Goal: Task Accomplishment & Management: Complete application form

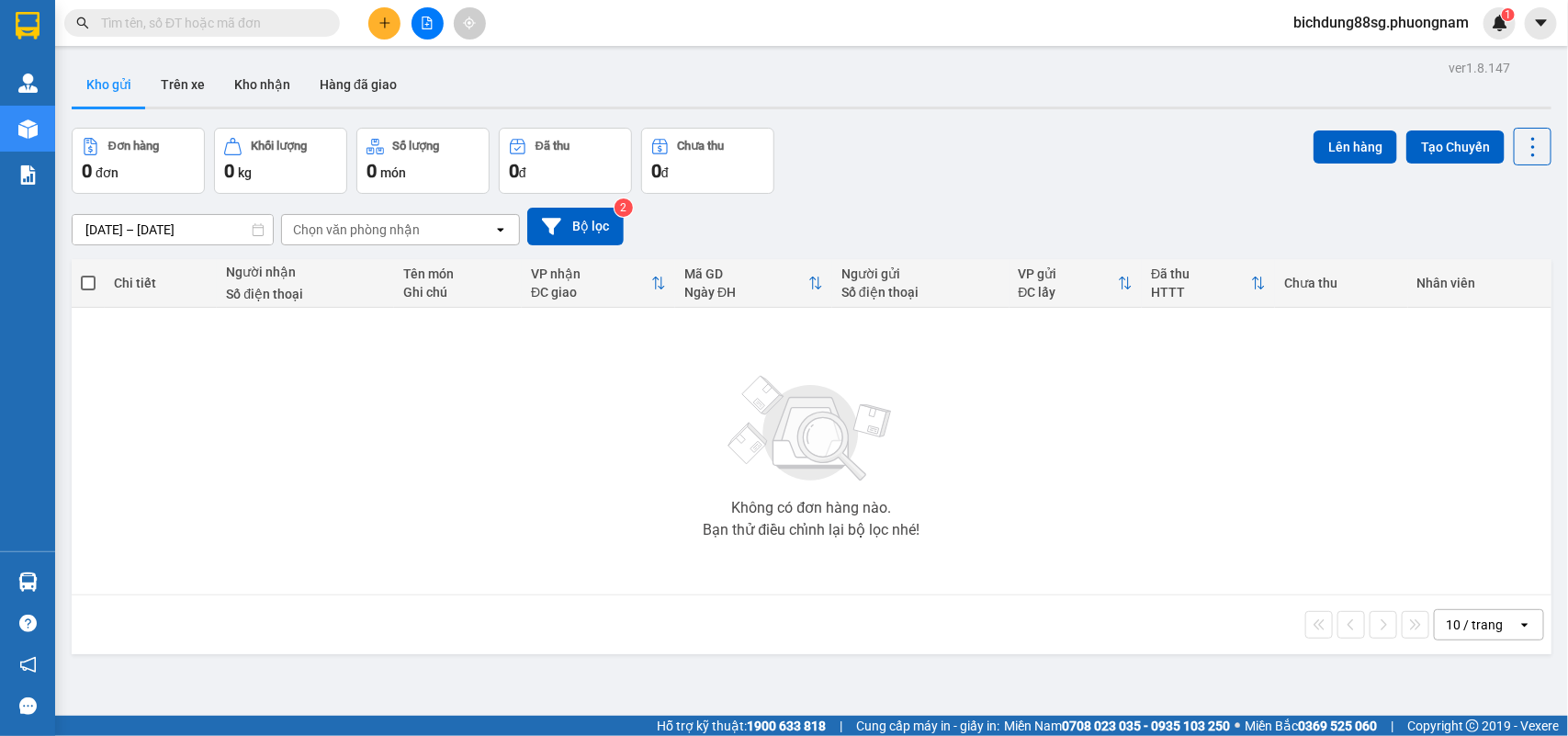
click at [223, 7] on div "Kết quả tìm kiếm ( 16 ) Bộ lọc Mã ĐH Trạng thái Món hàng Tổng cước Chưa cước Nh…" at bounding box center [179, 23] width 358 height 32
click at [227, 32] on input "text" at bounding box center [210, 23] width 217 height 20
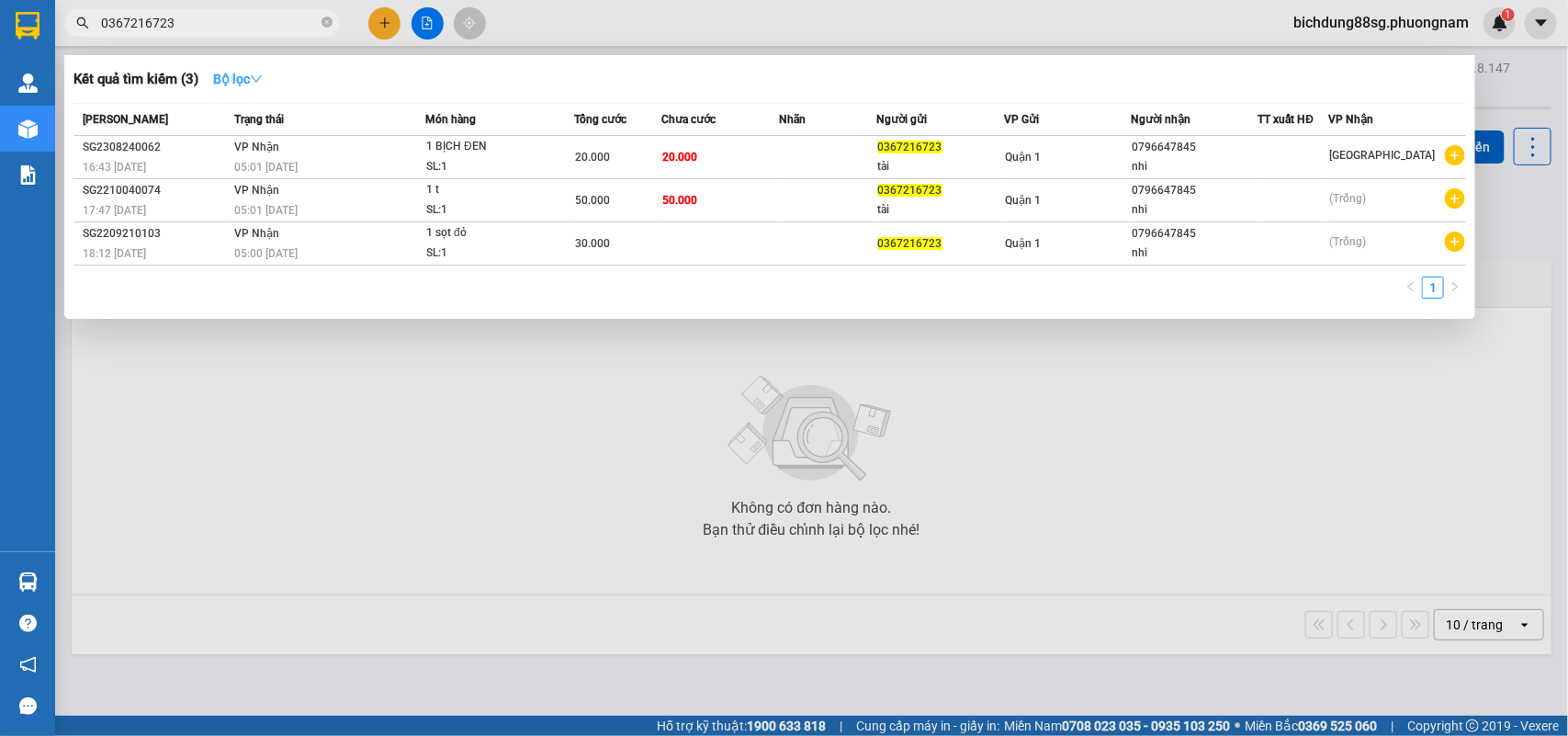
type input "0367216723"
click at [269, 80] on button "Bộ lọc" at bounding box center [238, 79] width 79 height 29
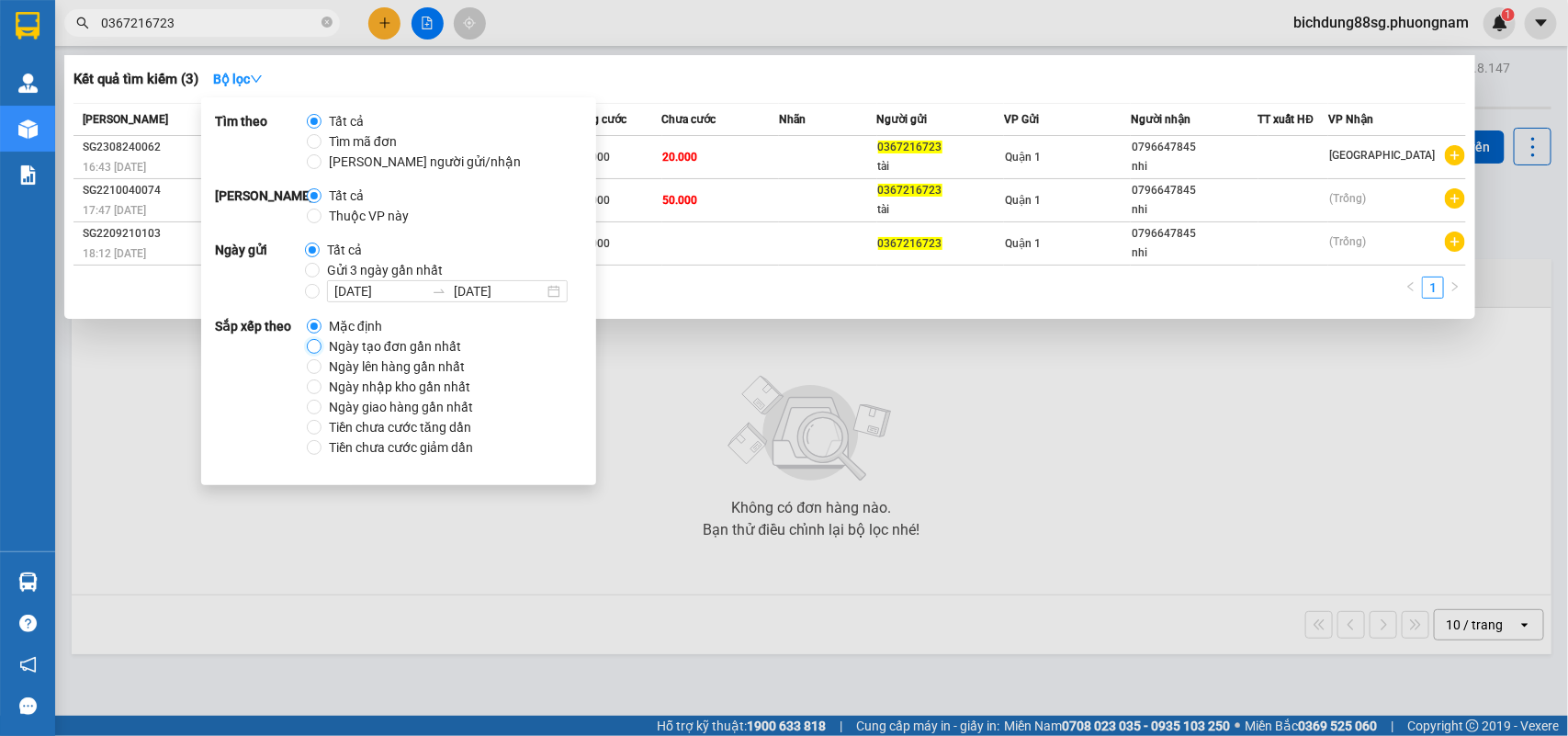
click at [320, 345] on input "Ngày tạo đơn gần nhất" at bounding box center [314, 346] width 15 height 15
radio input "true"
radio input "false"
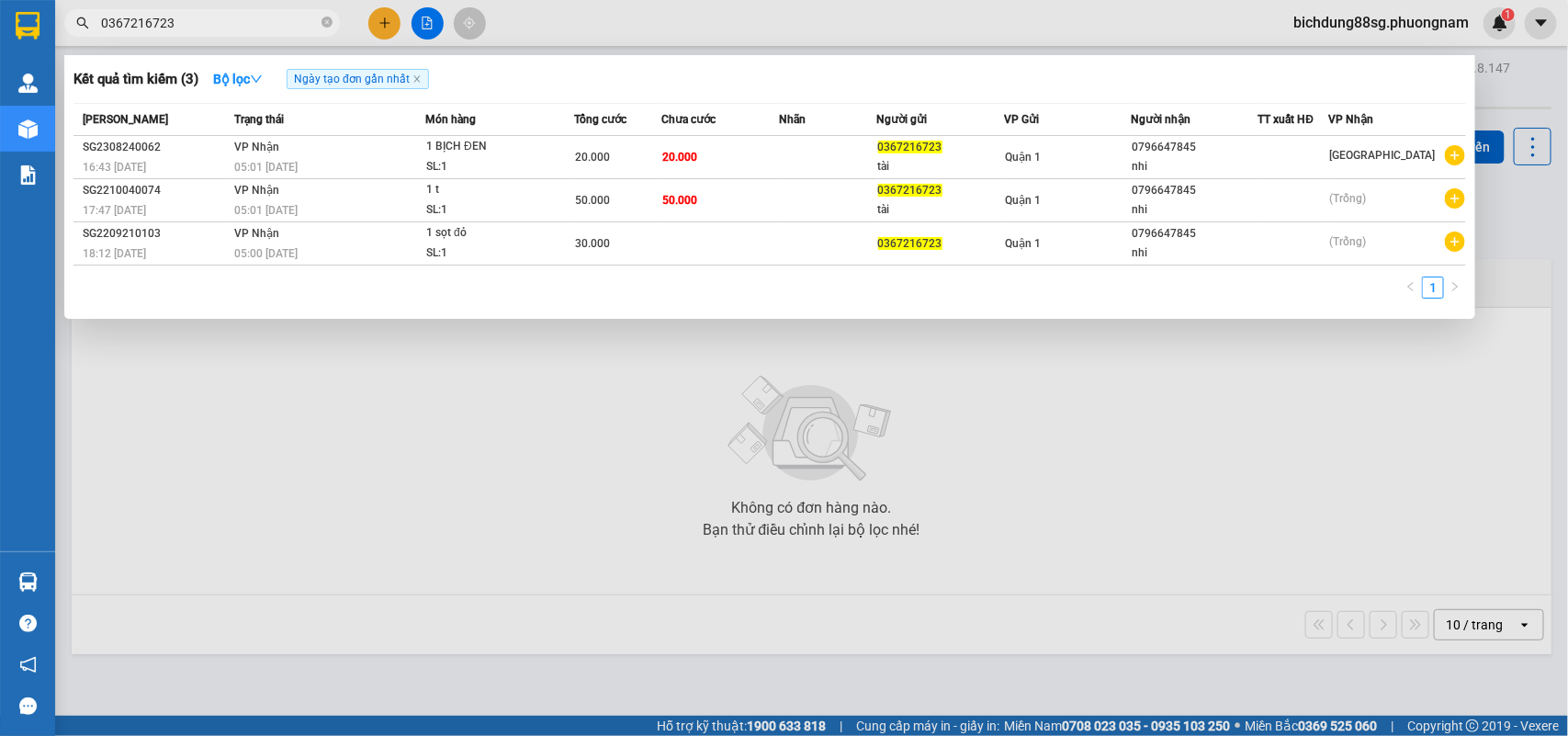
click at [235, 522] on div at bounding box center [784, 368] width 1568 height 736
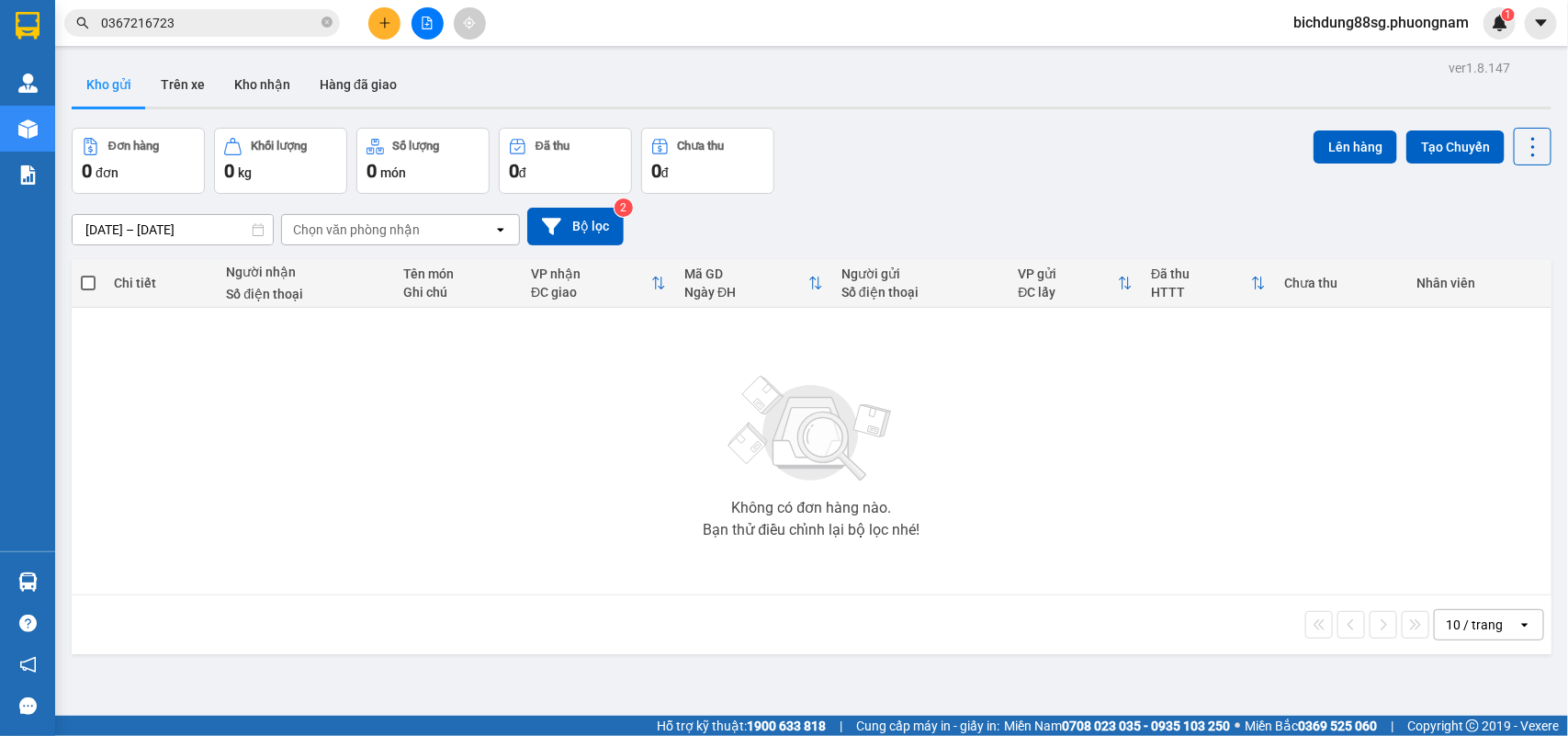
click at [237, 26] on input "0367216723" at bounding box center [210, 23] width 217 height 20
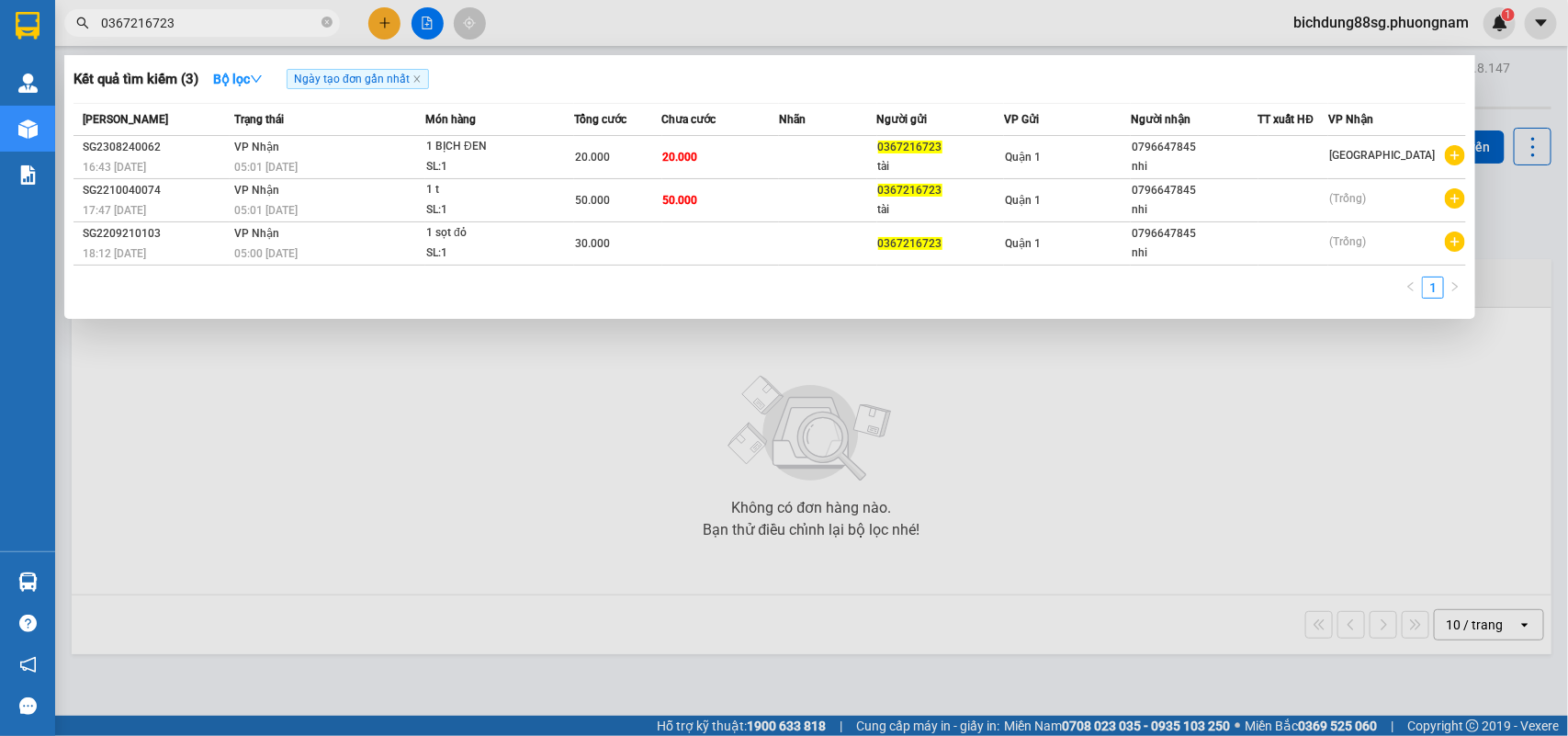
click at [380, 23] on div at bounding box center [784, 368] width 1568 height 736
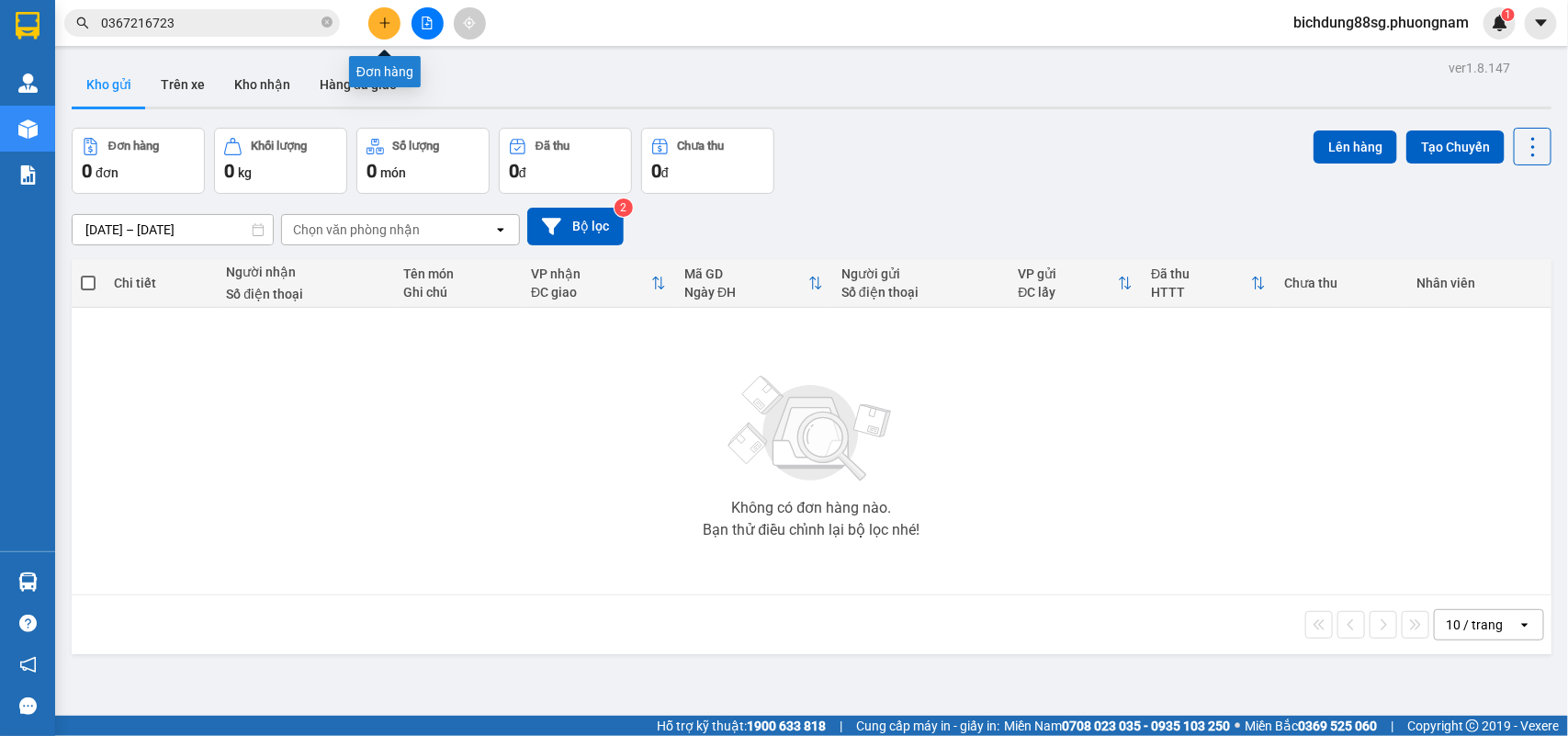
click at [380, 23] on icon "plus" at bounding box center [384, 22] width 10 height 1
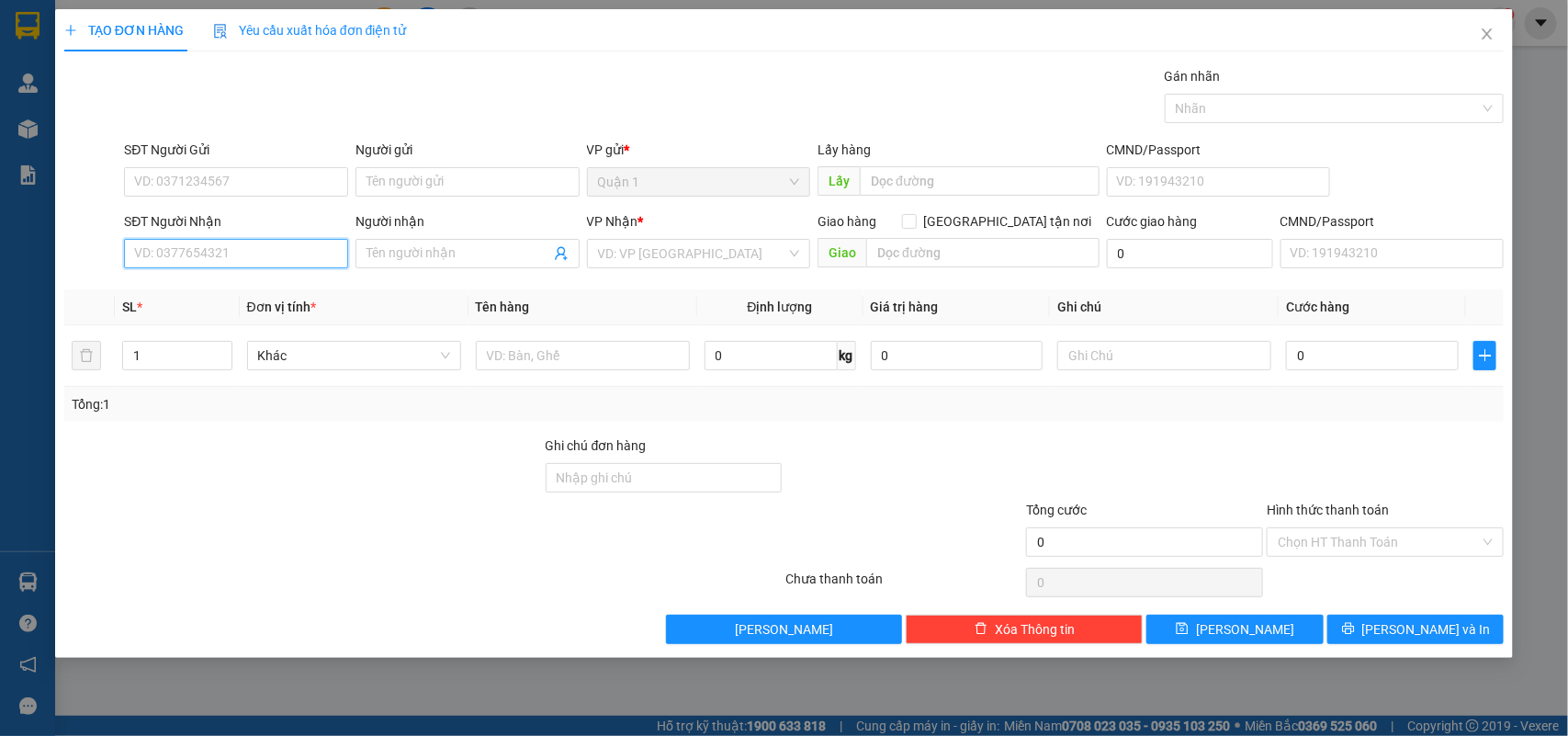
click at [267, 258] on input "SĐT Người Nhận" at bounding box center [236, 254] width 224 height 29
click at [264, 262] on input "SĐT Người Nhận" at bounding box center [236, 254] width 224 height 29
click at [230, 283] on div "0981161979 - BẢO NHI" at bounding box center [236, 291] width 202 height 20
type input "0981161979"
type input "BẢO NHI"
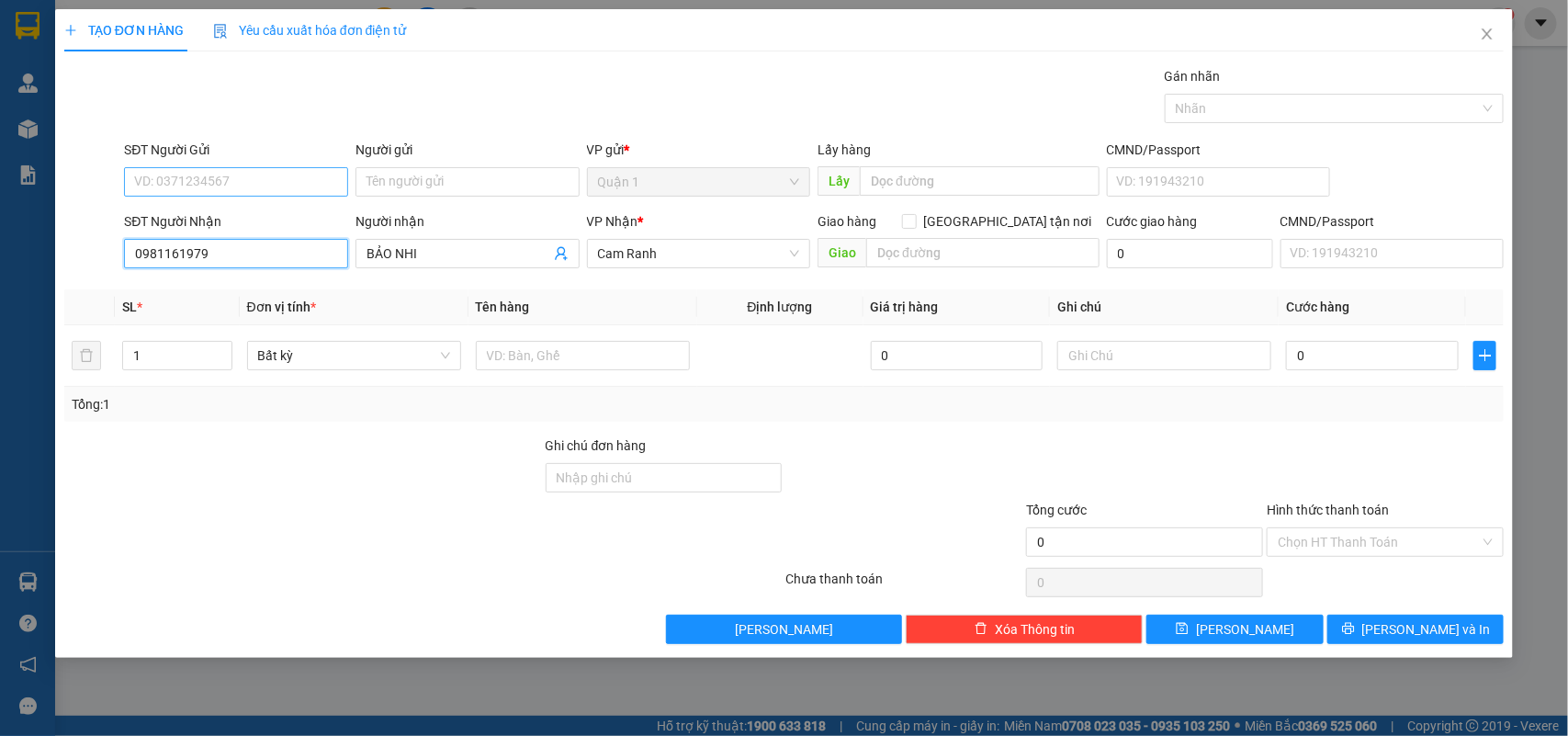
type input "0981161979"
click at [240, 185] on input "SĐT Người Gửi" at bounding box center [236, 182] width 224 height 29
click at [226, 257] on div "0976836779 - HANNA" at bounding box center [236, 249] width 202 height 20
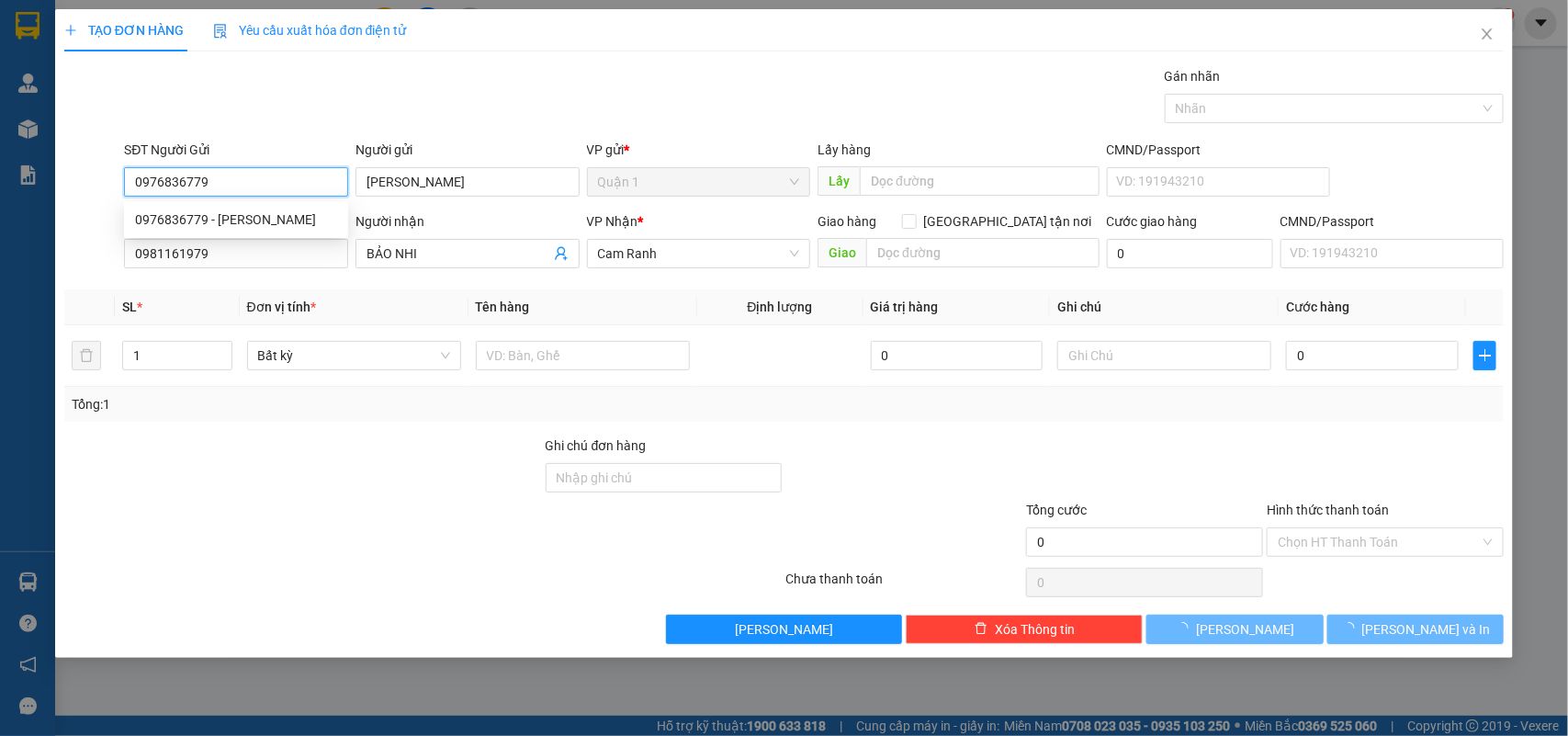
type input "0976836779"
type input "[PERSON_NAME]"
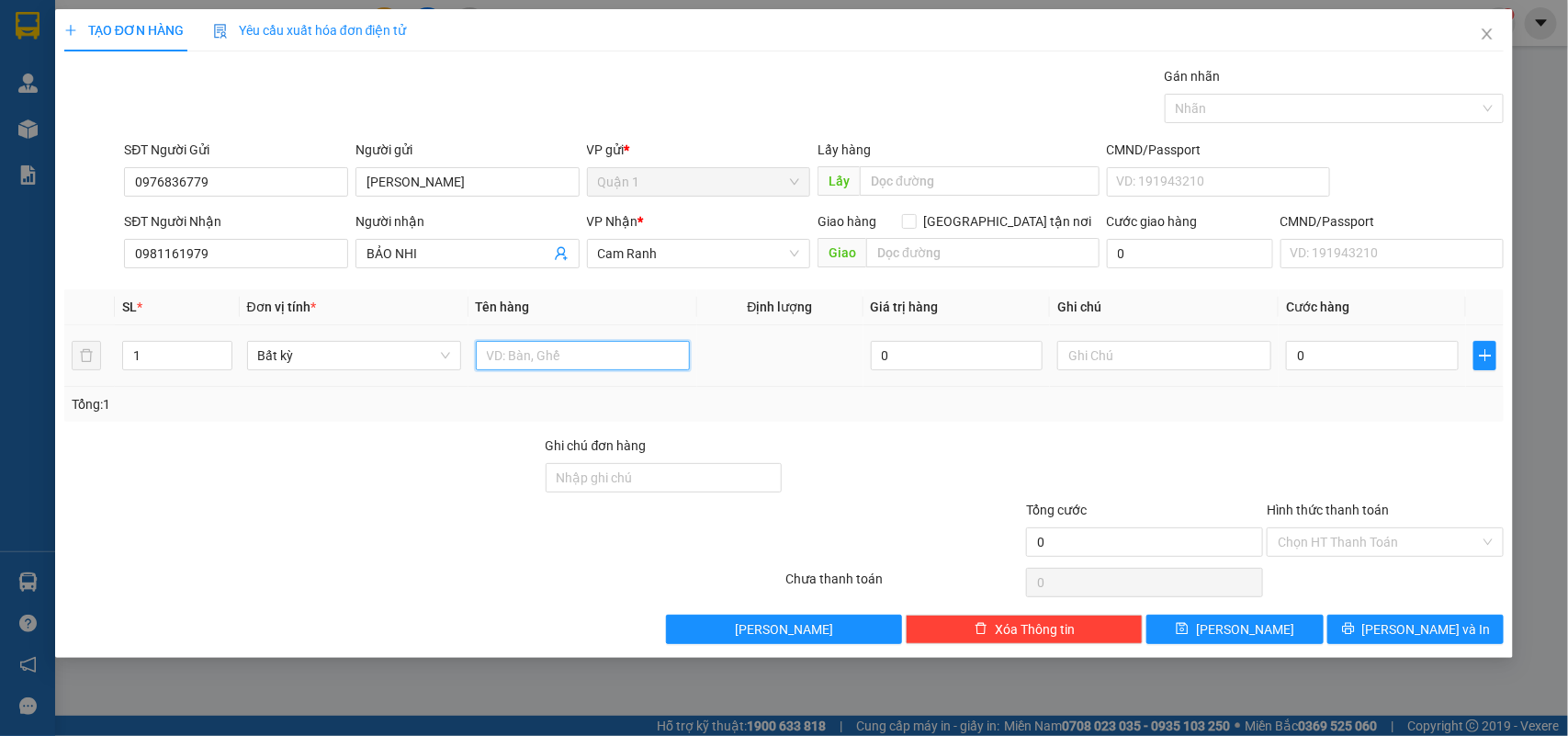
click at [554, 355] on input "text" at bounding box center [583, 356] width 214 height 29
type input "5T"
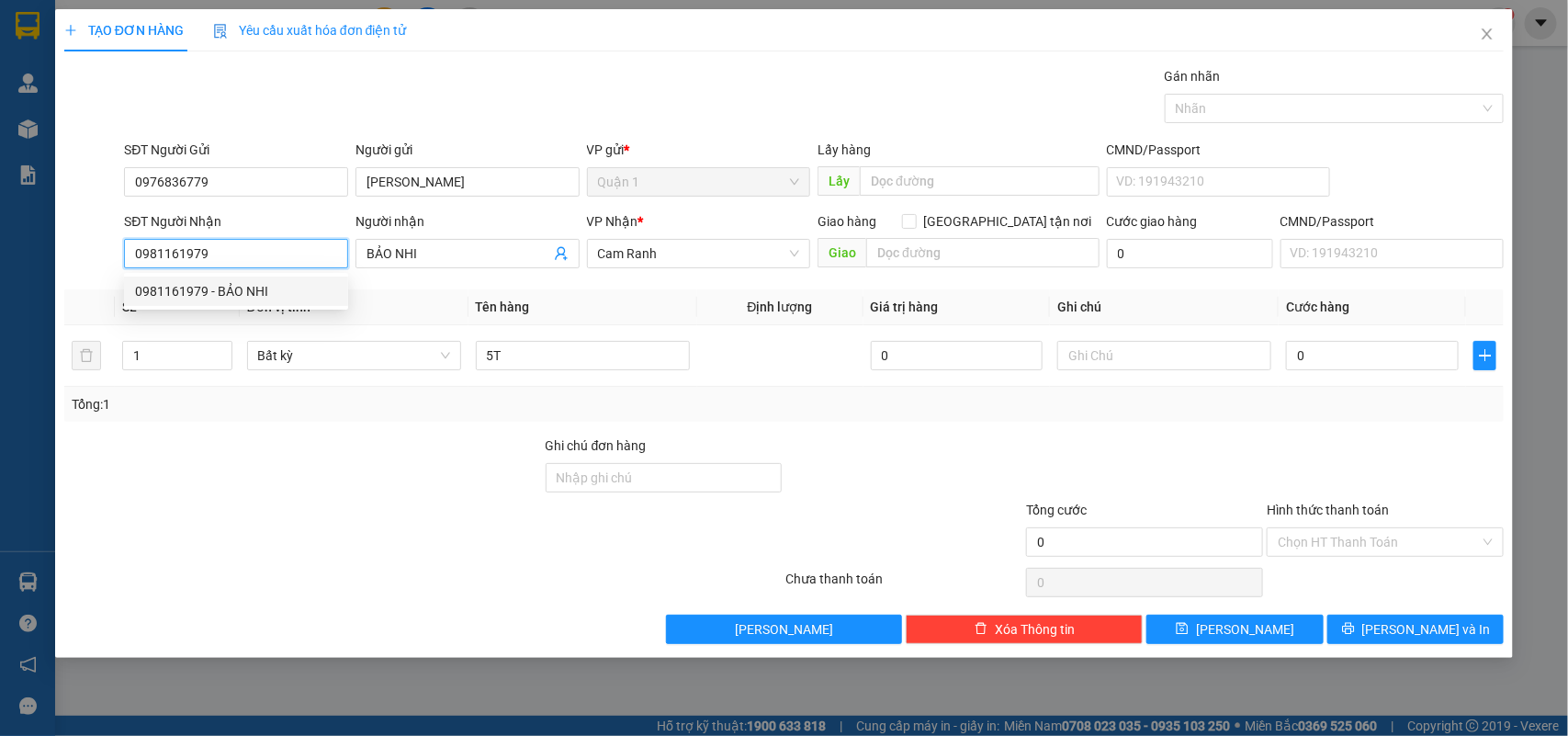
drag, startPoint x: 234, startPoint y: 255, endPoint x: 329, endPoint y: 9, distance: 263.7
click at [32, 258] on div "TẠO ĐƠN HÀNG Yêu cầu xuất hóa đơn điện tử Transit Pickup Surcharge Ids Transit …" at bounding box center [784, 368] width 1568 height 736
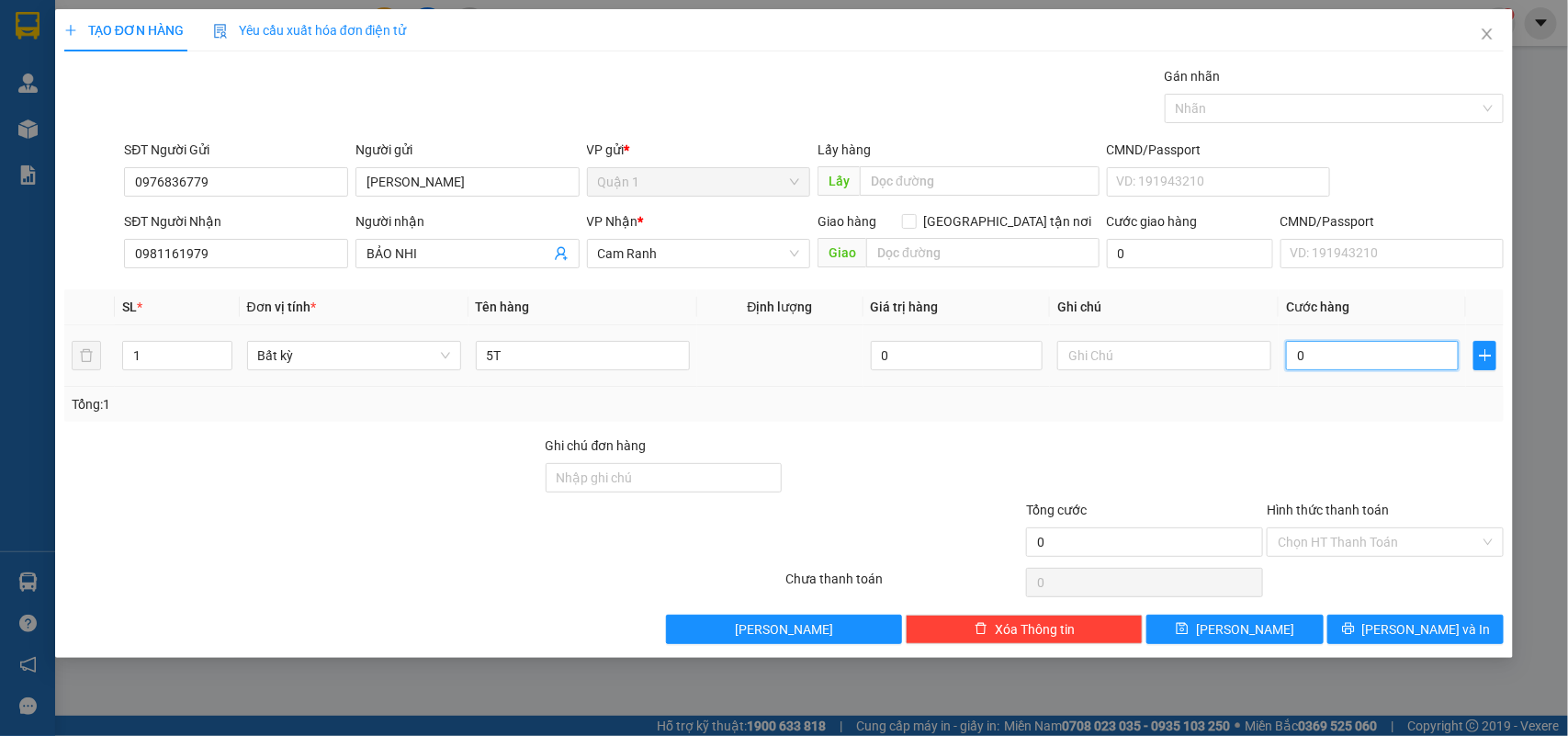
click at [1346, 360] on input "0" at bounding box center [1372, 356] width 173 height 29
type input "3"
type input "34"
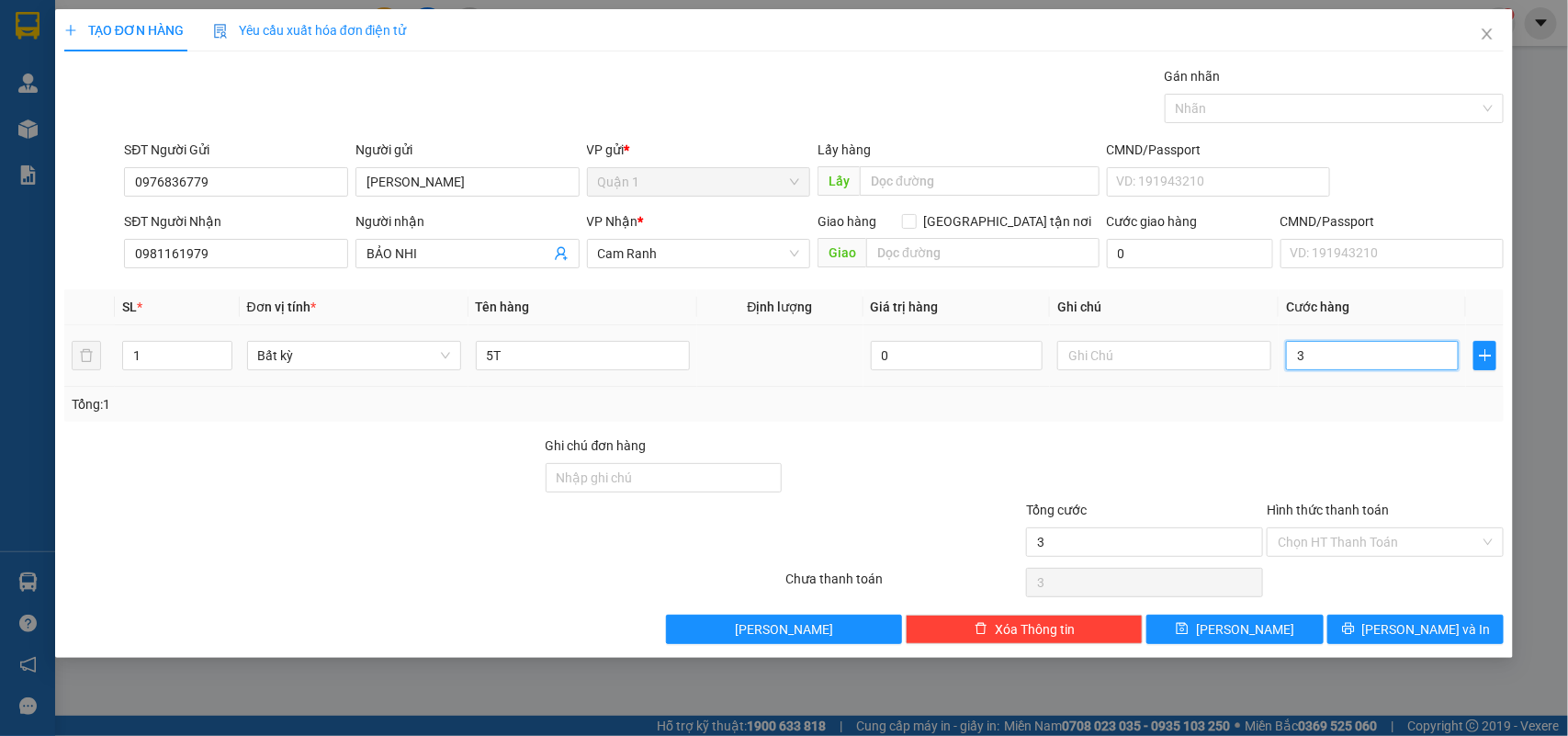
type input "34"
type input "340"
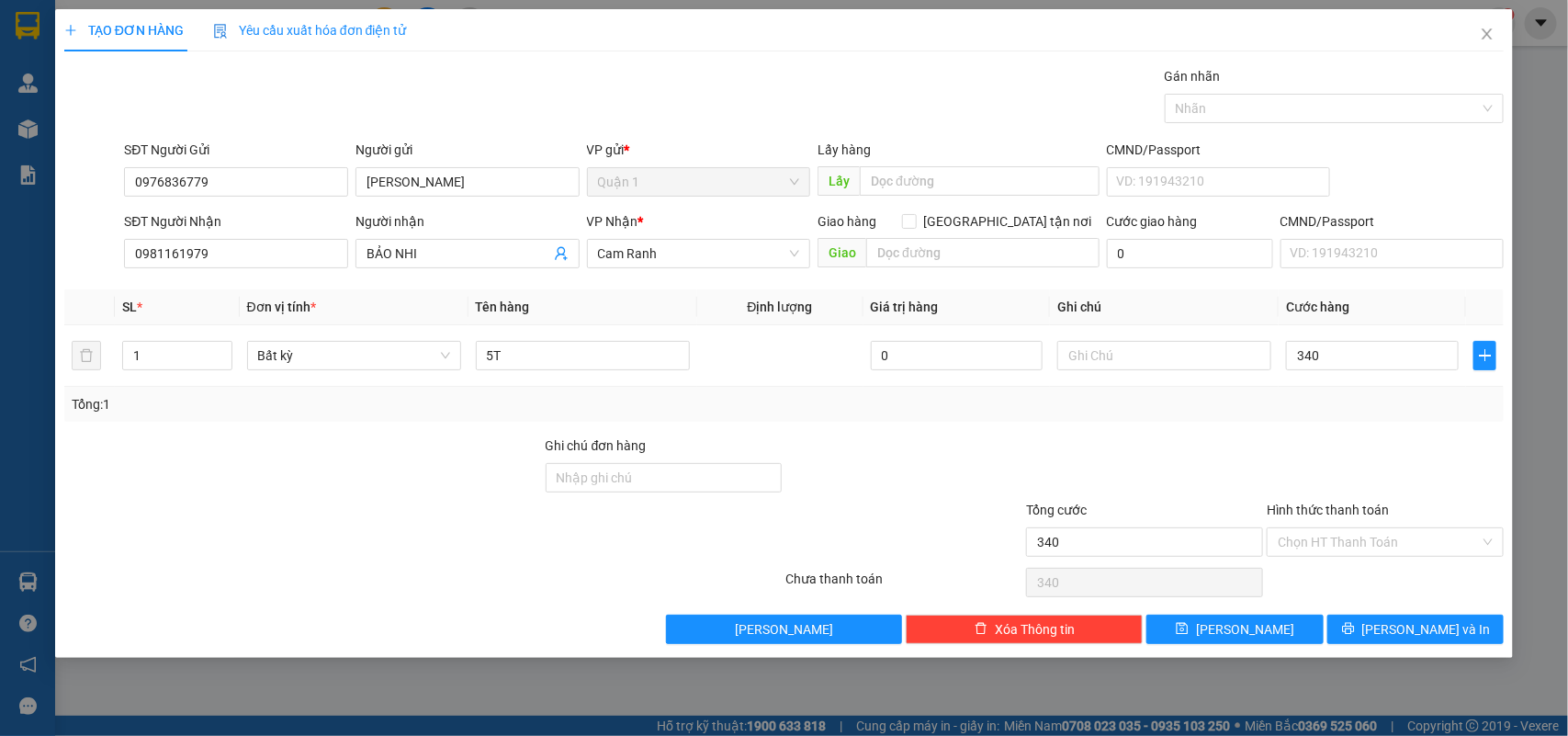
type input "340.000"
click at [1261, 436] on div at bounding box center [1145, 468] width 241 height 64
click at [1405, 636] on span "[PERSON_NAME] và In" at bounding box center [1426, 629] width 129 height 20
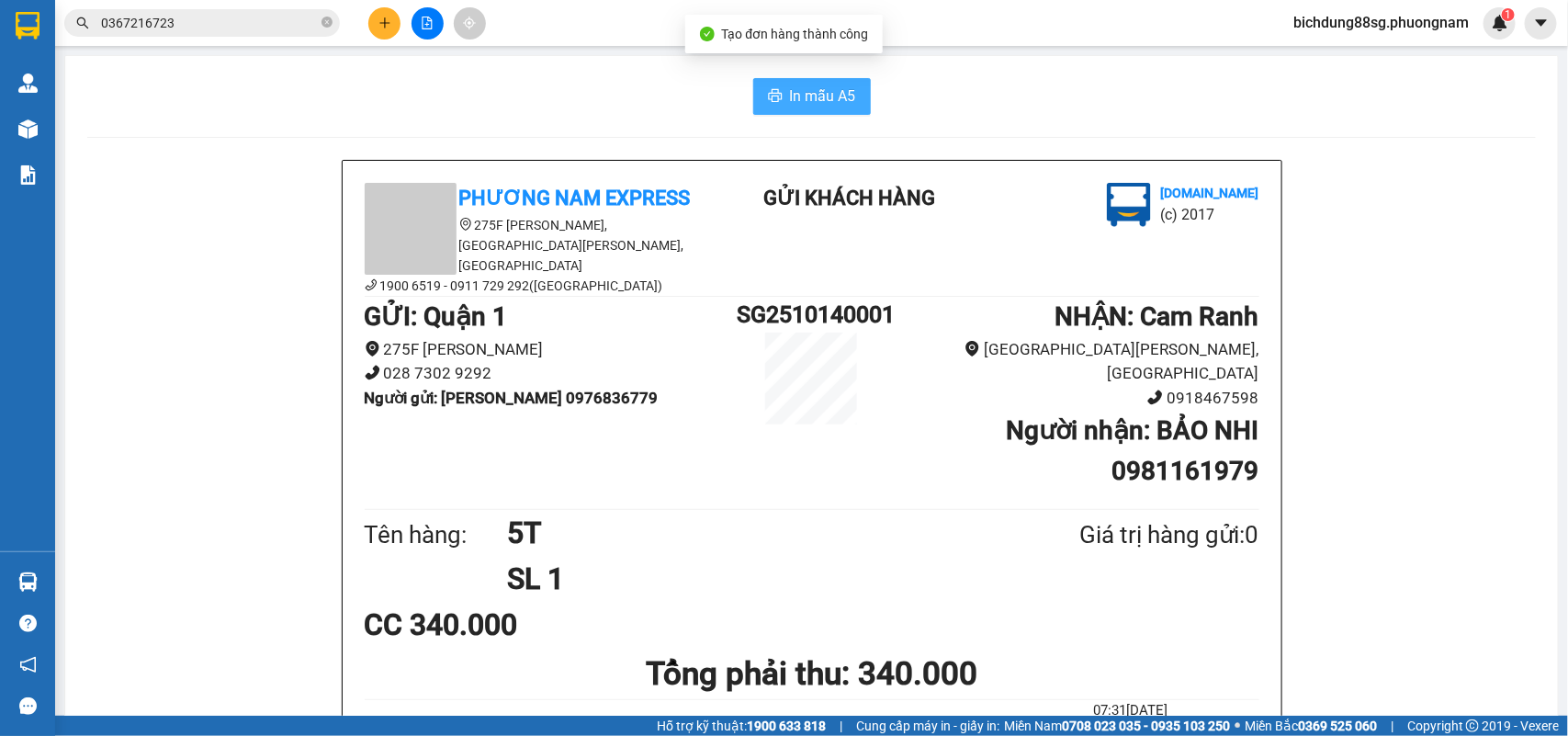
click at [810, 103] on span "In mẫu A5" at bounding box center [824, 96] width 66 height 23
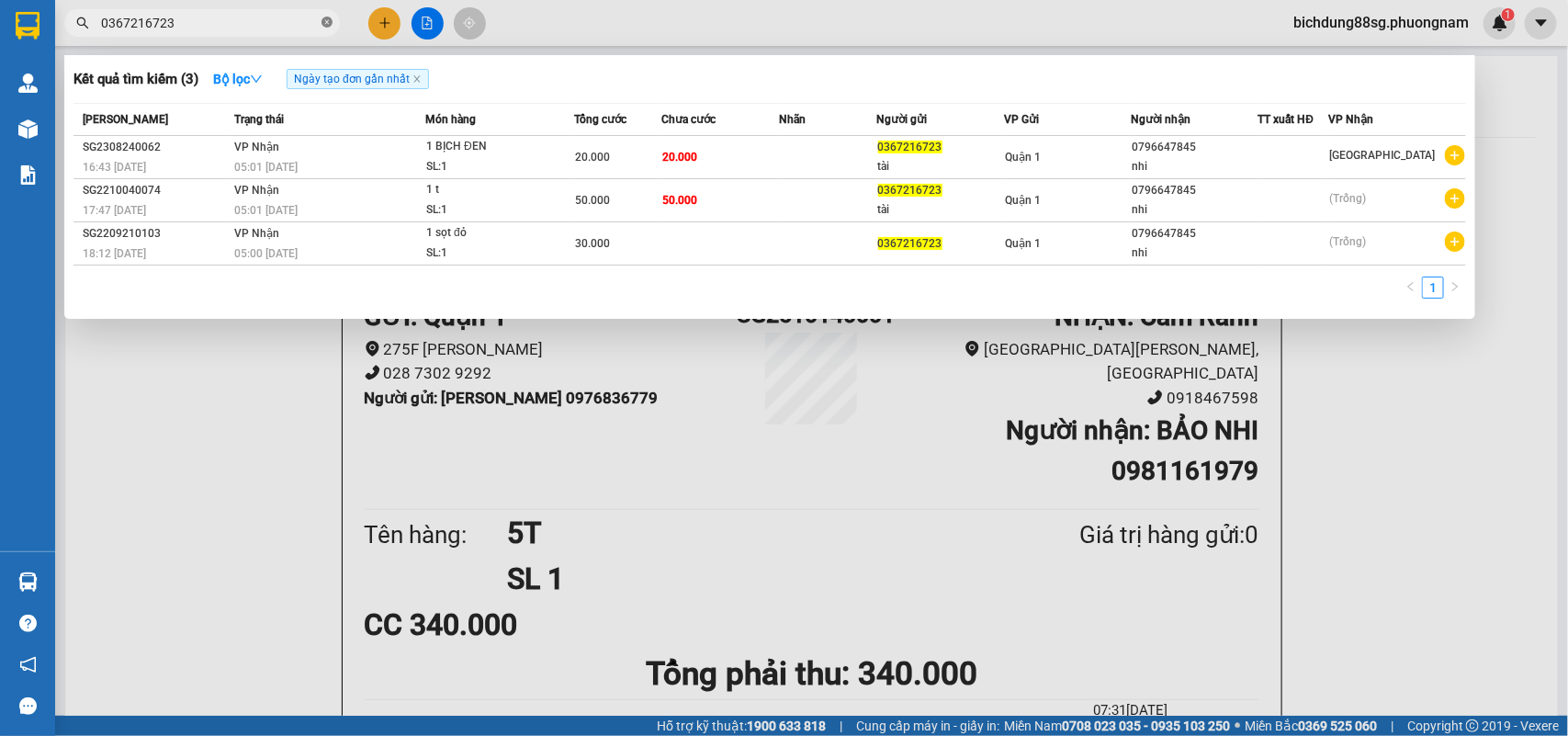
click at [329, 20] on icon "close-circle" at bounding box center [327, 22] width 11 height 11
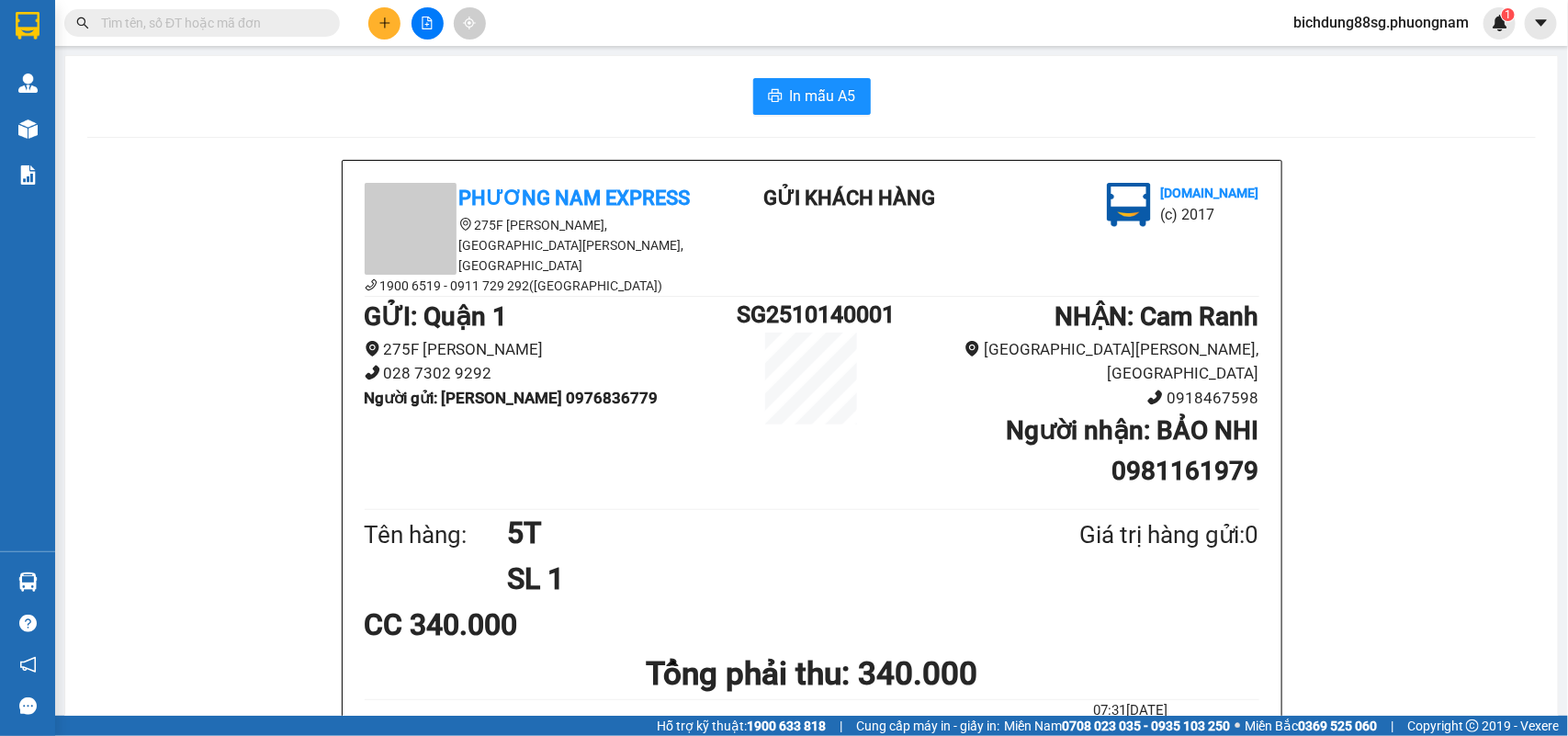
click at [286, 23] on input "text" at bounding box center [210, 23] width 217 height 20
click at [264, 21] on input "text" at bounding box center [210, 23] width 217 height 20
click at [122, 14] on input "text" at bounding box center [210, 23] width 217 height 20
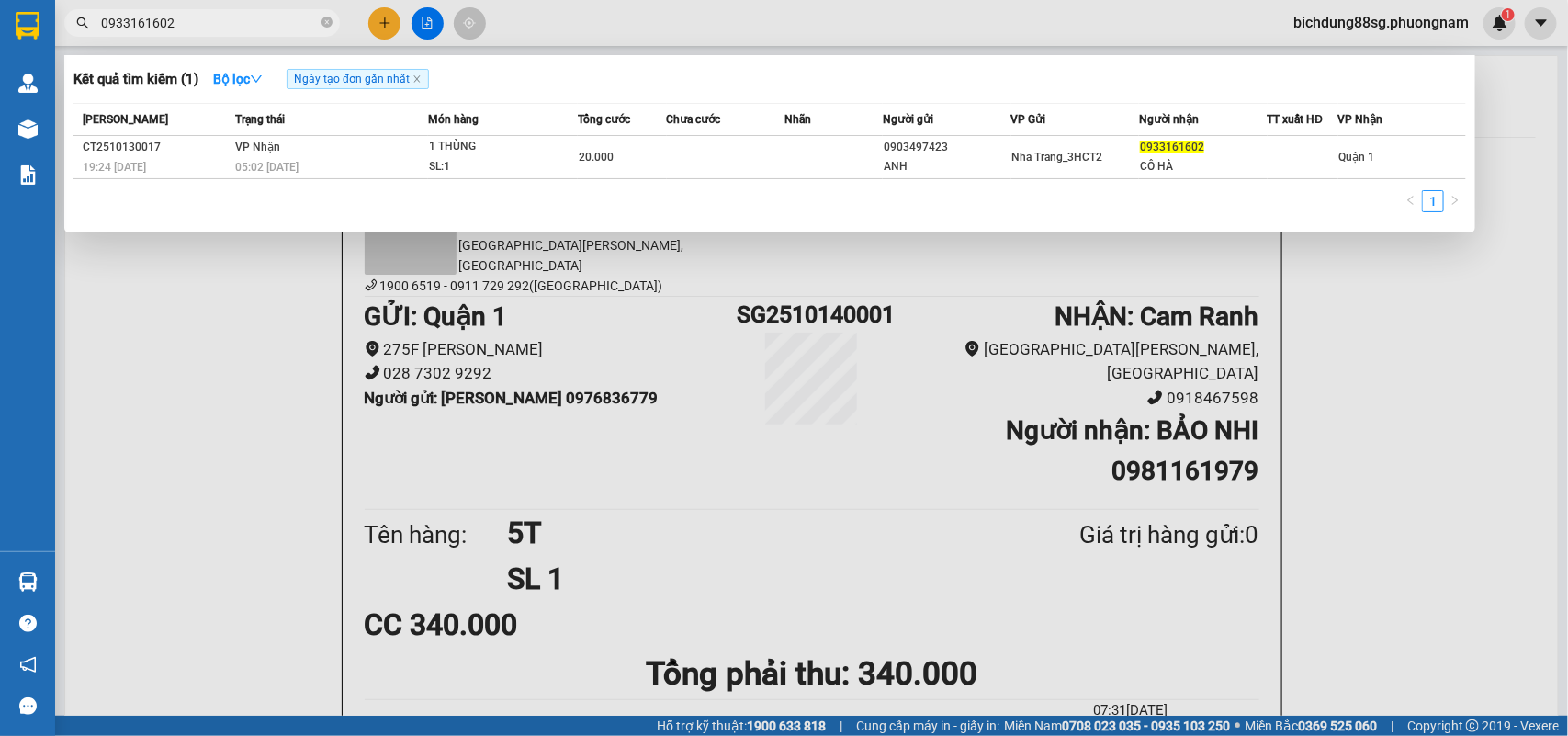
type input "0933161602"
click at [331, 16] on span at bounding box center [327, 23] width 11 height 17
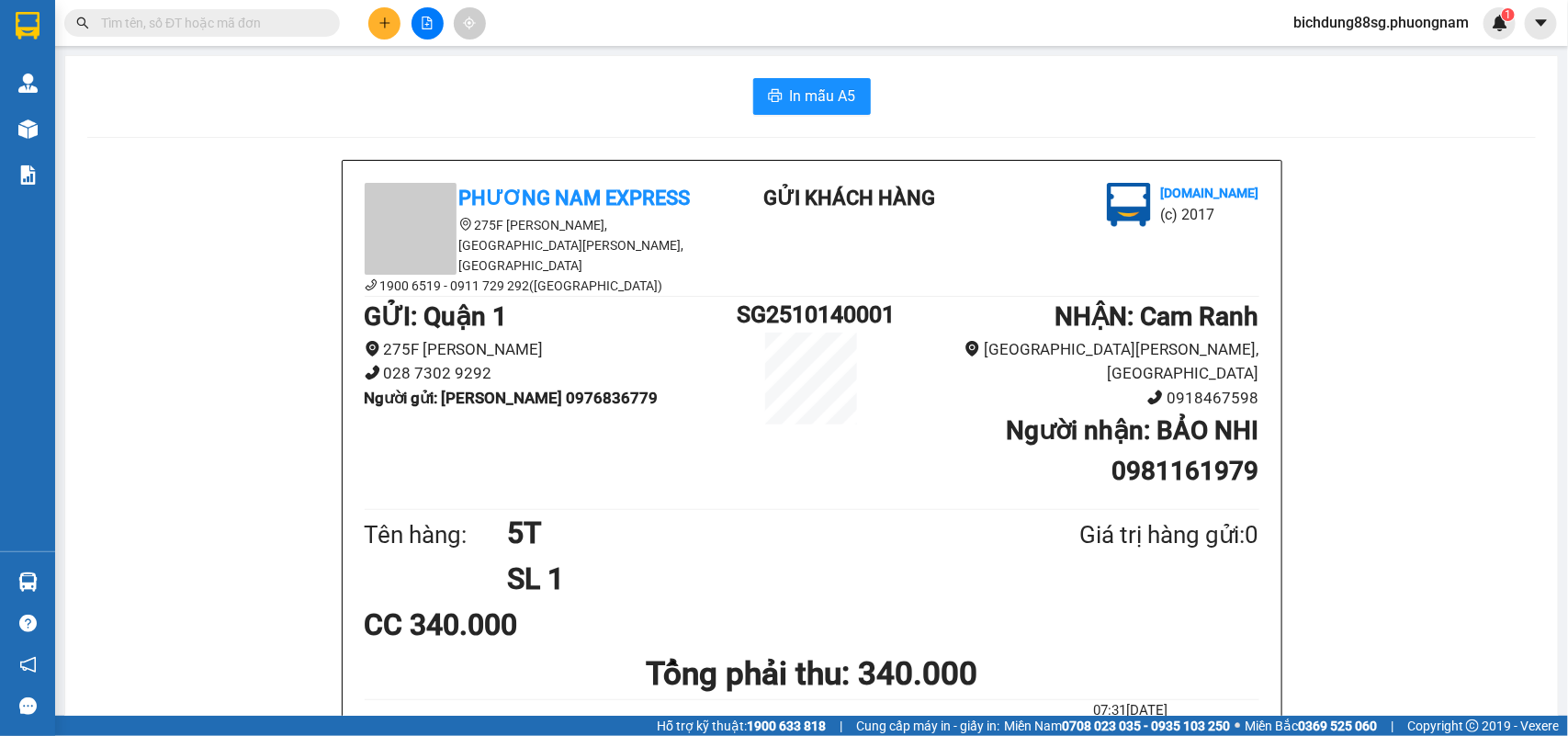
click at [311, 17] on input "text" at bounding box center [210, 23] width 217 height 20
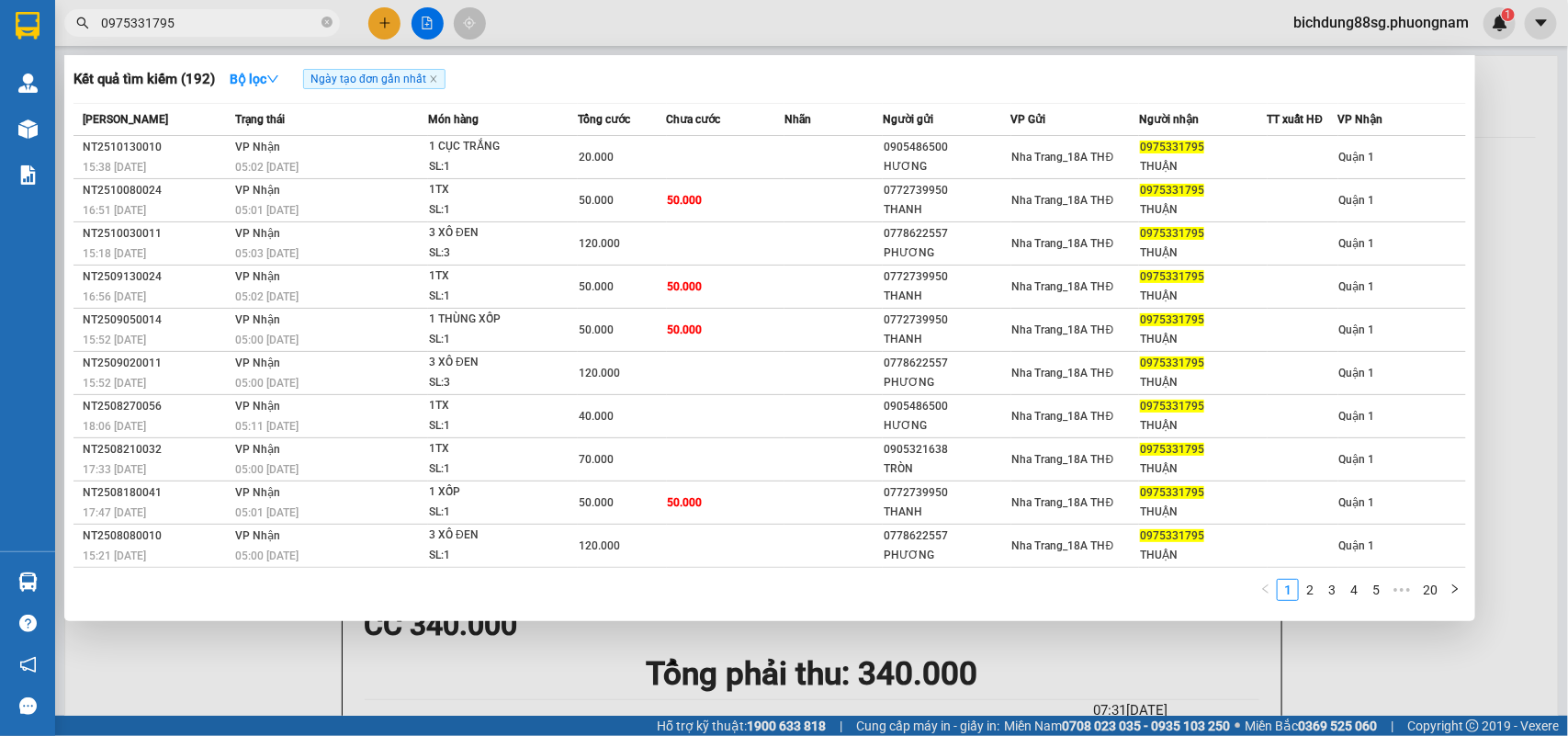
type input "0975331795"
click at [324, 21] on icon "close-circle" at bounding box center [327, 22] width 11 height 11
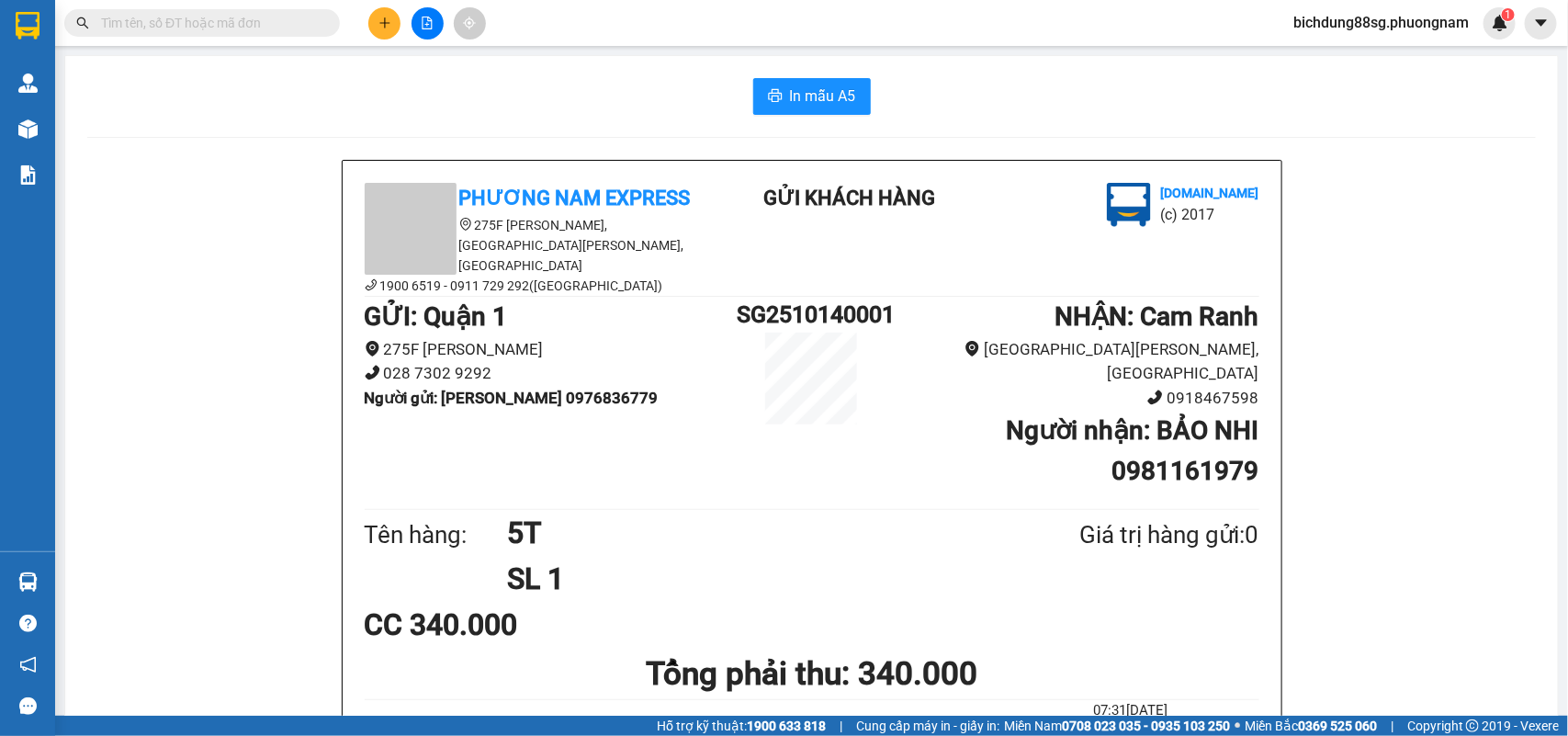
click at [202, 19] on input "text" at bounding box center [210, 23] width 217 height 20
click at [383, 24] on icon "plus" at bounding box center [385, 23] width 13 height 13
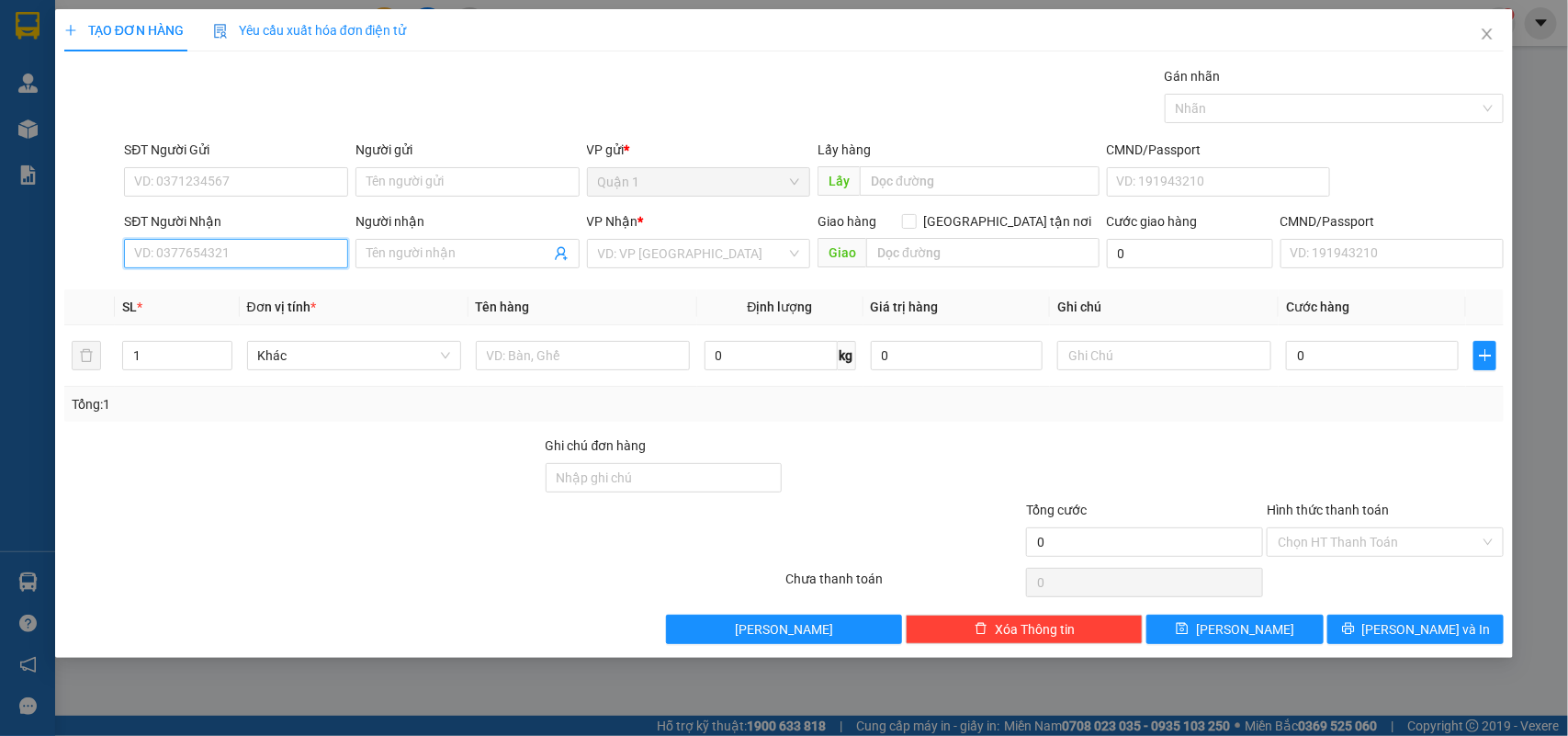
click at [285, 245] on input "SĐT Người Nhận" at bounding box center [236, 254] width 224 height 29
click at [205, 253] on input "SĐT Người Nhận" at bounding box center [236, 254] width 224 height 29
click at [256, 245] on input "SĐT Người Nhận" at bounding box center [236, 254] width 224 height 29
click at [223, 300] on div "0899987446 - THÁI" at bounding box center [236, 291] width 202 height 20
type input "0899987446"
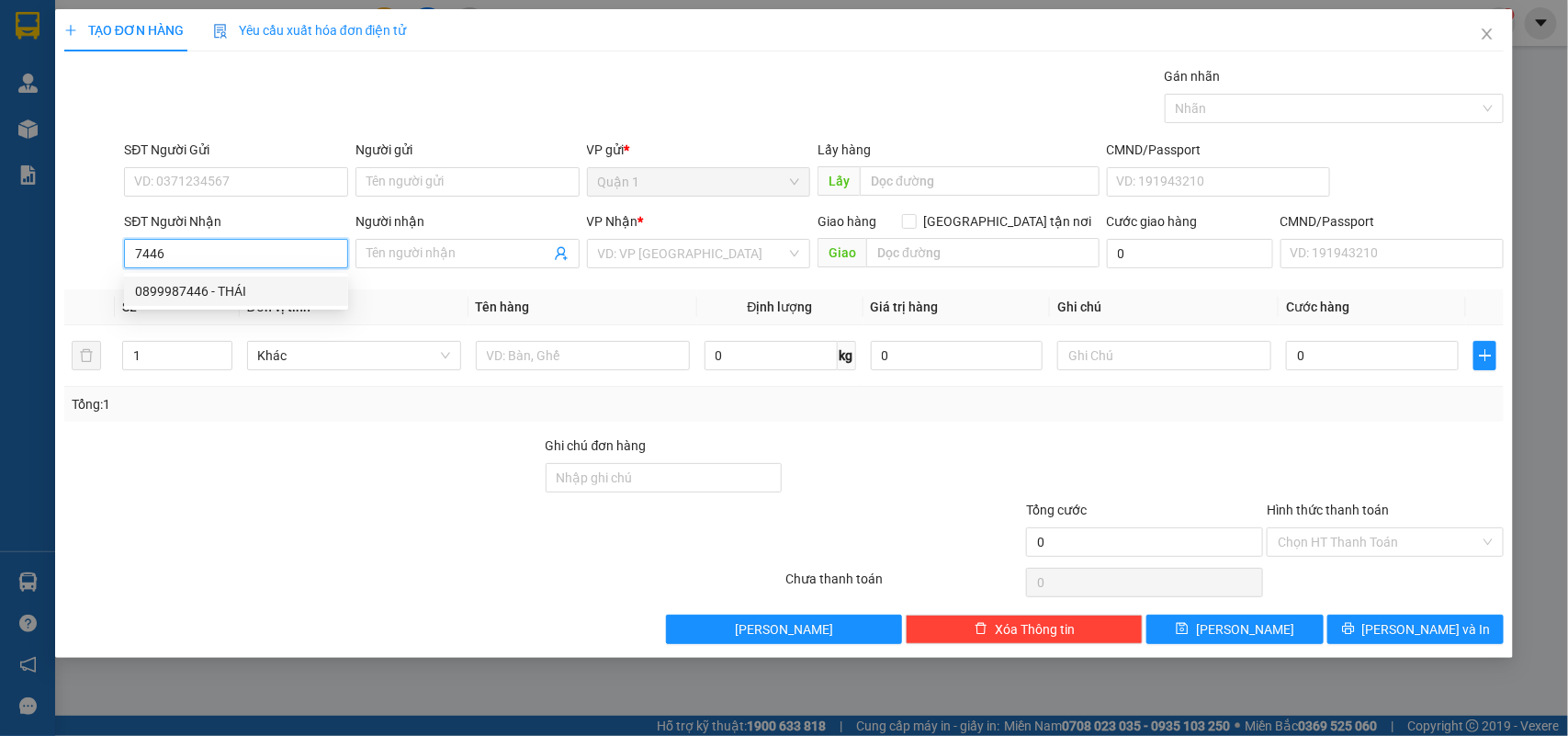
type input "THÁI"
type input "0899987446"
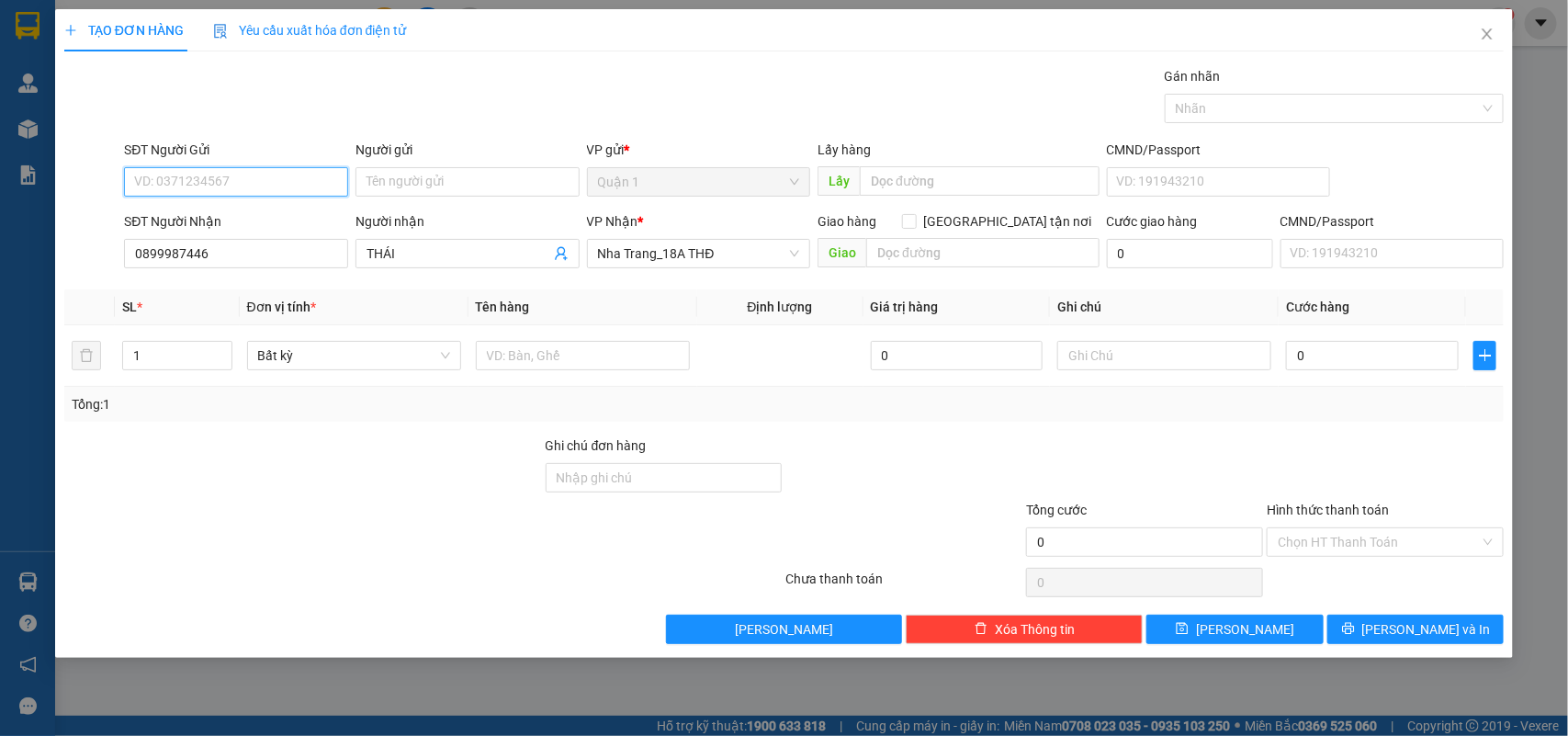
click at [294, 196] on input "SĐT Người Gửi" at bounding box center [236, 182] width 224 height 29
click at [236, 214] on div "0347975393 - KHANG" at bounding box center [236, 220] width 202 height 20
type input "0347975393"
type input "KHANG"
click at [618, 357] on input "text" at bounding box center [583, 356] width 214 height 29
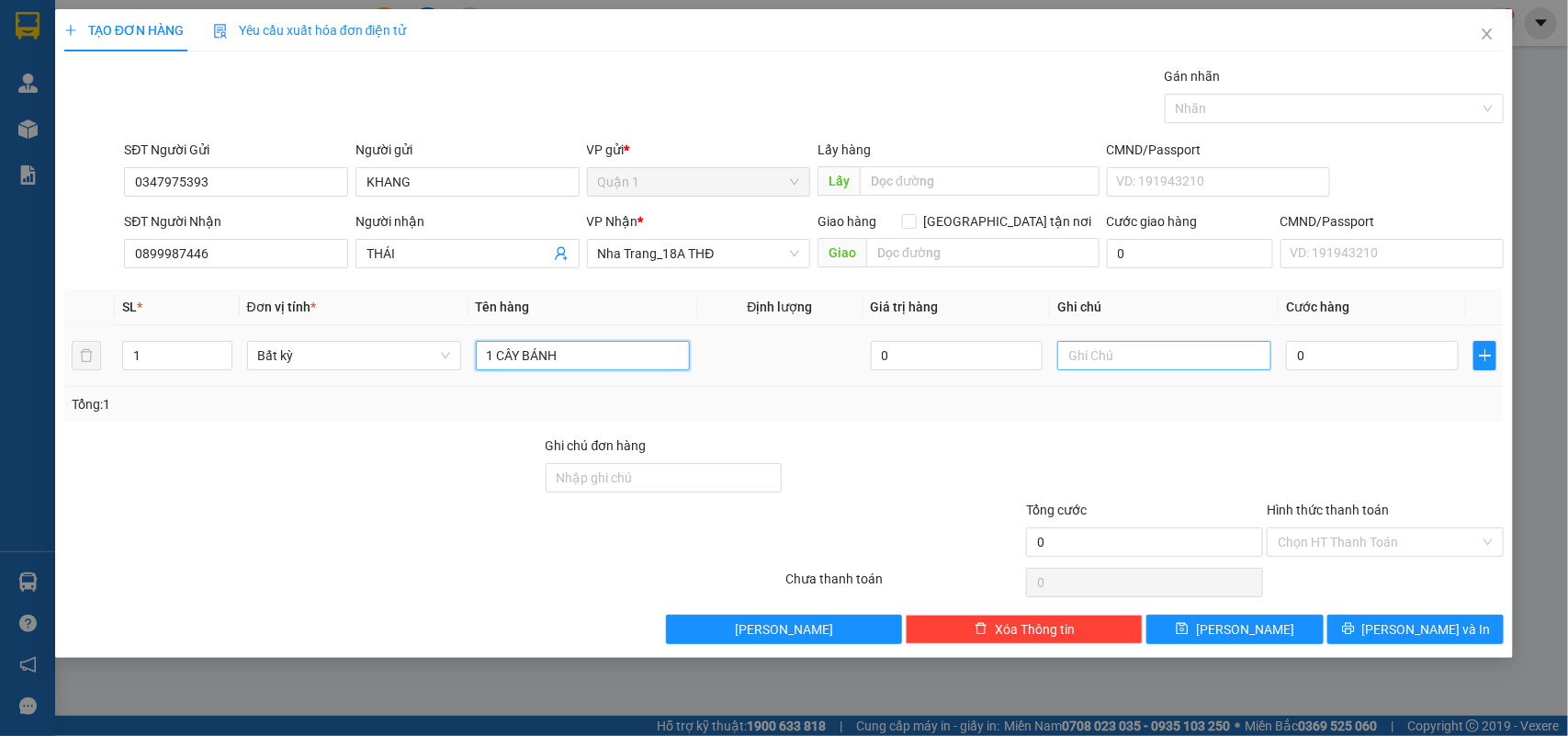
type input "1 CÂY BÁNH"
click at [1076, 356] on input "text" at bounding box center [1165, 356] width 214 height 29
type input "NHẸ TAY KO ĐẢM BẢO"
click at [1353, 359] on input "0" at bounding box center [1372, 356] width 173 height 29
type input "5"
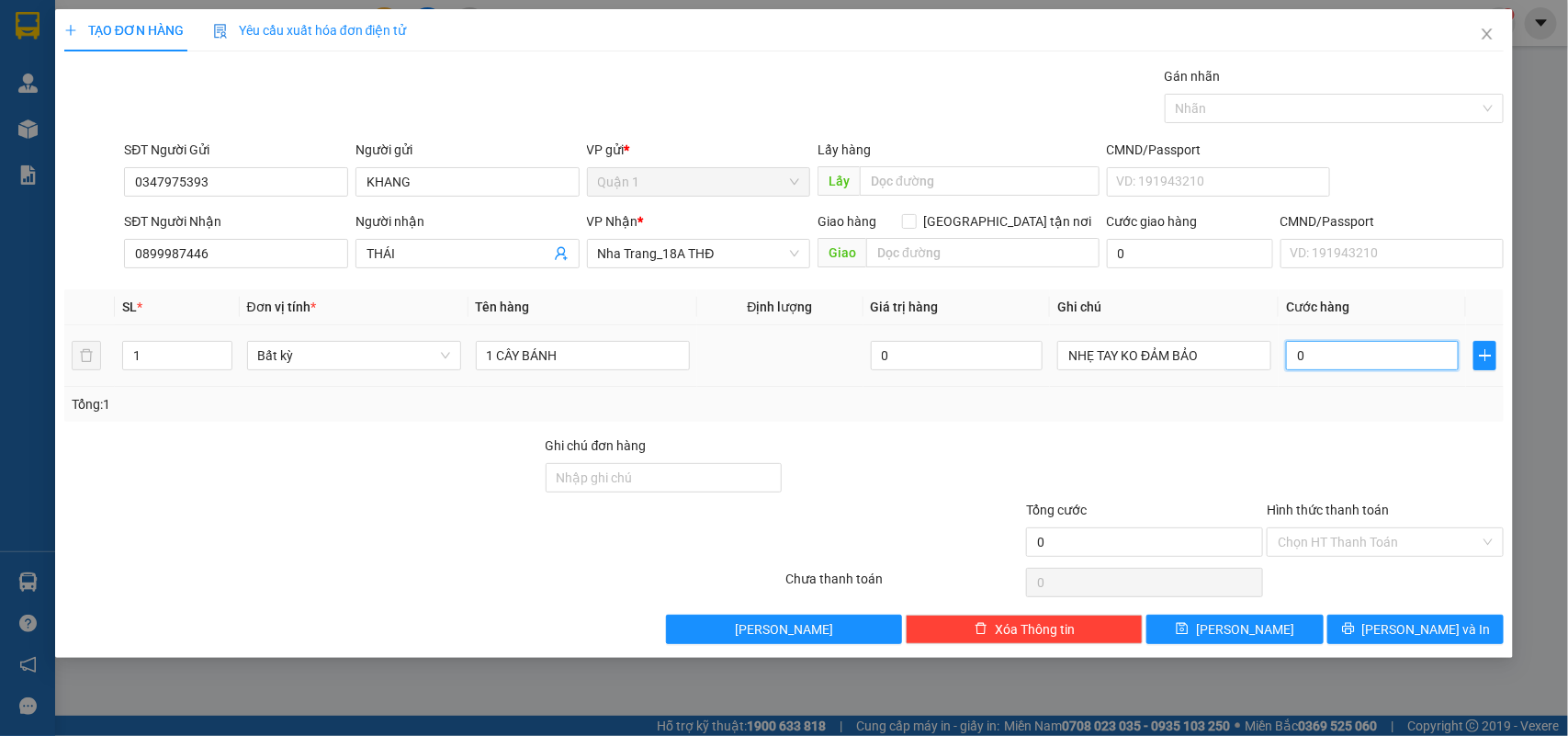
type input "5"
type input "50"
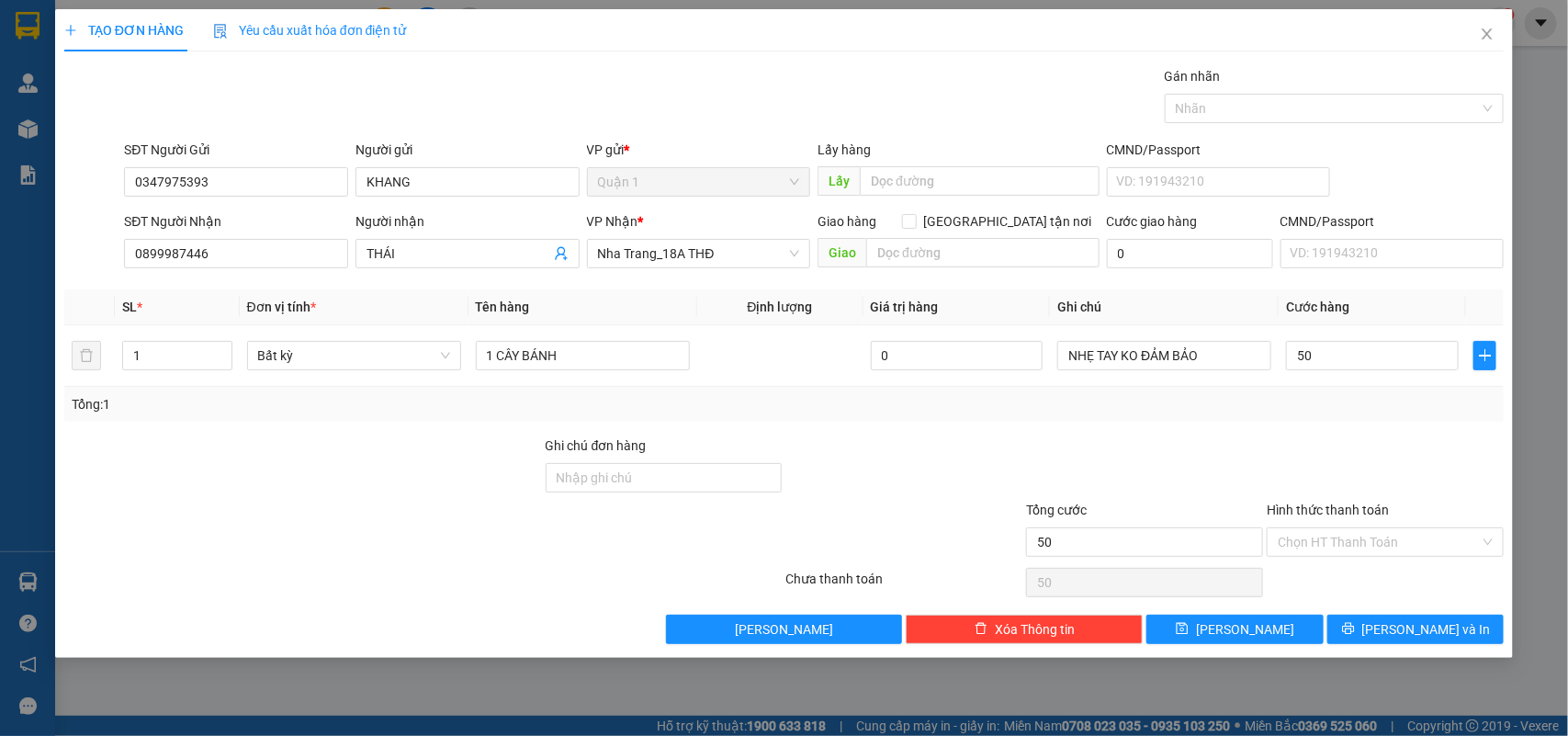
type input "50.000"
click at [1269, 462] on div at bounding box center [1385, 468] width 241 height 64
click at [1398, 629] on button "[PERSON_NAME] và In" at bounding box center [1415, 629] width 176 height 29
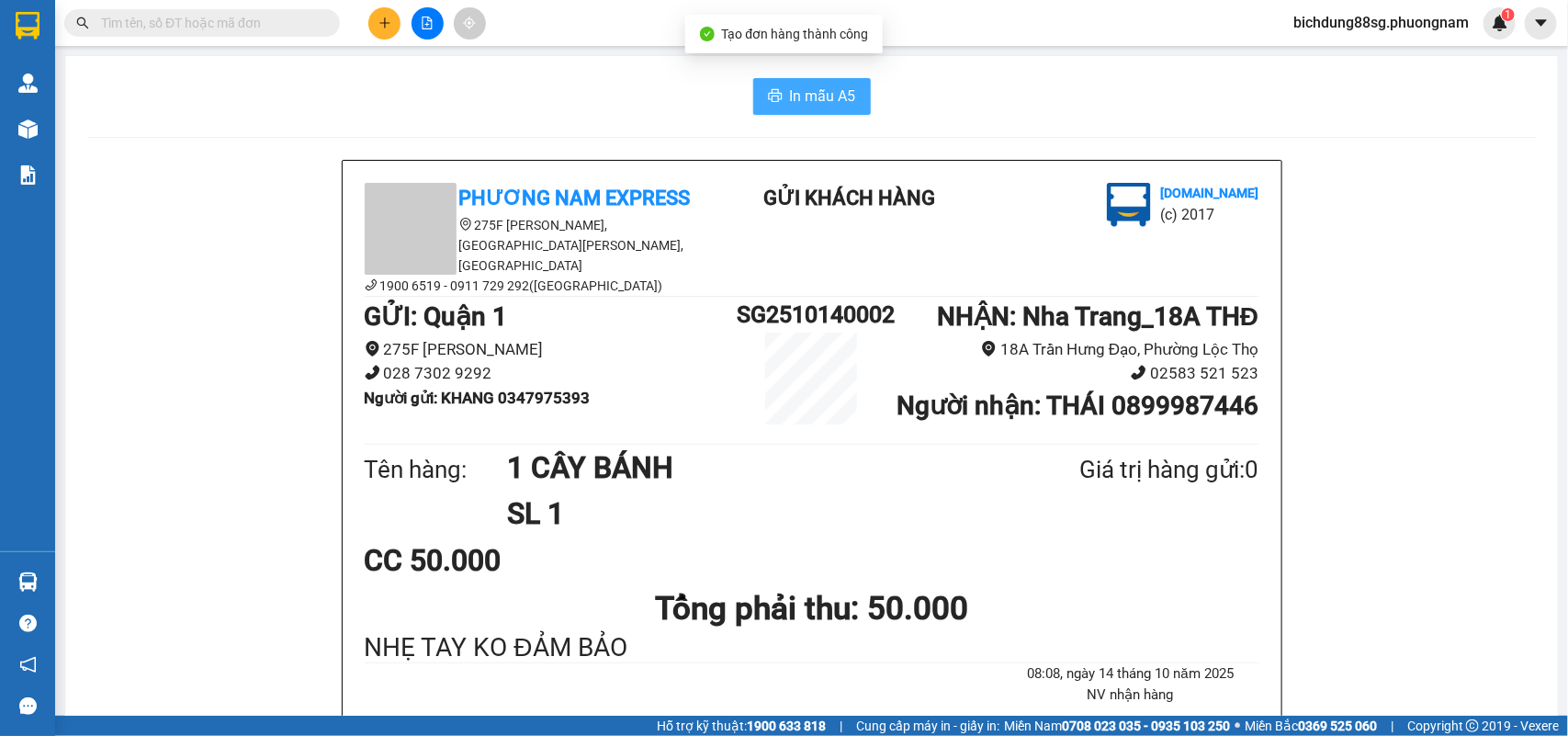
click at [819, 93] on span "In mẫu A5" at bounding box center [824, 96] width 66 height 23
click at [214, 20] on input "text" at bounding box center [210, 23] width 217 height 20
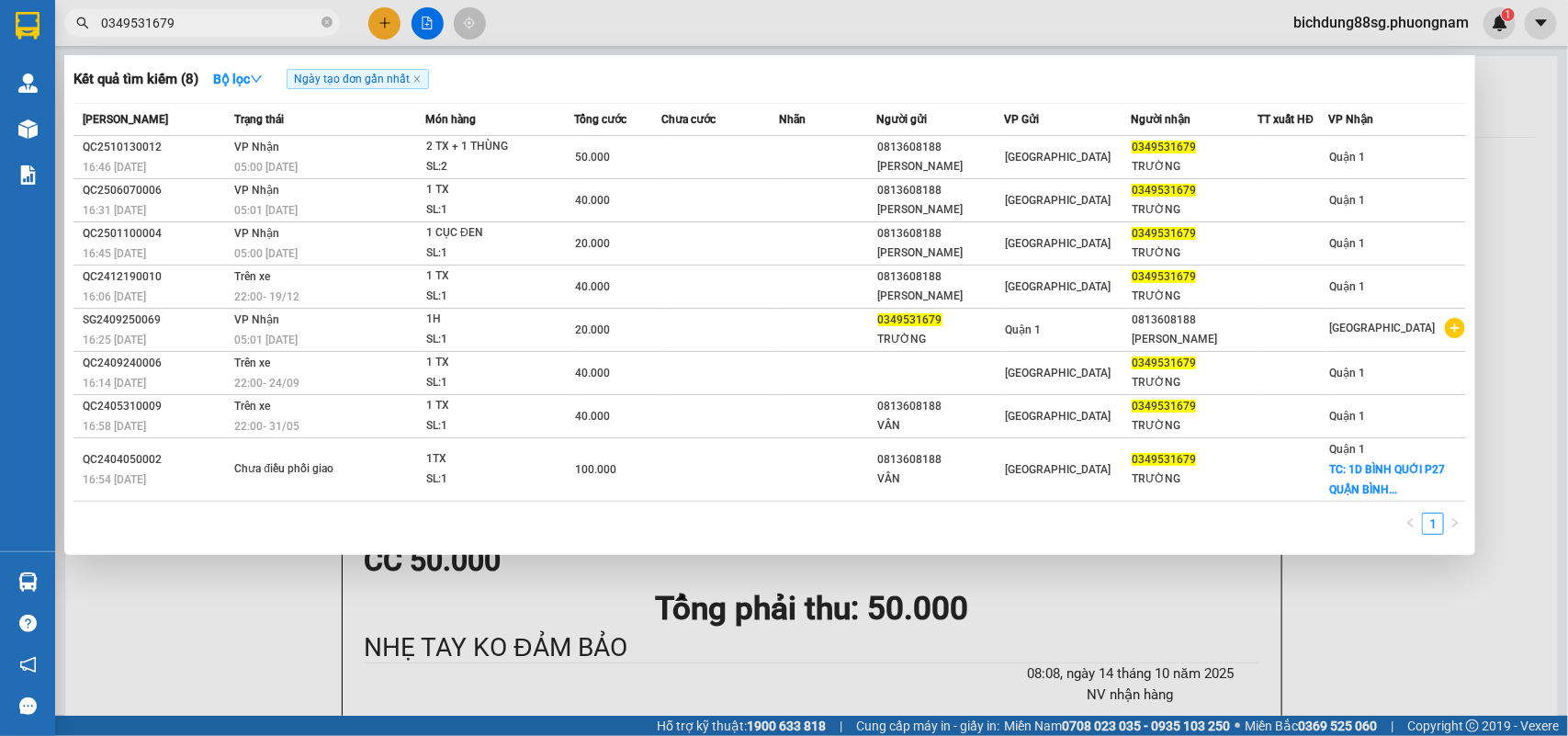
type input "0349531679."
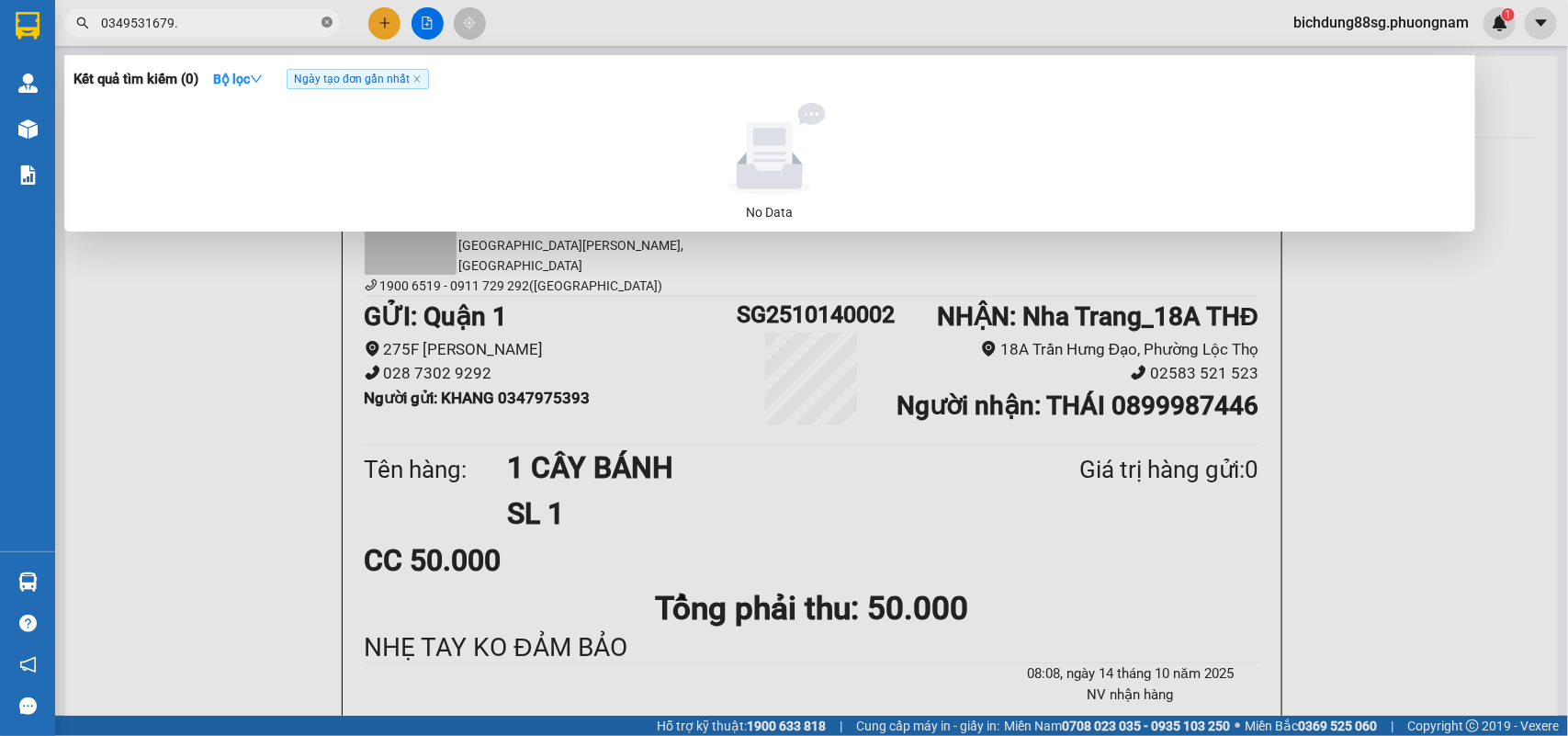
click at [332, 18] on icon "close-circle" at bounding box center [327, 22] width 11 height 11
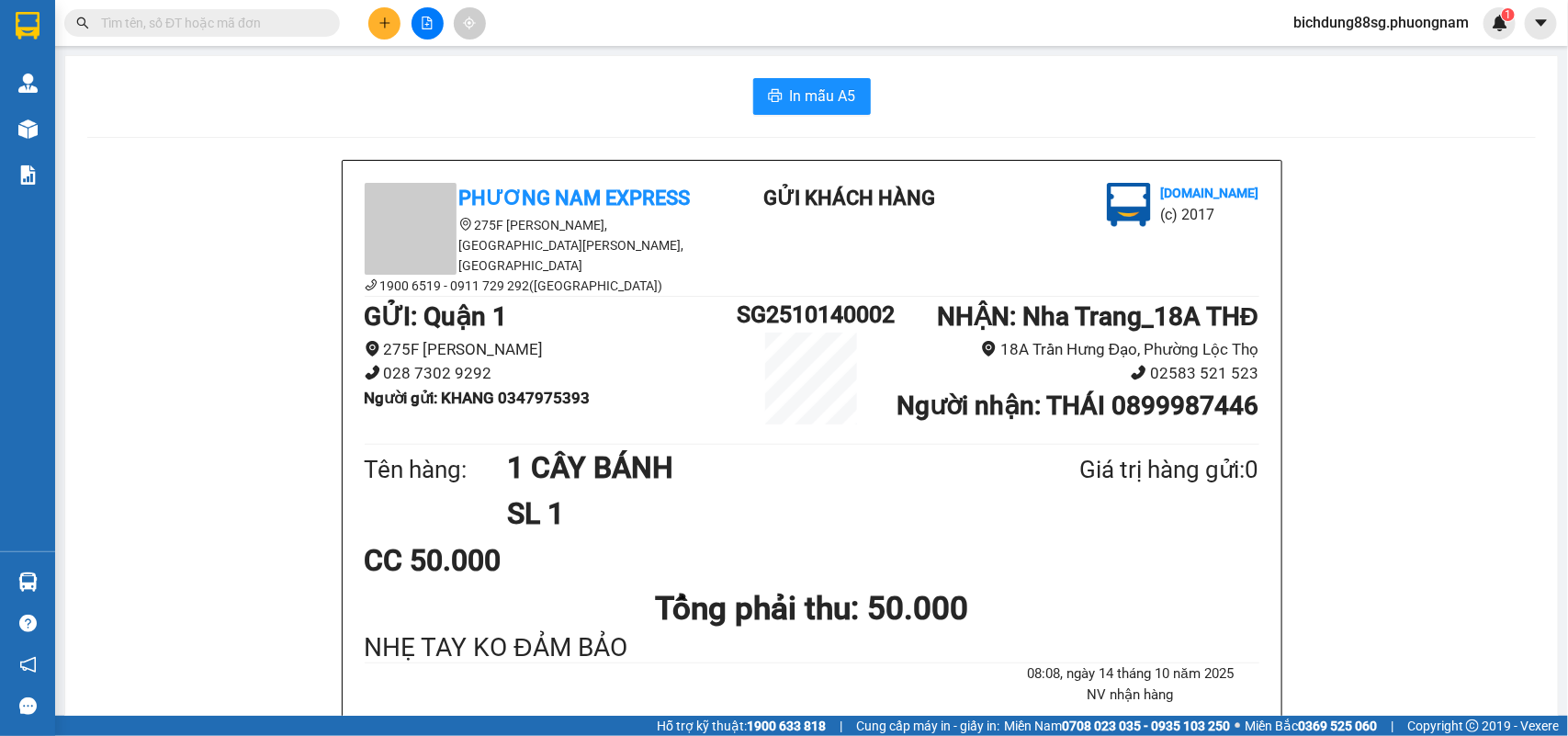
click at [223, 21] on input "text" at bounding box center [210, 23] width 217 height 20
click at [150, 38] on div "Kết quả tìm kiếm ( 0 ) Bộ lọc Ngày tạo đơn gần nhất No Data bichdung88sg.phuong…" at bounding box center [784, 23] width 1568 height 46
click at [168, 28] on input "text" at bounding box center [210, 23] width 217 height 20
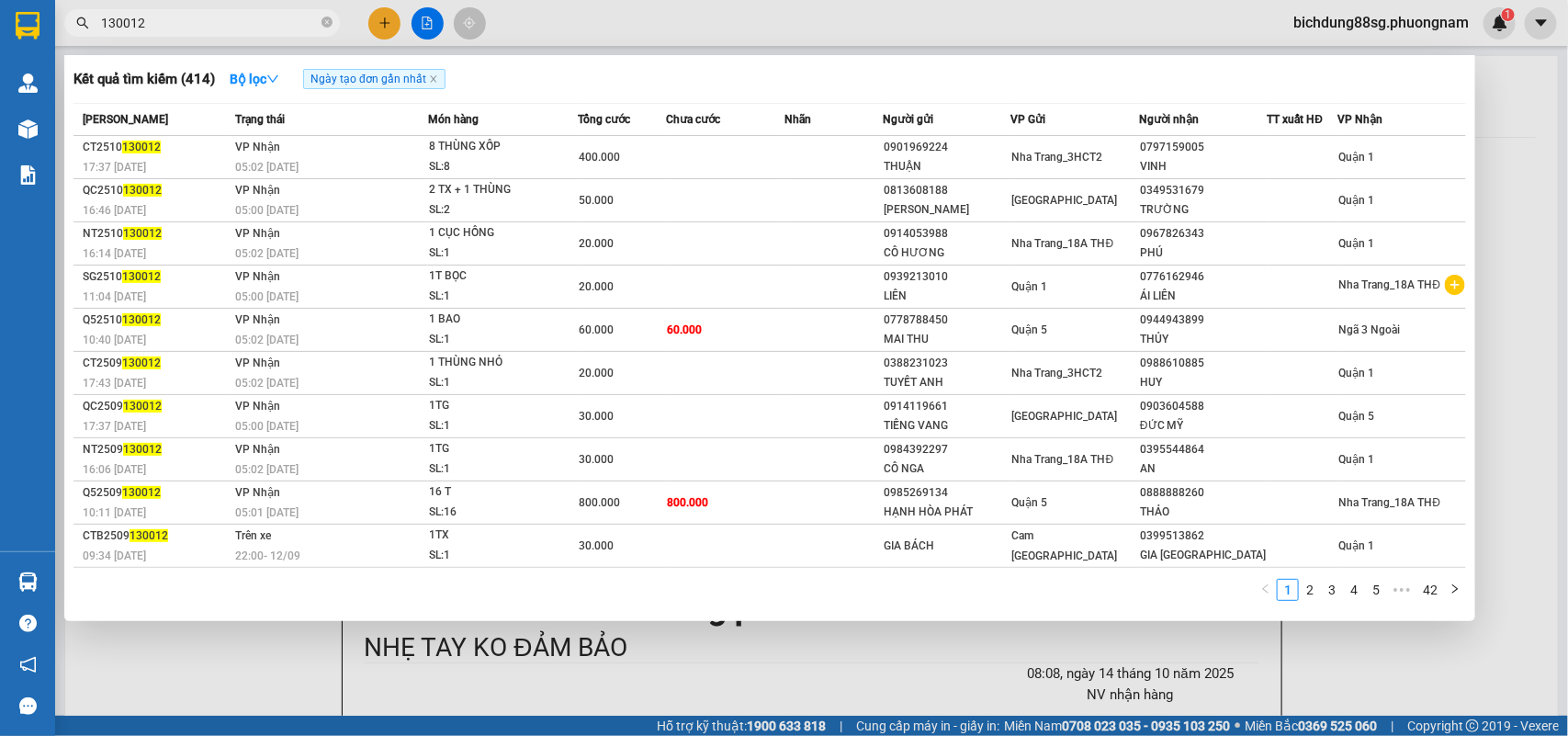
click at [101, 20] on input "130012" at bounding box center [210, 23] width 217 height 20
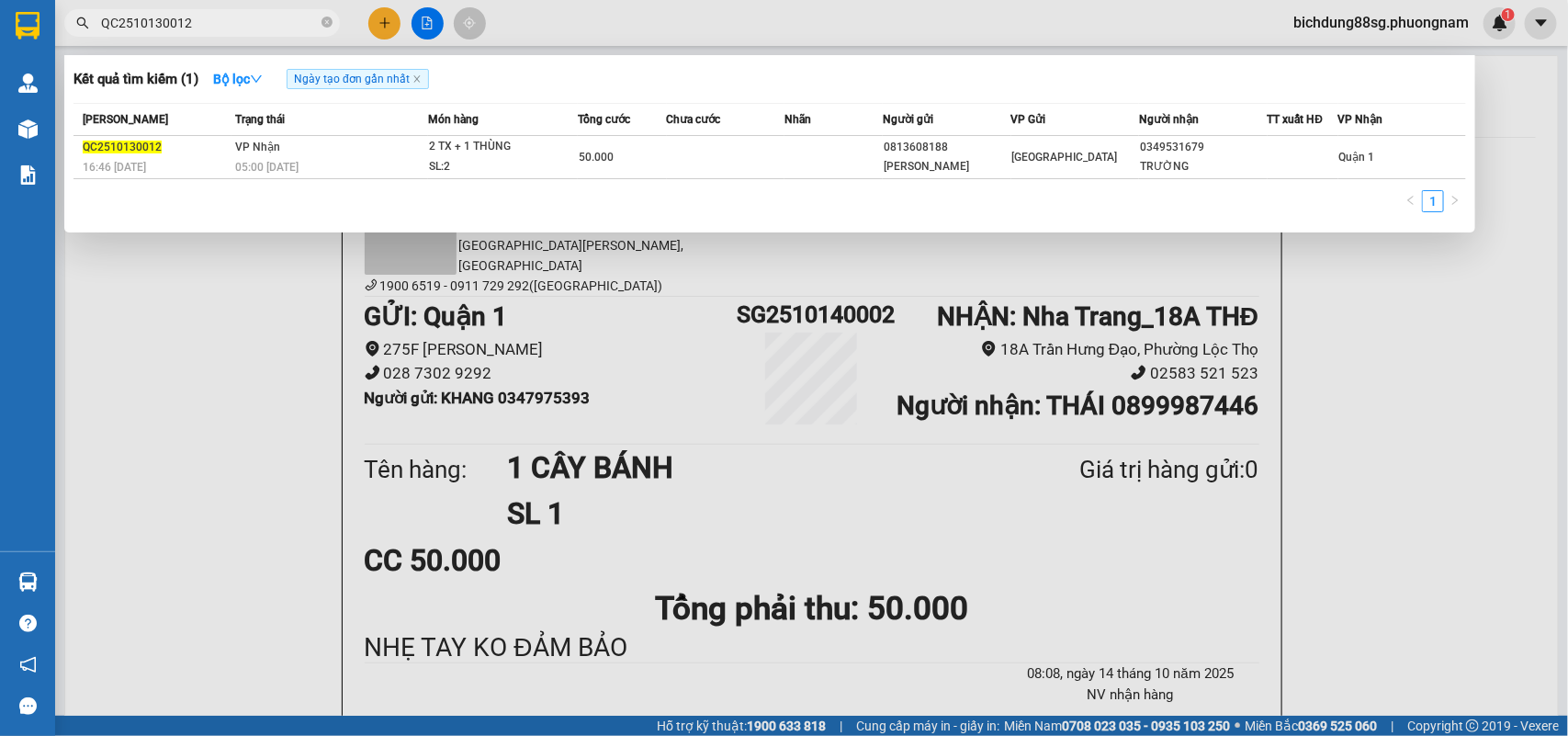
type input "QC2510130012"
click at [384, 23] on div at bounding box center [784, 368] width 1568 height 736
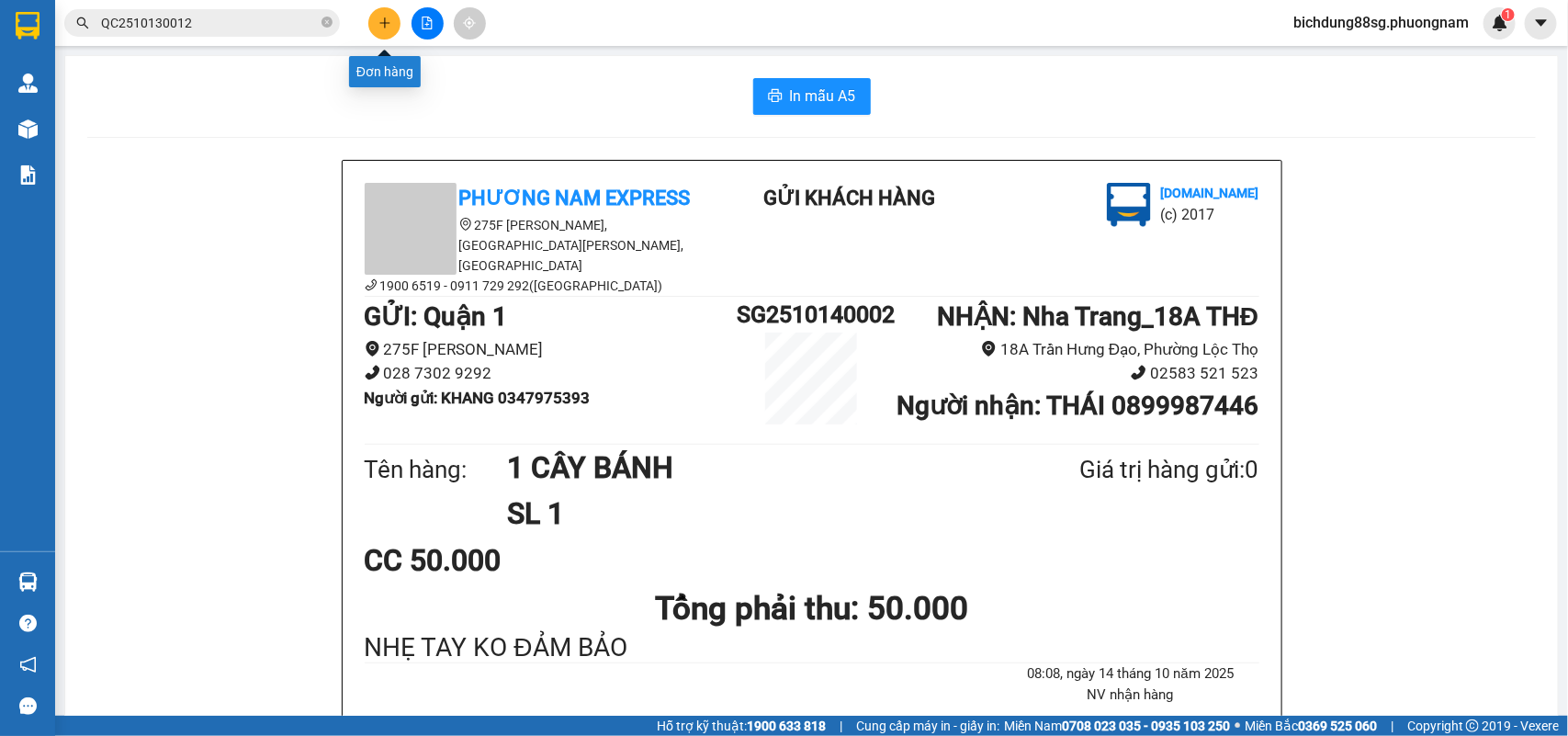
click at [384, 23] on icon "plus" at bounding box center [384, 22] width 10 height 1
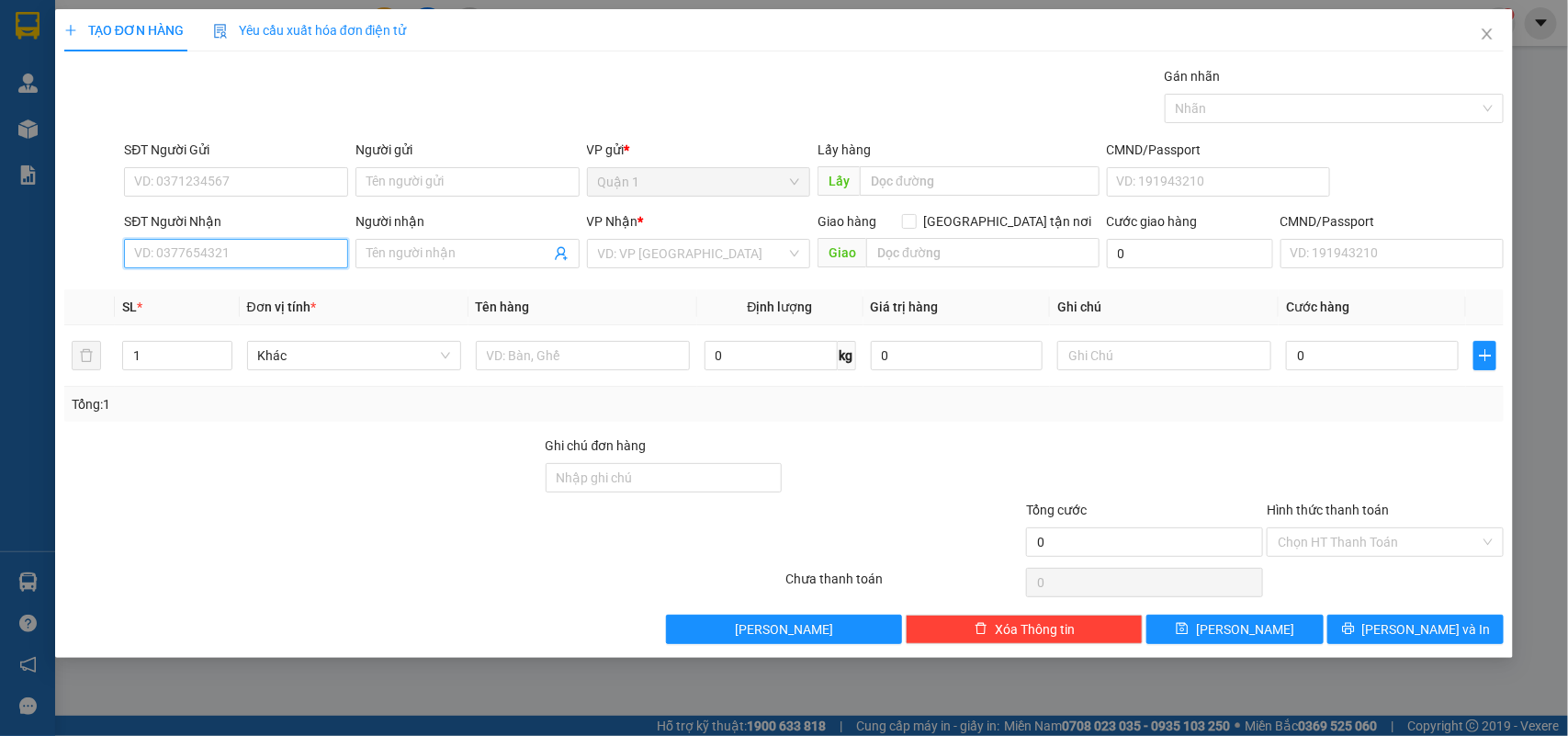
click at [267, 265] on input "SĐT Người Nhận" at bounding box center [236, 254] width 224 height 29
click at [225, 292] on div "0924759009 - JEIL VINA" at bounding box center [236, 291] width 202 height 20
type input "0924759009"
type input "JEIL VINA"
type input "0924759009"
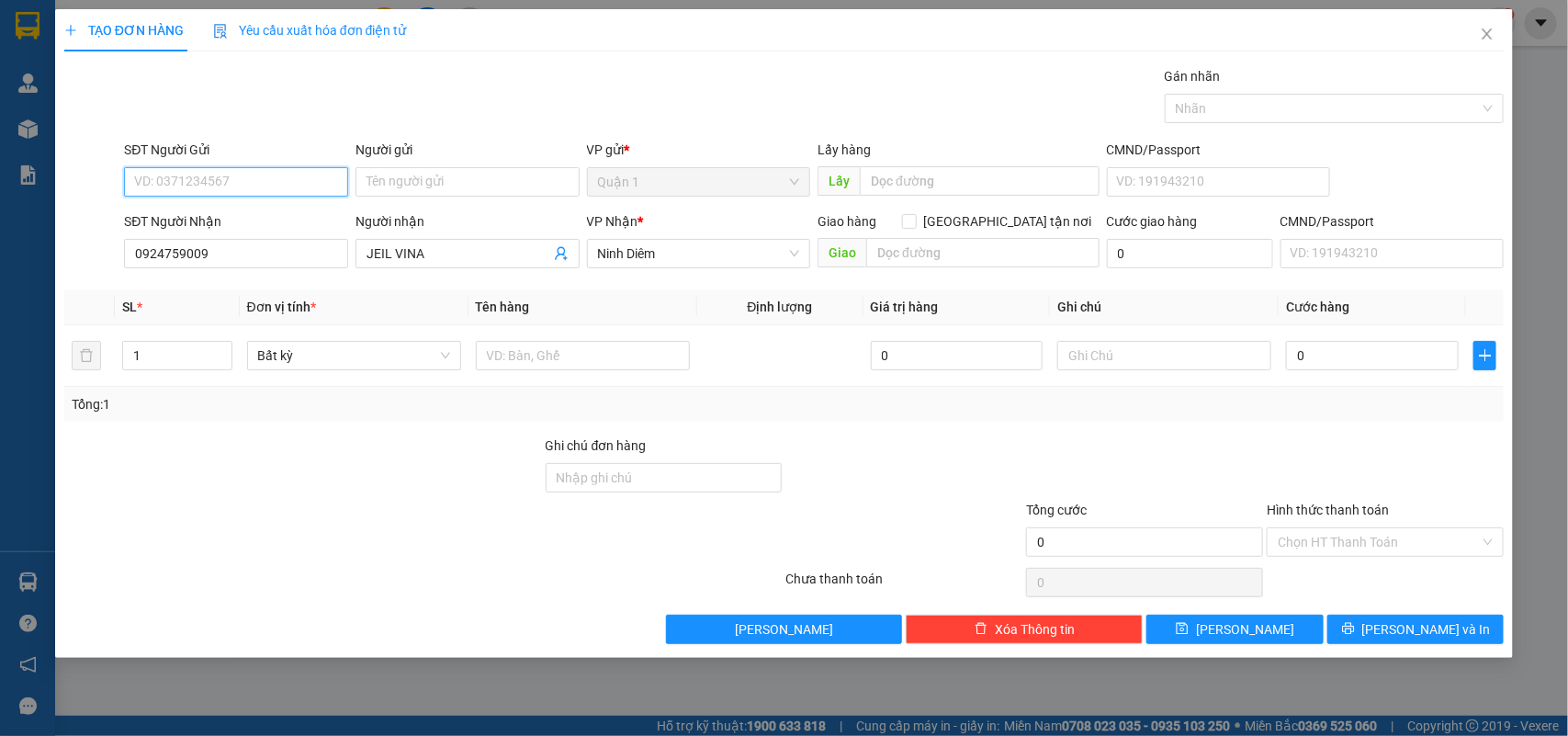
click at [222, 182] on input "SĐT Người Gửi" at bounding box center [236, 182] width 224 height 29
click at [242, 221] on div "0988262932 - HIỆU" at bounding box center [236, 220] width 202 height 20
type input "0988262932"
type input "HIỆU"
type input "0988262932"
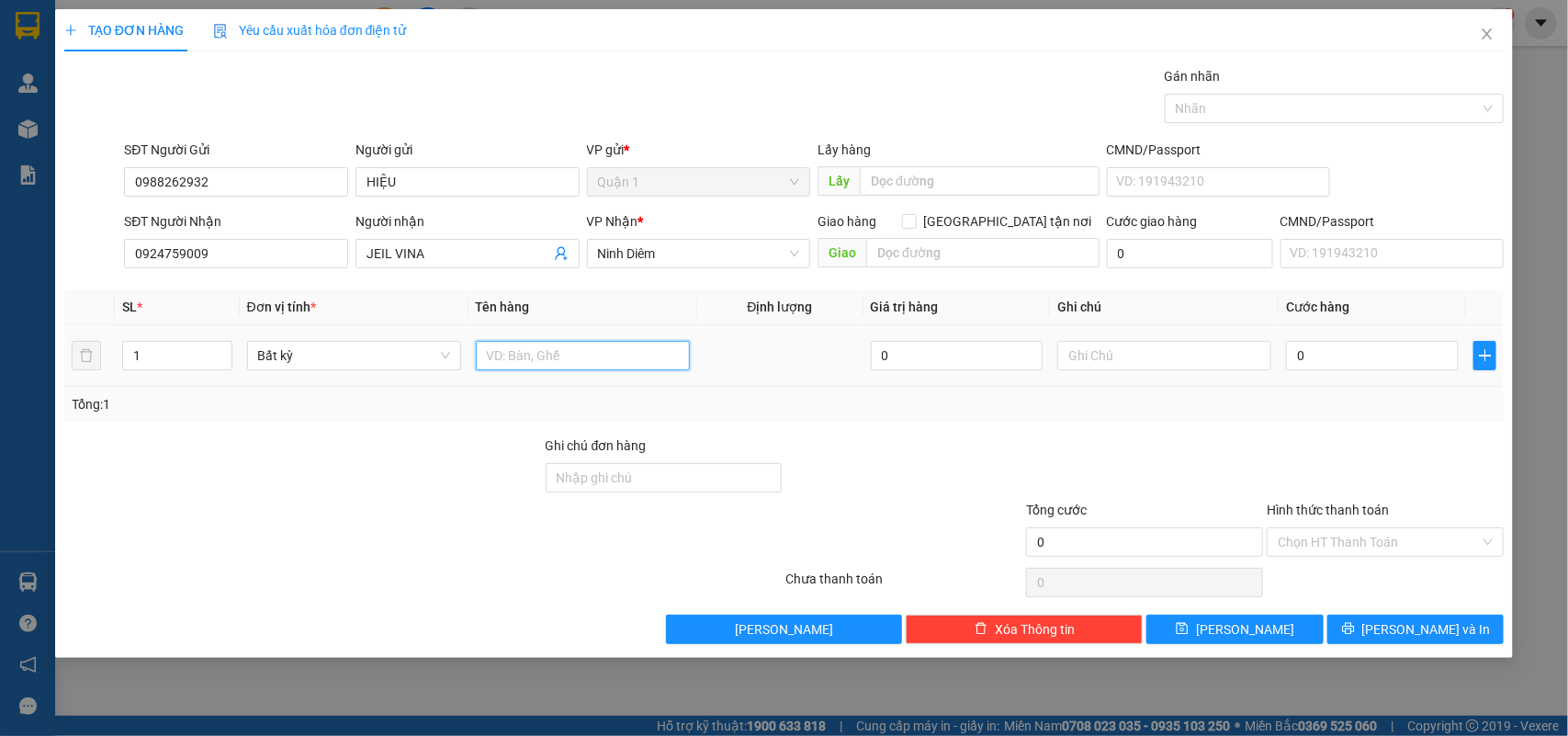
click at [600, 355] on input "text" at bounding box center [583, 356] width 214 height 29
type input "1 CÂY DÀI"
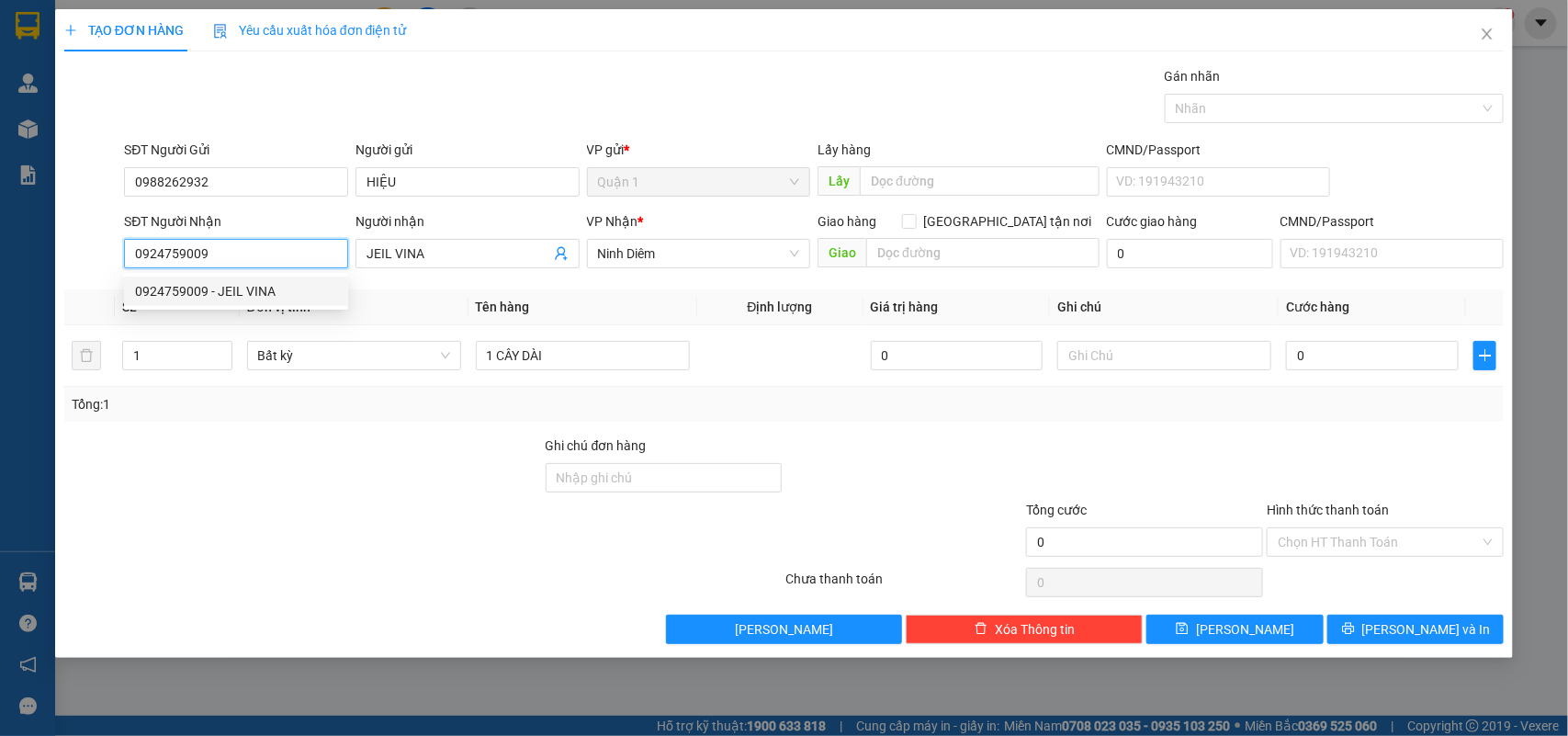
drag, startPoint x: 211, startPoint y: 257, endPoint x: 329, endPoint y: 10, distance: 273.7
click at [181, 140] on form "SĐT Người Gửi 0988262932 Người gửi HIỆU VP gửi * Quận 1 Lấy hàng Lấy CMND/Passp…" at bounding box center [784, 208] width 1440 height 136
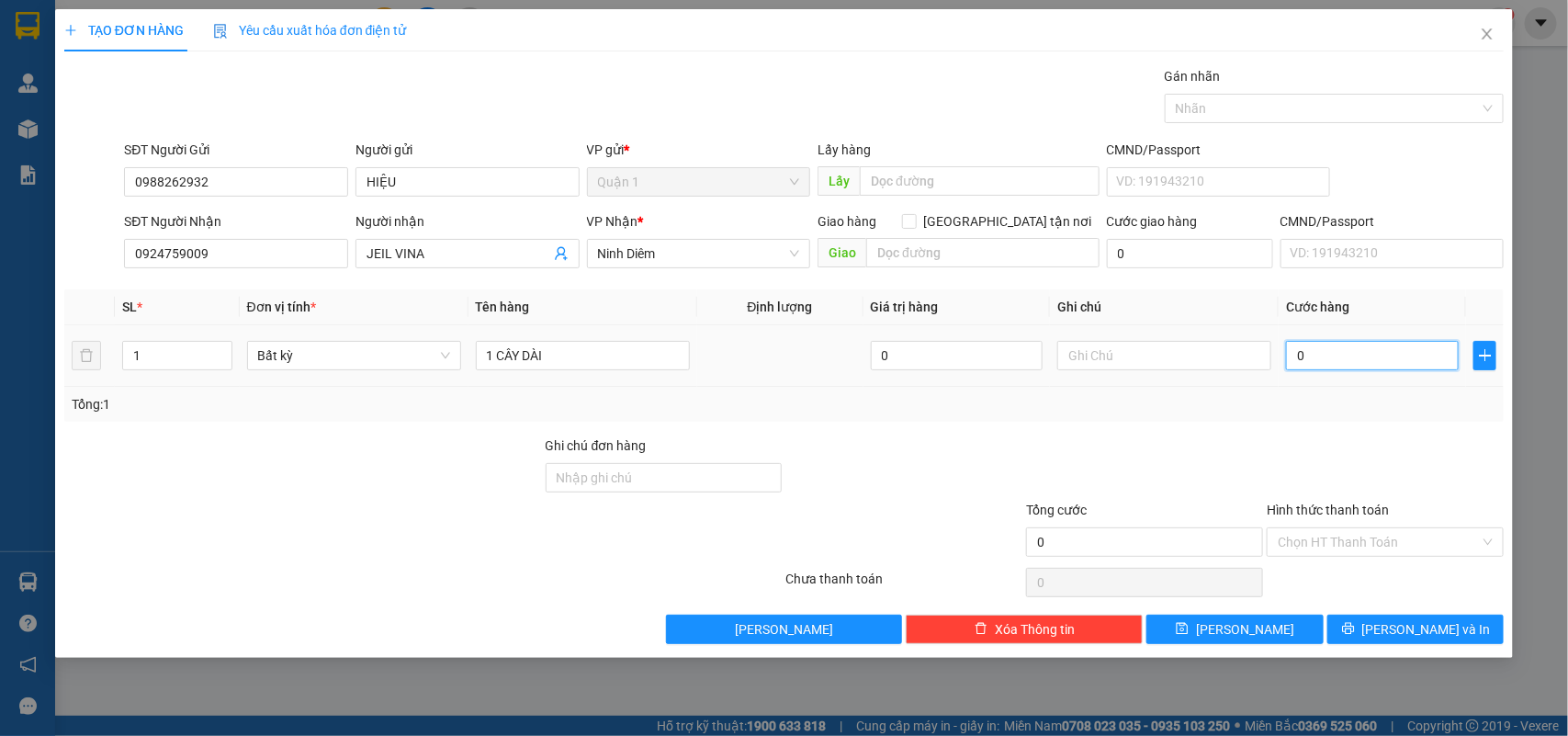
click at [1357, 363] on input "0" at bounding box center [1372, 356] width 173 height 29
type input "7"
type input "70"
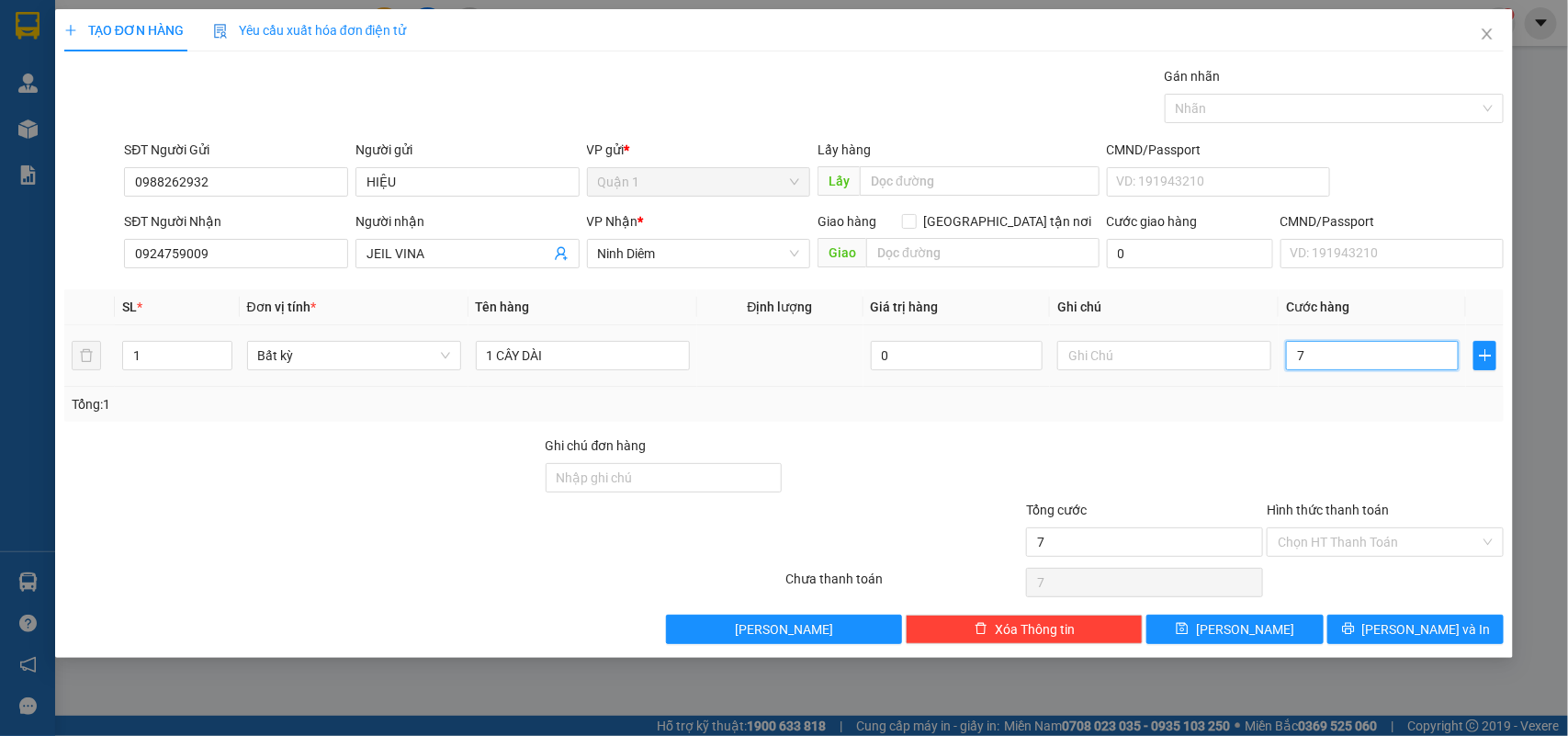
type input "70"
type input "70.000"
click at [1283, 415] on div "Tổng: 1" at bounding box center [784, 404] width 1440 height 35
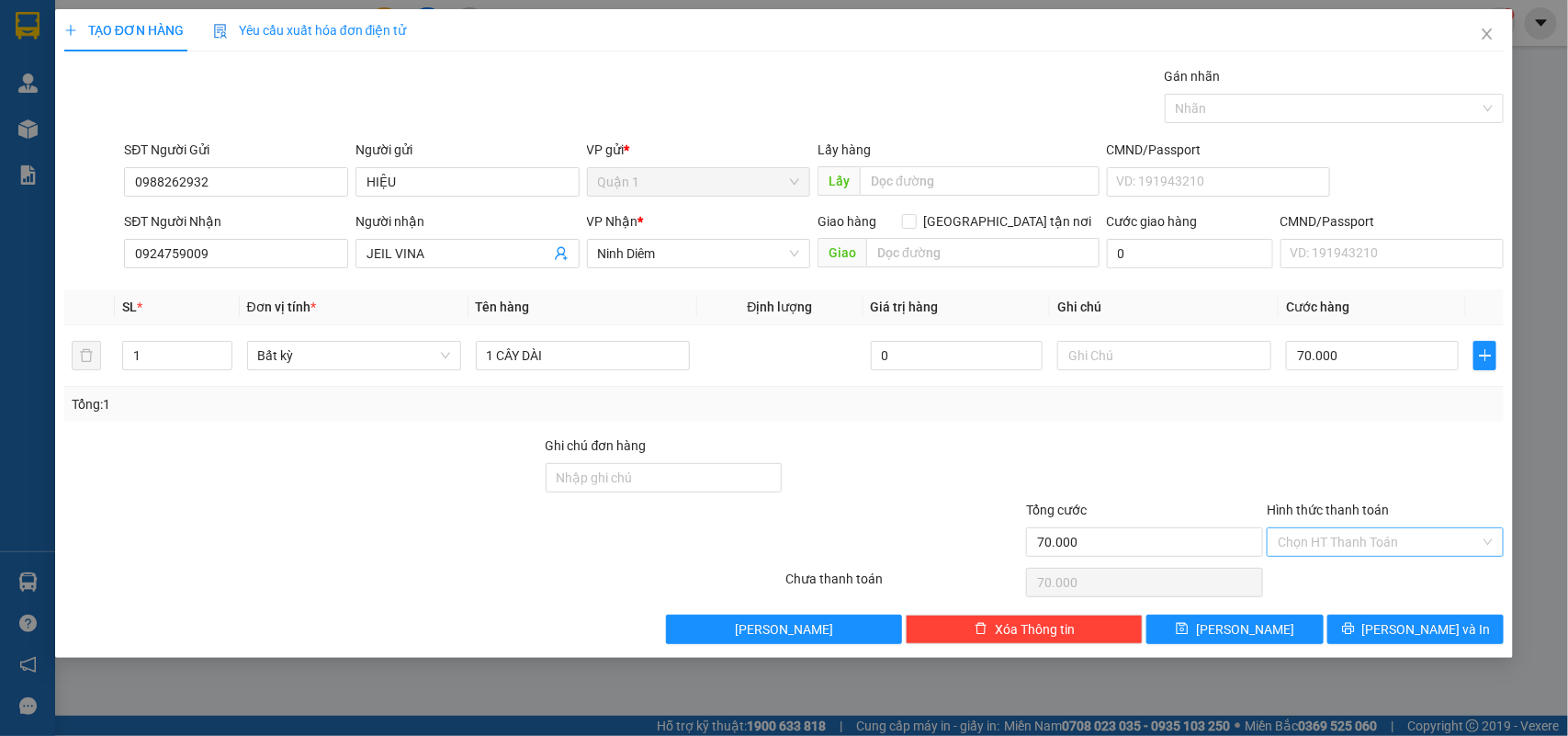
click at [1360, 552] on input "Hình thức thanh toán" at bounding box center [1379, 542] width 202 height 28
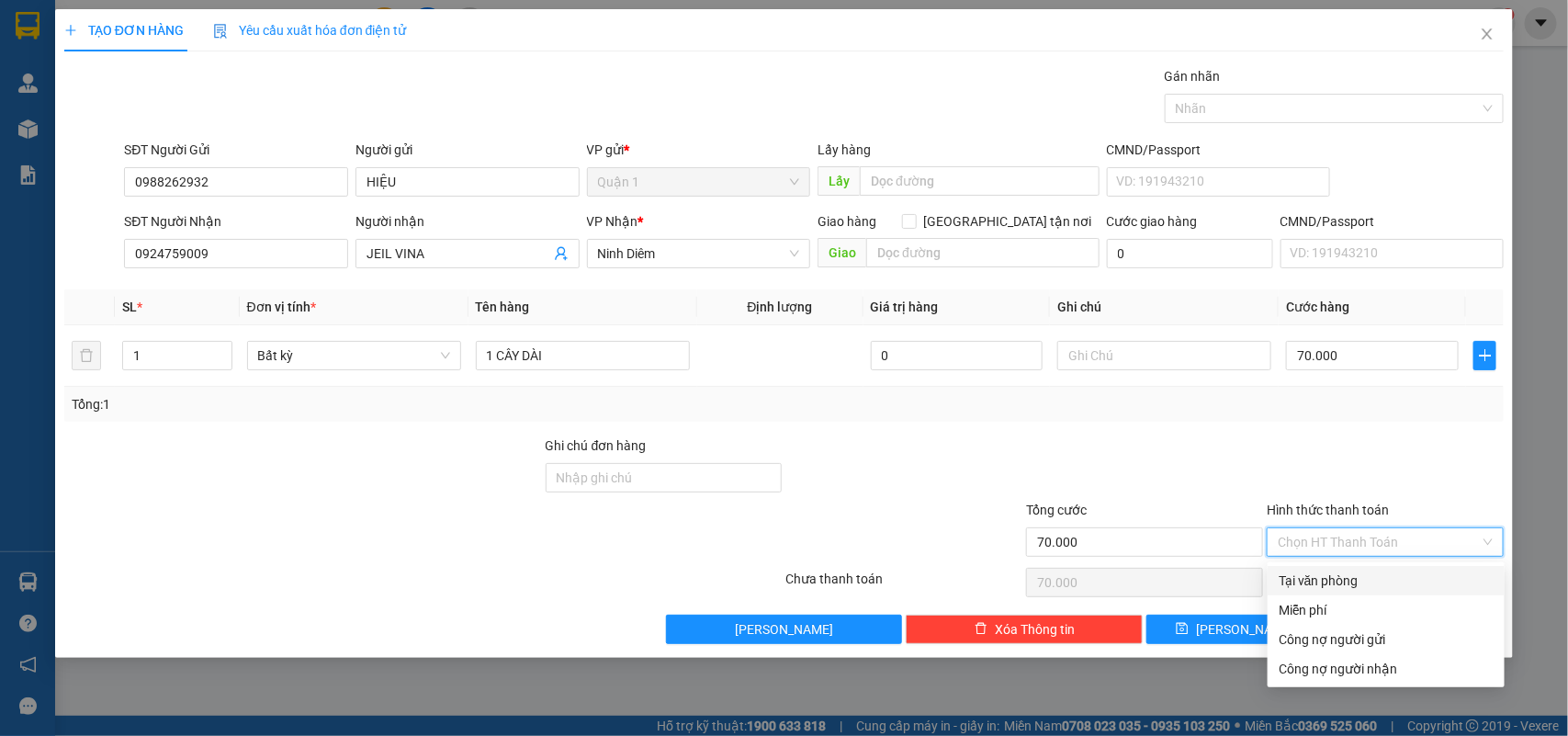
click at [1344, 575] on div "Tại văn phòng" at bounding box center [1386, 581] width 215 height 20
type input "0"
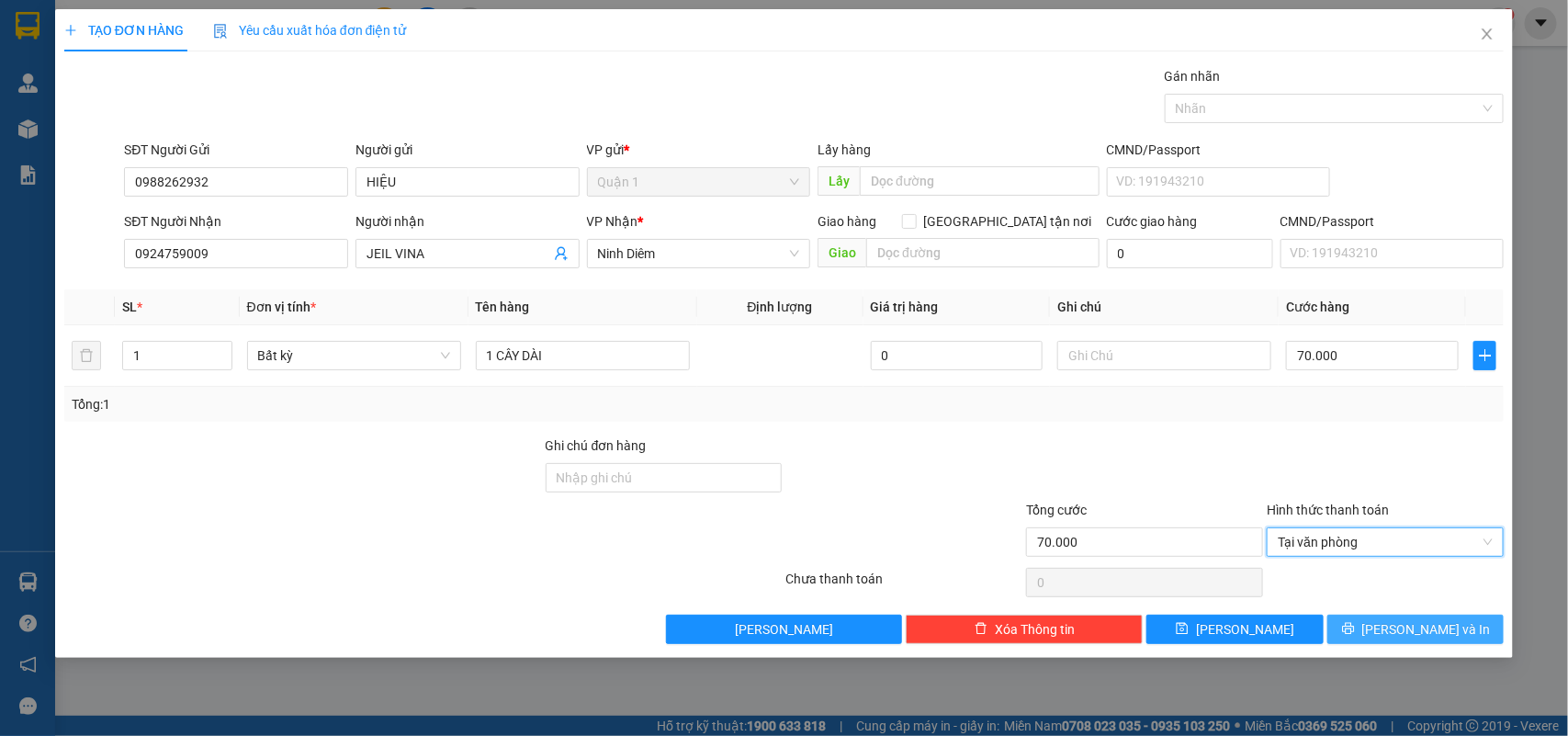
click at [1399, 631] on span "[PERSON_NAME] và In" at bounding box center [1426, 629] width 129 height 20
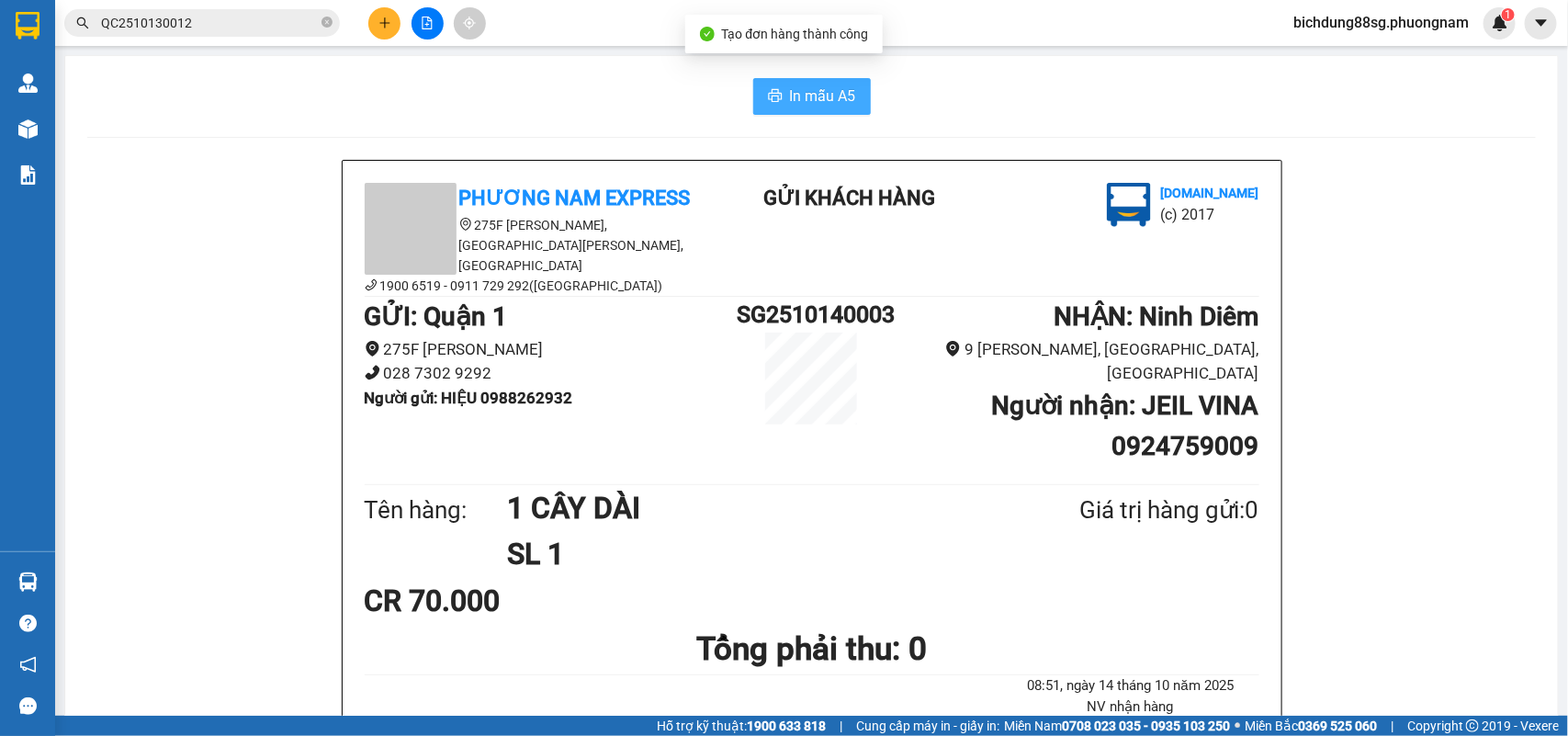
click at [793, 101] on span "In mẫu A5" at bounding box center [824, 96] width 66 height 23
click at [375, 25] on button at bounding box center [384, 23] width 32 height 32
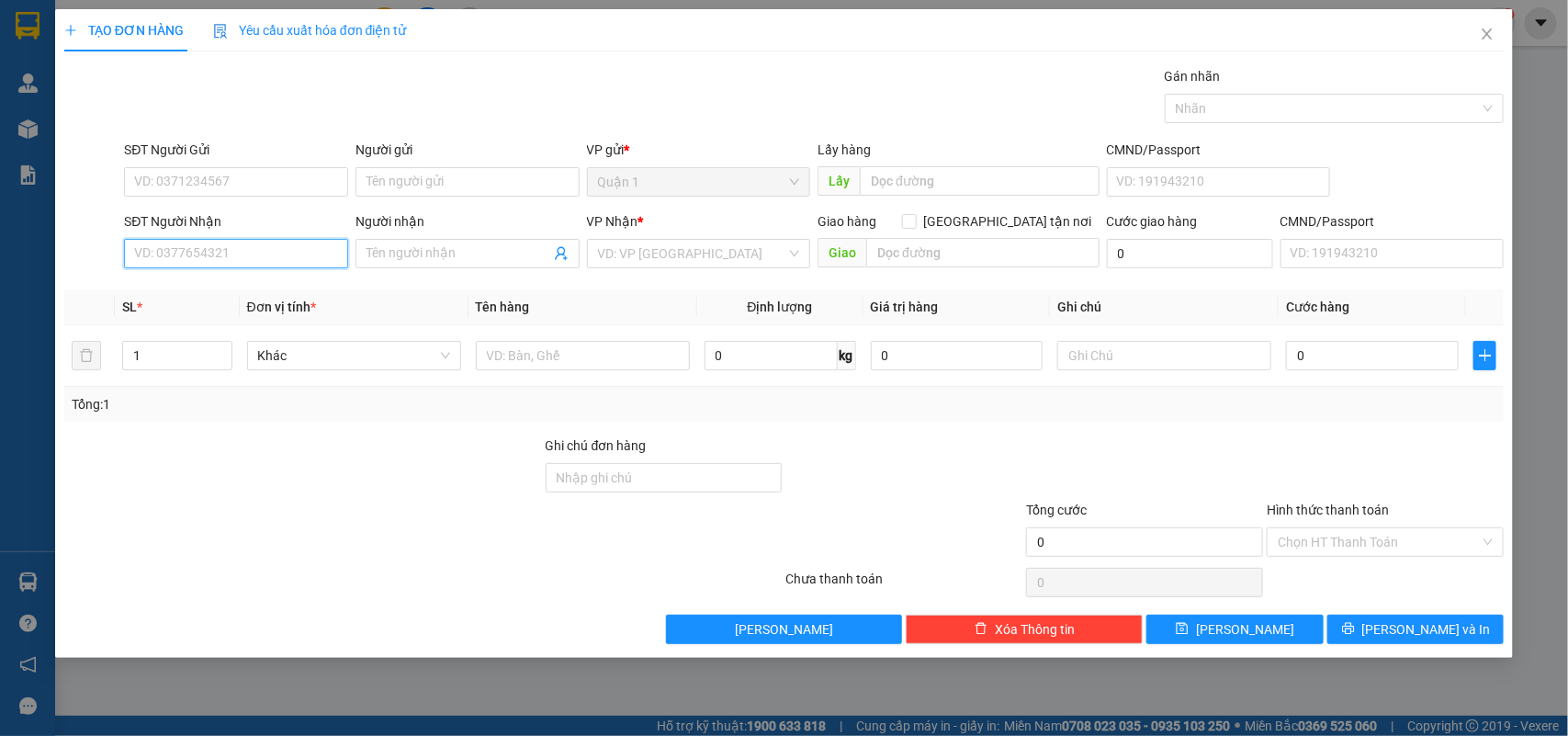
click at [264, 251] on input "SĐT Người Nhận" at bounding box center [236, 254] width 224 height 29
click at [291, 251] on input "SĐT Người Nhận" at bounding box center [236, 254] width 224 height 29
click at [240, 289] on div "0859997900 - LY LY" at bounding box center [236, 291] width 202 height 20
type input "0859997900"
type input "LY LY"
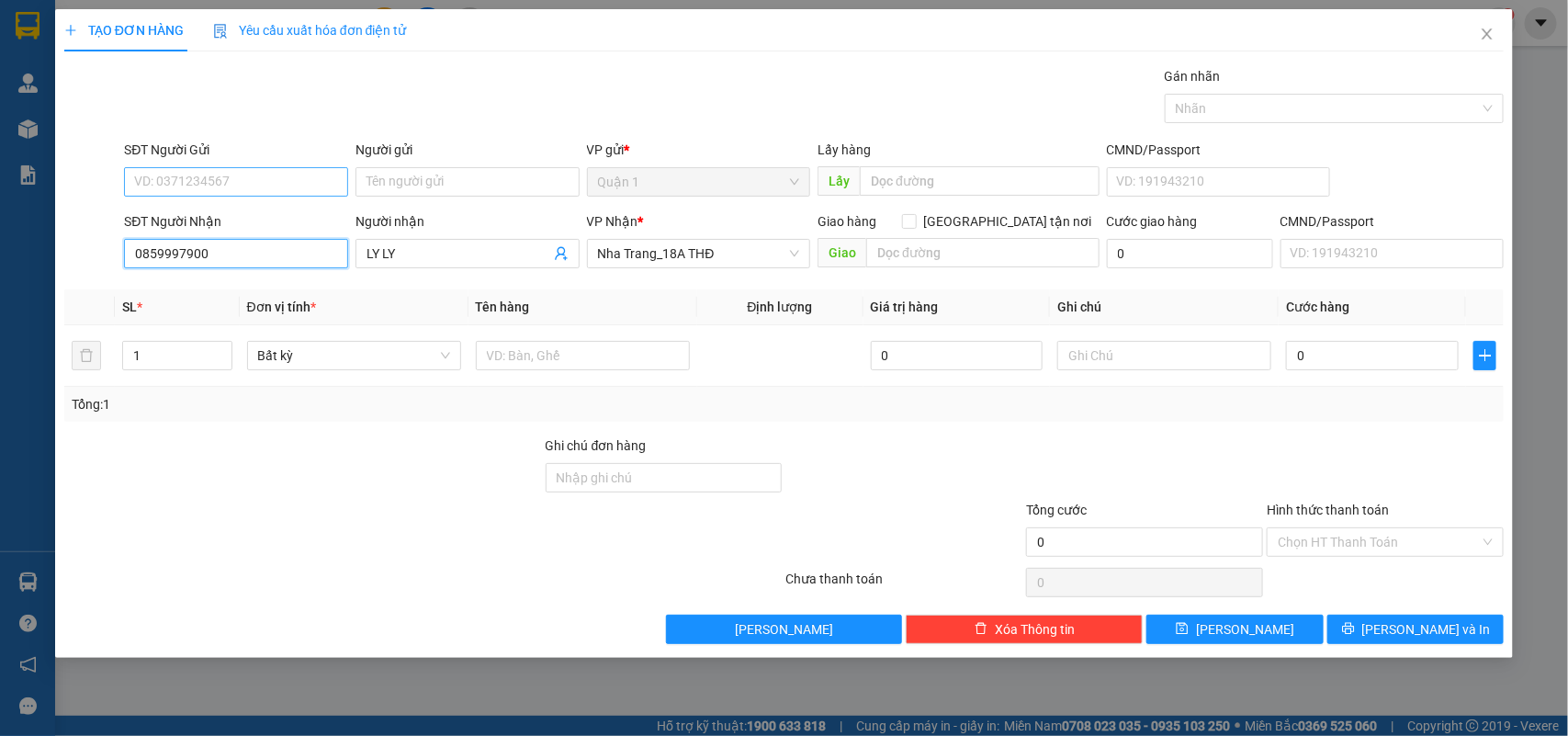
type input "0859997900"
click at [210, 184] on input "SĐT Người Gửi" at bounding box center [236, 182] width 224 height 29
click at [230, 179] on input "SĐT Người Gửi" at bounding box center [236, 182] width 224 height 29
click at [223, 225] on div "0908838889 - PHƯƠNG" at bounding box center [236, 220] width 202 height 20
type input "0908838889"
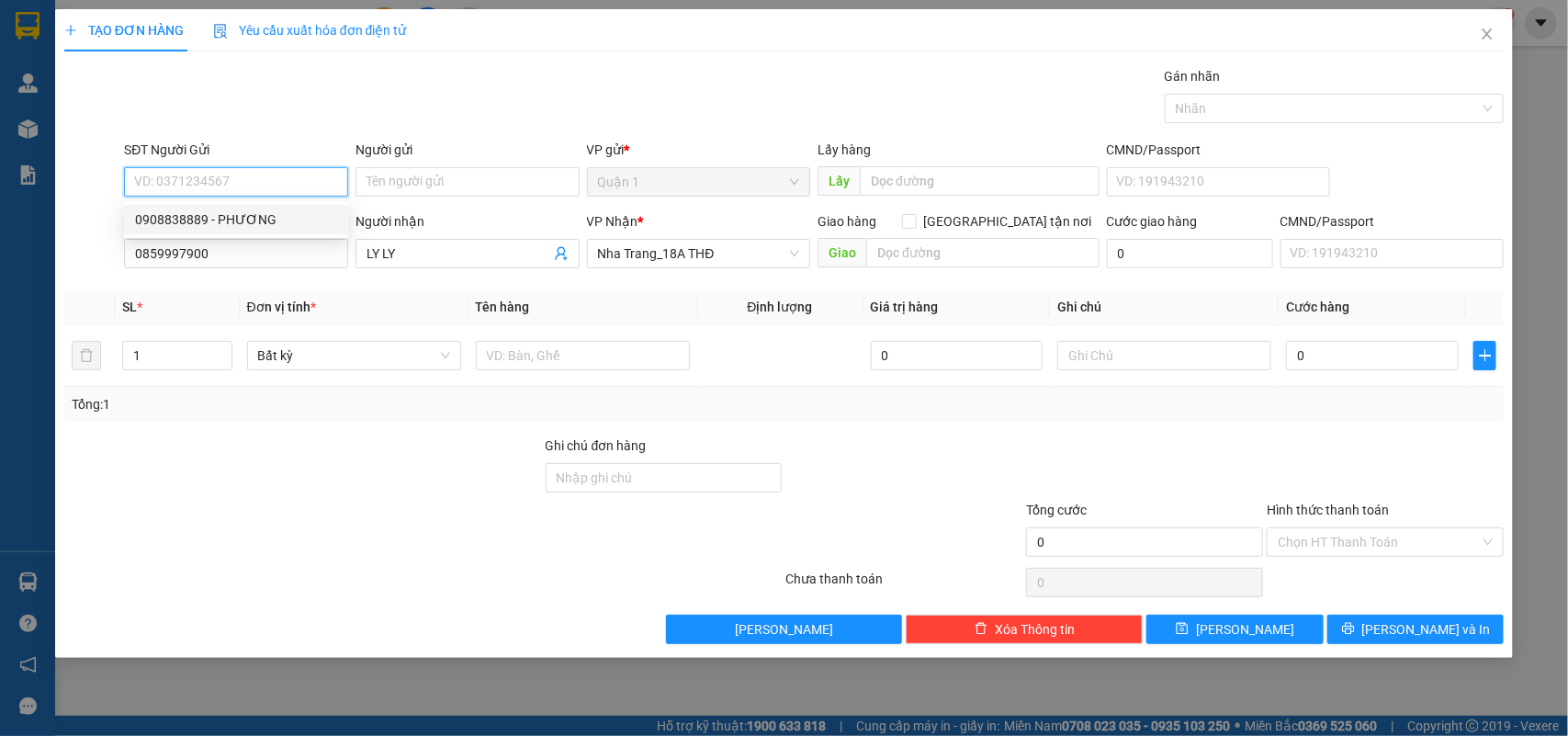
type input "PHƯƠNG"
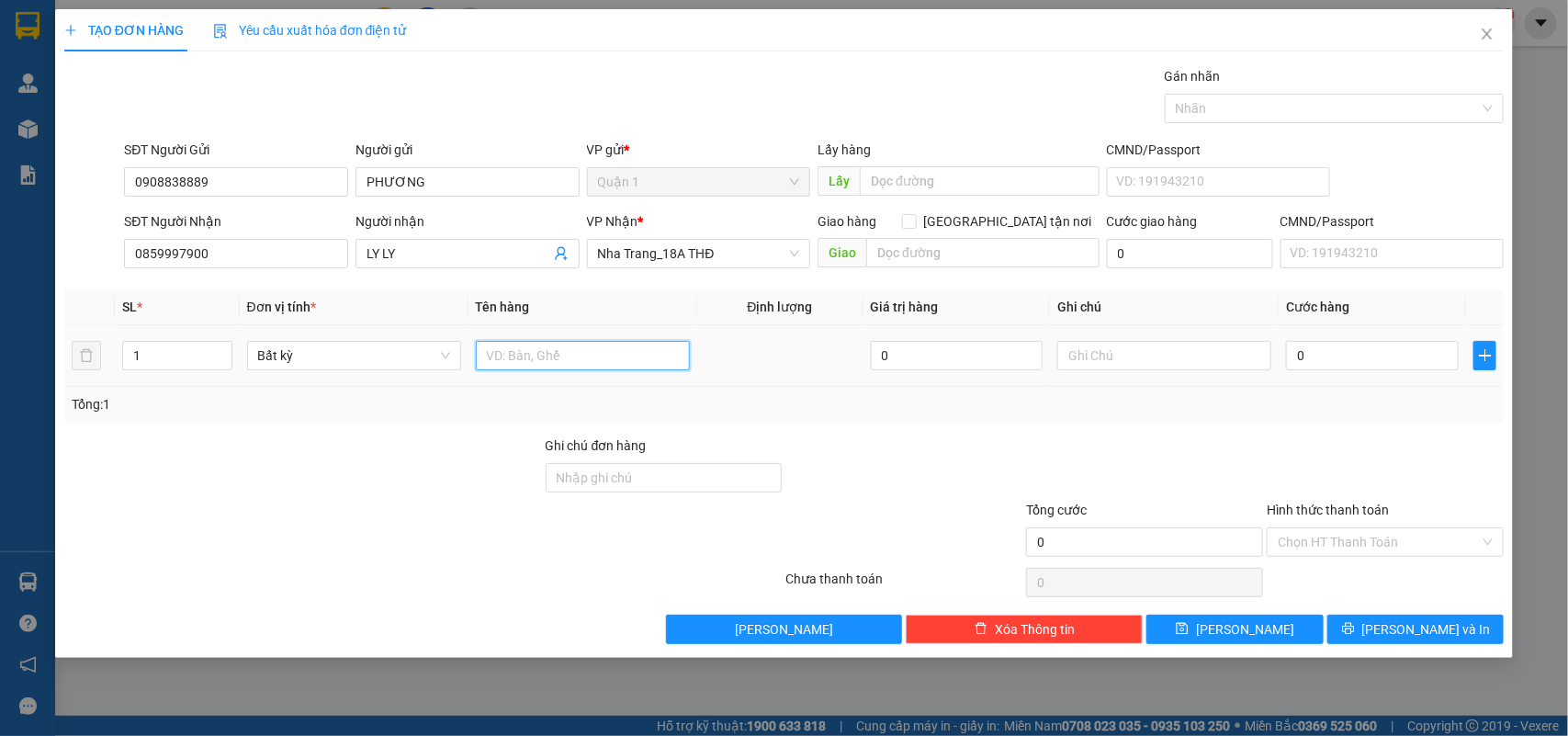
click at [562, 365] on input "text" at bounding box center [583, 356] width 214 height 29
type input "2 BAO"
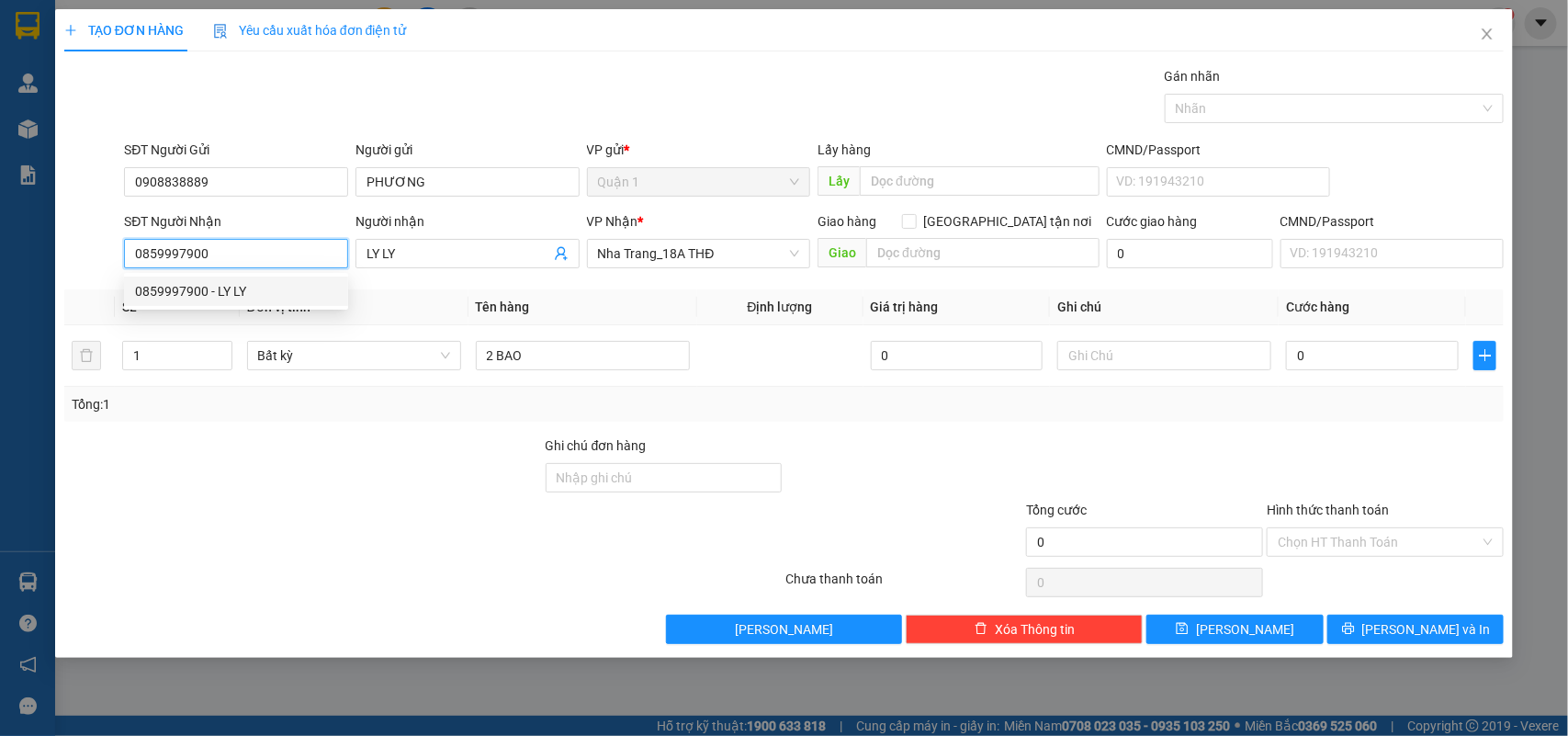
drag, startPoint x: 187, startPoint y: 257, endPoint x: 47, endPoint y: 259, distance: 140.0
click at [47, 259] on div "TẠO ĐƠN HÀNG Yêu cầu xuất hóa đơn điện tử Transit Pickup Surcharge Ids Transit …" at bounding box center [784, 368] width 1568 height 736
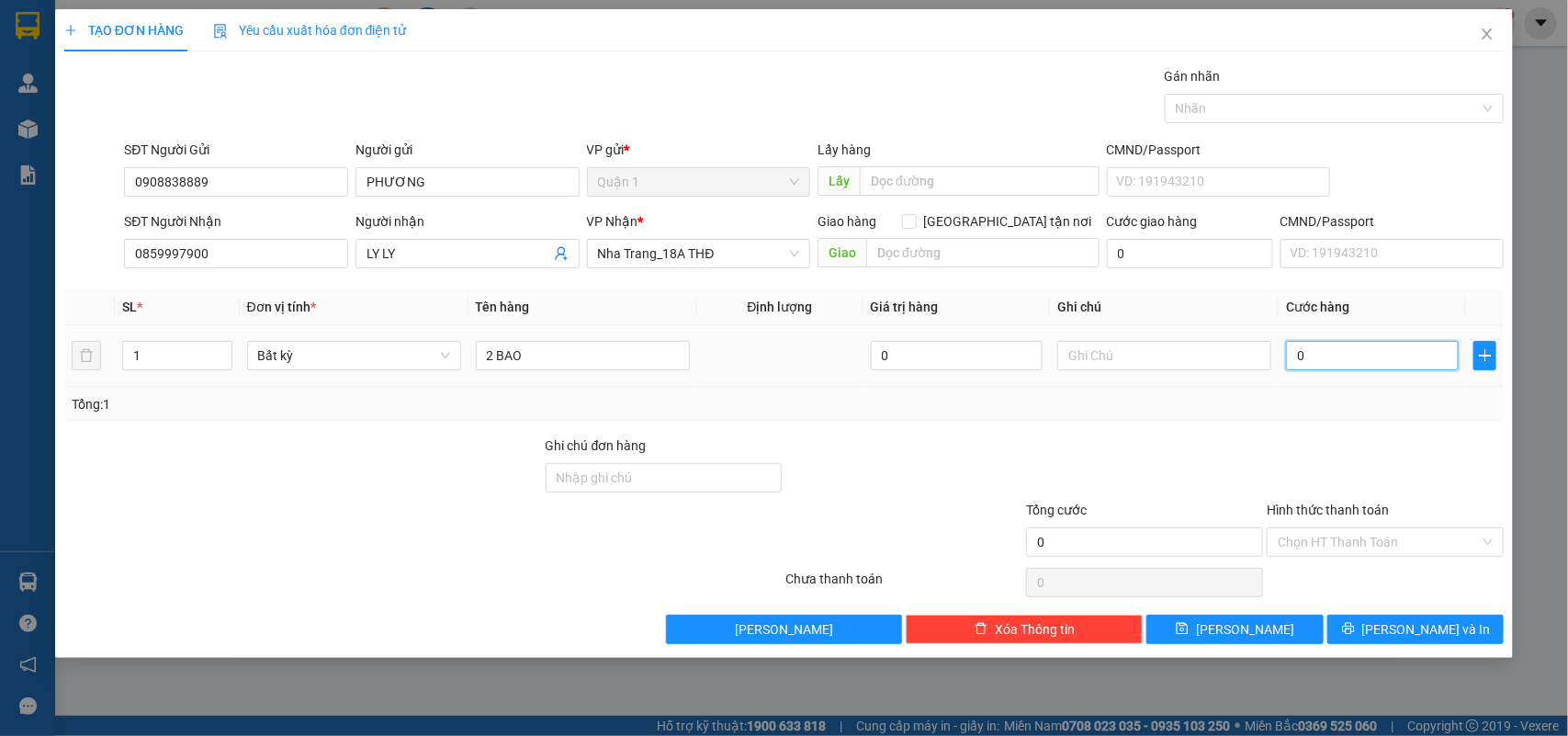
click at [1330, 357] on input "0" at bounding box center [1372, 356] width 173 height 29
type input "1"
type input "16"
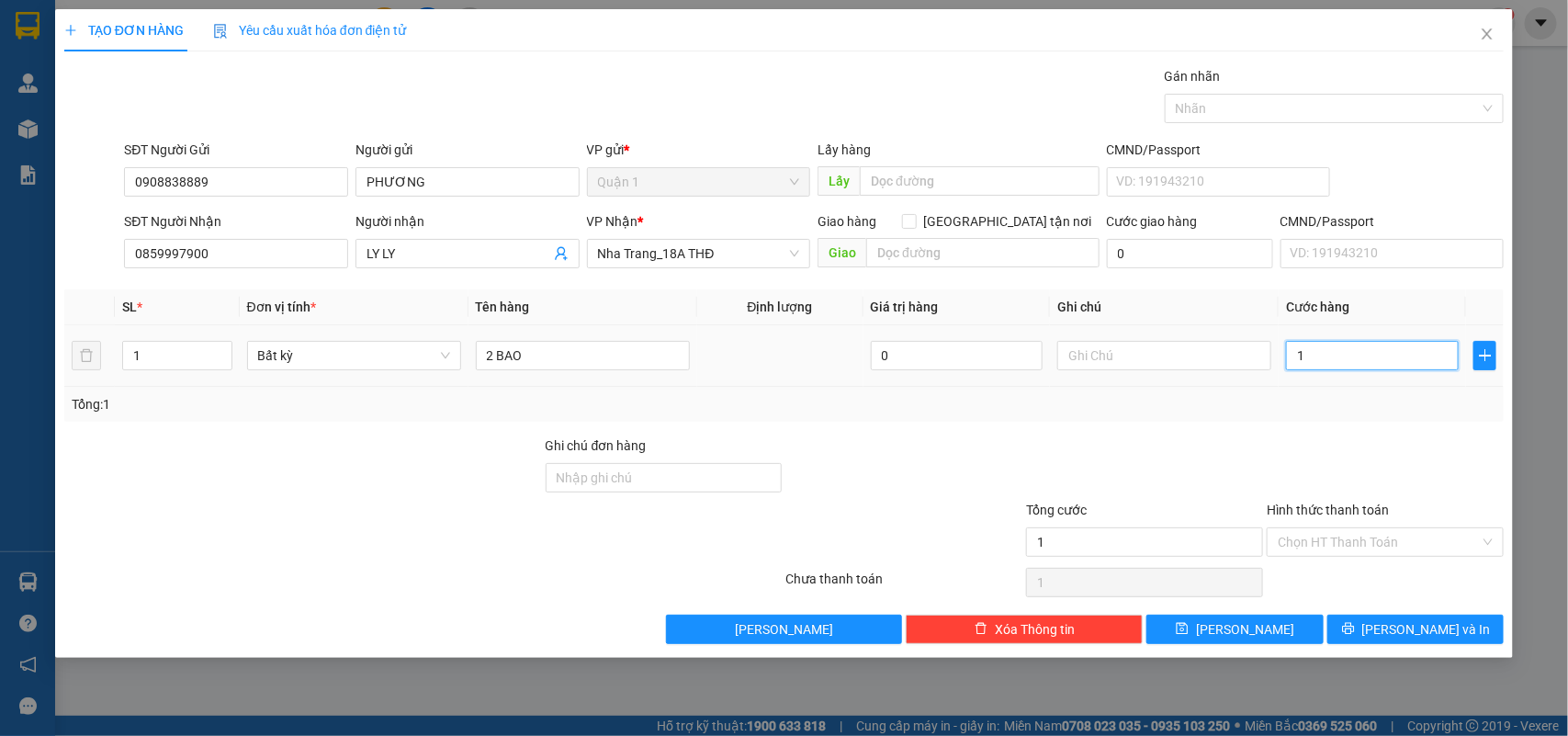
type input "16"
type input "160"
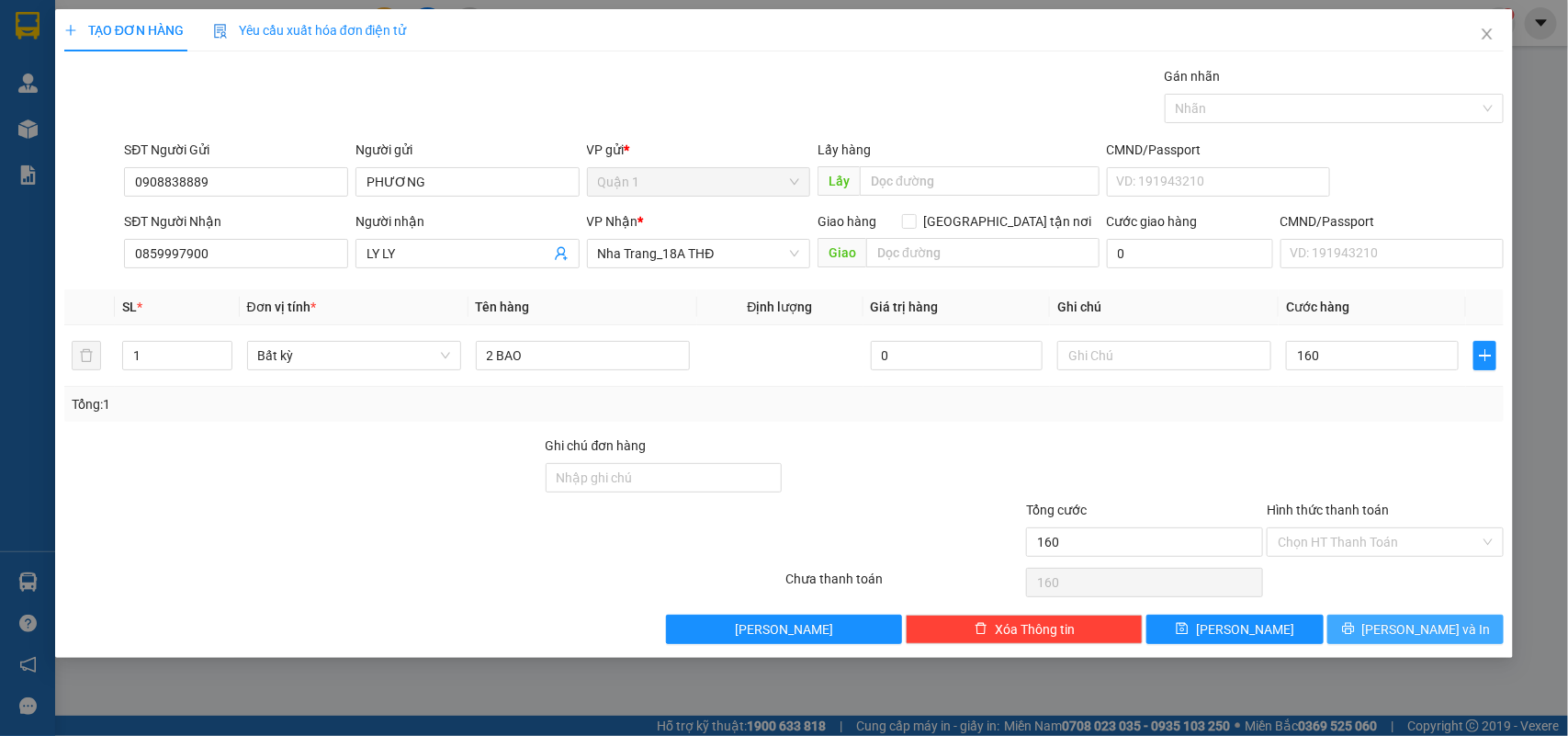
type input "160.000"
click at [1405, 623] on span "[PERSON_NAME] và In" at bounding box center [1426, 629] width 129 height 20
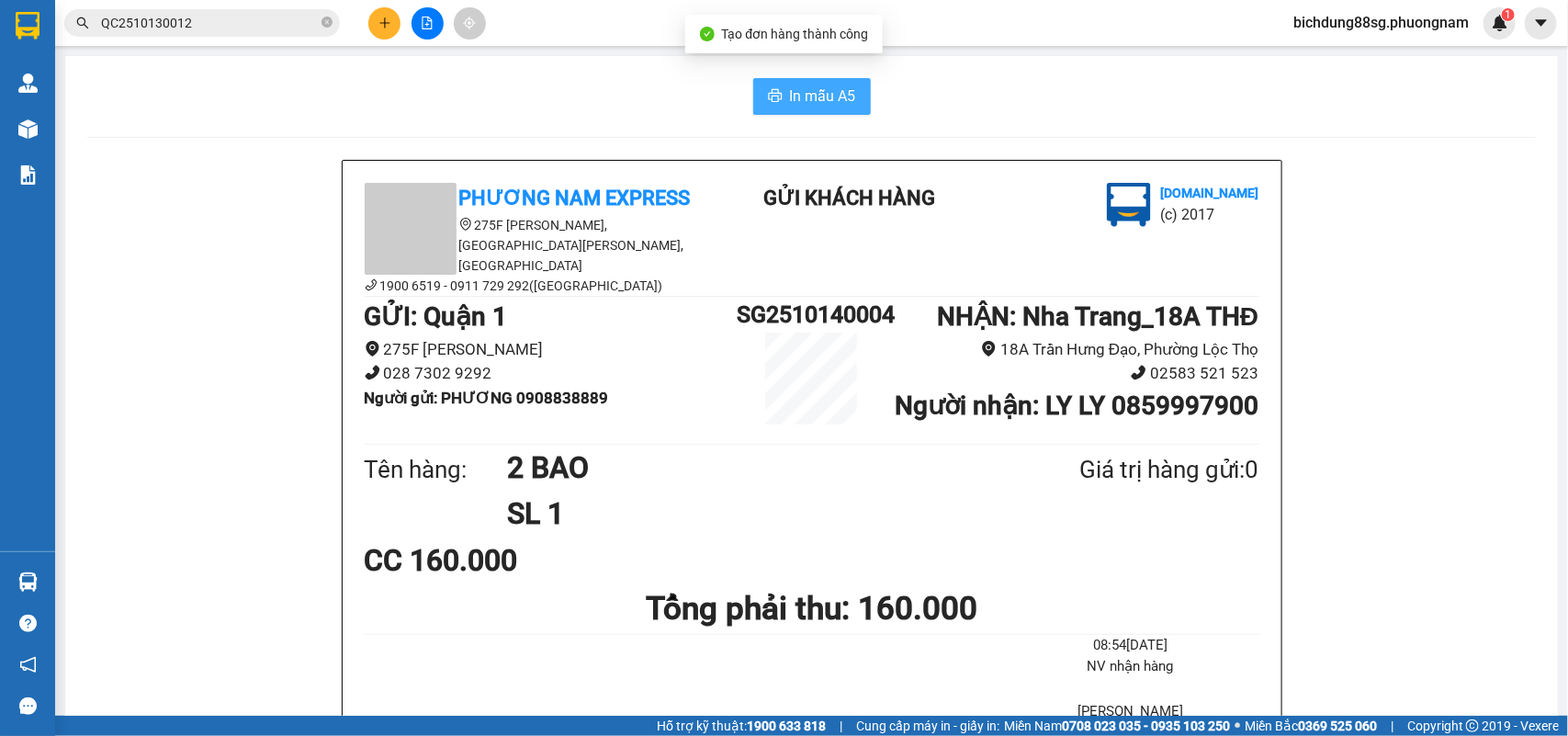
click at [820, 90] on span "In mẫu A5" at bounding box center [824, 96] width 66 height 23
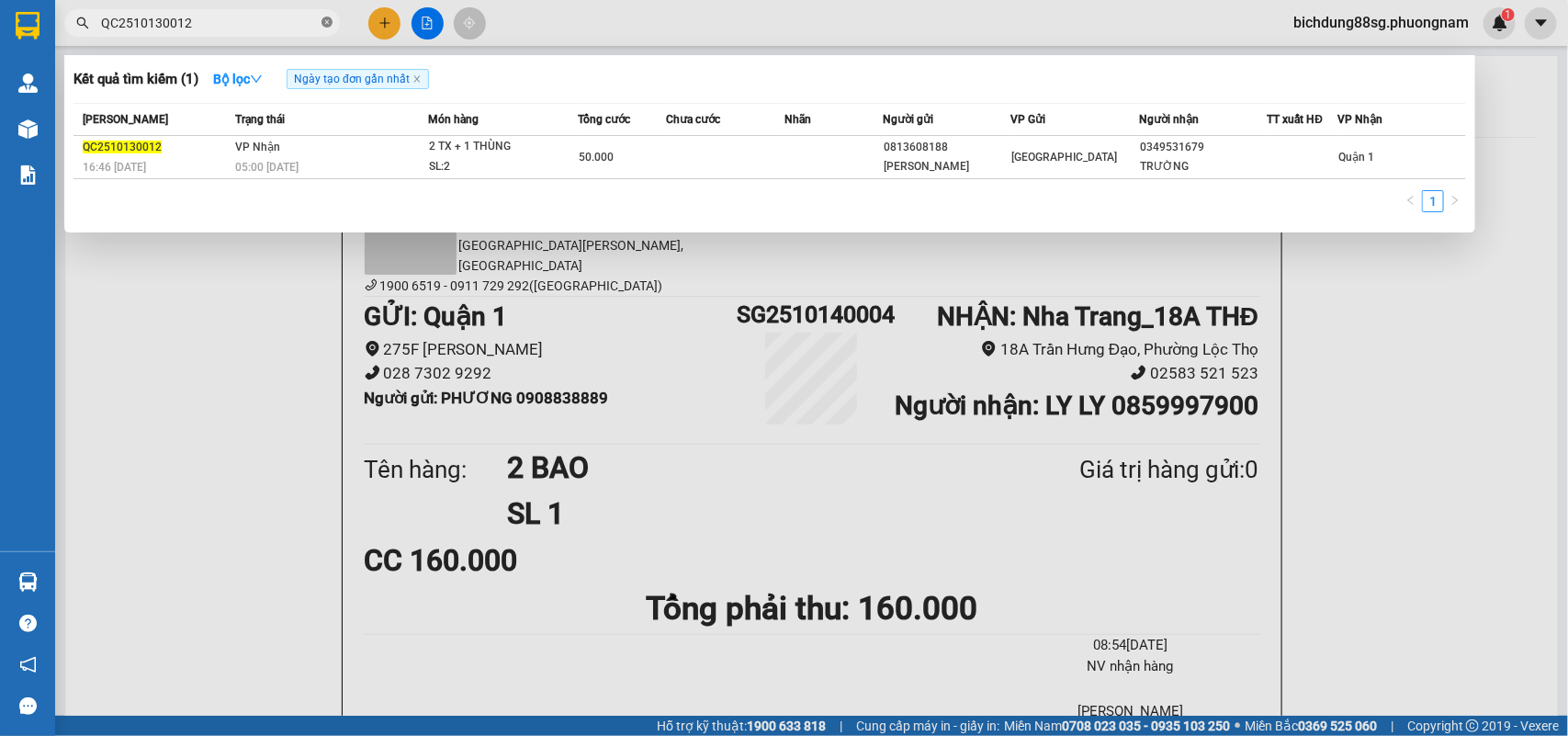
click at [324, 21] on icon "close-circle" at bounding box center [327, 22] width 11 height 11
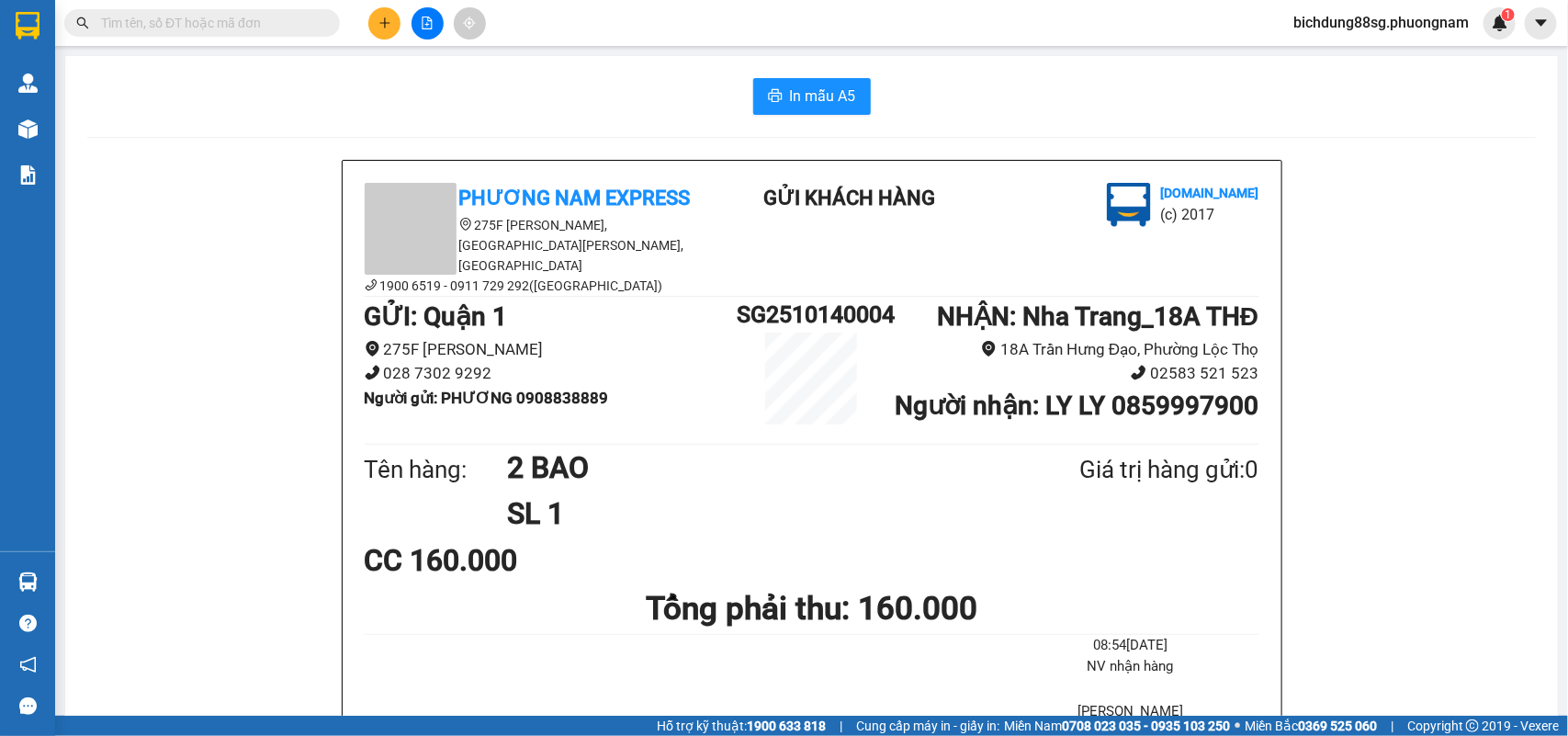
click at [260, 15] on input "text" at bounding box center [210, 23] width 217 height 20
click at [184, 24] on input "text" at bounding box center [210, 23] width 217 height 20
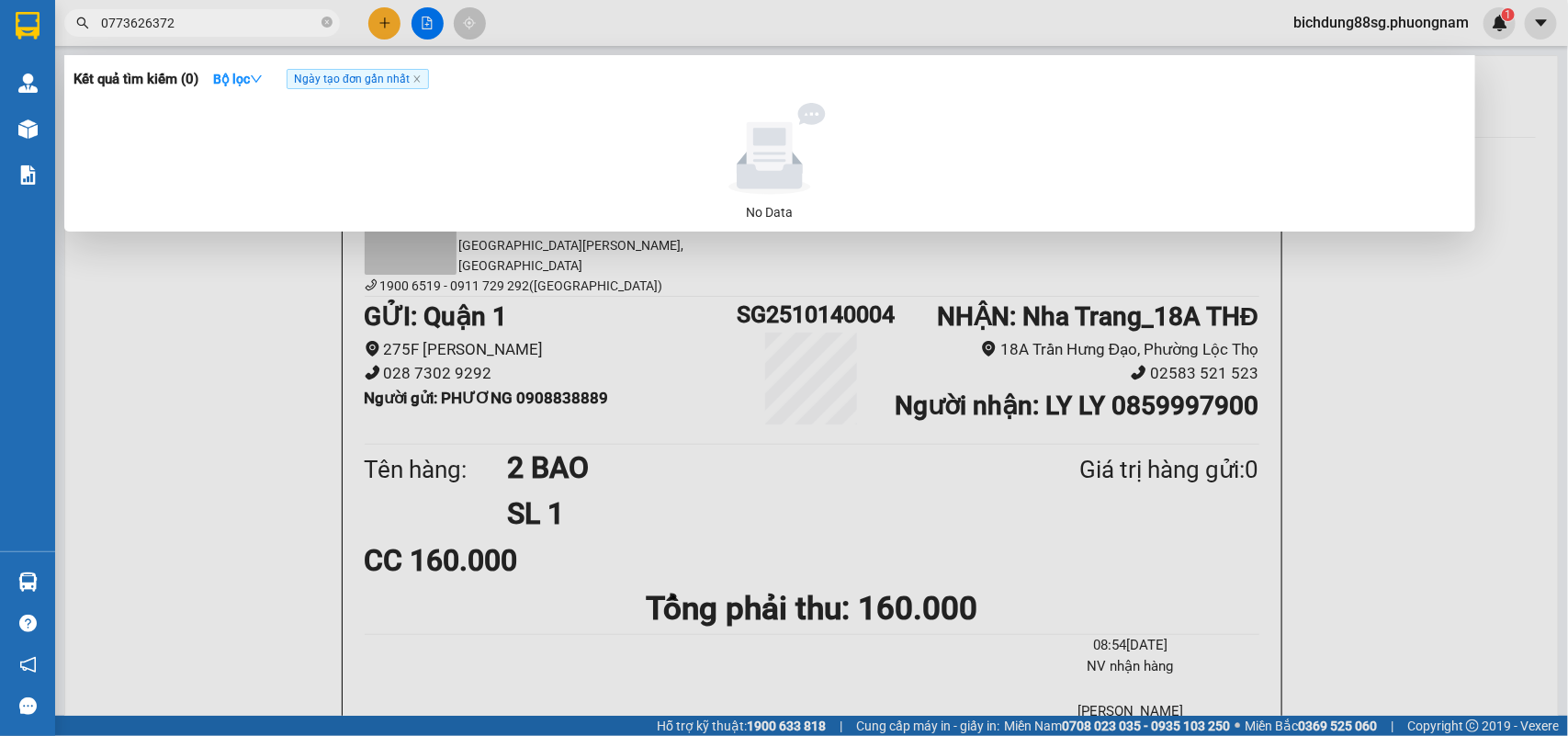
click at [184, 23] on input "0773626372" at bounding box center [210, 23] width 217 height 20
type input "0"
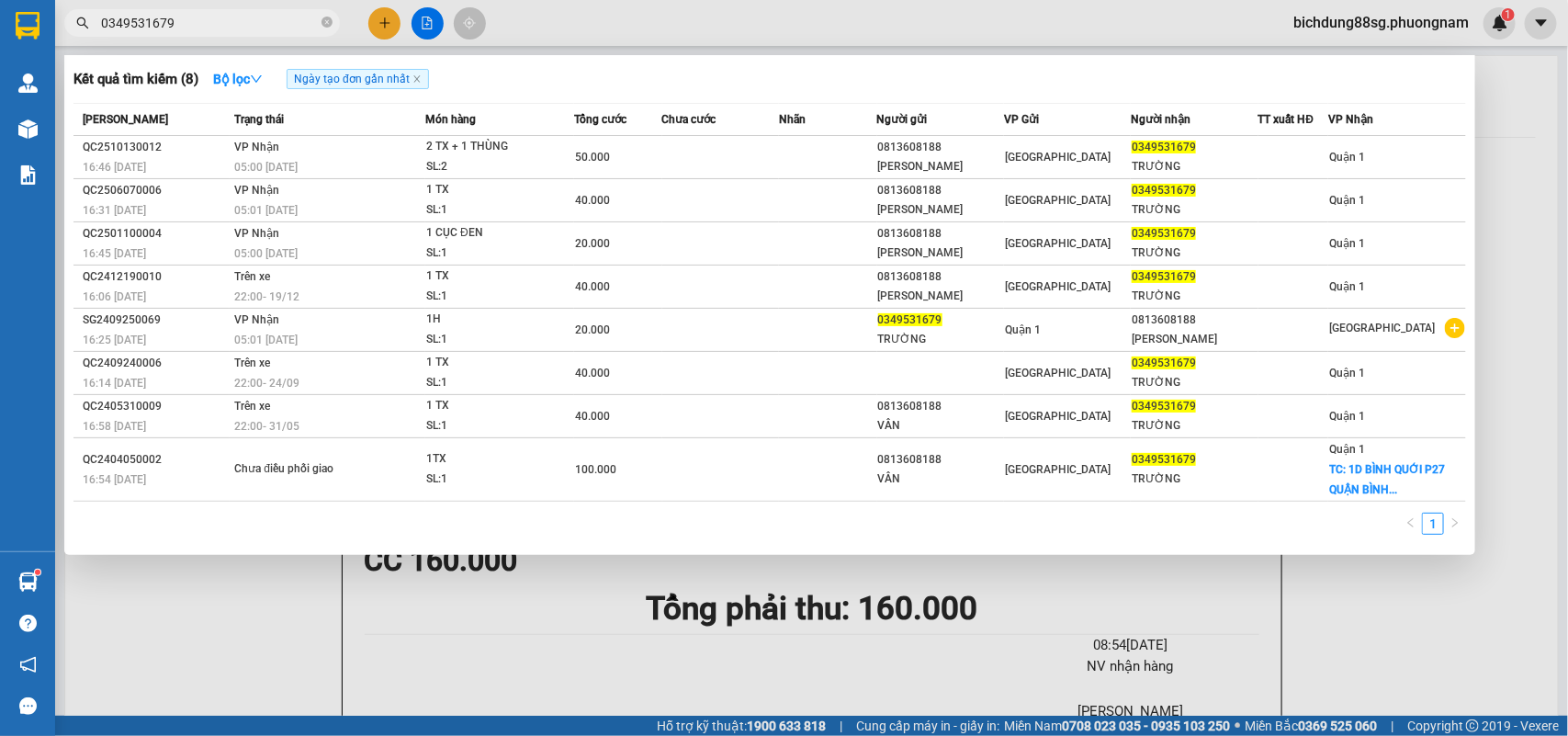
type input "0349531679"
click at [379, 20] on div at bounding box center [784, 368] width 1568 height 736
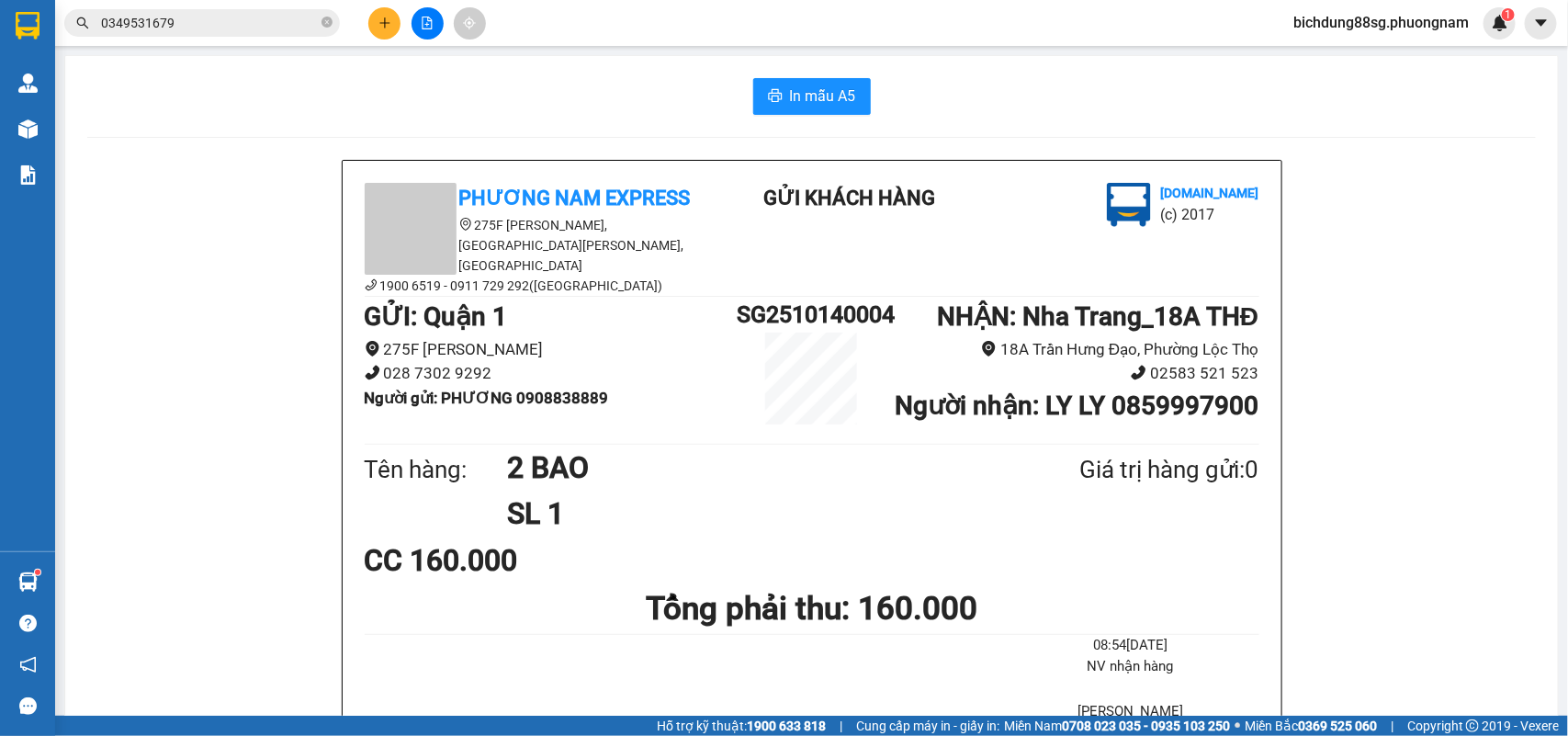
click at [379, 20] on icon "plus" at bounding box center [385, 23] width 13 height 13
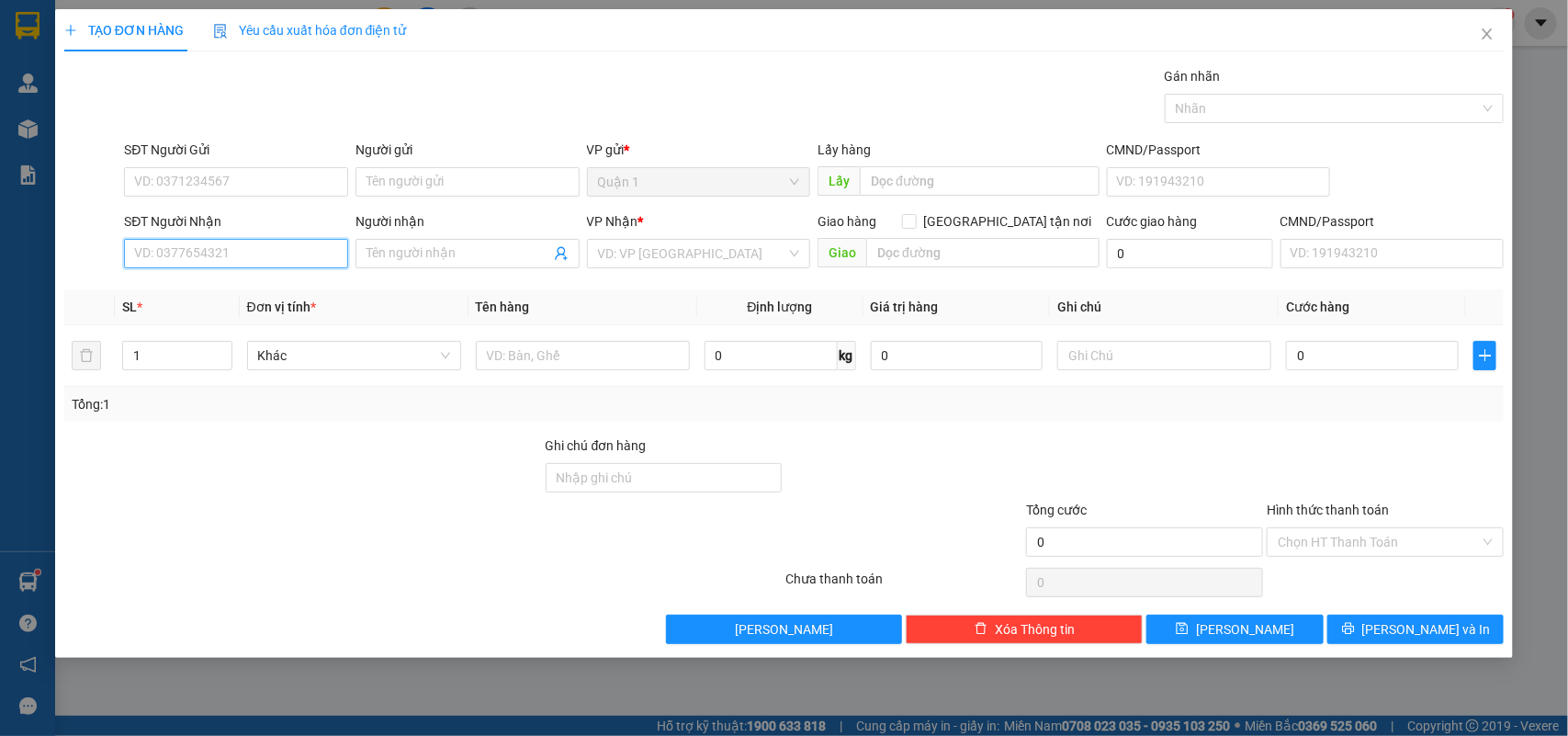
click at [244, 264] on input "SĐT Người Nhận" at bounding box center [236, 254] width 224 height 29
click at [237, 281] on div "0989686768 - THOẠI" at bounding box center [236, 291] width 202 height 20
type input "0989686768"
type input "THOẠI"
checkbox input "true"
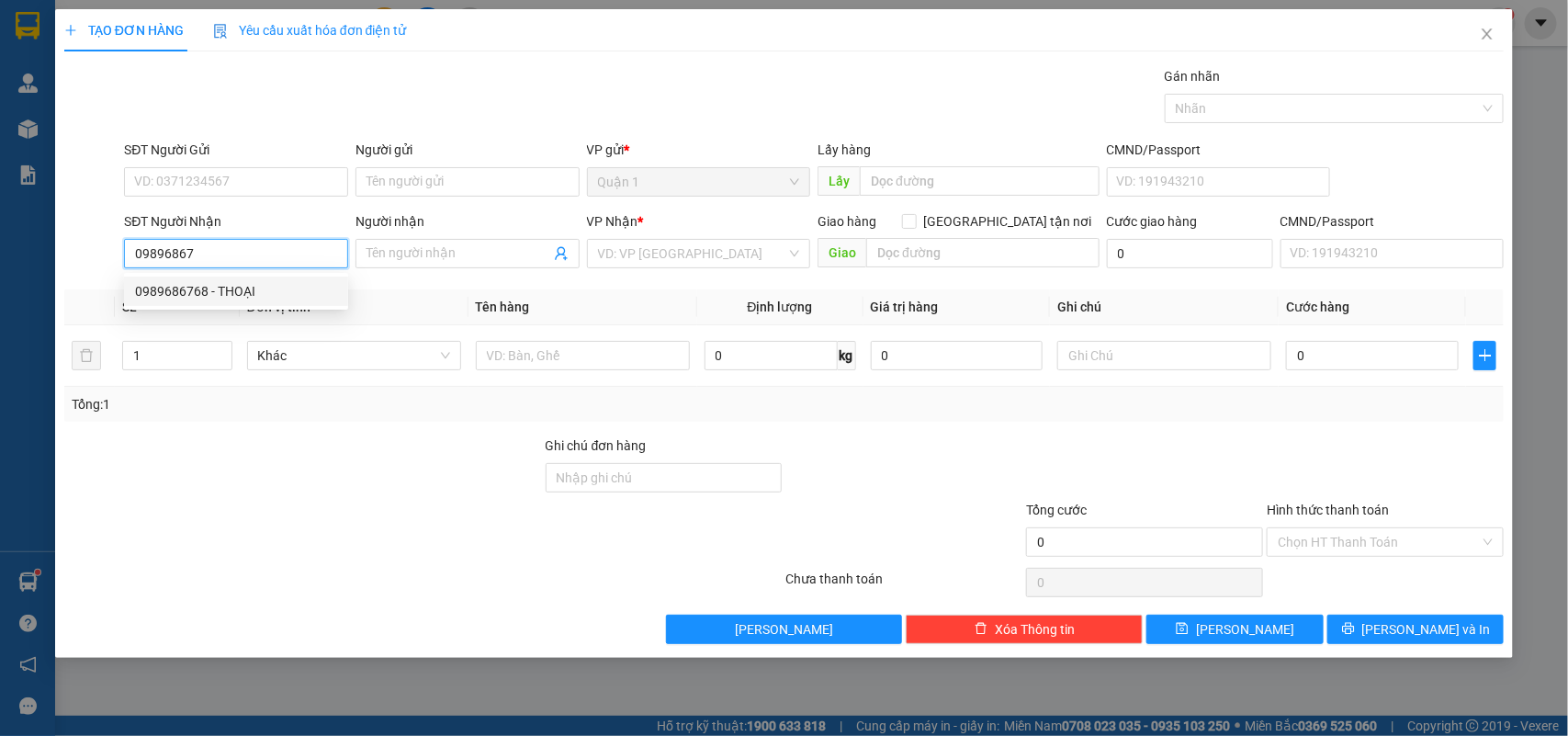
type input "GTN150K NHÀ MÁY ĐƯỜNG NINH HÒA"
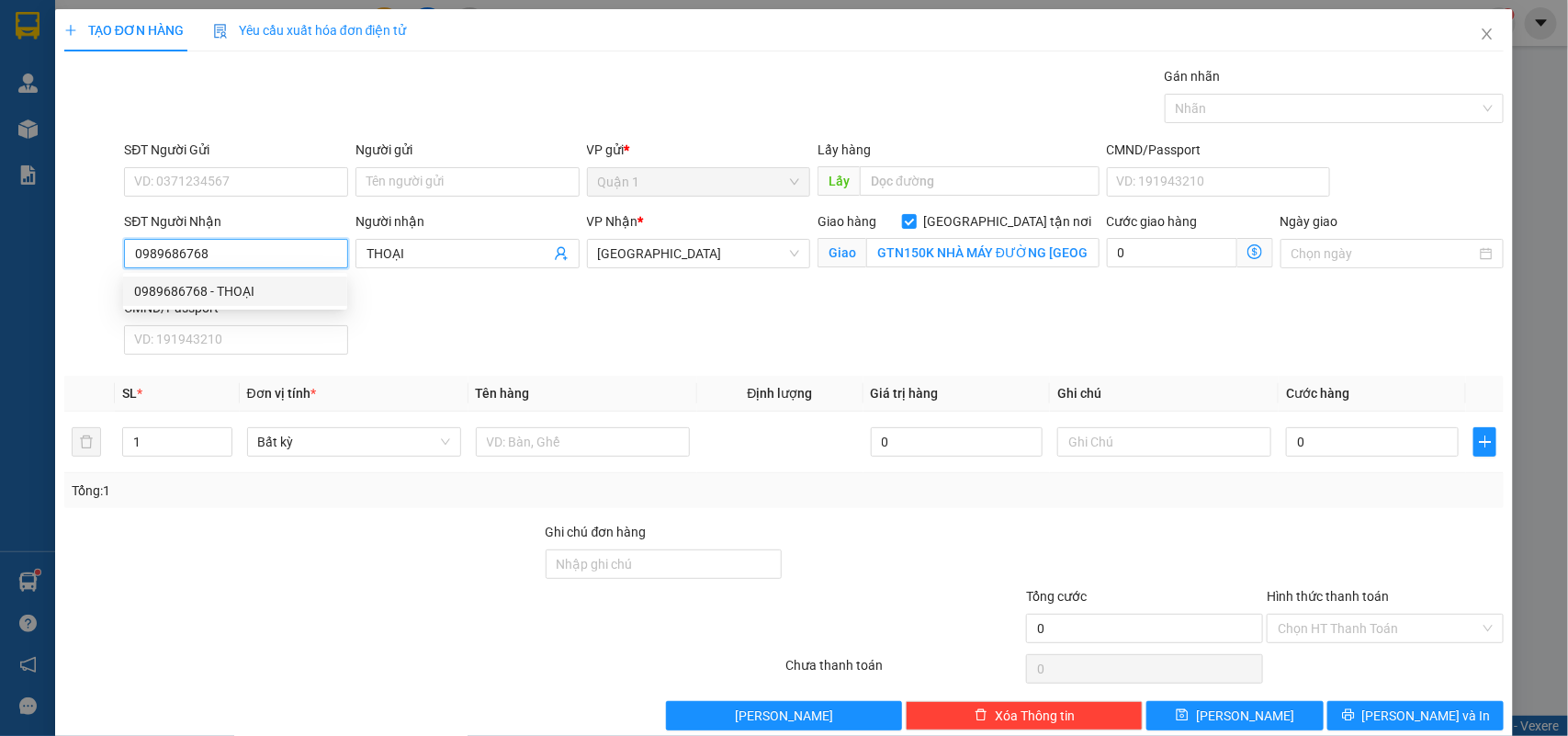
type input "0989686768"
click at [278, 199] on div "SĐT Người Gửi VD: 0371234567" at bounding box center [236, 172] width 224 height 64
click at [282, 198] on div "SĐT Người Gửi VD: 0371234567" at bounding box center [236, 172] width 224 height 64
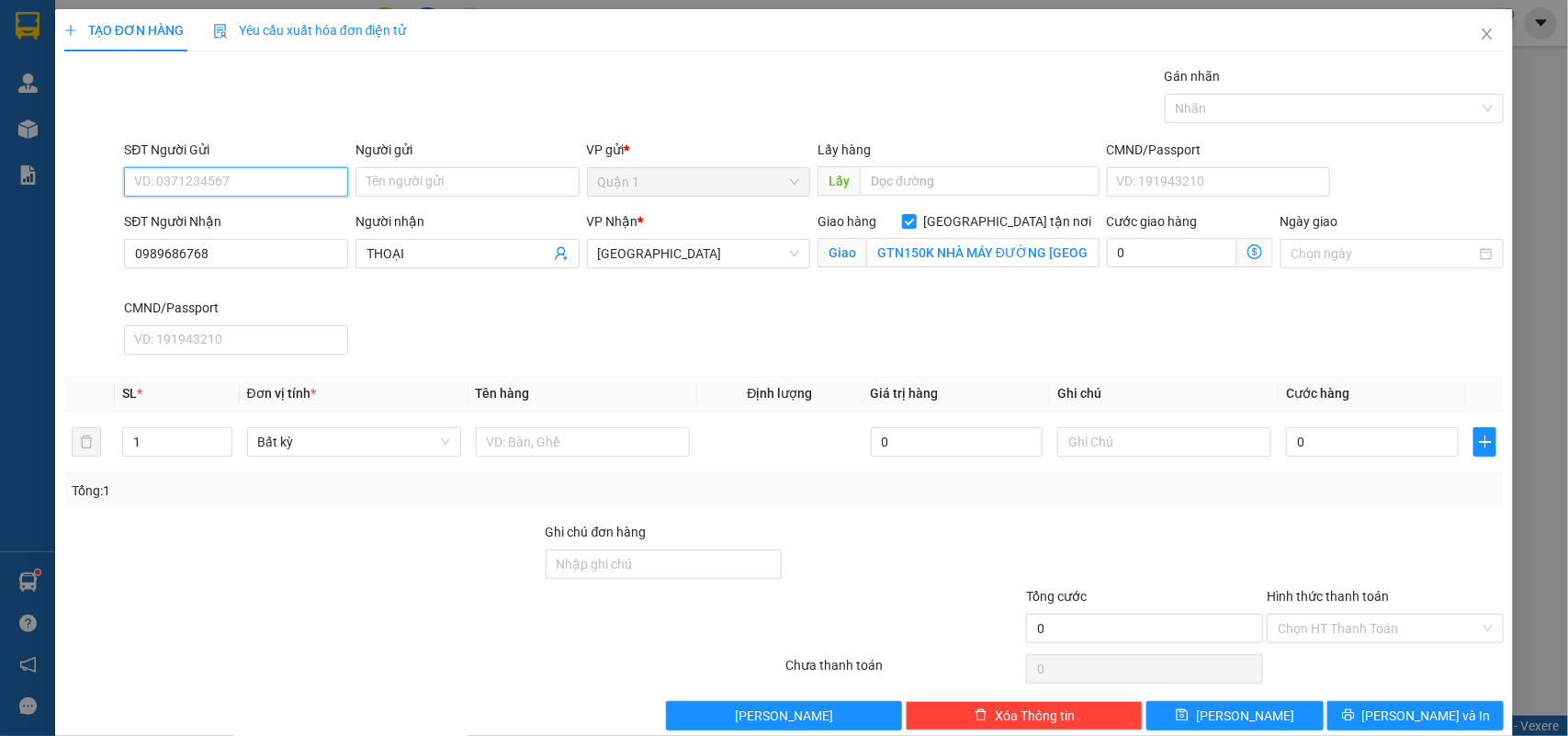
click at [290, 182] on input "SĐT Người Gửi" at bounding box center [236, 182] width 224 height 29
click at [244, 209] on div "0903016359 - HUÂN" at bounding box center [233, 220] width 199 height 20
type input "0903016359"
type input "HUÂN"
click at [309, 253] on input "0989686768" at bounding box center [236, 254] width 224 height 29
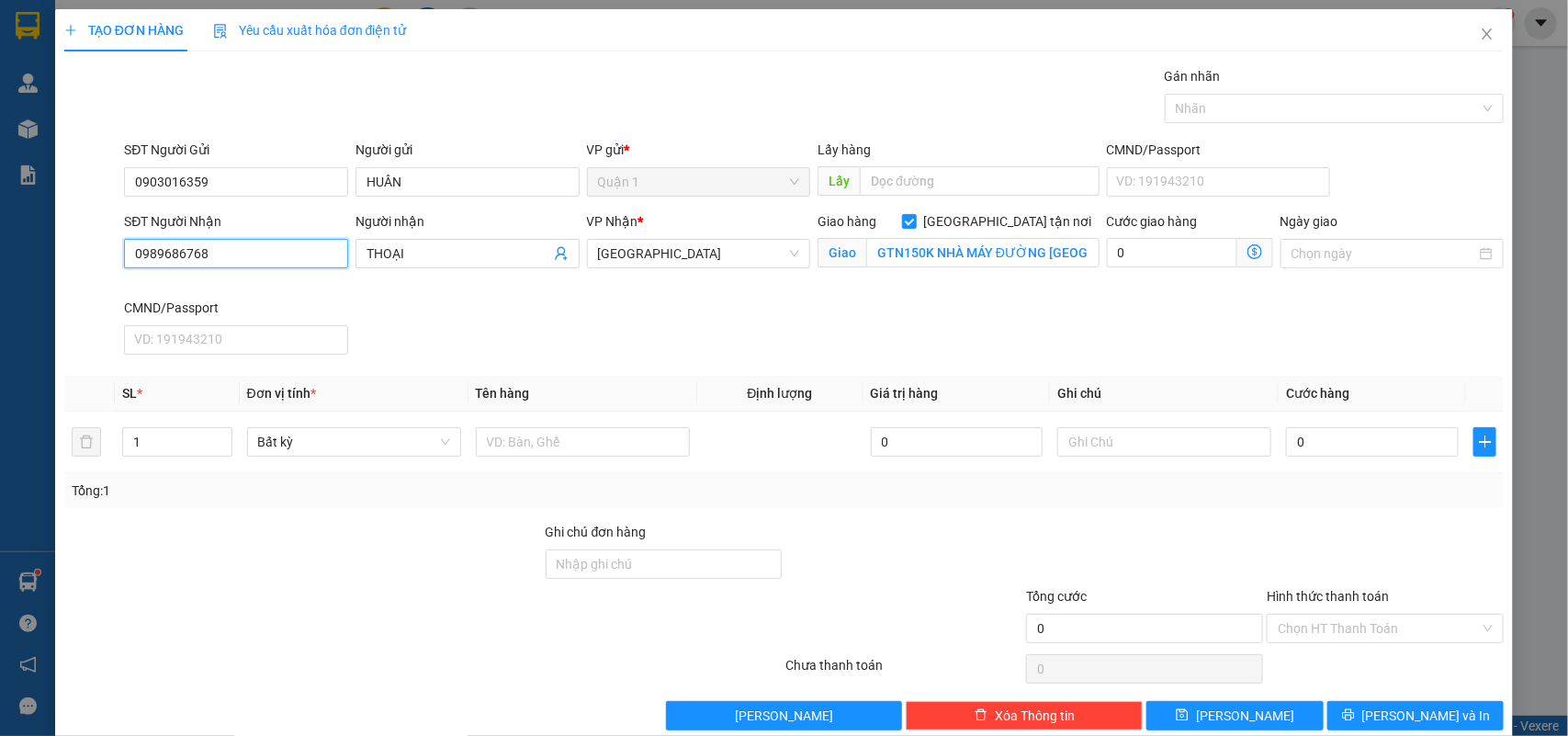
click at [309, 253] on input "0989686768" at bounding box center [236, 254] width 224 height 29
click at [582, 447] on input "text" at bounding box center [583, 442] width 214 height 29
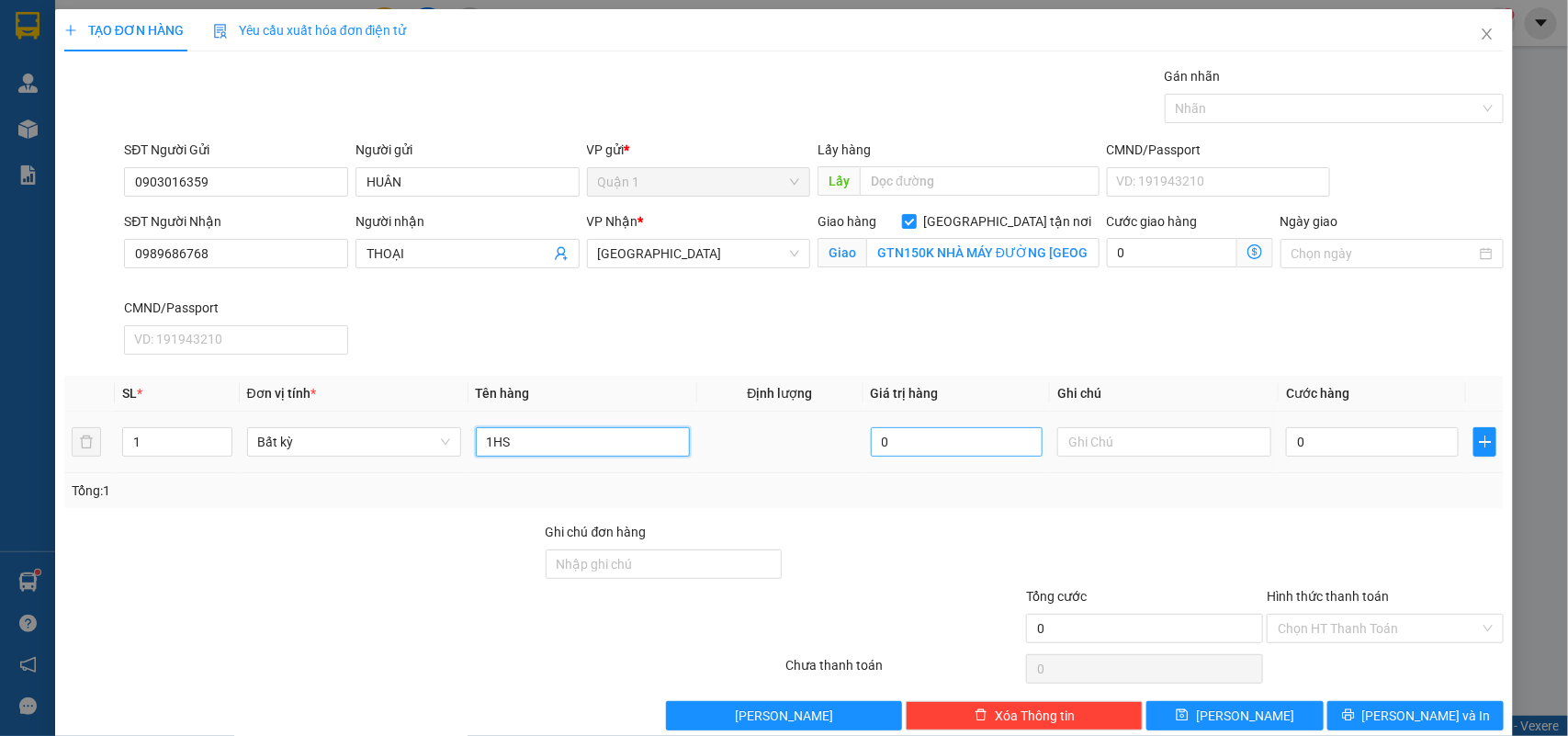
type input "1HS"
type input "17"
type input "170"
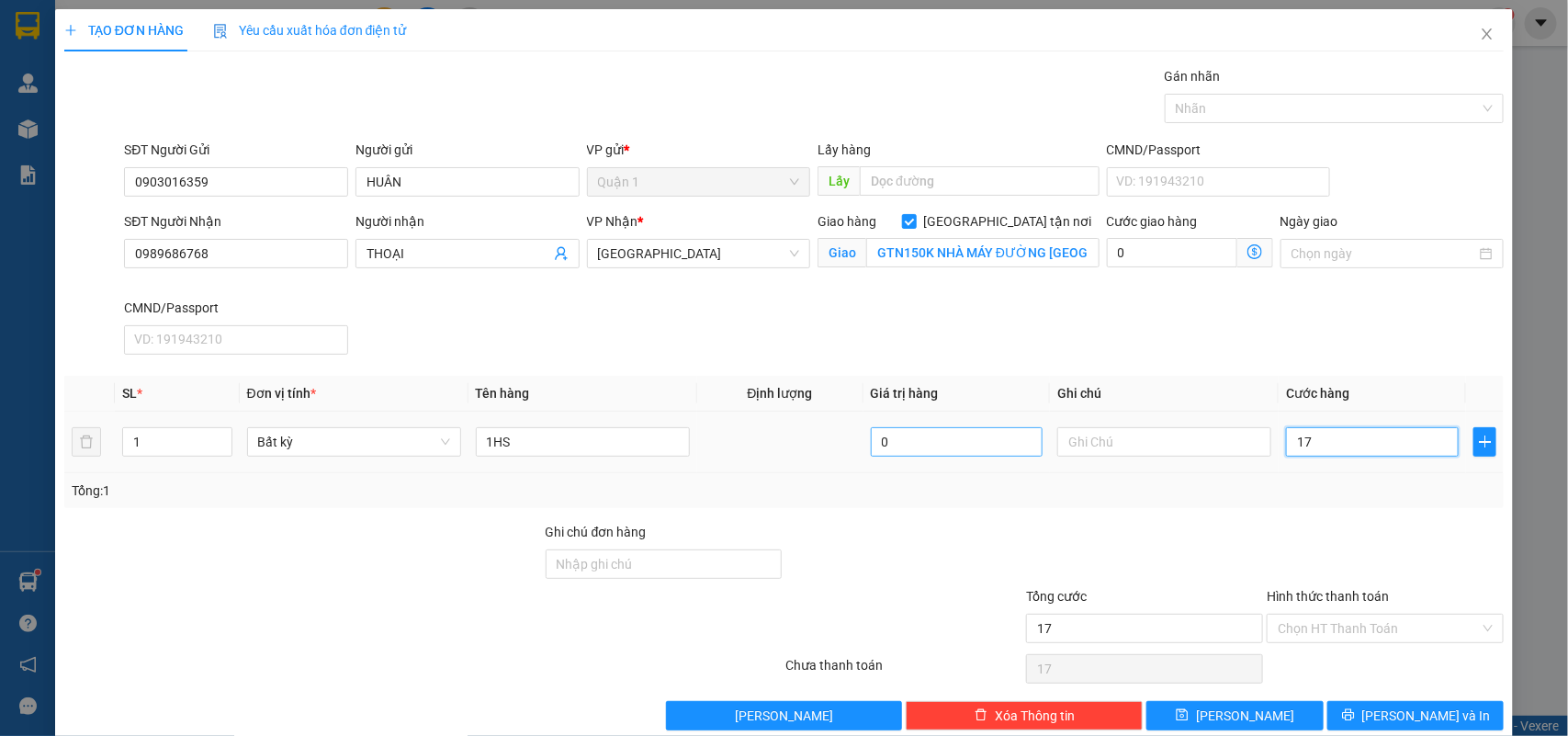
type input "170"
type input "170.000"
click at [1390, 609] on div "Hình thức thanh toán" at bounding box center [1385, 600] width 237 height 28
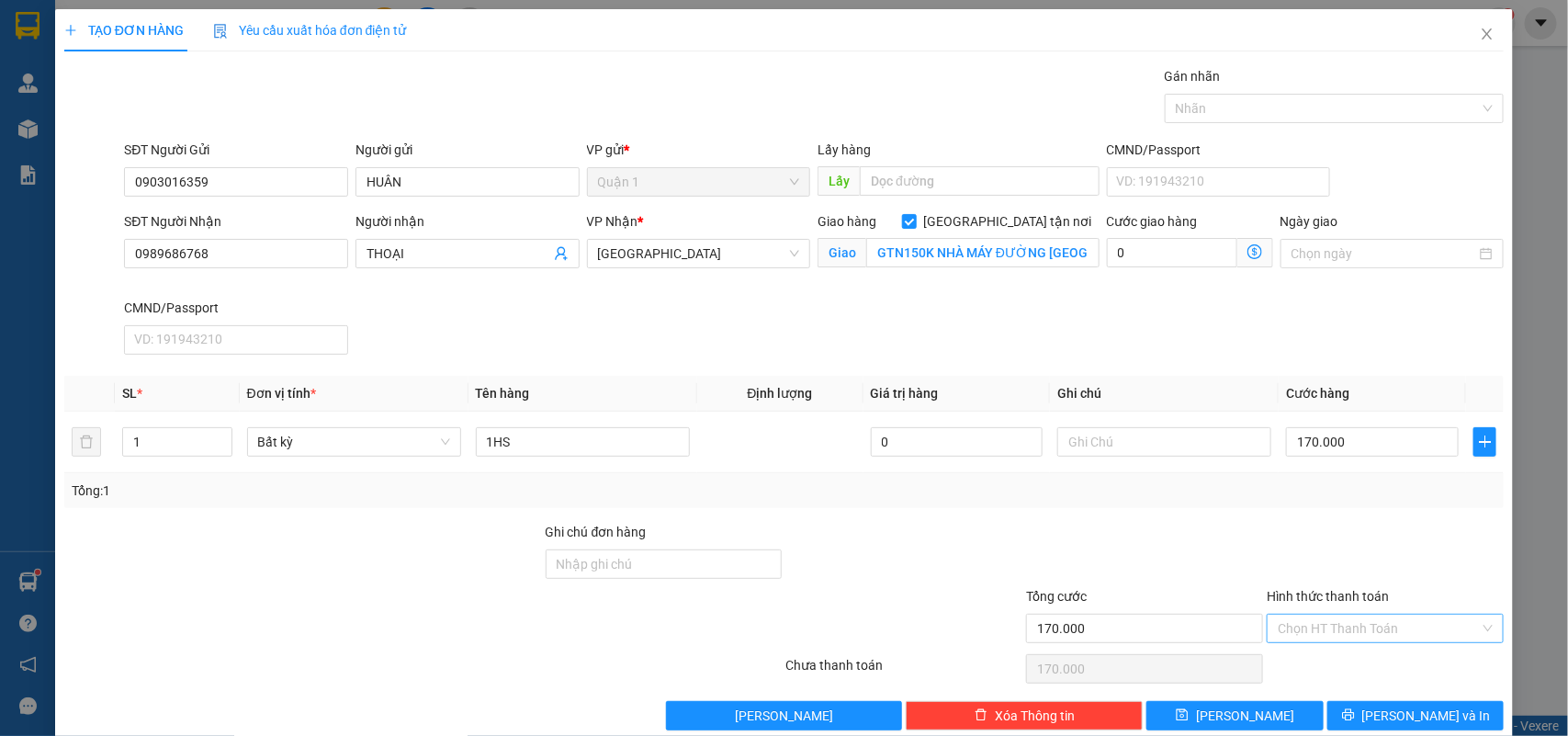
click at [1364, 636] on input "Hình thức thanh toán" at bounding box center [1379, 628] width 202 height 28
click at [1337, 504] on div "Tại văn phòng" at bounding box center [1371, 505] width 212 height 20
type input "0"
click at [1361, 708] on button "[PERSON_NAME] và In" at bounding box center [1415, 716] width 176 height 29
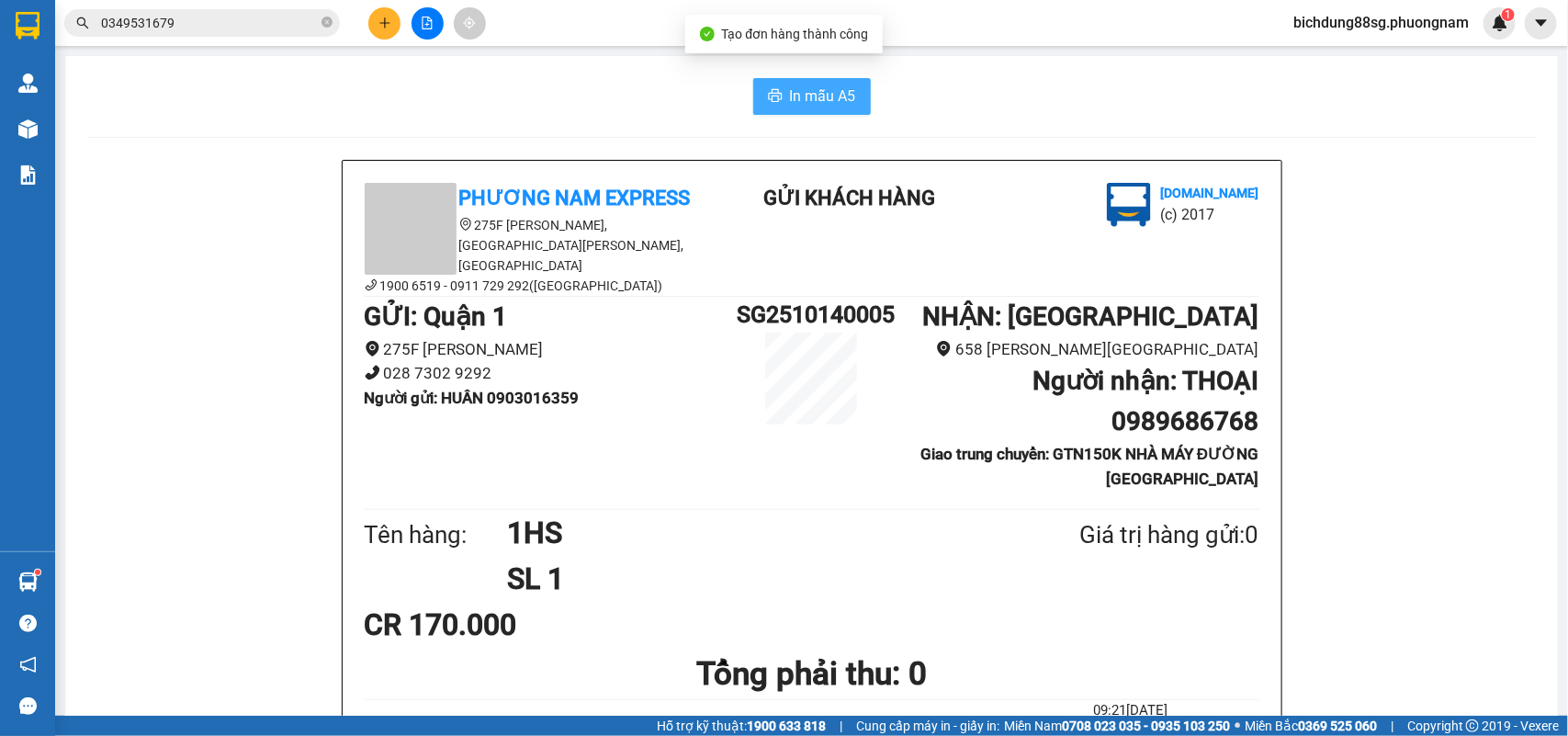
click at [806, 113] on button "In mẫu A5" at bounding box center [812, 96] width 118 height 37
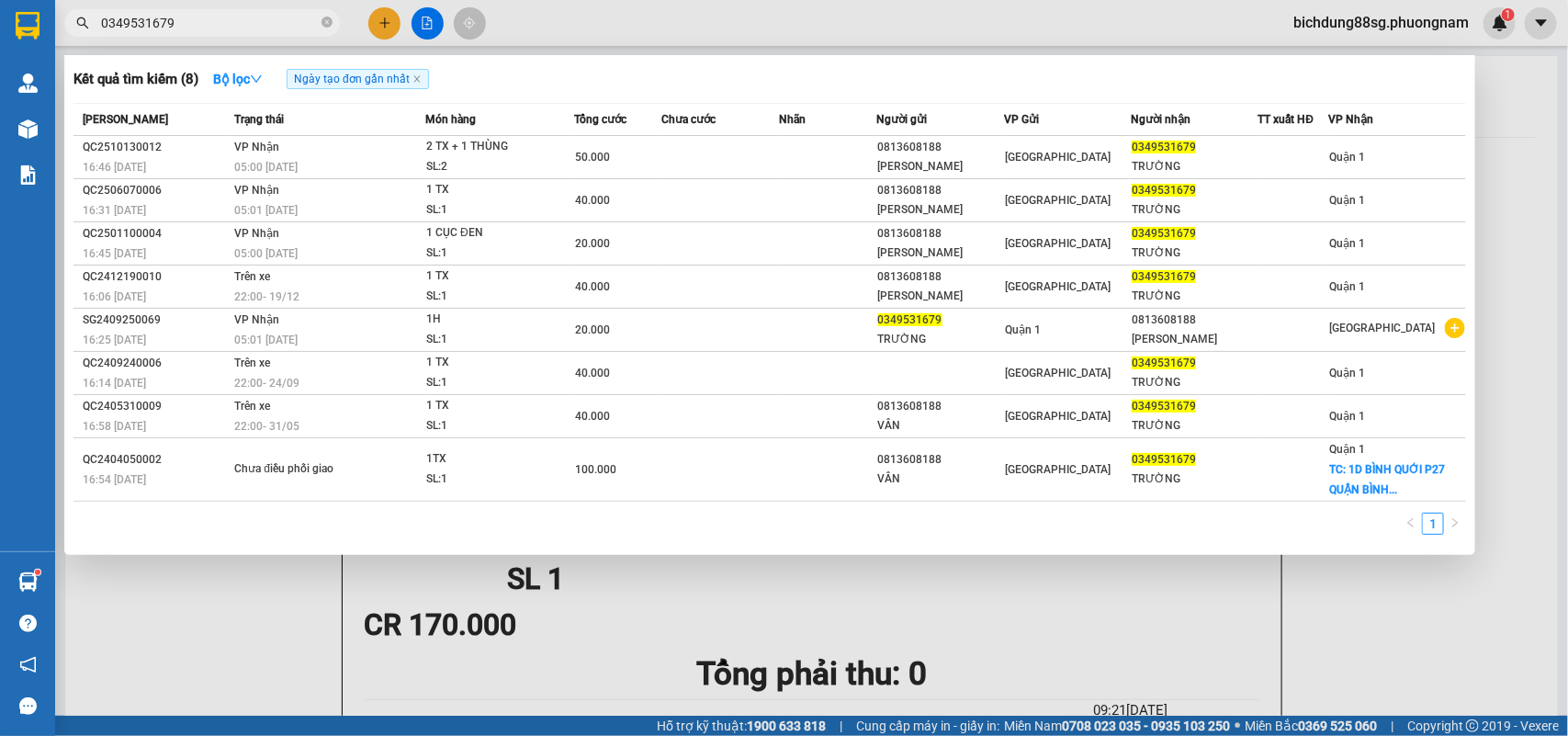
click at [194, 17] on input "0349531679" at bounding box center [210, 23] width 217 height 20
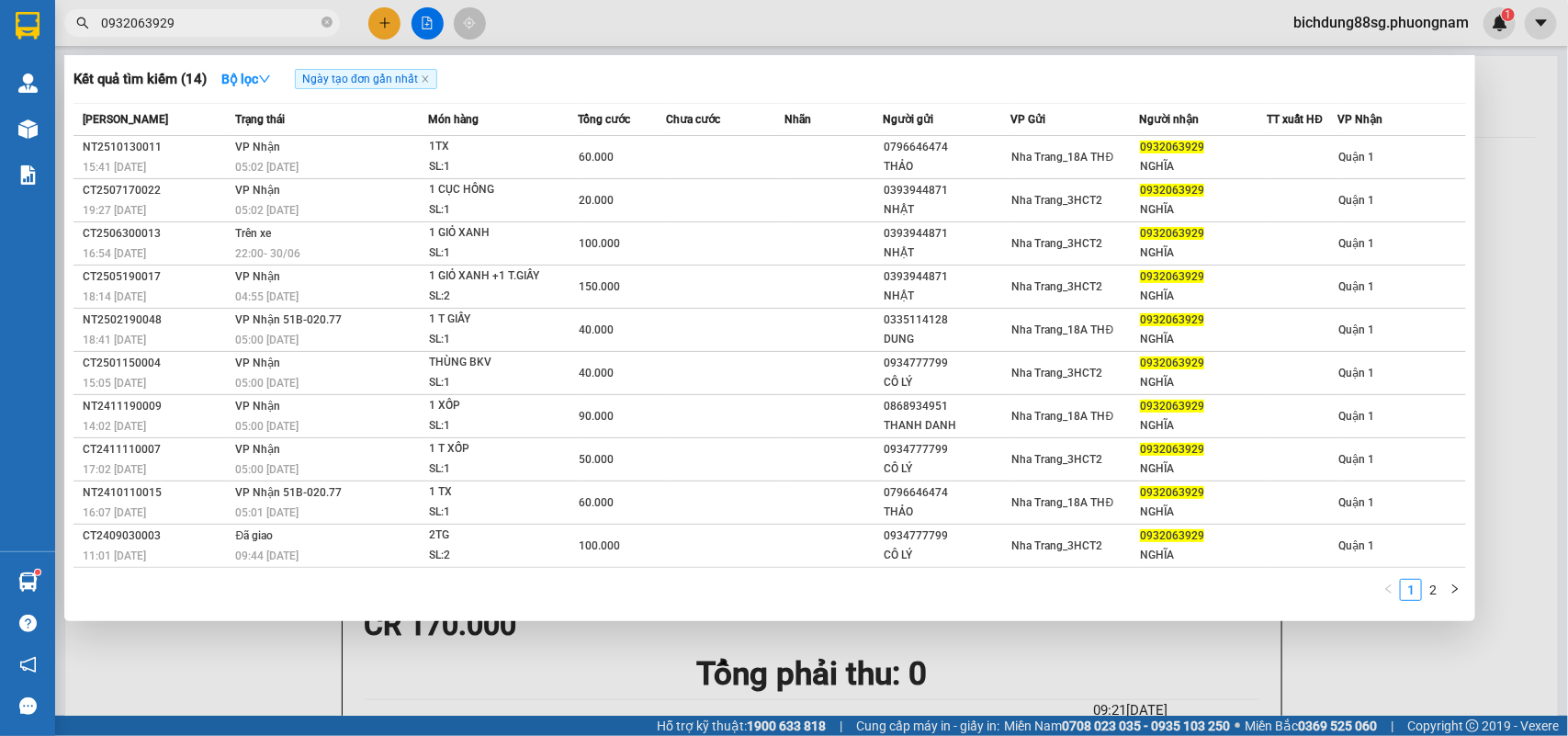
click at [222, 28] on input "0932063929" at bounding box center [210, 23] width 217 height 20
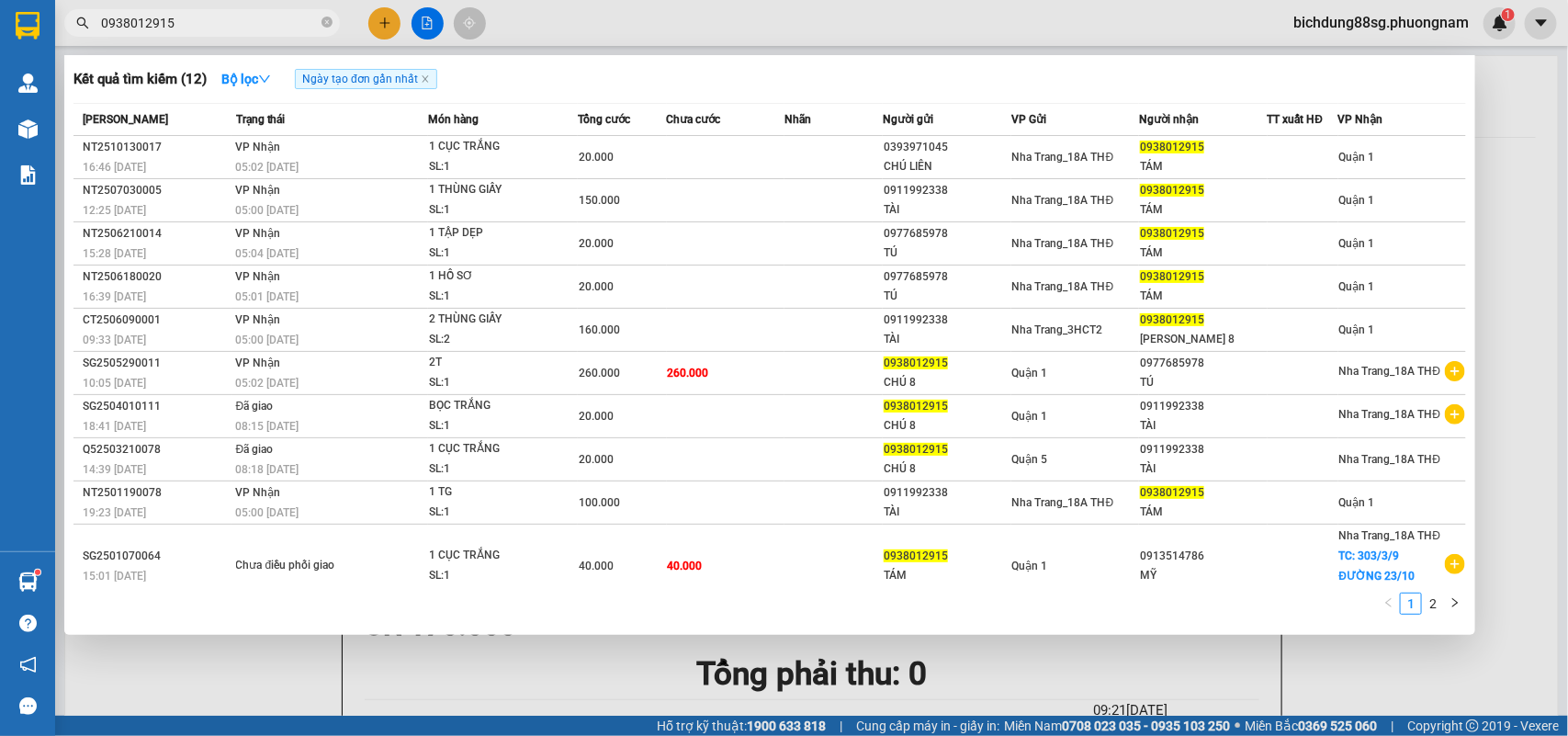
click at [222, 28] on input "0938012915" at bounding box center [210, 23] width 217 height 20
click at [222, 28] on input "0938012915" at bounding box center [210, 23] width 217 height 20
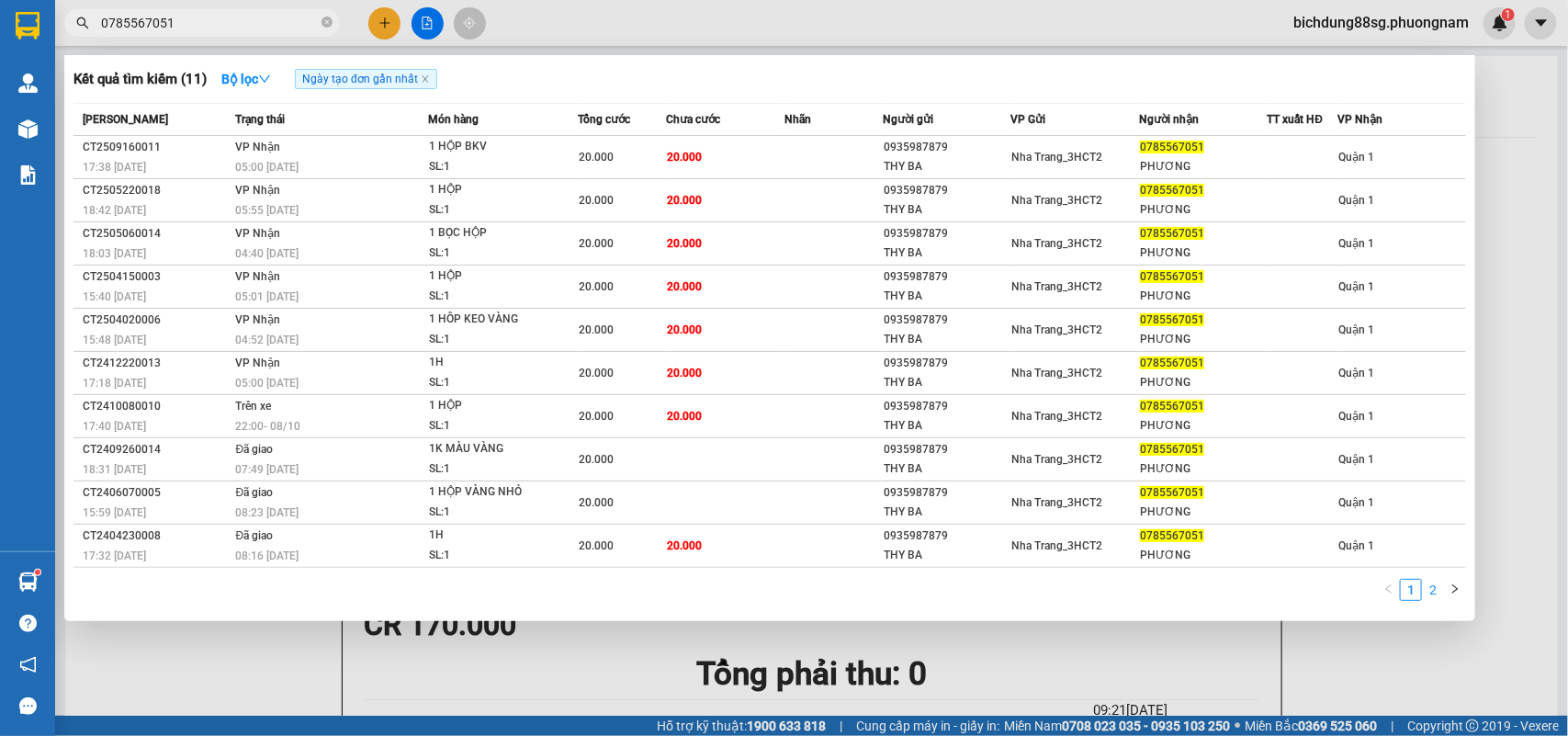
type input "0785567051"
click at [1434, 594] on link "2" at bounding box center [1433, 590] width 20 height 20
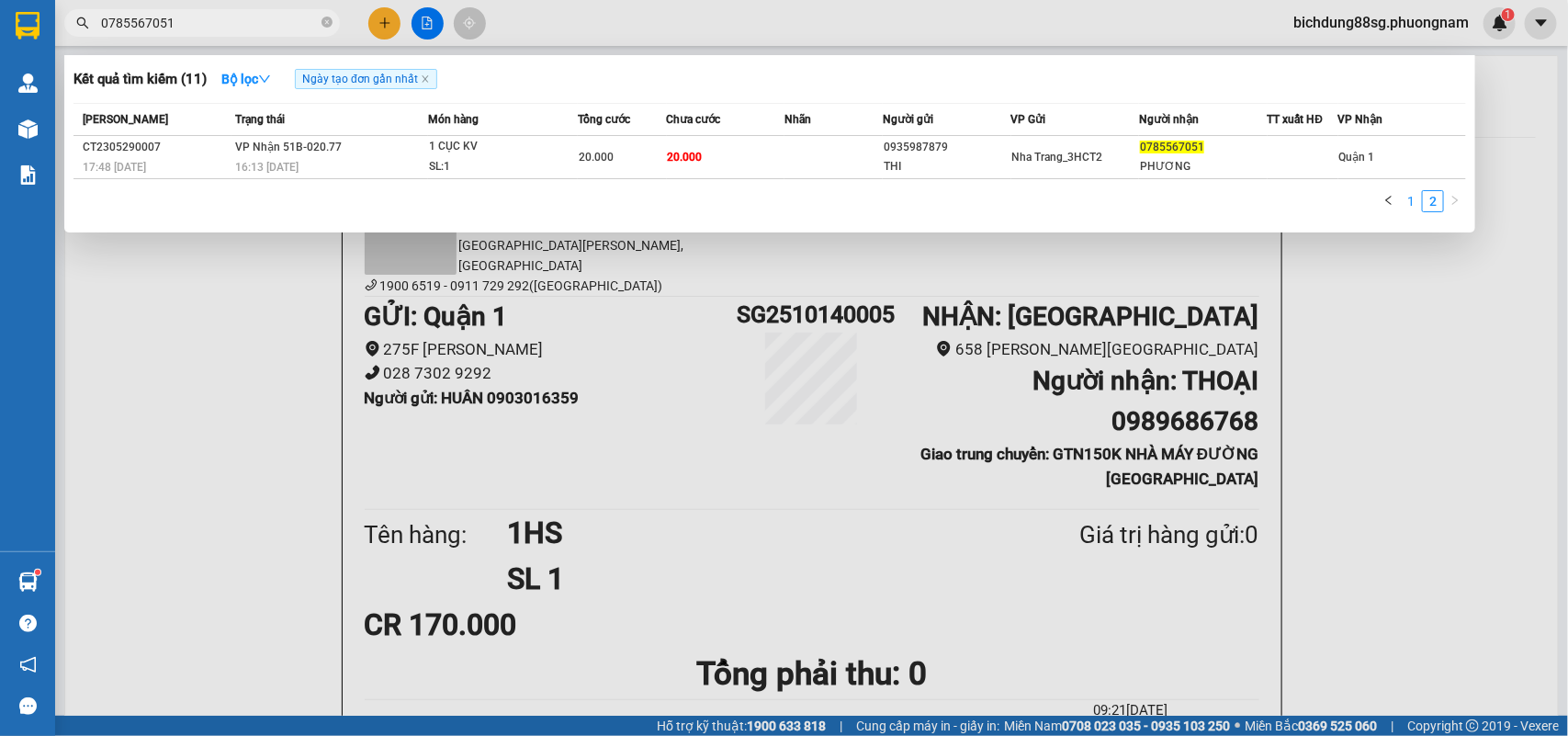
click at [1411, 198] on link "1" at bounding box center [1411, 201] width 20 height 20
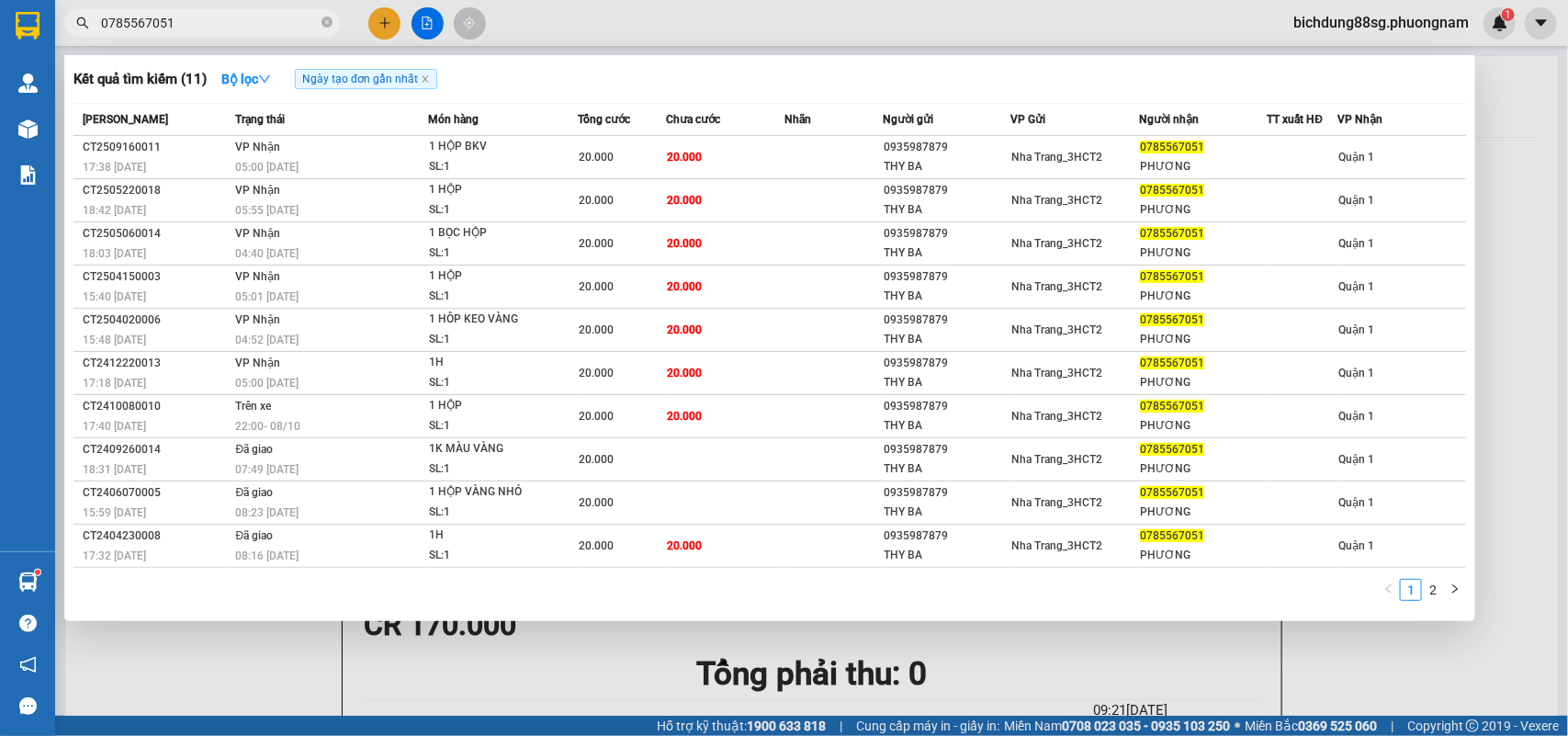
click at [259, 15] on input "0785567051" at bounding box center [210, 23] width 217 height 20
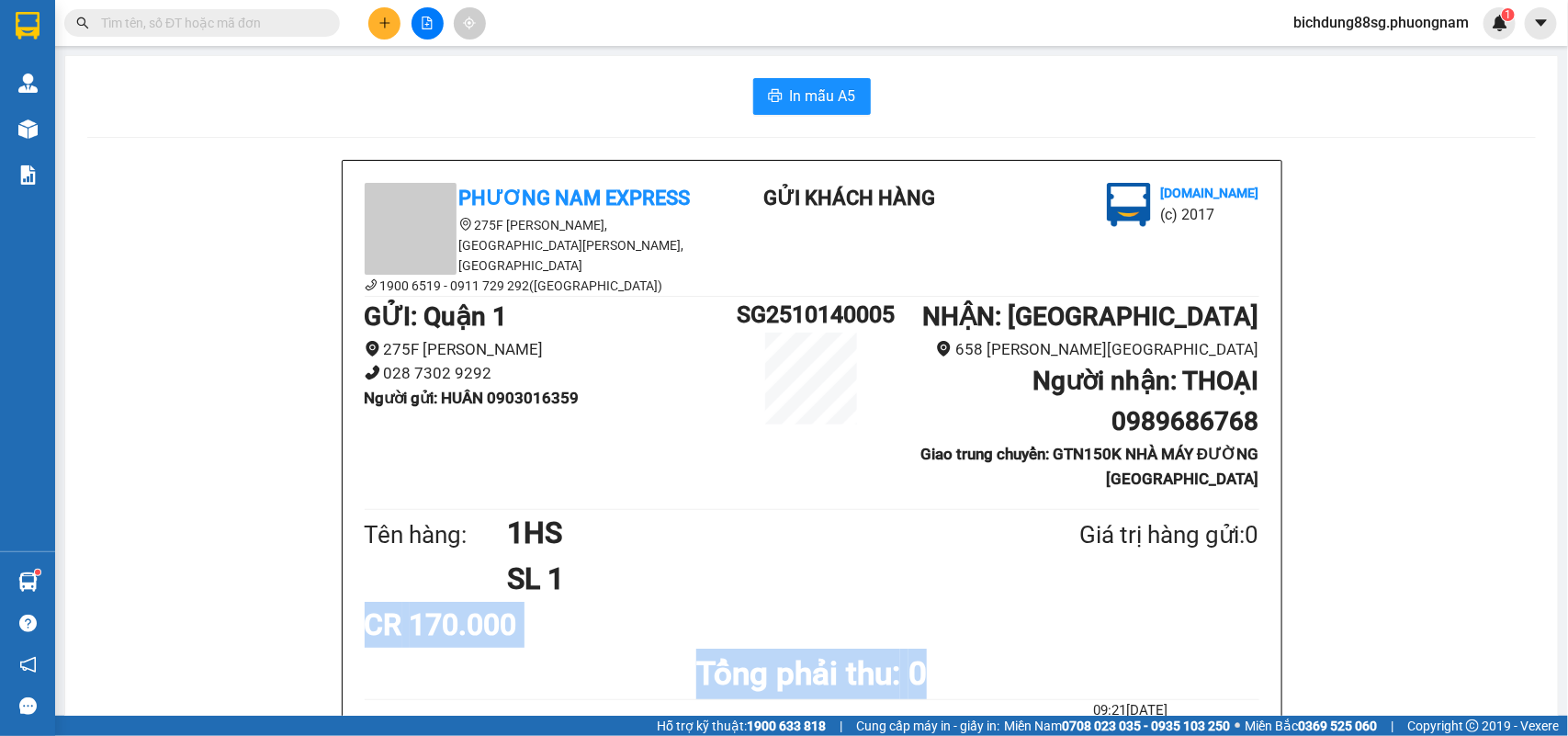
drag, startPoint x: 1342, startPoint y: 493, endPoint x: 1159, endPoint y: 632, distance: 229.8
click at [1159, 649] on h1 "Tổng phải thu: 0" at bounding box center [812, 674] width 895 height 51
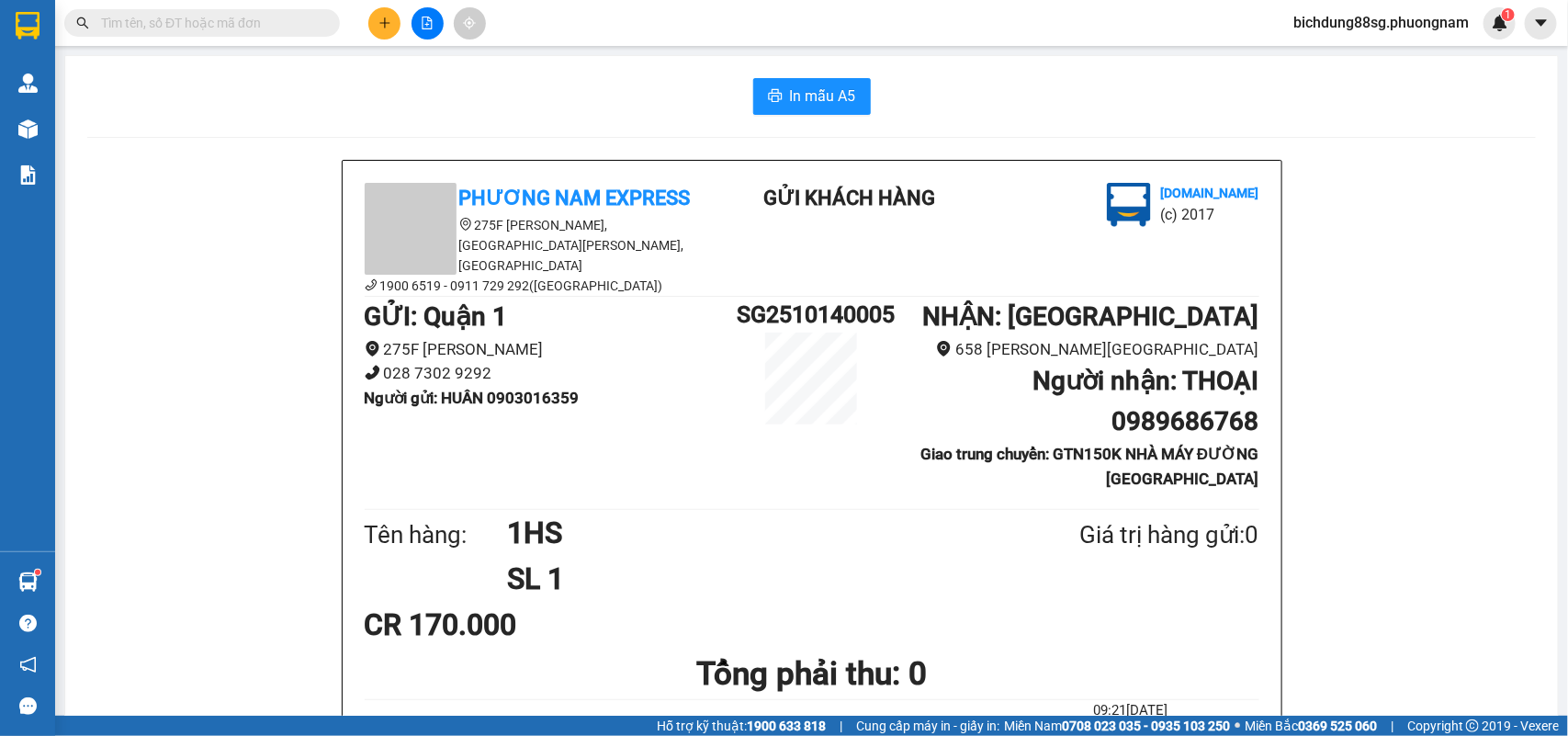
click at [393, 26] on button at bounding box center [384, 23] width 32 height 32
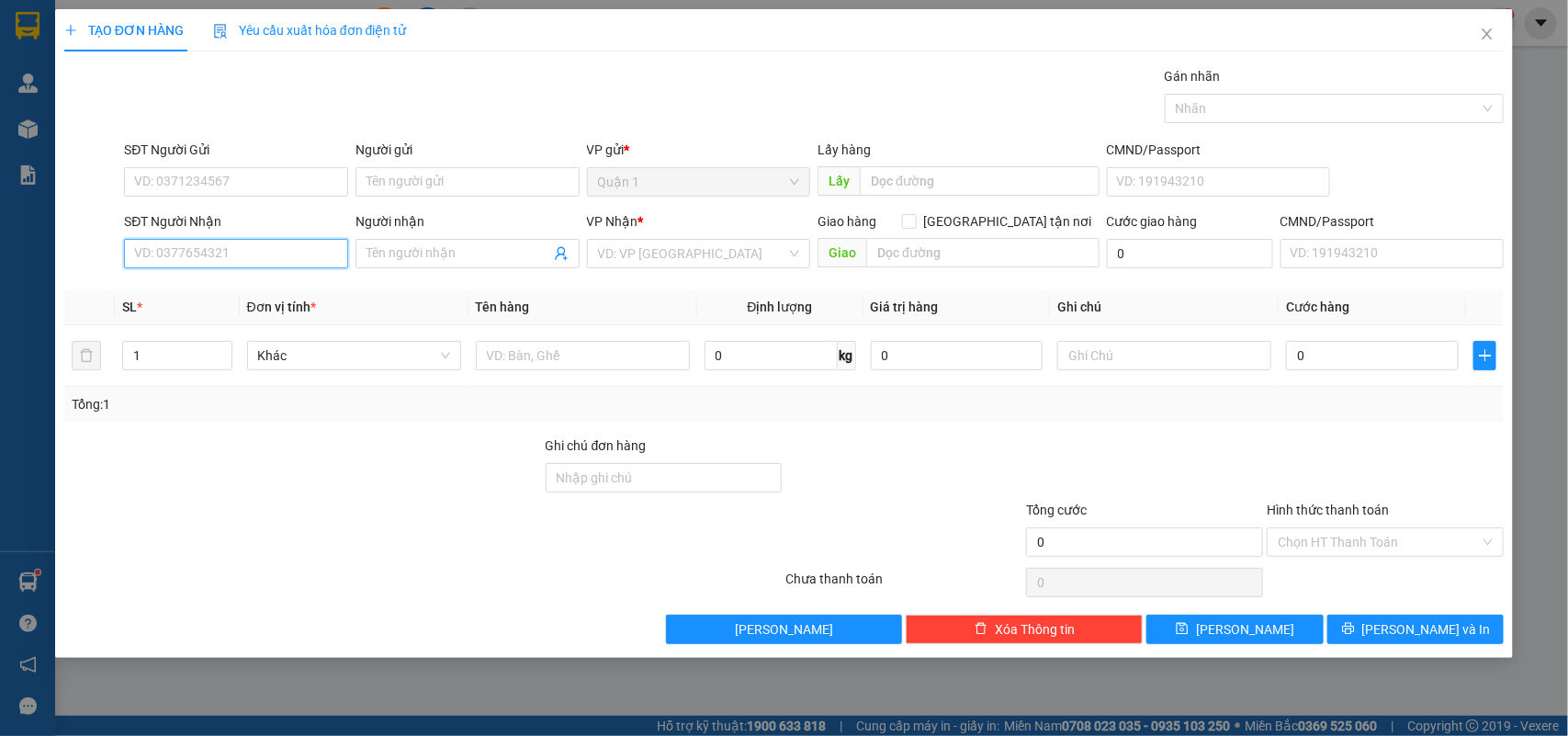
click at [232, 255] on input "SĐT Người Nhận" at bounding box center [236, 254] width 224 height 29
click at [232, 255] on input "0903611298" at bounding box center [236, 254] width 224 height 29
type input "0903611298"
click at [199, 171] on input "SĐT Người Gửi" at bounding box center [236, 182] width 224 height 29
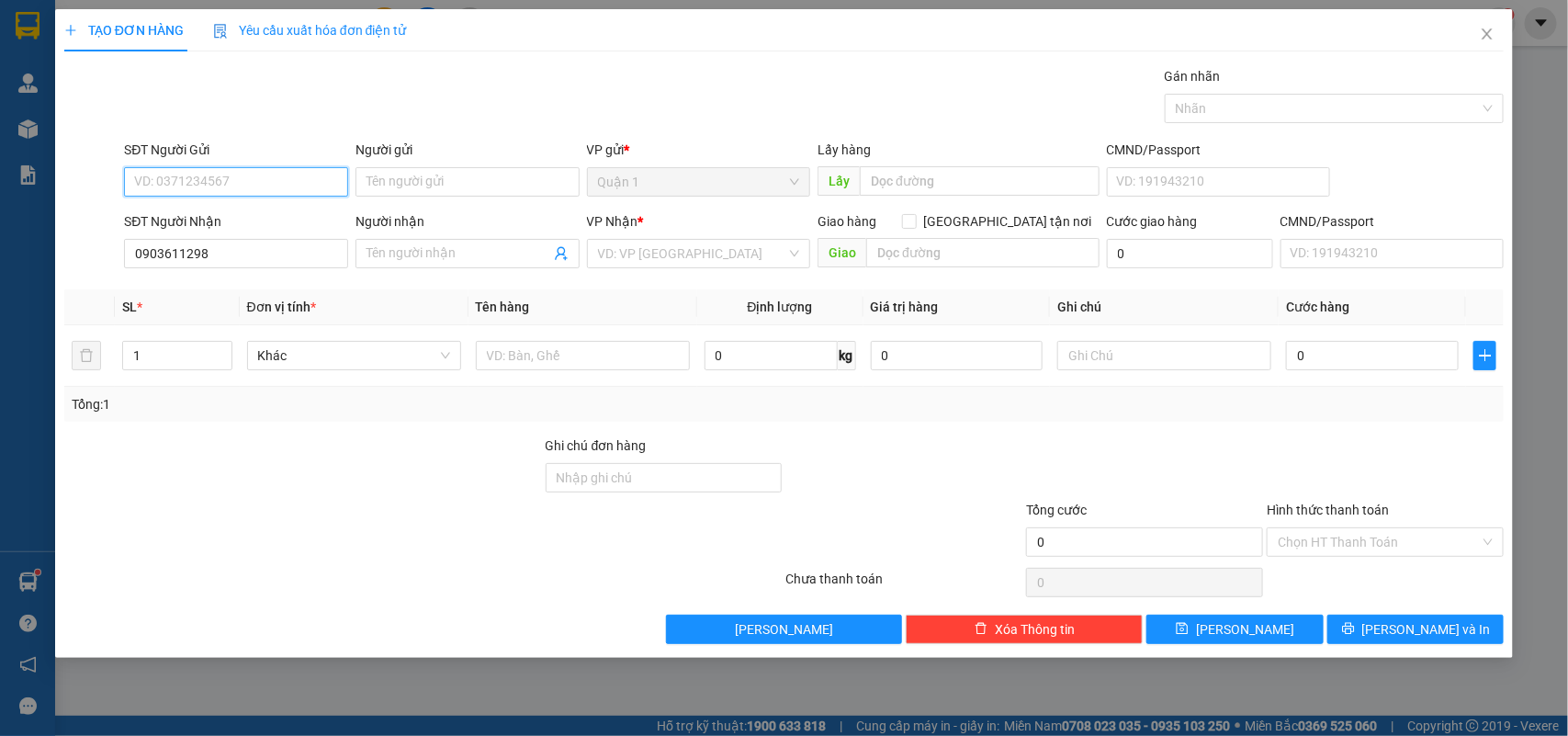
paste input "0903611298"
click at [218, 173] on input "0903511298" at bounding box center [236, 182] width 224 height 29
type input "0903511298"
click at [1494, 29] on icon "close" at bounding box center [1487, 34] width 15 height 15
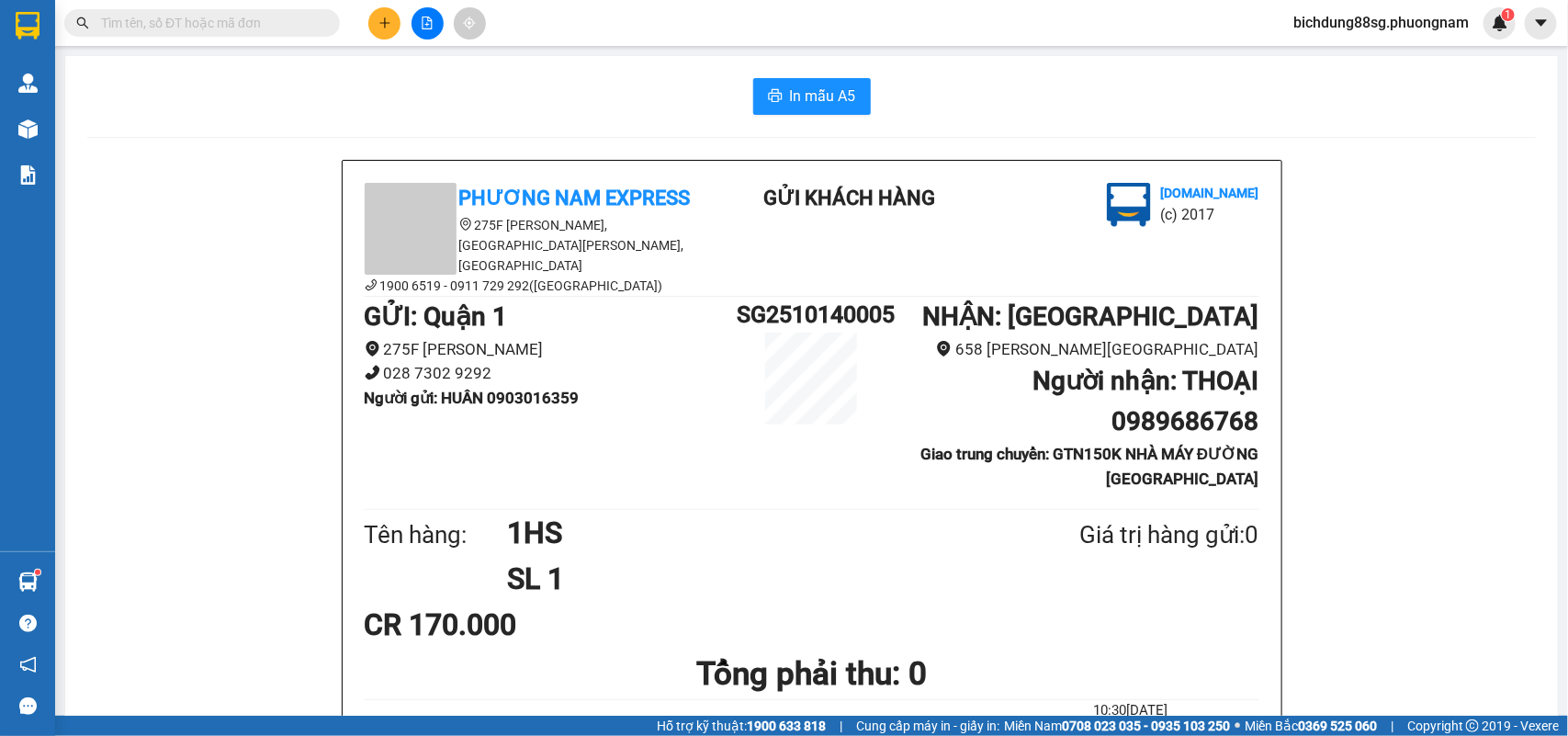
click at [227, 33] on span at bounding box center [202, 23] width 276 height 28
click at [226, 21] on input "text" at bounding box center [210, 23] width 217 height 20
paste input "0899345448"
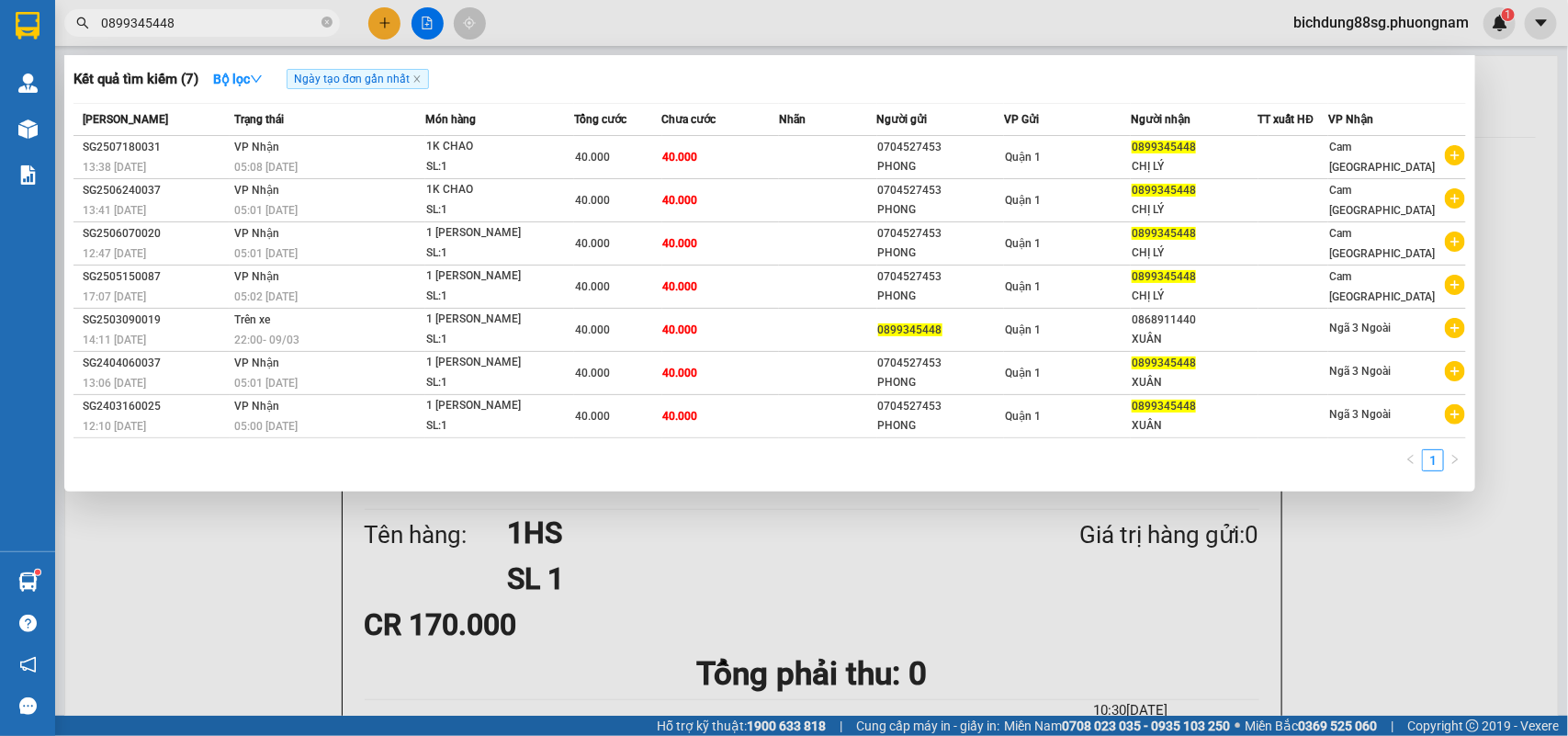
click at [212, 28] on input "0899345448" at bounding box center [210, 23] width 217 height 20
paste input "765645500"
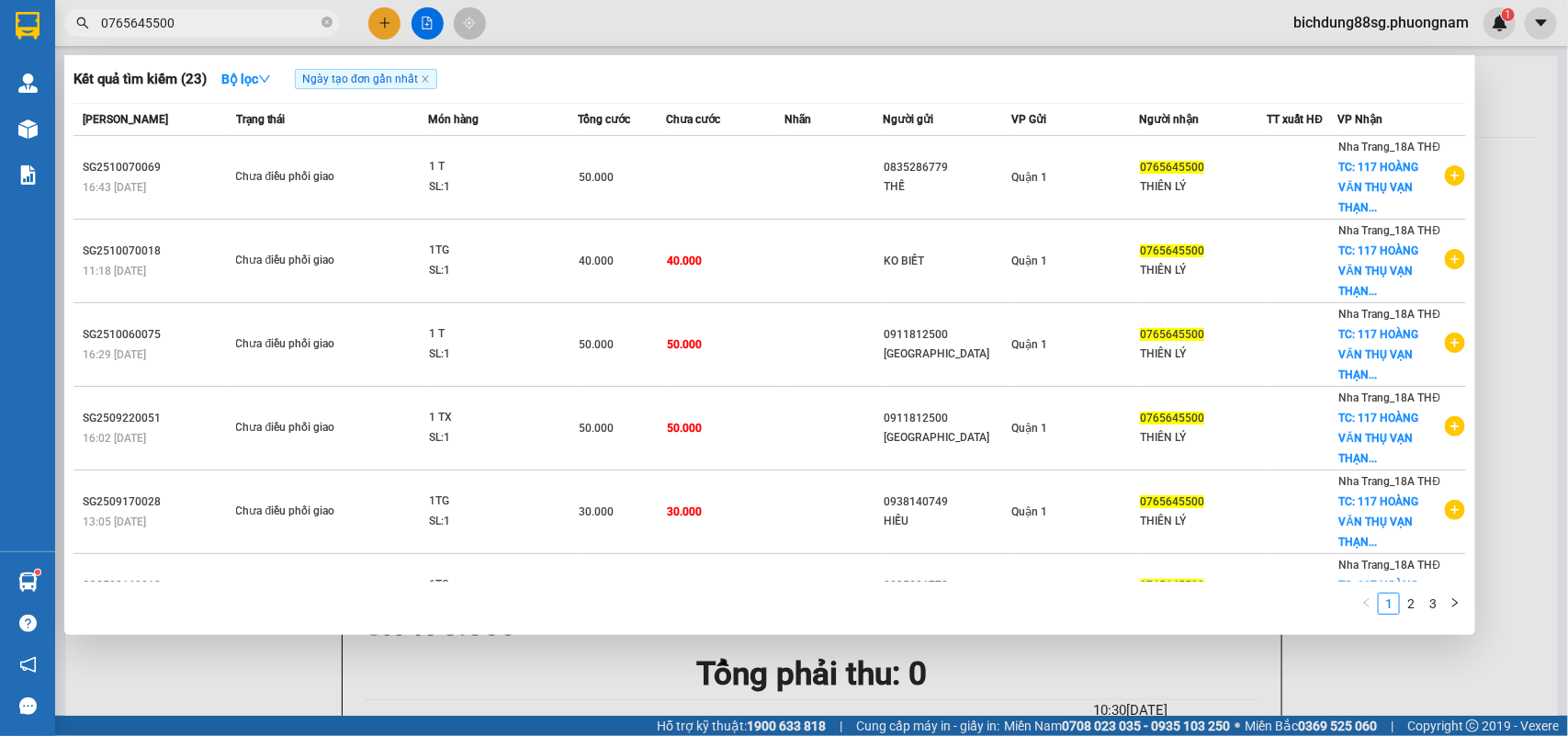
type input "0765645500"
click at [258, 34] on span "0765645500" at bounding box center [202, 23] width 276 height 28
click at [254, 32] on input "0765645500" at bounding box center [210, 23] width 217 height 20
click at [378, 23] on div at bounding box center [784, 368] width 1568 height 736
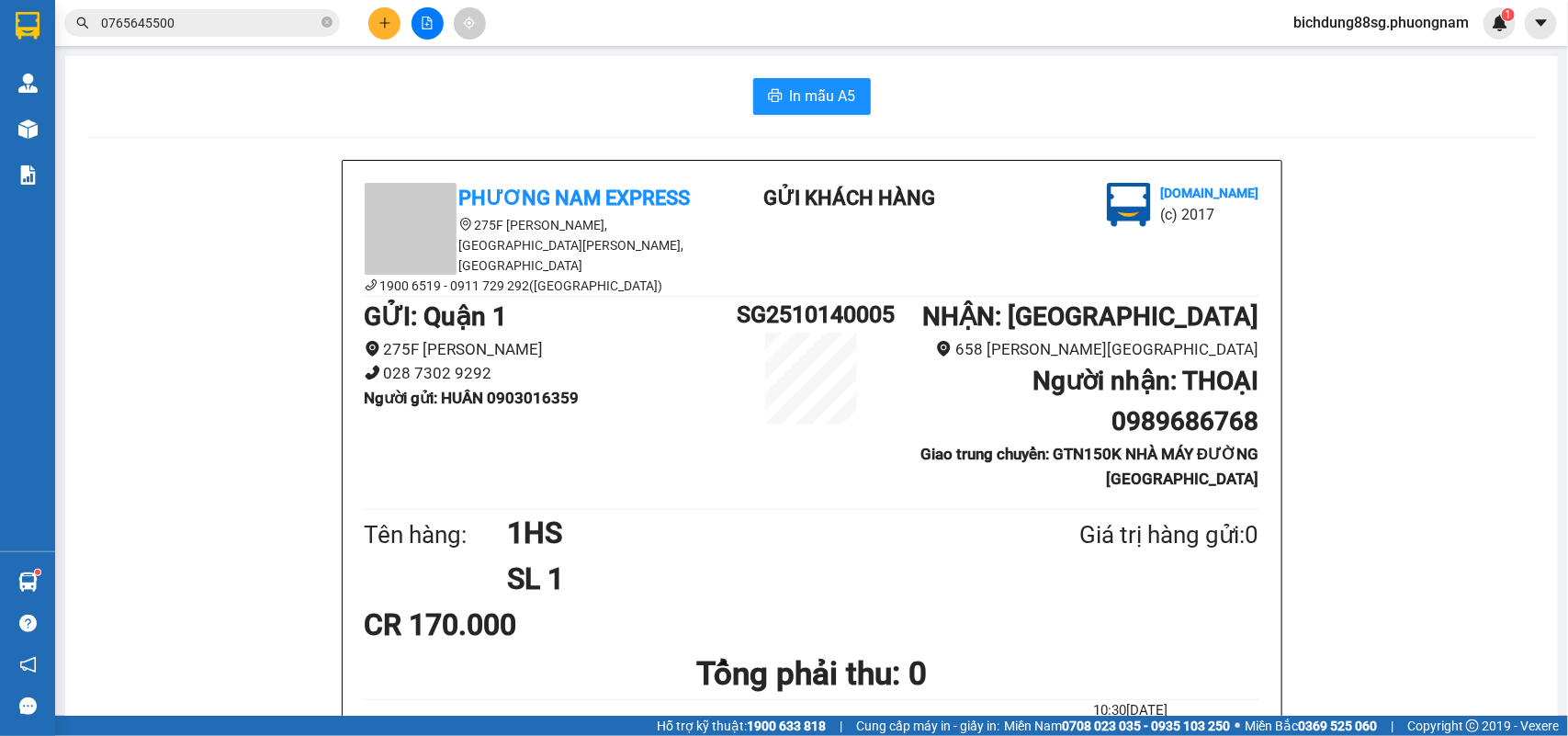
click at [379, 23] on icon "plus" at bounding box center [385, 23] width 13 height 13
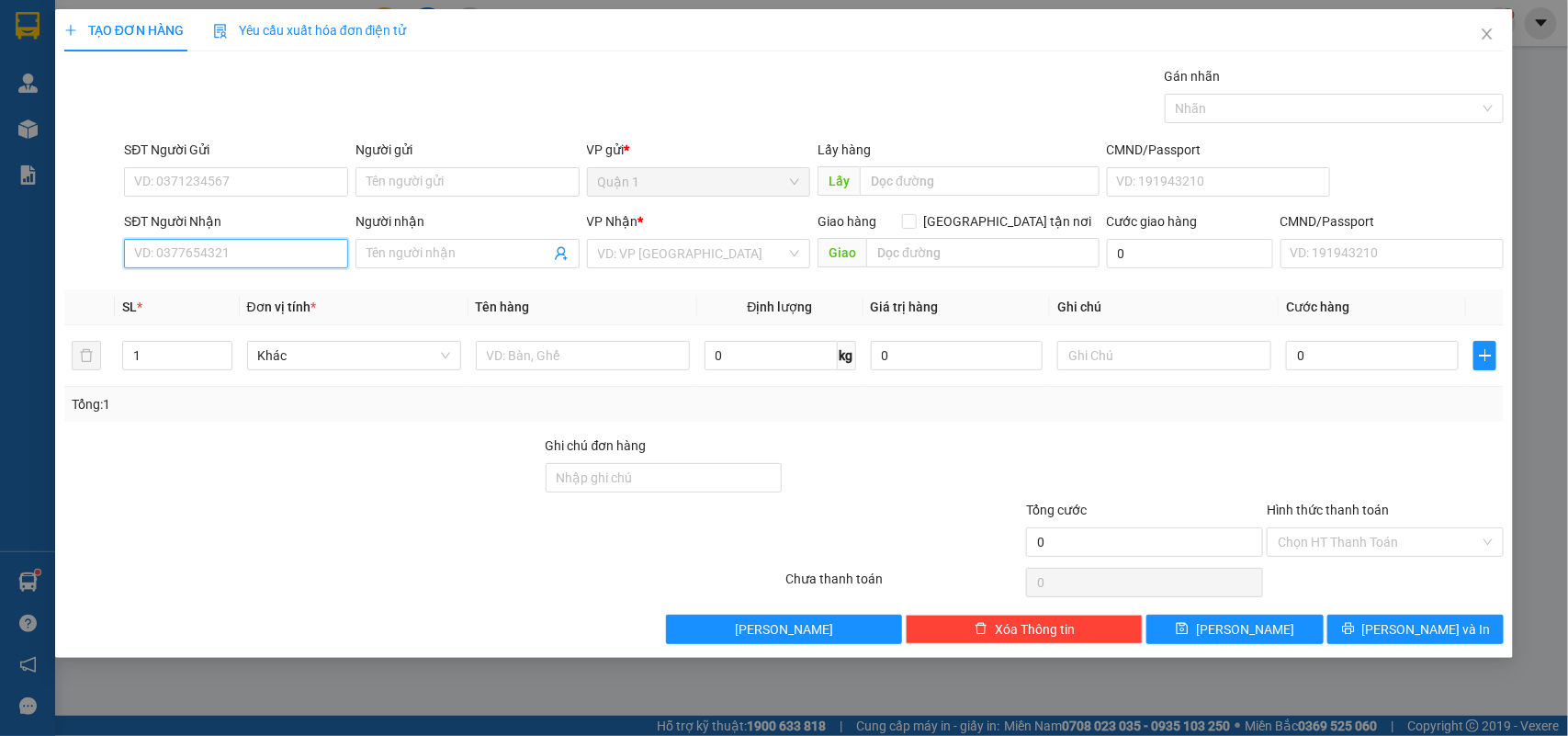
click at [193, 257] on input "SĐT Người Nhận" at bounding box center [236, 254] width 224 height 29
paste input "0902449566"
type input "0902449566"
click at [242, 285] on div "0902449566 - KIM NGỌC - DƯƠNG" at bounding box center [236, 291] width 202 height 20
type input "KIM NGỌC - DƯƠNG"
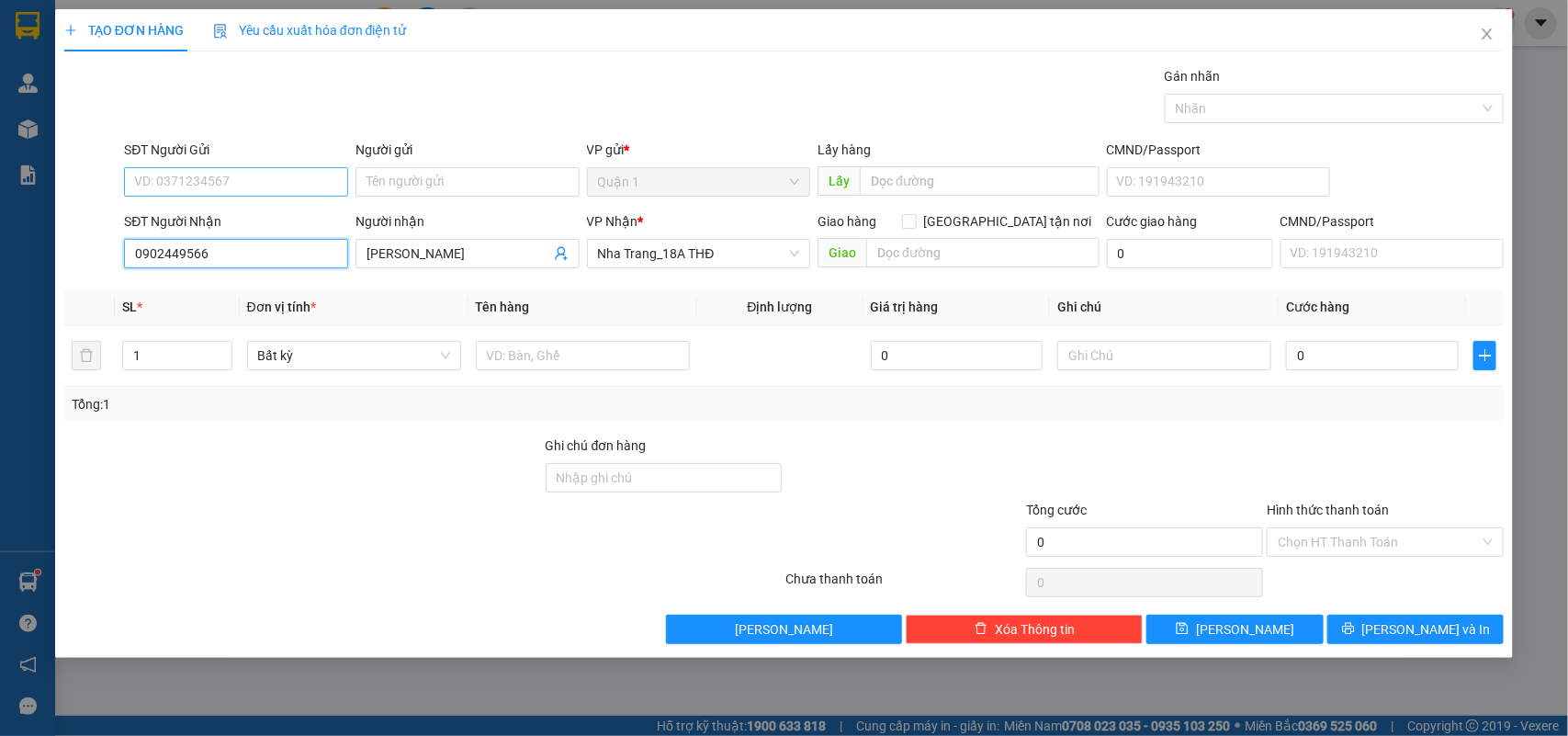
type input "0902449566"
click at [232, 191] on input "SĐT Người Gửi" at bounding box center [236, 182] width 224 height 29
click at [274, 218] on div "0838997703 - CTY HIỆP PHƯỚC" at bounding box center [236, 220] width 202 height 20
type input "0838997703"
type input "CTY HIỆP PHƯỚC"
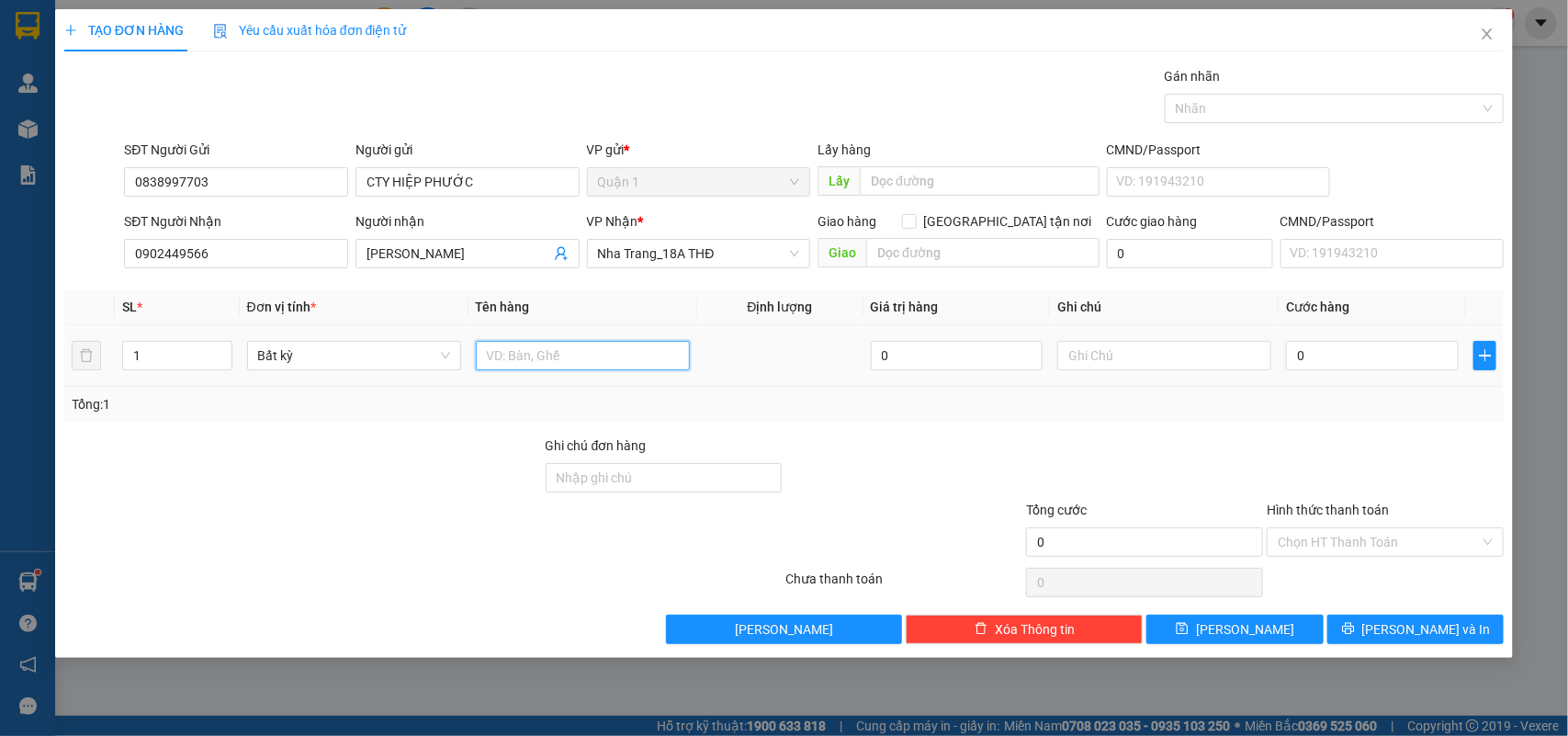
drag, startPoint x: 490, startPoint y: 347, endPoint x: 535, endPoint y: 358, distance: 46.3
click at [494, 350] on input "text" at bounding box center [583, 356] width 214 height 29
type input "2TX"
click at [1389, 356] on input "0" at bounding box center [1372, 356] width 173 height 29
type input "2"
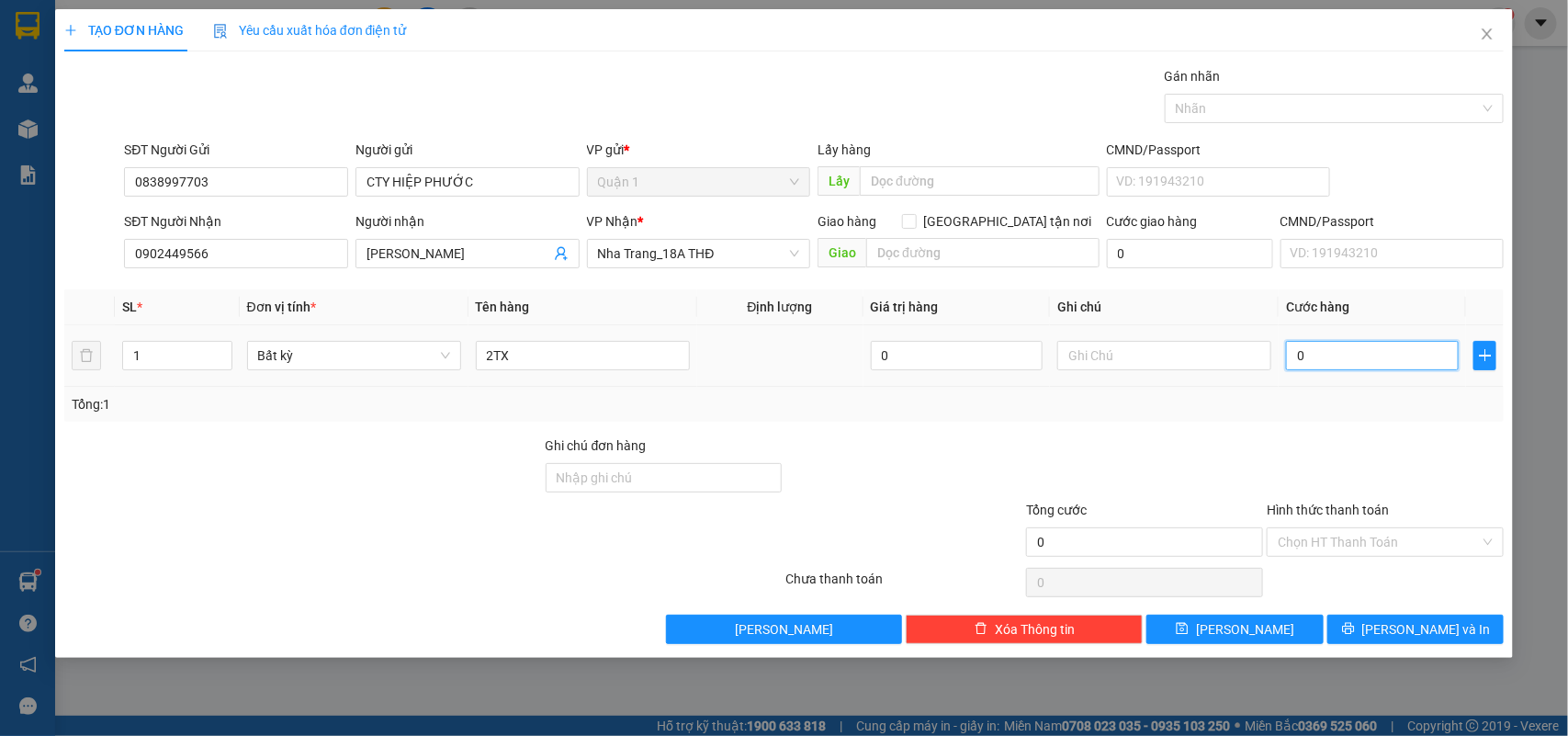
type input "2"
type input "20"
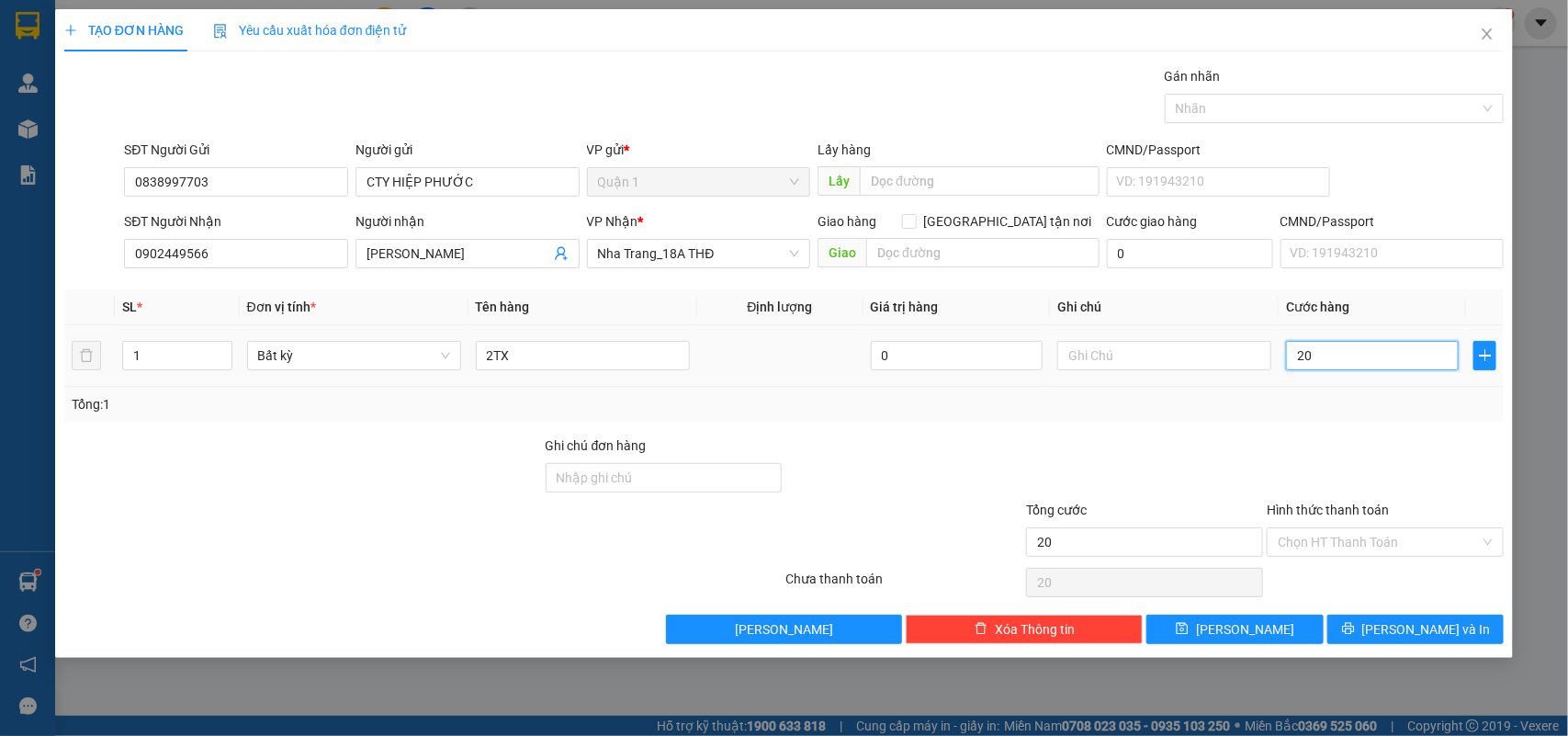
type input "200"
type input "200.000"
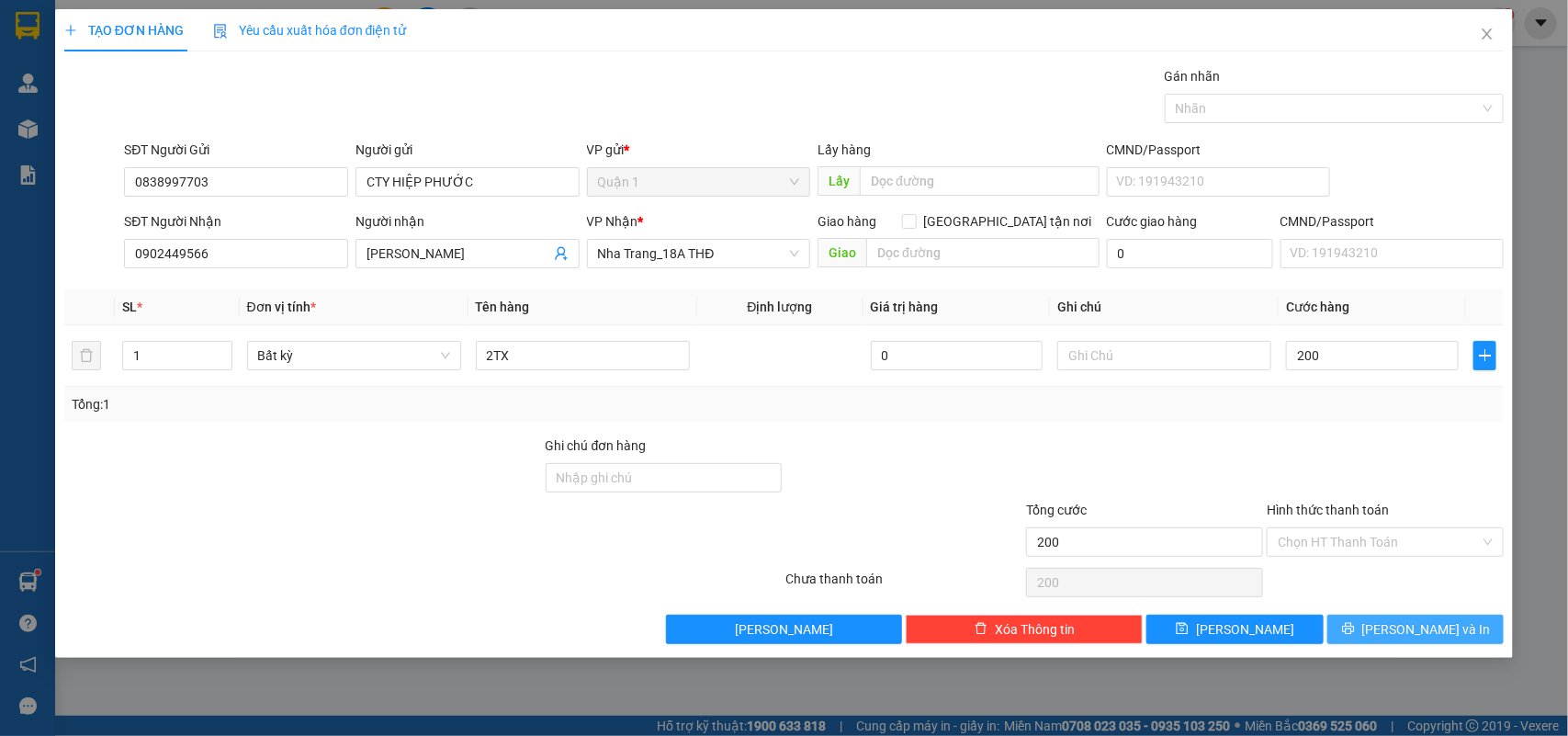
type input "200.000"
click at [1420, 617] on button "[PERSON_NAME] và In" at bounding box center [1415, 629] width 176 height 29
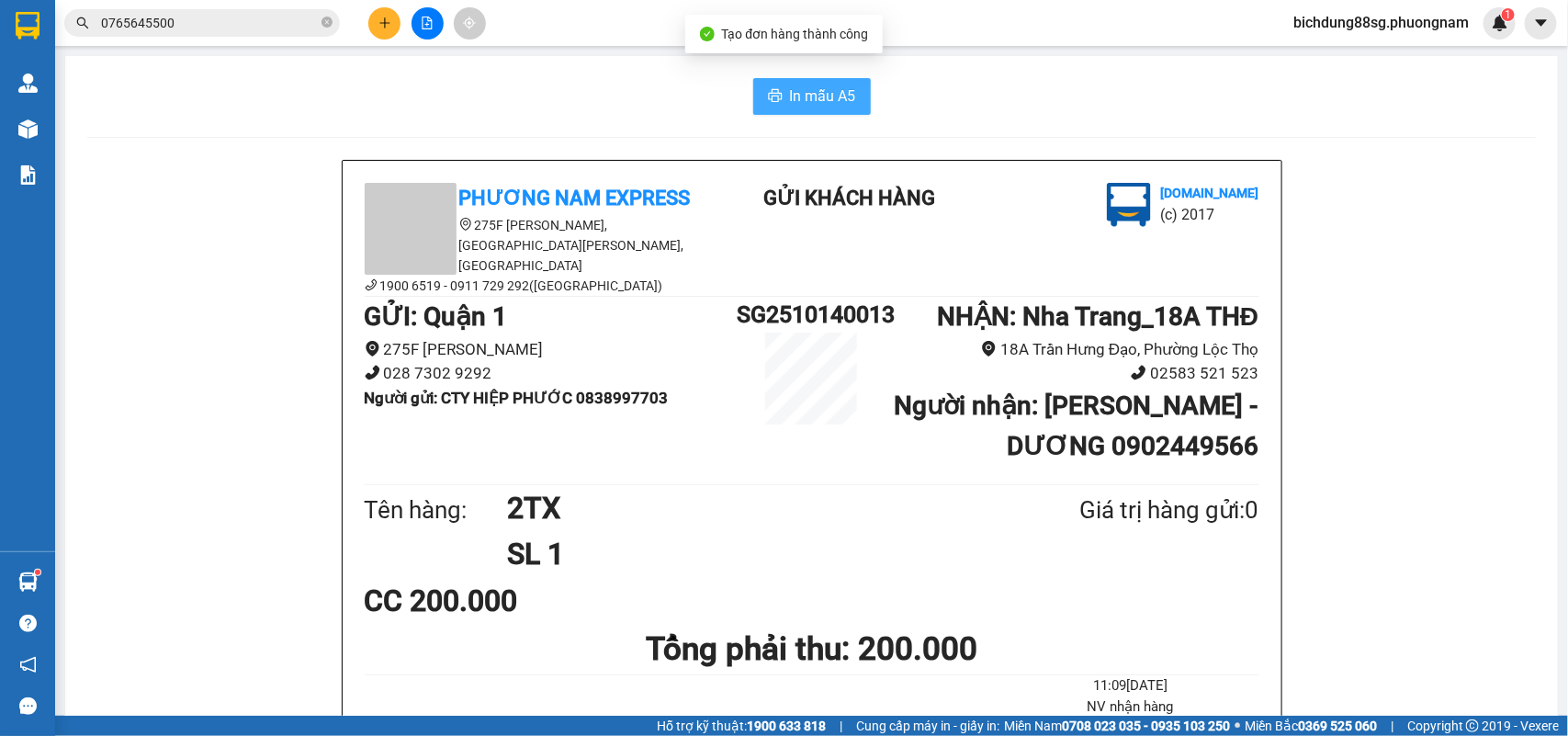
click at [841, 98] on span "In mẫu A5" at bounding box center [824, 96] width 66 height 23
click at [386, 17] on icon "plus" at bounding box center [385, 23] width 13 height 13
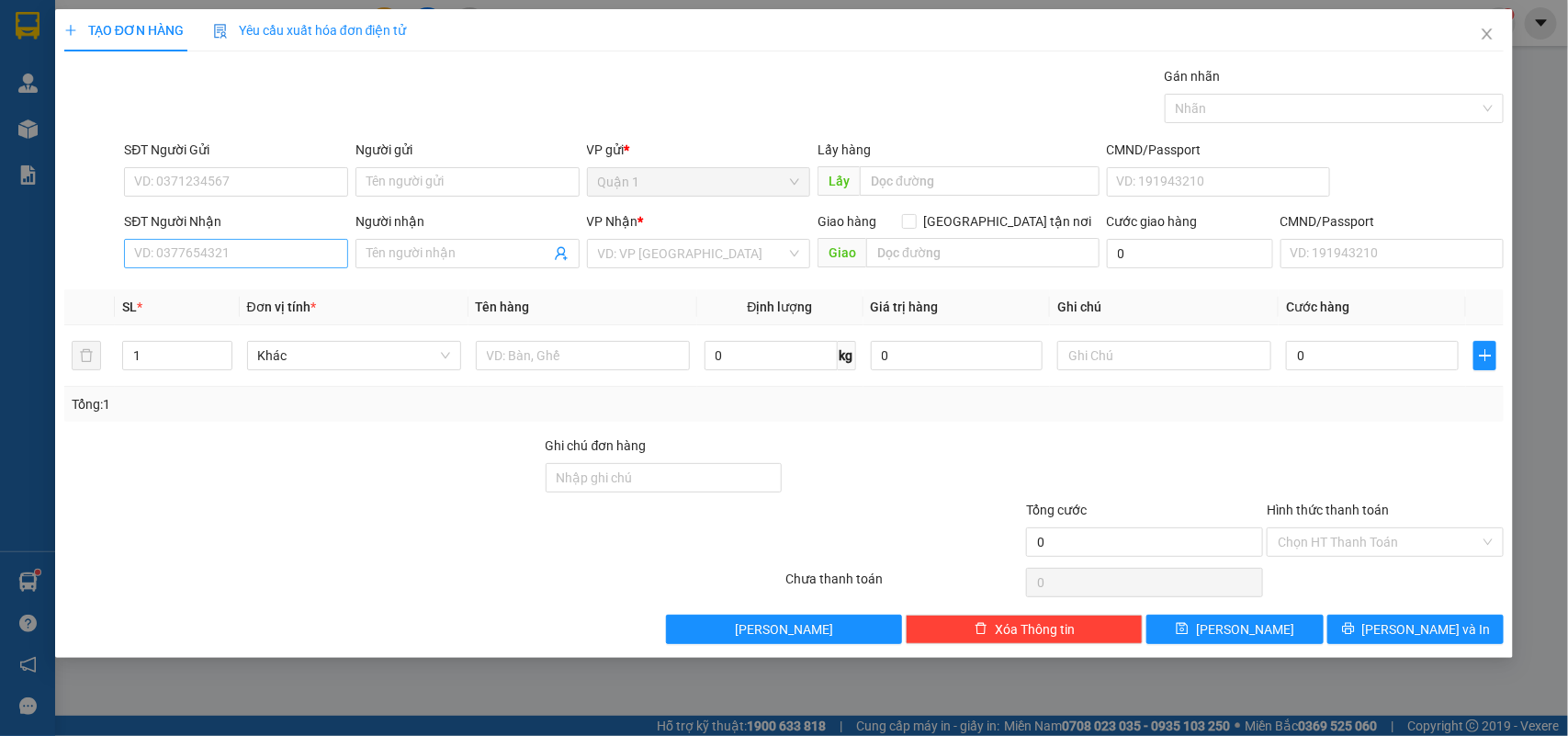
click at [200, 277] on div "Transit Pickup Surcharge Ids Transit Deliver Surcharge Ids Transit Deliver Surc…" at bounding box center [784, 355] width 1440 height 578
click at [203, 262] on input "SĐT Người Nhận" at bounding box center [236, 254] width 224 height 29
type input "0949209736"
click at [253, 296] on div "0949209736 - KHÁNH LINH" at bounding box center [236, 291] width 202 height 20
type input "KHÁNH LINH"
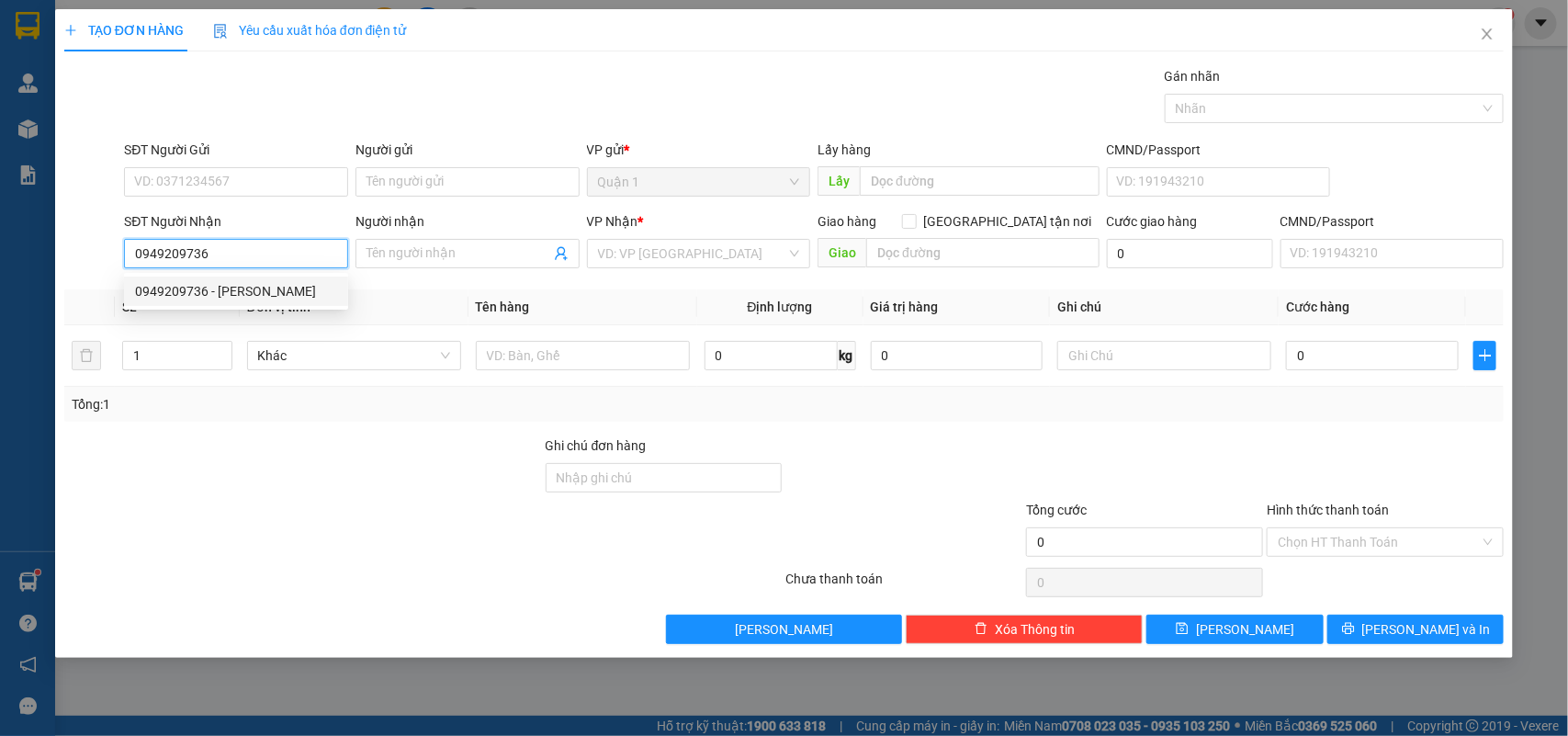
checkbox input "true"
type input "29 NHỊ HÀ PHƯỚC HÒA"
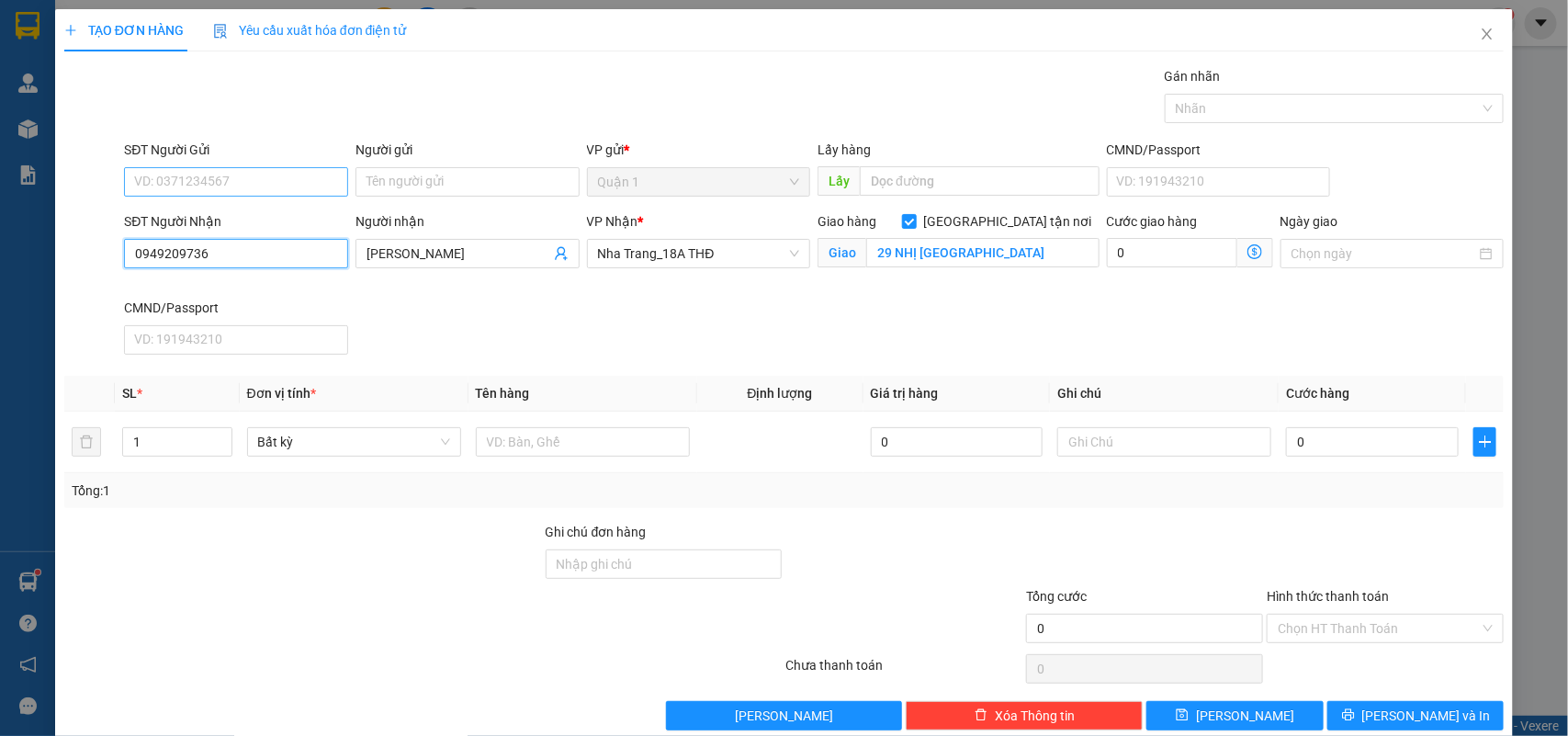
type input "0949209736"
click at [288, 182] on input "SĐT Người Gửi" at bounding box center [236, 182] width 224 height 29
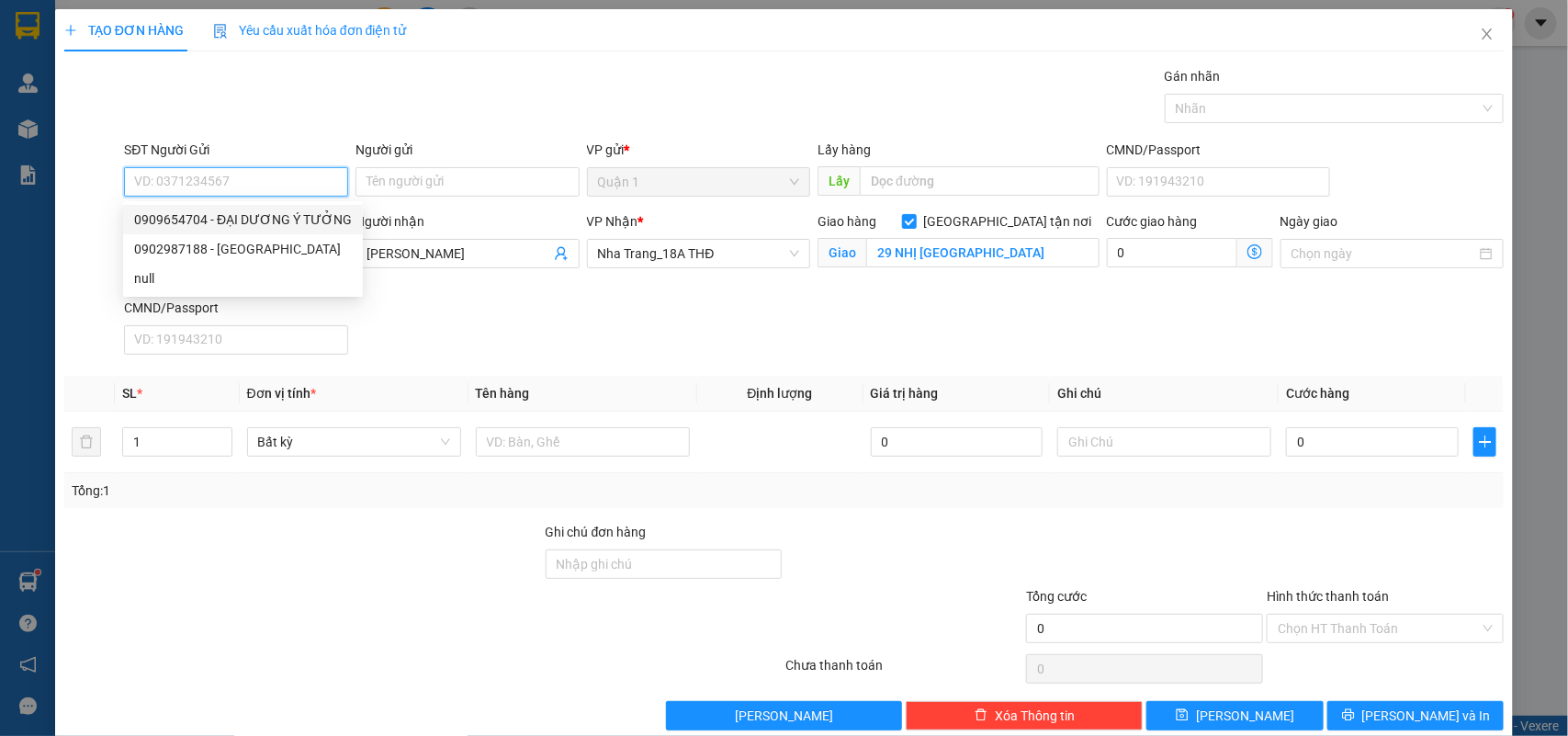
click at [291, 217] on div "0909654704 - ĐẠI DƯƠNG Ý TƯỞNG" at bounding box center [243, 220] width 218 height 20
type input "0909654704"
type input "ĐẠI DƯƠNG Ý TƯỞNG"
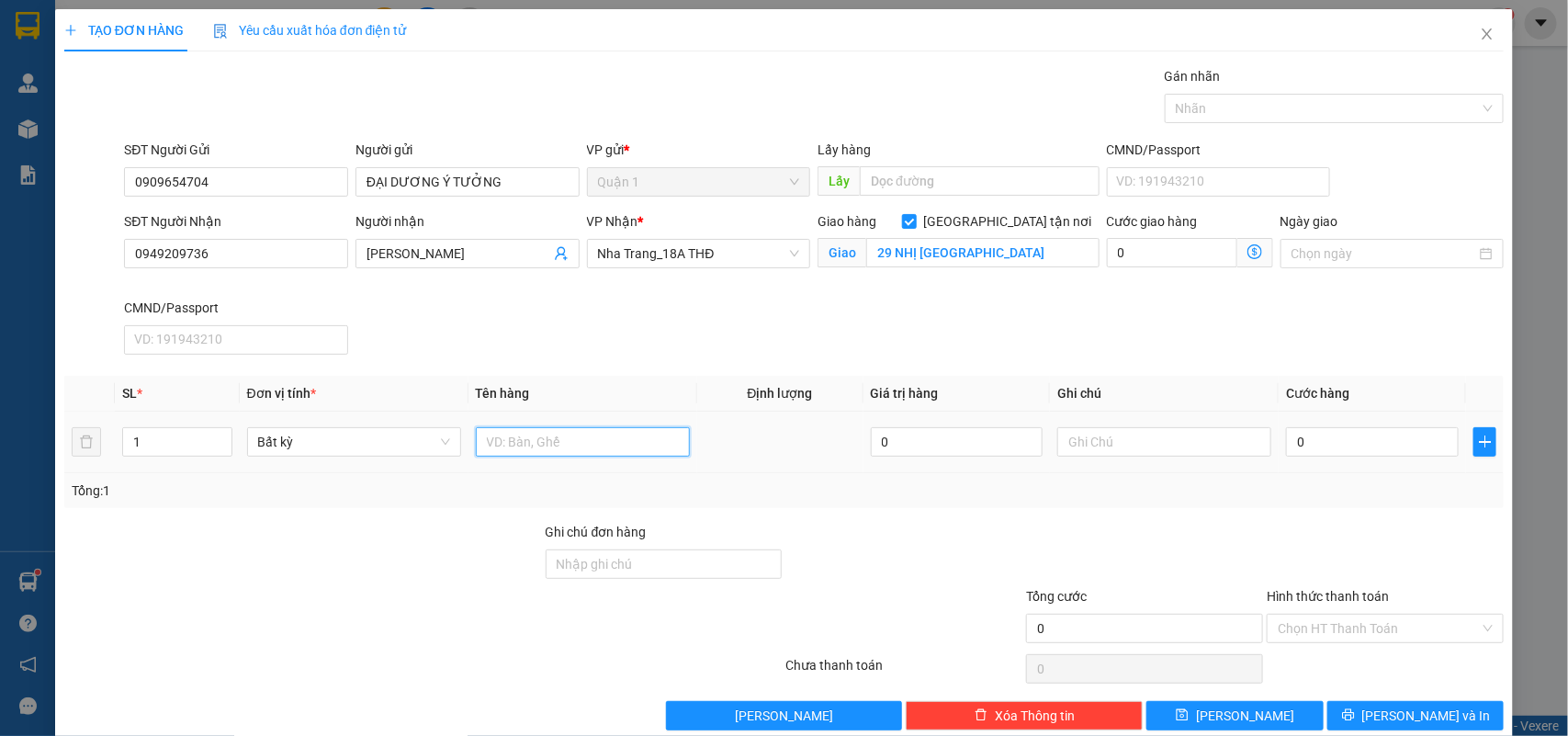
click at [540, 428] on input "text" at bounding box center [583, 442] width 214 height 29
type input "1TG"
click at [1298, 452] on input "0" at bounding box center [1372, 442] width 173 height 29
type input "3"
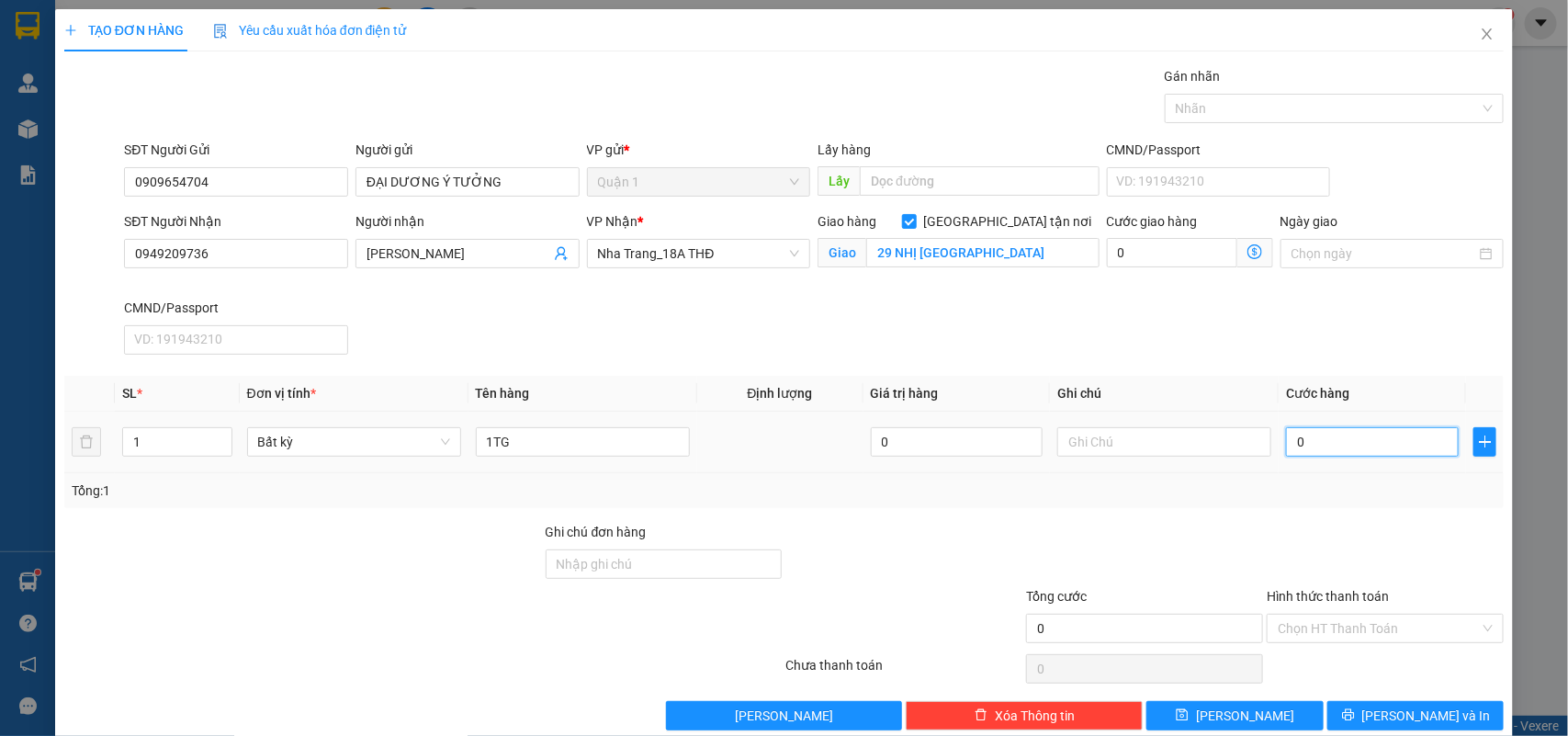
type input "3"
type input "30"
type input "30.000"
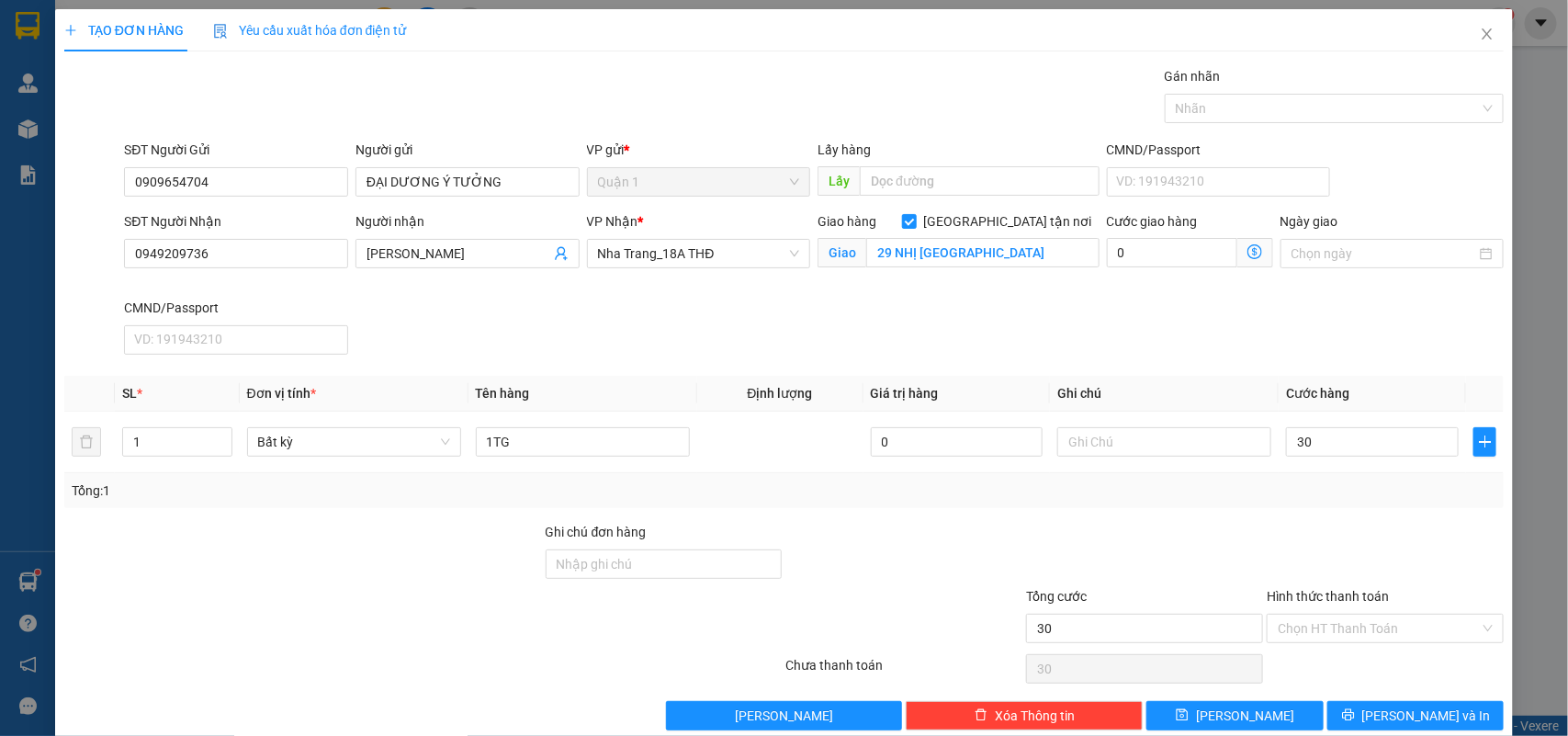
type input "30.000"
drag, startPoint x: 1385, startPoint y: 681, endPoint x: 1396, endPoint y: 719, distance: 39.6
click at [1385, 685] on div "Chọn HT Thanh Toán" at bounding box center [1385, 669] width 241 height 37
click at [1396, 719] on span "[PERSON_NAME] và In" at bounding box center [1426, 716] width 129 height 20
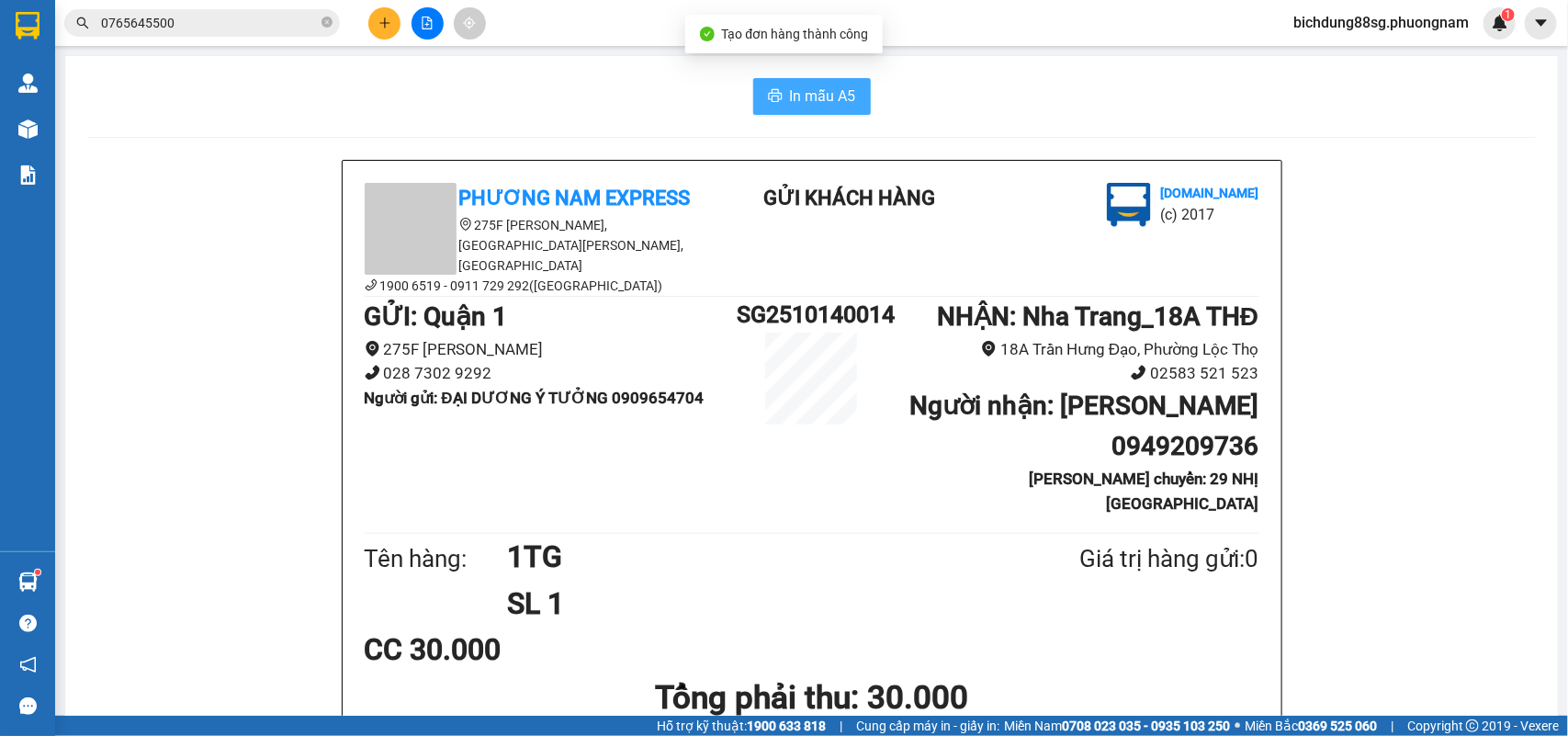
click at [829, 85] on span "In mẫu A5" at bounding box center [824, 96] width 66 height 23
click at [383, 19] on icon "plus" at bounding box center [385, 23] width 13 height 13
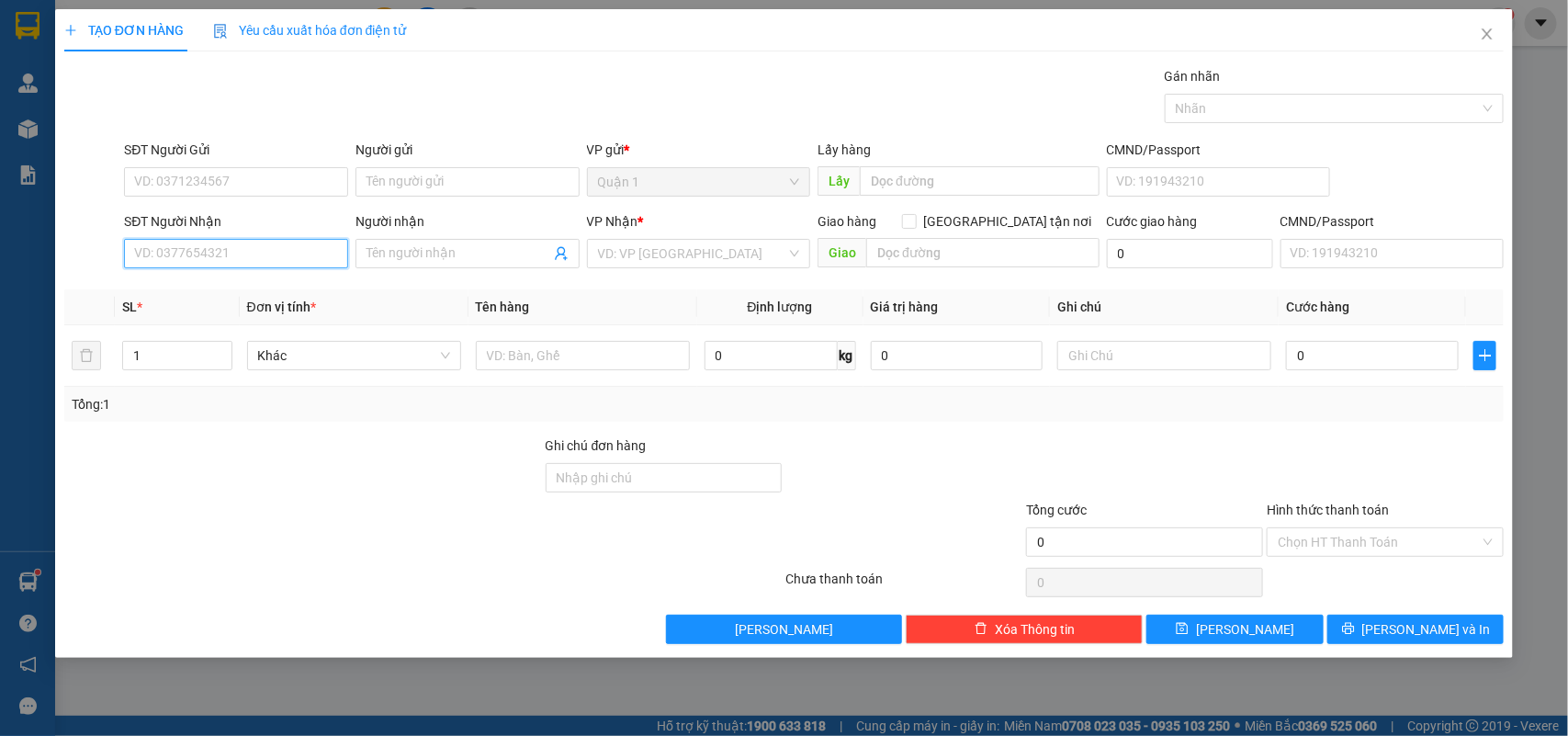
click at [254, 255] on input "SĐT Người Nhận" at bounding box center [236, 254] width 224 height 29
click at [223, 254] on input "SĐT Người Nhận" at bounding box center [236, 254] width 224 height 29
type input "0563018139"
click at [222, 283] on div "0563018139 - NGỌC TRÂM" at bounding box center [236, 291] width 202 height 20
type input "NGỌC TRÂM"
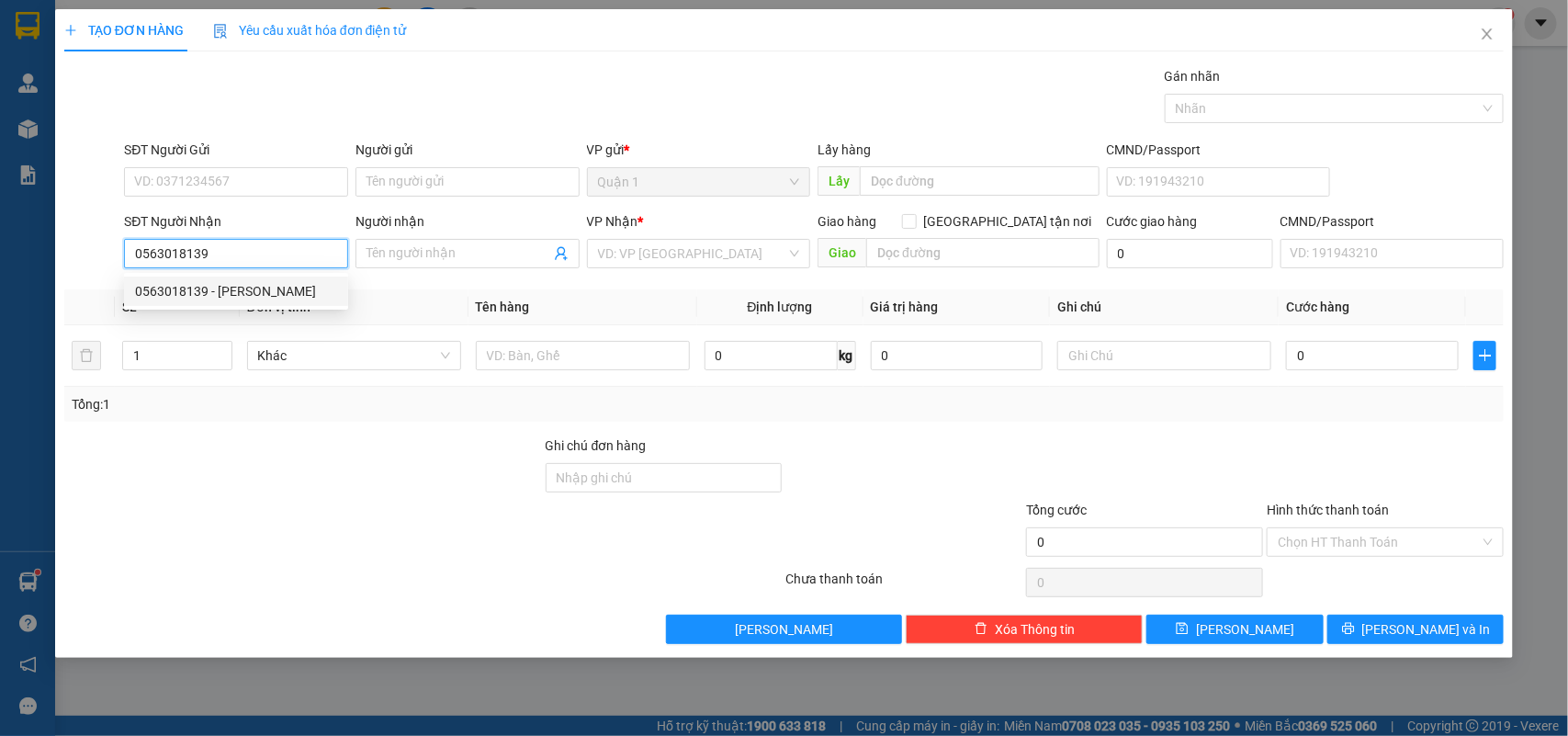
checkbox input "true"
type input "140 HOÀNG HOA THÁM LỘC THỌ"
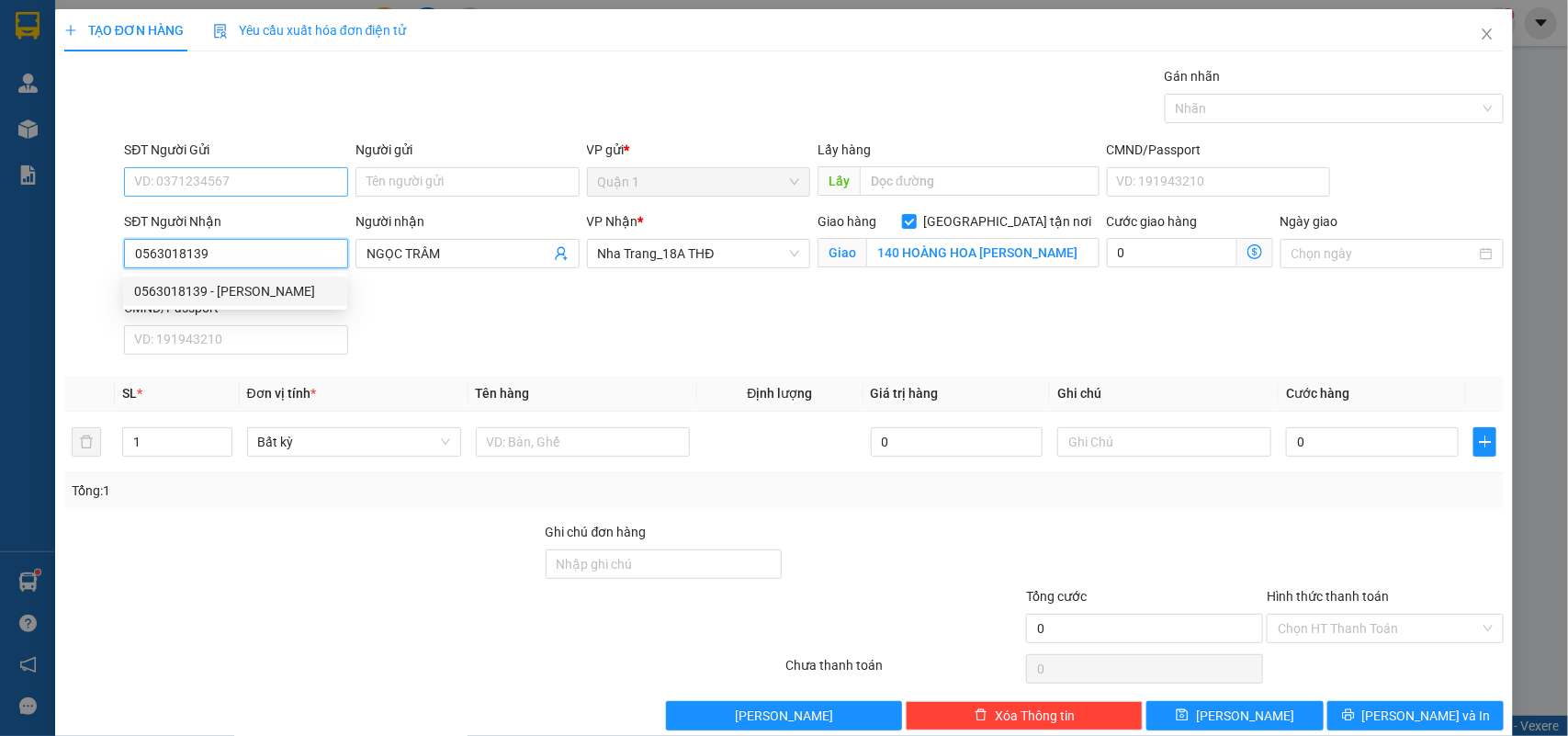
type input "0563018139"
click at [262, 194] on input "SĐT Người Gửi" at bounding box center [236, 182] width 224 height 29
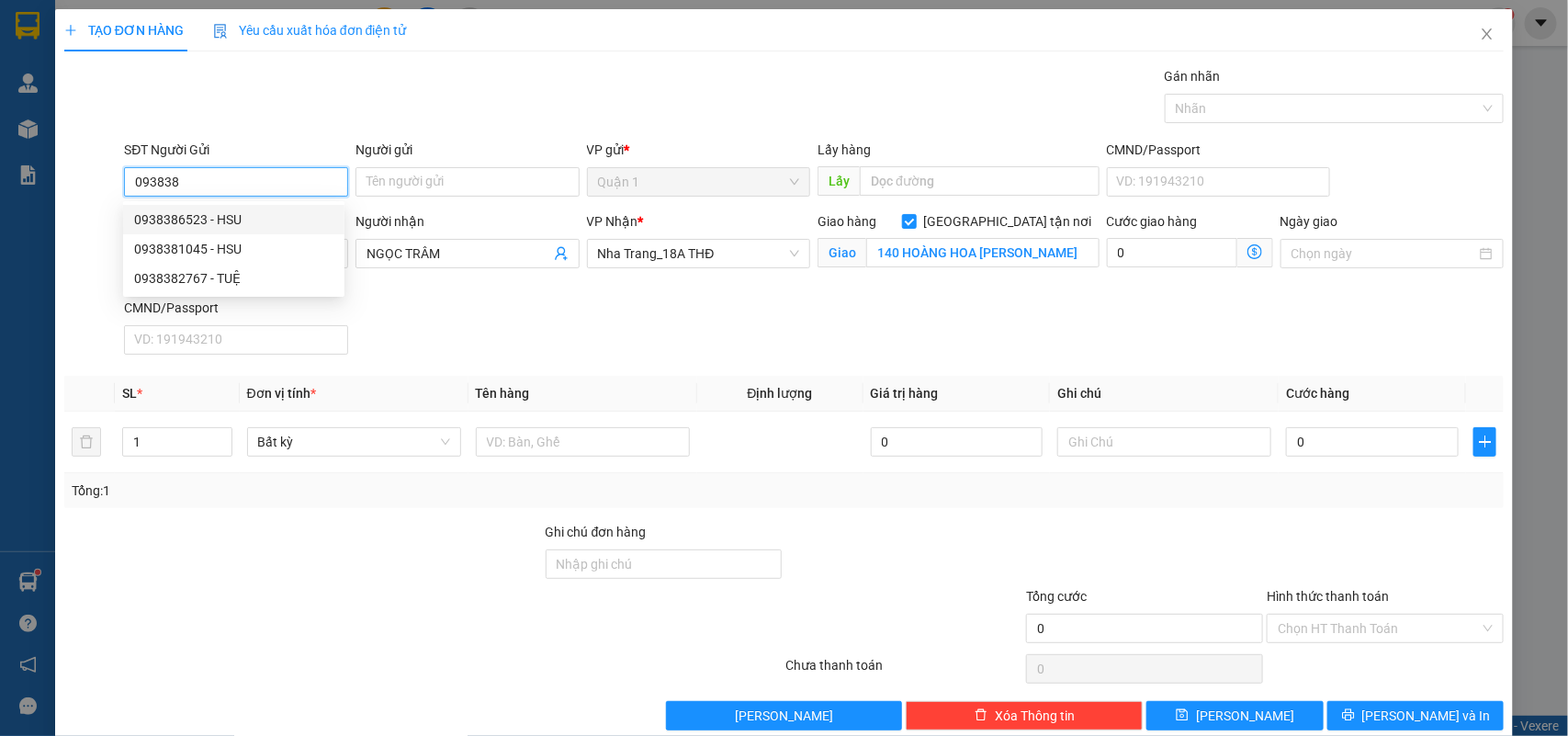
click at [234, 216] on div "0938386523 - HSU" at bounding box center [233, 220] width 199 height 20
type input "0938386523"
type input "HSU"
type input "0938386523"
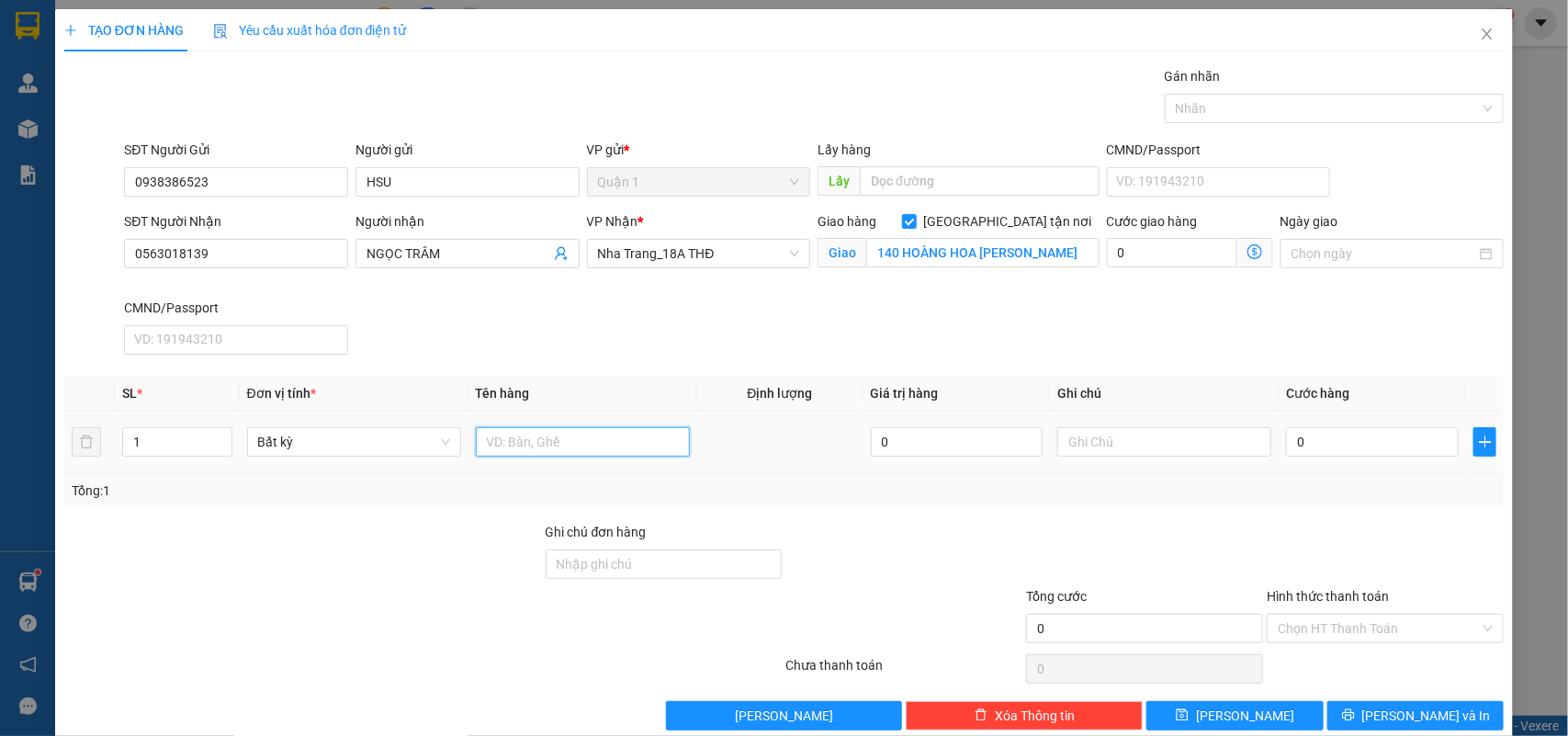
click at [550, 429] on input "text" at bounding box center [583, 442] width 214 height 29
type input "1TG"
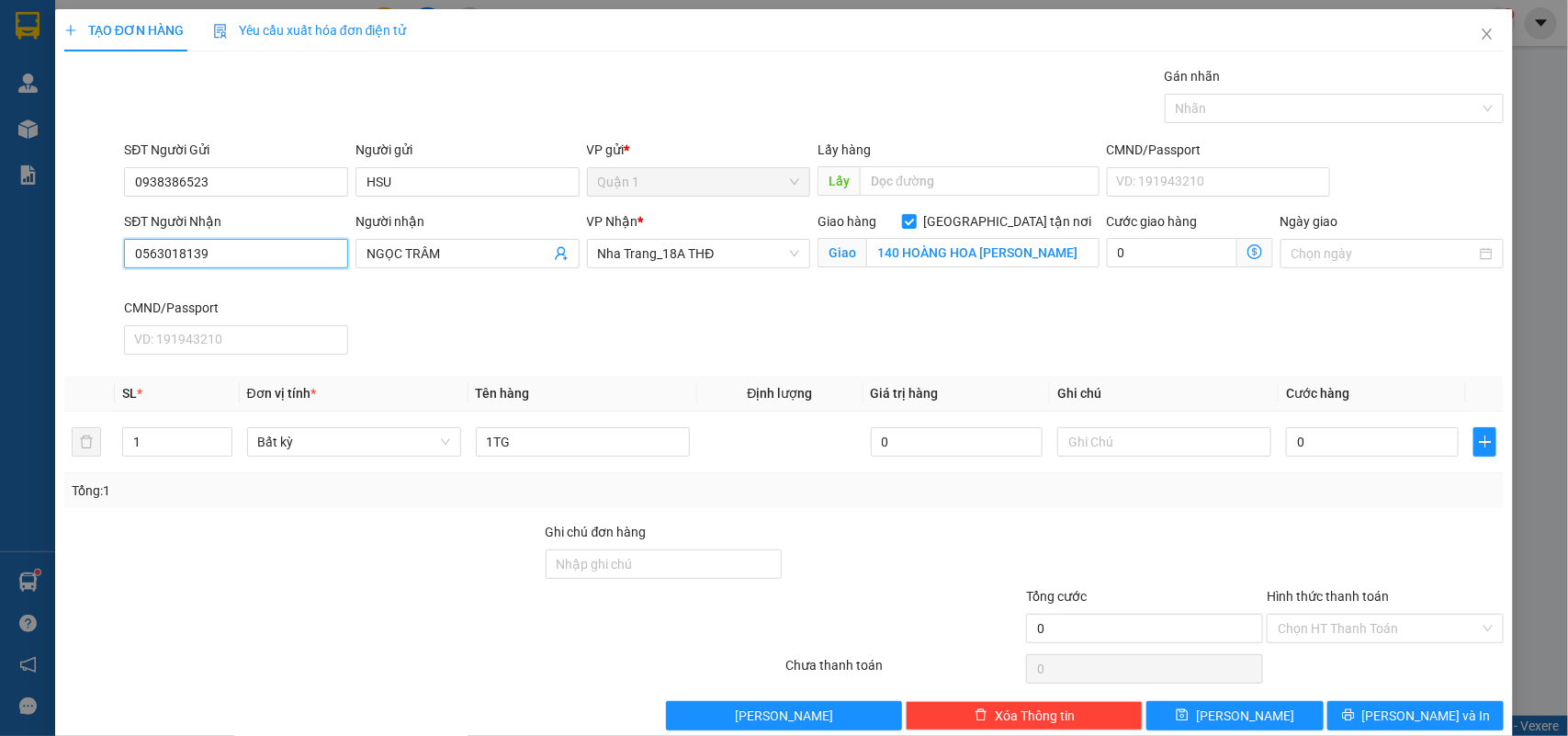
click at [213, 250] on input "0563018139" at bounding box center [236, 254] width 224 height 29
click at [1330, 448] on input "0" at bounding box center [1372, 442] width 173 height 29
type input "4"
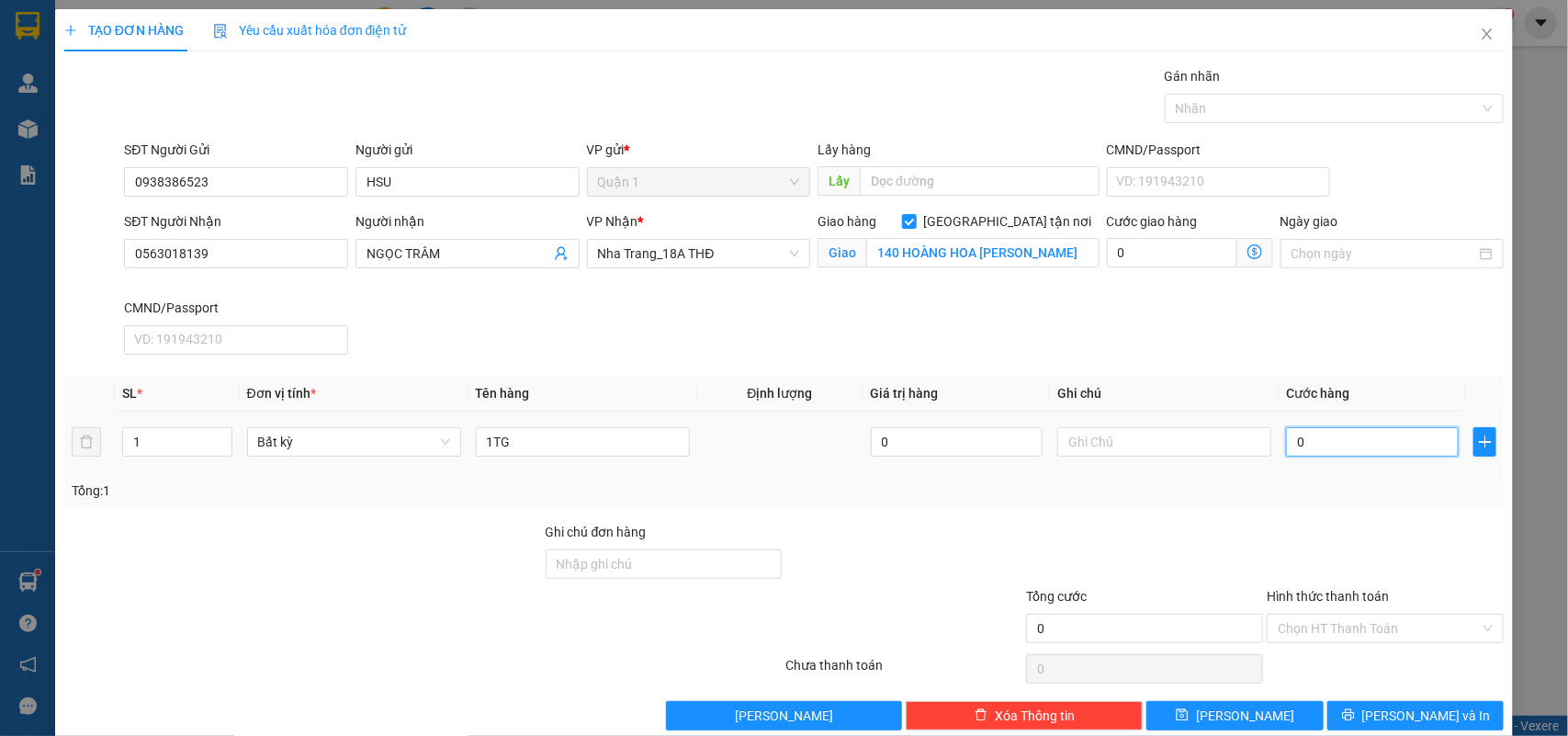
type input "4"
type input "40"
type input "40.000"
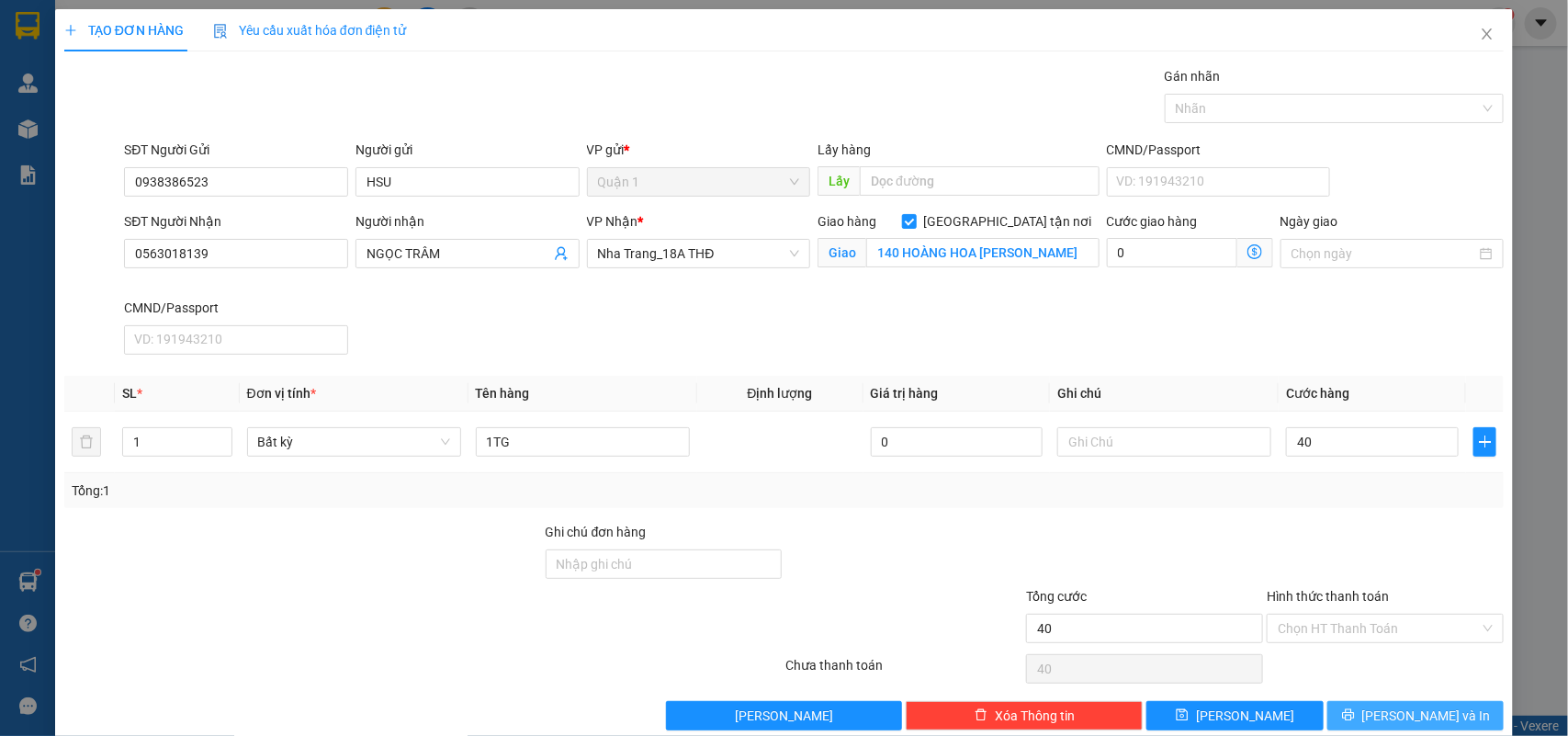
type input "40.000"
click at [1392, 726] on span "[PERSON_NAME] và In" at bounding box center [1426, 716] width 129 height 20
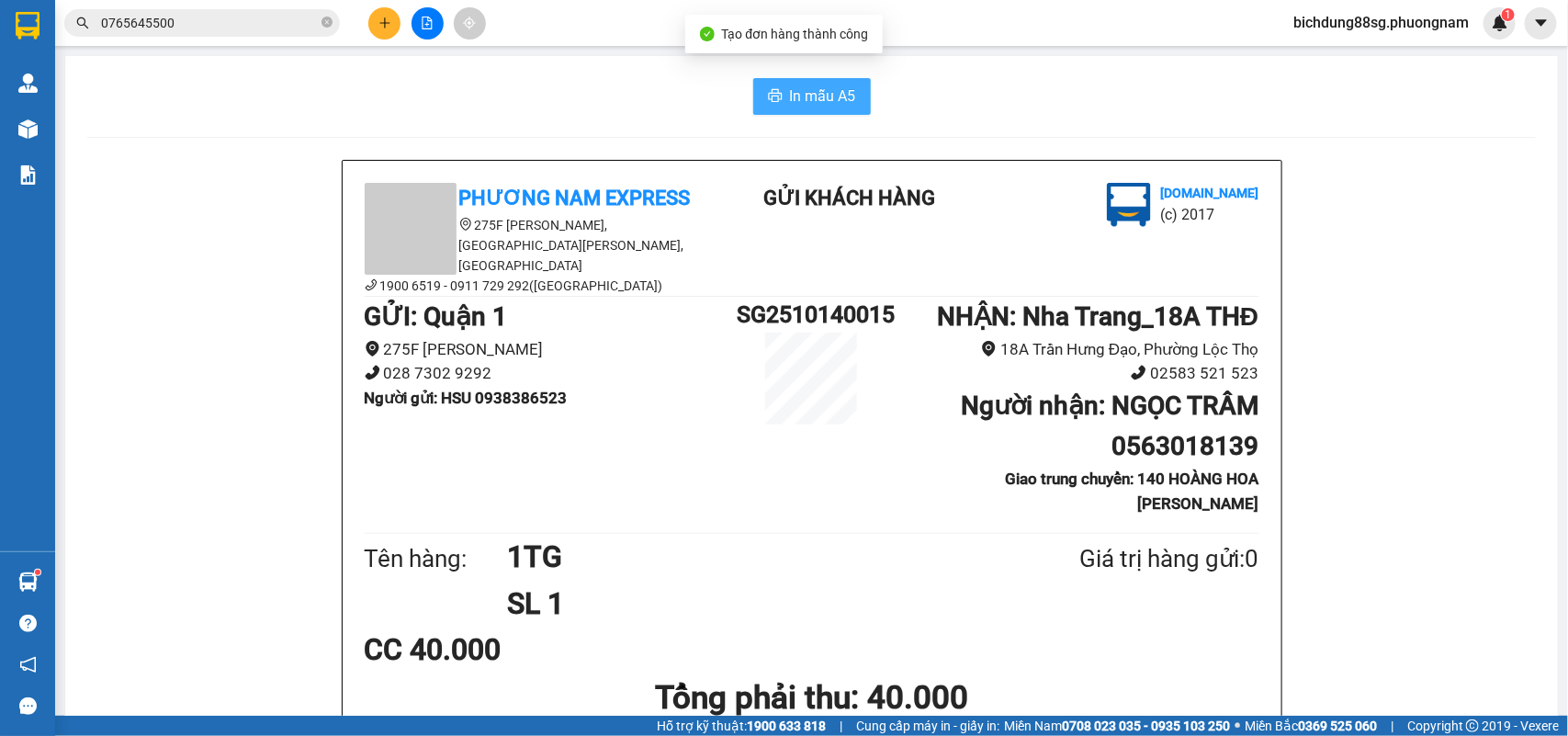
click at [828, 87] on span "In mẫu A5" at bounding box center [824, 96] width 66 height 23
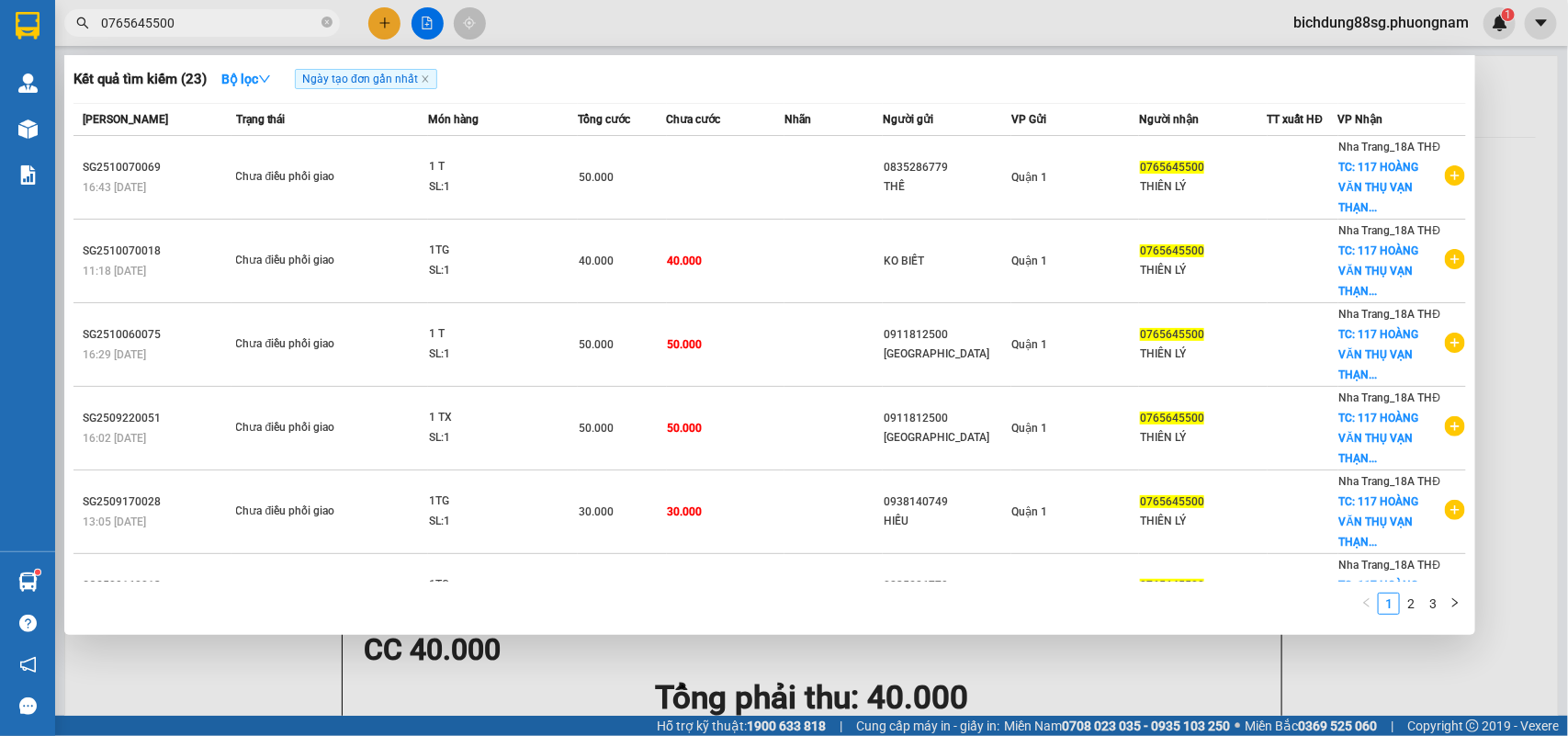
click at [199, 18] on input "0765645500" at bounding box center [210, 23] width 217 height 20
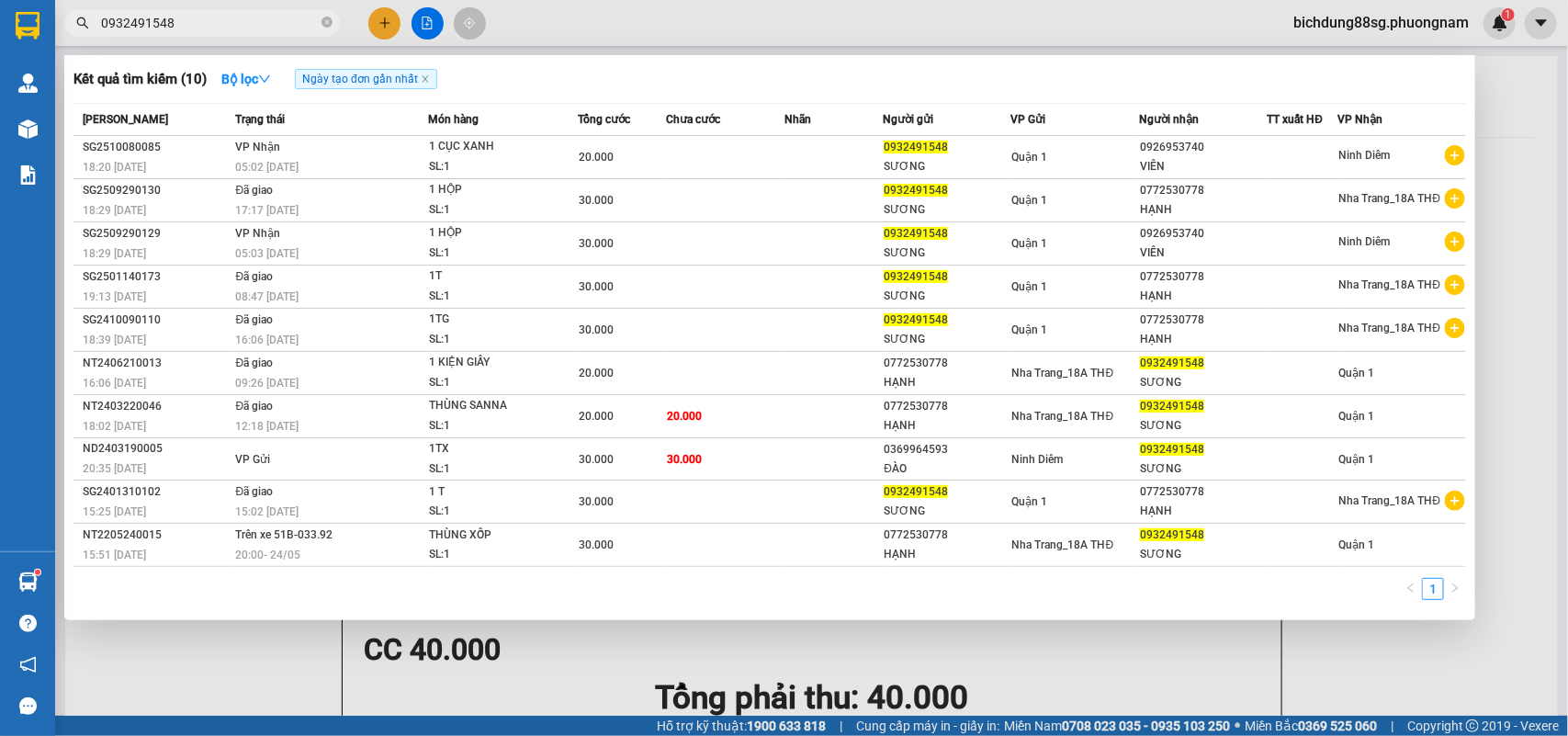
click at [194, 20] on input "0932491548" at bounding box center [210, 23] width 217 height 20
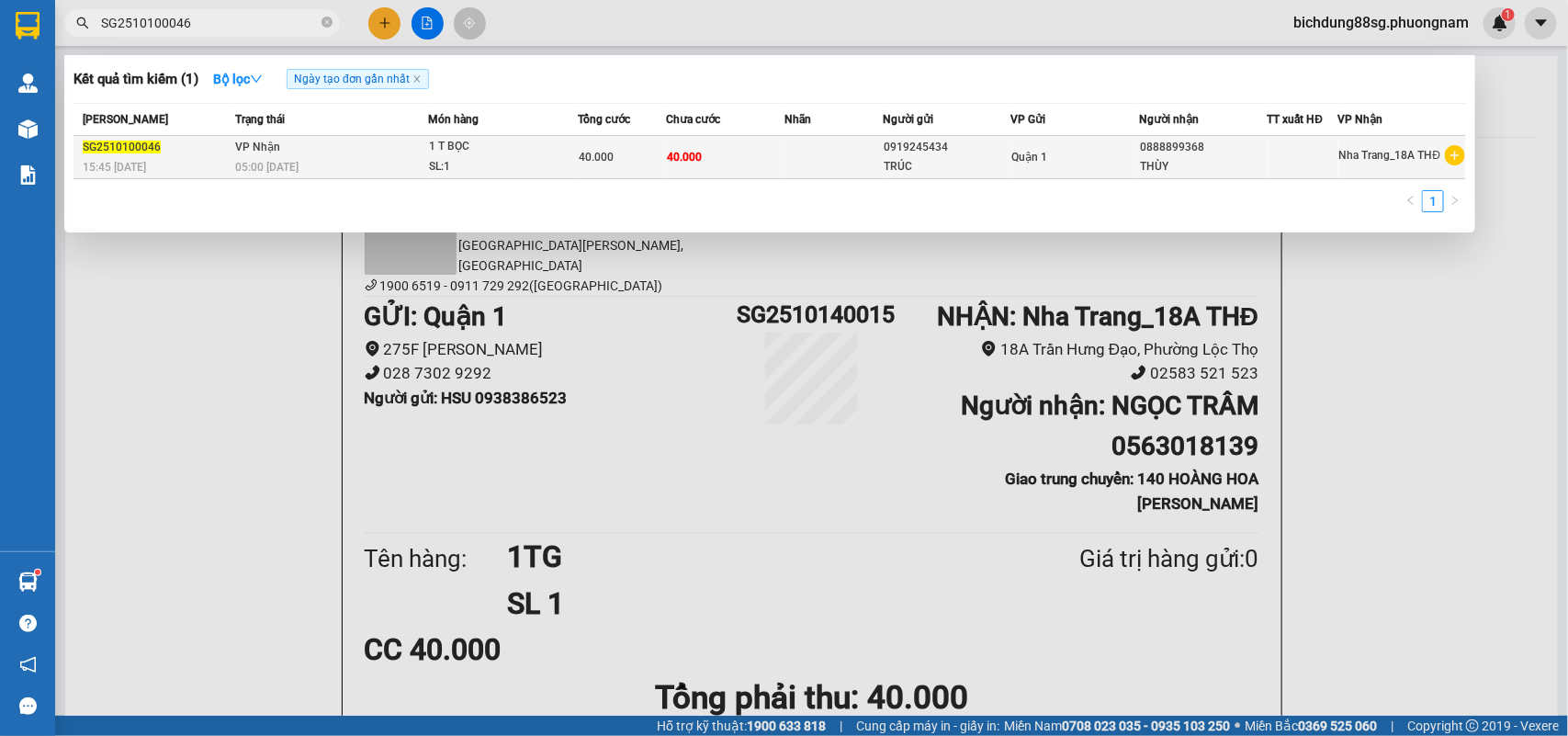
type input "SG2510100046"
click at [1329, 153] on div at bounding box center [1302, 157] width 69 height 19
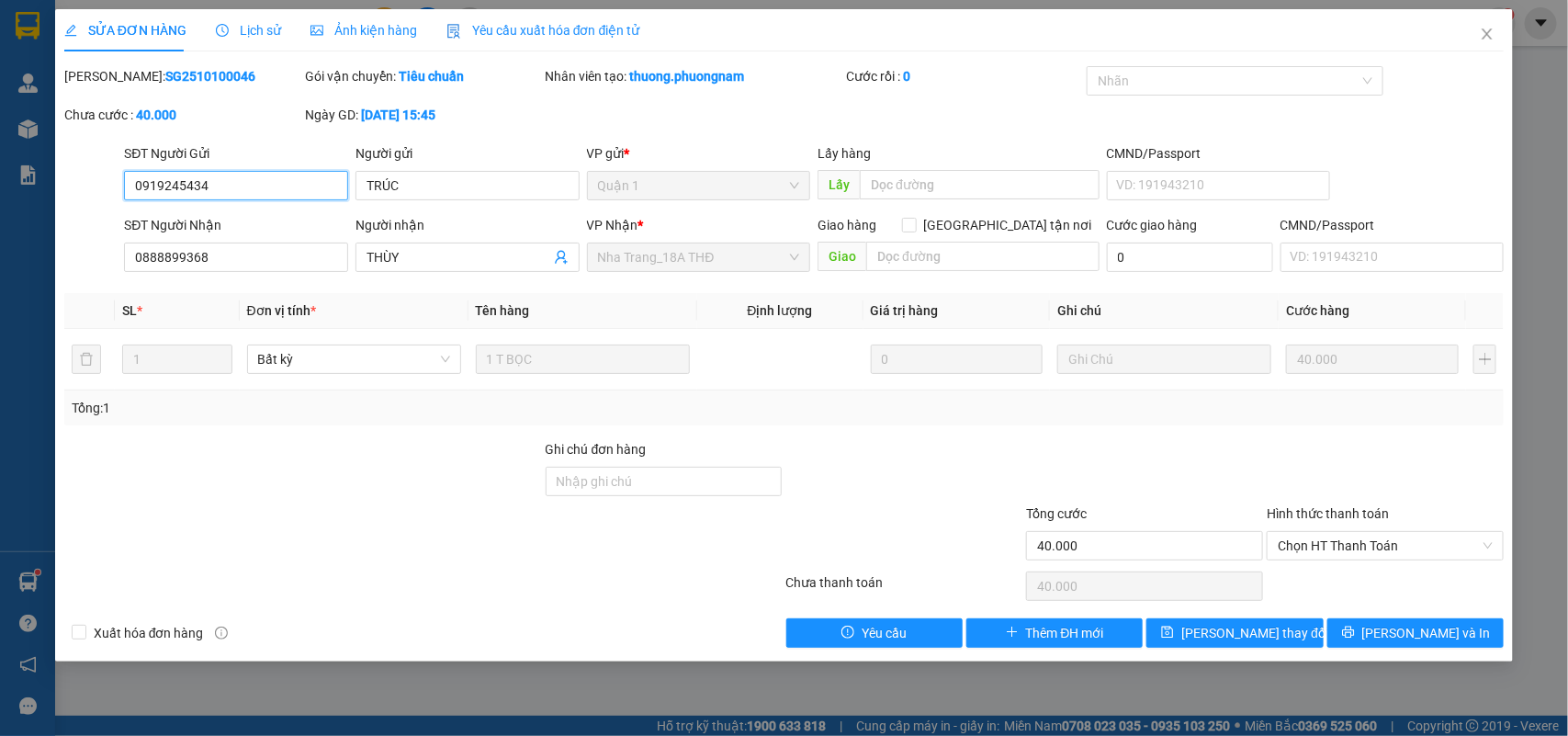
type input "0919245434"
type input "0888899368"
type input "40.000"
click at [1369, 636] on button "[PERSON_NAME] và In" at bounding box center [1415, 633] width 176 height 29
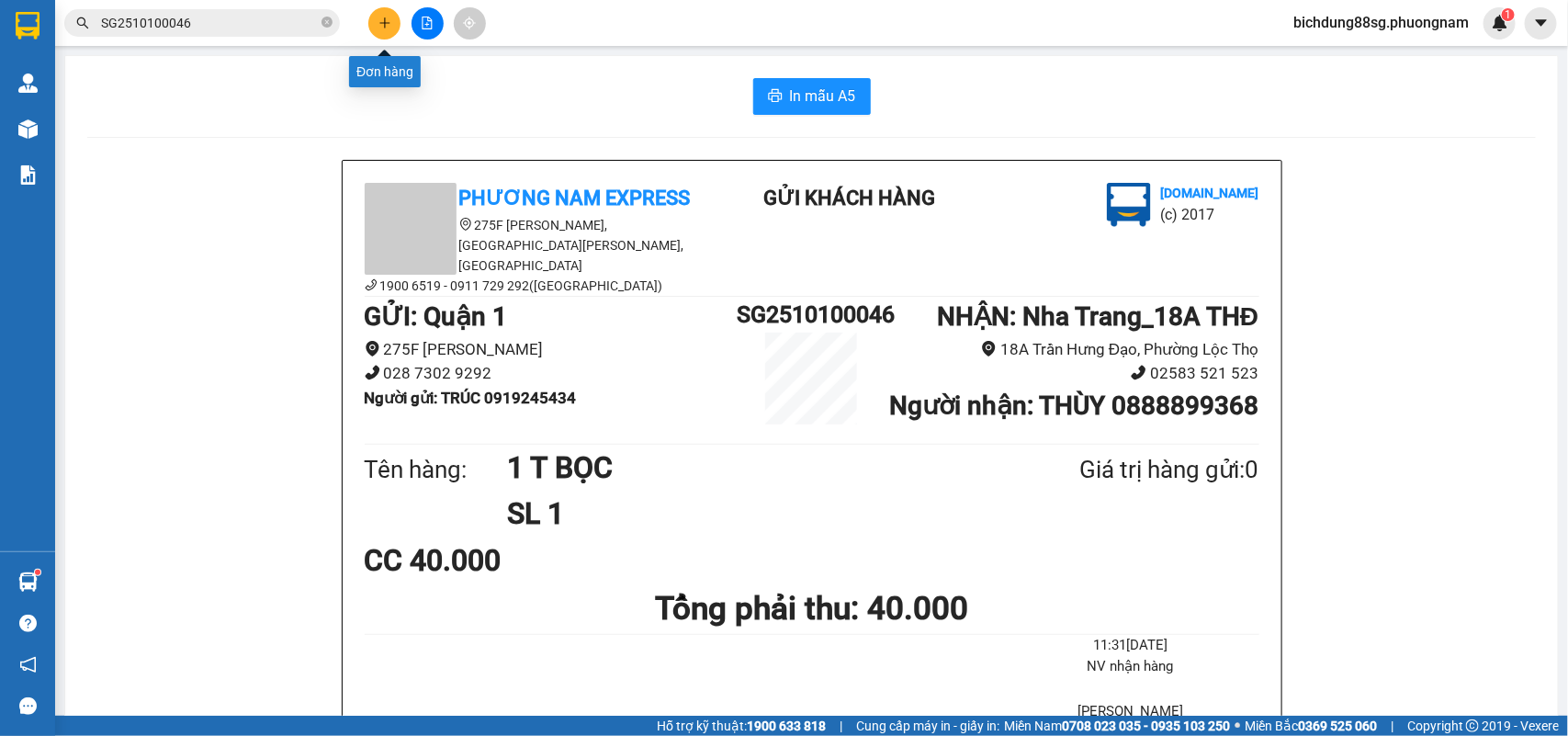
click at [374, 25] on button at bounding box center [384, 23] width 32 height 32
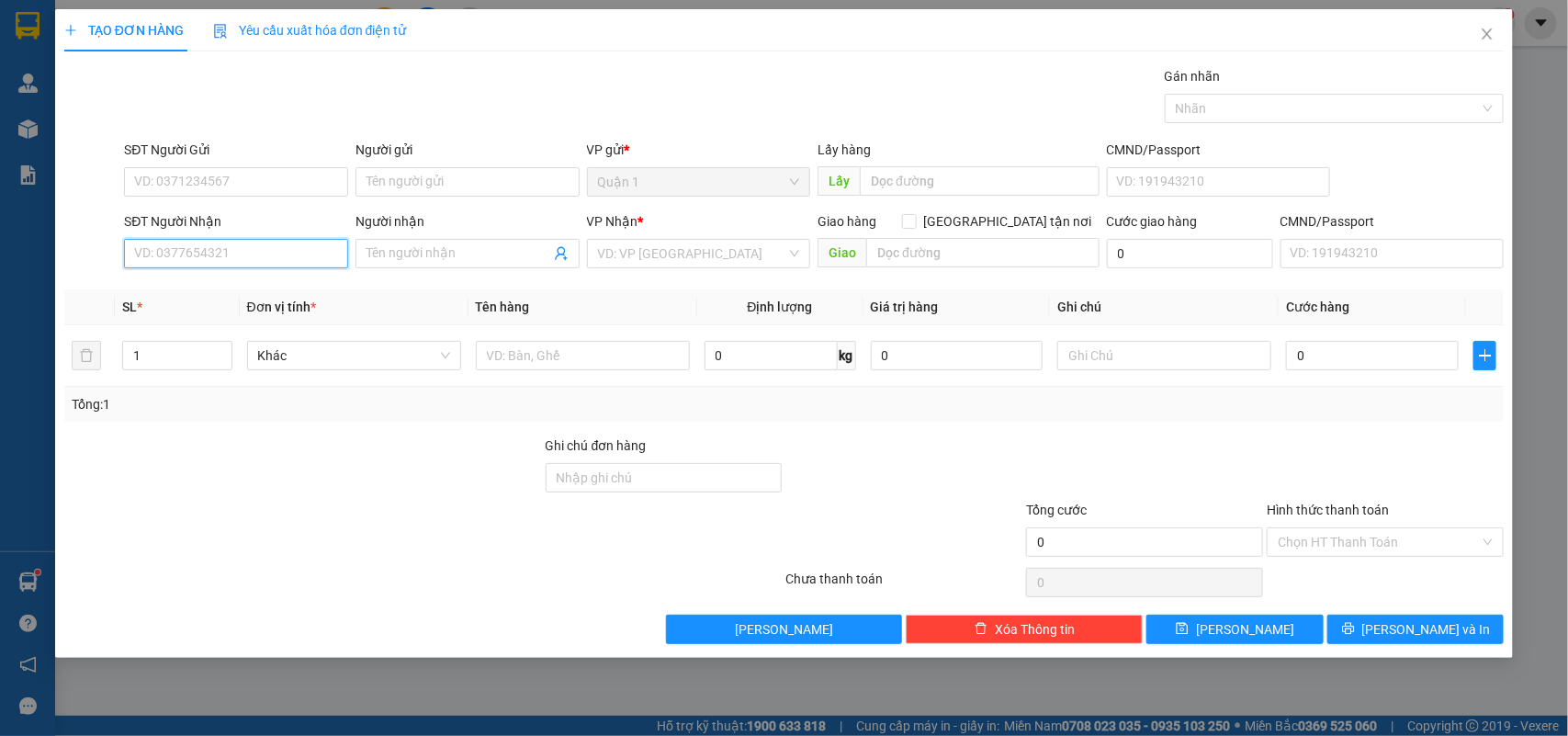
click at [259, 251] on input "SĐT Người Nhận" at bounding box center [236, 254] width 224 height 29
click at [231, 286] on div "0378073963 - TIẾN" at bounding box center [236, 291] width 202 height 20
type input "0378073963"
type input "TIẾN"
checkbox input "true"
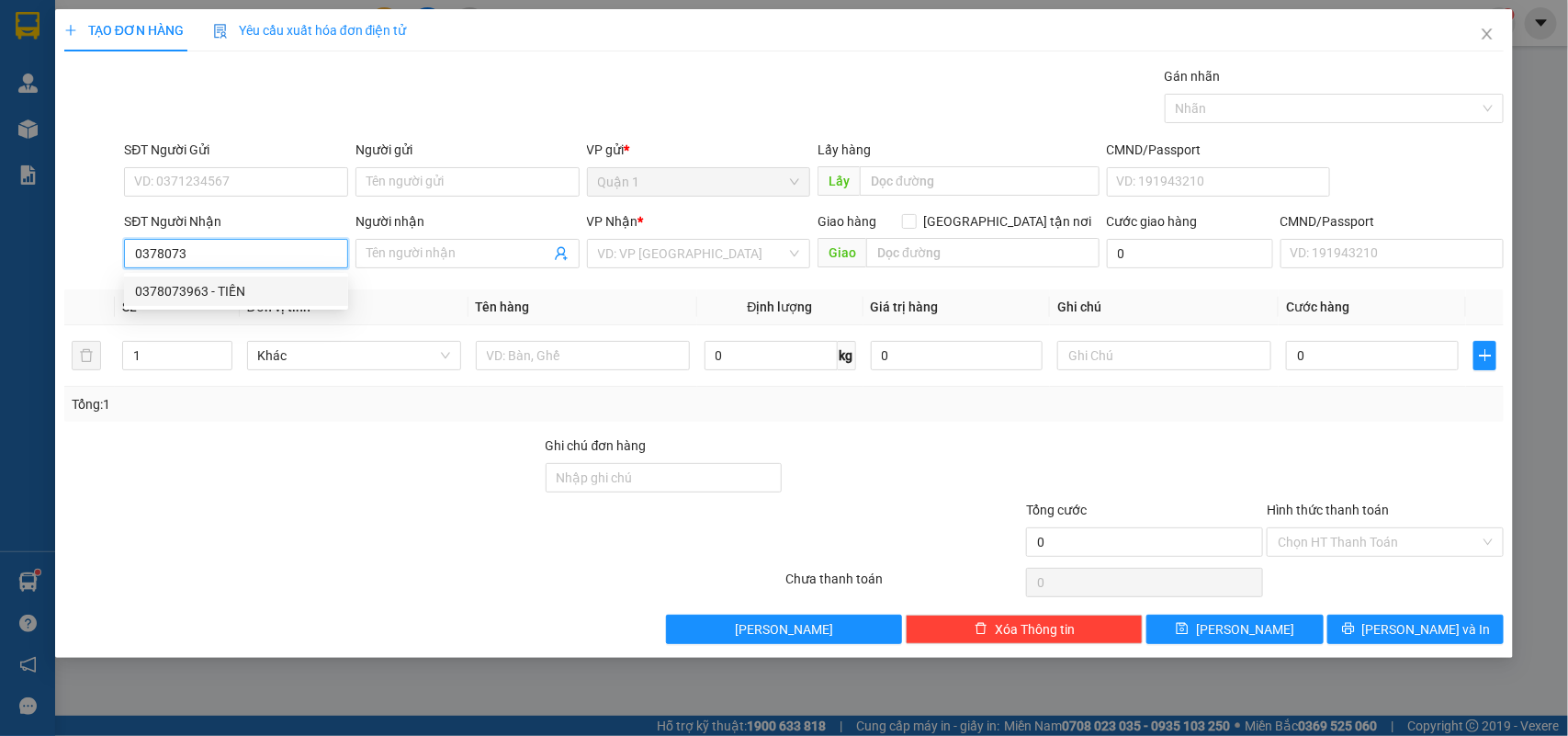
type input "462A TRẦN QUÝ CÁP"
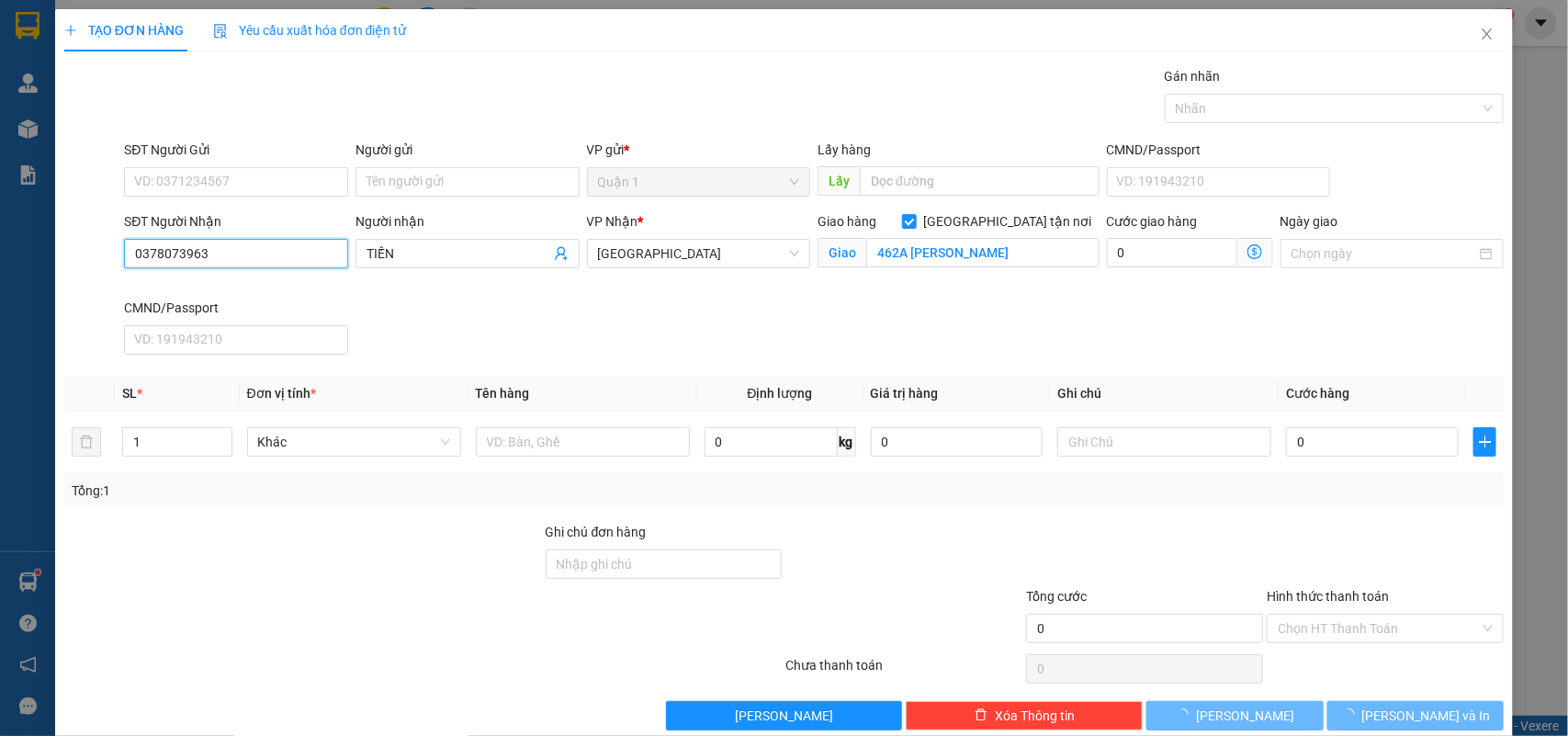
type input "0378073963"
click at [269, 200] on div "SĐT Người Gửi VD: 0371234567" at bounding box center [236, 172] width 224 height 64
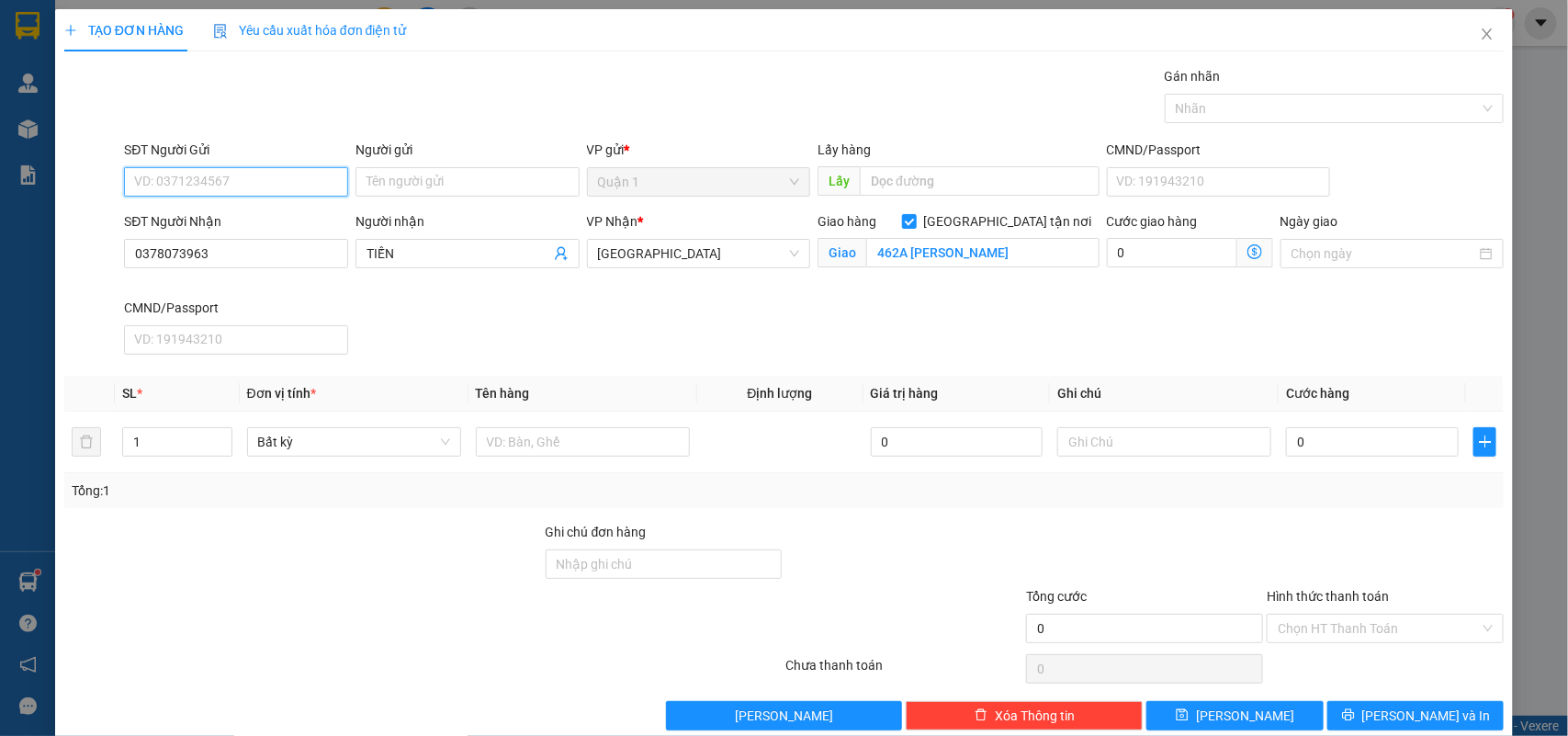
click at [278, 177] on input "SĐT Người Gửi" at bounding box center [236, 182] width 224 height 29
click at [248, 218] on div "0899320359 - THANH" at bounding box center [233, 220] width 199 height 20
type input "0899320359"
type input "THANH"
click at [556, 442] on input "text" at bounding box center [583, 442] width 214 height 29
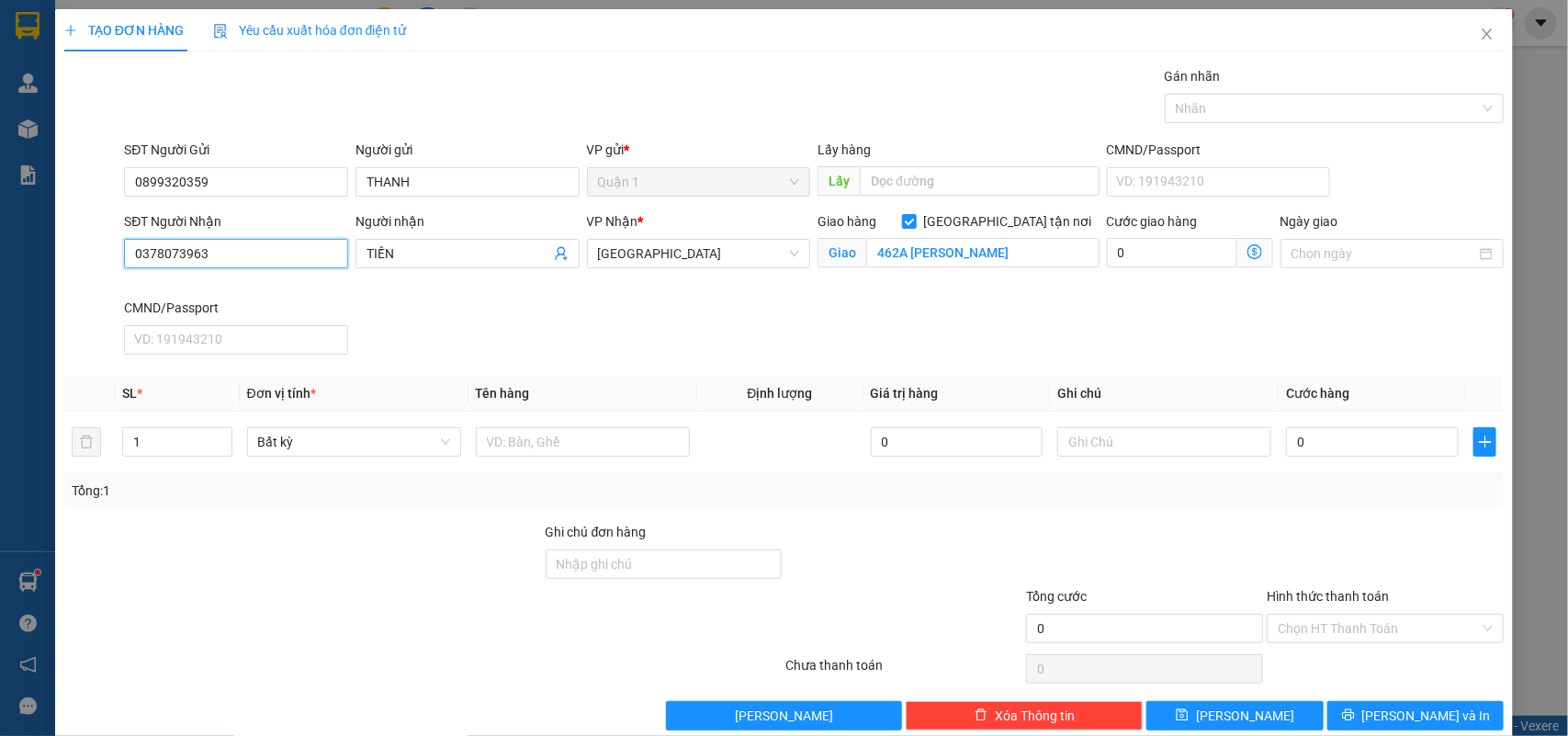
click at [227, 265] on input "0378073963" at bounding box center [236, 254] width 224 height 29
click at [531, 425] on div at bounding box center [583, 442] width 214 height 37
click at [543, 455] on input "text" at bounding box center [583, 442] width 214 height 29
type input "1TG"
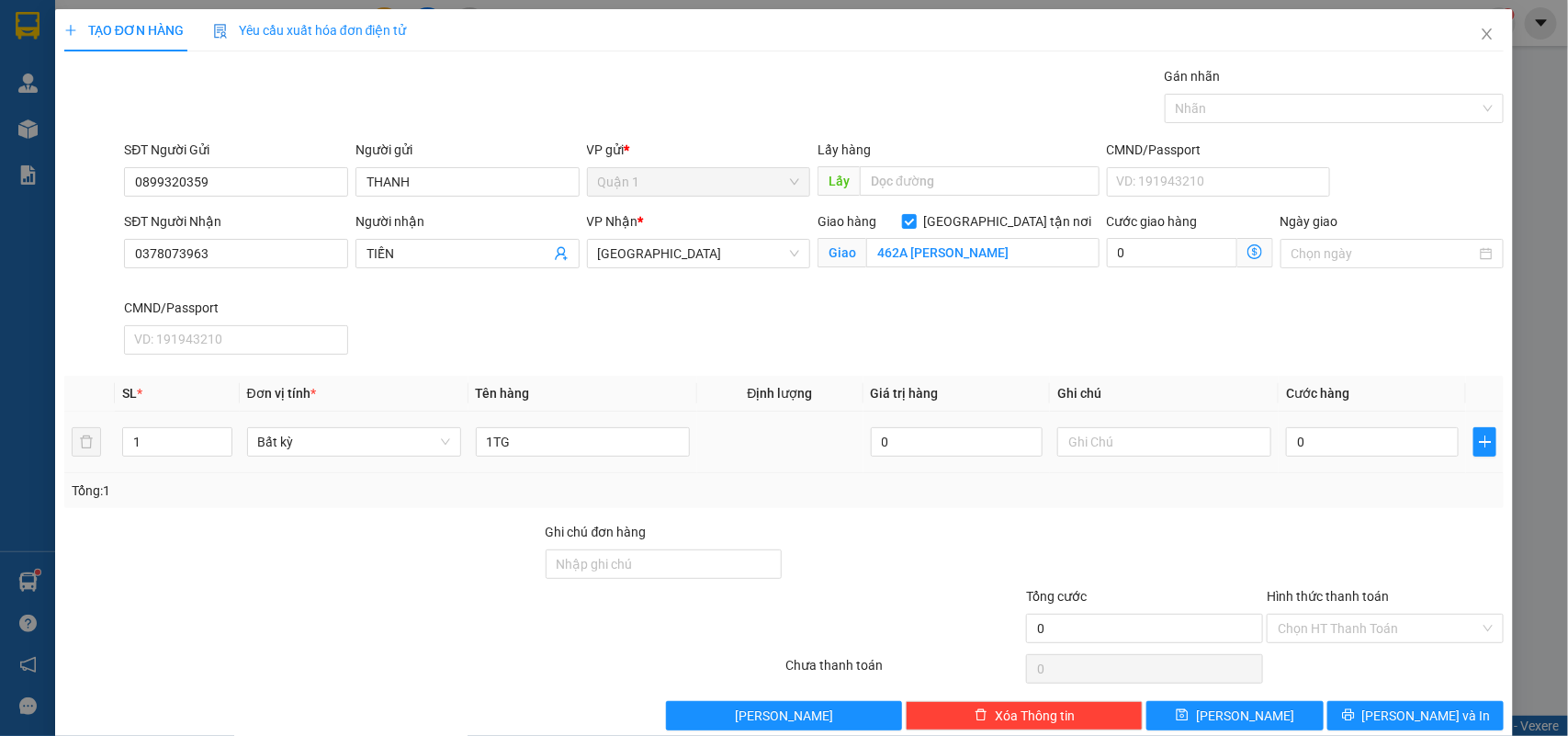
drag, startPoint x: 1380, startPoint y: 405, endPoint x: 1338, endPoint y: 420, distance: 44.6
click at [1379, 407] on th "Cước hàng" at bounding box center [1372, 393] width 187 height 36
click at [1335, 425] on td "0" at bounding box center [1372, 442] width 187 height 62
click at [1292, 465] on td "0" at bounding box center [1372, 442] width 187 height 62
click at [1305, 453] on input "0" at bounding box center [1372, 442] width 173 height 29
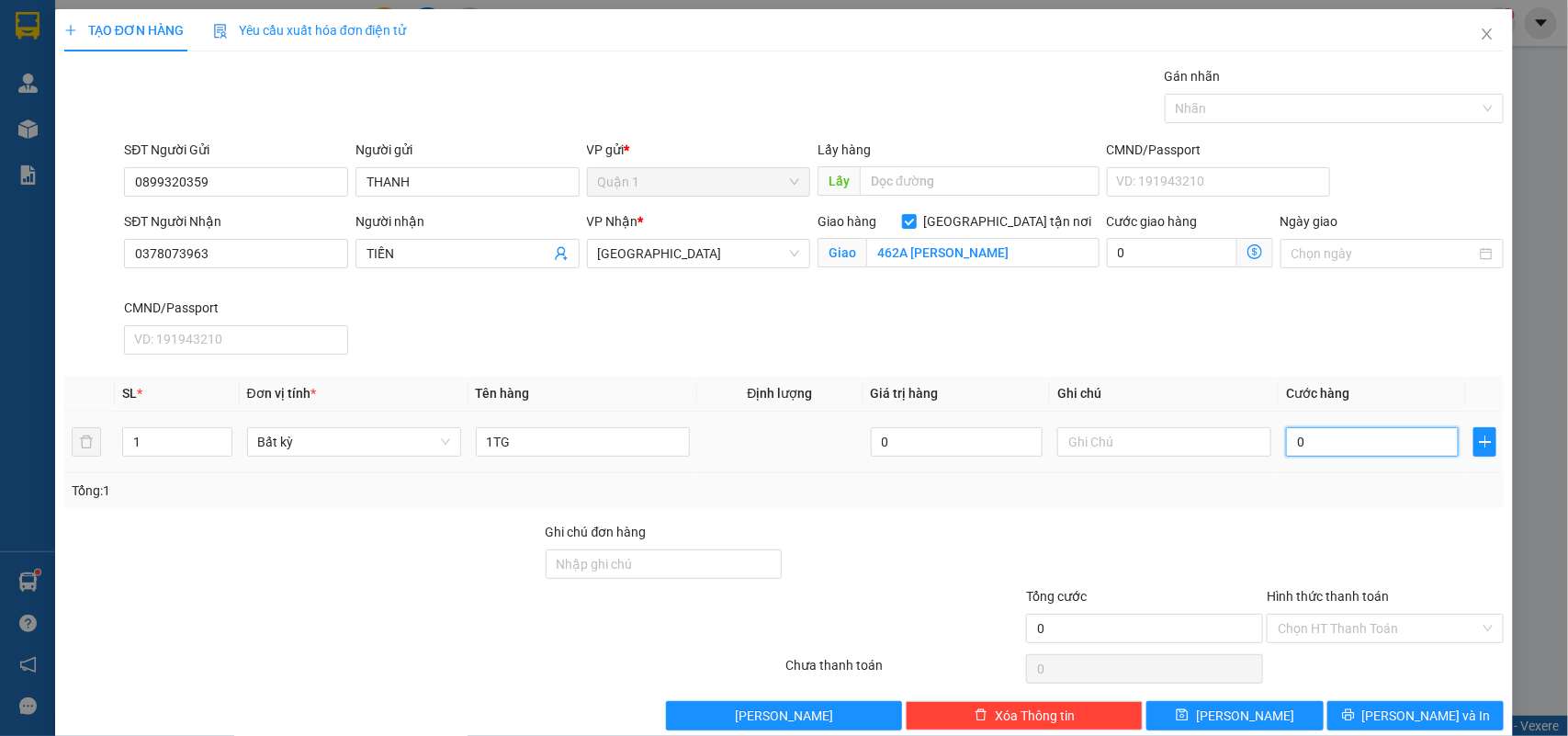
type input "5"
type input "50"
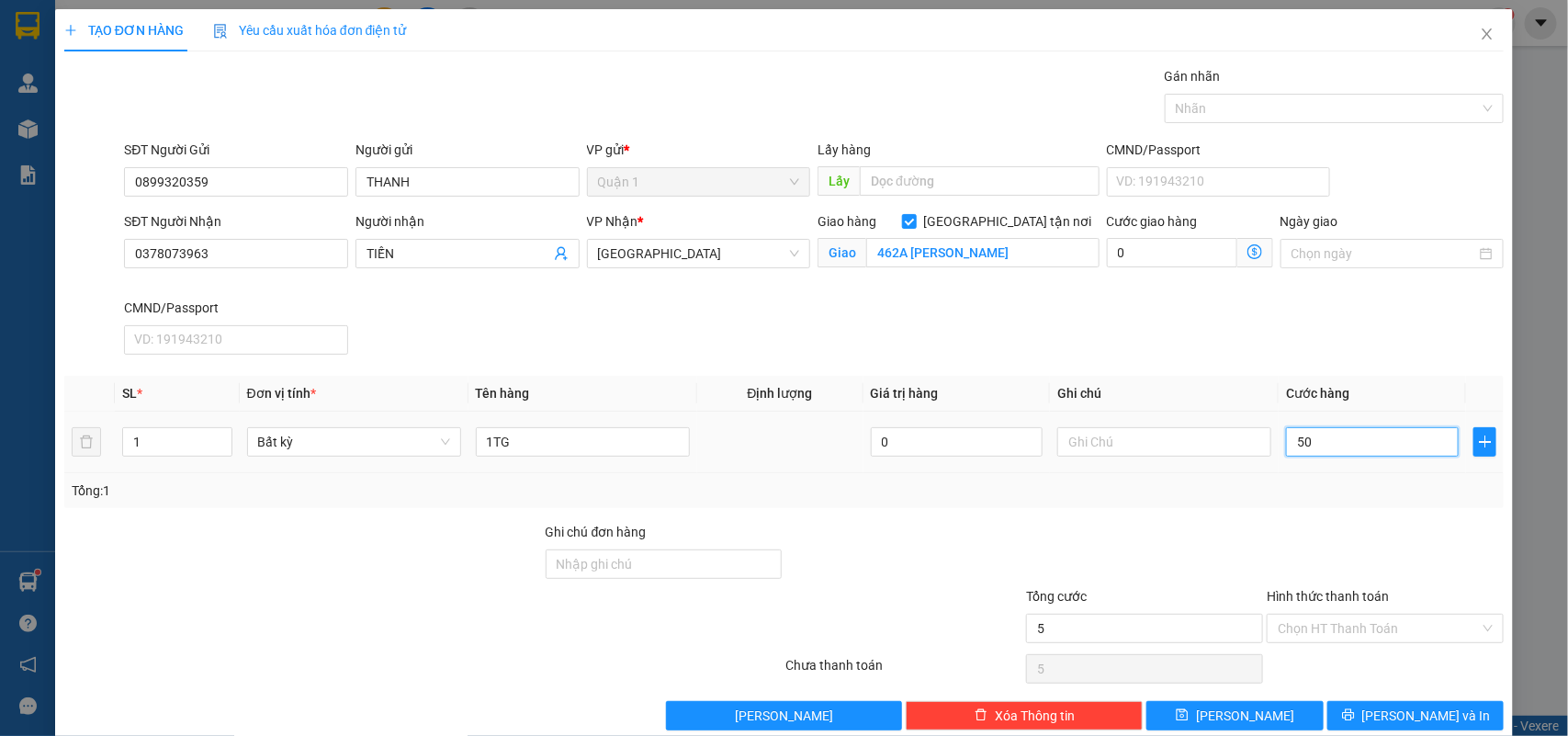
type input "50"
type input "50.000"
click at [1360, 618] on input "Hình thức thanh toán" at bounding box center [1379, 628] width 202 height 28
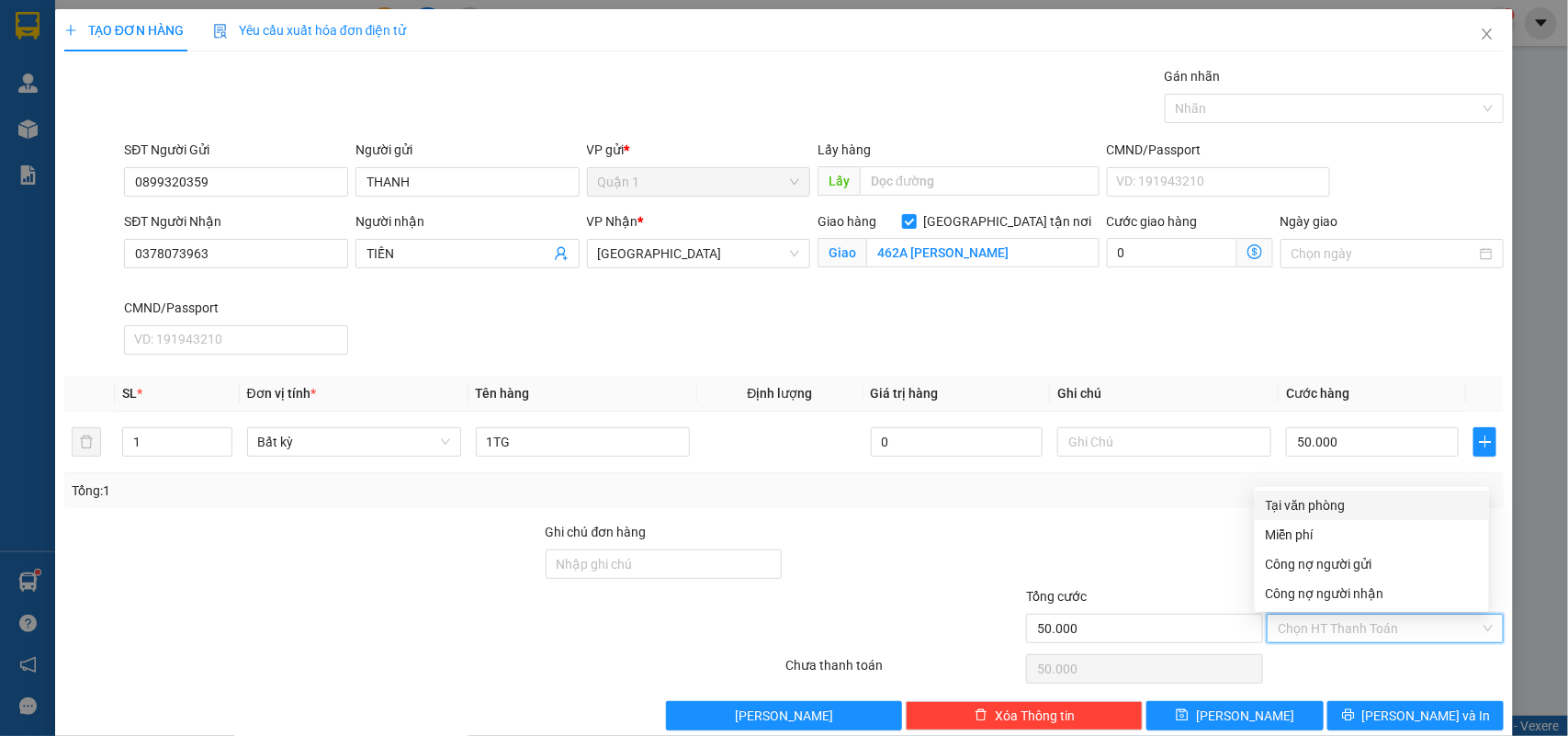
click at [1361, 495] on div "Tại văn phòng" at bounding box center [1371, 505] width 212 height 20
type input "0"
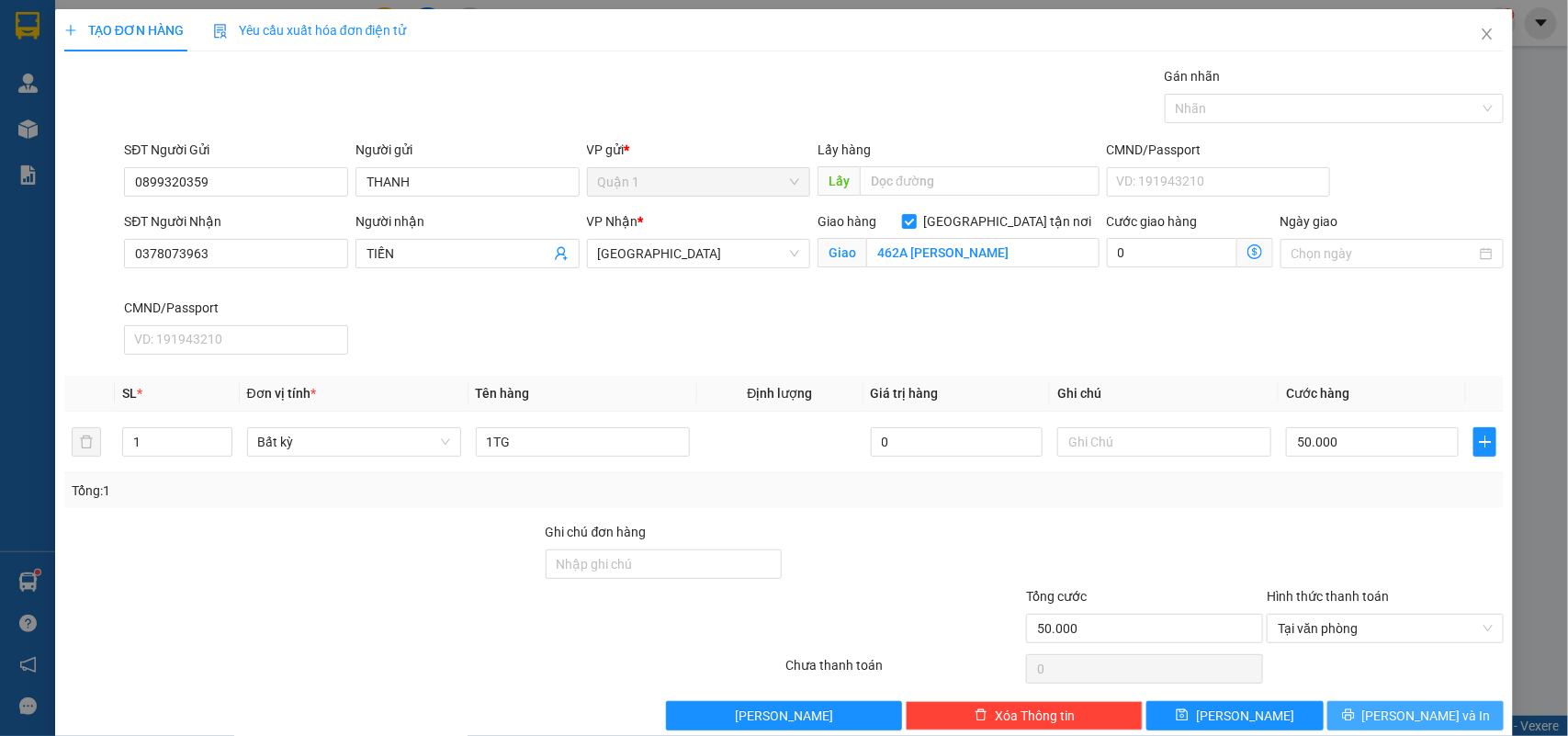
click at [1382, 710] on button "[PERSON_NAME] và In" at bounding box center [1415, 716] width 176 height 29
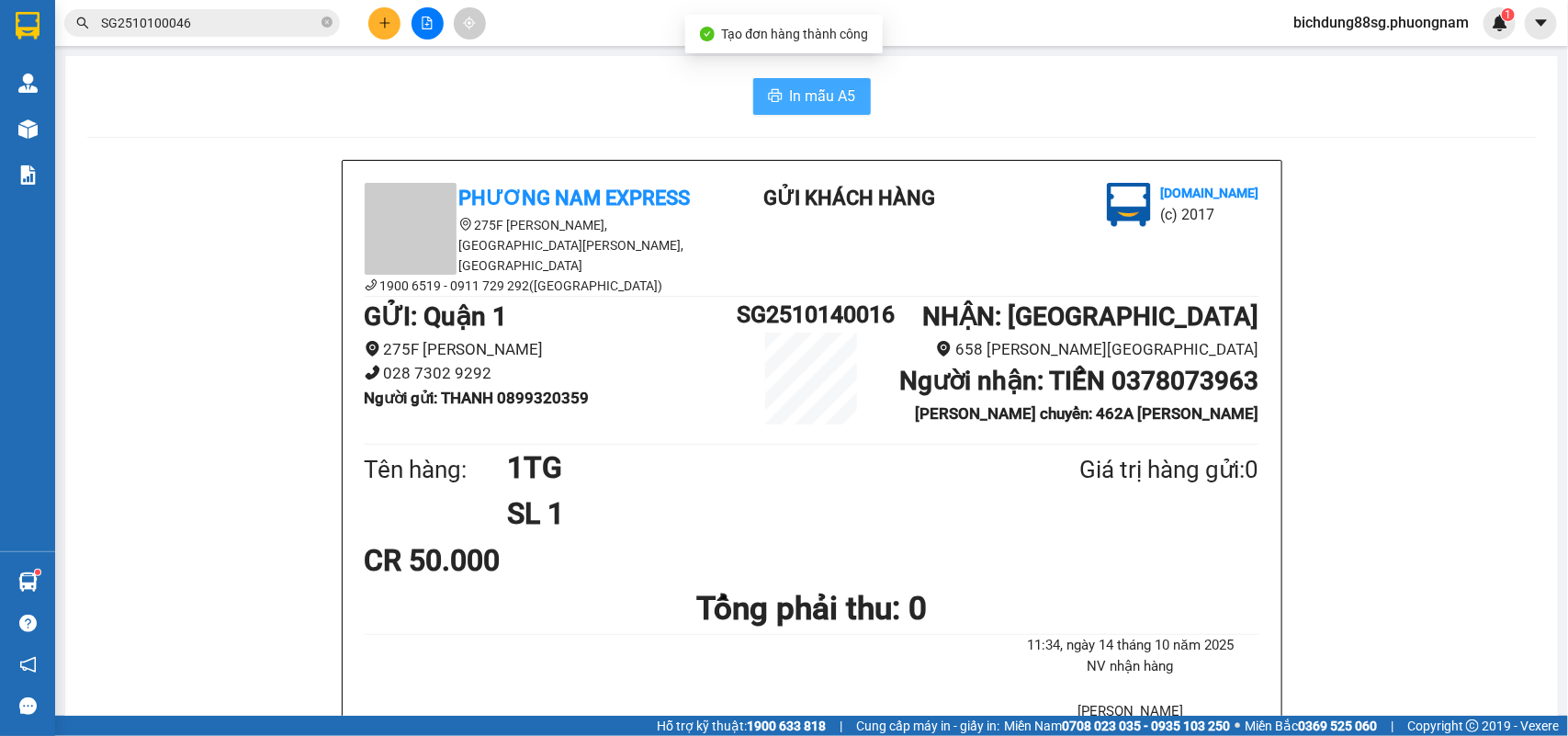
click at [821, 94] on span "In mẫu A5" at bounding box center [824, 96] width 66 height 23
click at [379, 14] on button at bounding box center [384, 23] width 32 height 32
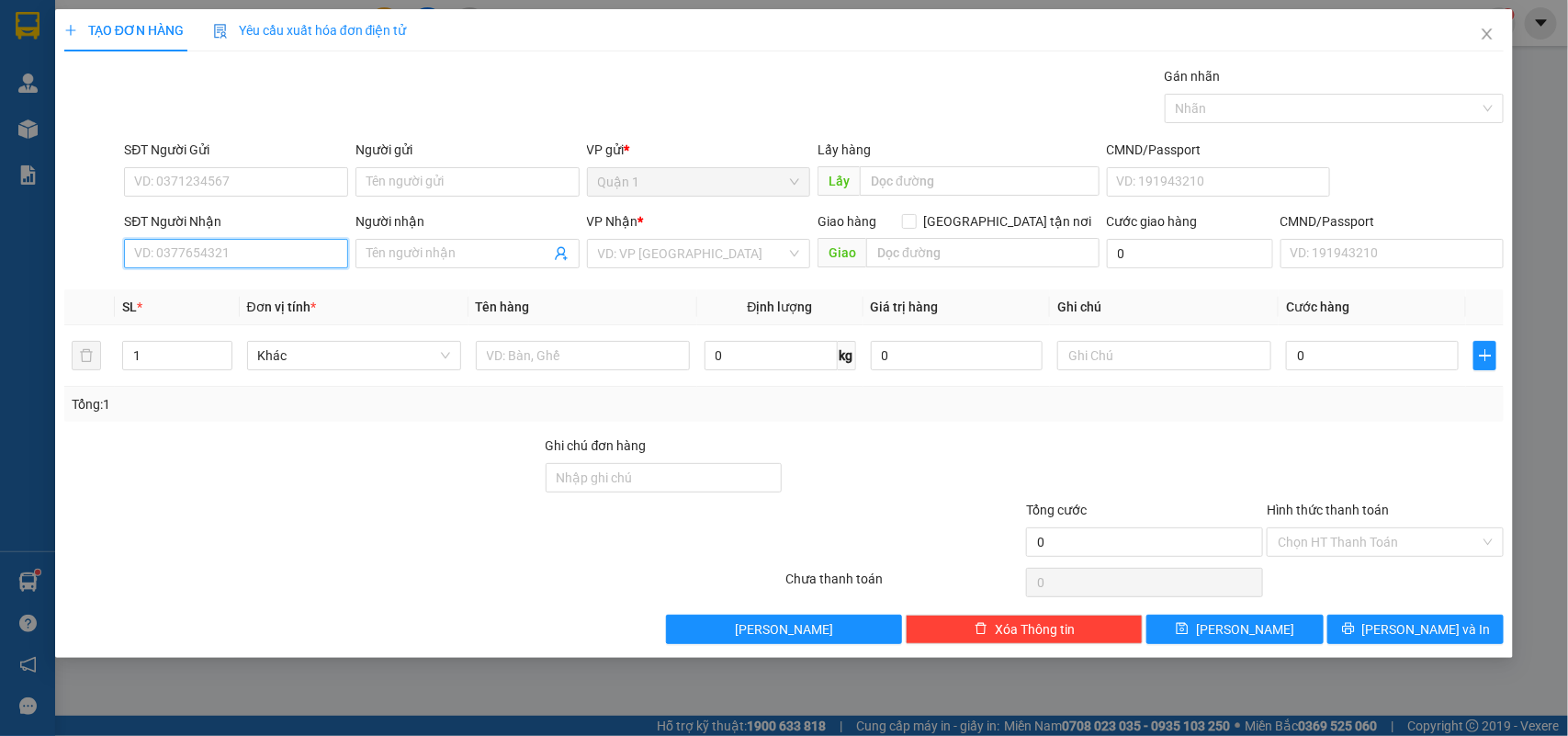
click at [230, 257] on input "SĐT Người Nhận" at bounding box center [236, 254] width 224 height 29
type input "0911993322"
click at [211, 281] on div "0911993322 - MINH HIỀN" at bounding box center [236, 291] width 202 height 20
type input "MINH HIỀN"
type input "0911993322"
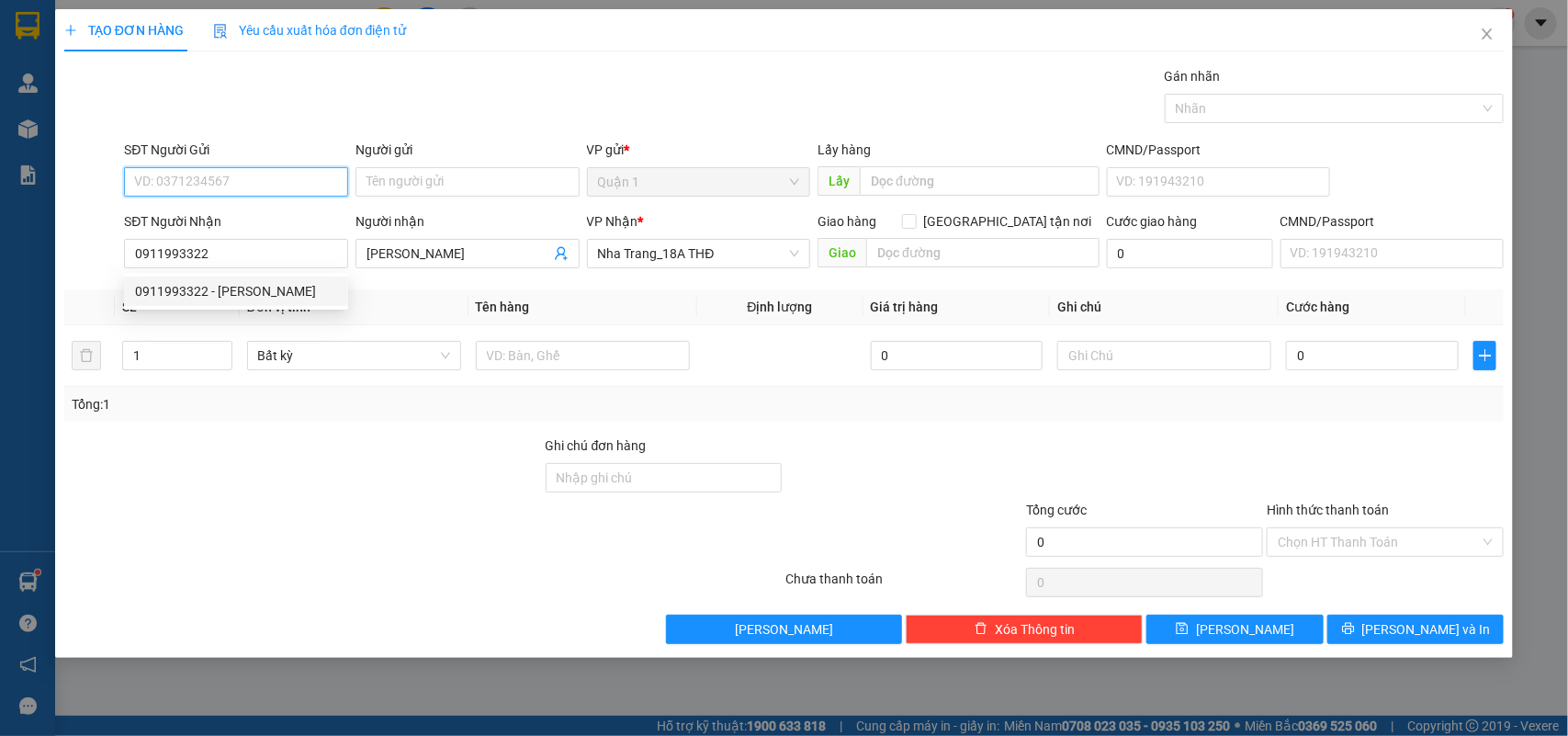
click at [281, 180] on input "SĐT Người Gửi" at bounding box center [236, 182] width 224 height 29
click at [236, 218] on div "0908168389 - THANH" at bounding box center [236, 220] width 202 height 20
type input "0908168389"
type input "THANH"
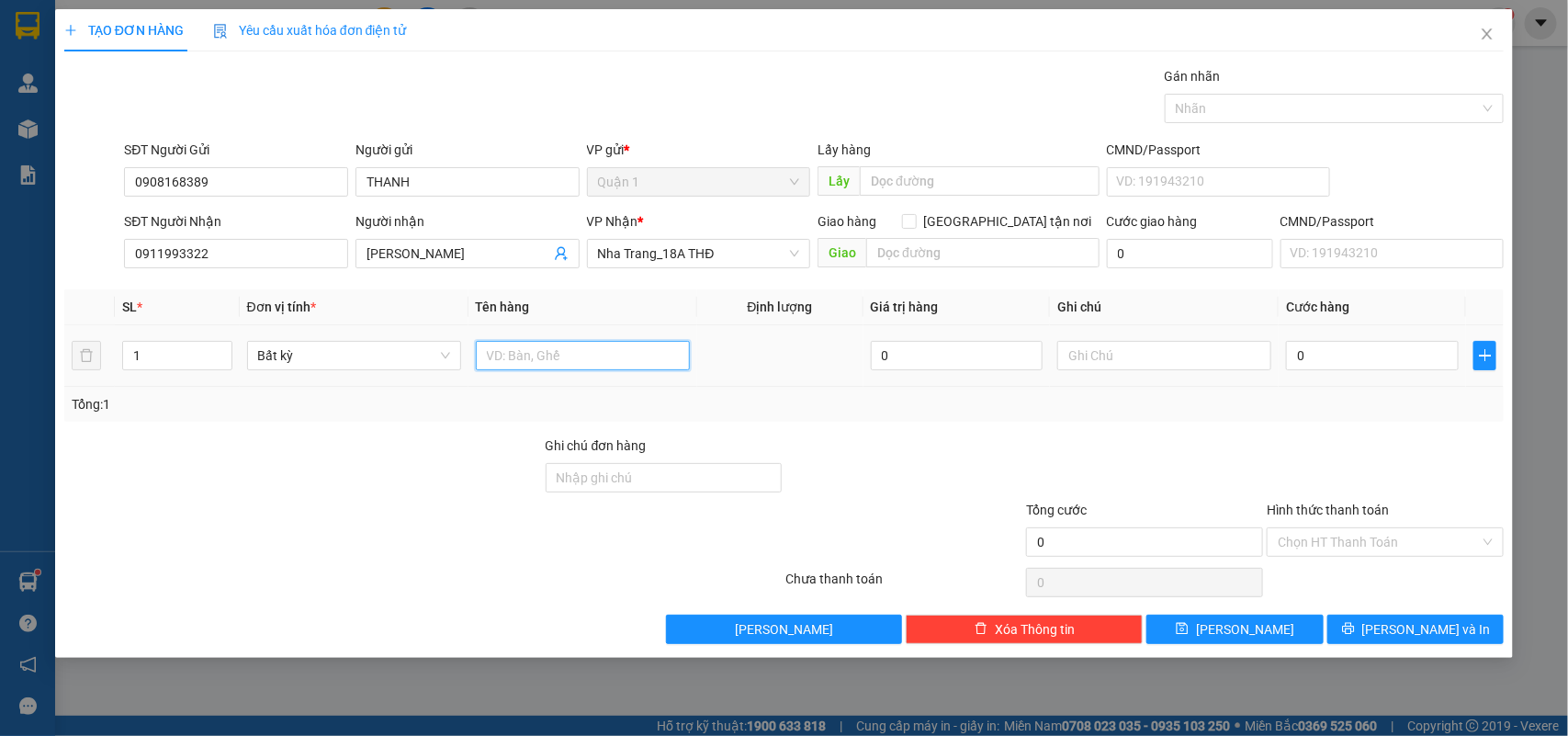
click at [581, 365] on input "text" at bounding box center [583, 356] width 214 height 29
type input "1TG"
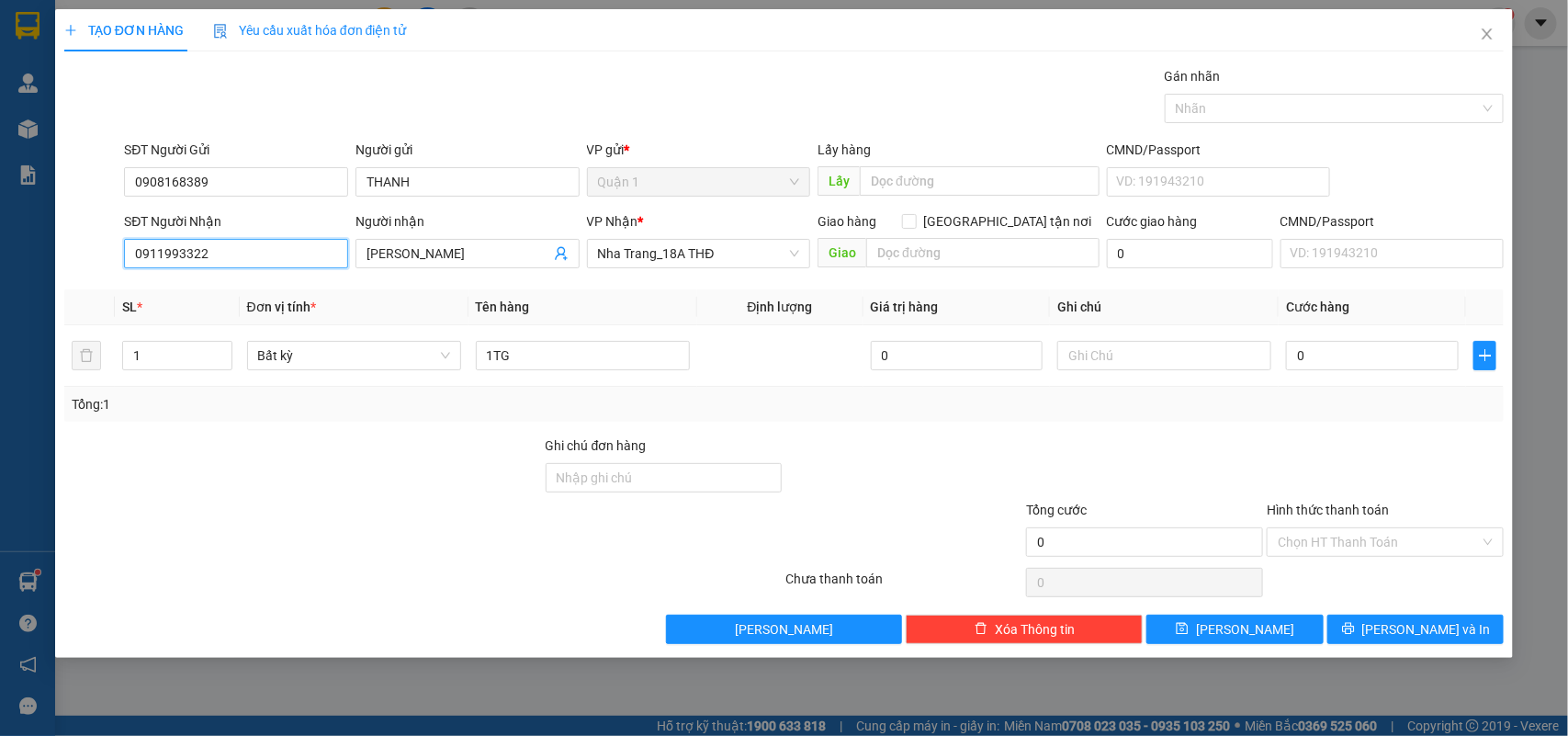
click at [268, 249] on input "0911993322" at bounding box center [236, 254] width 224 height 29
click at [1370, 382] on td "0" at bounding box center [1372, 356] width 187 height 62
click at [1353, 364] on input "0" at bounding box center [1372, 356] width 173 height 29
type input "3"
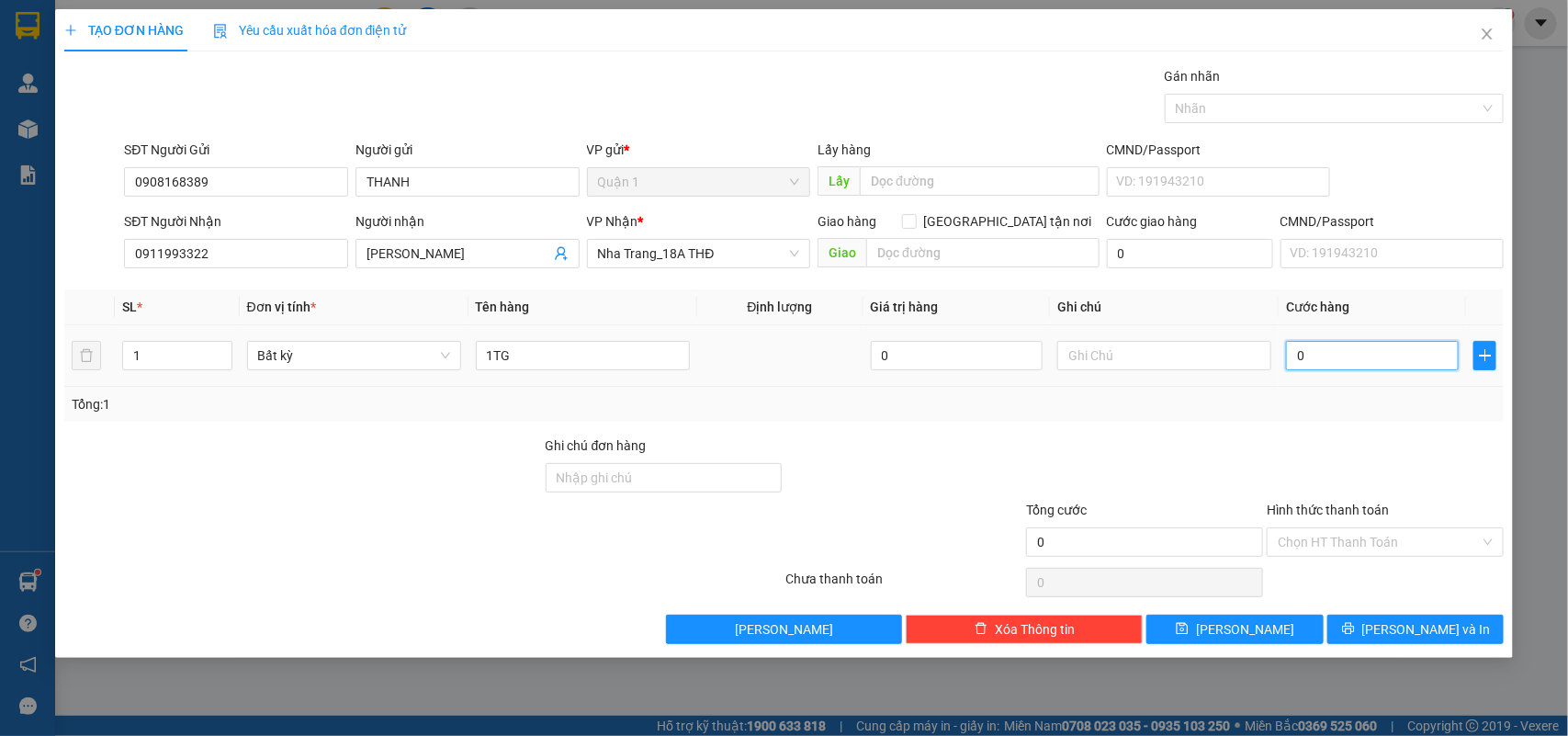
type input "3"
type input "30"
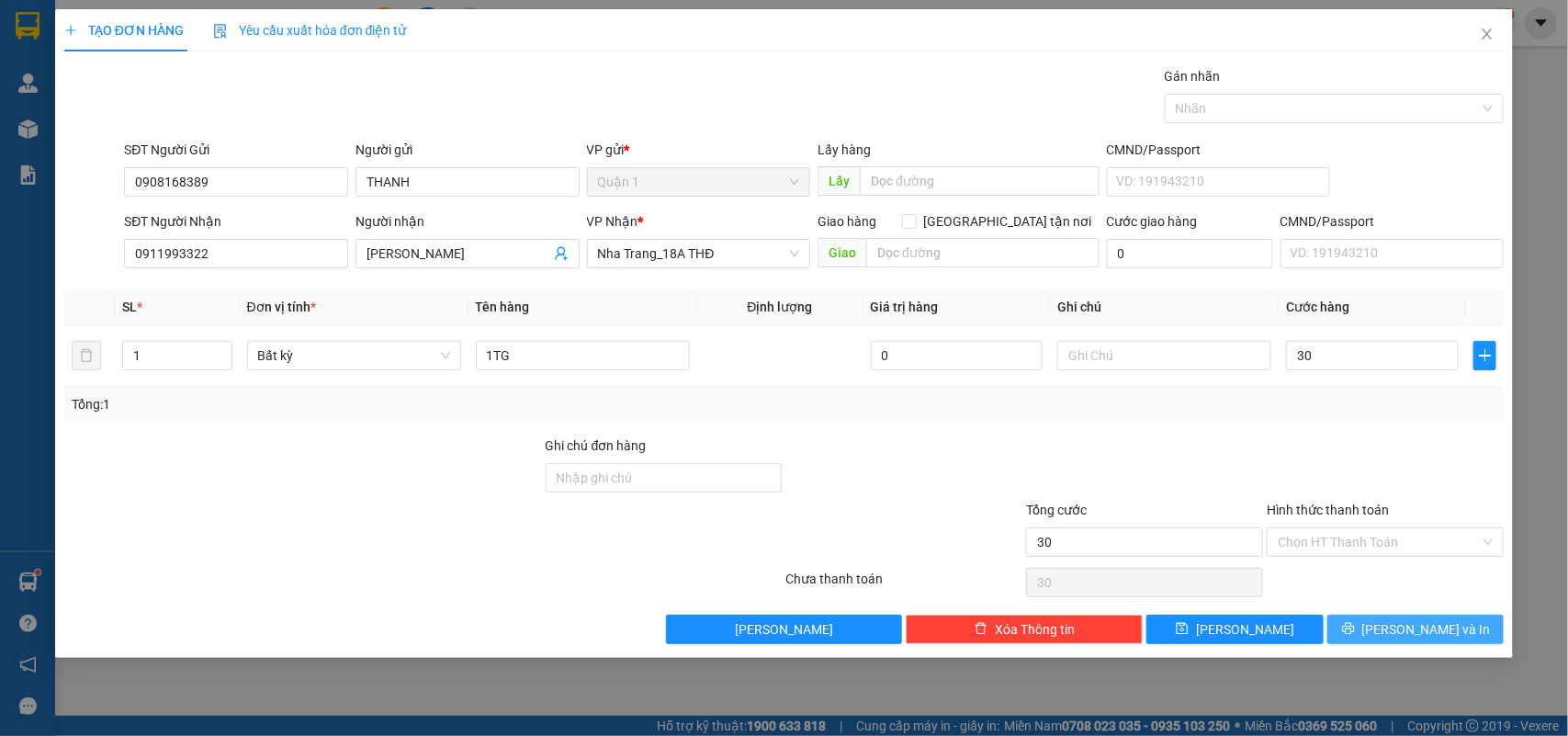
type input "30.000"
click at [1394, 616] on button "[PERSON_NAME] và In" at bounding box center [1415, 629] width 176 height 29
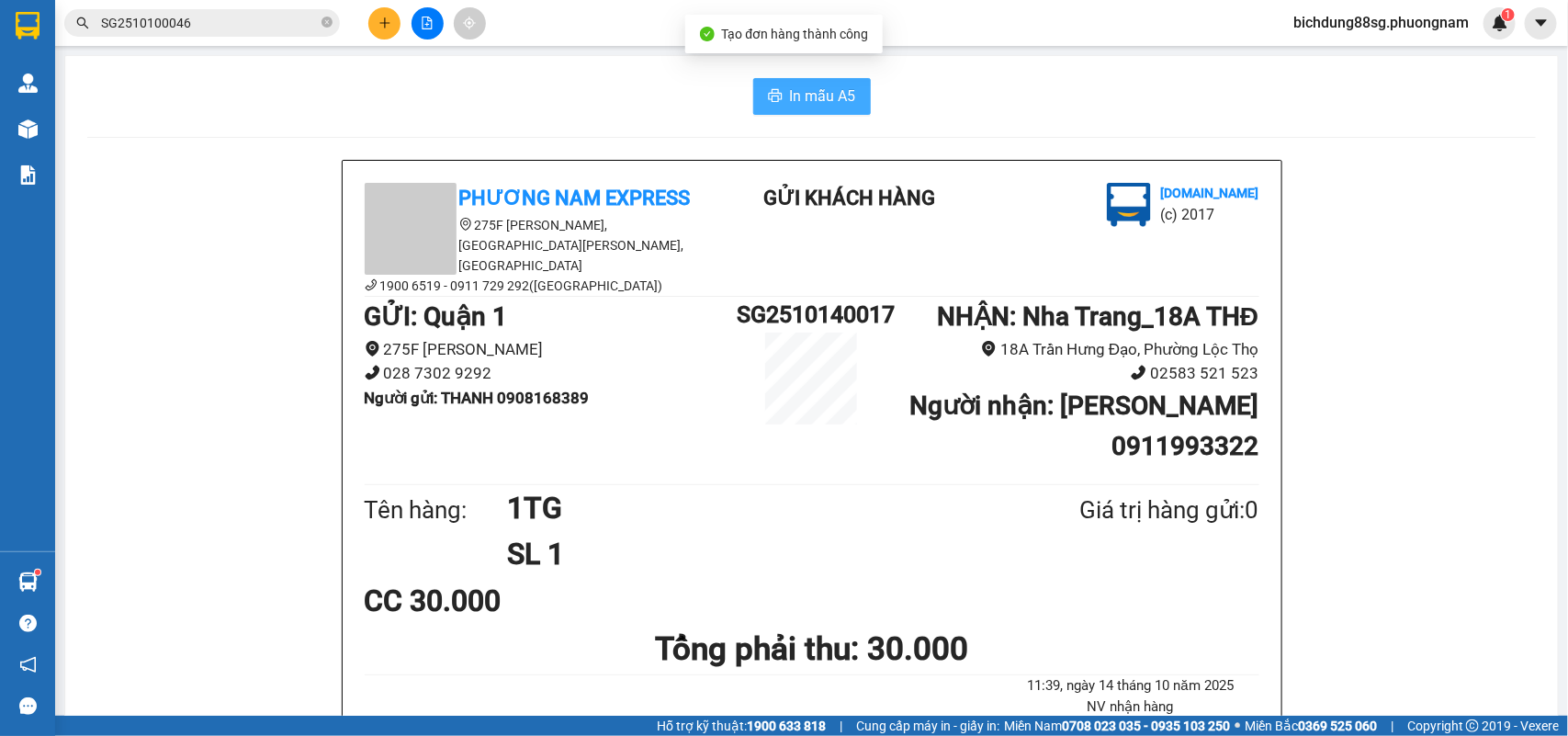
click at [755, 108] on button "In mẫu A5" at bounding box center [812, 96] width 118 height 37
click at [392, 28] on button at bounding box center [384, 23] width 32 height 32
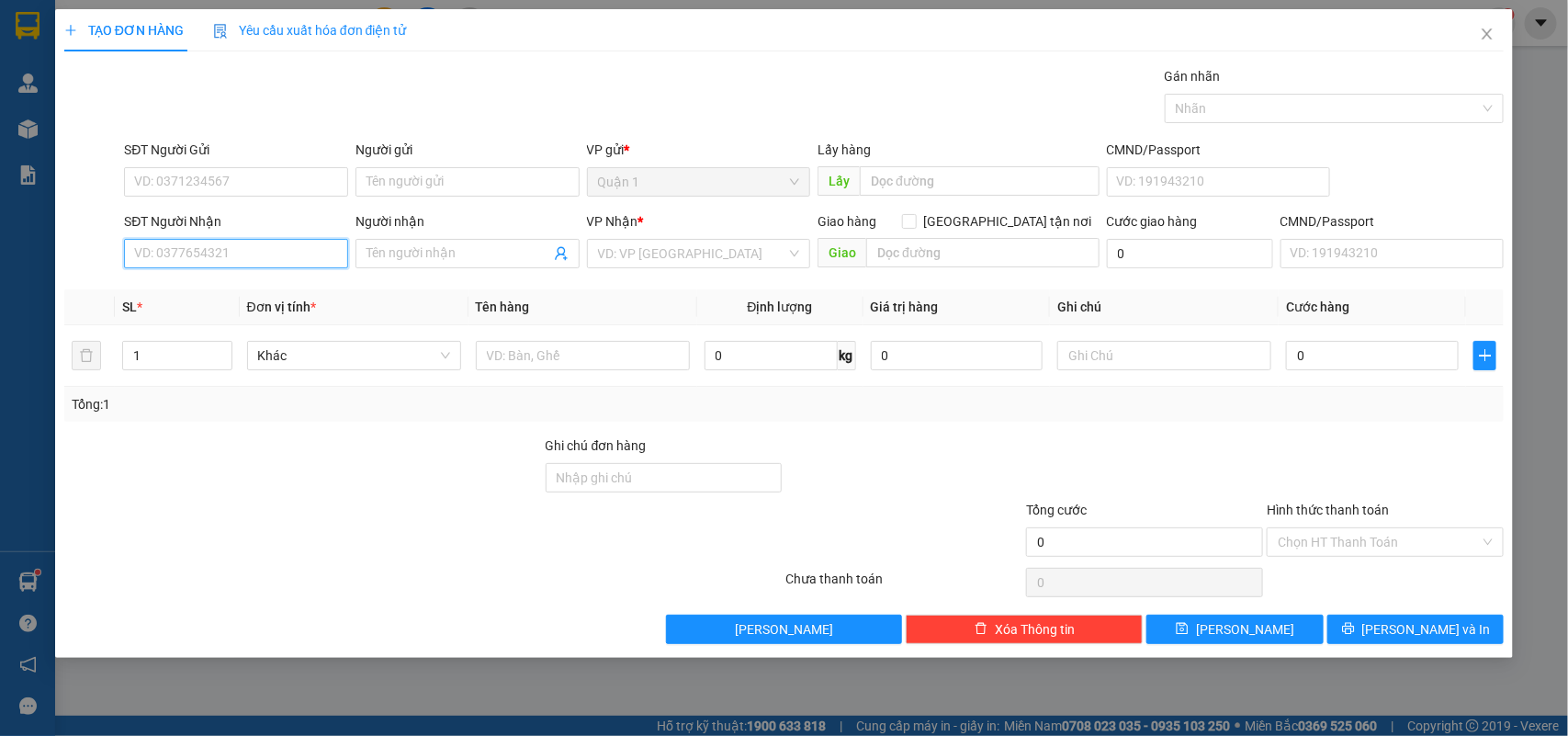
click at [226, 258] on input "SĐT Người Nhận" at bounding box center [236, 254] width 224 height 29
click at [265, 259] on input "0918828794" at bounding box center [236, 254] width 224 height 29
type input "0918828794"
click at [244, 241] on input "0918828794" at bounding box center [236, 254] width 224 height 29
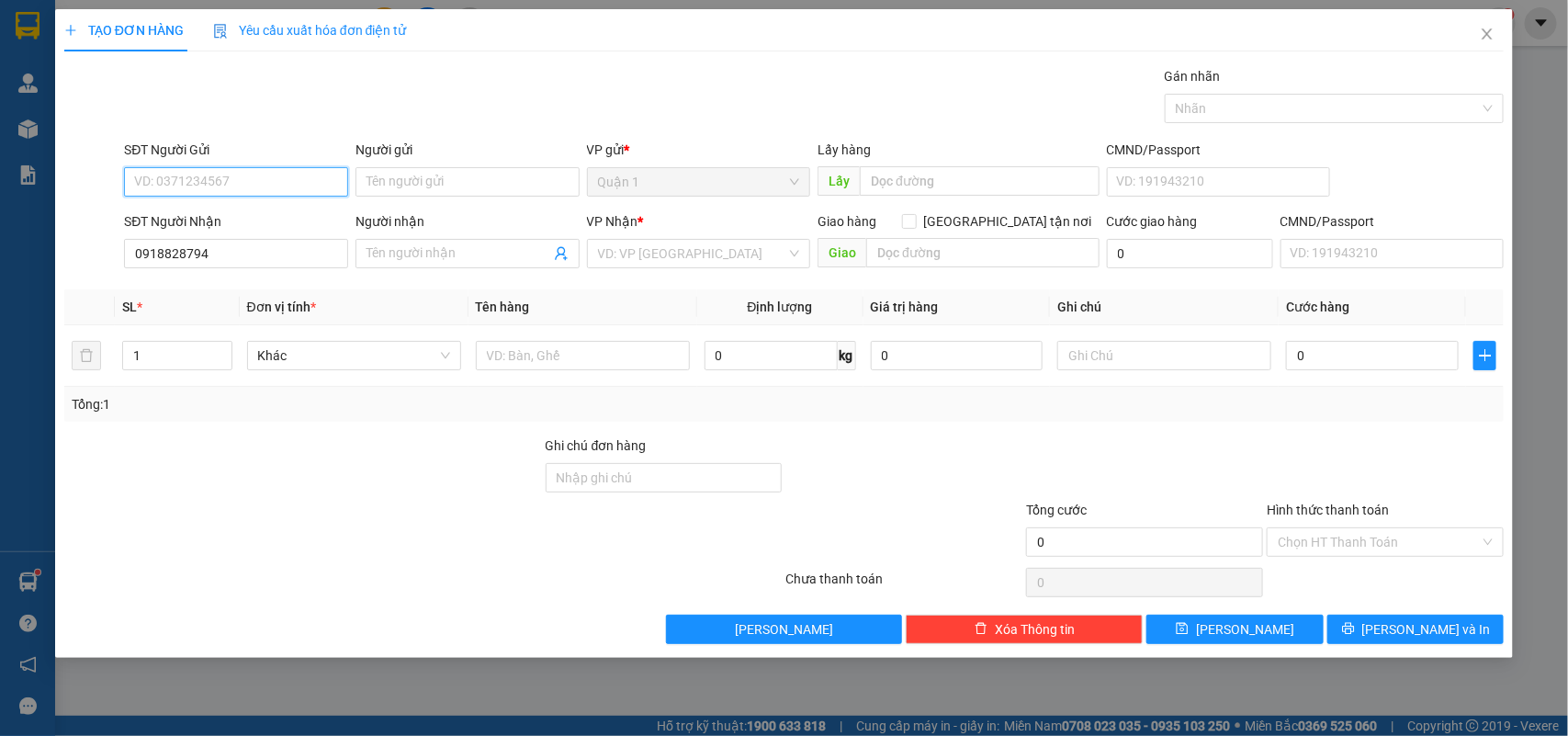
click at [221, 180] on input "SĐT Người Gửi" at bounding box center [236, 182] width 224 height 29
paste input "0918828794"
type input "0918828794"
click at [221, 180] on input "0918828794" at bounding box center [236, 182] width 224 height 29
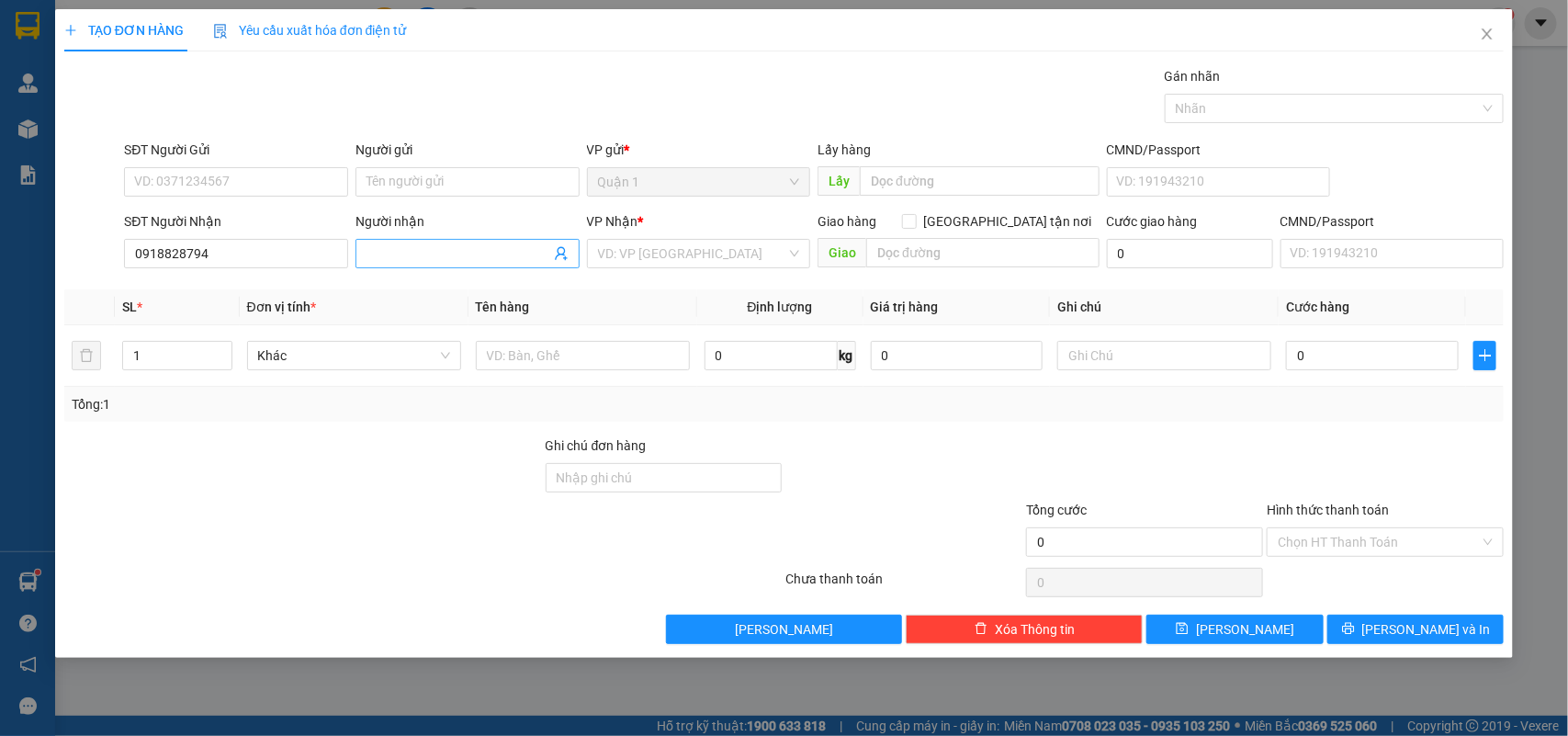
click at [421, 257] on input "Người nhận" at bounding box center [459, 254] width 184 height 20
type input "VŨ"
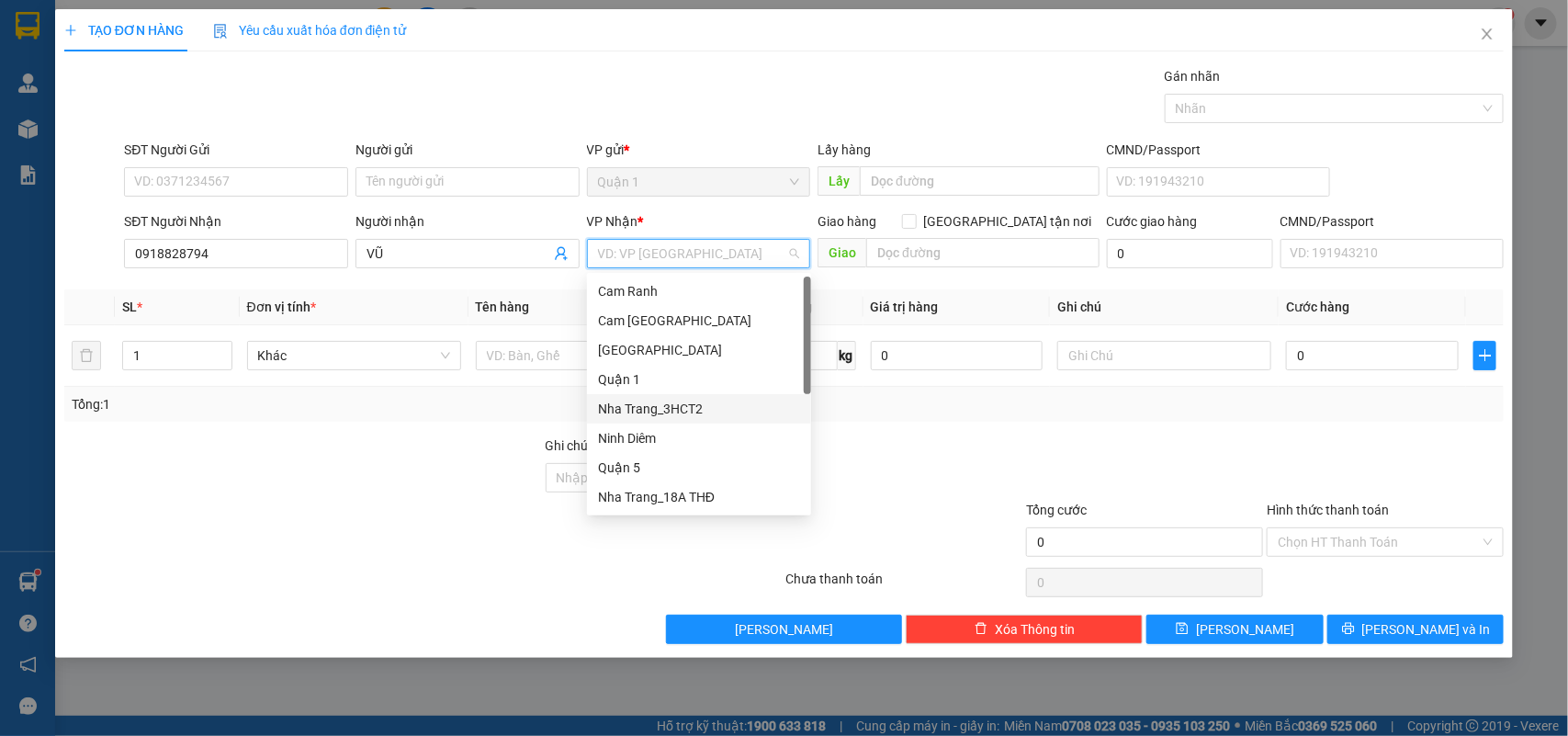
scroll to position [28, 0]
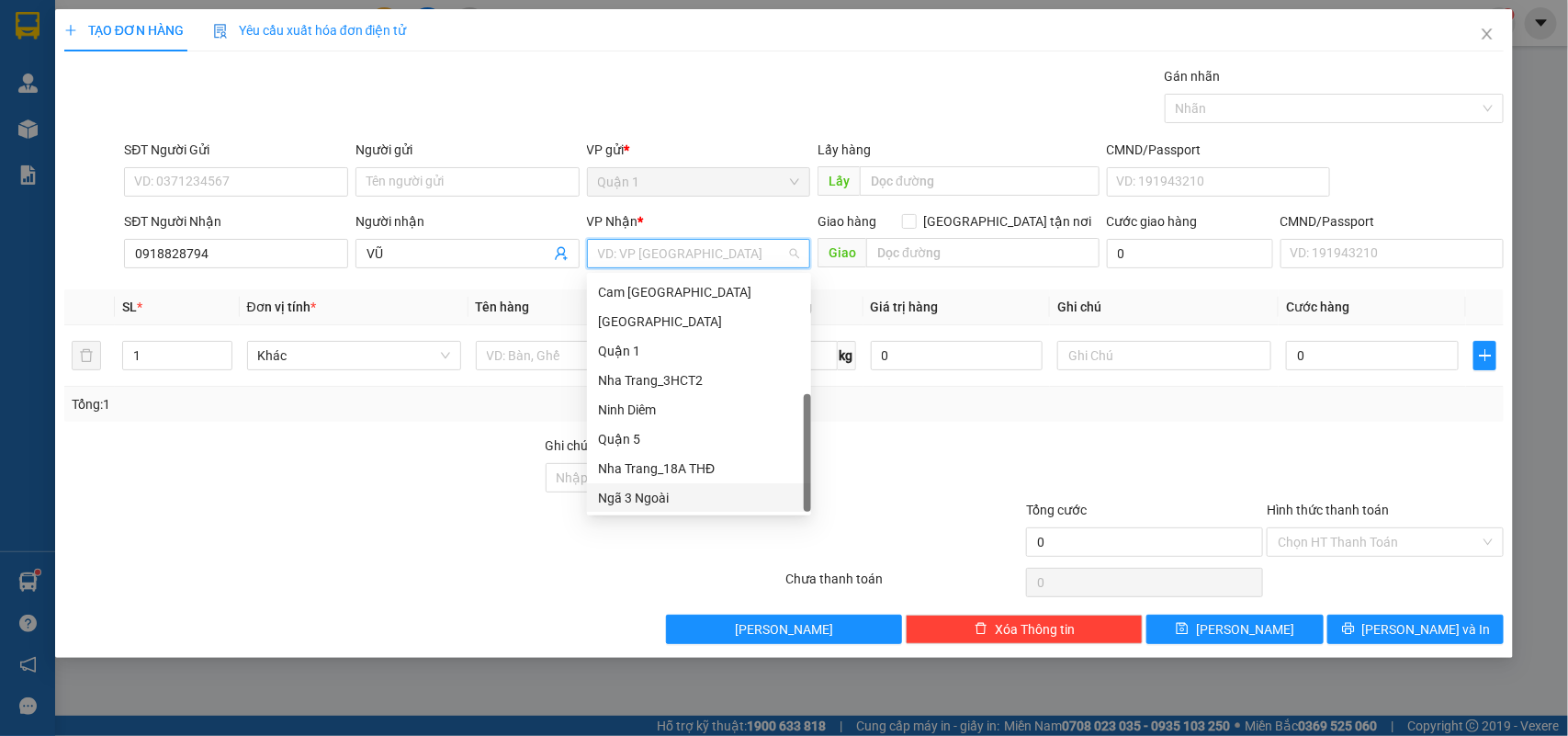
click at [686, 499] on div "Ngã 3 Ngoài" at bounding box center [699, 498] width 202 height 20
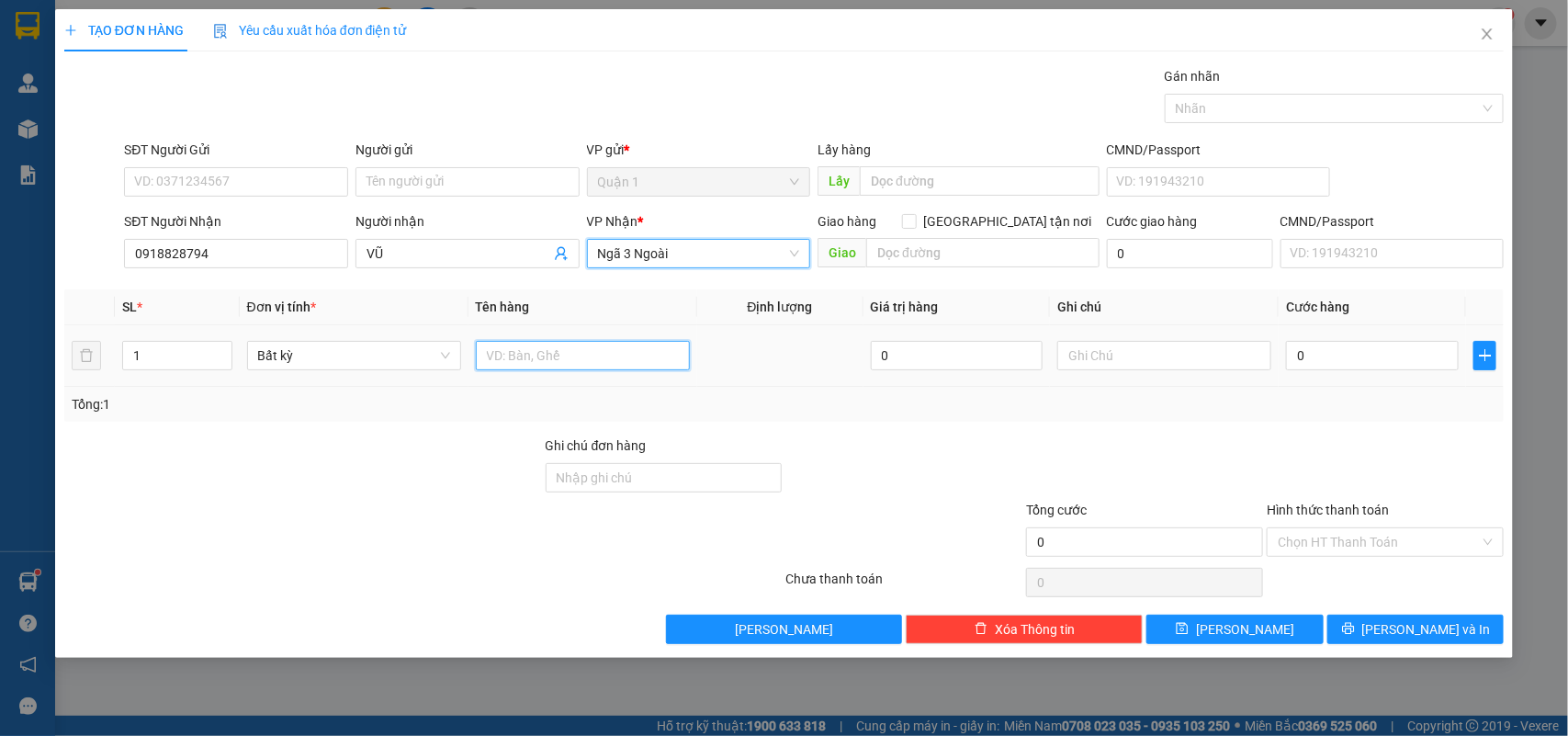
click at [584, 364] on input "text" at bounding box center [583, 356] width 214 height 29
type input "1H"
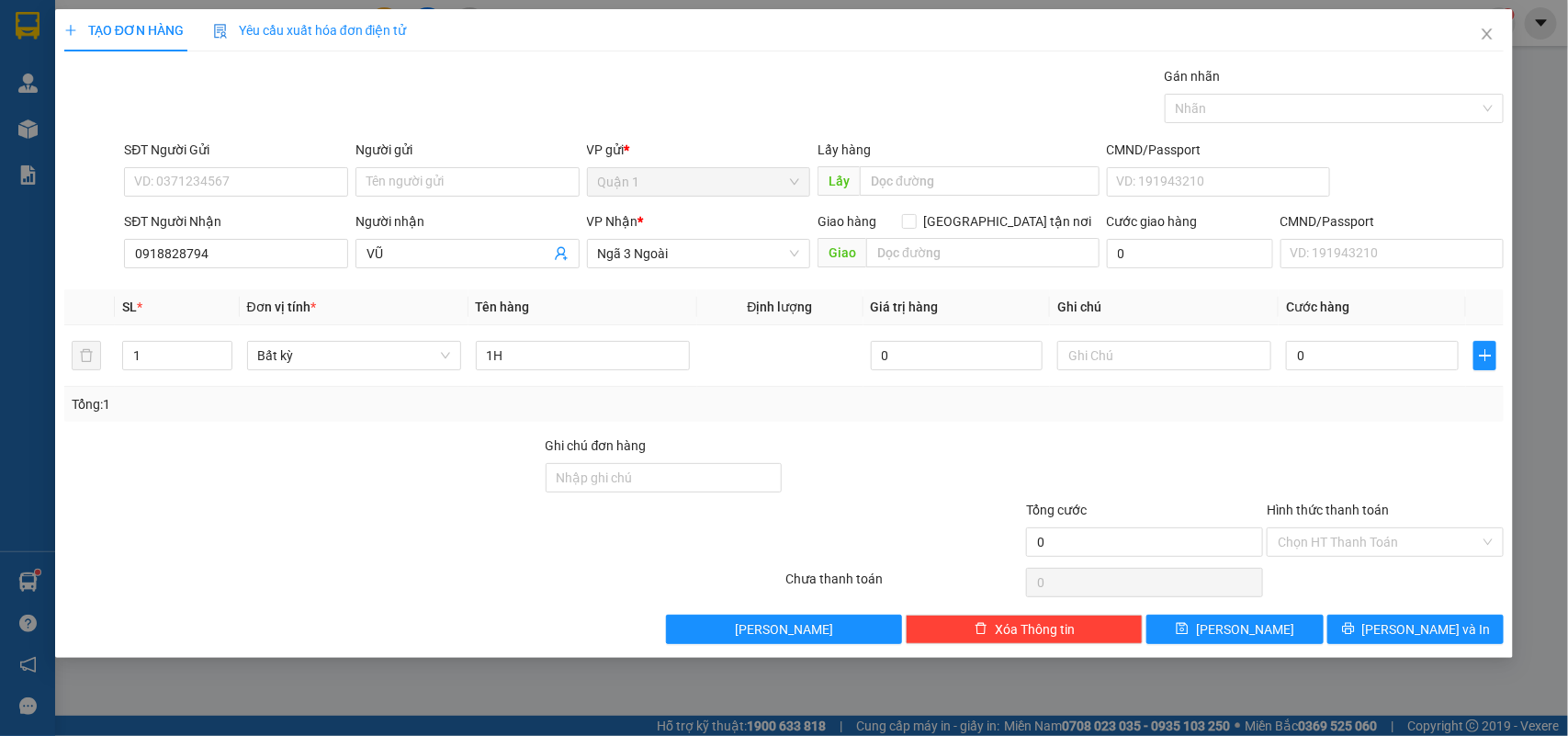
click at [278, 161] on div "SĐT Người Gửi" at bounding box center [236, 153] width 224 height 28
click at [251, 168] on input "SĐT Người Gửi" at bounding box center [236, 182] width 224 height 29
type input "0909133320"
click at [418, 172] on input "Người gửi" at bounding box center [468, 182] width 224 height 29
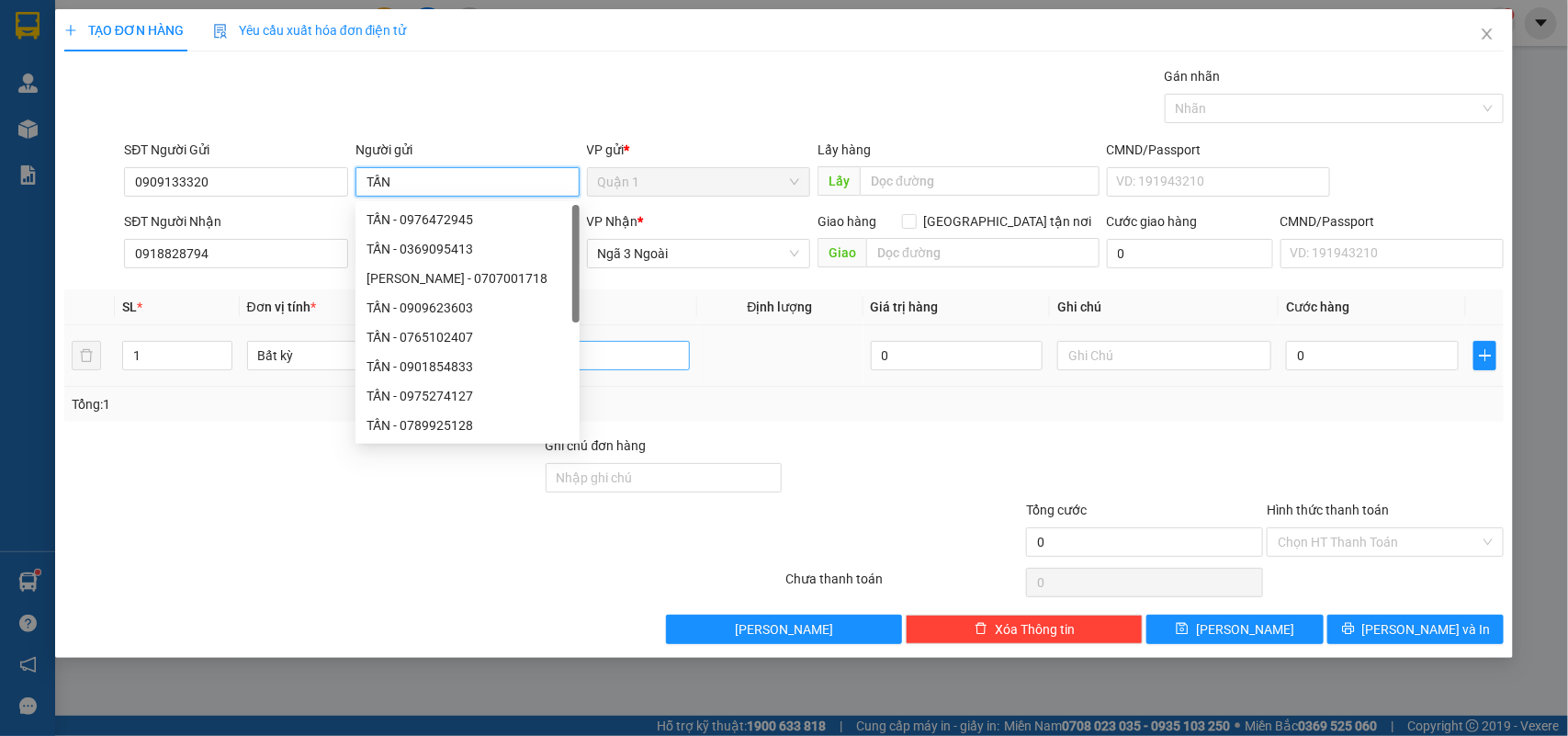
type input "TẤN"
click at [644, 345] on input "1H" at bounding box center [583, 356] width 214 height 29
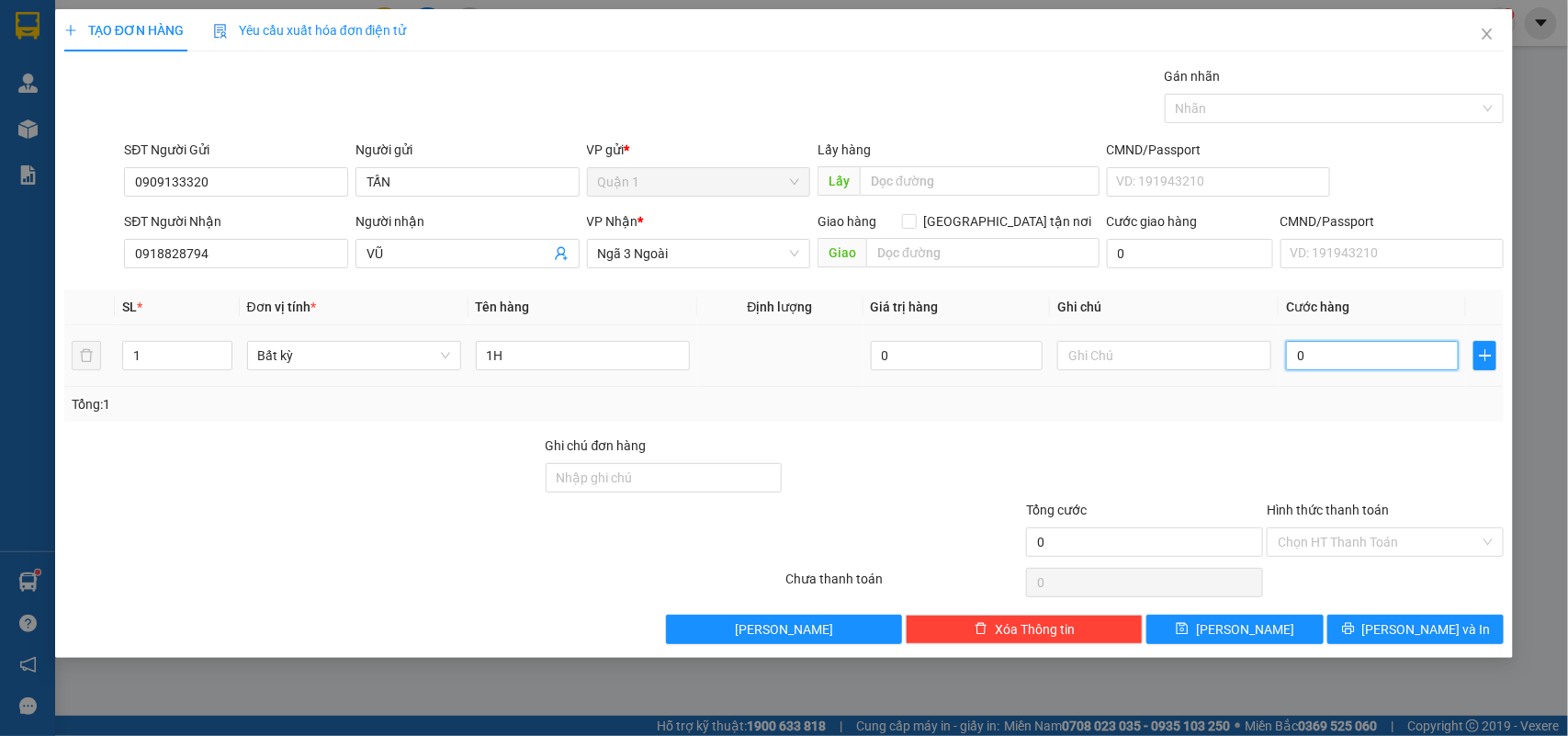
click at [1396, 359] on input "0" at bounding box center [1372, 356] width 173 height 29
type input "2"
click at [1375, 557] on div "Chọn HT Thanh Toán" at bounding box center [1385, 542] width 237 height 29
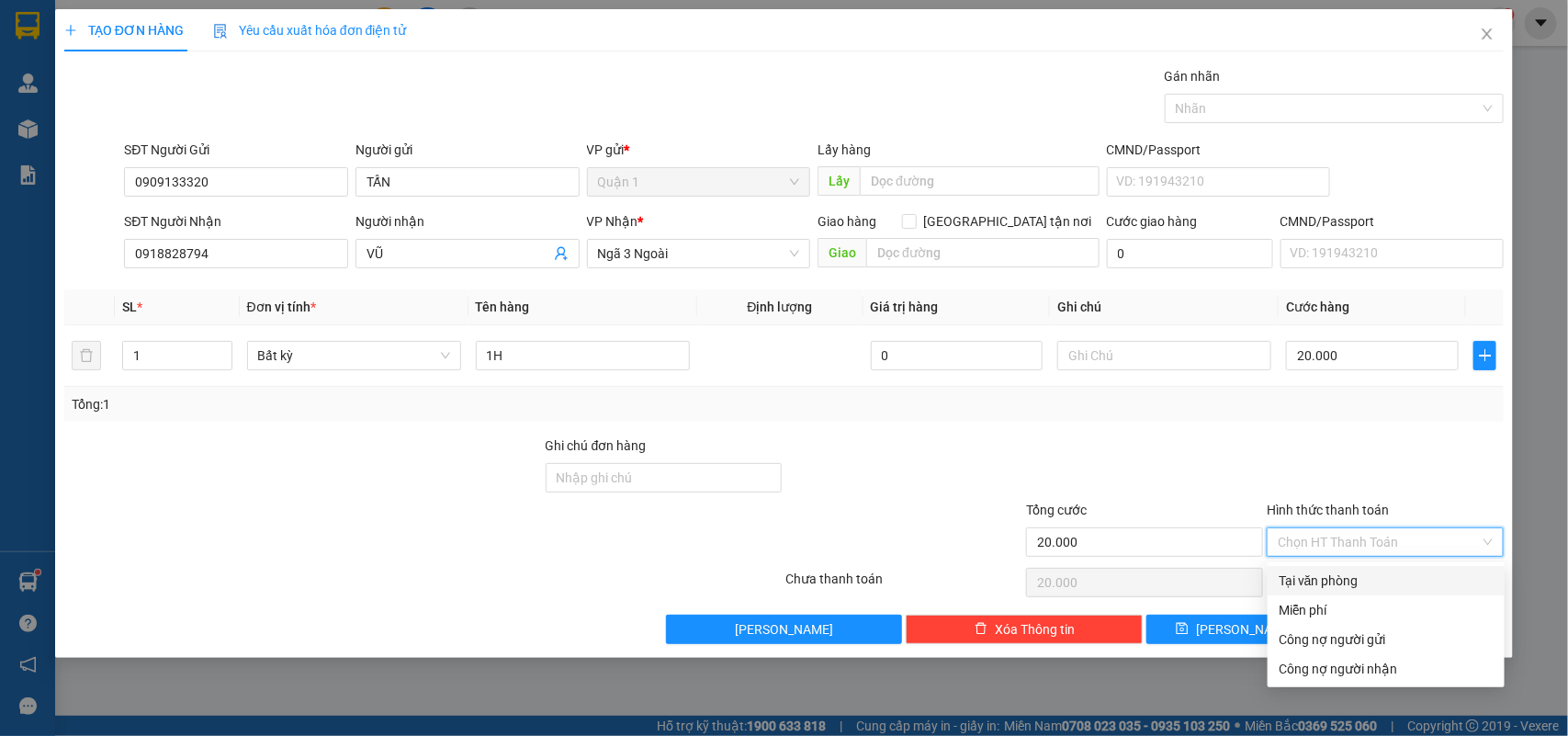
click at [1335, 583] on div "Tại văn phòng" at bounding box center [1386, 581] width 215 height 20
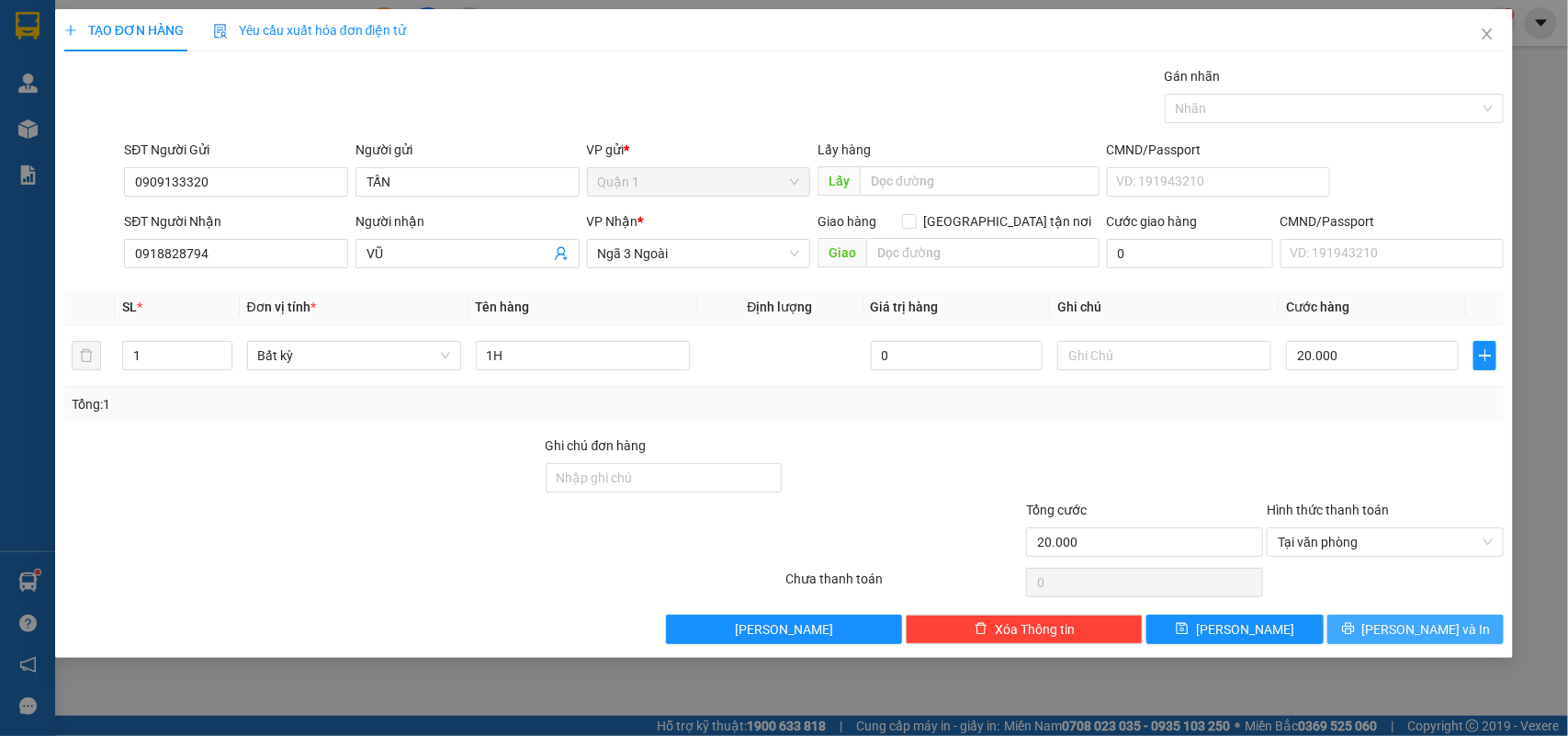
click at [1431, 626] on span "[PERSON_NAME] và In" at bounding box center [1426, 629] width 129 height 20
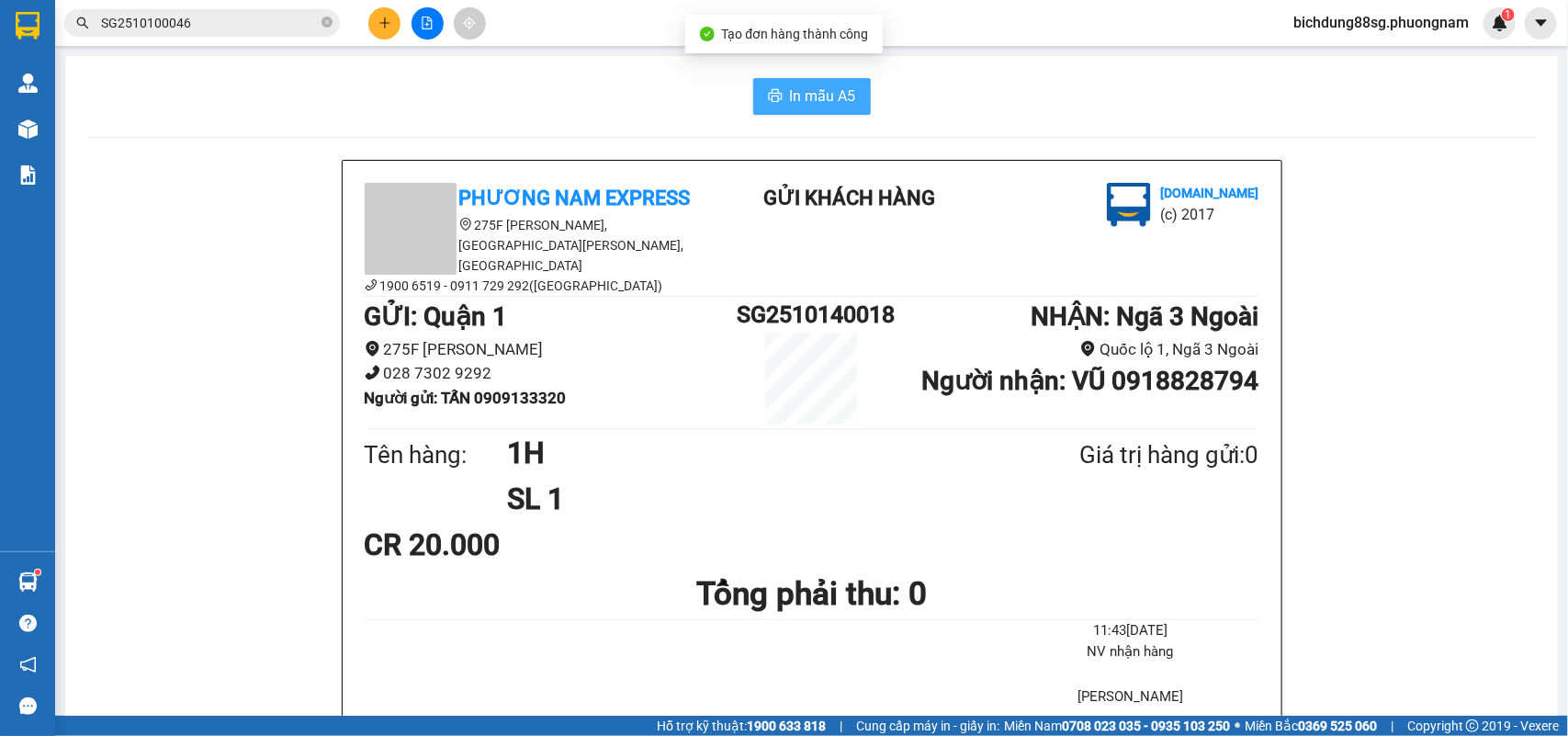
click at [819, 89] on span "In mẫu A5" at bounding box center [824, 96] width 66 height 23
click at [387, 26] on icon "plus" at bounding box center [385, 23] width 13 height 13
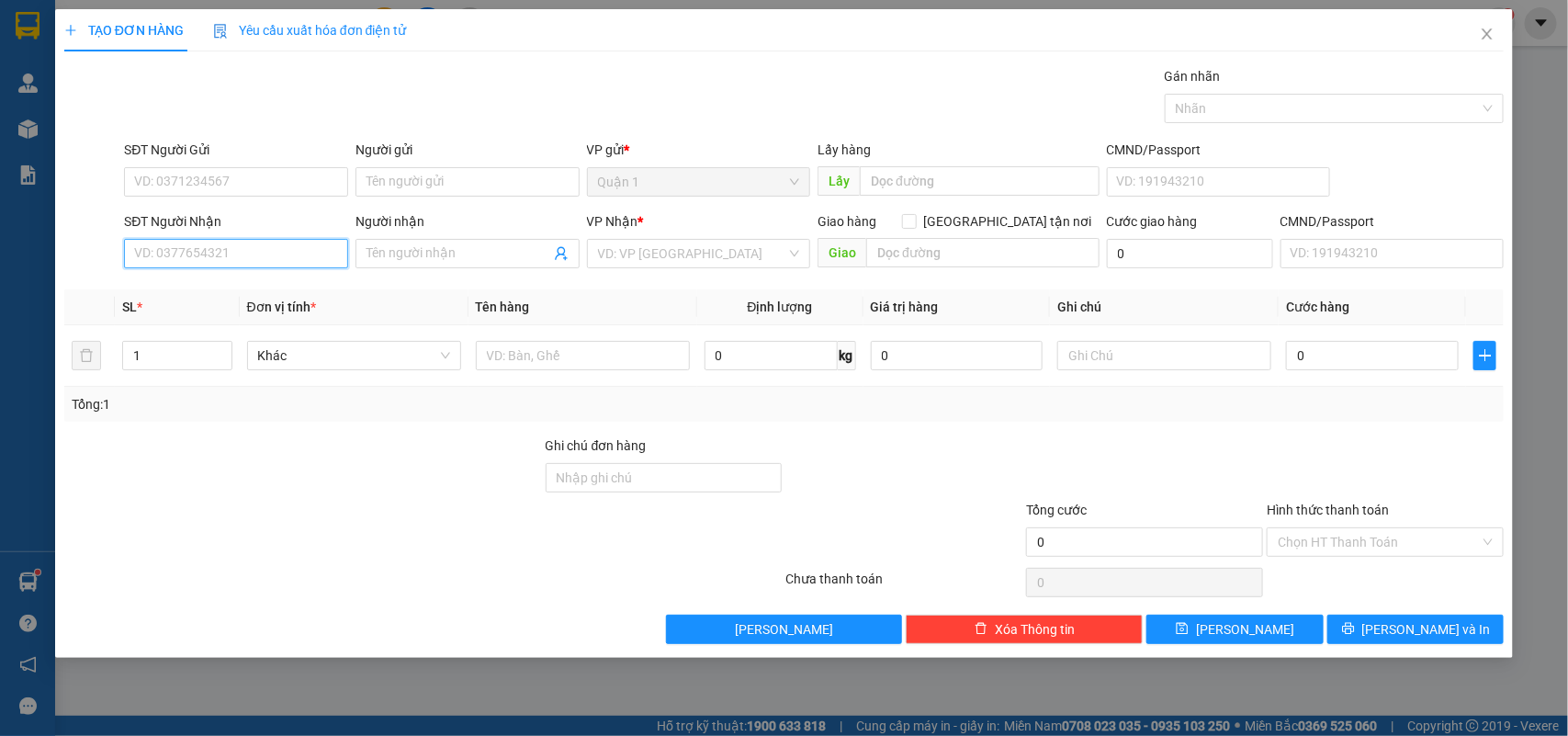
click at [195, 243] on input "SĐT Người Nhận" at bounding box center [236, 254] width 224 height 29
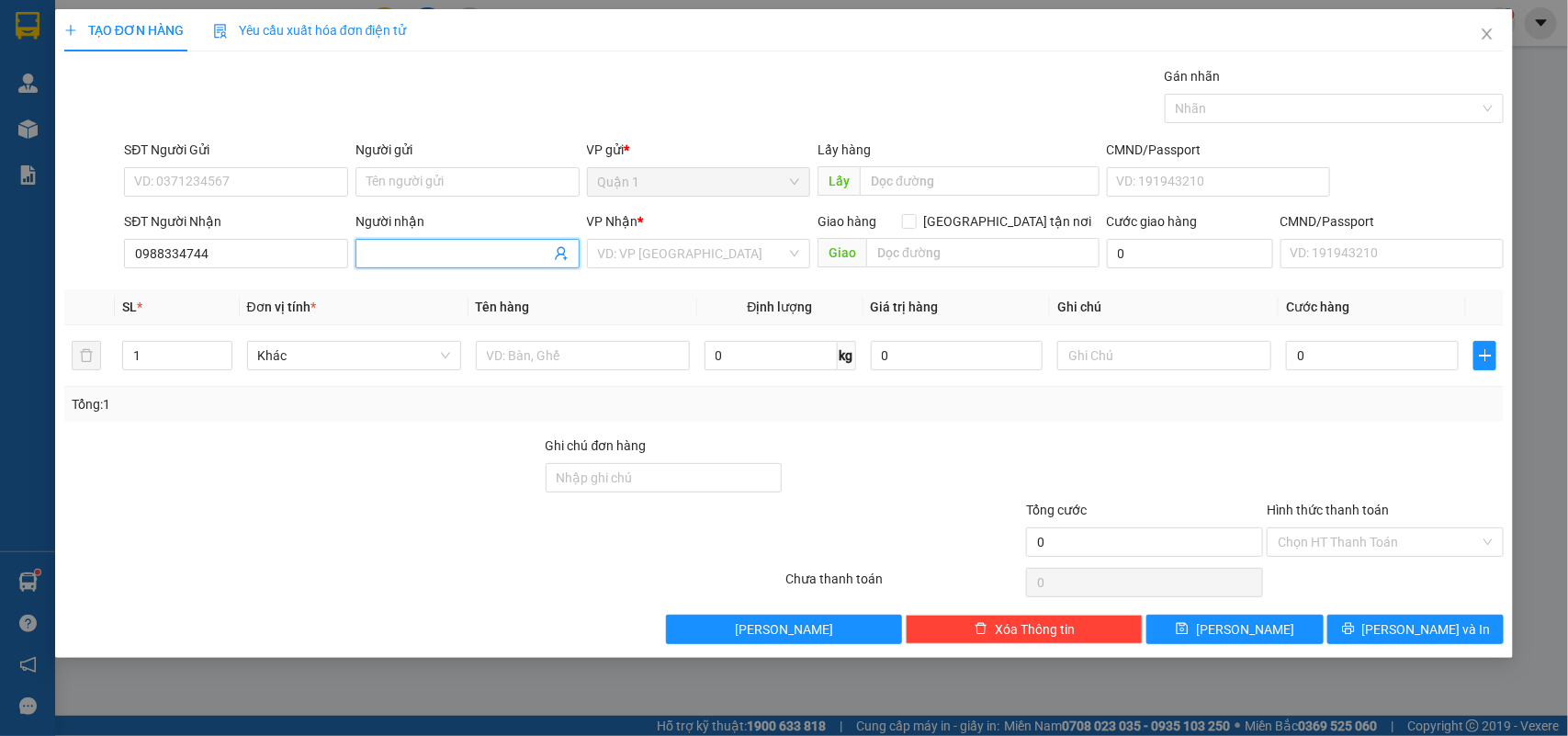
click at [507, 263] on input "Người nhận" at bounding box center [459, 254] width 184 height 20
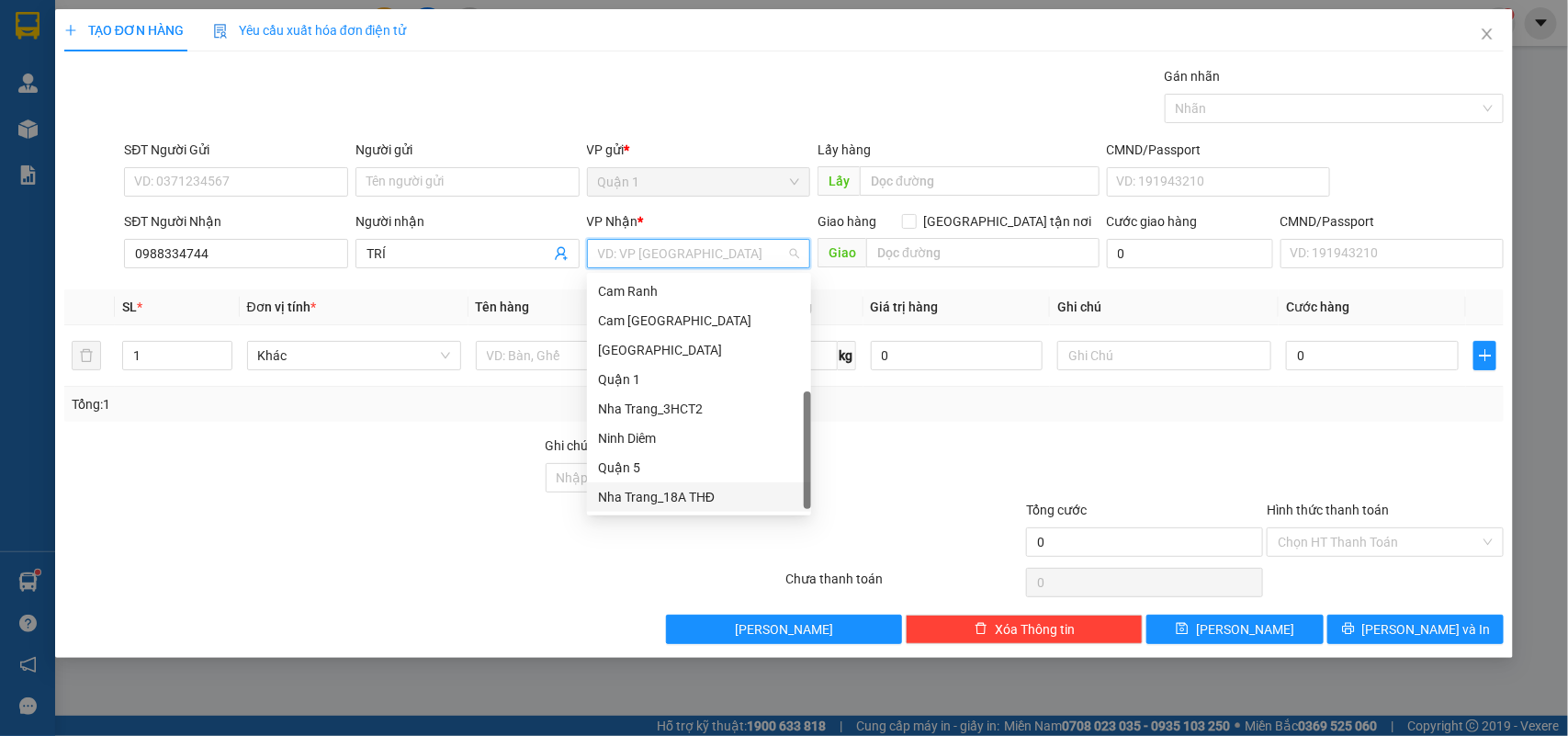
scroll to position [28, 0]
click at [680, 469] on div "Nha Trang_18A THĐ" at bounding box center [699, 469] width 202 height 20
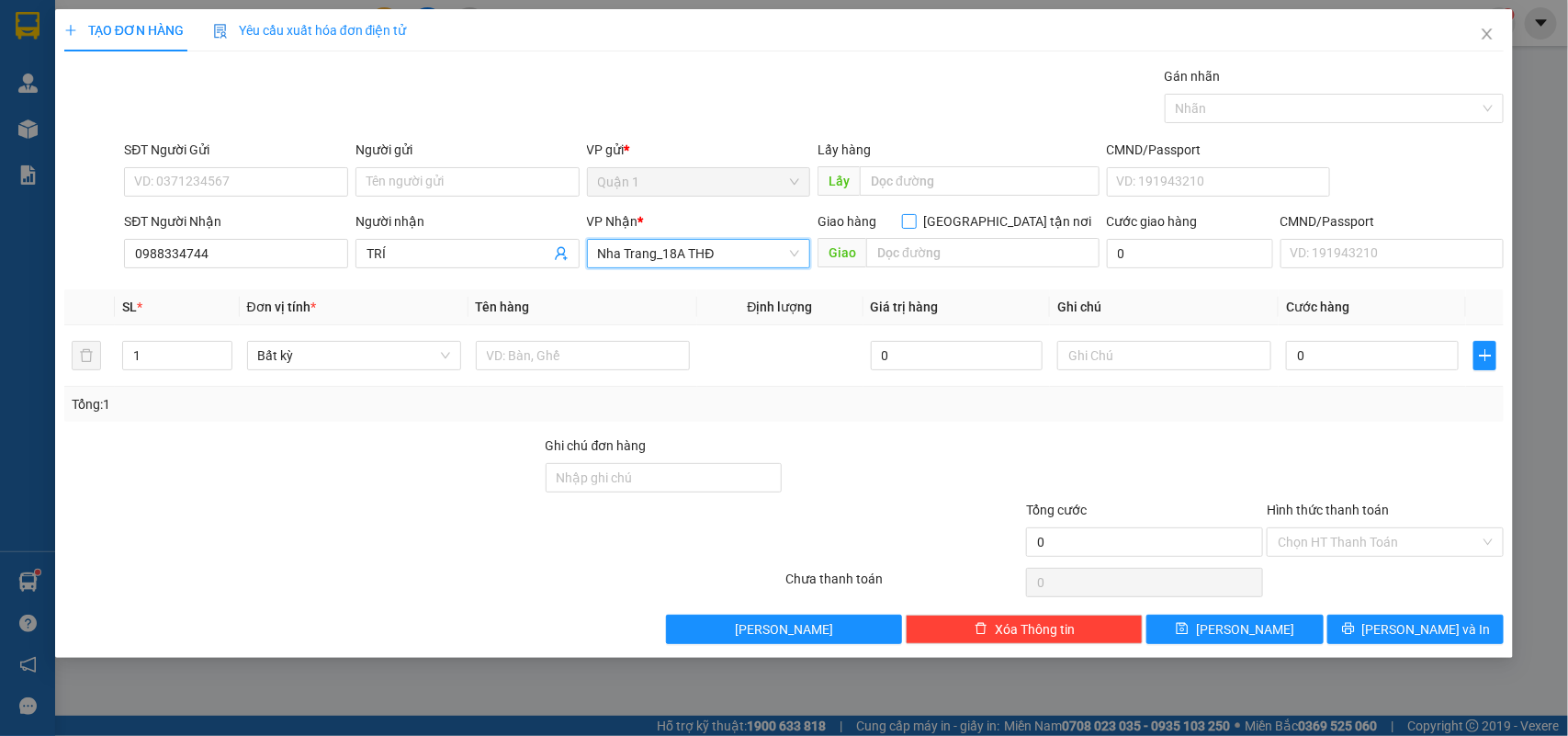
click at [1021, 227] on span "[GEOGRAPHIC_DATA] tận nơi" at bounding box center [1008, 221] width 183 height 20
click at [915, 227] on input "[GEOGRAPHIC_DATA] tận nơi" at bounding box center [909, 221] width 13 height 13
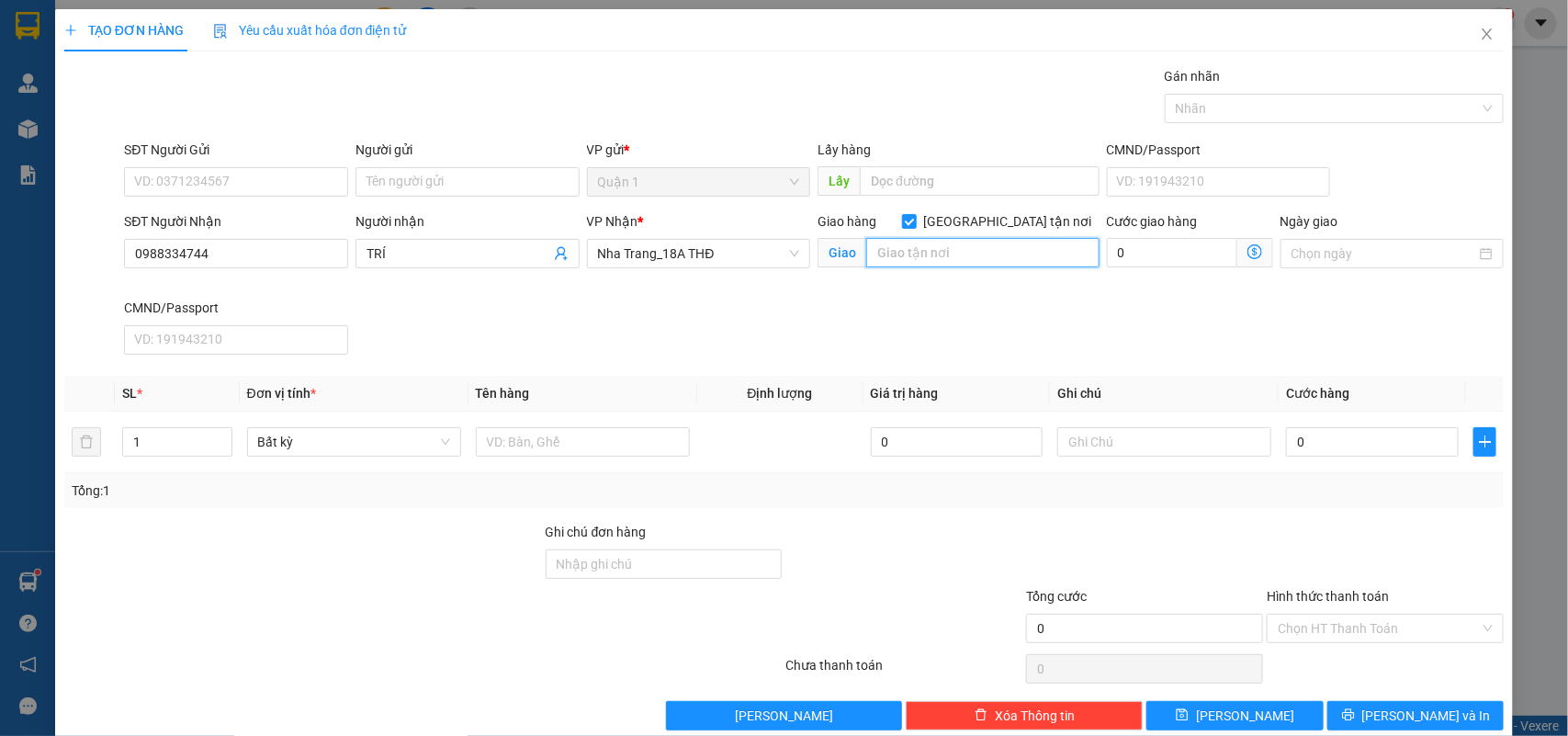
click at [972, 250] on input "text" at bounding box center [983, 253] width 233 height 29
click at [297, 195] on input "SĐT Người Gửi" at bounding box center [236, 182] width 224 height 29
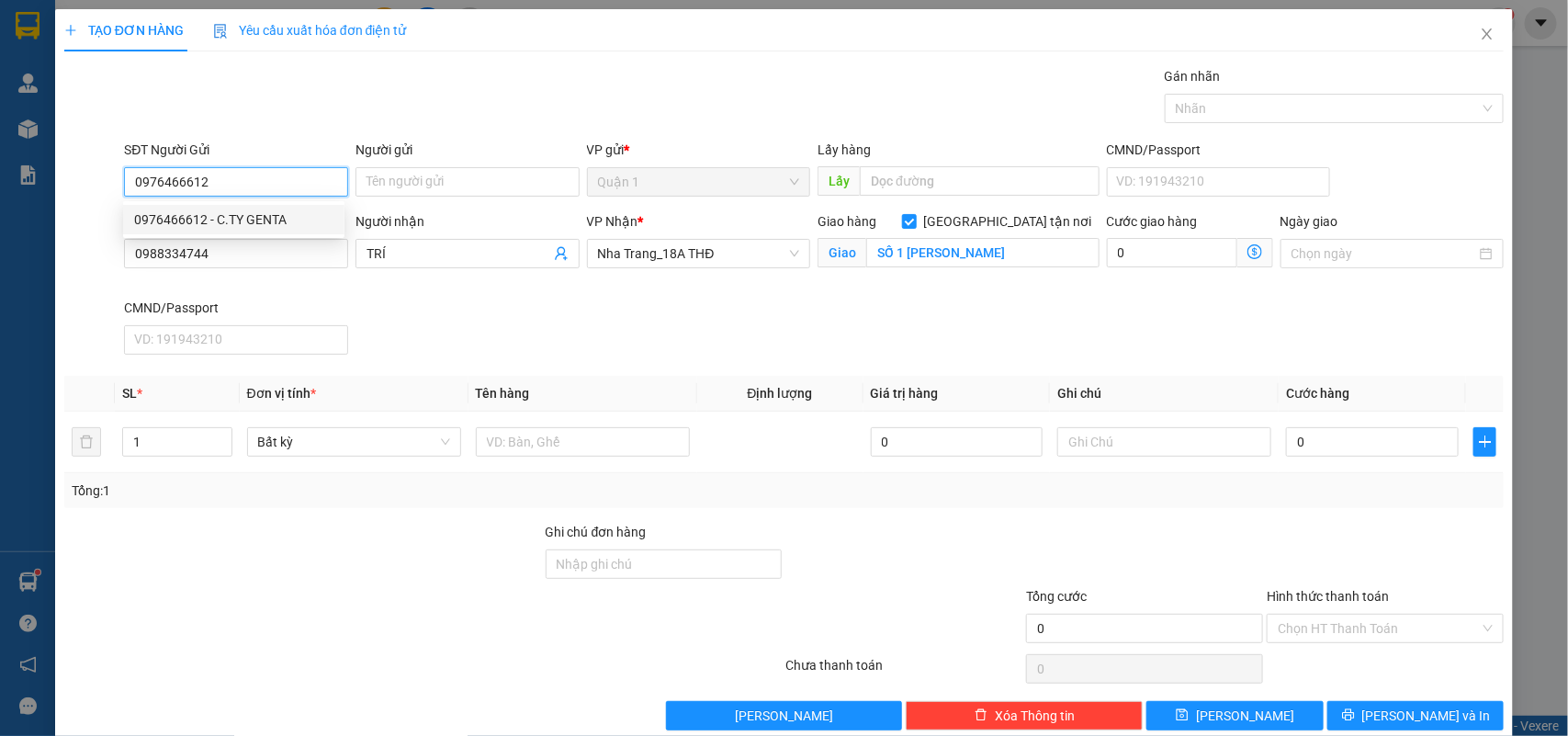
click at [271, 228] on div "0976466612 - C.TY GENTA" at bounding box center [233, 220] width 199 height 20
click at [253, 177] on input "0976466612" at bounding box center [236, 182] width 224 height 29
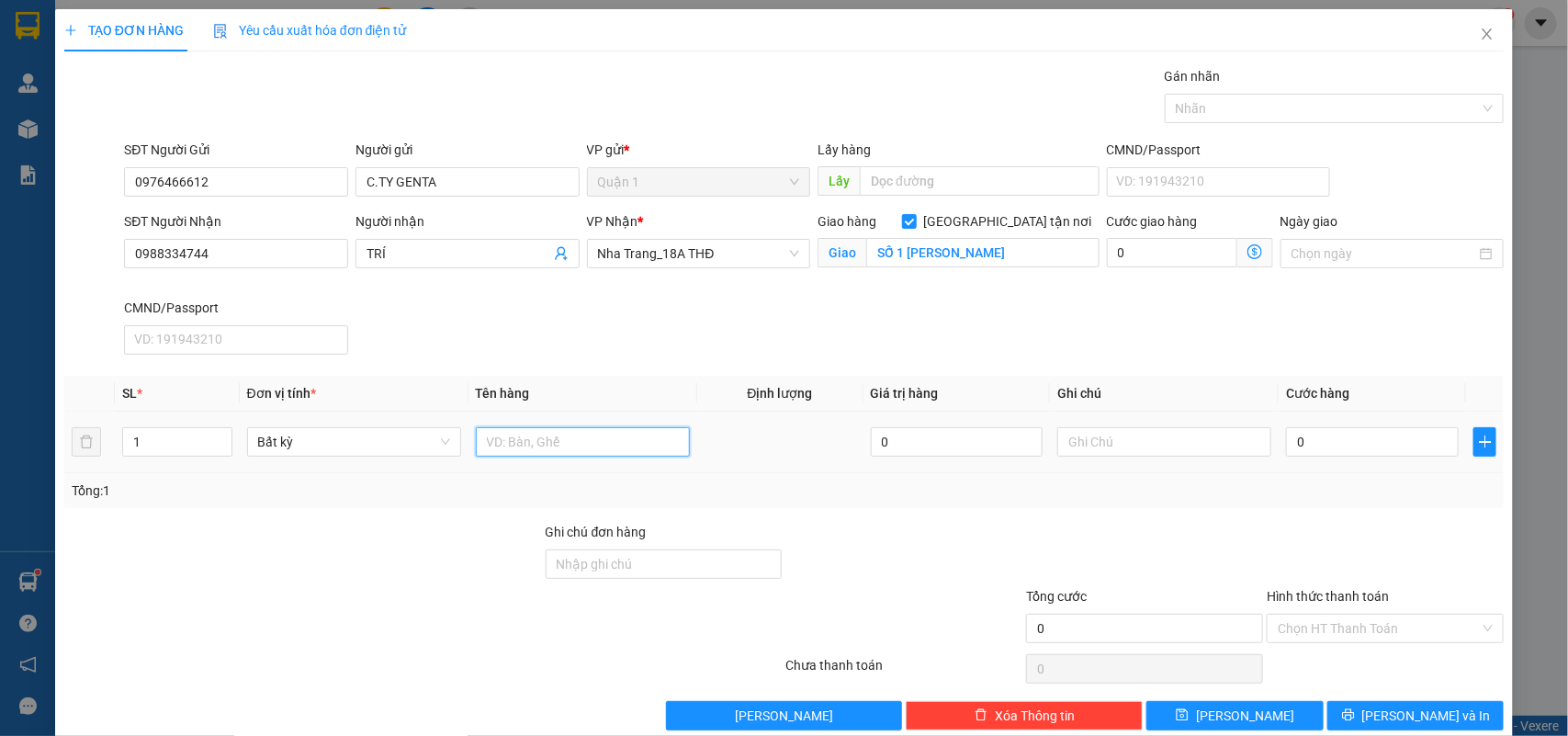
click at [598, 435] on input "text" at bounding box center [583, 442] width 214 height 29
click at [1353, 436] on input "0.120" at bounding box center [1372, 442] width 173 height 29
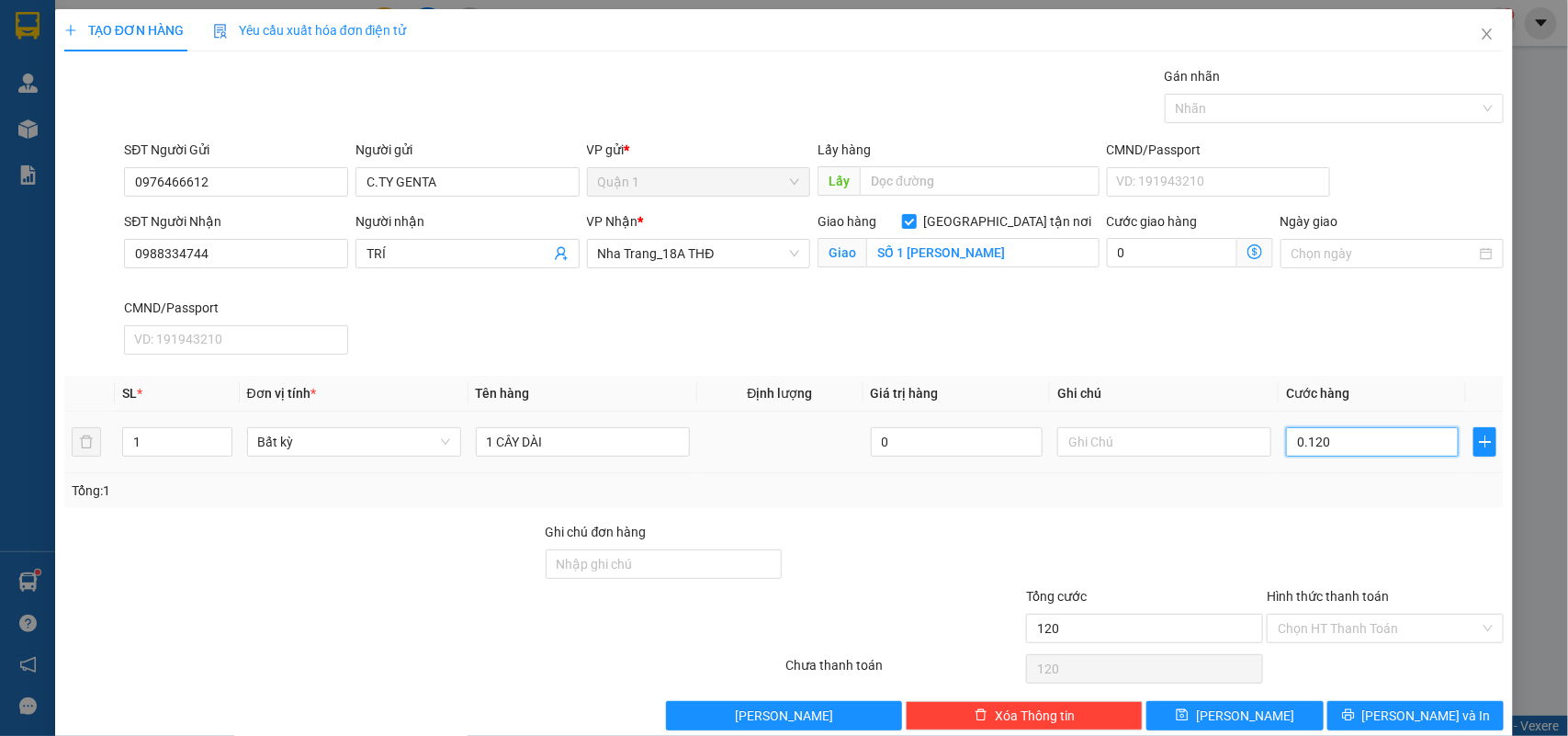
click at [1353, 436] on input "0.120" at bounding box center [1372, 442] width 173 height 29
click at [1367, 634] on input "Hình thức thanh toán" at bounding box center [1379, 628] width 202 height 28
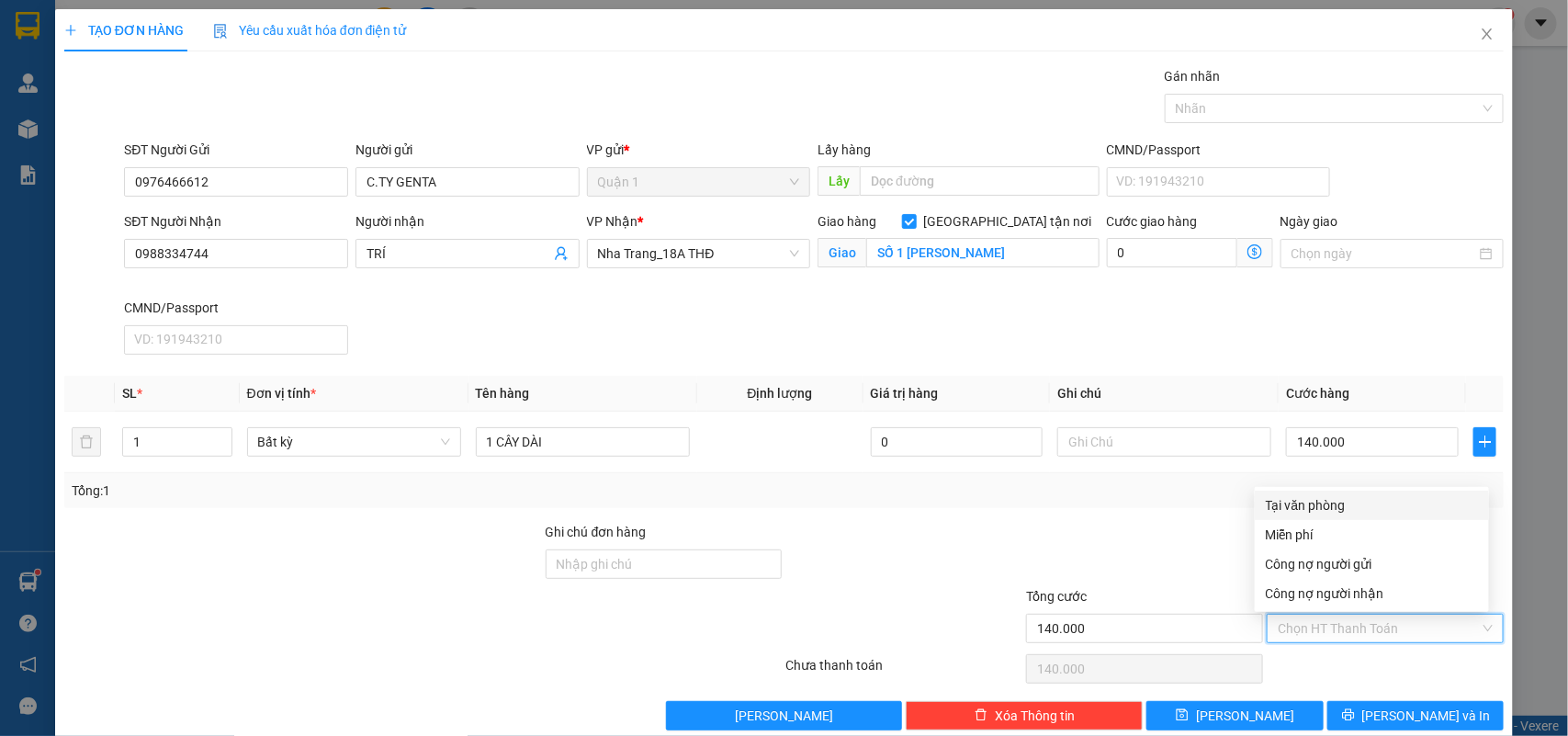
click at [1324, 506] on div "Tại văn phòng" at bounding box center [1371, 505] width 212 height 20
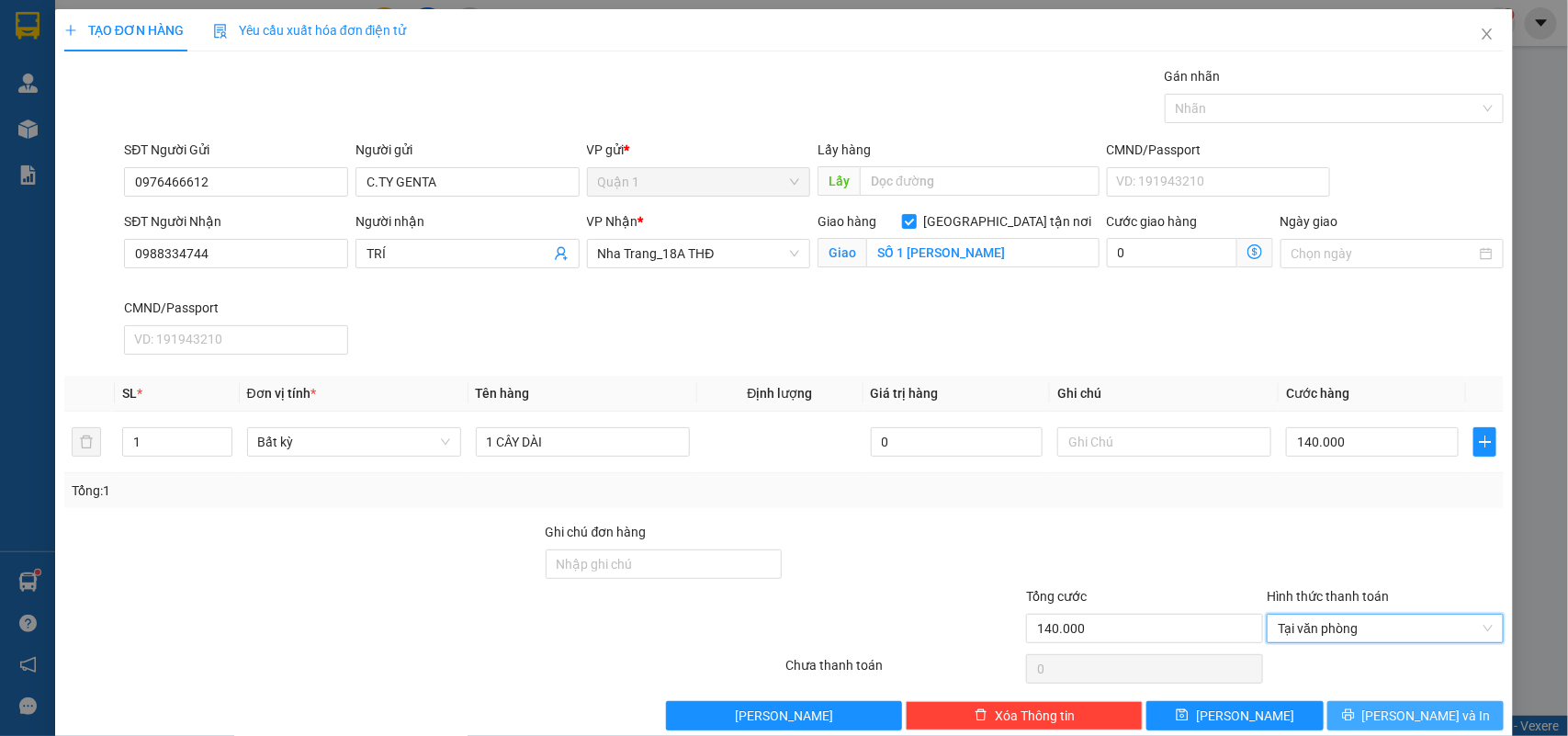
drag, startPoint x: 1381, startPoint y: 705, endPoint x: 1402, endPoint y: 713, distance: 22.5
click at [1388, 713] on button "[PERSON_NAME] và In" at bounding box center [1415, 716] width 176 height 29
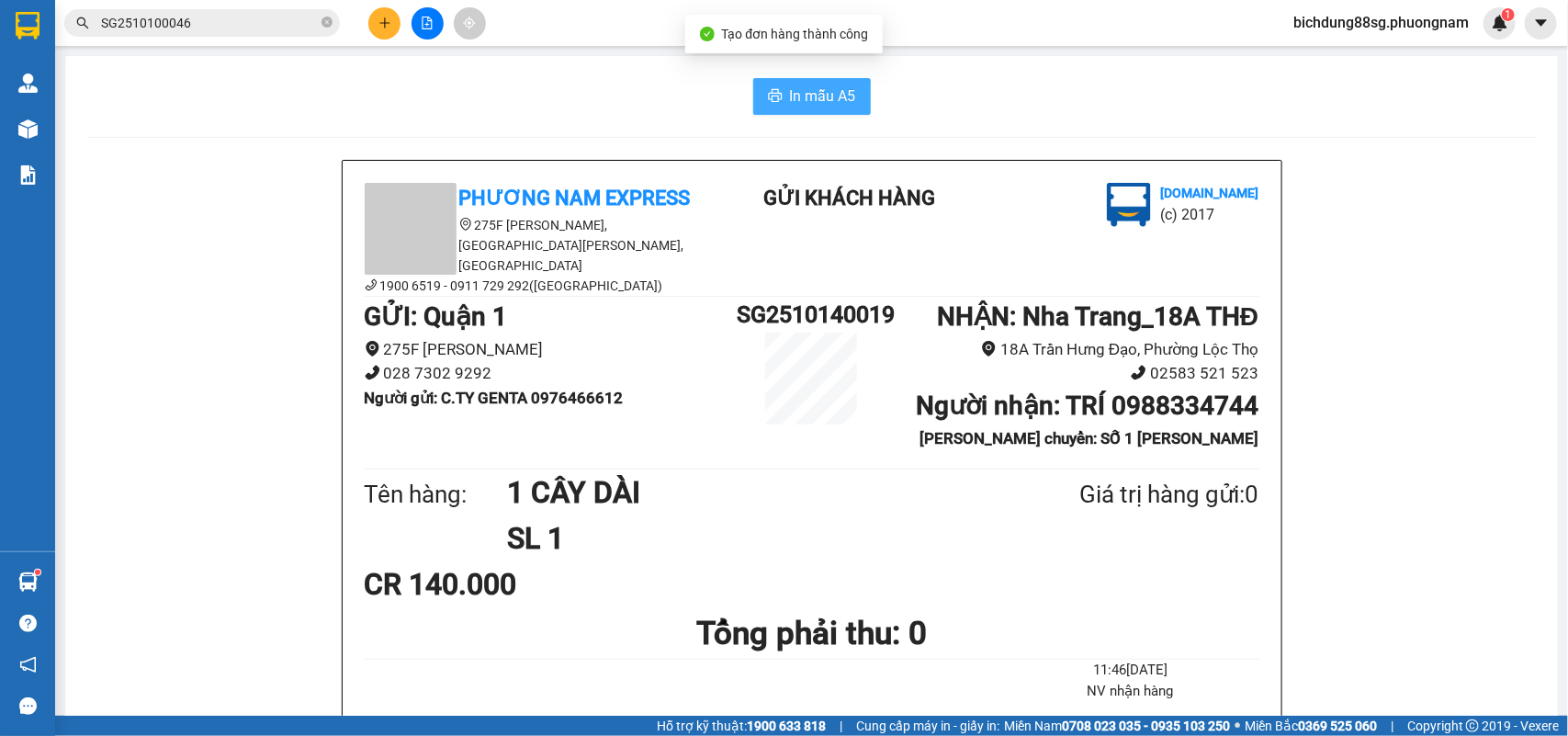
click at [765, 87] on button "In mẫu A5" at bounding box center [812, 96] width 118 height 37
click at [324, 33] on span "SG2510100046" at bounding box center [202, 23] width 276 height 28
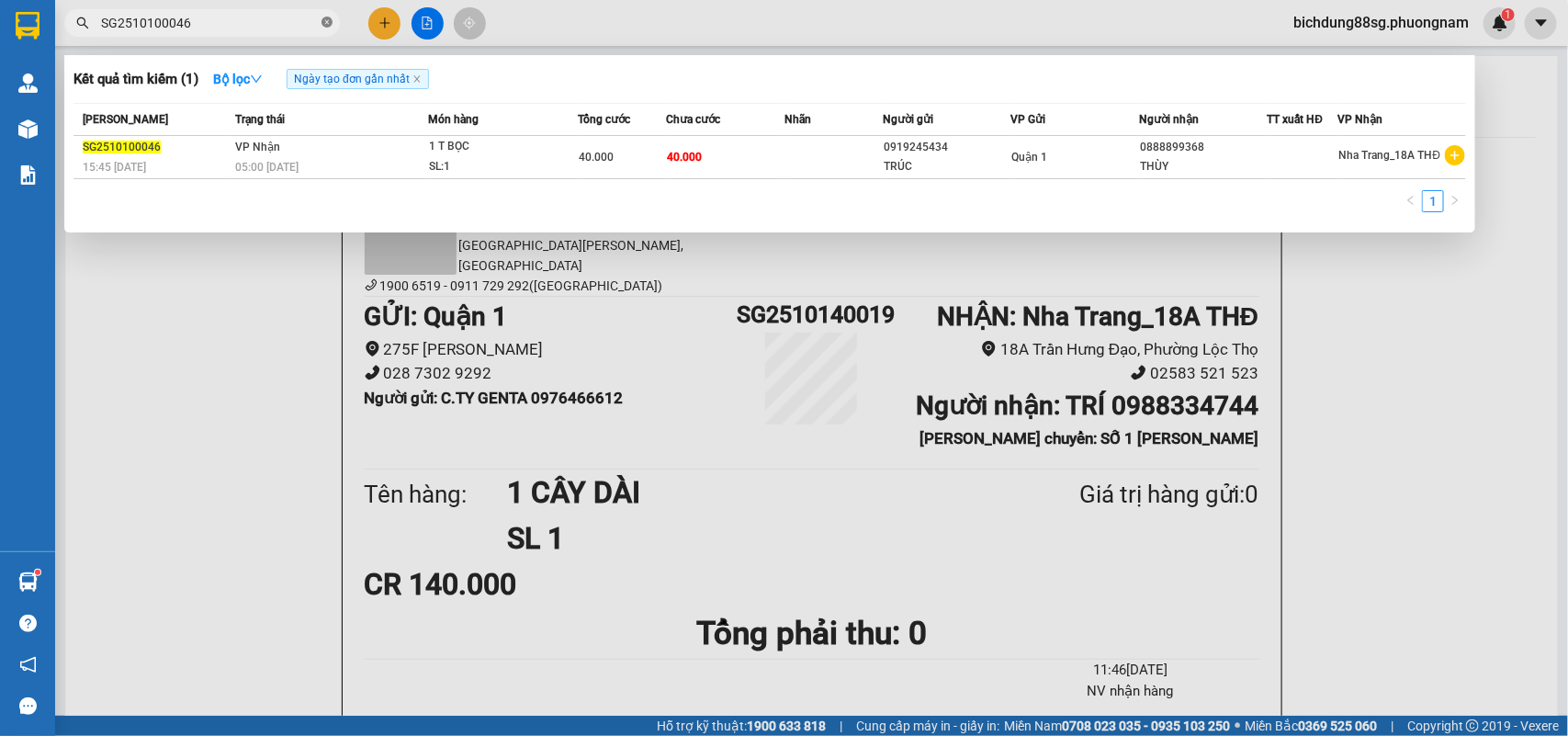
click at [329, 25] on icon "close-circle" at bounding box center [327, 22] width 11 height 11
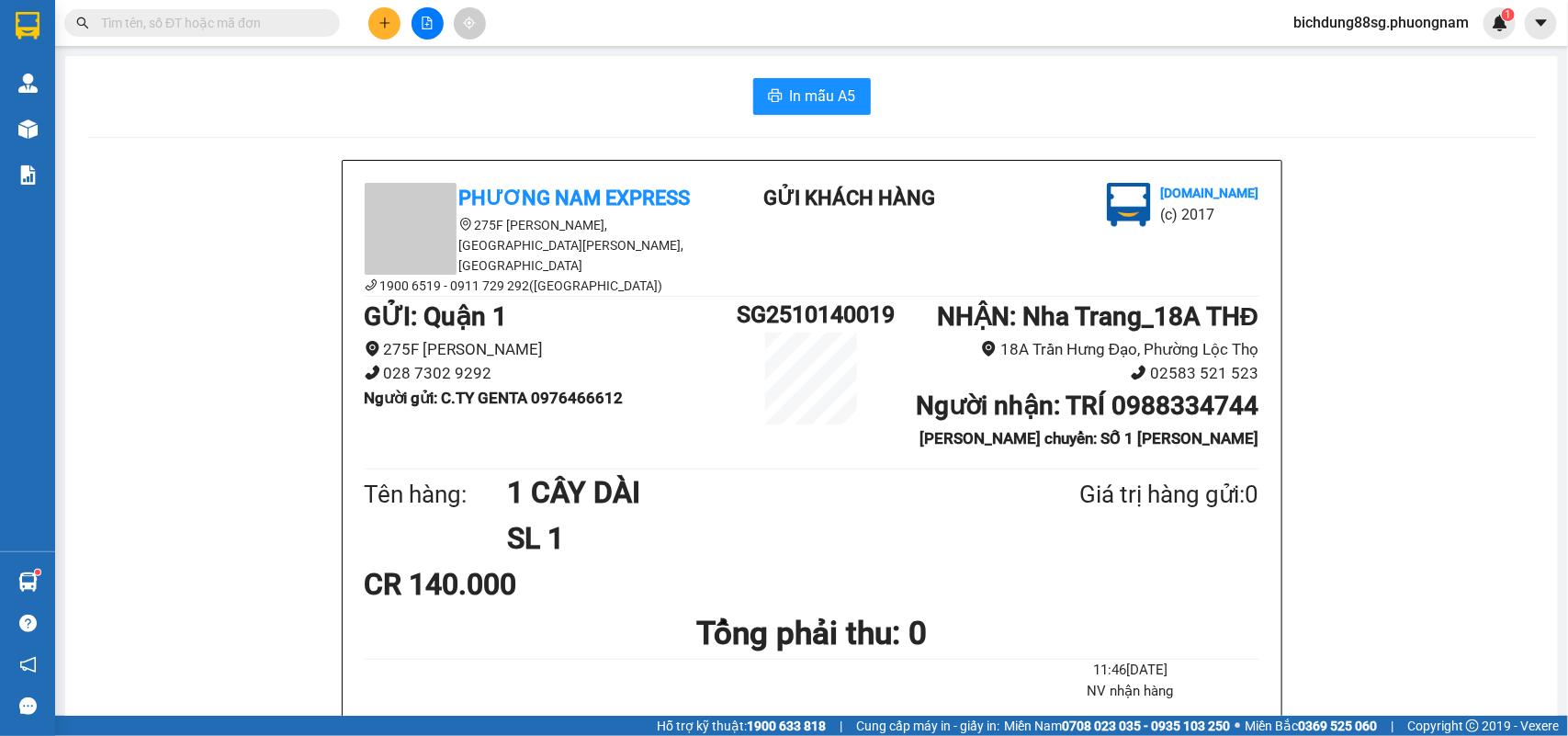
click at [281, 19] on input "text" at bounding box center [210, 23] width 217 height 20
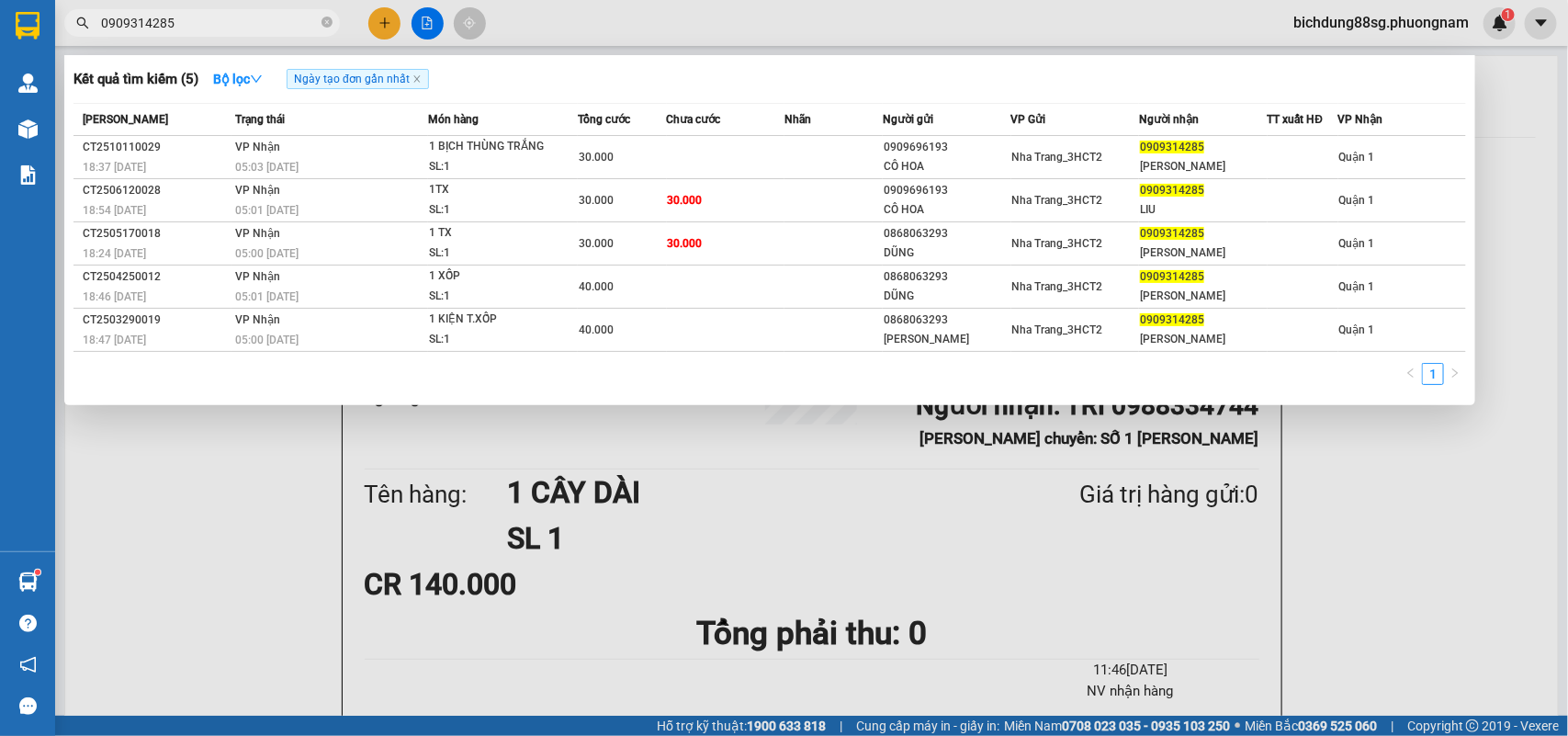
click at [375, 24] on div at bounding box center [784, 368] width 1568 height 736
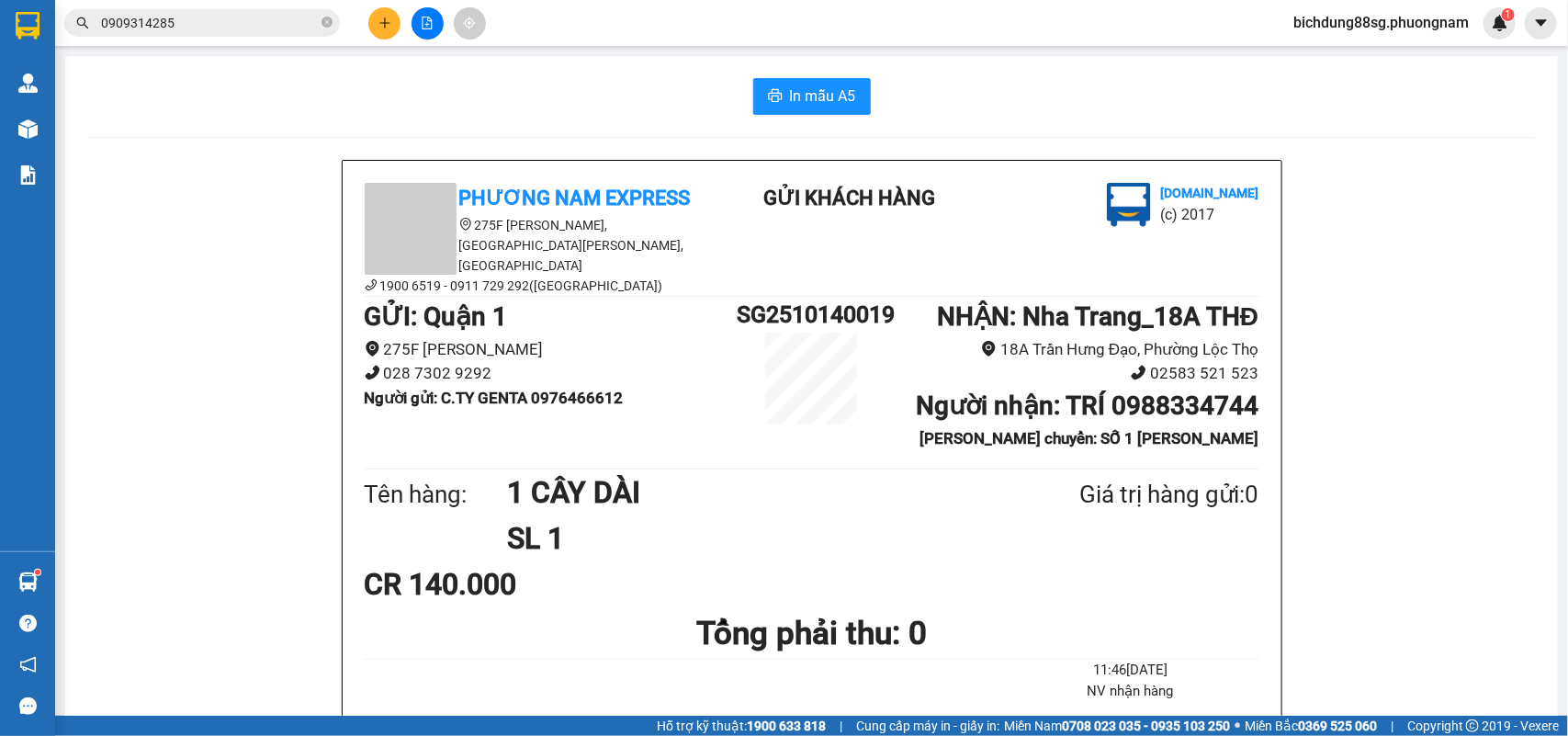
click at [375, 24] on button at bounding box center [384, 23] width 32 height 32
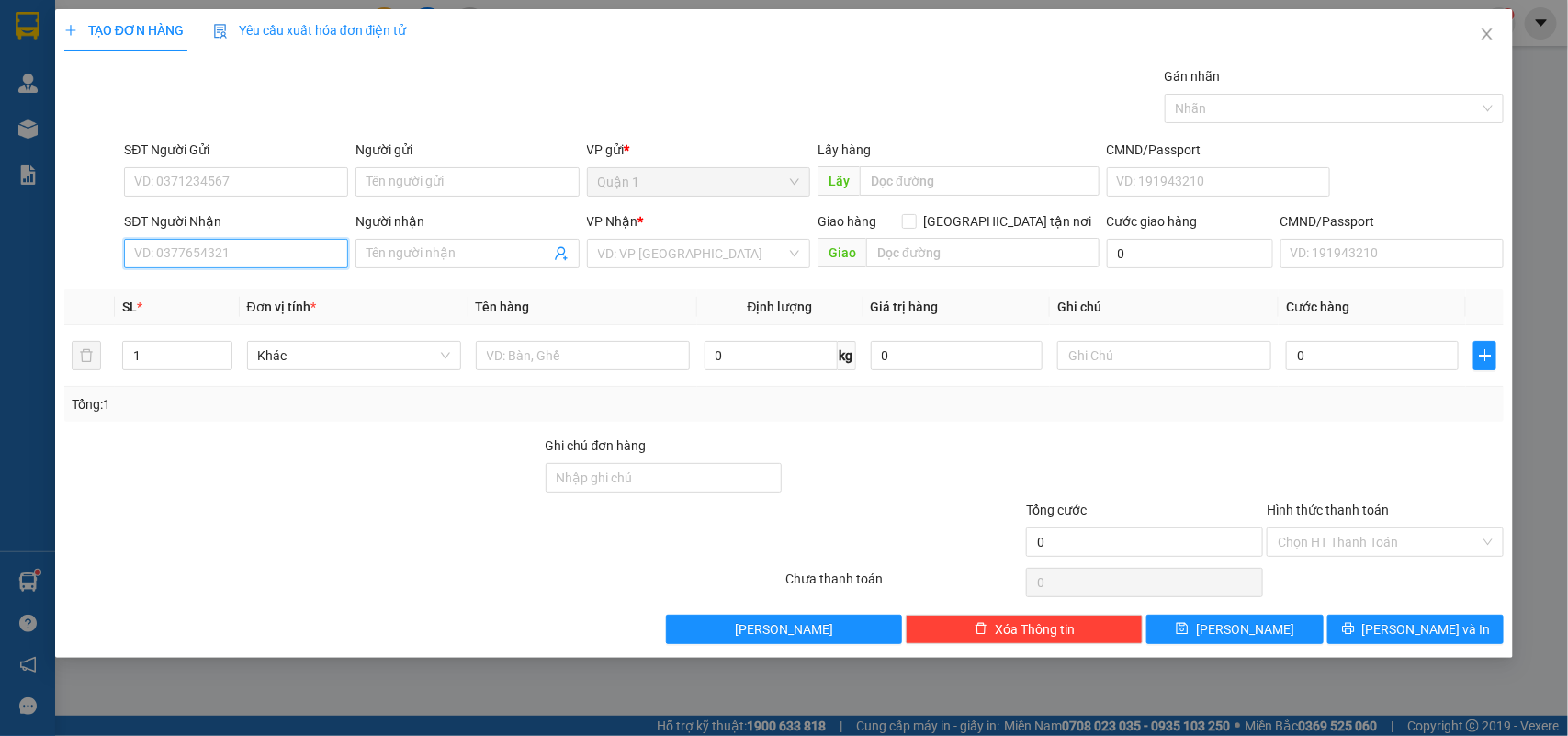
click at [211, 250] on input "SĐT Người Nhận" at bounding box center [236, 254] width 224 height 29
click at [269, 283] on div "0363826036 - LỆ NGUYỄN" at bounding box center [236, 291] width 202 height 20
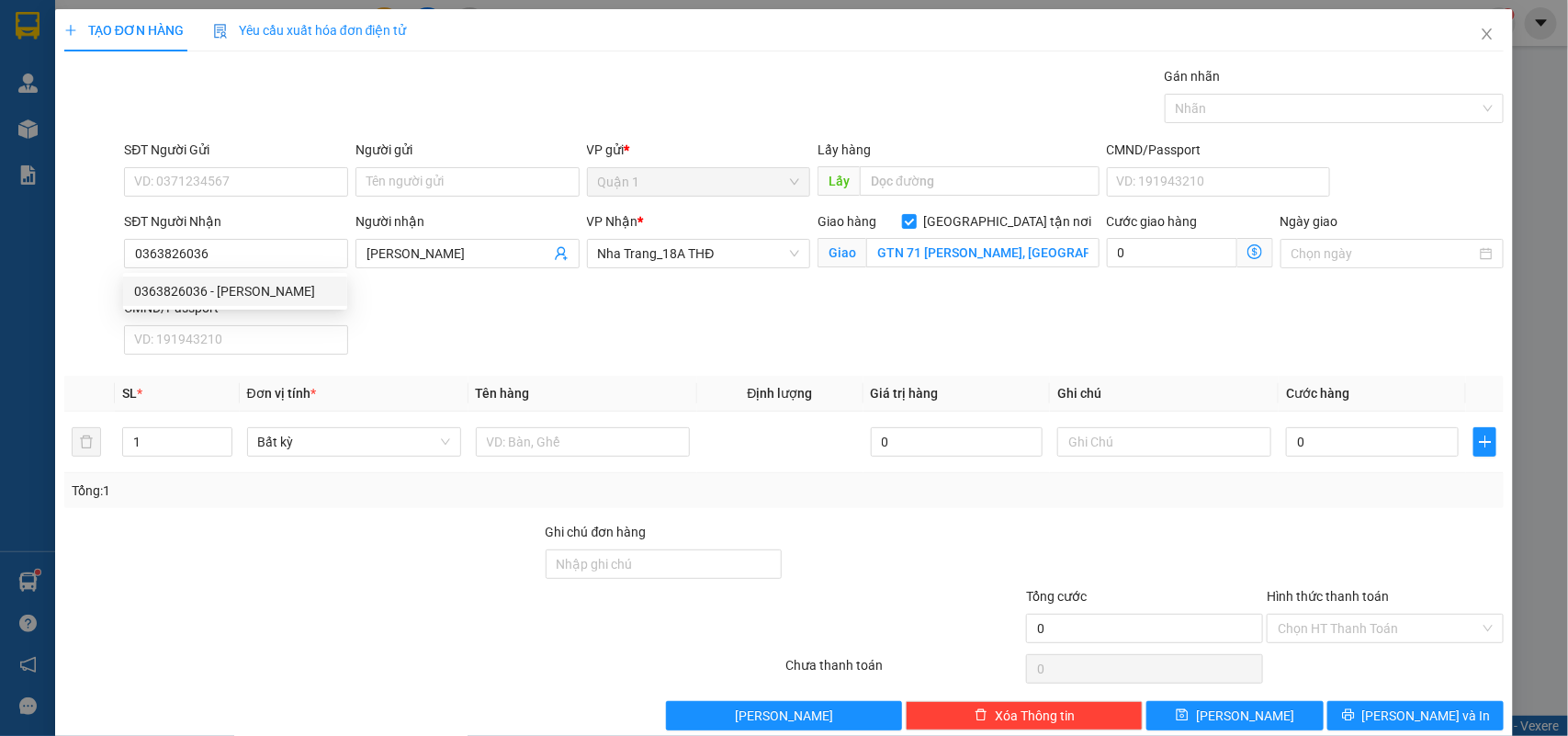
click at [271, 159] on div "SĐT Người Gửi" at bounding box center [236, 150] width 224 height 20
click at [271, 167] on input "SĐT Người Gửi" at bounding box center [236, 182] width 224 height 29
click at [267, 173] on input "SĐT Người Gửi" at bounding box center [236, 182] width 224 height 29
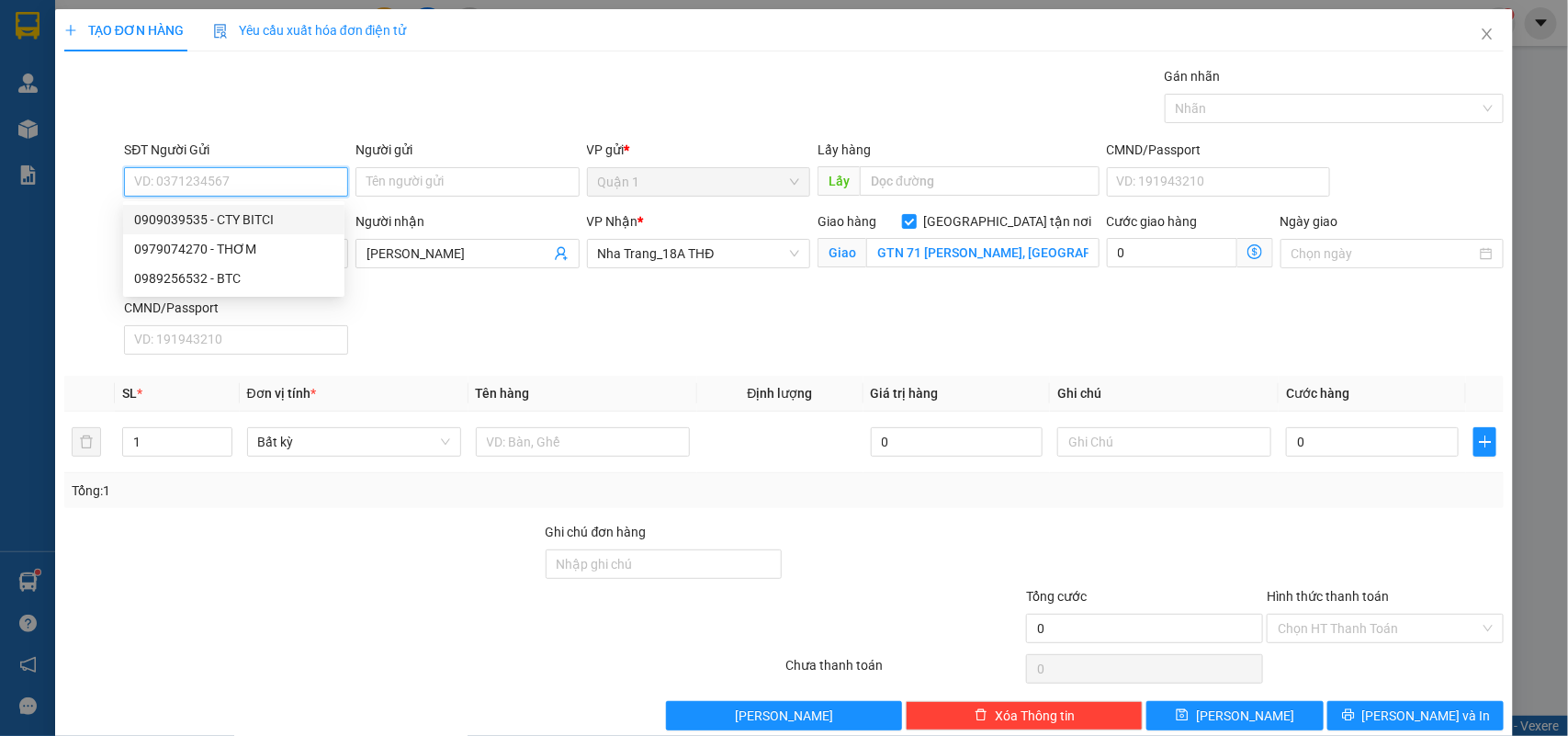
click at [249, 218] on div "0909039535 - CTY BITCI" at bounding box center [233, 220] width 199 height 20
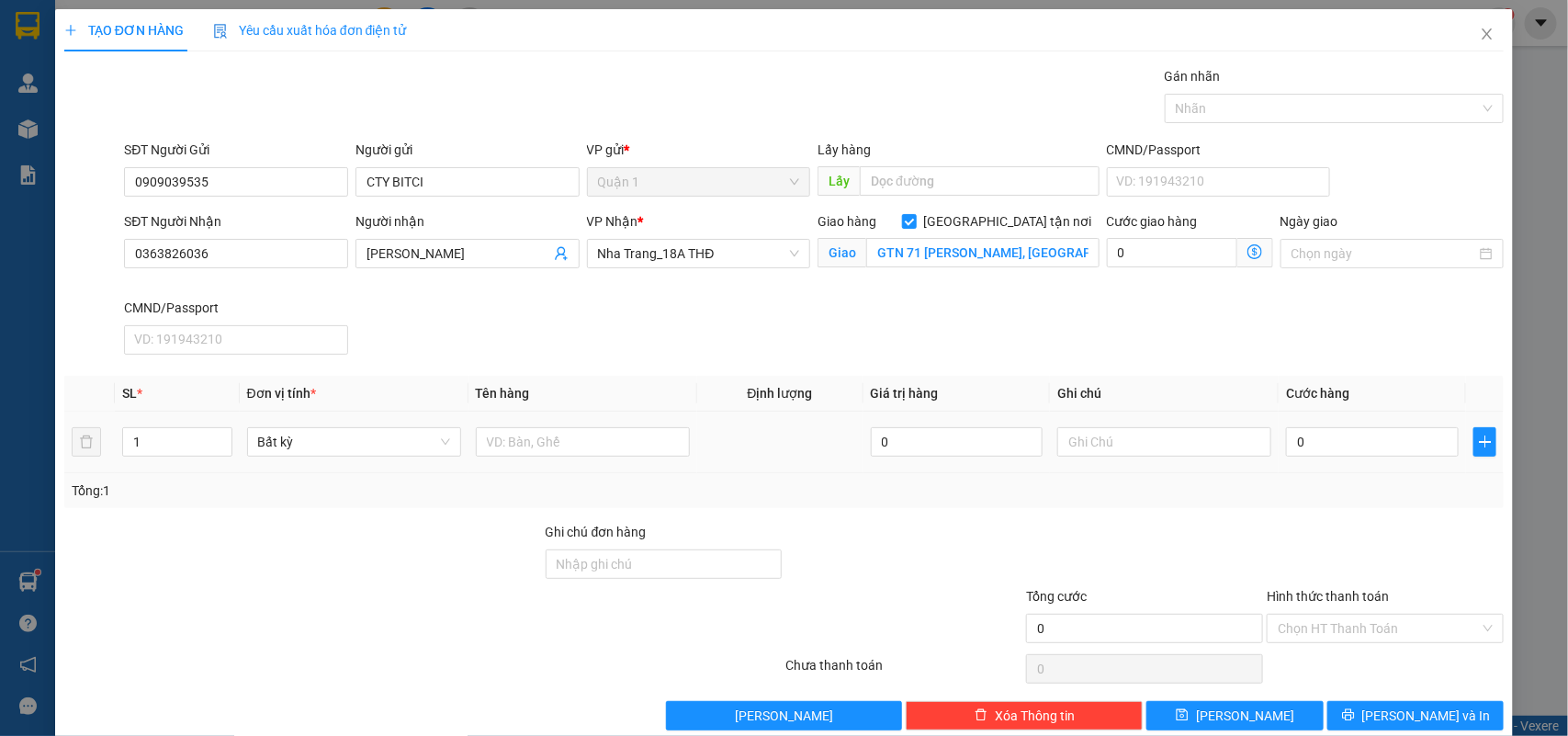
click at [548, 427] on div at bounding box center [583, 442] width 214 height 37
click at [549, 436] on input "text" at bounding box center [583, 442] width 214 height 29
click at [1394, 447] on input "0" at bounding box center [1372, 442] width 173 height 29
click at [1408, 718] on div "Transit Pickup Surcharge Ids Transit Deliver Surcharge Ids Transit Deliver Surc…" at bounding box center [784, 398] width 1440 height 664
click at [1410, 718] on span "[PERSON_NAME] và In" at bounding box center [1426, 716] width 129 height 20
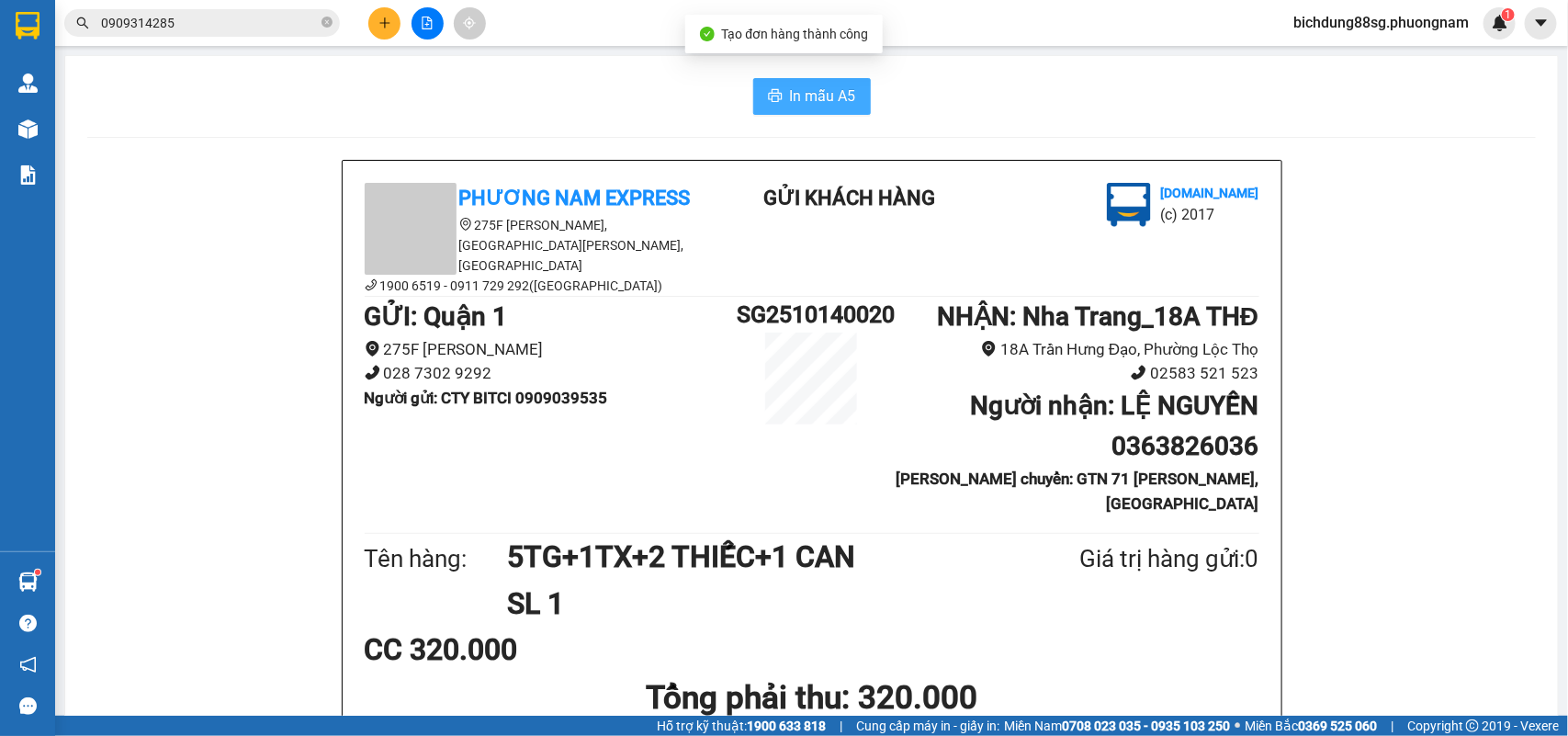
drag, startPoint x: 832, startPoint y: 74, endPoint x: 827, endPoint y: 84, distance: 11.2
click at [827, 84] on button "In mẫu A5" at bounding box center [812, 96] width 118 height 37
click at [384, 23] on icon "plus" at bounding box center [384, 22] width 10 height 1
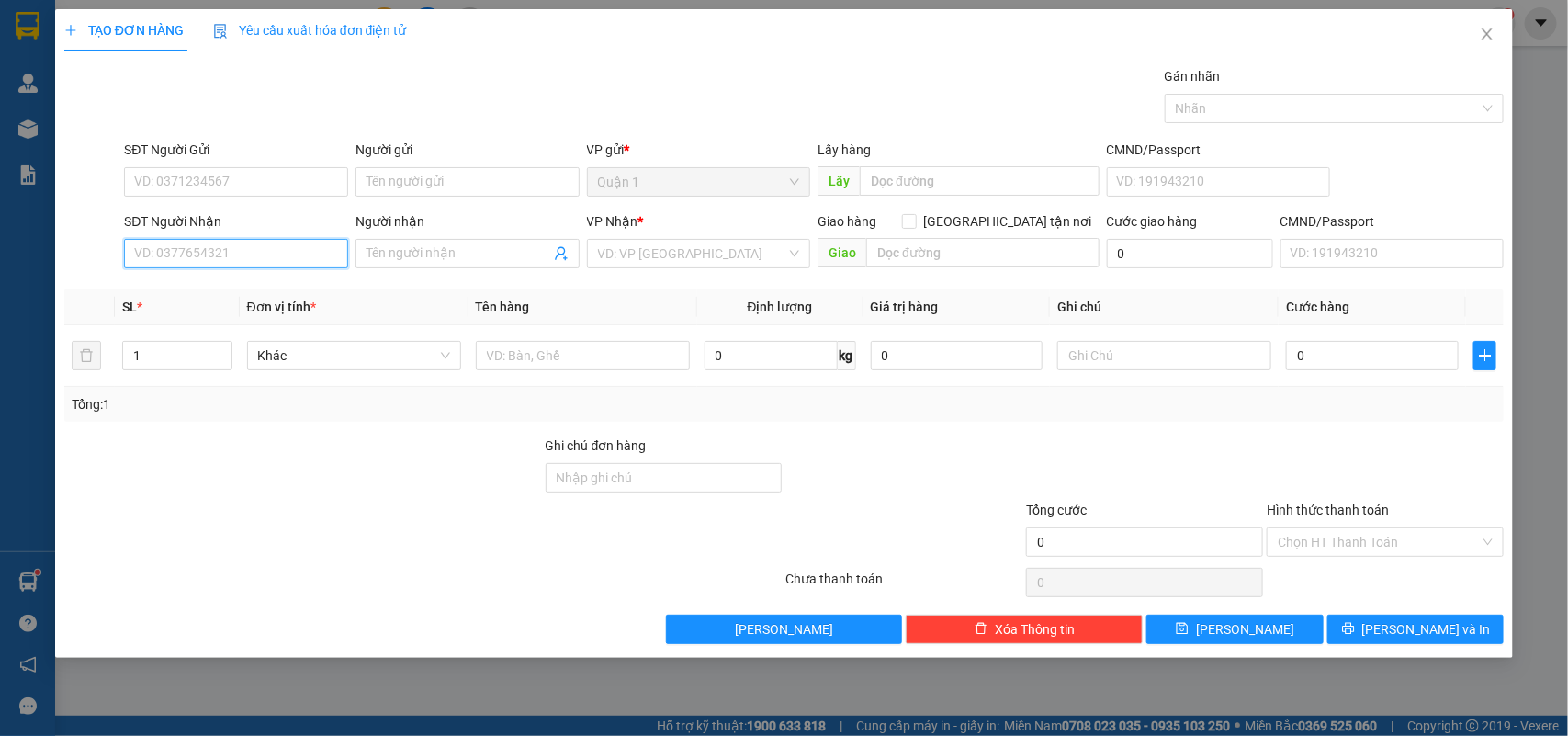
click at [199, 268] on input "SĐT Người Nhận" at bounding box center [236, 254] width 224 height 29
click at [221, 299] on div "0906547005 - NGUYÊN" at bounding box center [236, 291] width 202 height 20
click at [216, 154] on div "SĐT Người Gửi" at bounding box center [236, 150] width 224 height 20
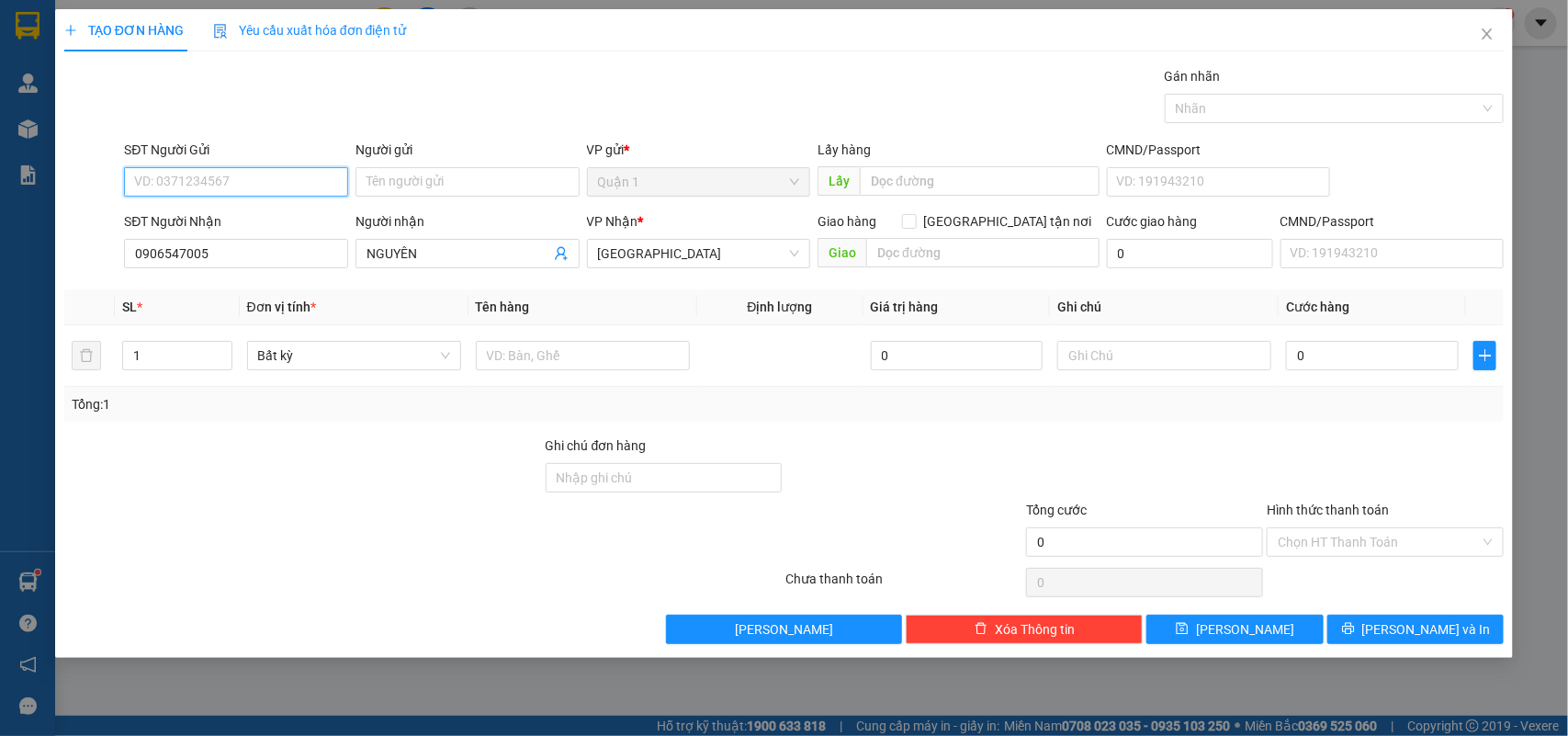
click at [216, 167] on input "SĐT Người Gửi" at bounding box center [236, 182] width 224 height 29
click at [217, 170] on input "SĐT Người Gửi" at bounding box center [236, 182] width 224 height 29
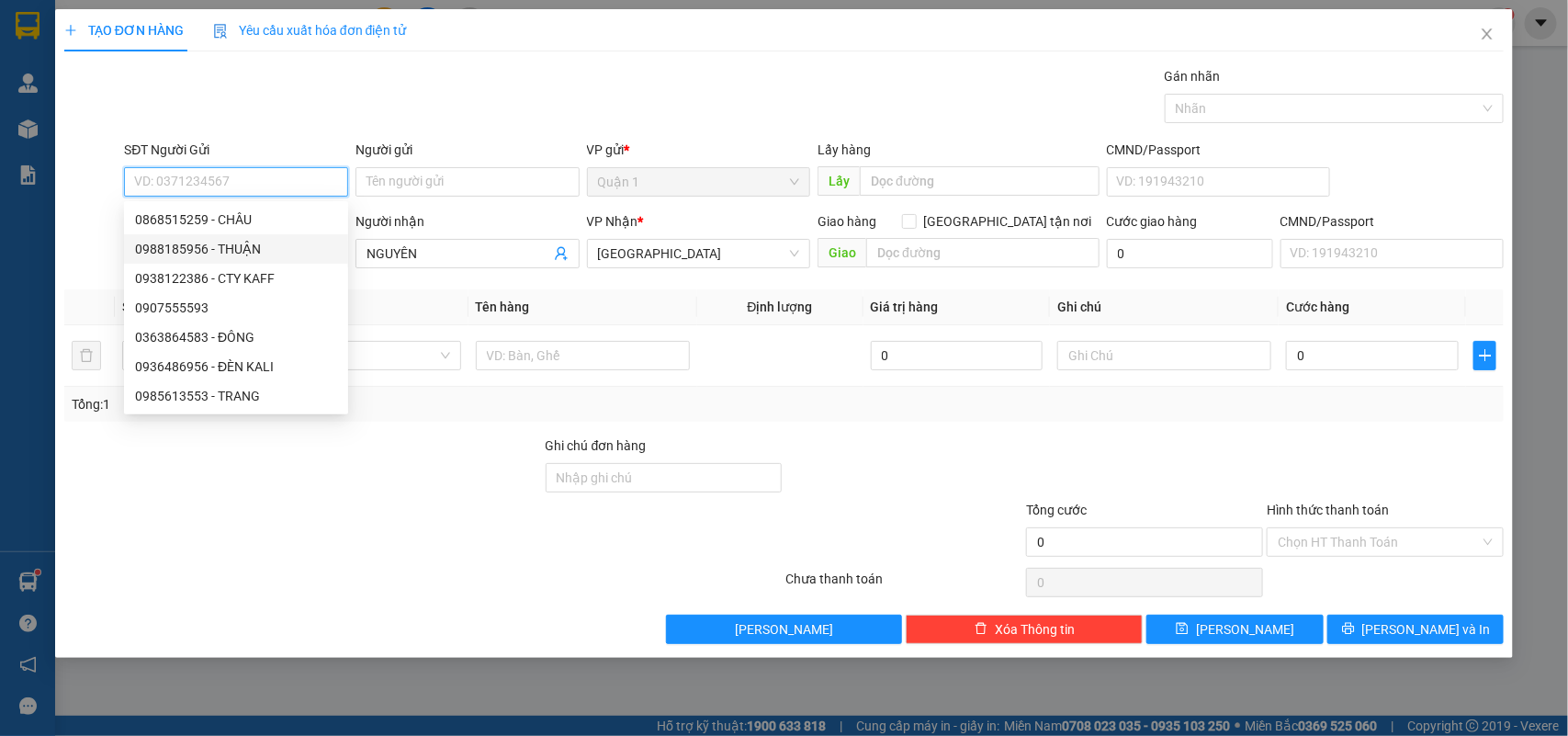
click at [254, 243] on div "0988185956 - THUẬN" at bounding box center [236, 249] width 202 height 20
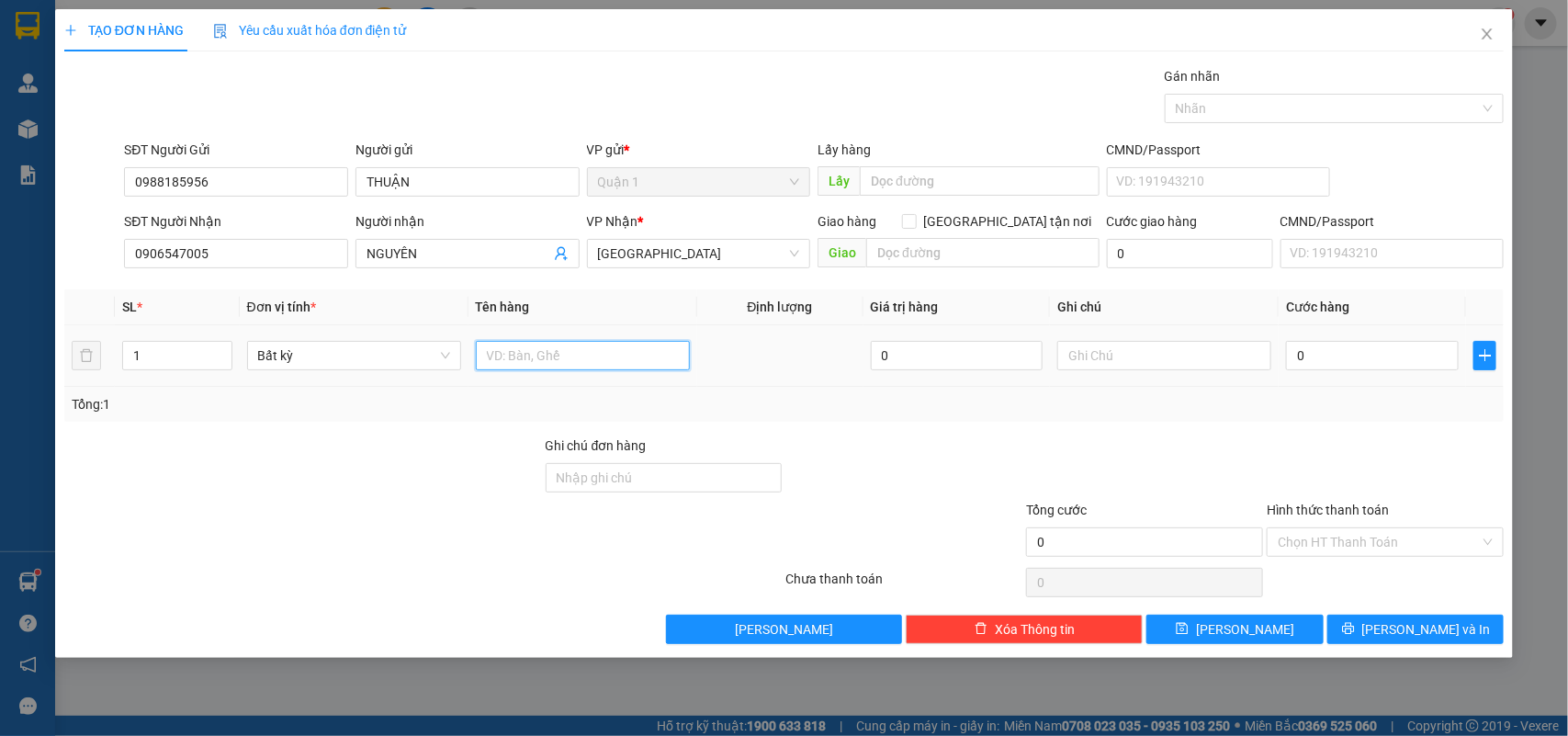
click at [567, 363] on input "text" at bounding box center [583, 356] width 214 height 29
click at [1443, 614] on div "Transit Pickup Surcharge Ids Transit Deliver Surcharge Ids Transit Deliver Surc…" at bounding box center [784, 355] width 1440 height 578
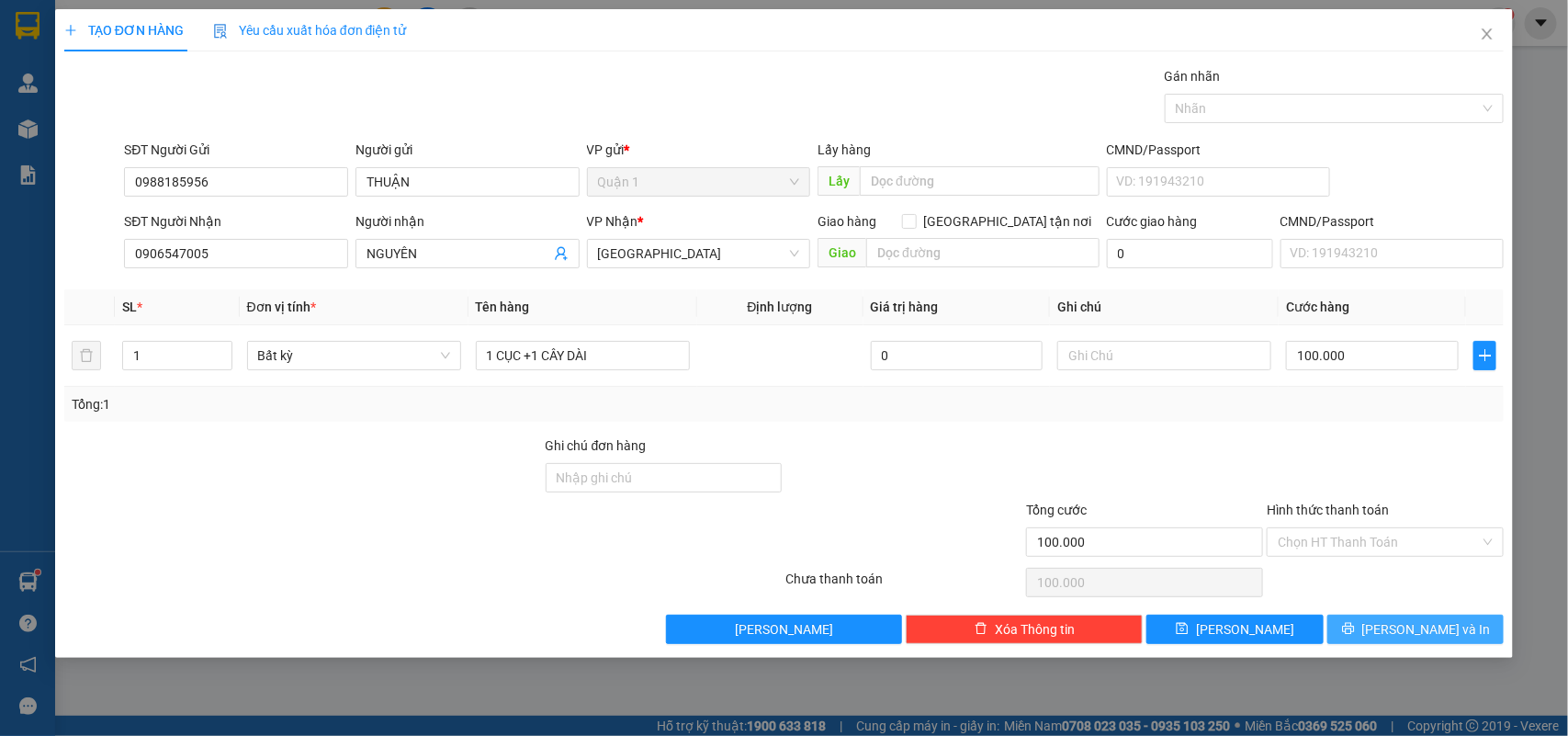
click at [1448, 639] on span "[PERSON_NAME] và In" at bounding box center [1426, 629] width 129 height 20
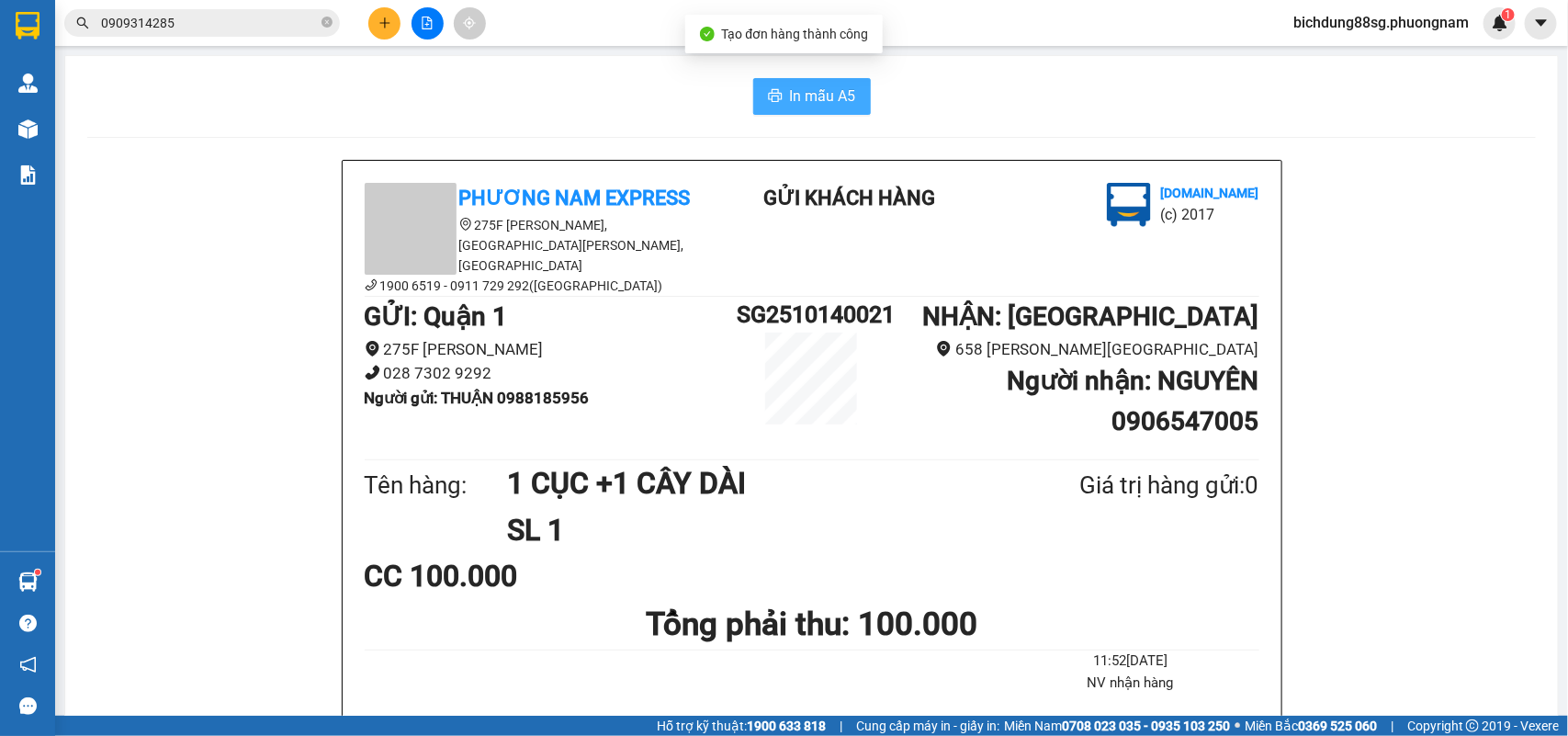
click at [759, 111] on button "In mẫu A5" at bounding box center [812, 96] width 118 height 37
click at [378, 15] on button at bounding box center [384, 23] width 32 height 32
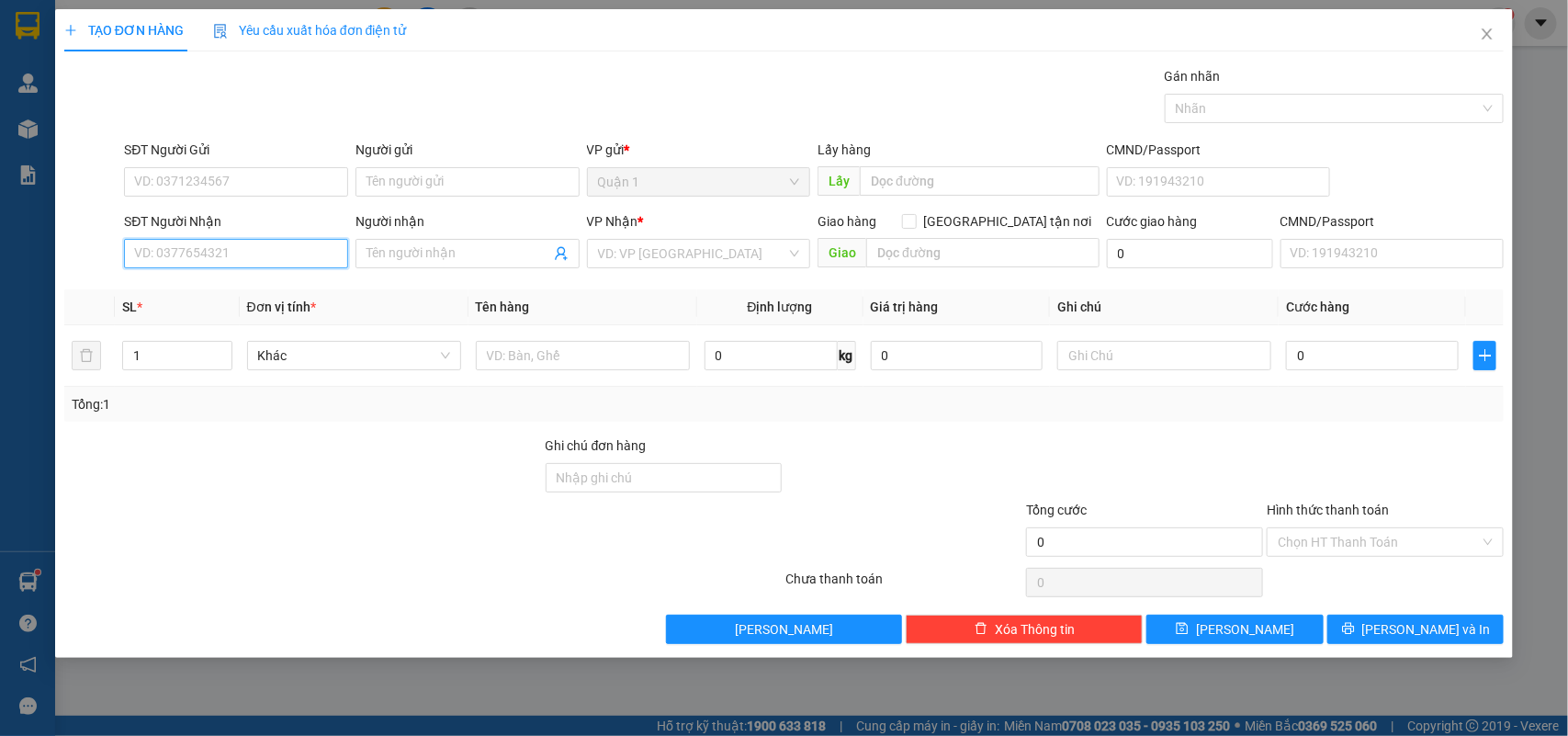
click at [225, 260] on input "SĐT Người Nhận" at bounding box center [236, 254] width 224 height 29
drag, startPoint x: 250, startPoint y: 289, endPoint x: 276, endPoint y: 194, distance: 98.5
click at [250, 289] on div "0985976697 - THỌ KHANG" at bounding box center [236, 291] width 202 height 20
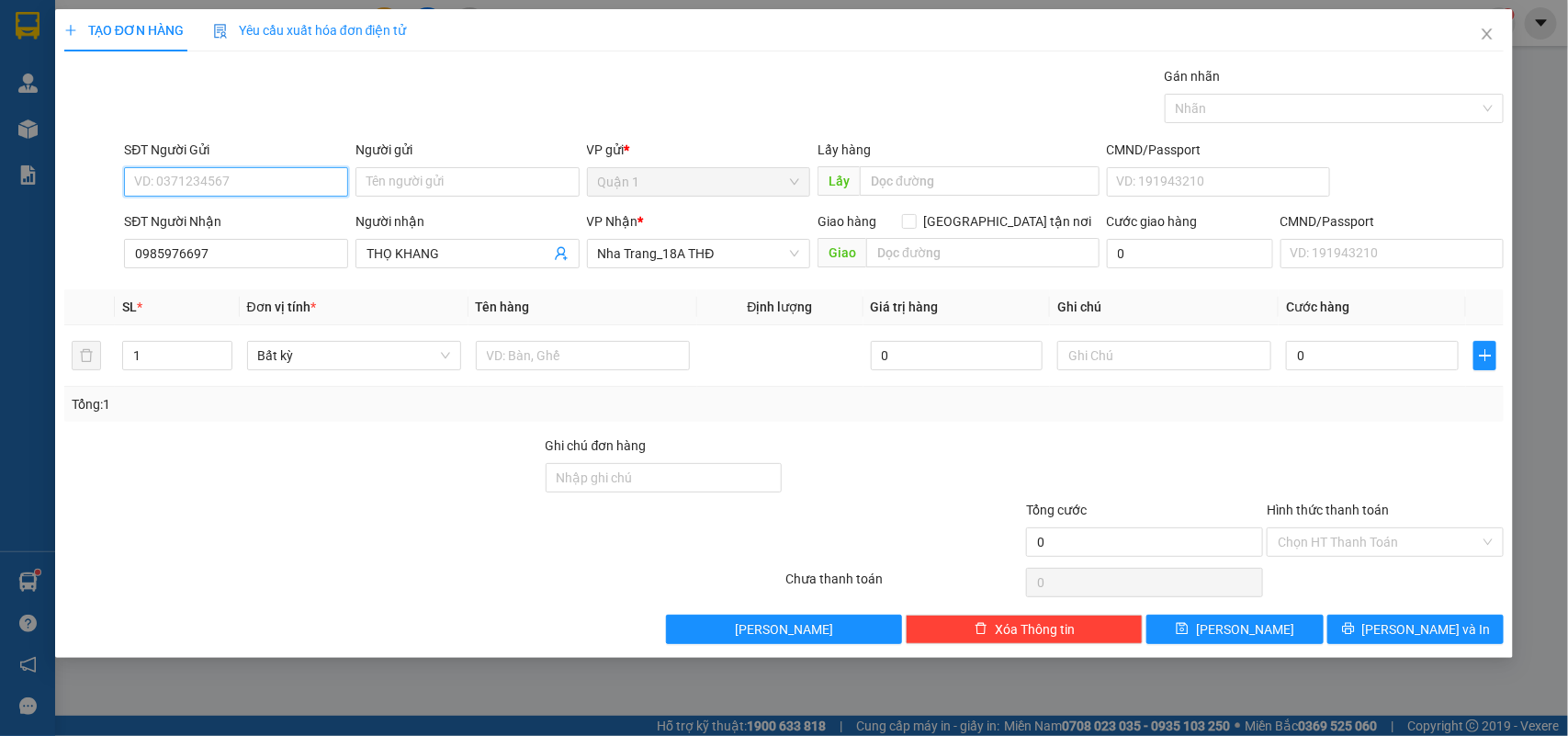
click at [276, 189] on input "SĐT Người Gửi" at bounding box center [236, 182] width 224 height 29
click at [234, 214] on div "02838774250 - V.P.BÌNH" at bounding box center [236, 220] width 202 height 20
click at [550, 350] on input "text" at bounding box center [583, 356] width 214 height 29
click at [292, 242] on input "0985976697" at bounding box center [236, 254] width 224 height 29
click at [290, 242] on input "0985976697" at bounding box center [236, 254] width 224 height 29
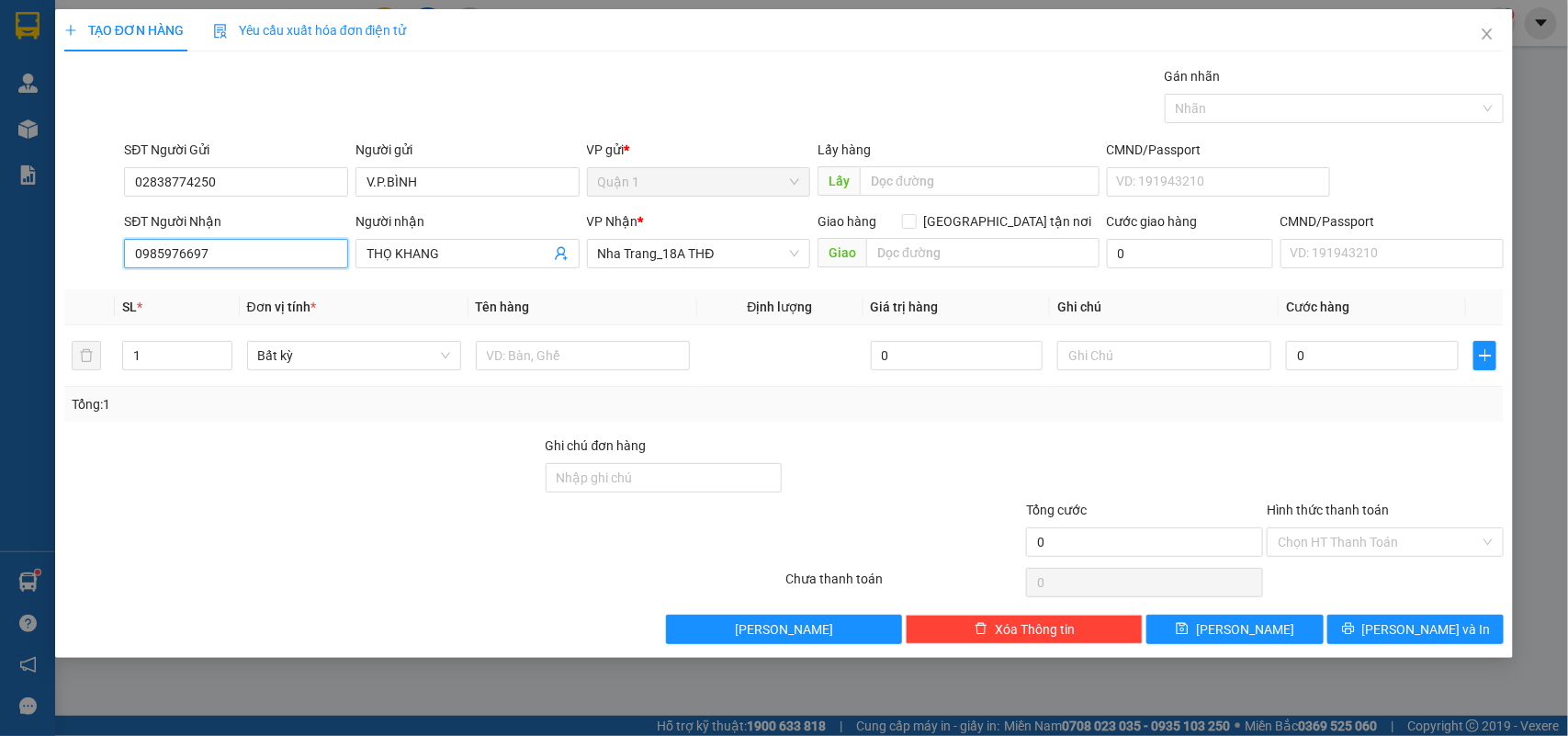
click at [287, 243] on input "0985976697" at bounding box center [236, 254] width 224 height 29
click at [568, 372] on div at bounding box center [583, 356] width 214 height 37
click at [571, 369] on input "text" at bounding box center [583, 356] width 214 height 29
click at [1365, 372] on div "0" at bounding box center [1372, 356] width 173 height 37
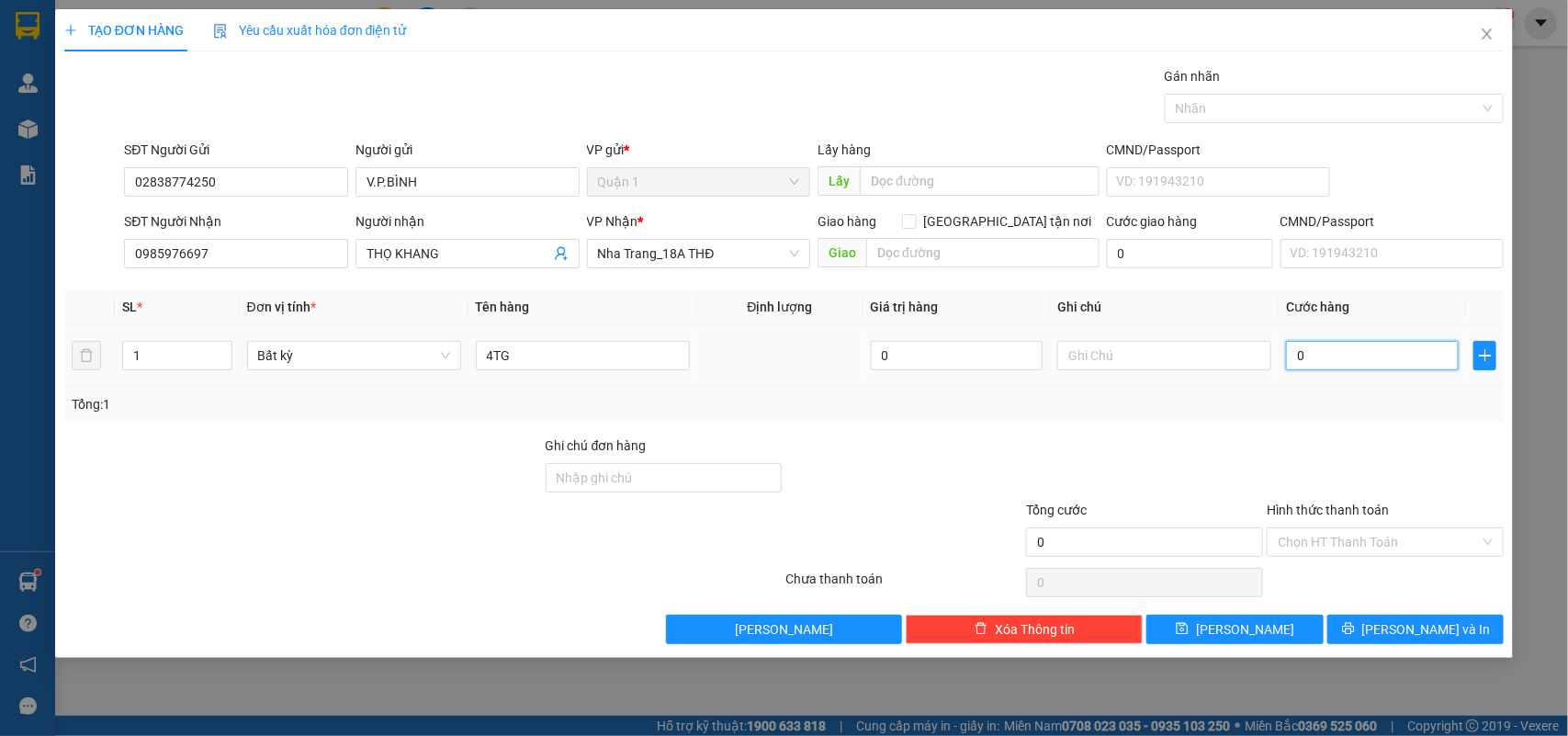
click at [1369, 358] on input "0" at bounding box center [1372, 356] width 173 height 29
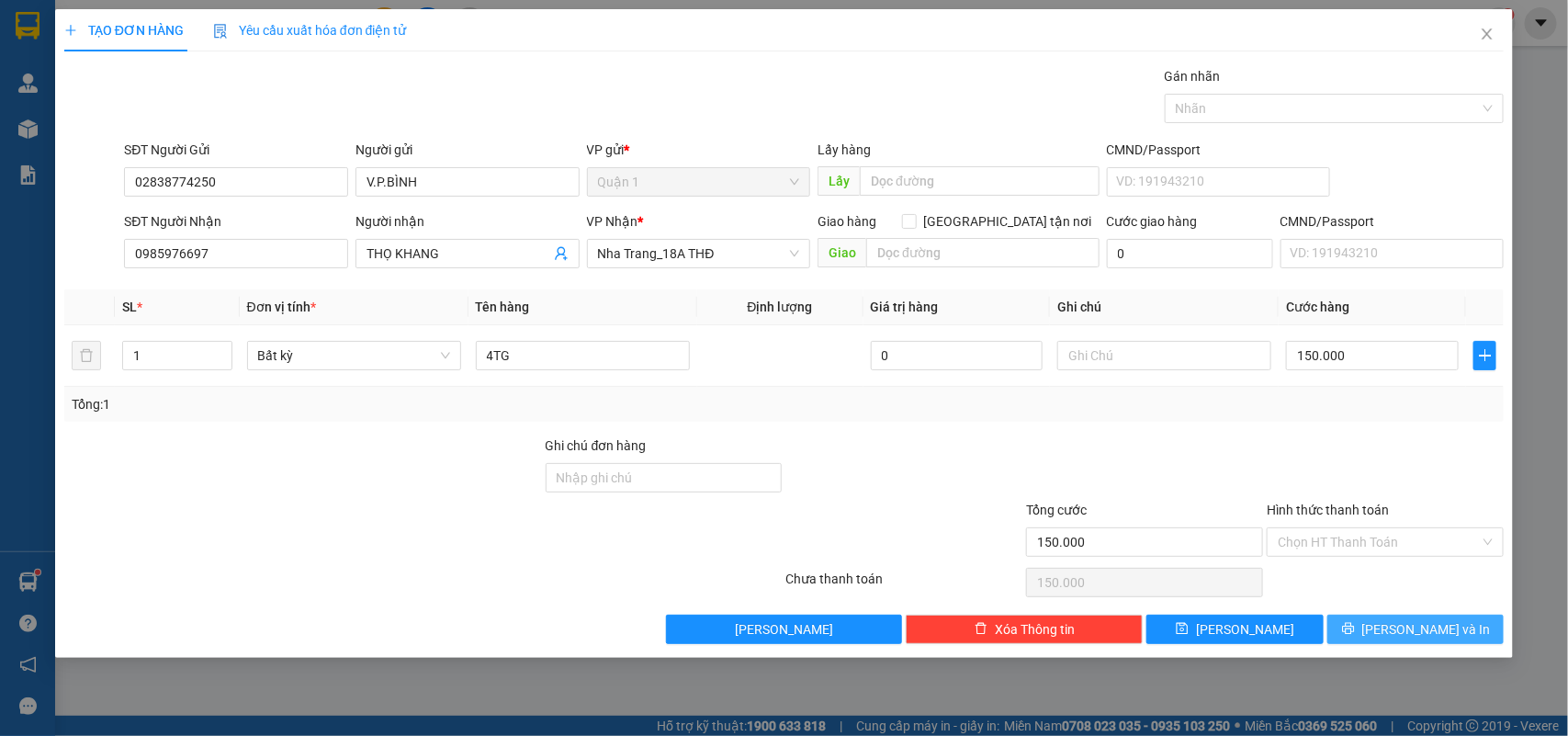
drag, startPoint x: 1393, startPoint y: 589, endPoint x: 1412, endPoint y: 636, distance: 50.7
click at [1396, 608] on div "Transit Pickup Surcharge Ids Transit Deliver Surcharge Ids Transit Deliver Surc…" at bounding box center [784, 355] width 1440 height 578
click at [1412, 636] on span "[PERSON_NAME] và In" at bounding box center [1426, 629] width 129 height 20
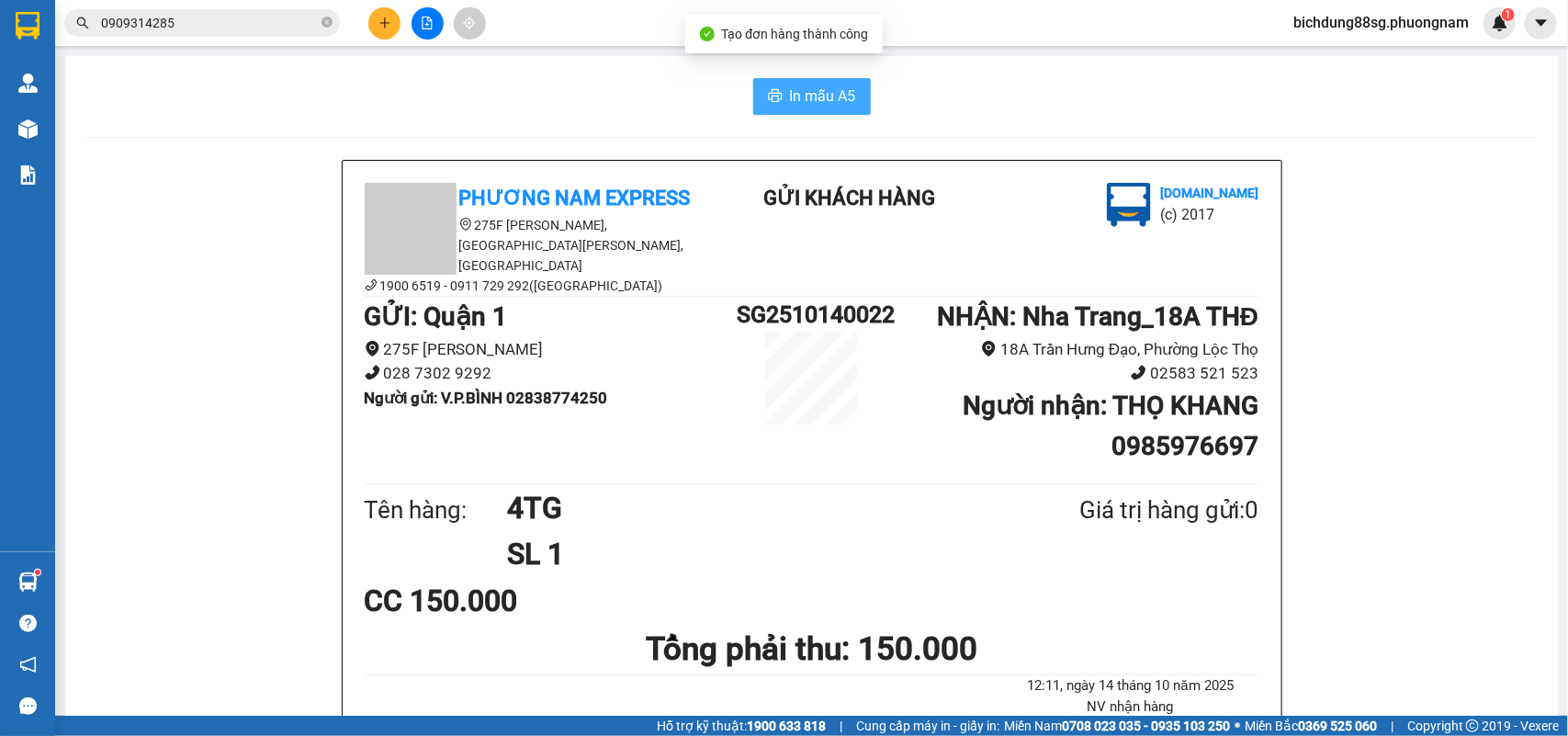
click at [824, 96] on span "In mẫu A5" at bounding box center [824, 96] width 66 height 23
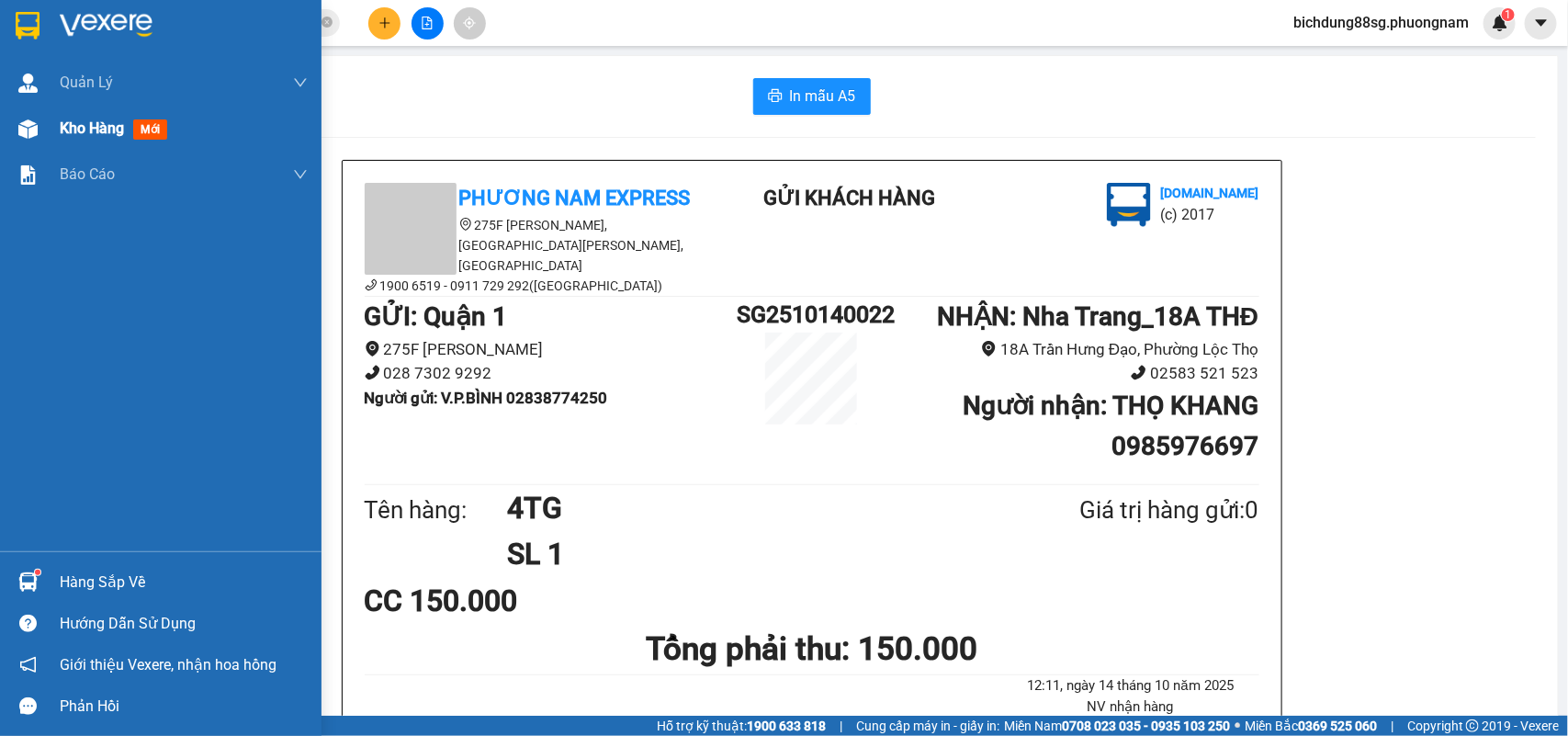
click at [42, 122] on div at bounding box center [28, 129] width 32 height 32
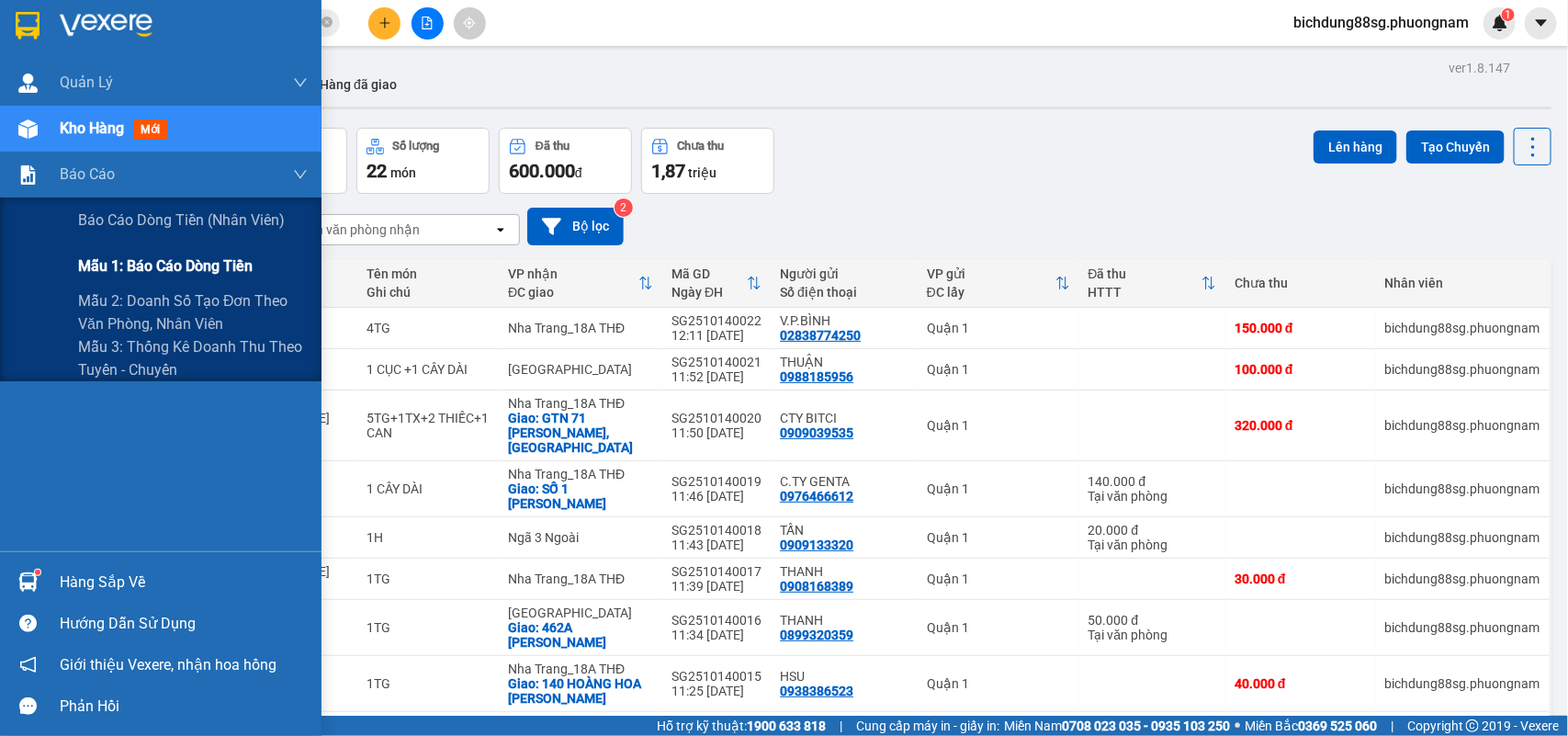
click at [126, 266] on span "Mẫu 1: Báo cáo dòng tiền" at bounding box center [165, 266] width 175 height 23
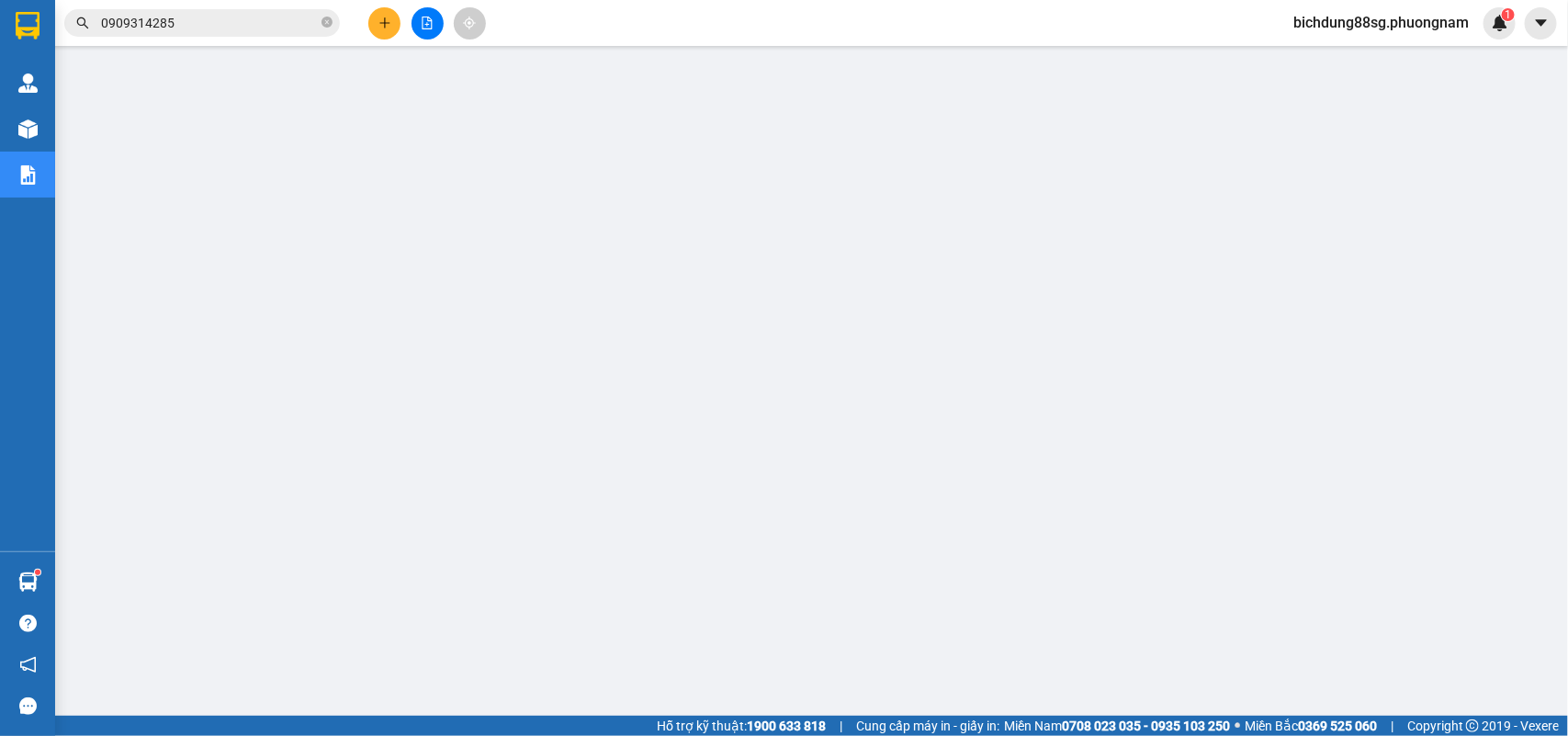
click at [282, 7] on div "Kết quả tìm kiếm ( 5 ) Bộ lọc Ngày tạo đơn gần nhất Mã ĐH Trạng thái Món hàng T…" at bounding box center [179, 23] width 358 height 32
click at [271, 14] on input "0909314285" at bounding box center [210, 23] width 217 height 20
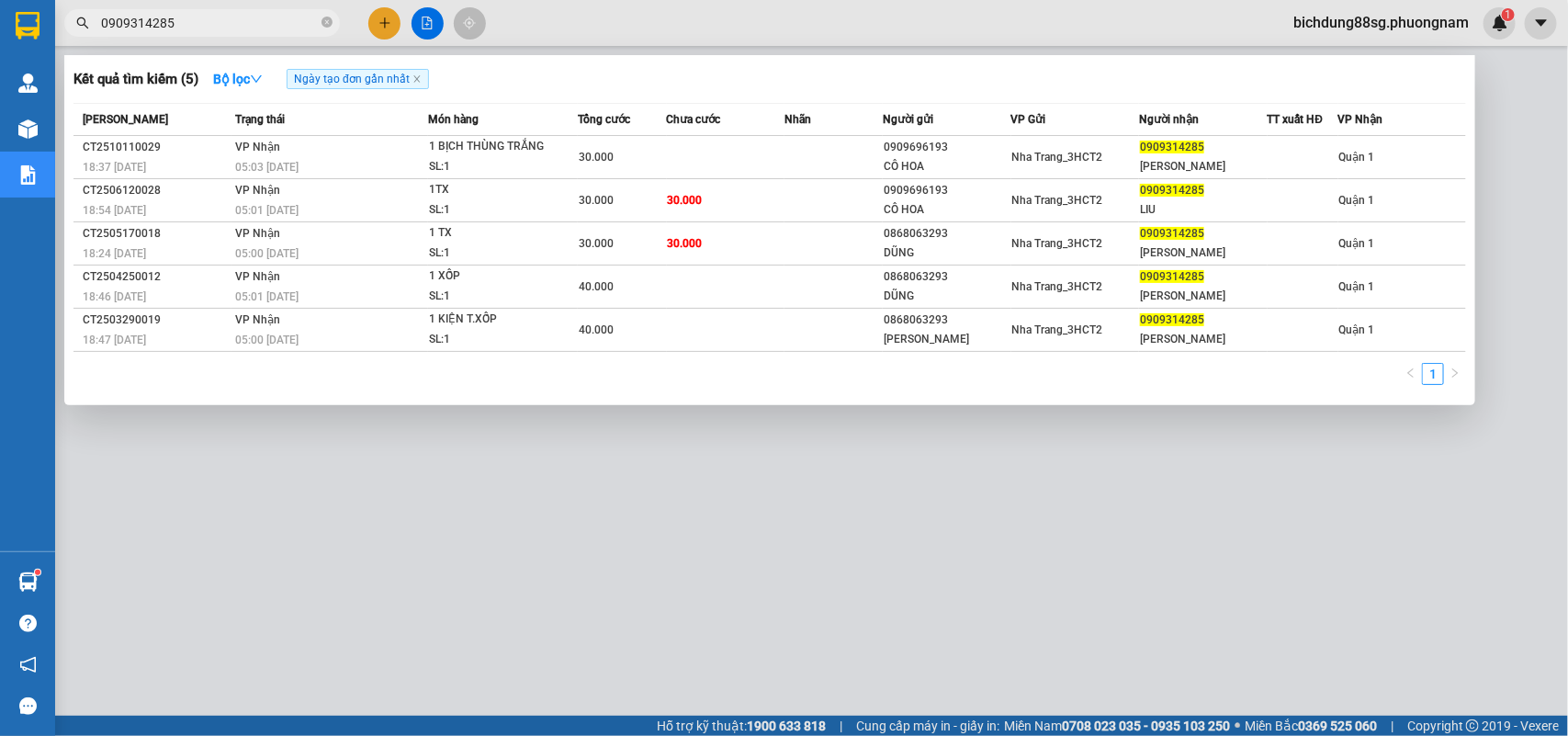
click at [271, 14] on input "0909314285" at bounding box center [210, 23] width 217 height 20
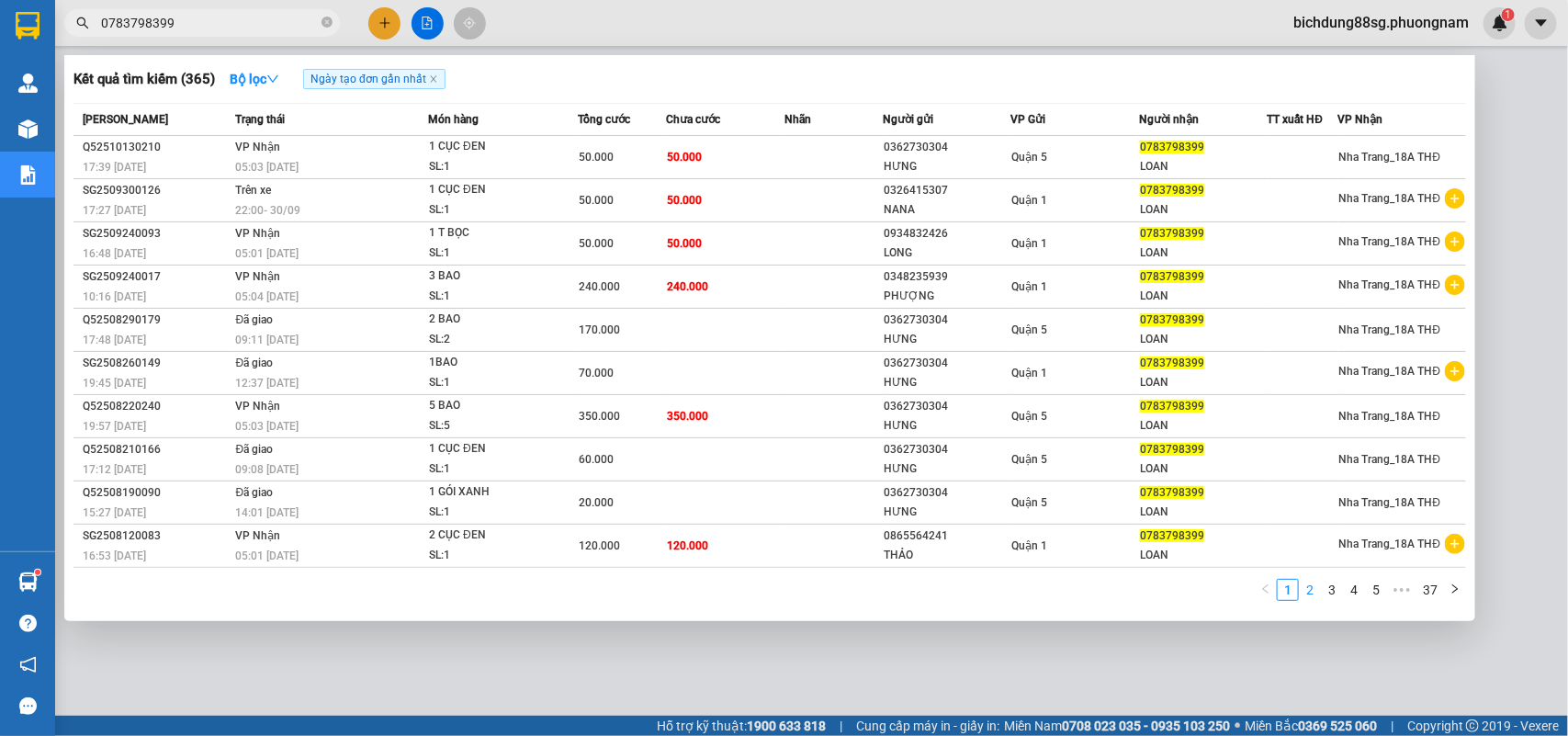
click at [1312, 589] on link "2" at bounding box center [1310, 590] width 20 height 20
click at [1330, 590] on link "3" at bounding box center [1332, 590] width 20 height 20
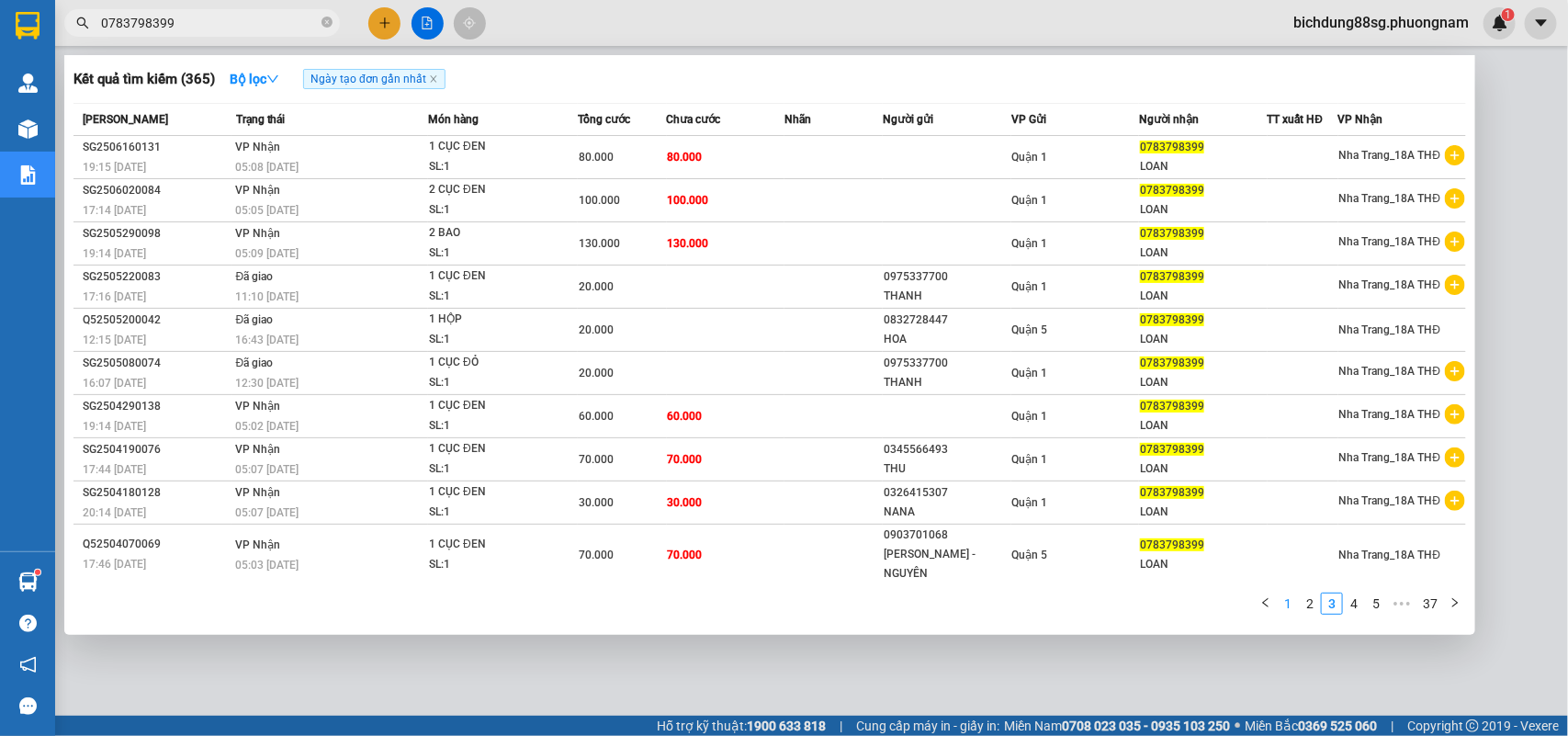
click at [1297, 594] on link "1" at bounding box center [1288, 604] width 20 height 20
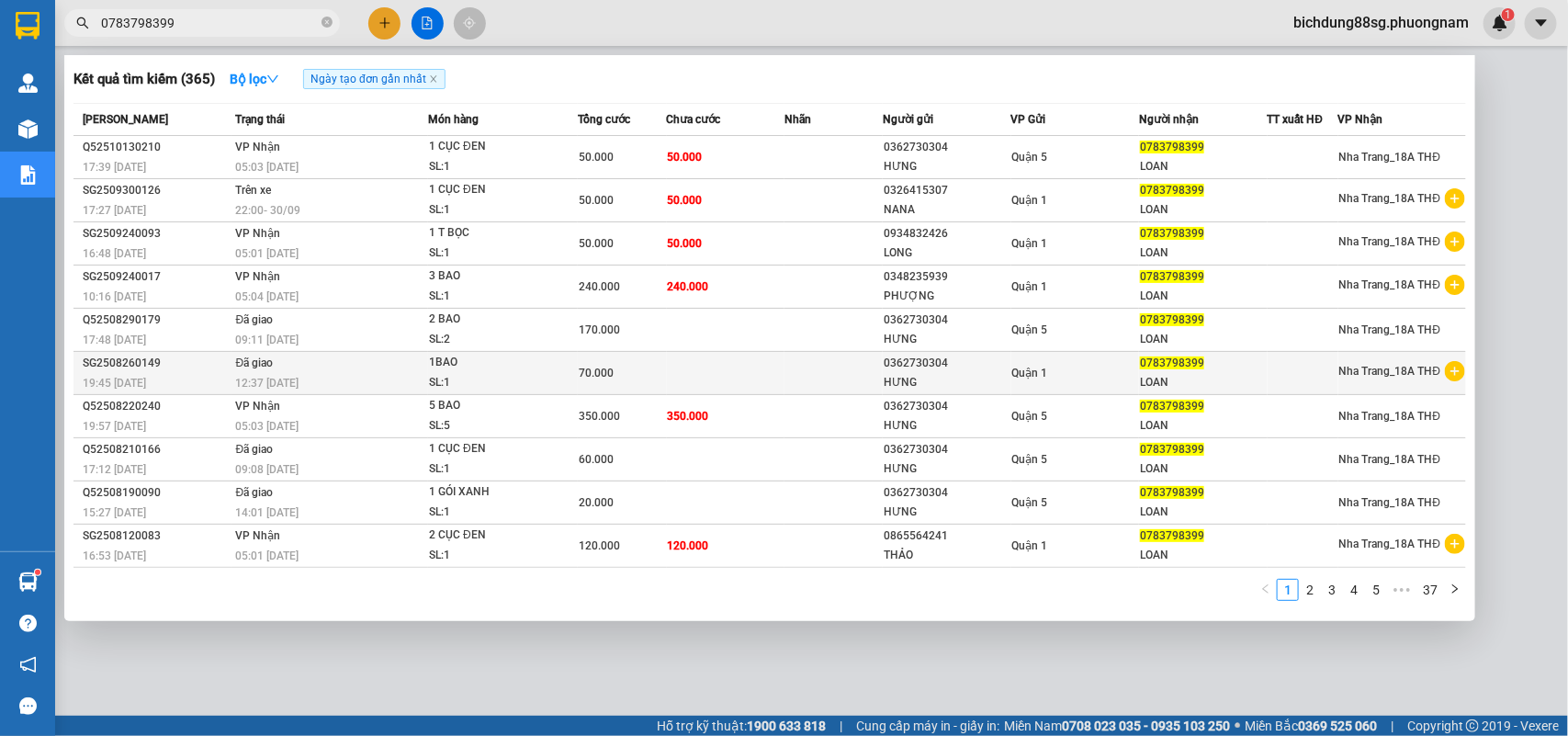
click at [1454, 372] on icon "plus-circle" at bounding box center [1455, 371] width 20 height 20
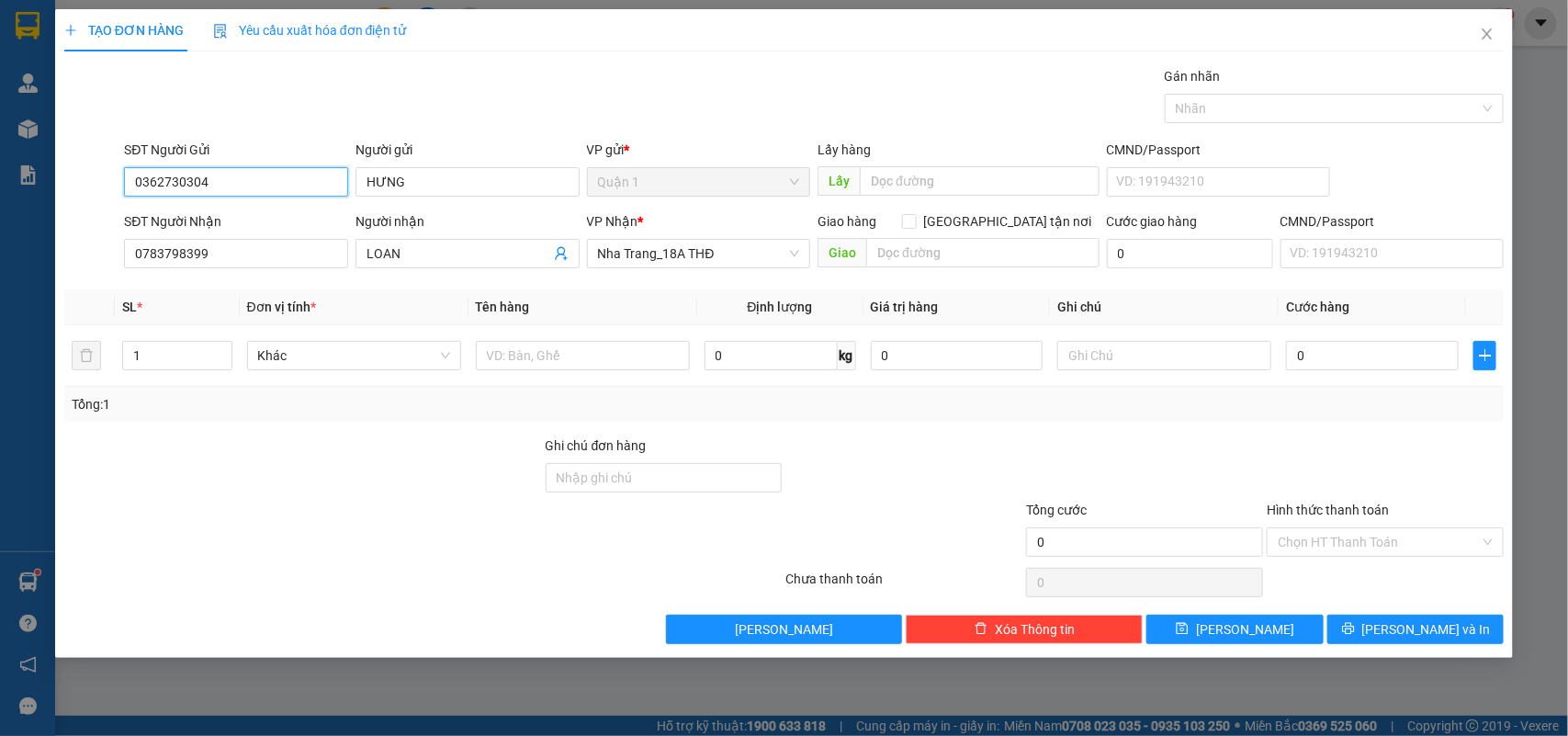
click at [267, 185] on input "0362730304" at bounding box center [236, 182] width 224 height 29
click at [425, 186] on input "HƯNG" at bounding box center [468, 182] width 224 height 29
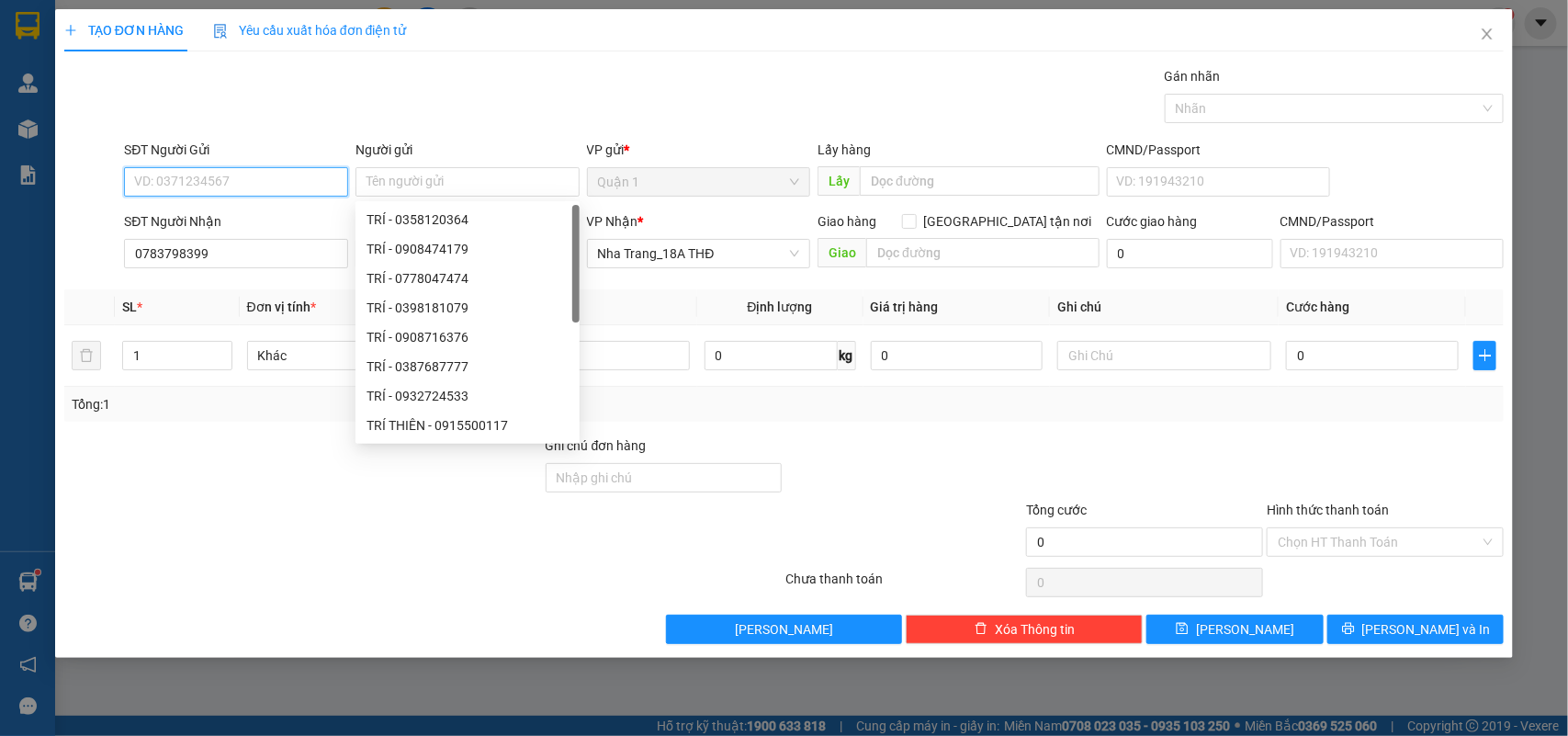
click at [211, 182] on input "SĐT Người Gửi" at bounding box center [236, 182] width 224 height 29
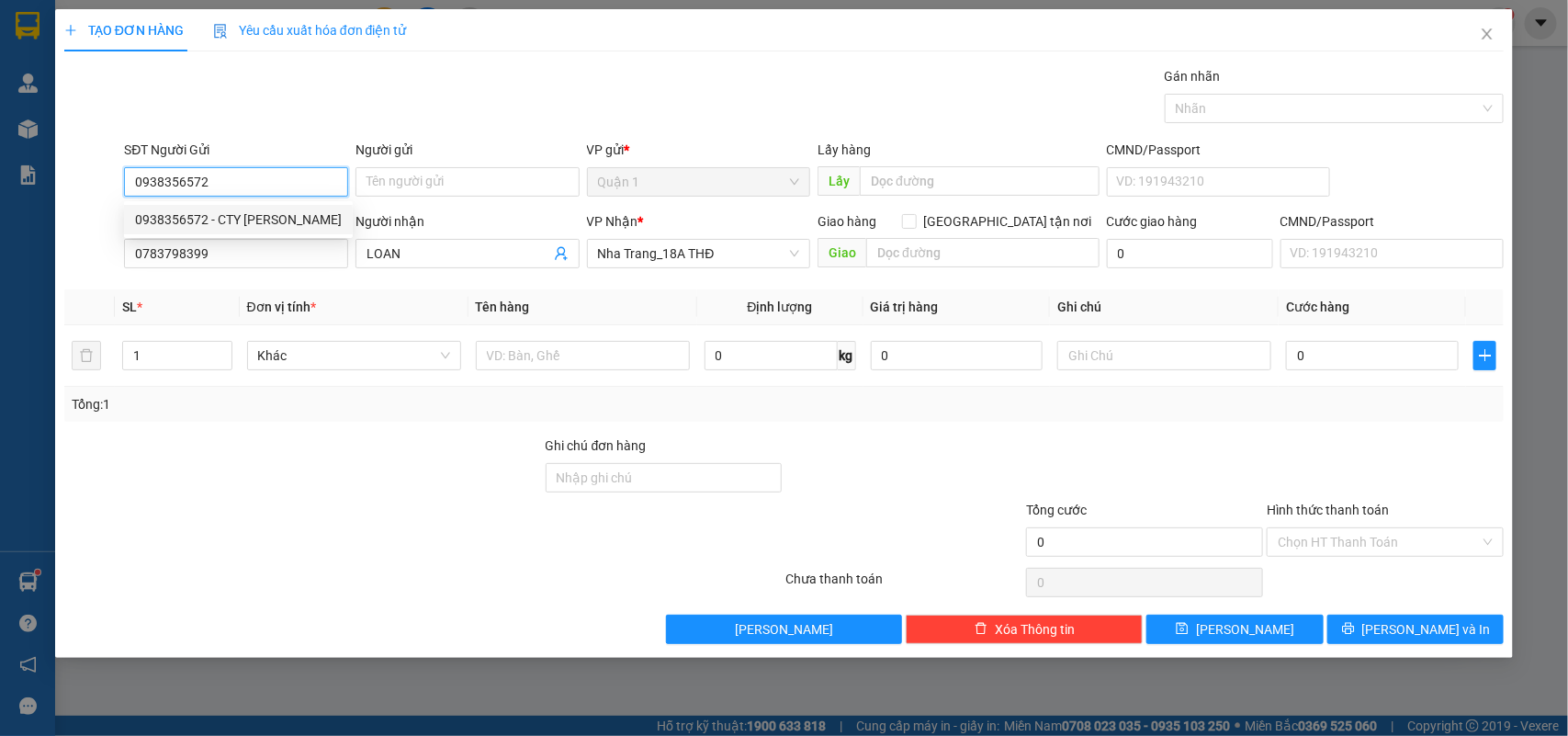
click at [312, 207] on div "0938356572 - CTY KIM NGỌC TÀI" at bounding box center [238, 220] width 229 height 29
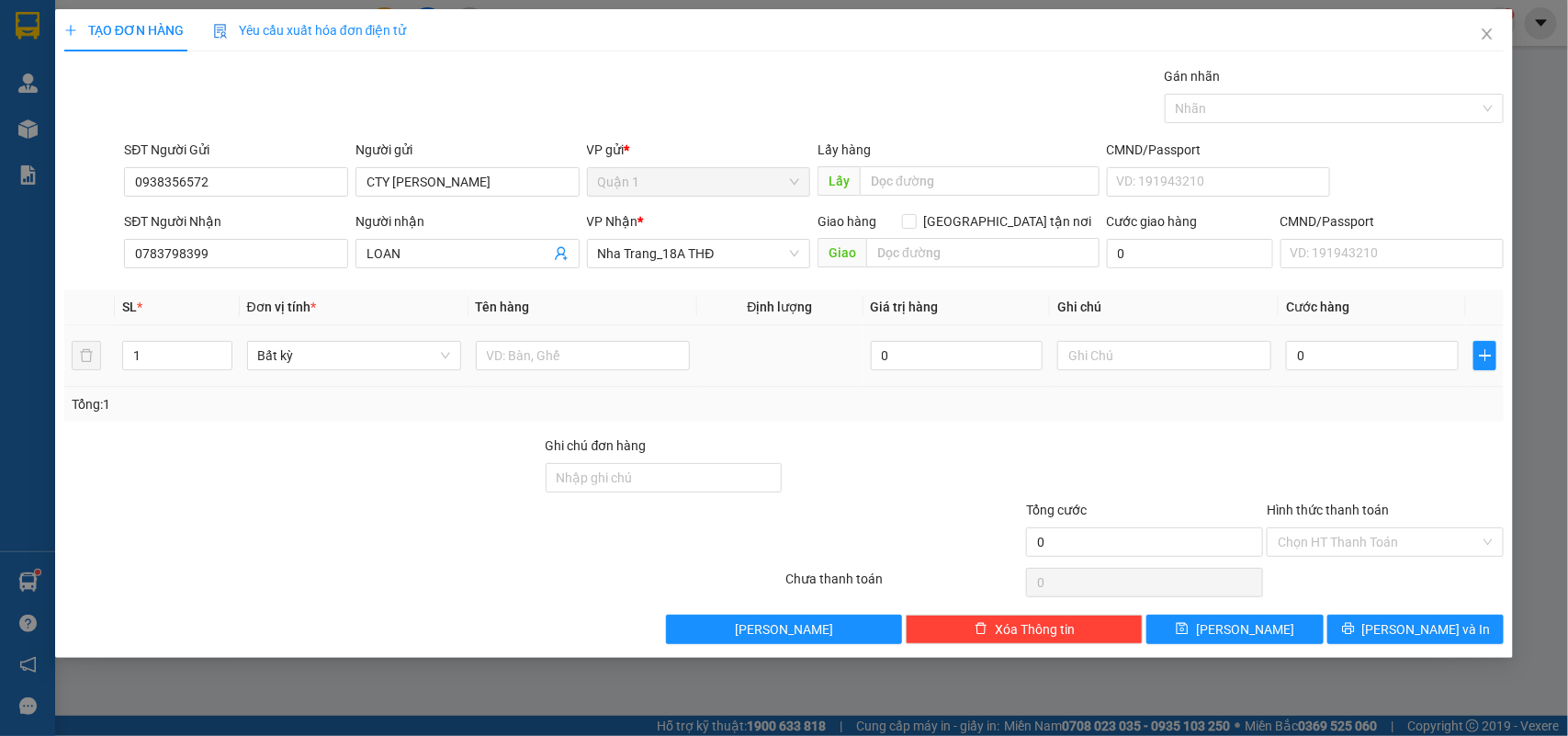
click at [553, 336] on td at bounding box center [583, 356] width 229 height 62
click at [550, 342] on input "text" at bounding box center [583, 356] width 214 height 29
click at [1378, 358] on input "0" at bounding box center [1372, 356] width 173 height 29
click at [1459, 622] on button "[PERSON_NAME] và In" at bounding box center [1415, 629] width 176 height 29
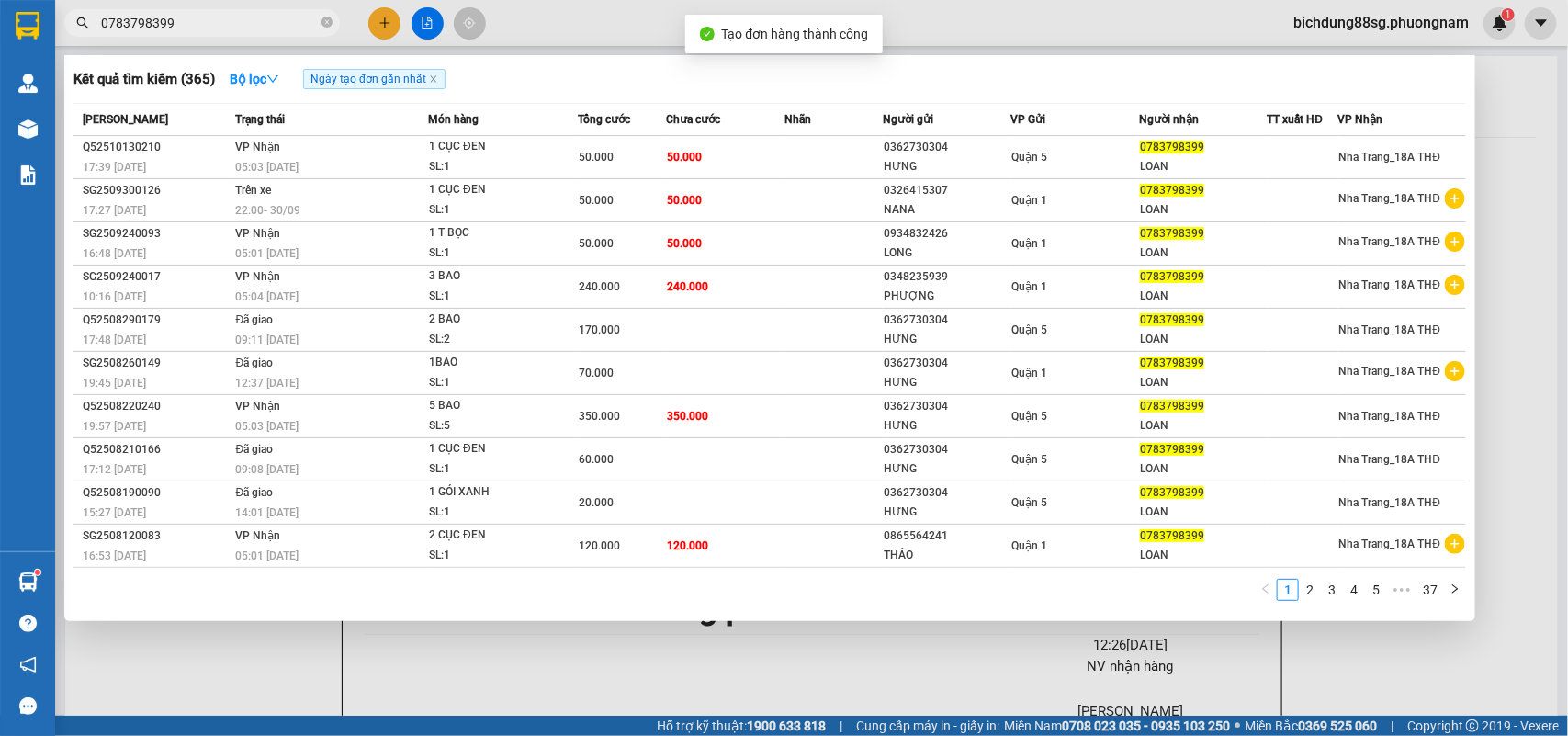
click at [1497, 328] on div at bounding box center [784, 368] width 1568 height 736
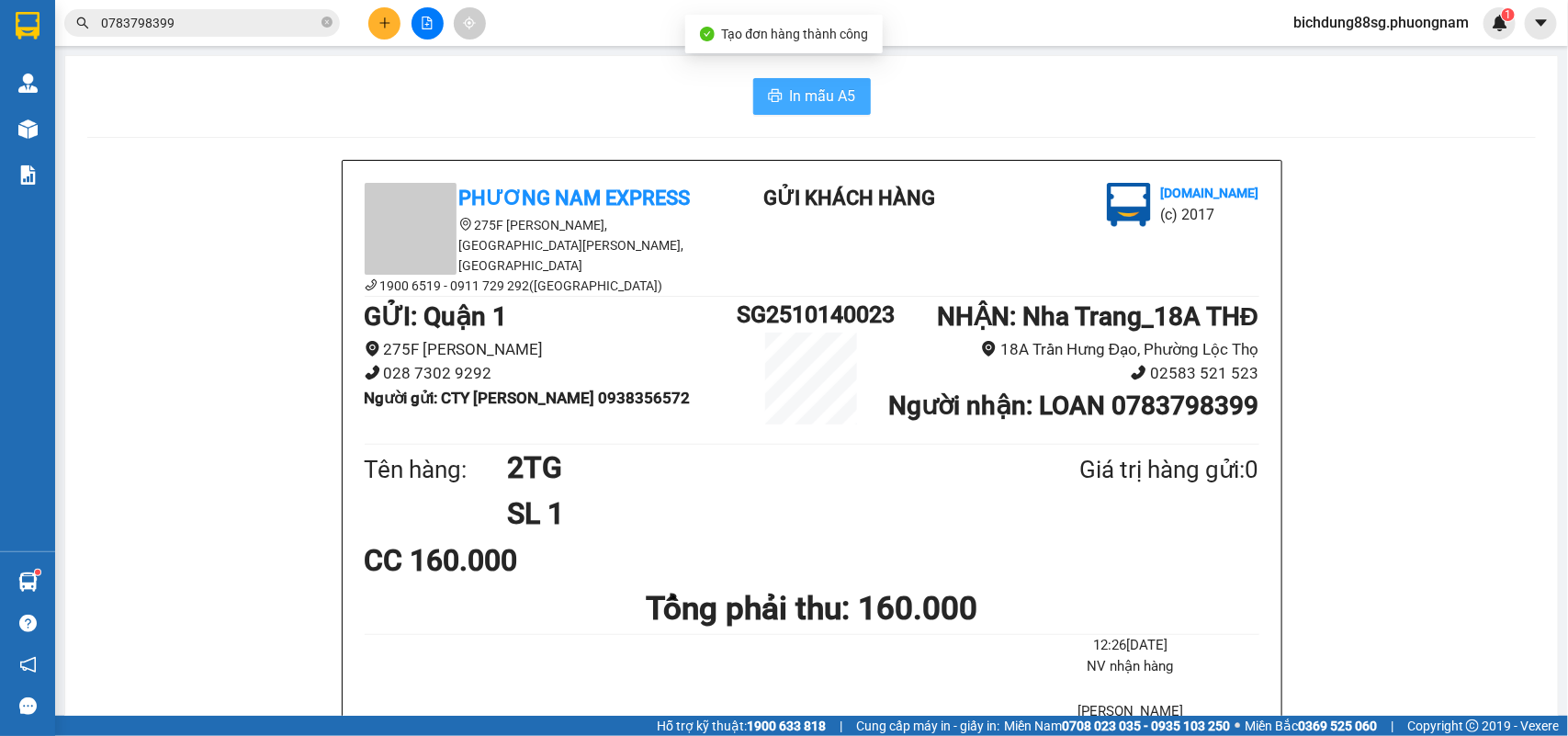
click at [773, 89] on icon "printer" at bounding box center [776, 96] width 15 height 15
click at [387, 28] on icon "plus" at bounding box center [385, 23] width 13 height 13
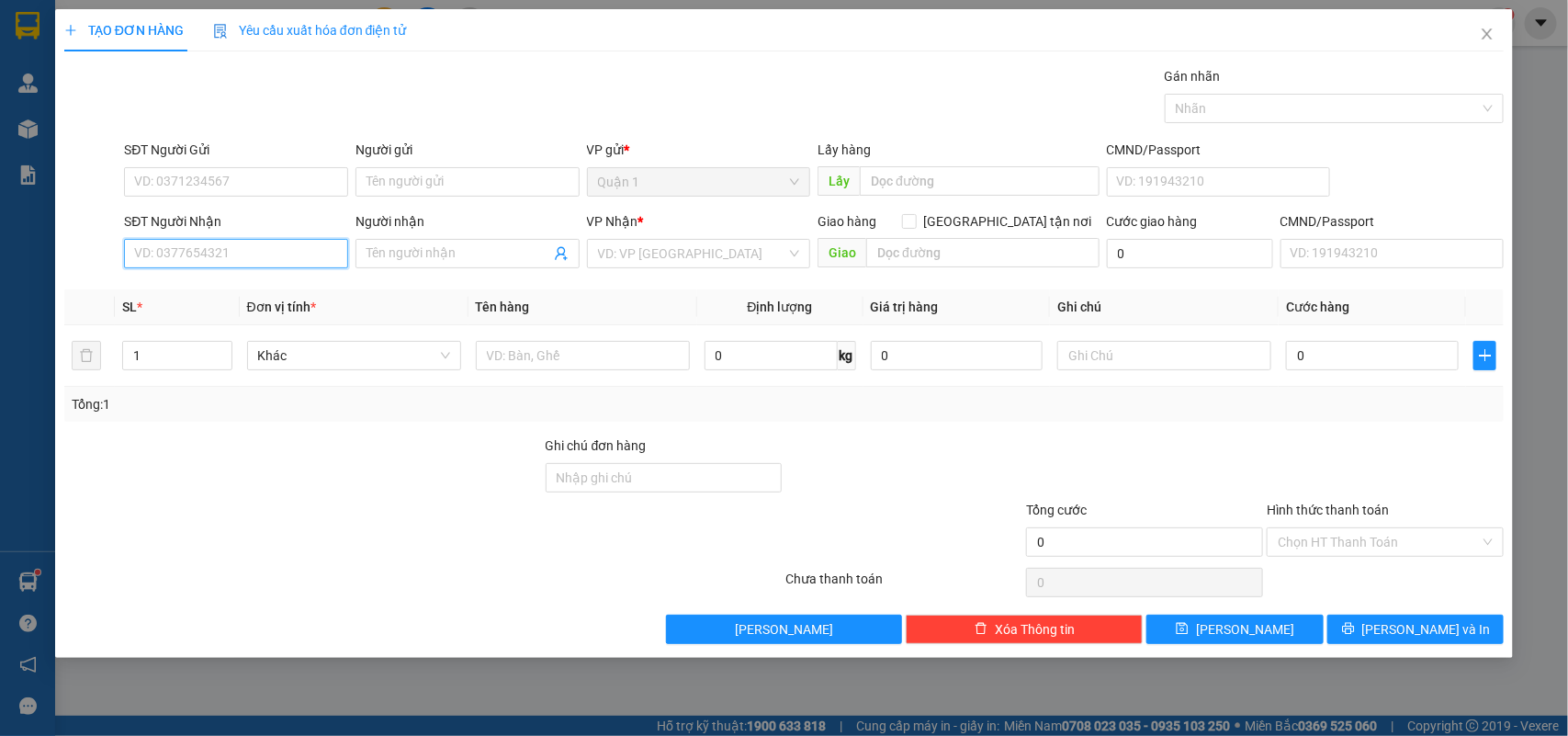
click at [246, 253] on input "SĐT Người Nhận" at bounding box center [236, 254] width 224 height 29
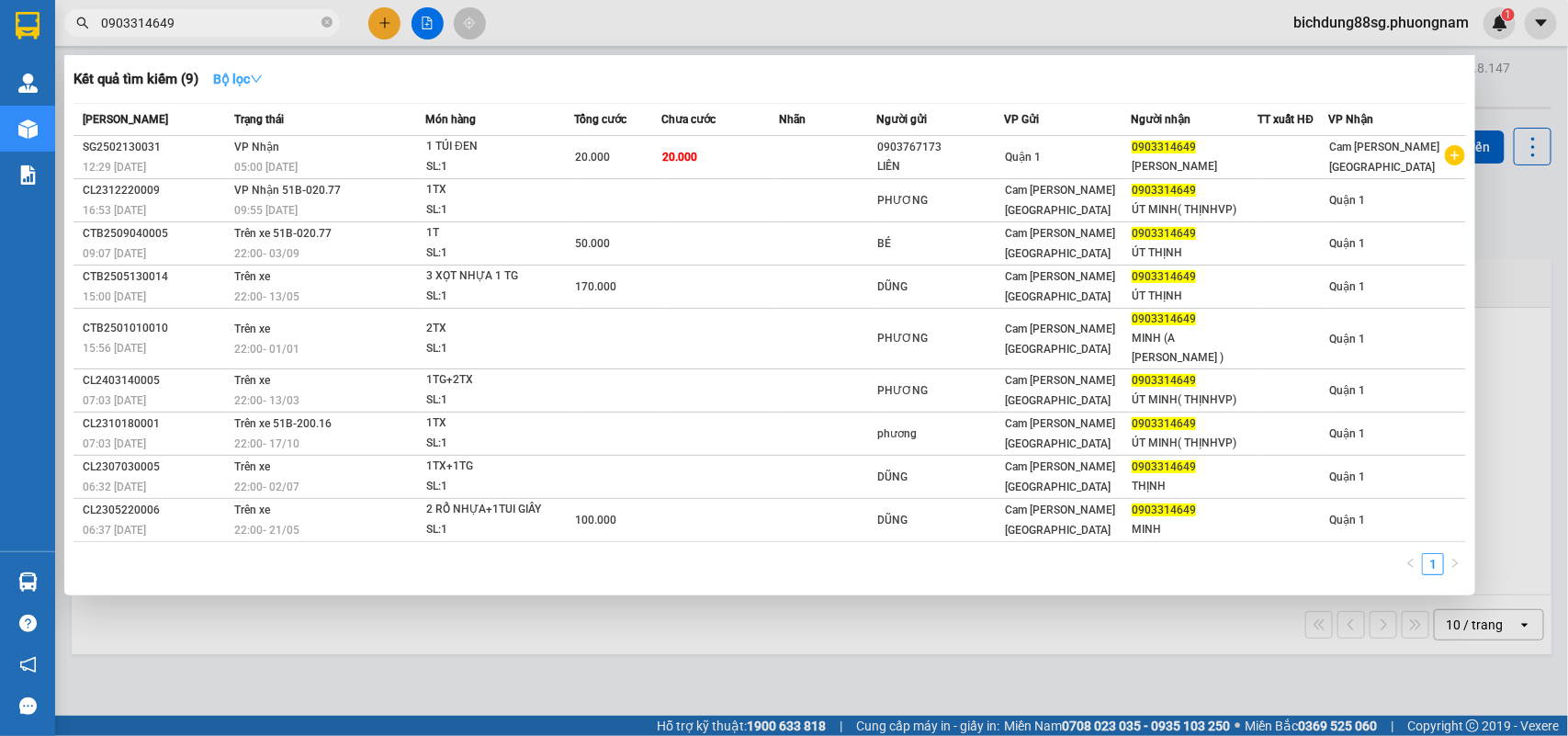
type input "0903314649"
click at [258, 83] on icon "down" at bounding box center [256, 79] width 13 height 13
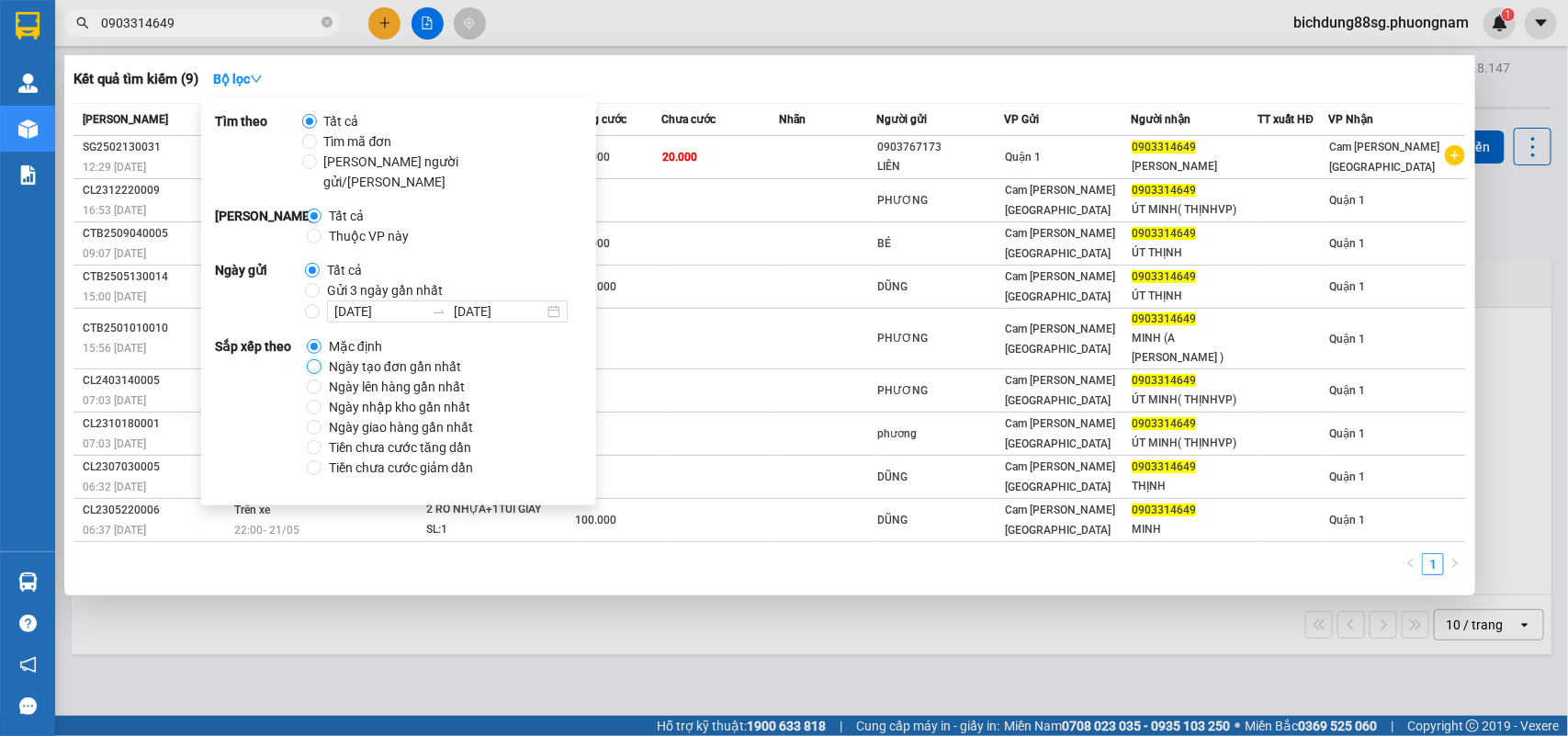
drag, startPoint x: 312, startPoint y: 345, endPoint x: 308, endPoint y: 336, distance: 9.8
click at [311, 359] on input "Ngày tạo đơn gần nhất" at bounding box center [314, 367] width 15 height 15
radio input "true"
radio input "false"
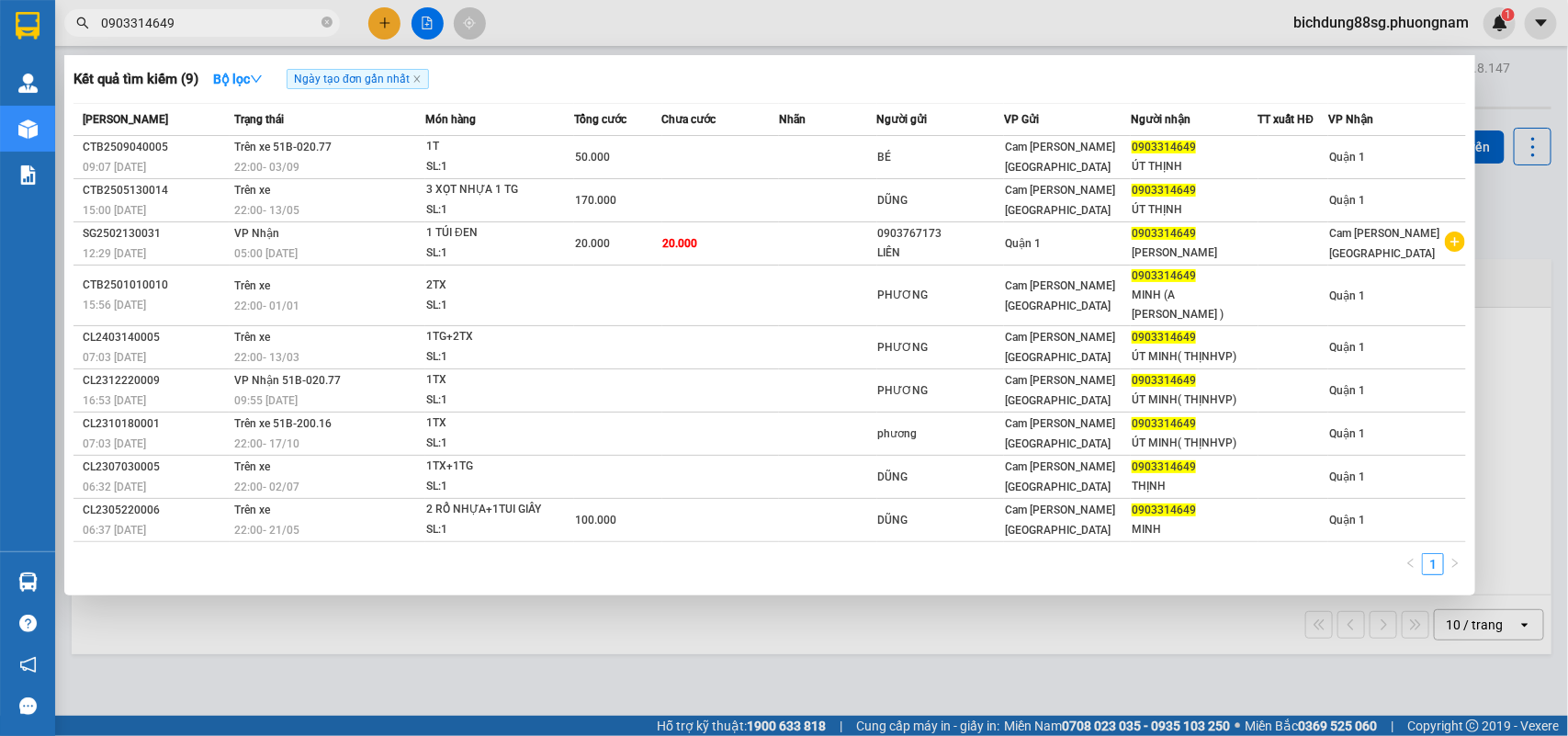
click at [231, 26] on input "0903314649" at bounding box center [210, 23] width 217 height 20
click at [327, 24] on icon "close-circle" at bounding box center [327, 22] width 11 height 11
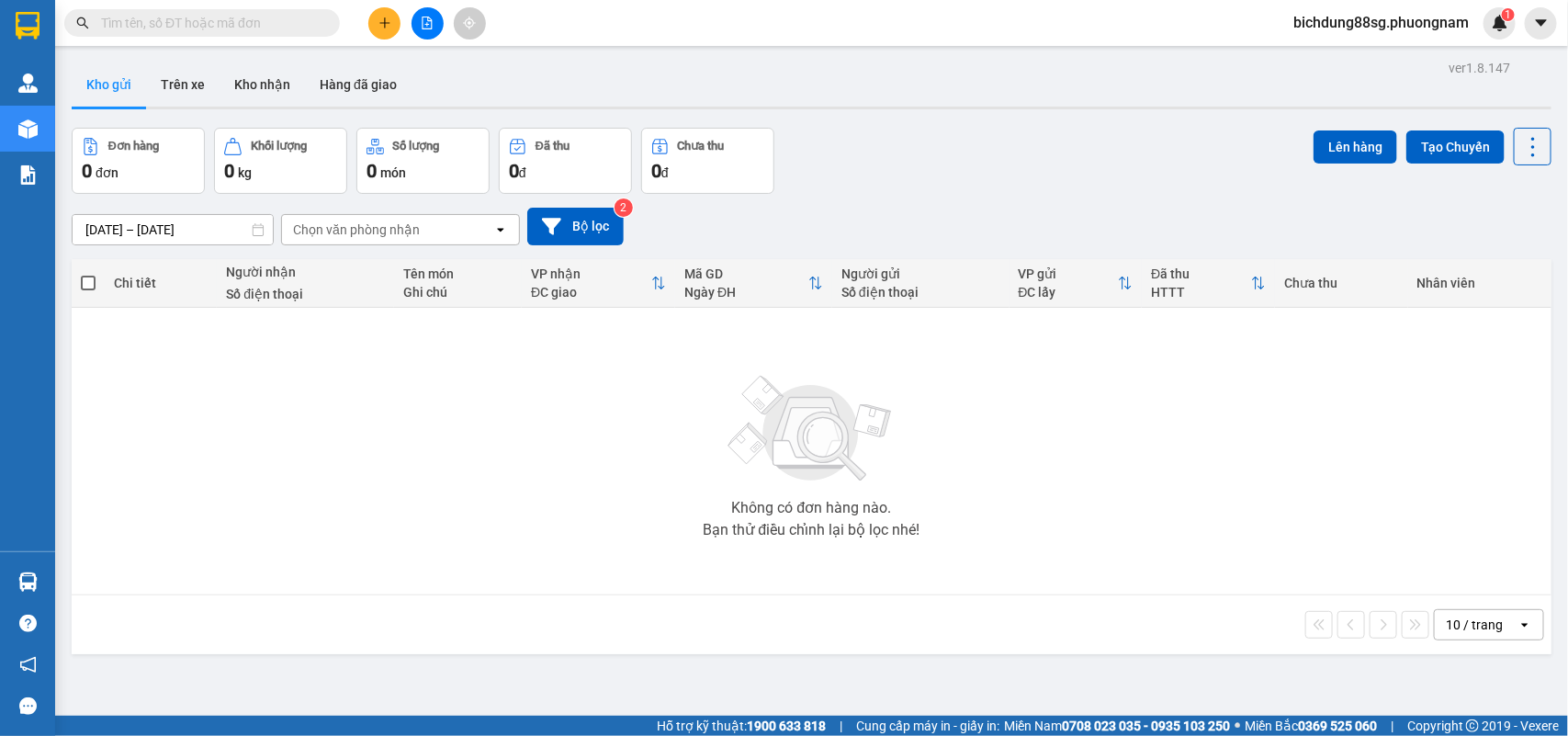
click at [147, 17] on input "text" at bounding box center [210, 23] width 217 height 20
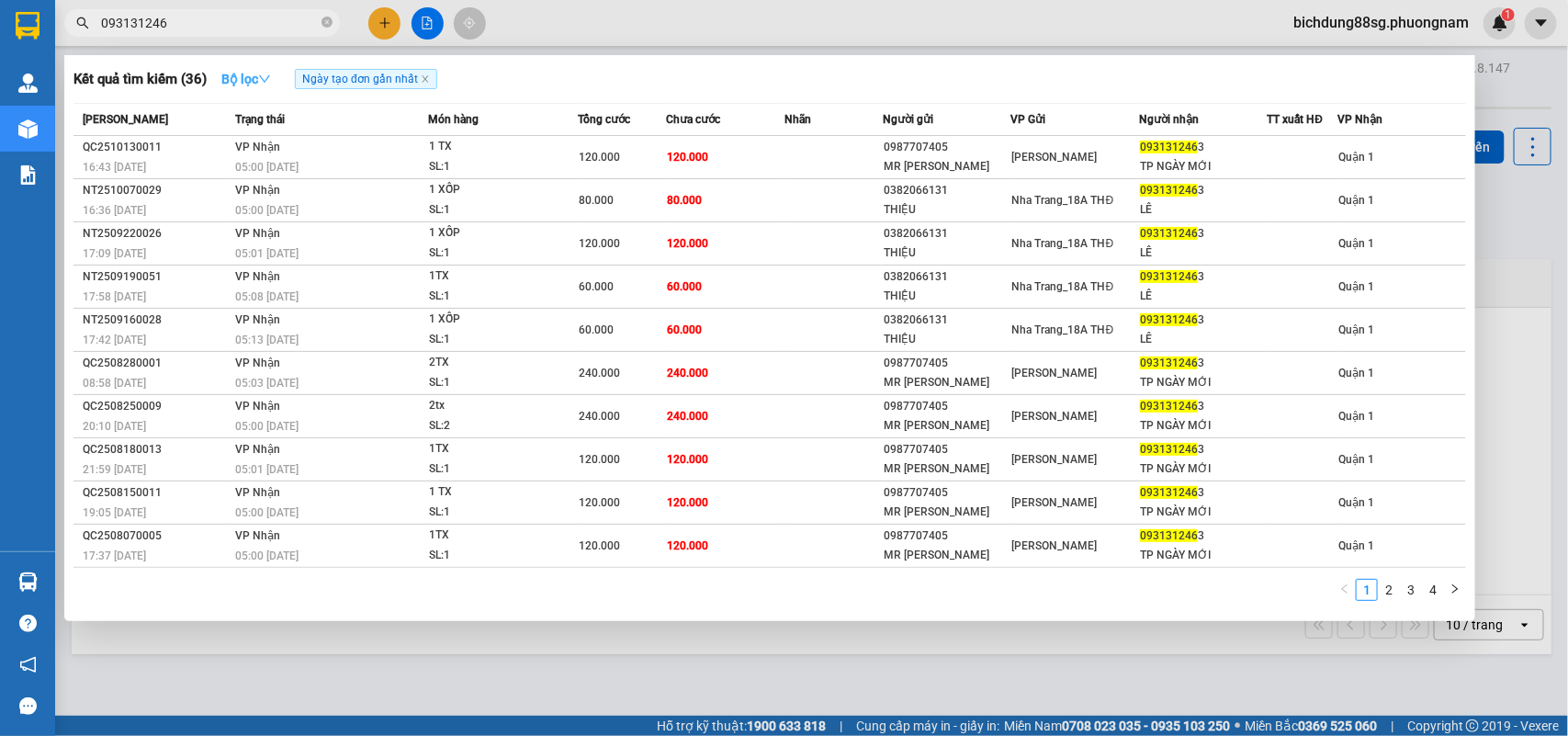
type input "093131246"
click at [323, 19] on icon "close-circle" at bounding box center [327, 22] width 11 height 11
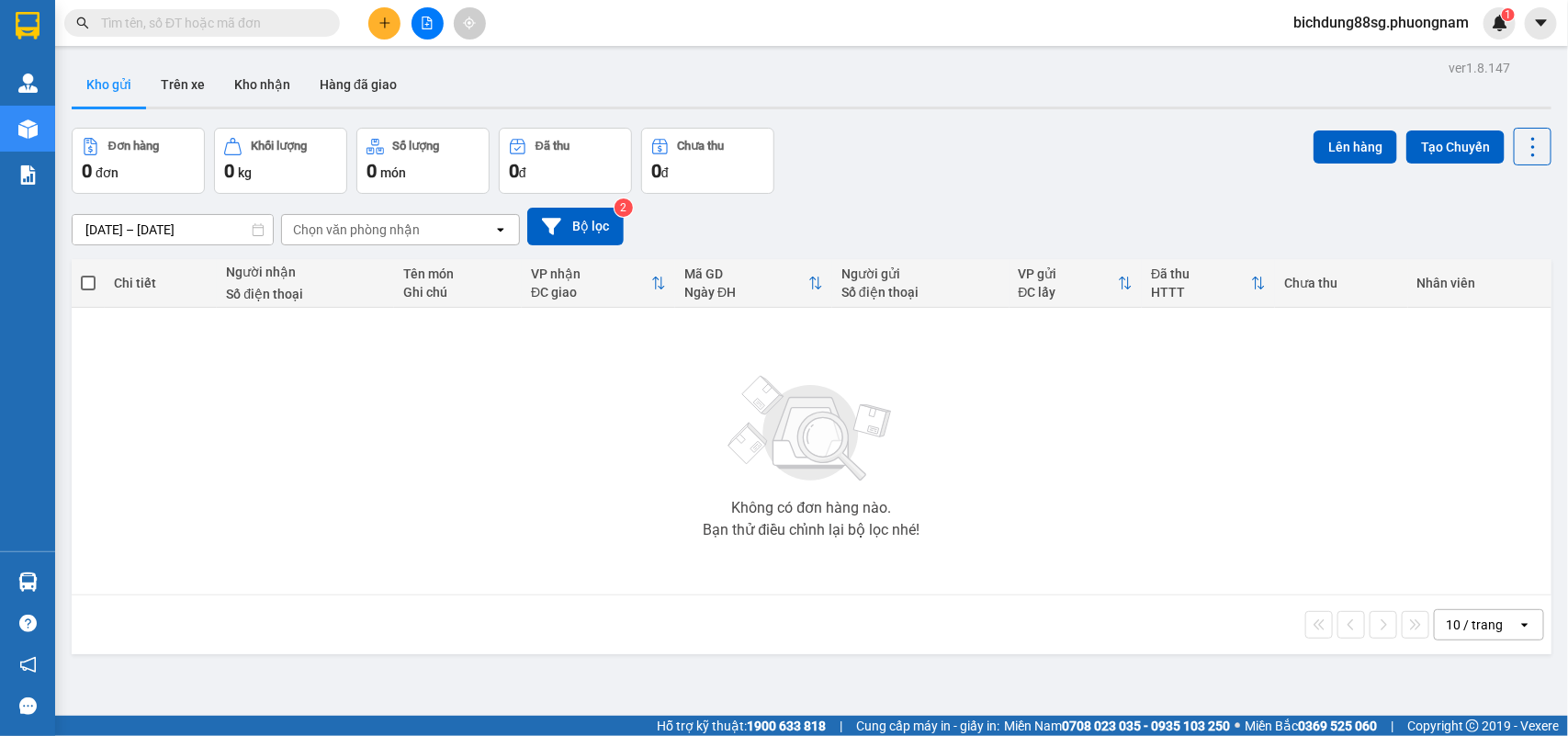
click at [288, 20] on input "text" at bounding box center [210, 23] width 217 height 20
paste input "0981161979"
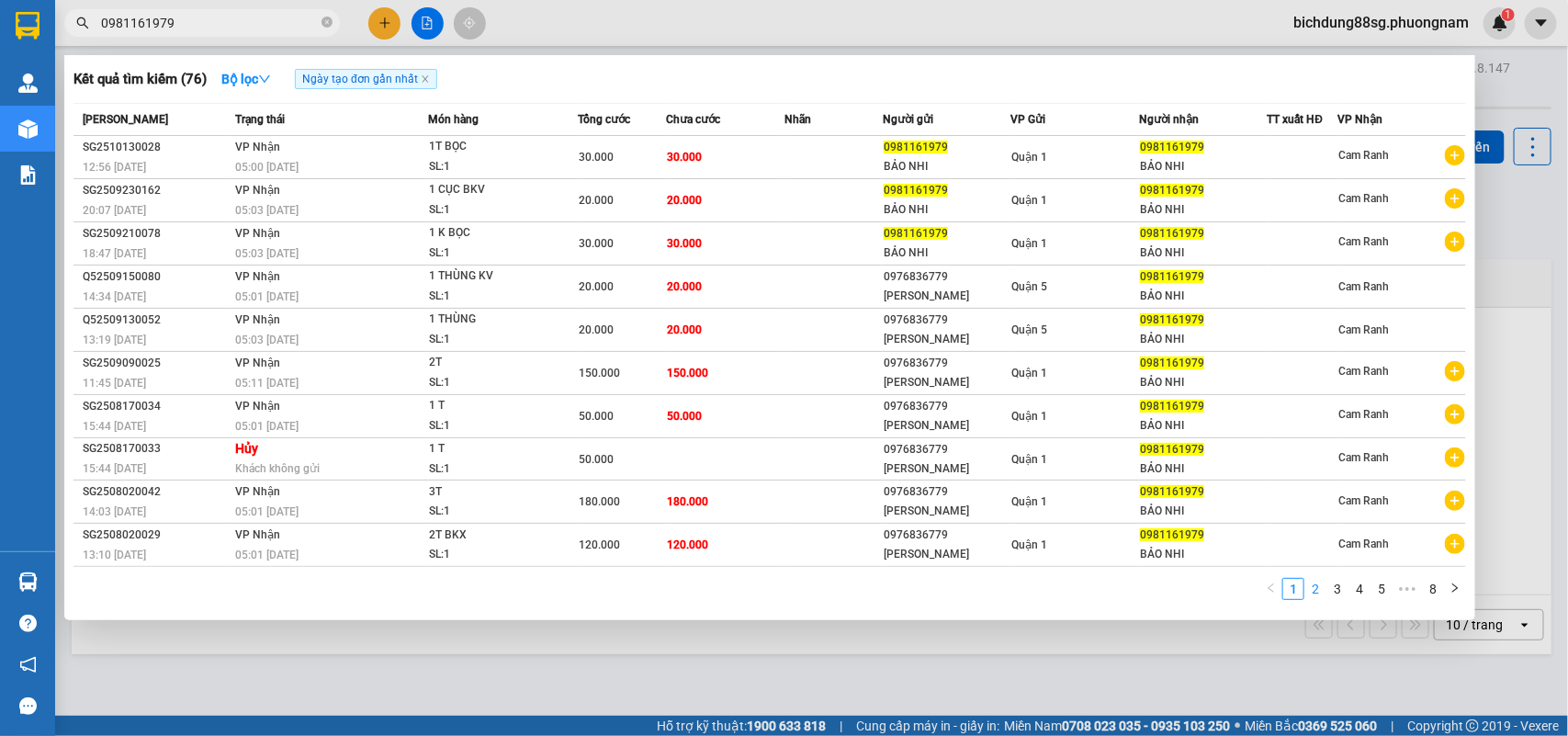
type input "0981161979"
click at [1320, 586] on link "2" at bounding box center [1315, 589] width 20 height 20
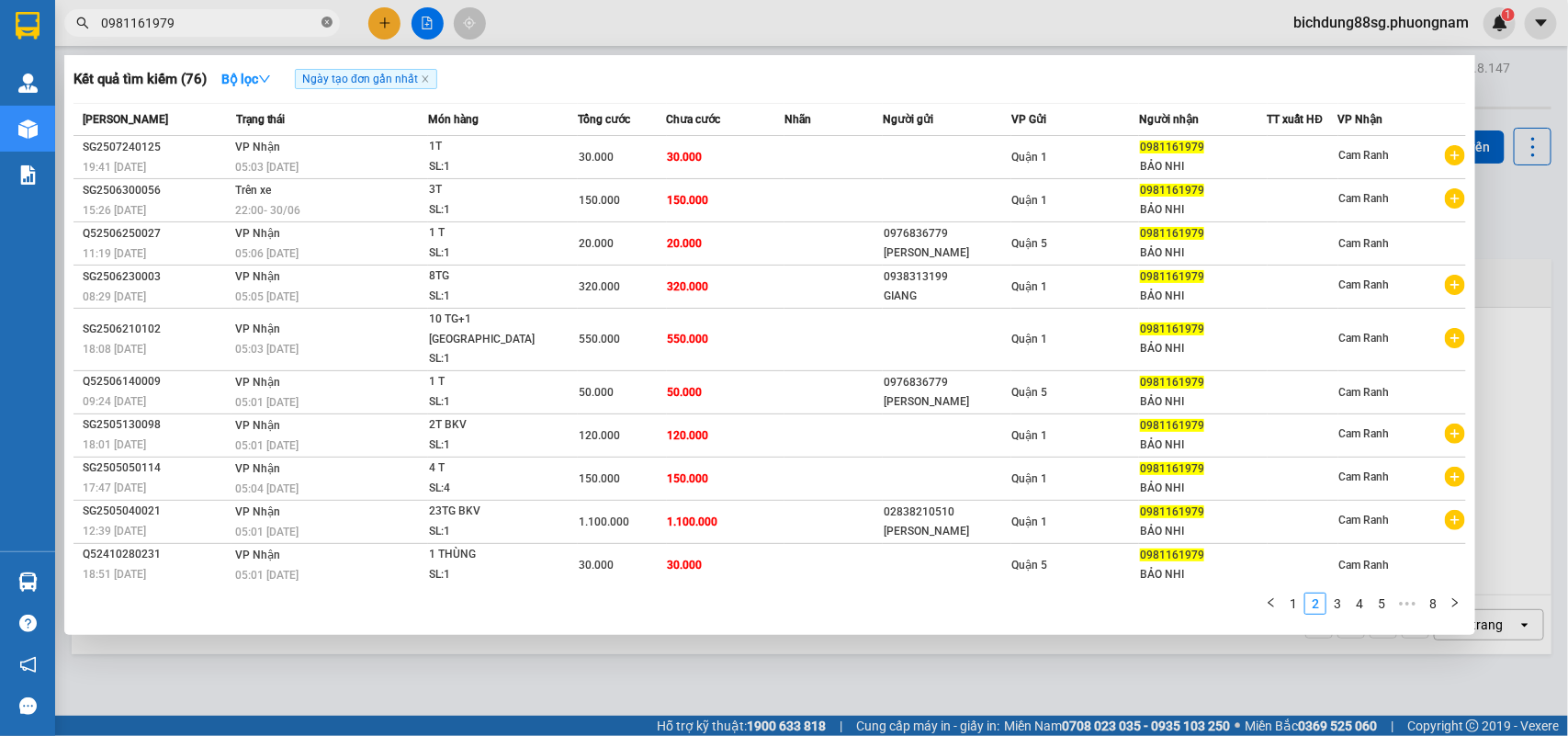
click at [324, 21] on icon "close-circle" at bounding box center [327, 22] width 11 height 11
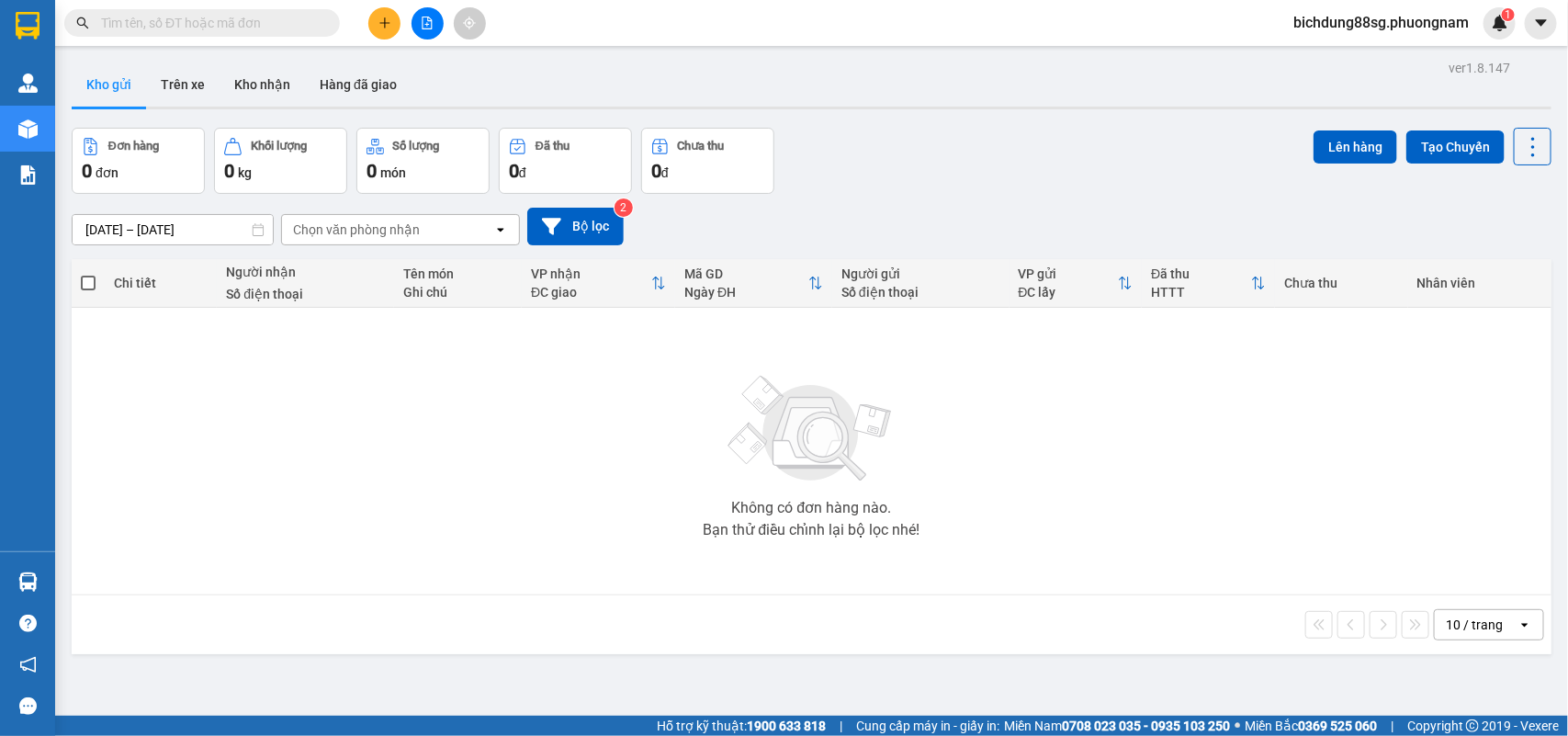
click at [250, 18] on input "text" at bounding box center [210, 23] width 217 height 20
paste input "0924759009"
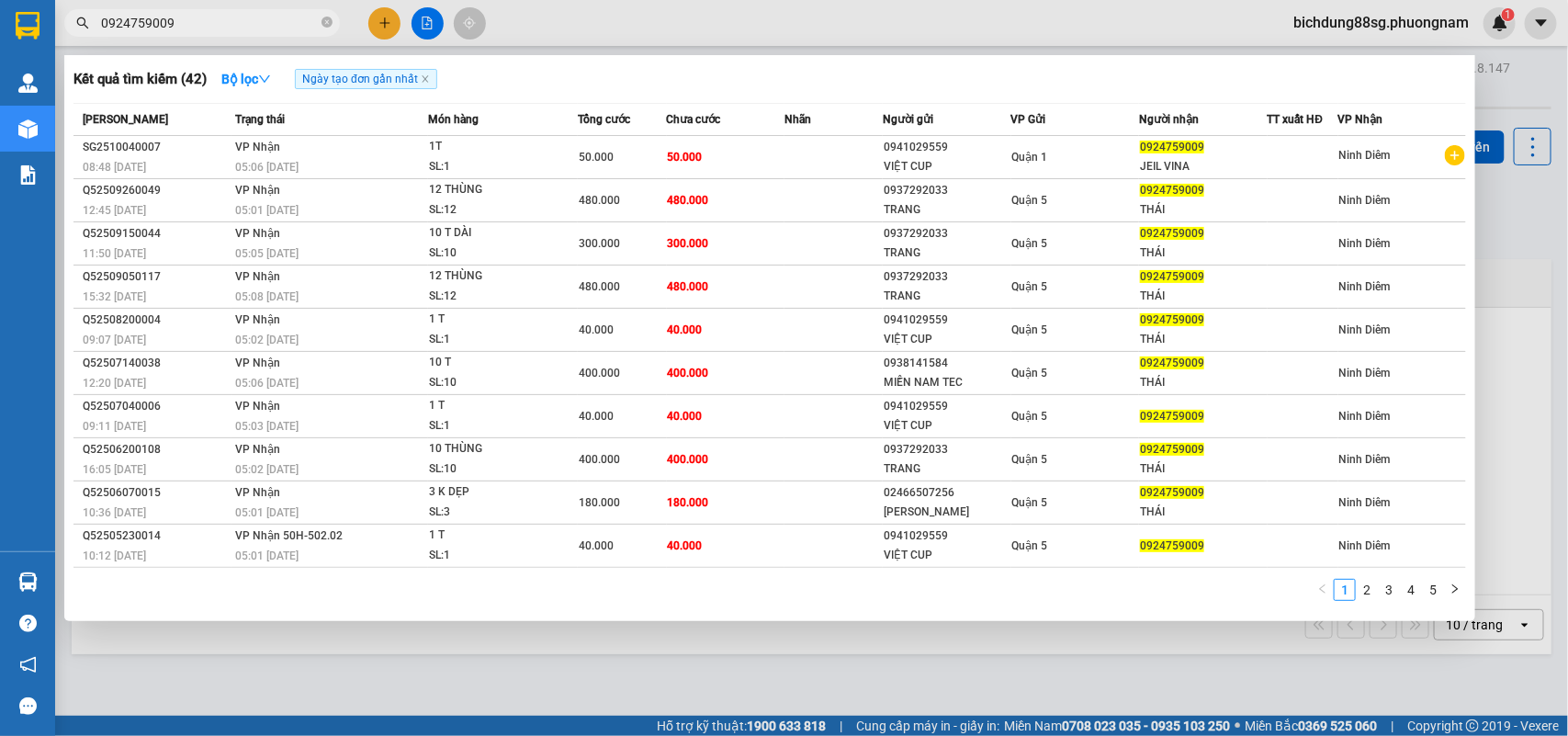
type input "0924759009"
drag, startPoint x: 329, startPoint y: 23, endPoint x: 306, endPoint y: 28, distance: 23.5
click at [322, 23] on icon "close-circle" at bounding box center [327, 22] width 11 height 11
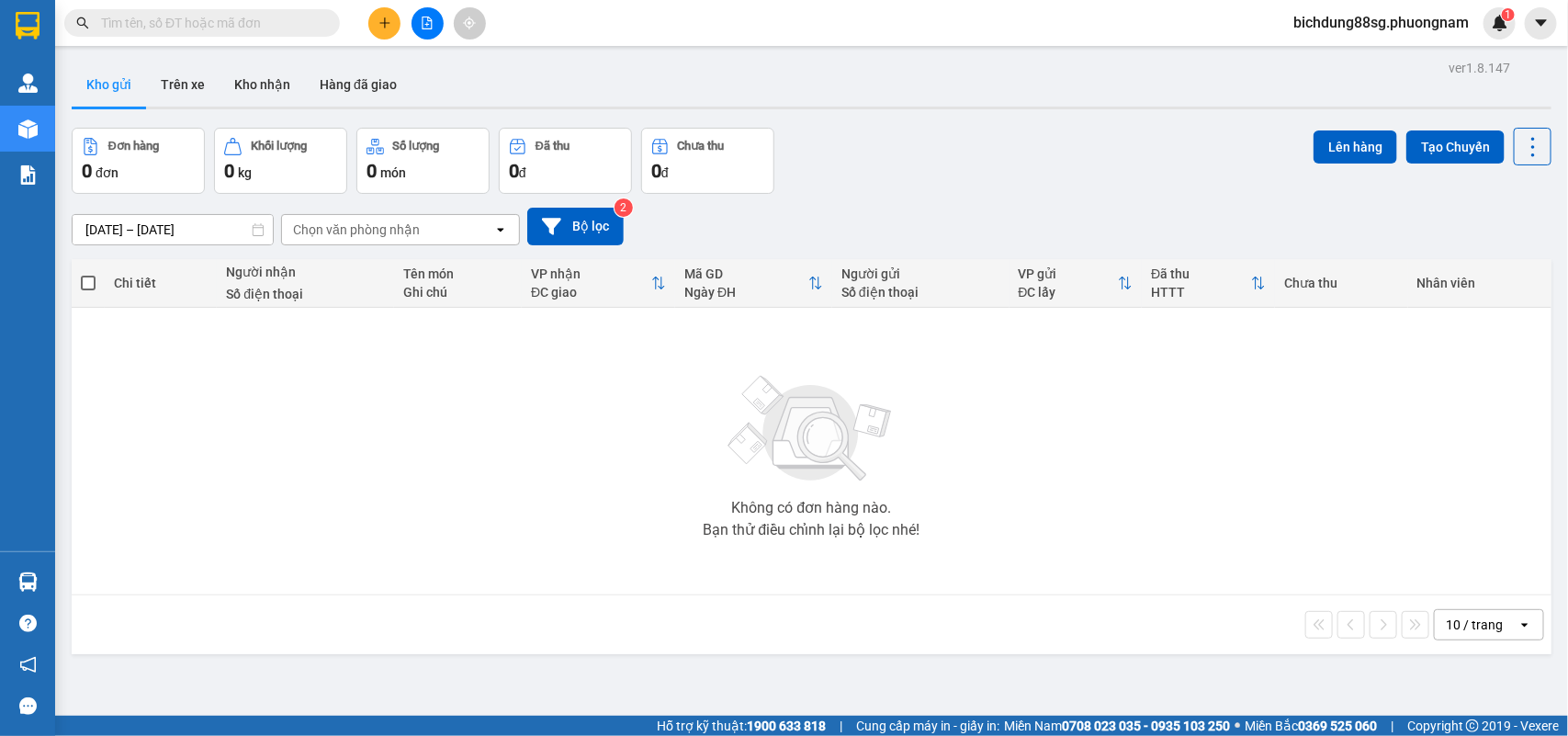
click at [175, 28] on input "text" at bounding box center [210, 23] width 217 height 20
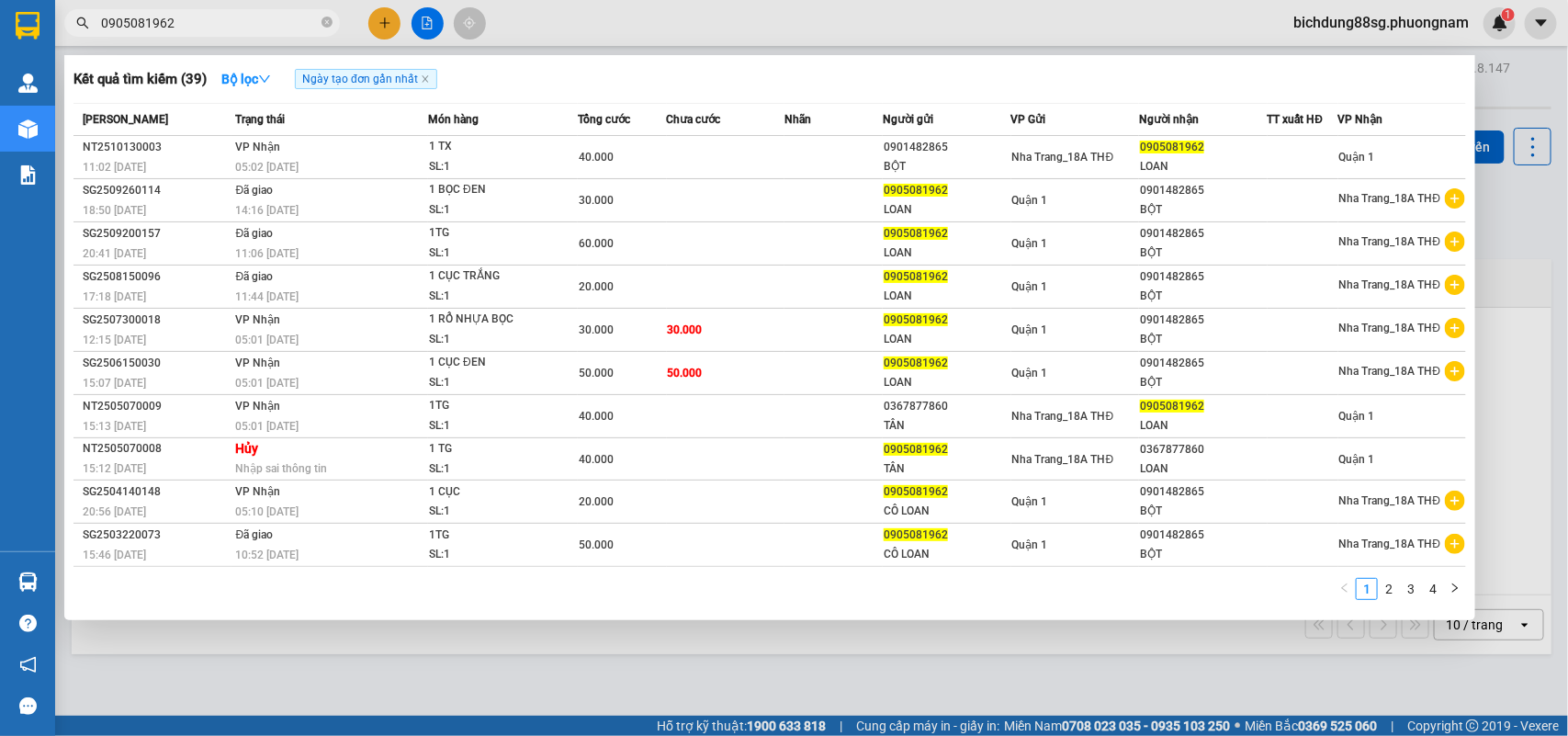
type input "0905081962"
drag, startPoint x: 331, startPoint y: 24, endPoint x: 214, endPoint y: 19, distance: 117.1
click at [329, 24] on icon "close-circle" at bounding box center [327, 22] width 11 height 11
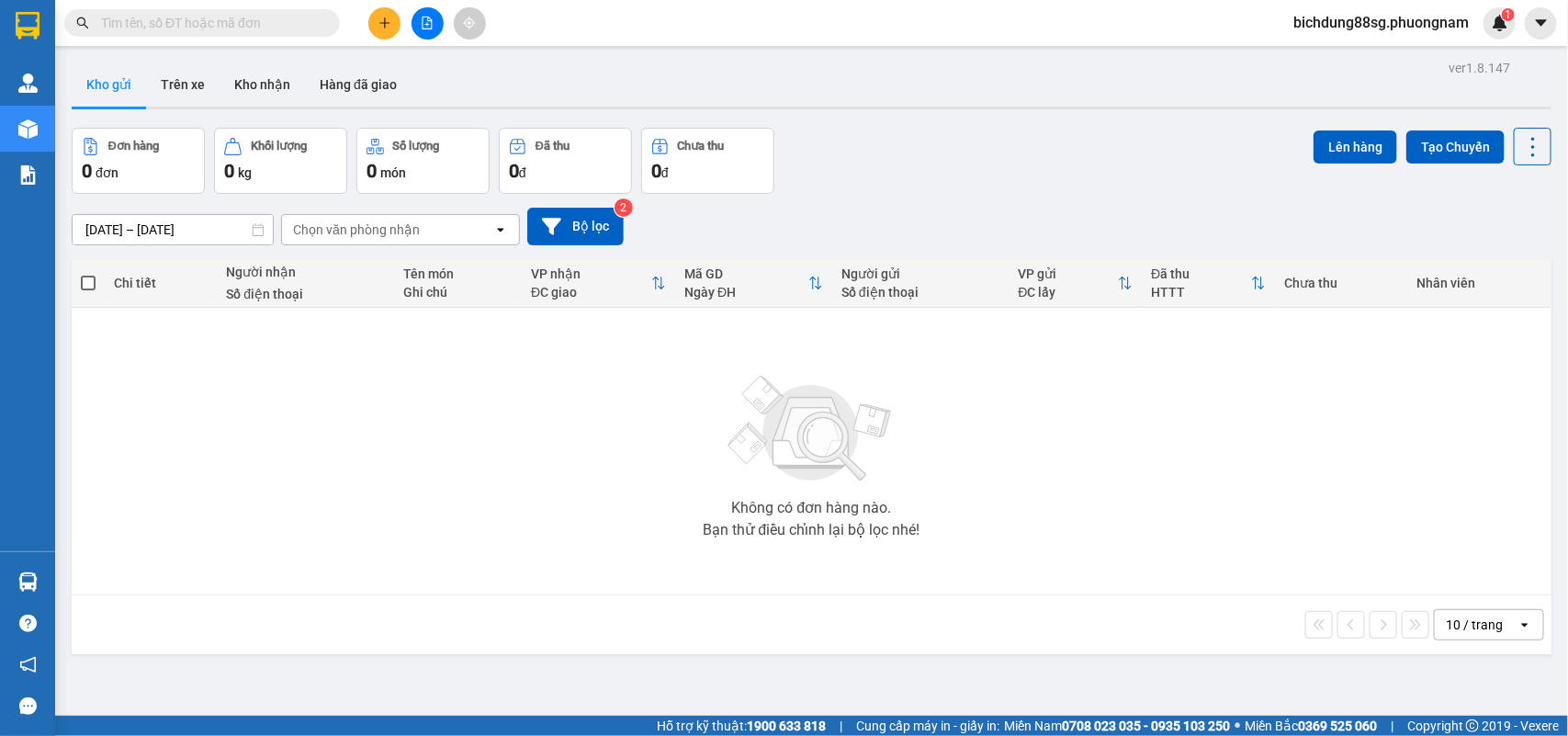
click at [214, 19] on input "text" at bounding box center [210, 23] width 217 height 20
paste input "0859997900"
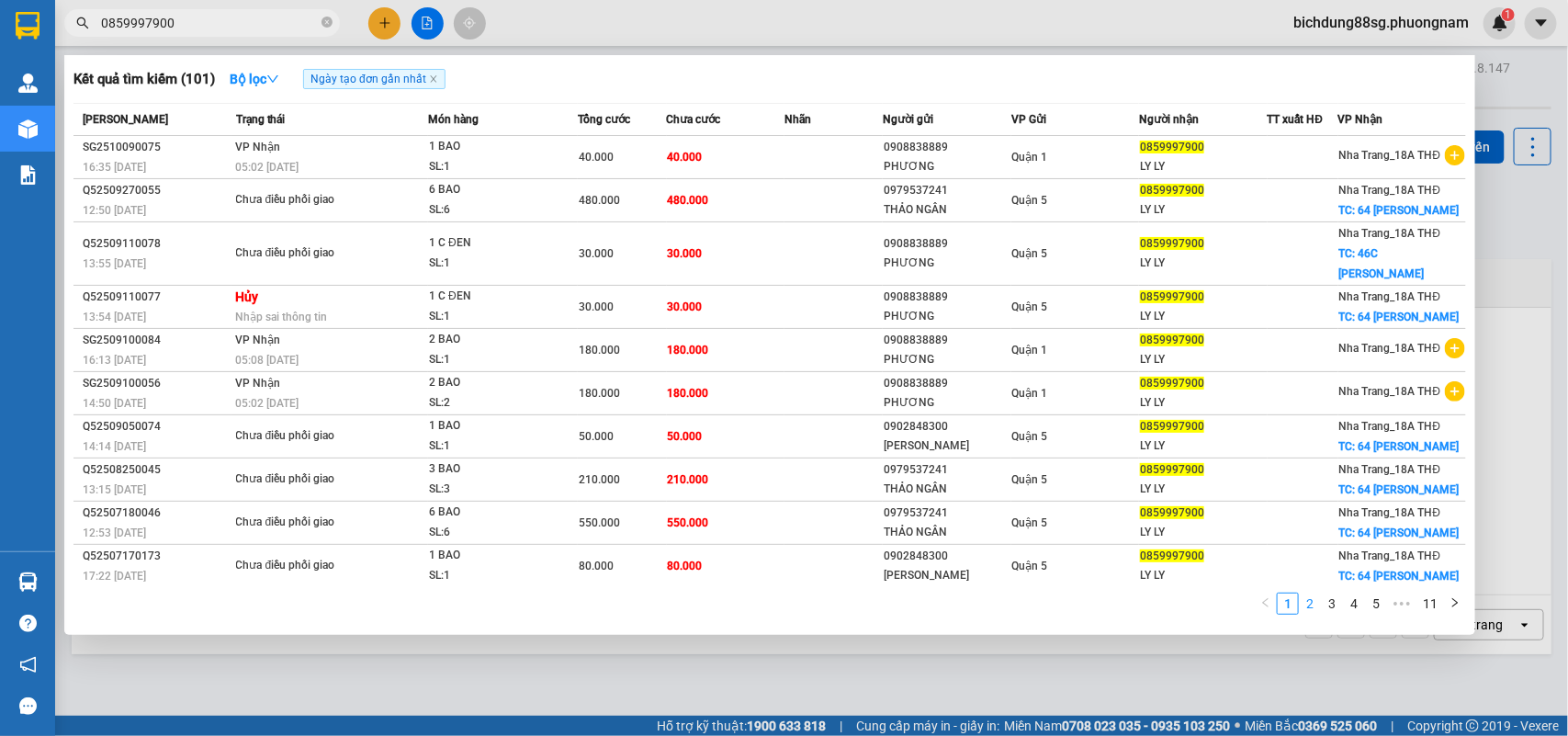
click at [1313, 594] on link "2" at bounding box center [1310, 604] width 20 height 20
click at [1336, 594] on link "3" at bounding box center [1332, 604] width 20 height 20
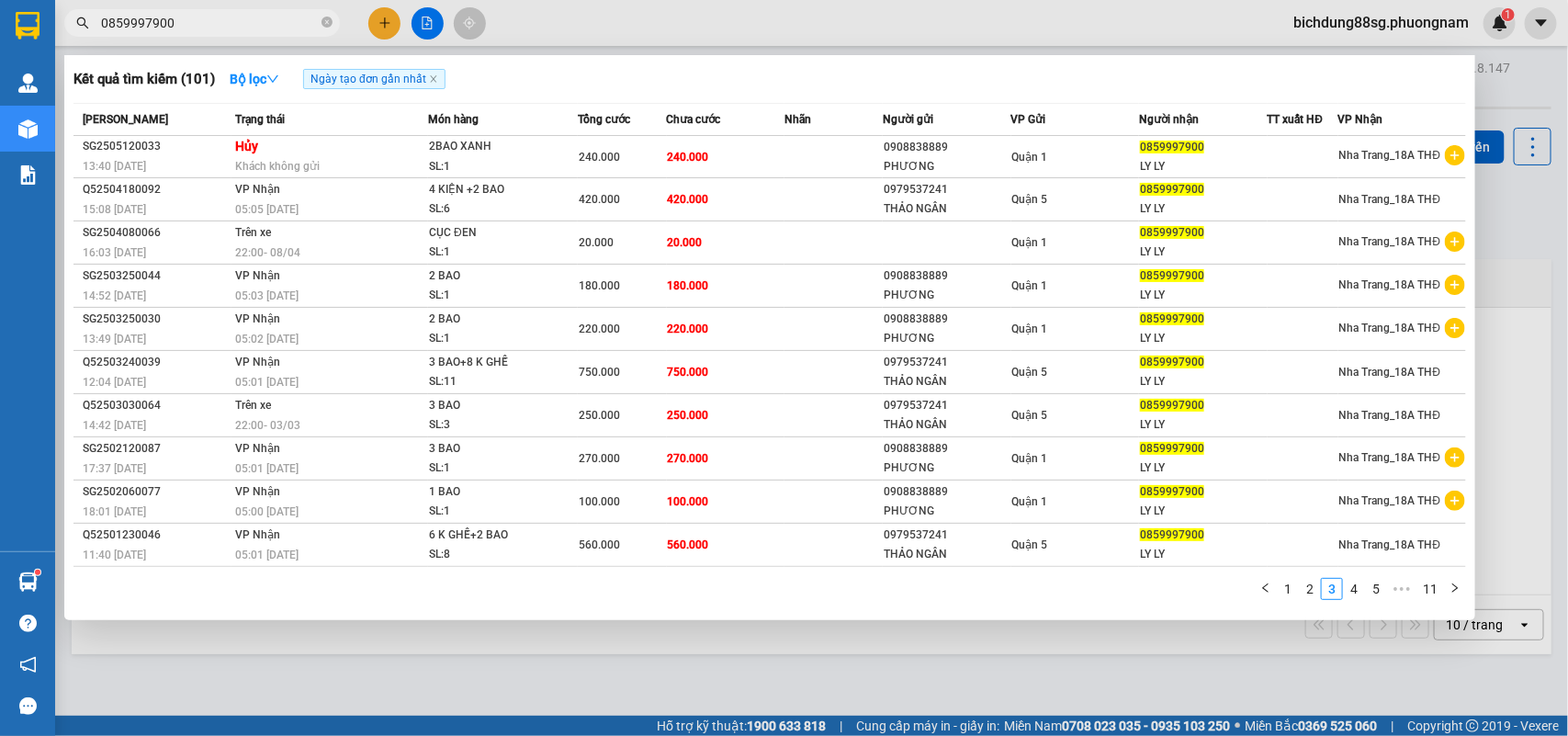
click at [267, 10] on span "0859997900" at bounding box center [202, 23] width 276 height 28
click at [221, 28] on input "0859997900" at bounding box center [210, 23] width 217 height 20
paste input "989686768"
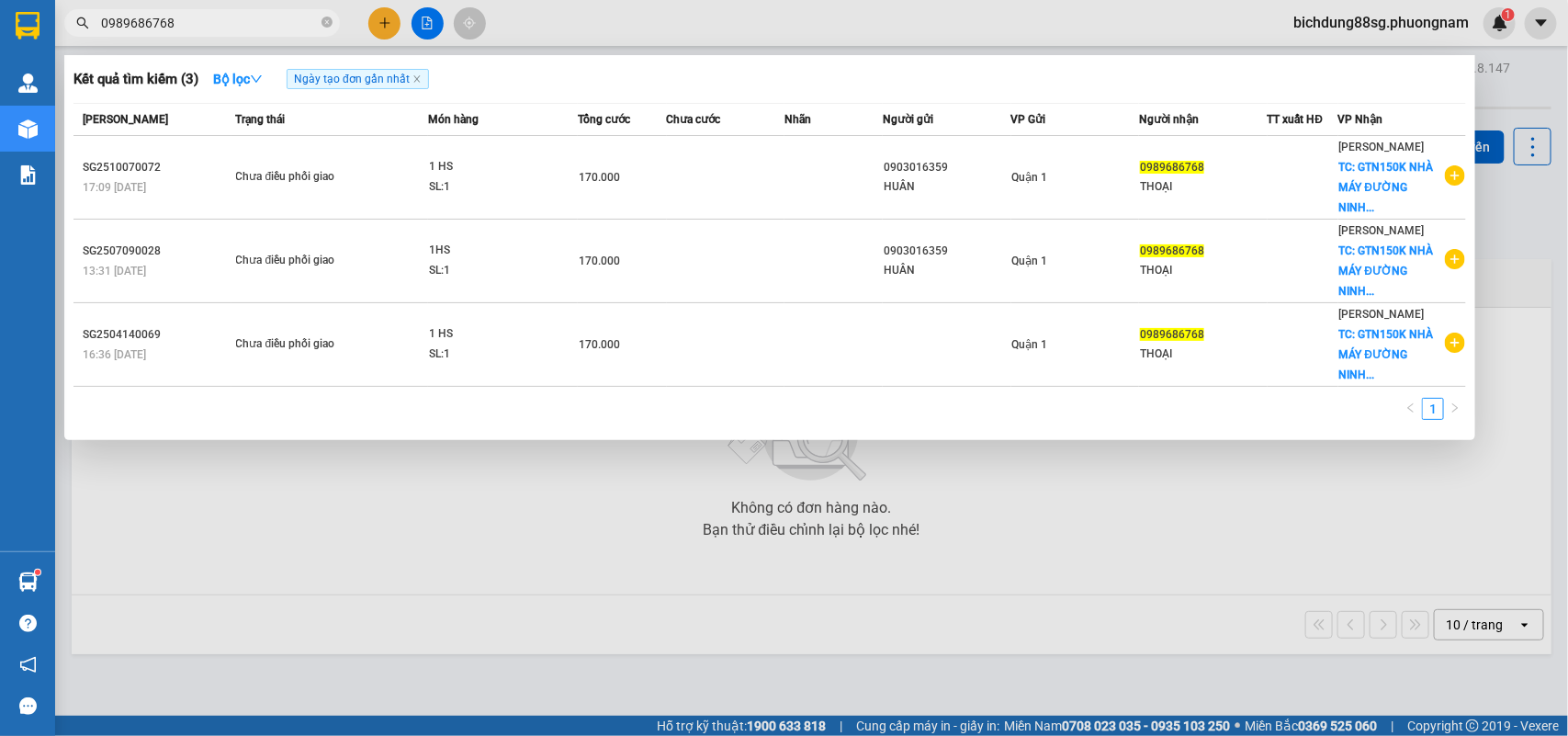
type input "0989686768"
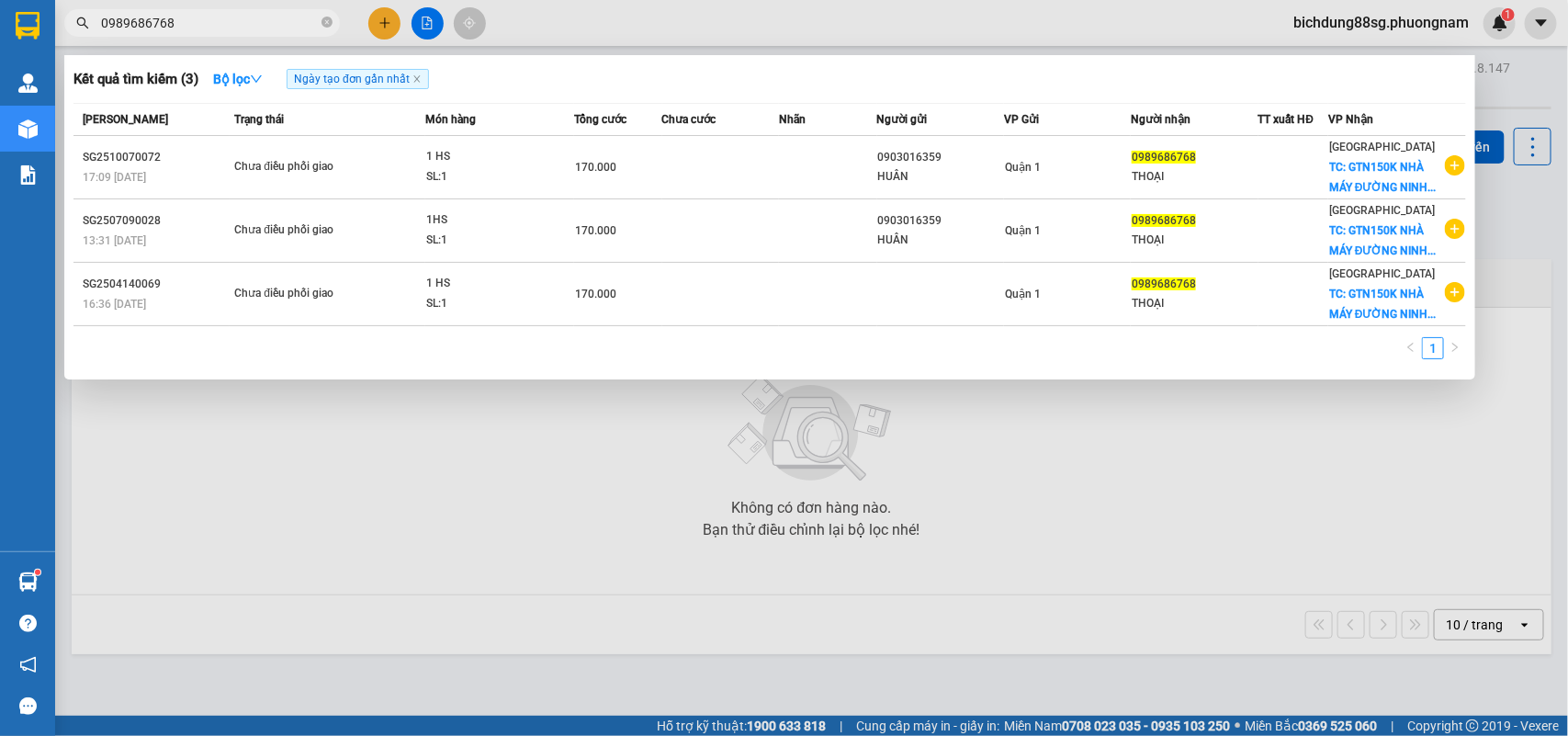
click at [218, 24] on input "0989686768" at bounding box center [210, 23] width 217 height 20
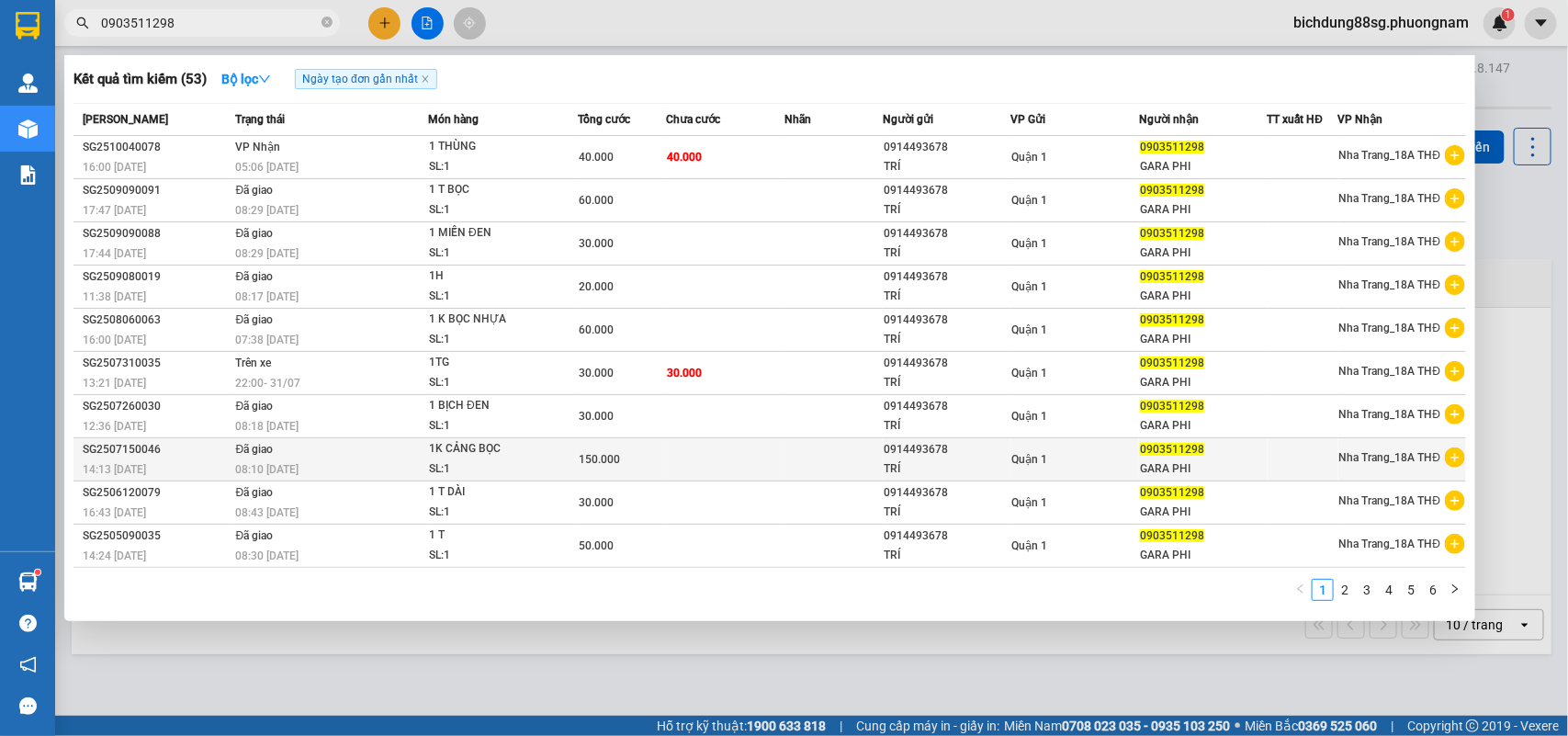
type input "0903511298"
click at [1456, 452] on icon "plus-circle" at bounding box center [1455, 458] width 20 height 20
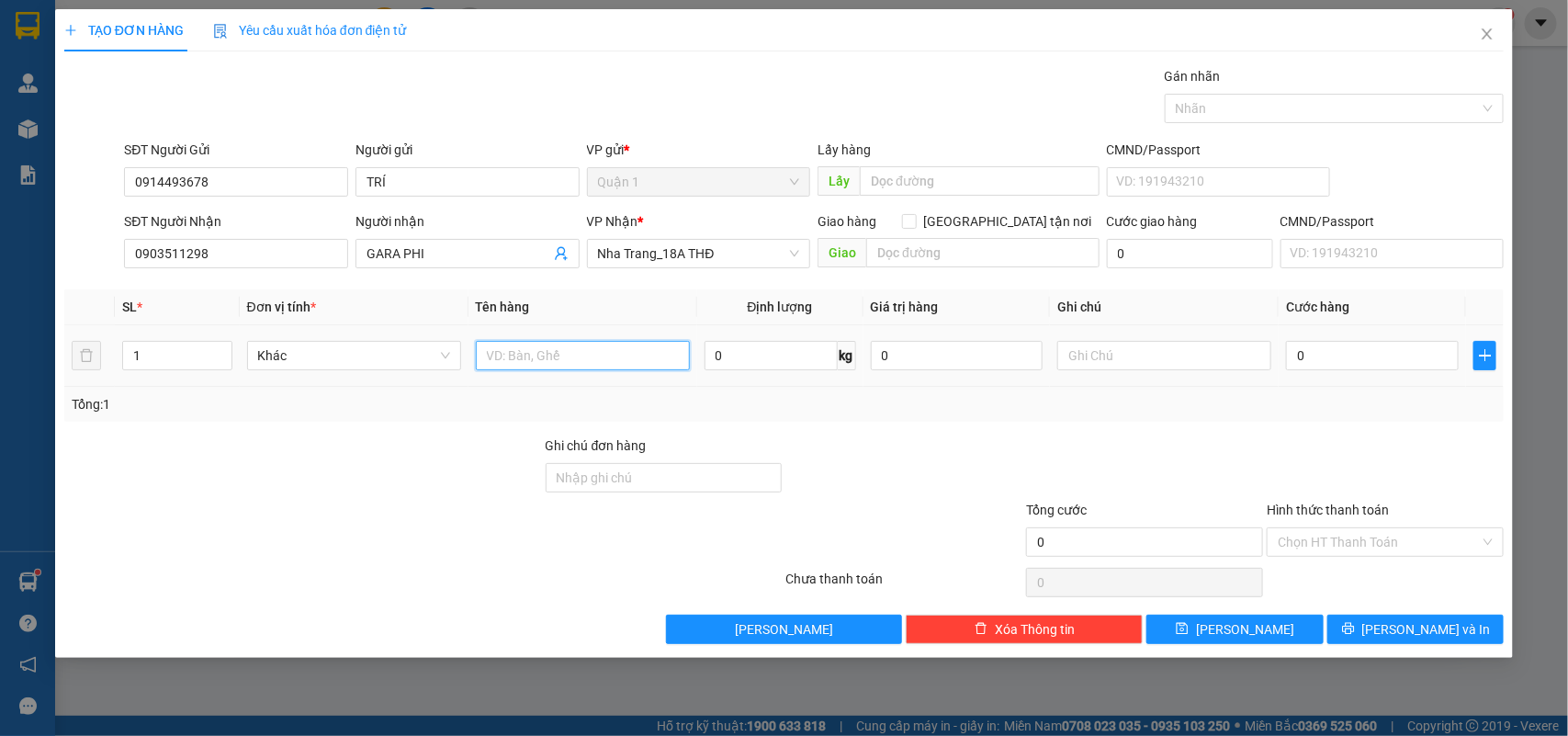
click at [570, 342] on input "text" at bounding box center [583, 356] width 214 height 29
type input "1K CẢNG NHỰA"
type input "1"
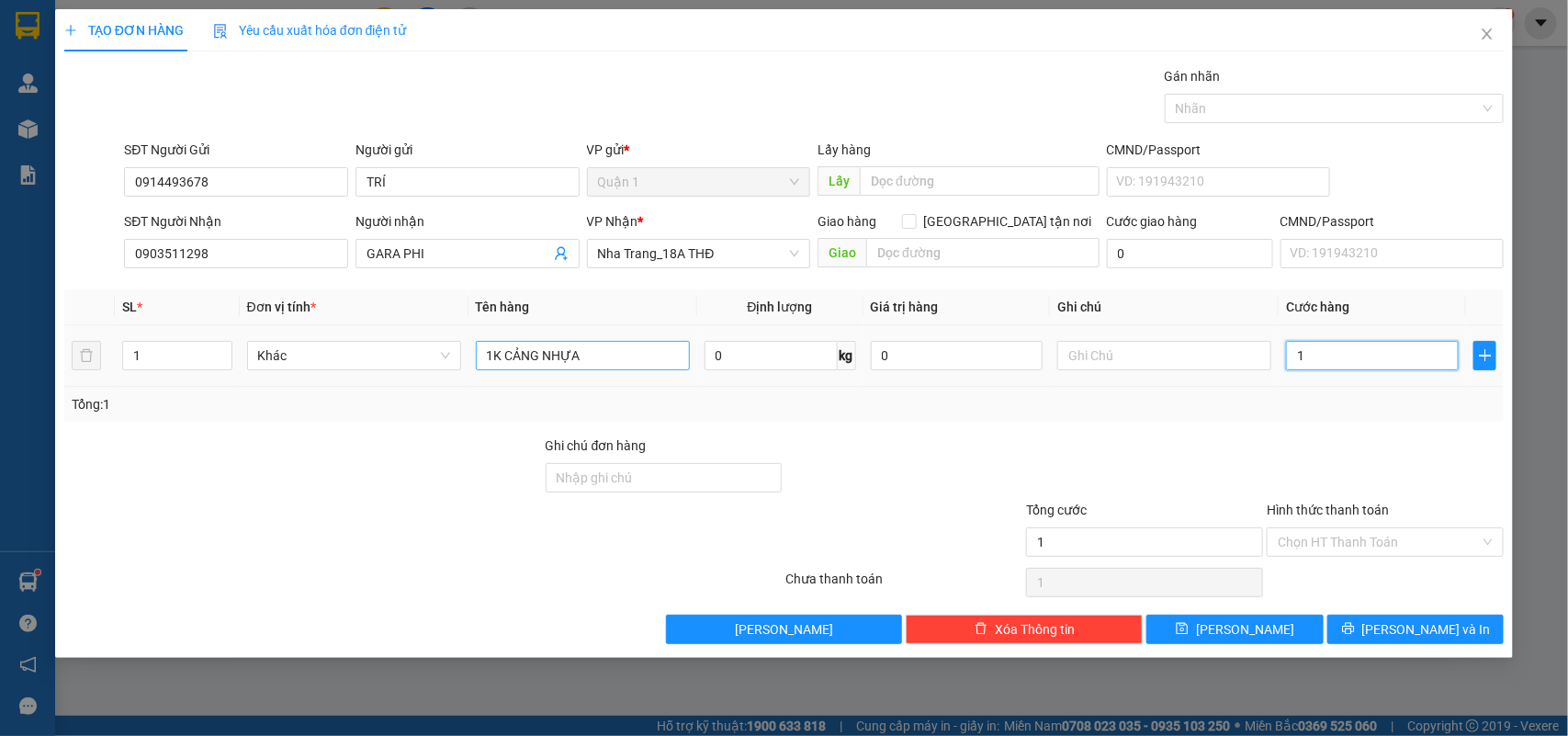
type input "15"
type input "150"
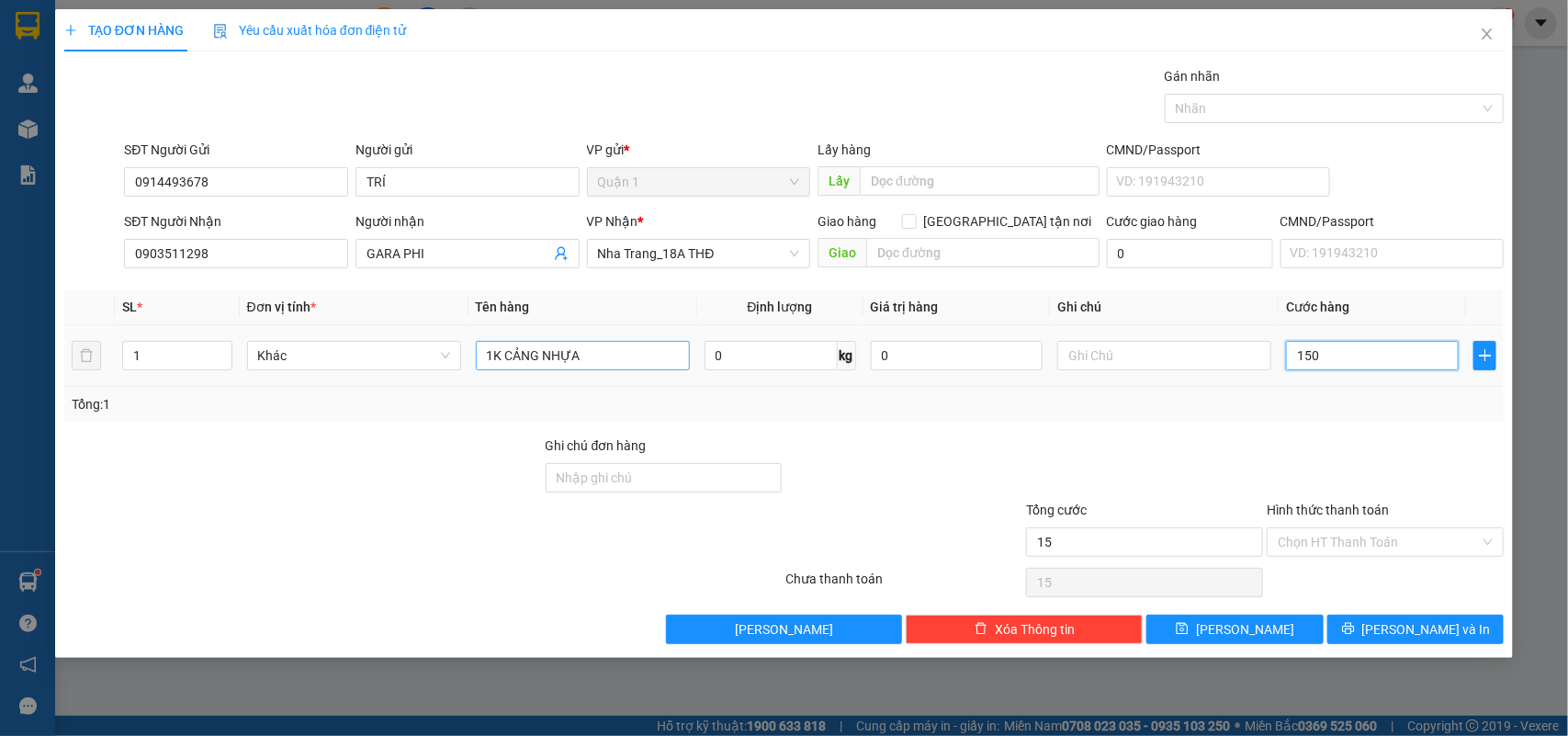
type input "150"
type input "150.000"
click at [1412, 657] on div "TẠO ĐƠN HÀNG Yêu cầu xuất hóa đơn điện tử Transit Pickup Surcharge Ids Transit …" at bounding box center [784, 334] width 1459 height 649
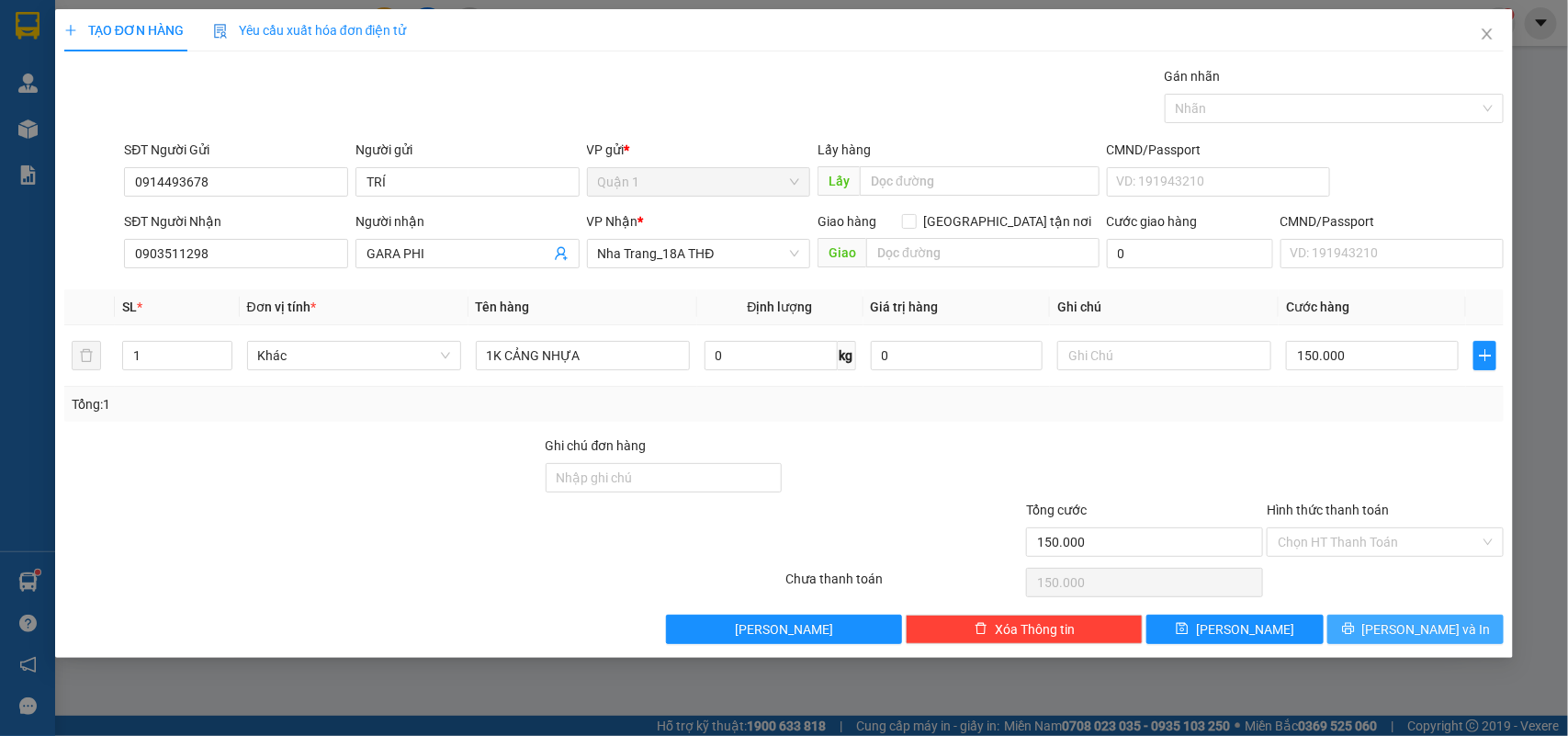
click at [1416, 625] on span "[PERSON_NAME] và In" at bounding box center [1426, 629] width 129 height 20
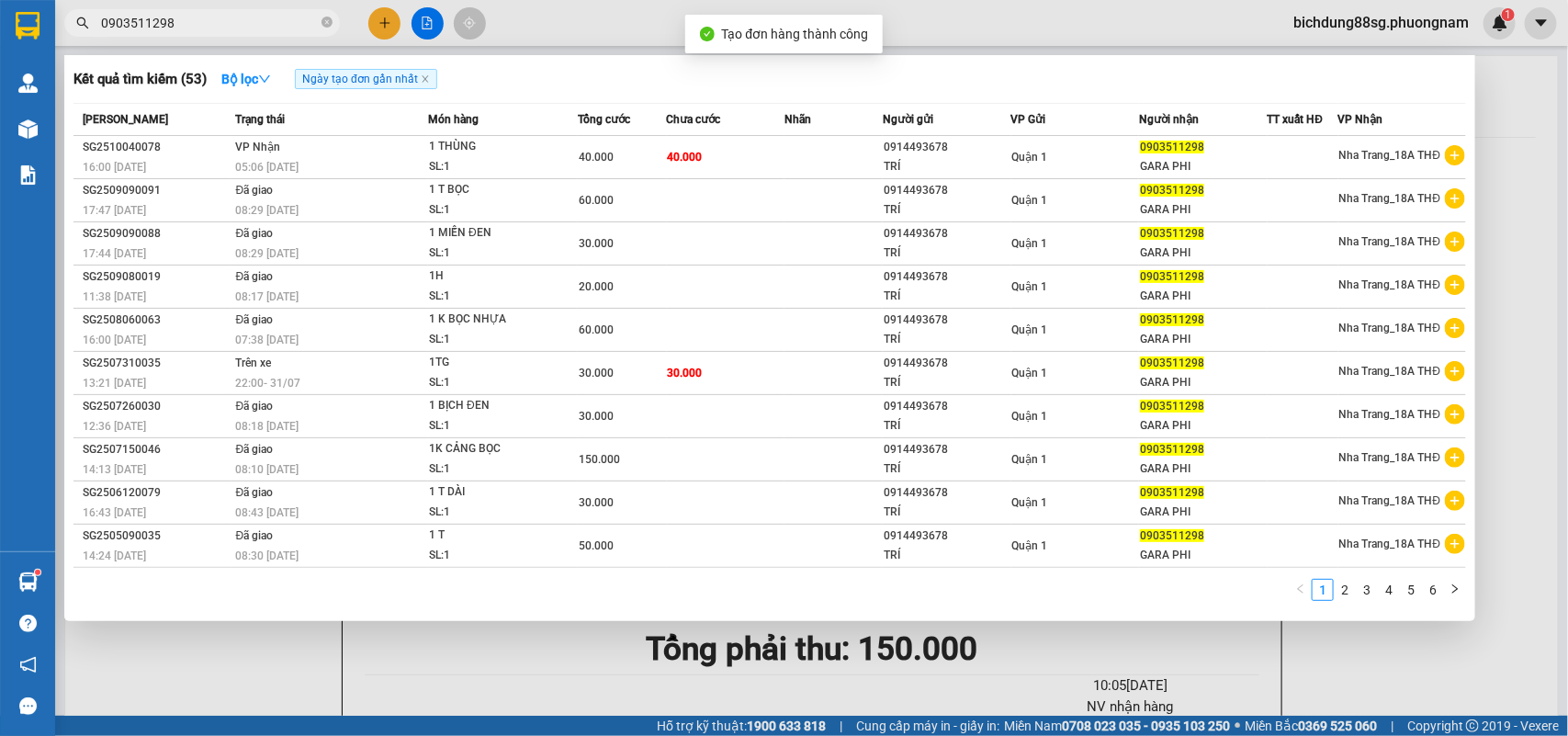
click at [1058, 658] on div at bounding box center [784, 368] width 1568 height 736
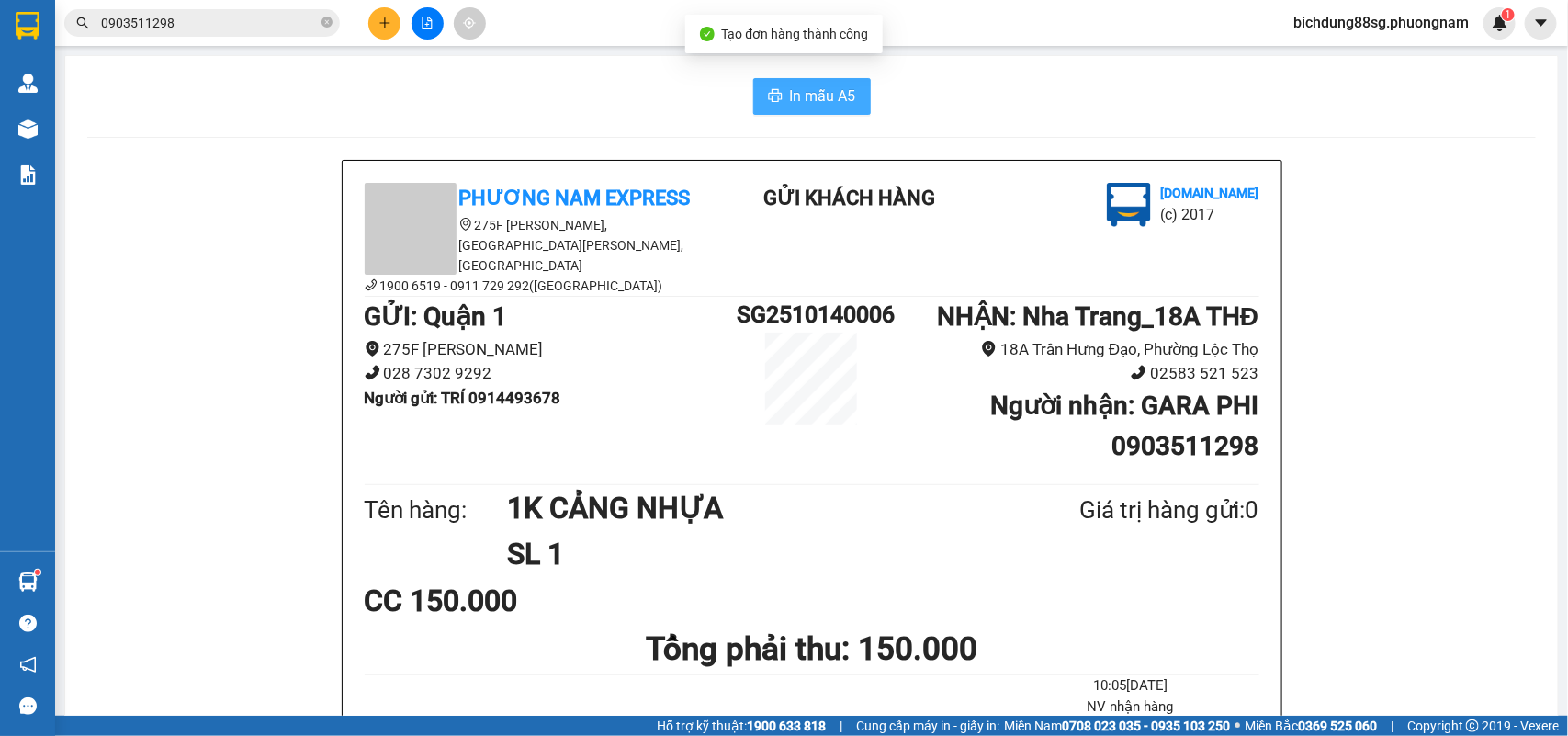
click at [790, 92] on span "In mẫu A5" at bounding box center [824, 96] width 66 height 23
click at [380, 30] on button at bounding box center [384, 23] width 32 height 32
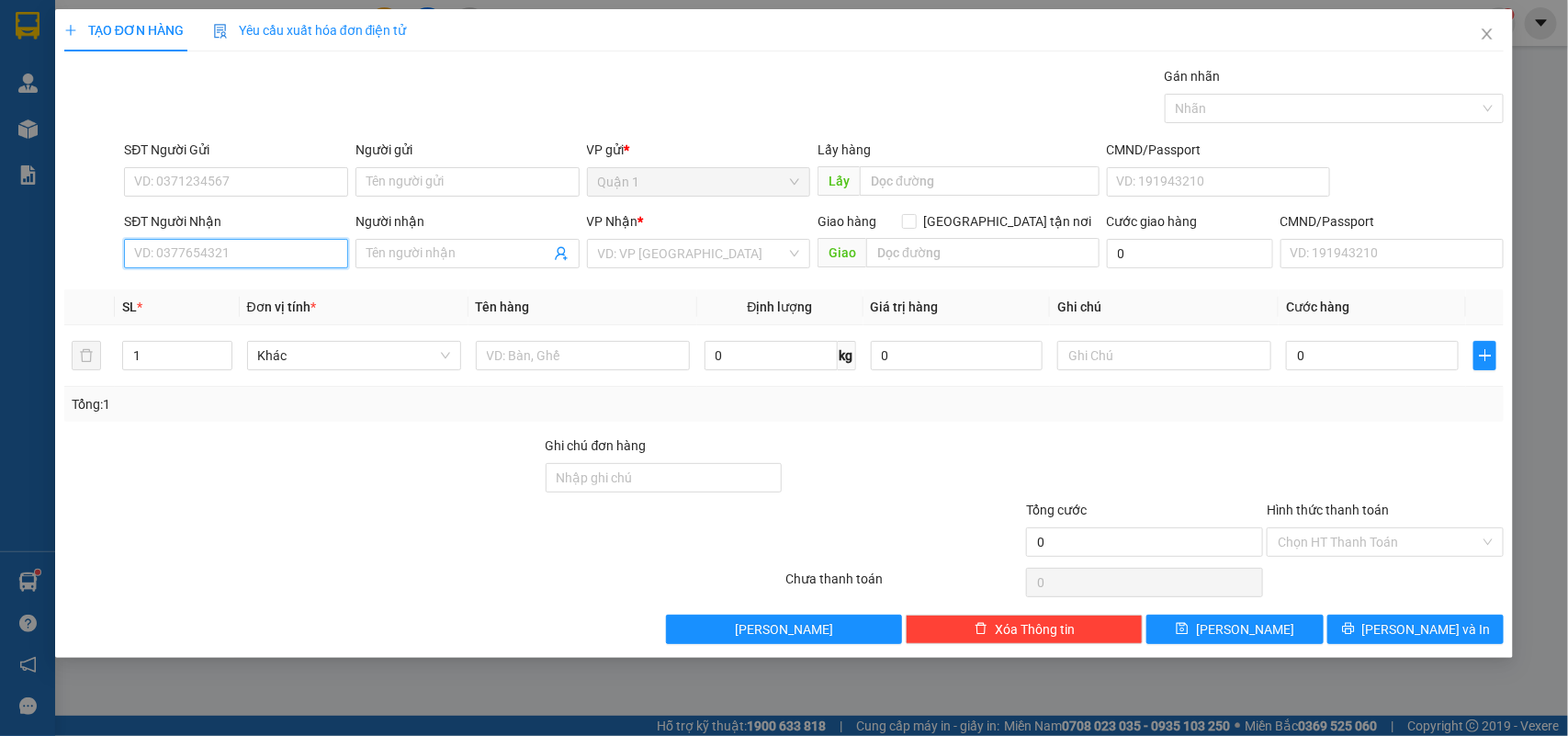
click at [211, 264] on input "SĐT Người Nhận" at bounding box center [236, 254] width 224 height 29
type input "0901952999"
click at [228, 294] on div "0901952999 - PHONG" at bounding box center [236, 291] width 202 height 20
type input "PHONG"
type input "0901952999"
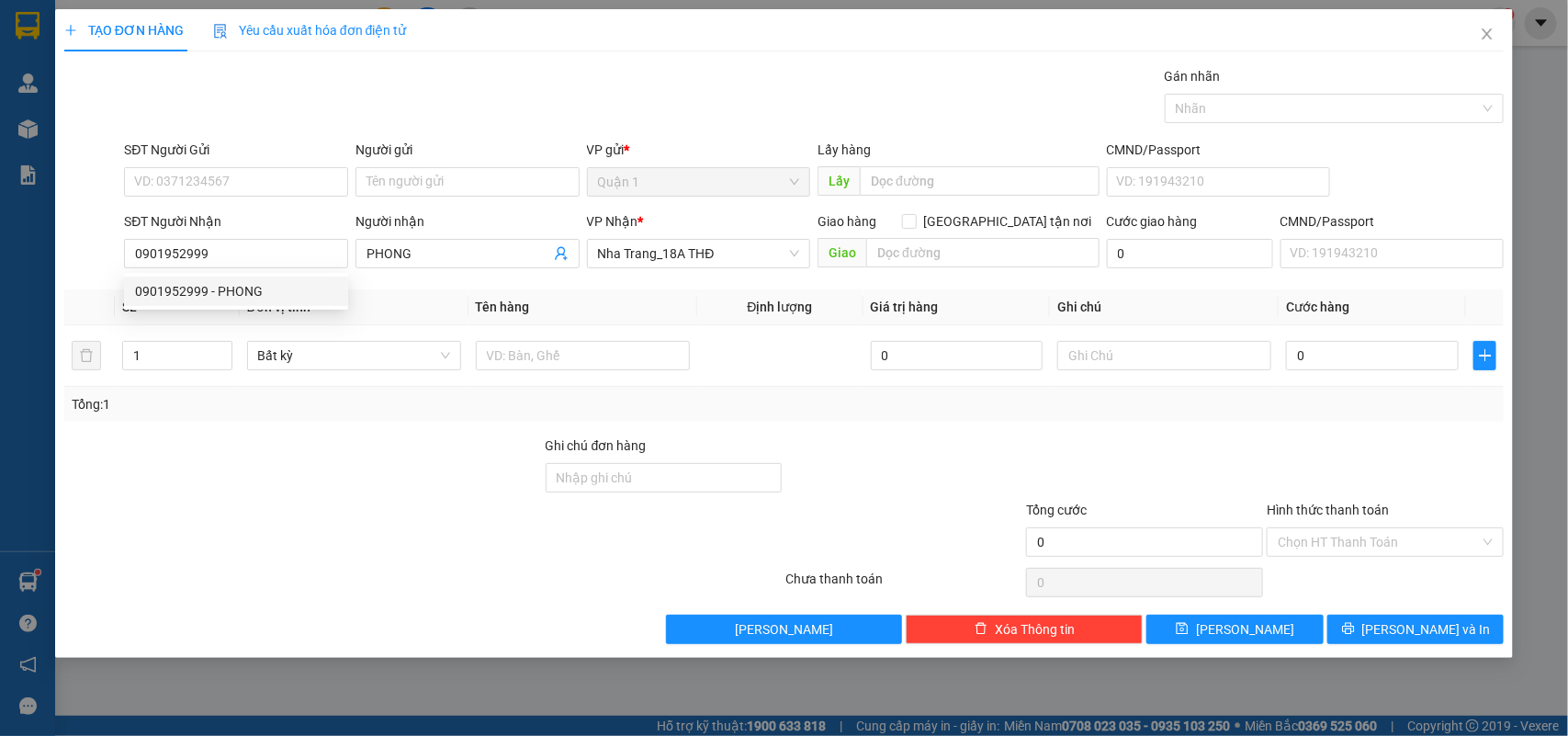
click at [300, 211] on div "SĐT Người Nhận" at bounding box center [236, 221] width 224 height 20
click at [300, 239] on input "0901952999" at bounding box center [236, 254] width 224 height 29
click at [303, 193] on input "SĐT Người Gửi" at bounding box center [236, 182] width 224 height 29
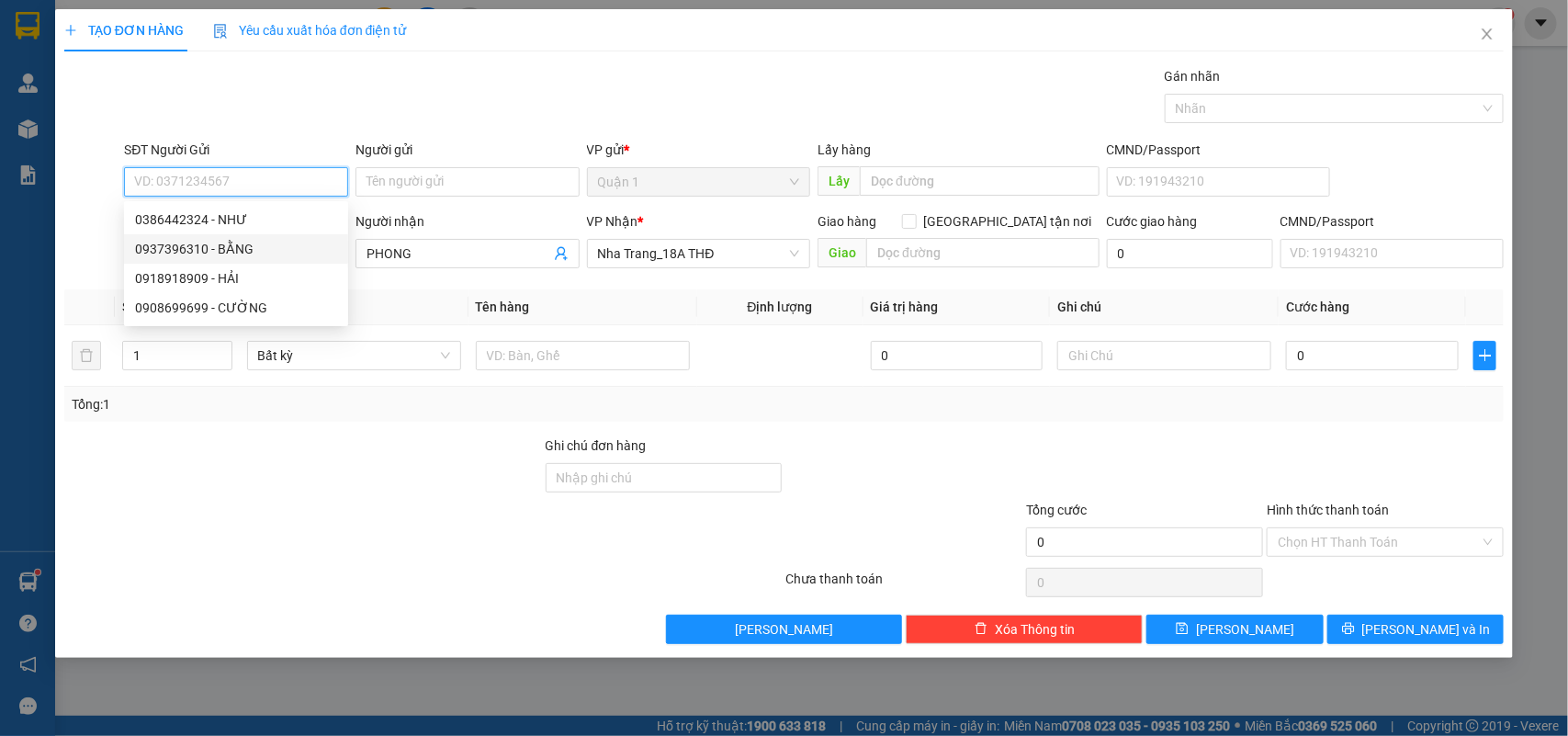
click at [246, 245] on div "0937396310 - BẰNG" at bounding box center [236, 249] width 202 height 20
type input "0937396310"
type input "BẰNG"
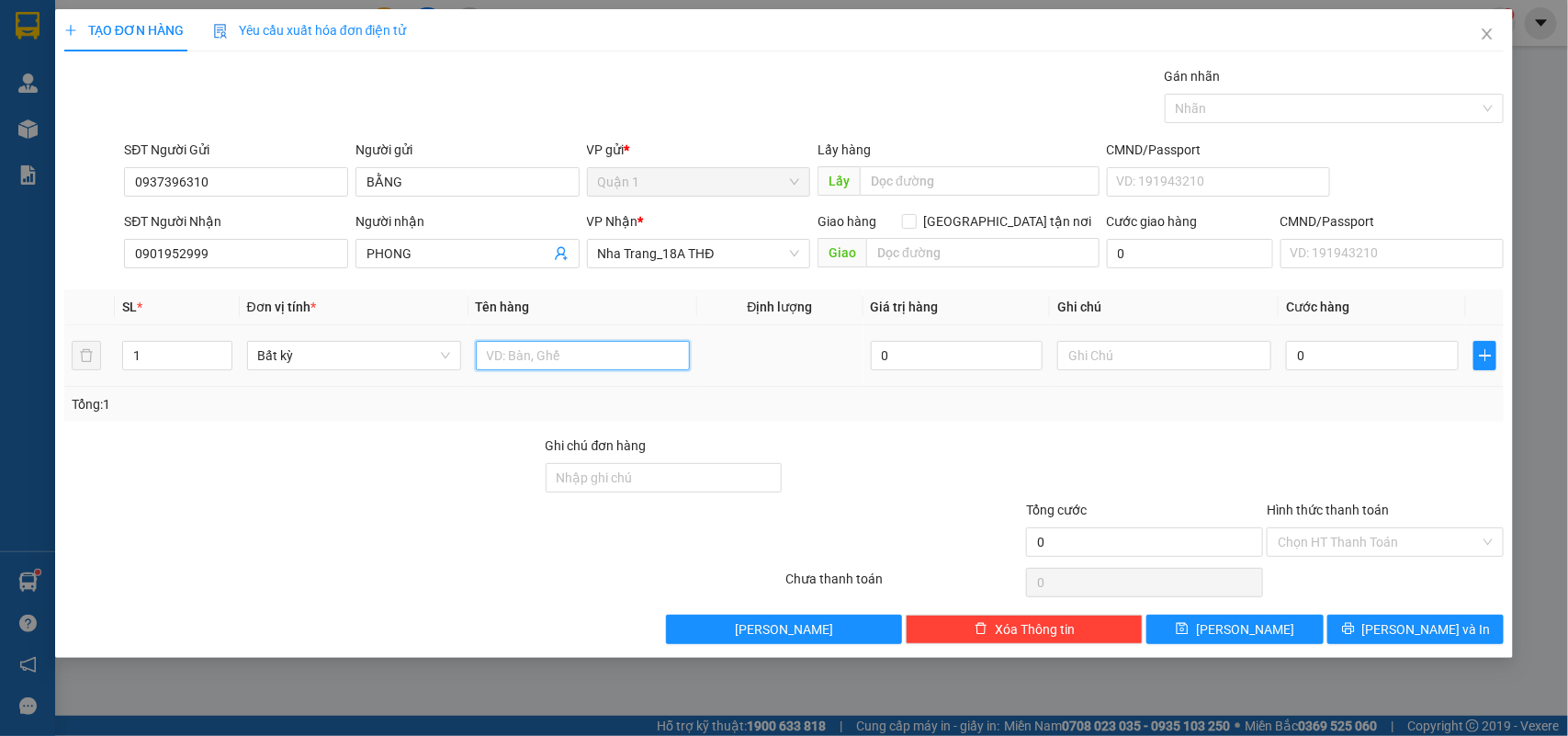
click at [551, 351] on input "text" at bounding box center [583, 356] width 214 height 29
type input "1 MIẾNG DẸP"
type input "2"
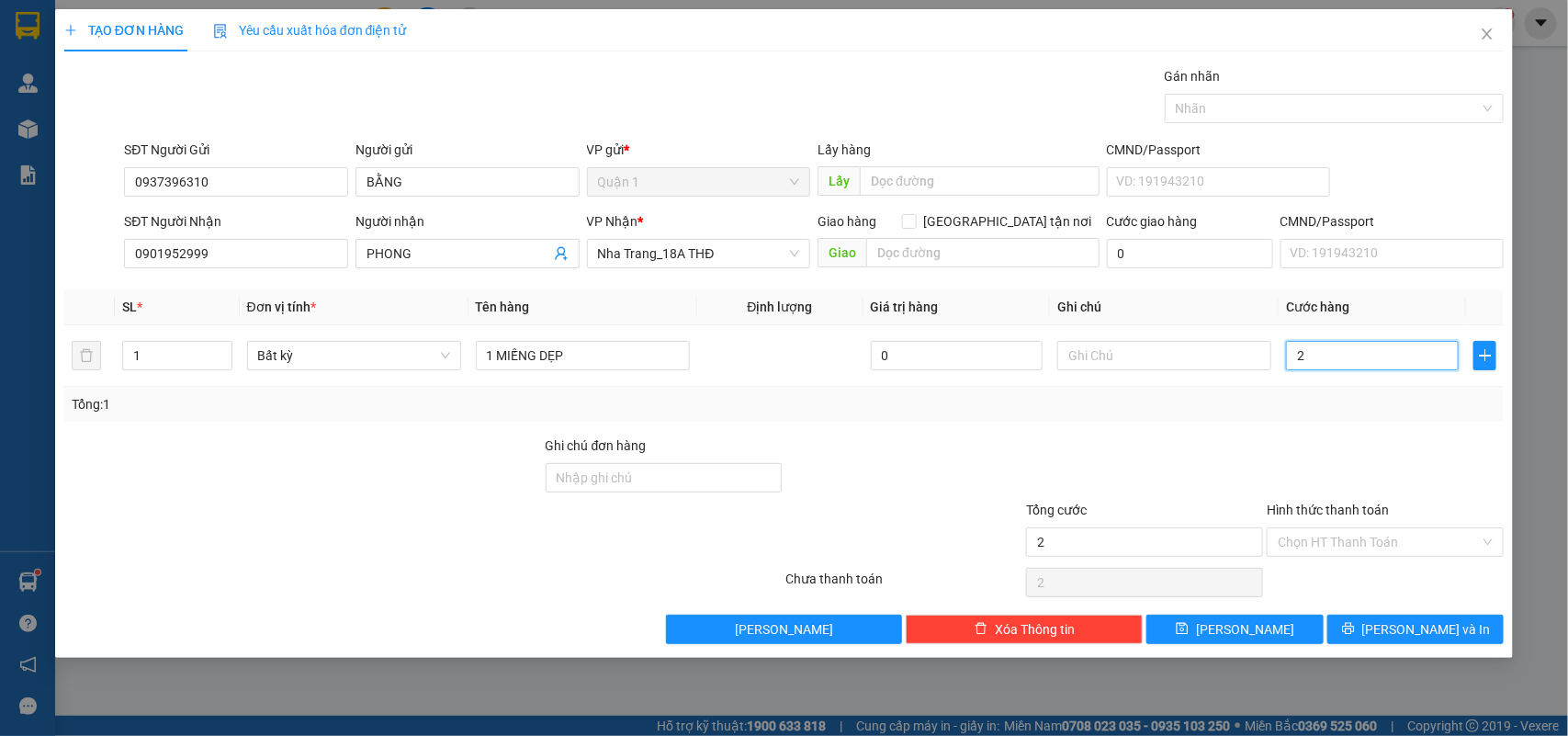
type input "20"
type input "20.000"
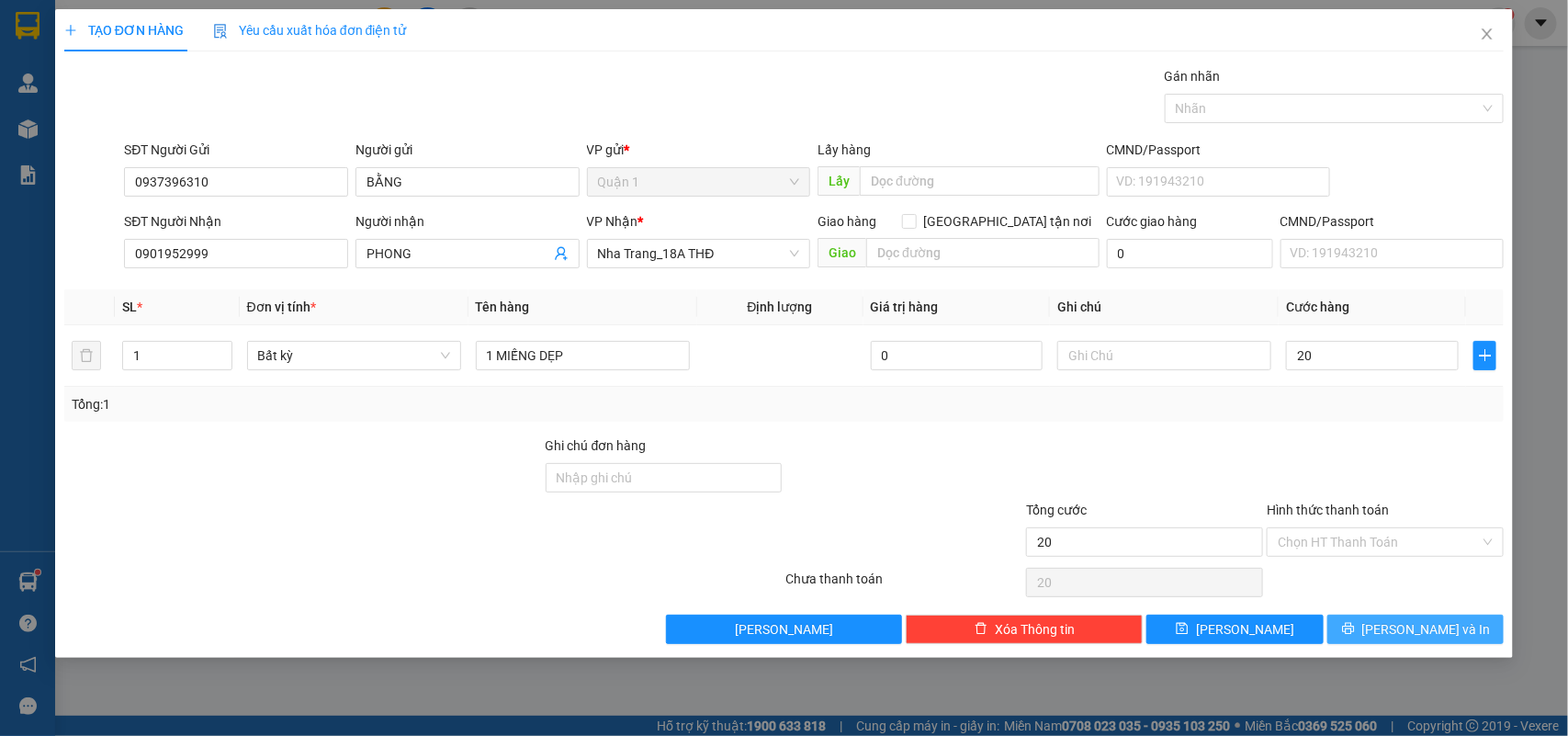
type input "20.000"
click at [1402, 622] on span "[PERSON_NAME] và In" at bounding box center [1426, 629] width 129 height 20
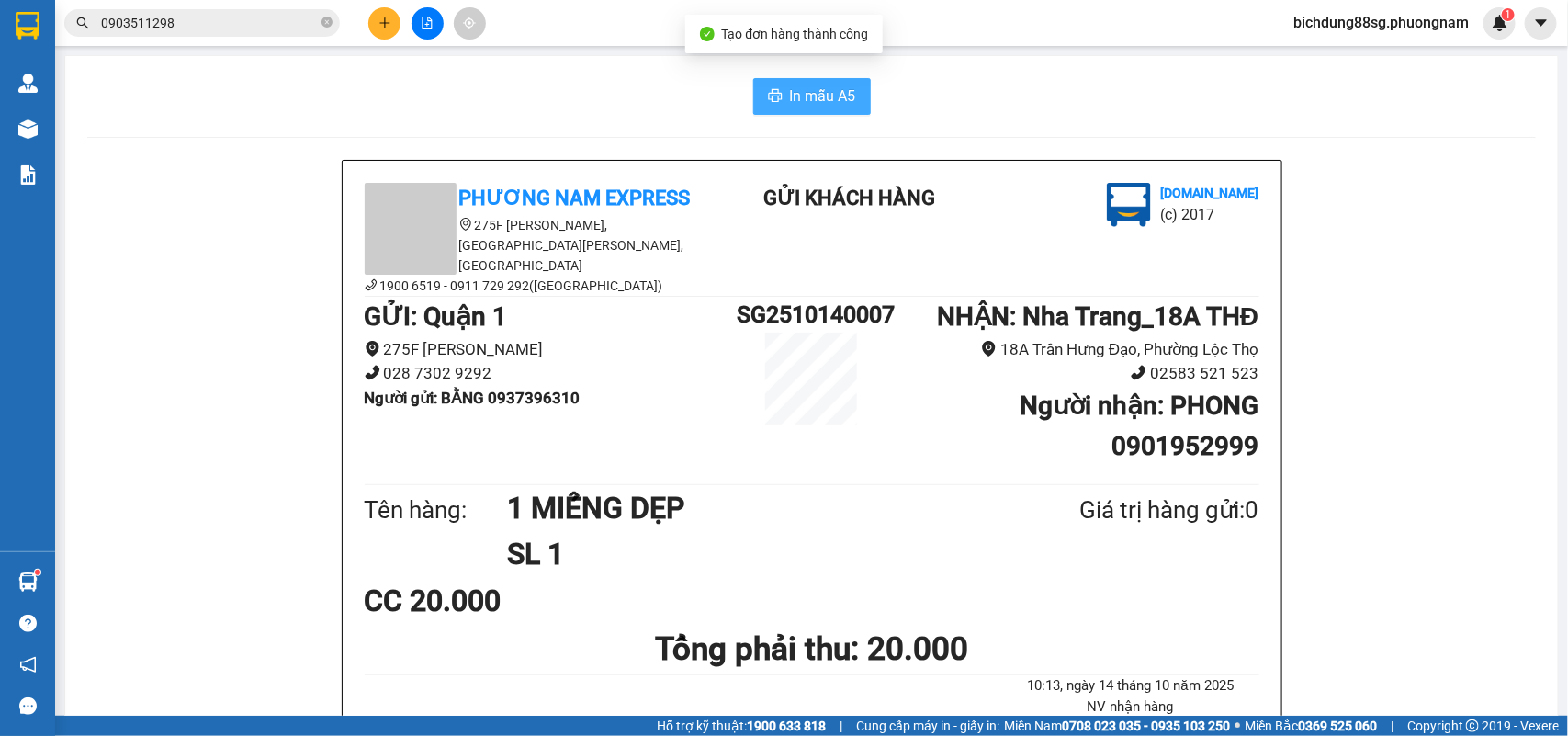
click at [790, 101] on span "In mẫu A5" at bounding box center [824, 96] width 66 height 23
click at [242, 38] on div "Kết quả tìm kiếm ( 53 ) Bộ lọc Ngày tạo đơn gần nhất Mã ĐH Trạng thái Món hàng …" at bounding box center [179, 23] width 358 height 32
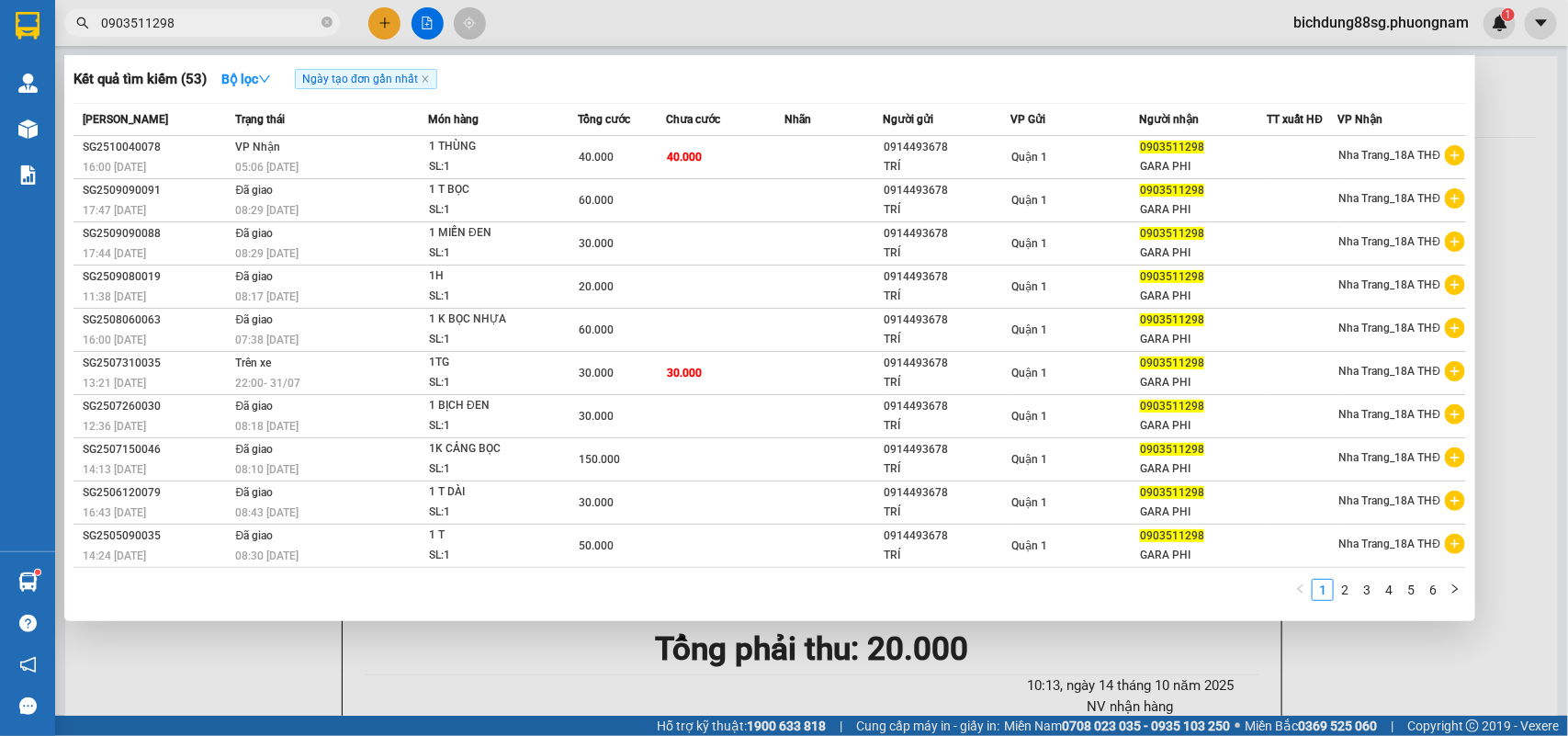
click at [211, 21] on input "0903511298" at bounding box center [210, 23] width 217 height 20
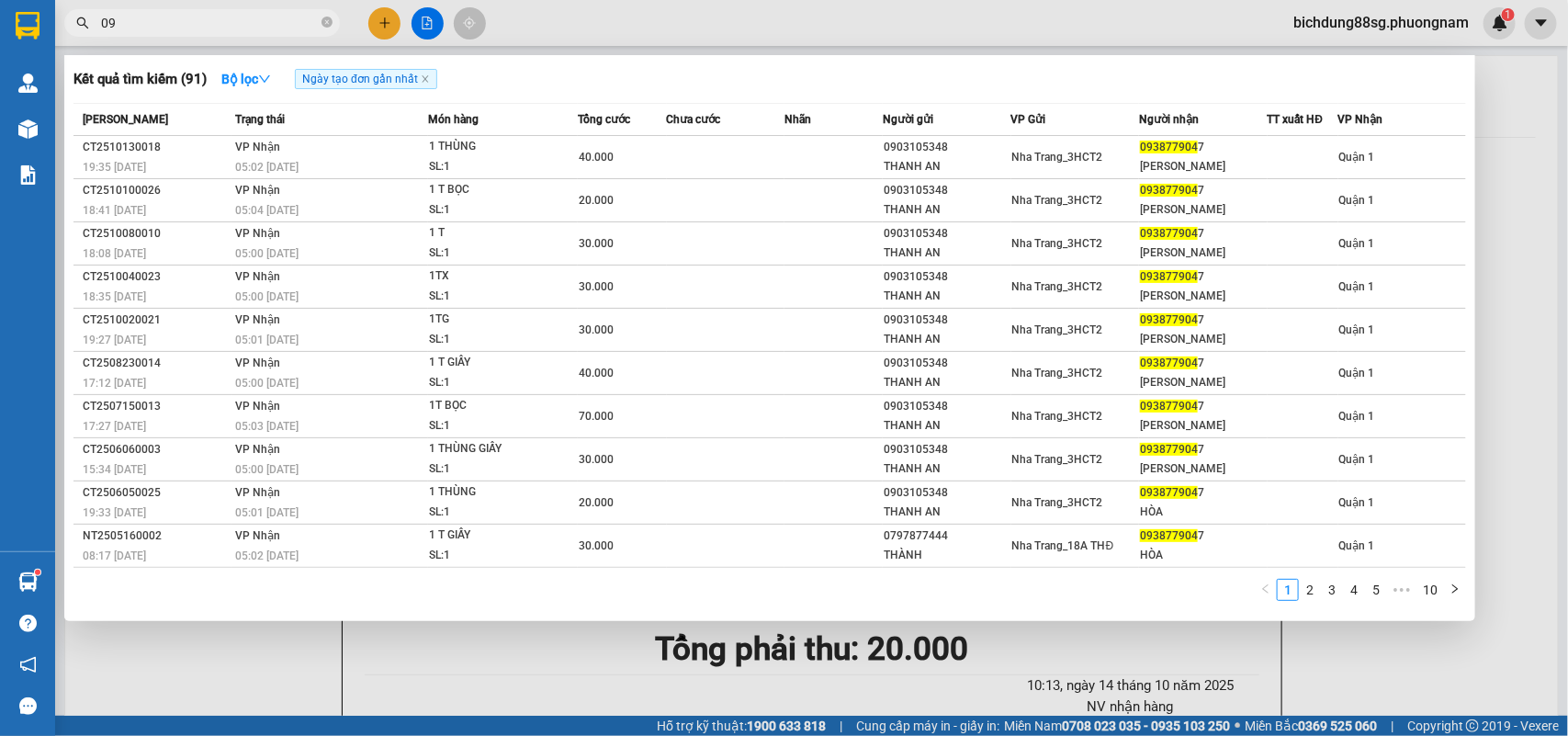
type input "0"
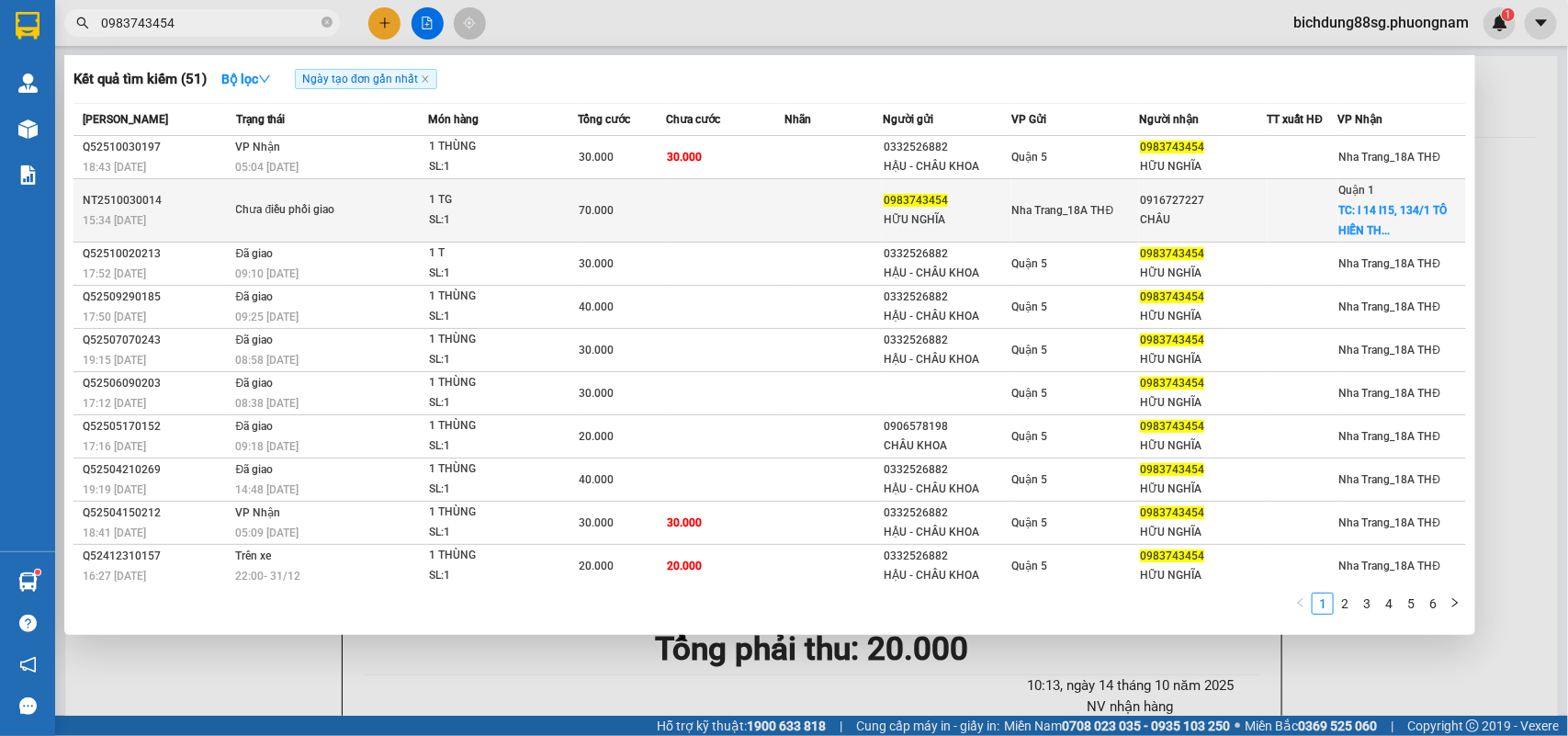
type input "0983743454"
click at [1223, 202] on div "0916727227" at bounding box center [1202, 200] width 126 height 19
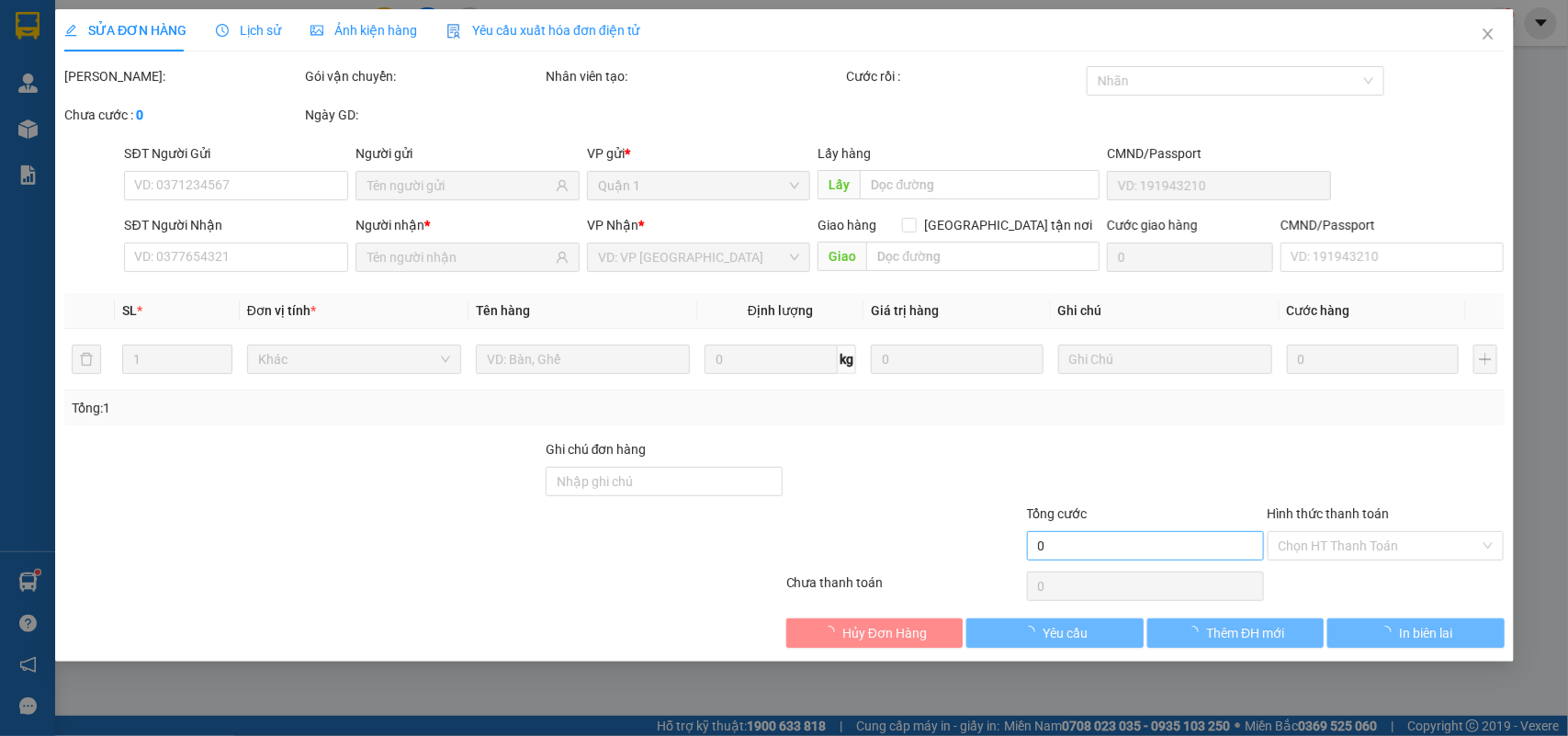
type input "0983743454"
type input "HỮU NGHĨA"
type input "0916727227"
type input "CHÂU"
checkbox input "true"
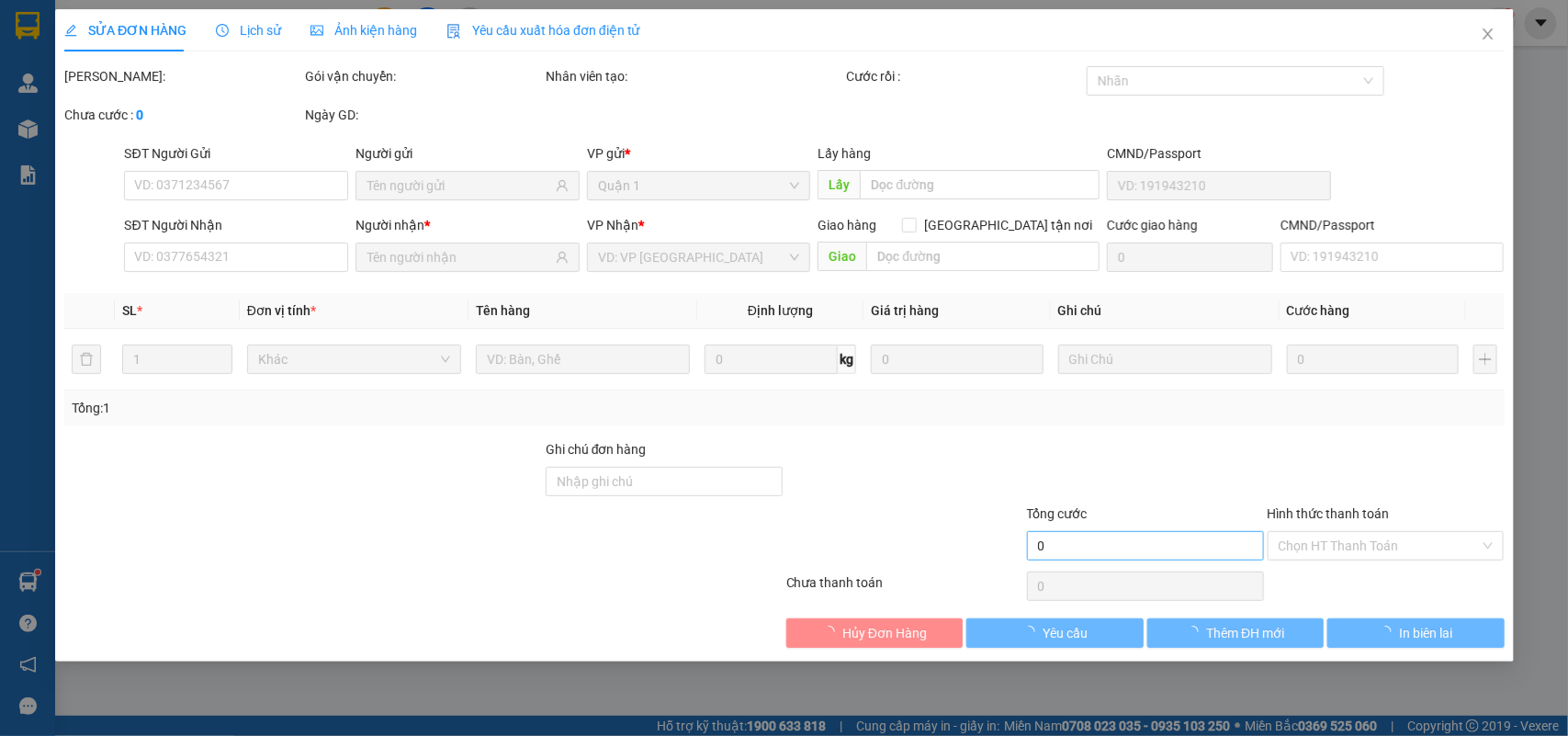
type input "I 14 I15, 134/1 TÔ HIẾN THÀNH, P 15 , QUẬN 10 GTN 40"
type input "40.000"
type input "70.000"
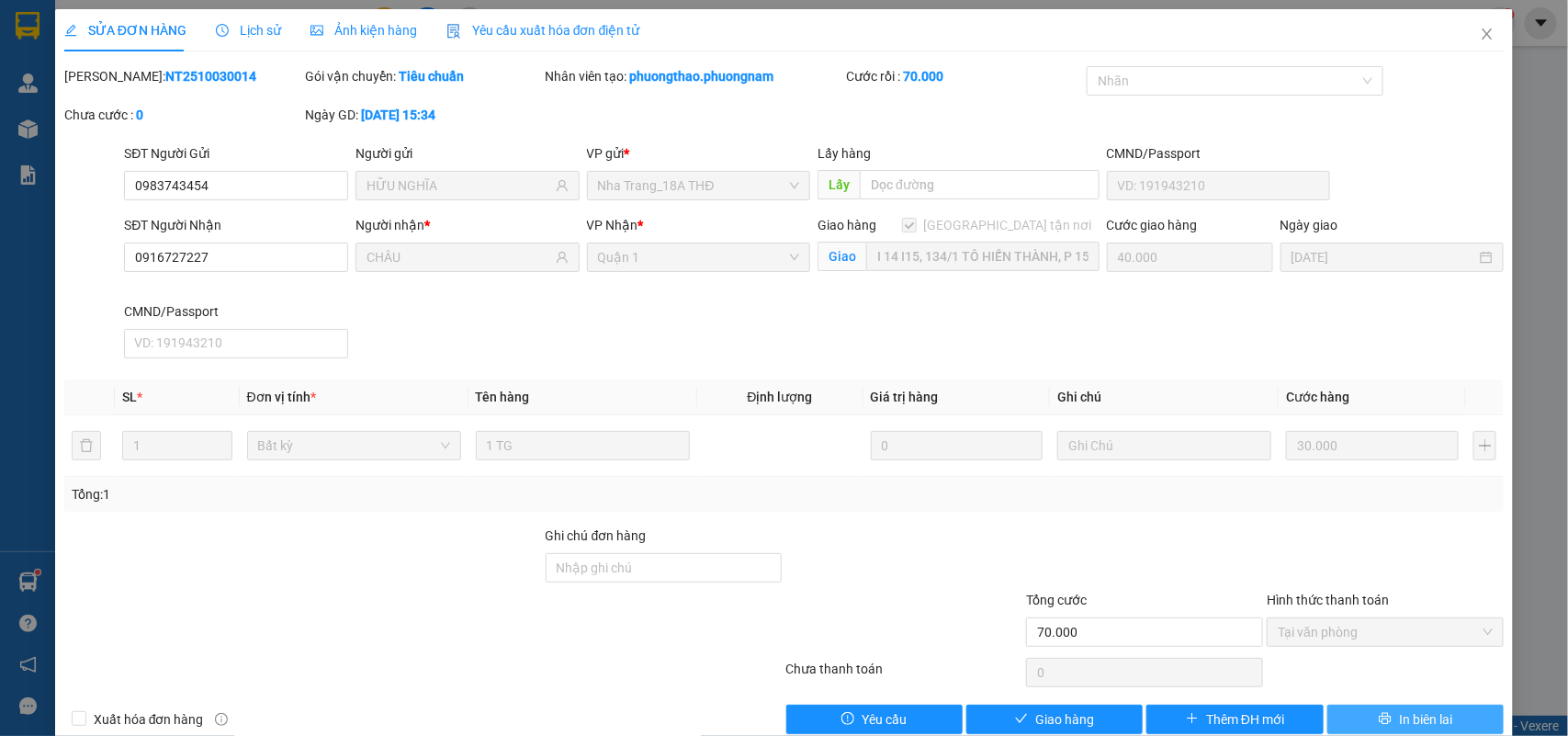
click at [1379, 719] on icon "printer" at bounding box center [1385, 719] width 13 height 13
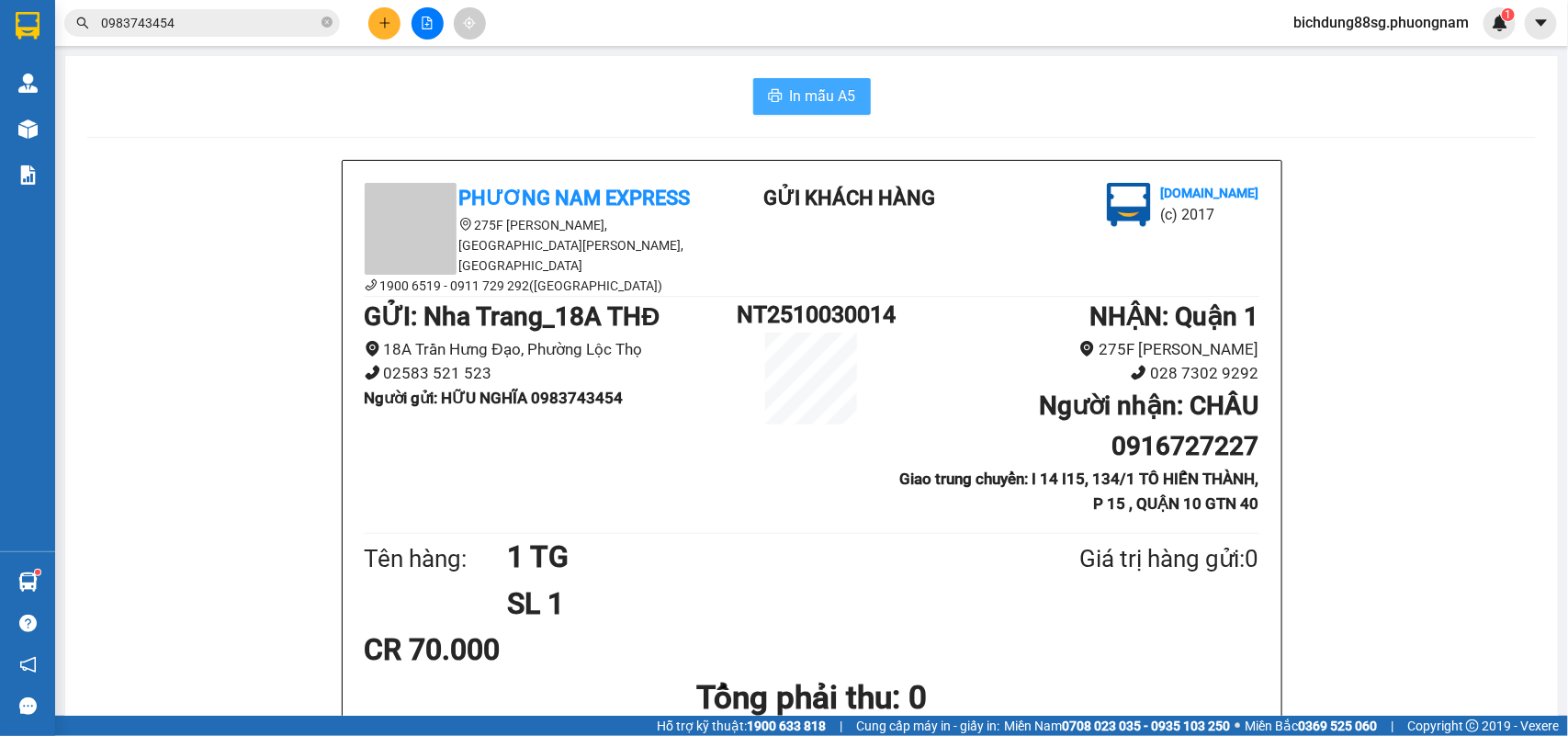
click at [805, 92] on span "In mẫu A5" at bounding box center [824, 96] width 66 height 23
click at [383, 37] on button at bounding box center [384, 23] width 32 height 32
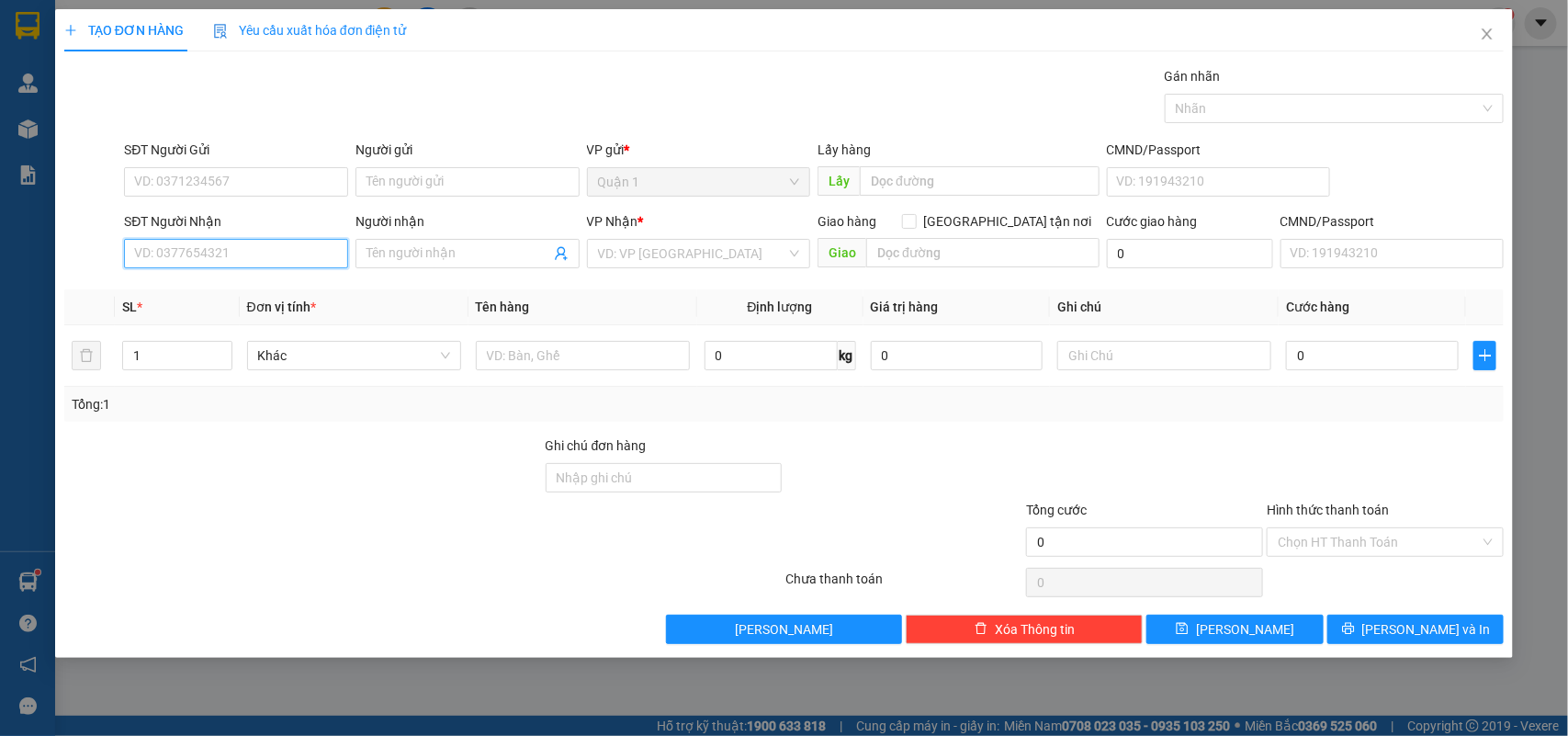
click at [258, 250] on input "SĐT Người Nhận" at bounding box center [236, 254] width 224 height 29
type input "0905221411"
click at [180, 294] on div "0905221411 - CƯỜNG" at bounding box center [236, 291] width 202 height 20
type input "CƯỜNG"
type input "0905221411"
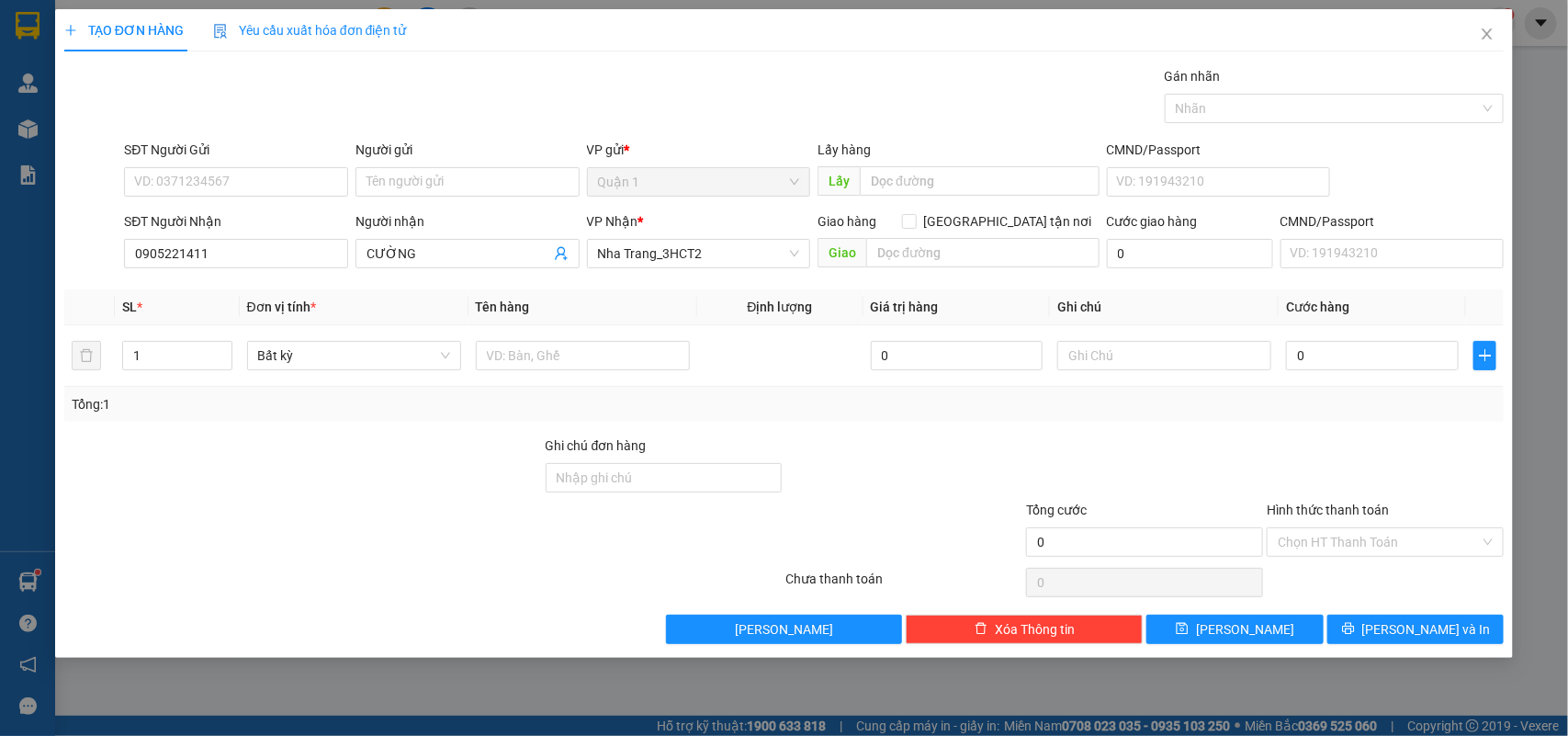
click at [328, 164] on div "SĐT Người Gửi" at bounding box center [236, 153] width 224 height 28
click at [295, 200] on div "SĐT Người Gửi VD: 0371234567" at bounding box center [236, 172] width 224 height 64
click at [303, 188] on input "SĐT Người Gửi" at bounding box center [236, 182] width 224 height 29
type input "02838314123"
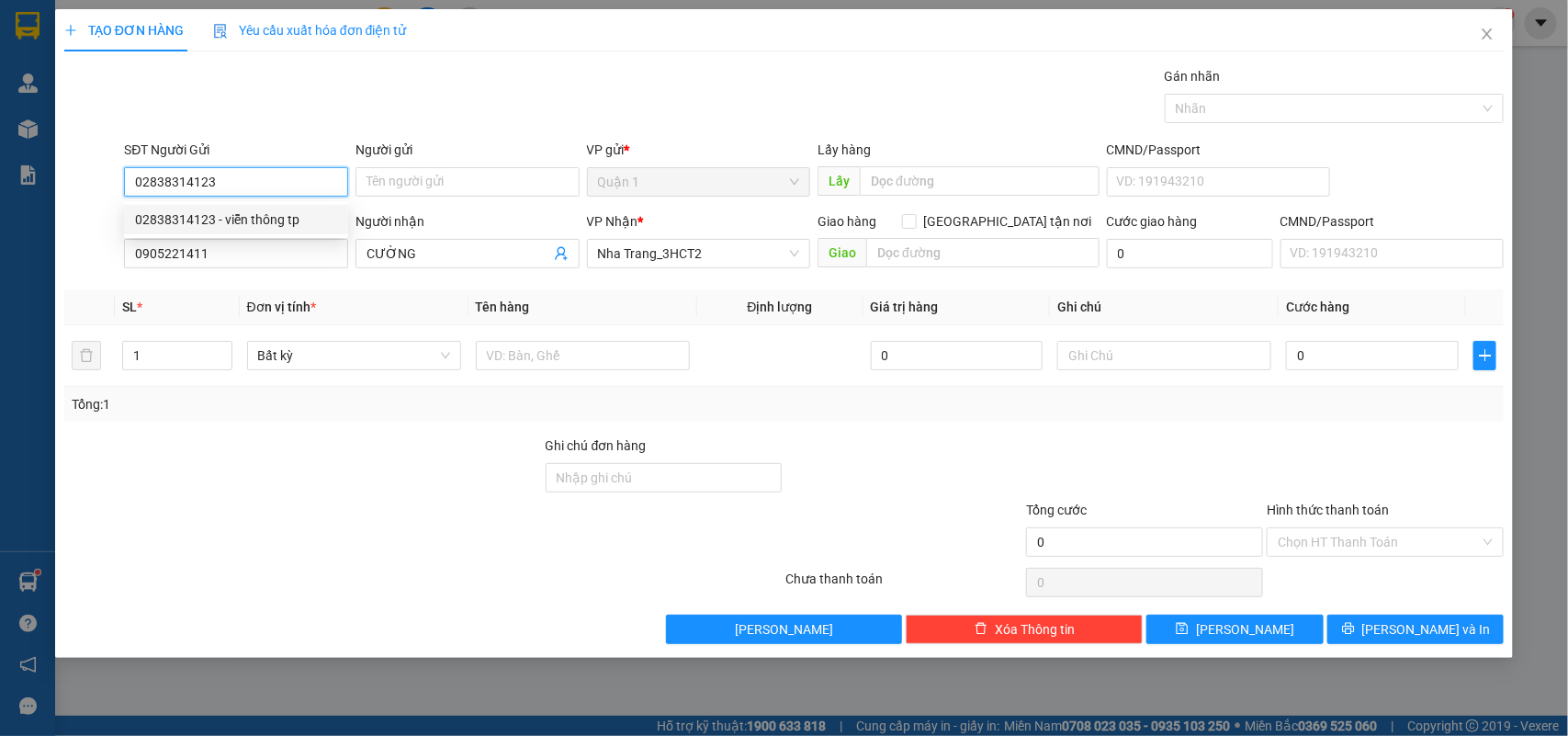
click at [264, 221] on div "02838314123 - viễn thông tp" at bounding box center [236, 220] width 202 height 20
type input "viễn thông tp"
type input "02838314123"
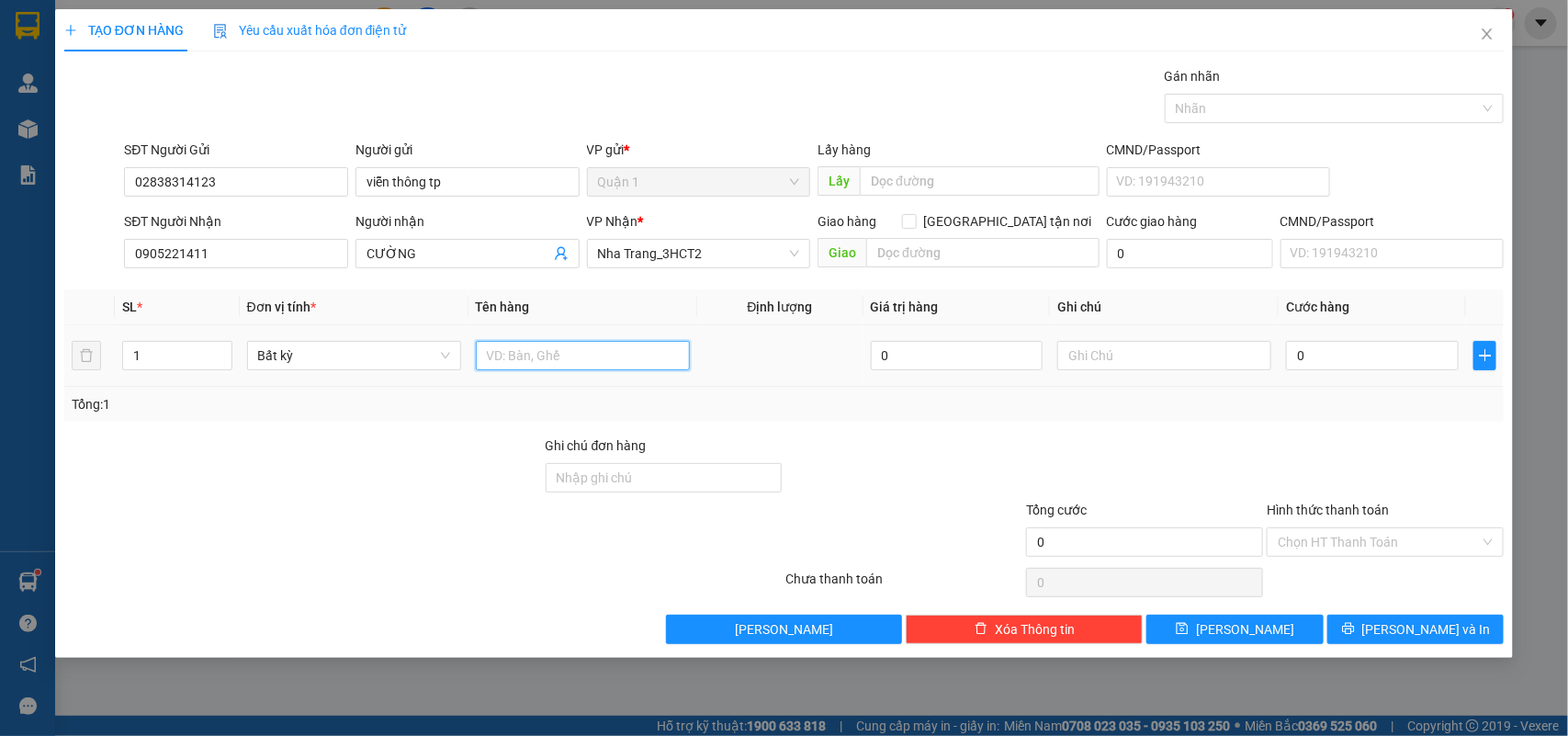
click at [566, 355] on input "text" at bounding box center [583, 356] width 214 height 29
type input "1T BỌC ĐEN"
type input "3"
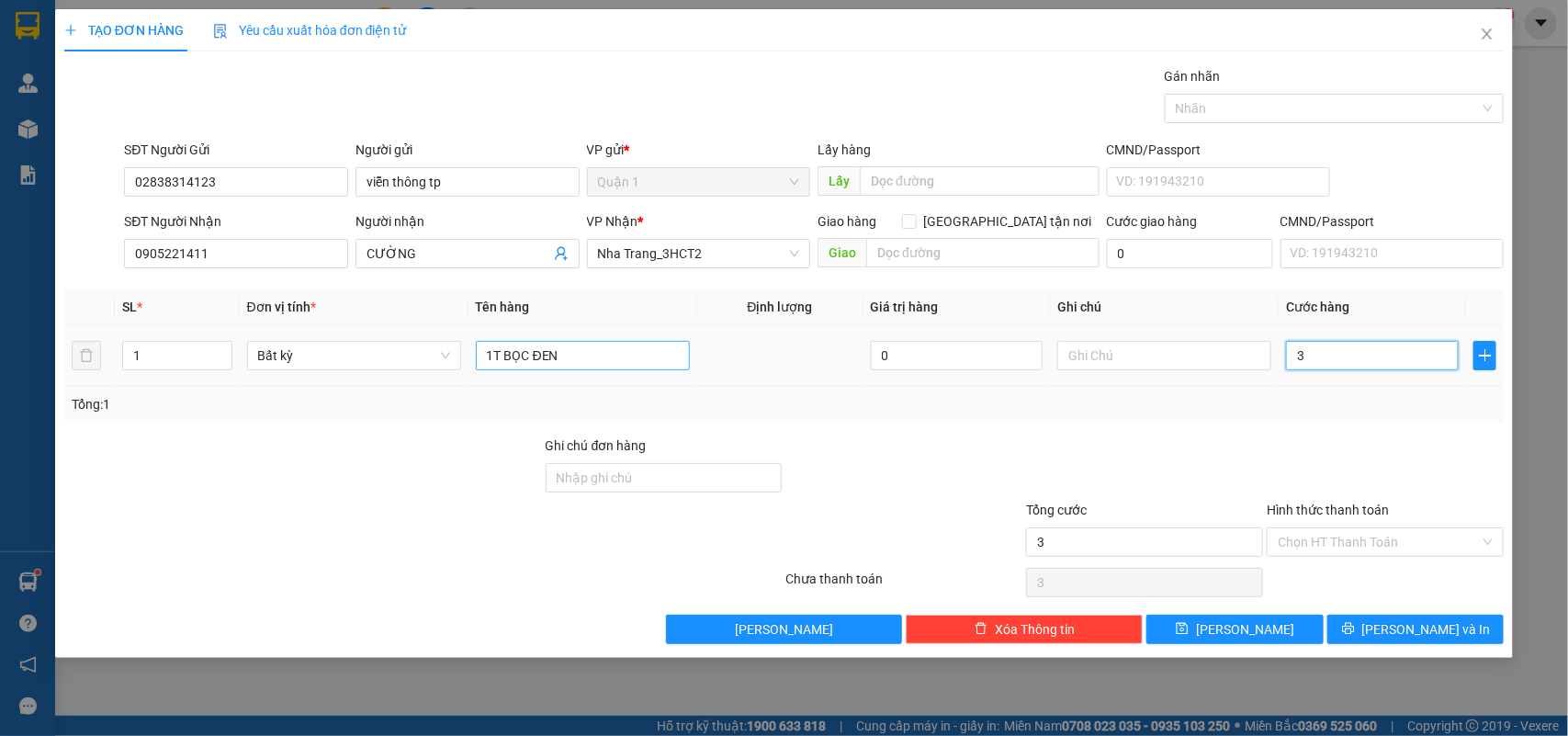
type input "30"
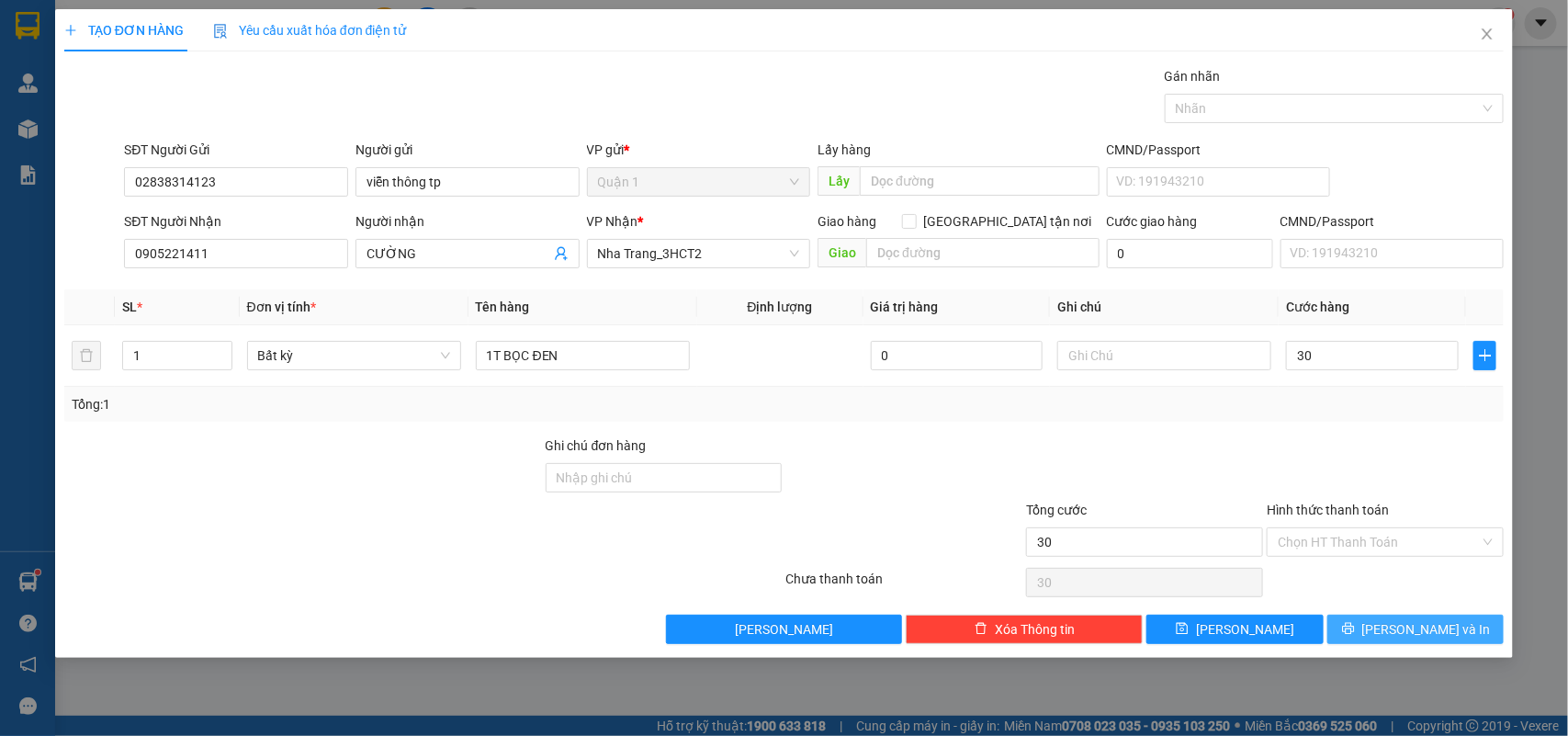
type input "30.000"
click at [1466, 618] on button "[PERSON_NAME] và In" at bounding box center [1415, 629] width 176 height 29
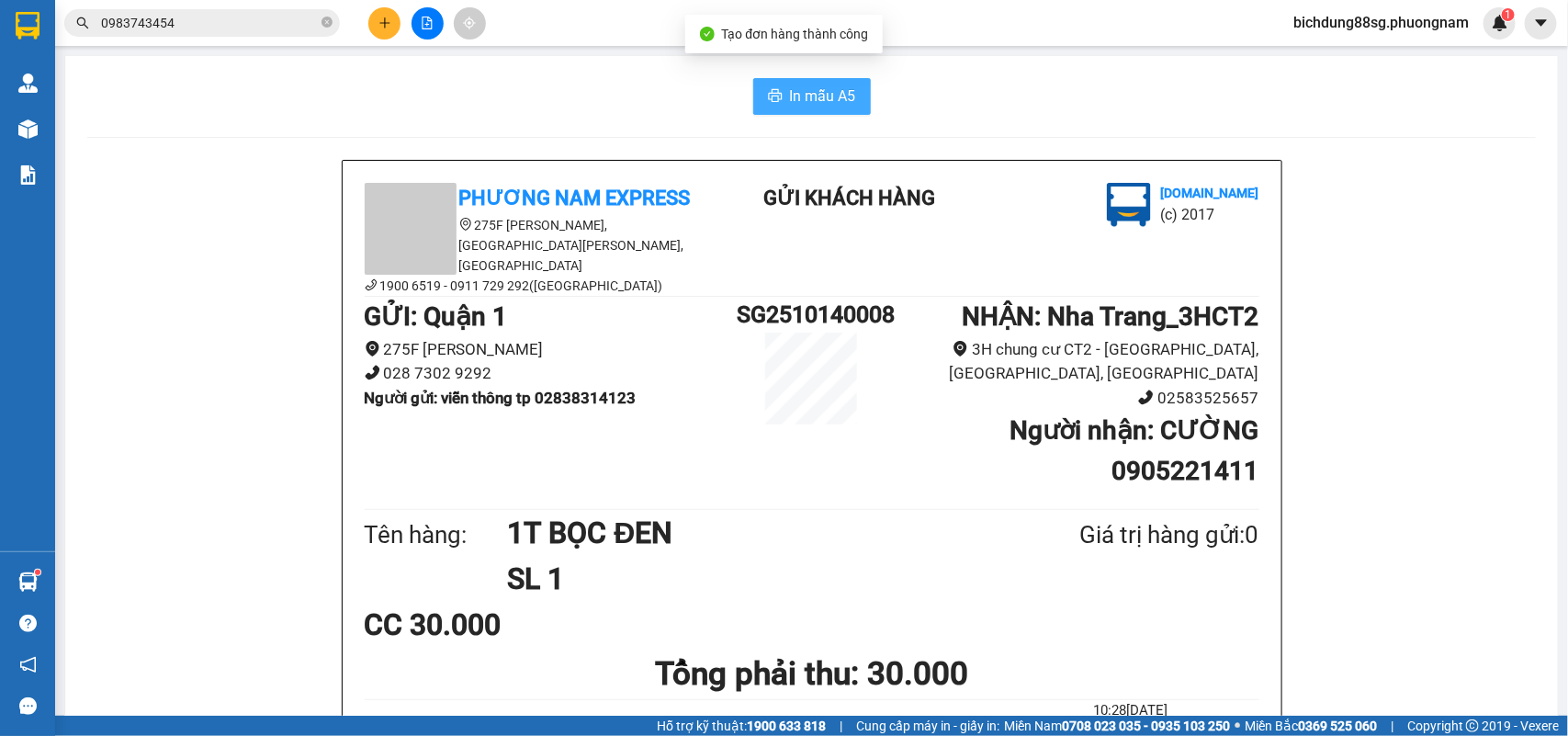
click at [814, 88] on span "In mẫu A5" at bounding box center [824, 96] width 66 height 23
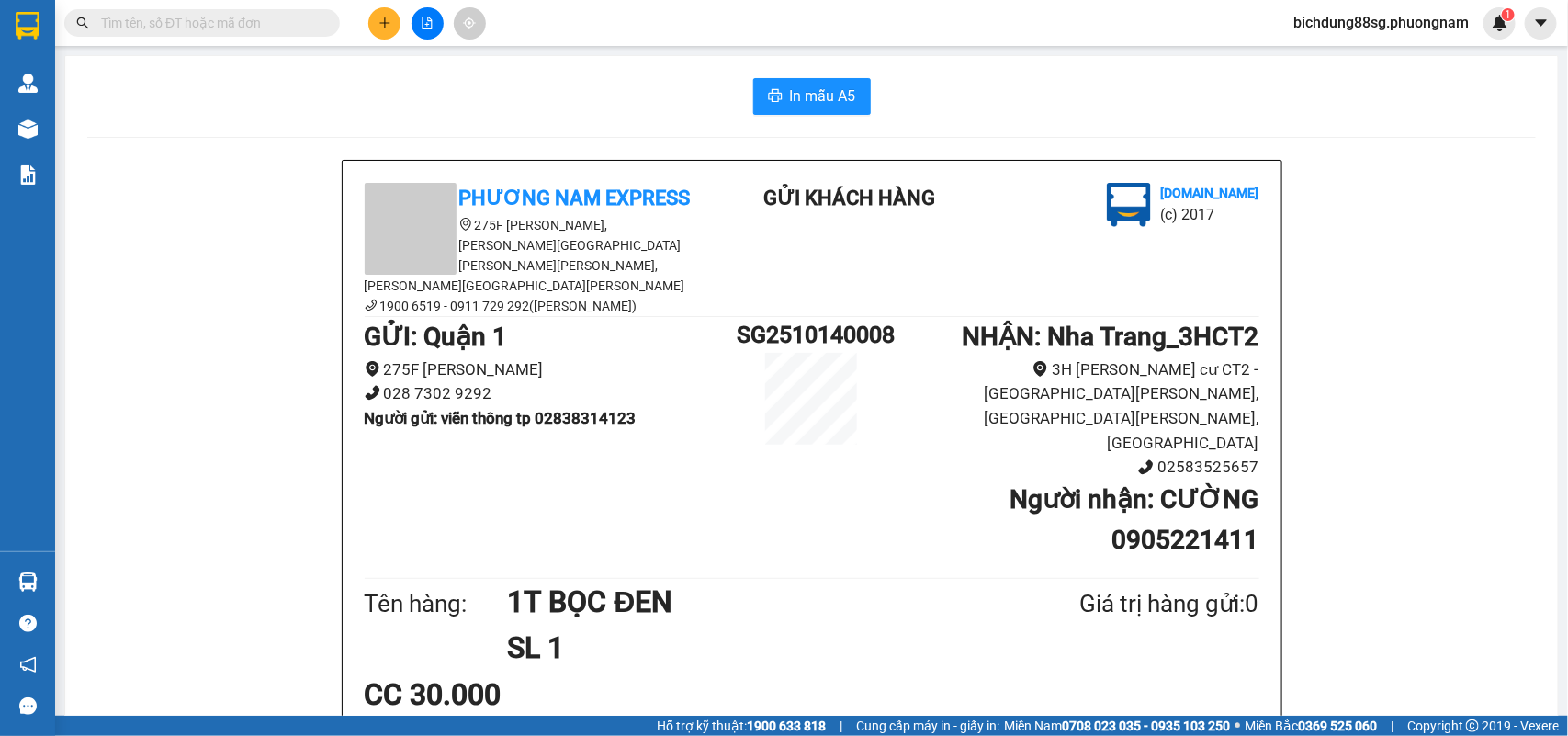
click at [386, 14] on button at bounding box center [384, 23] width 32 height 32
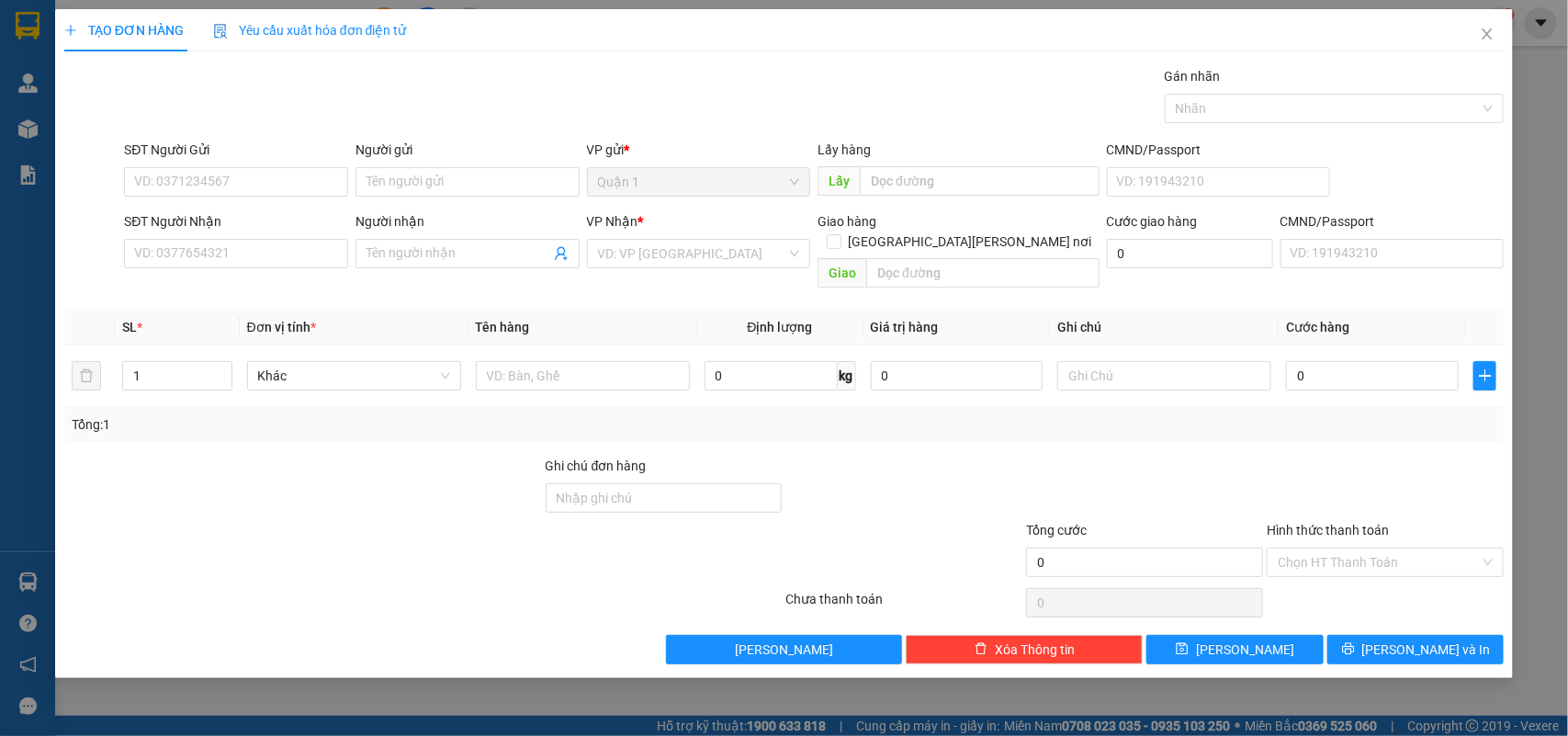
click at [232, 230] on div "SĐT Người Nhận" at bounding box center [236, 221] width 224 height 20
click at [232, 239] on input "SĐT Người Nhận" at bounding box center [236, 254] width 224 height 29
click at [234, 235] on div "SĐT Người Nhận" at bounding box center [236, 225] width 224 height 28
click at [216, 251] on input "SĐT Người Nhận" at bounding box center [236, 254] width 224 height 29
type input "0899345448"
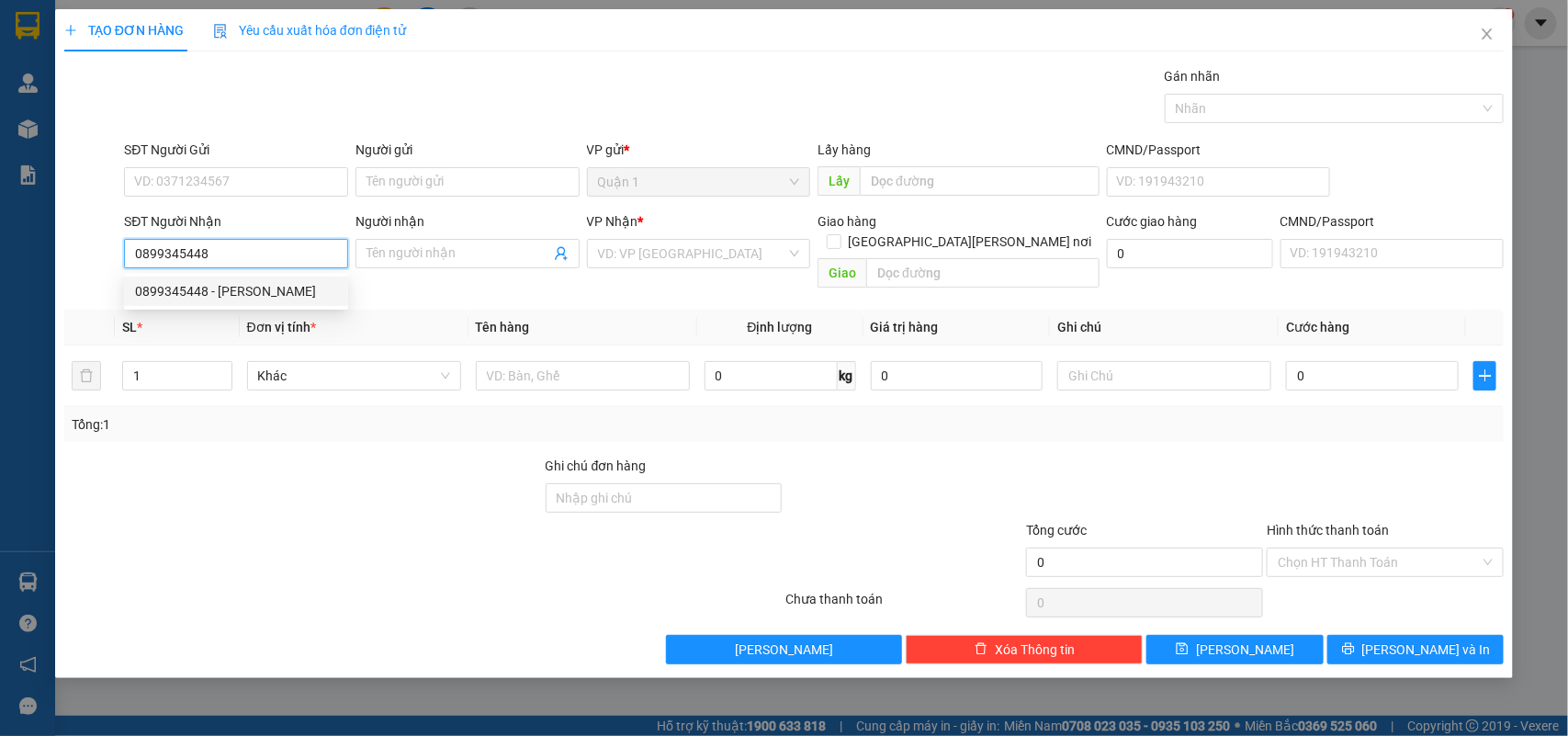
click at [221, 281] on div "0899345448 - [PERSON_NAME]" at bounding box center [236, 291] width 202 height 20
type input "CHỊ LÝ"
type input "0899345448"
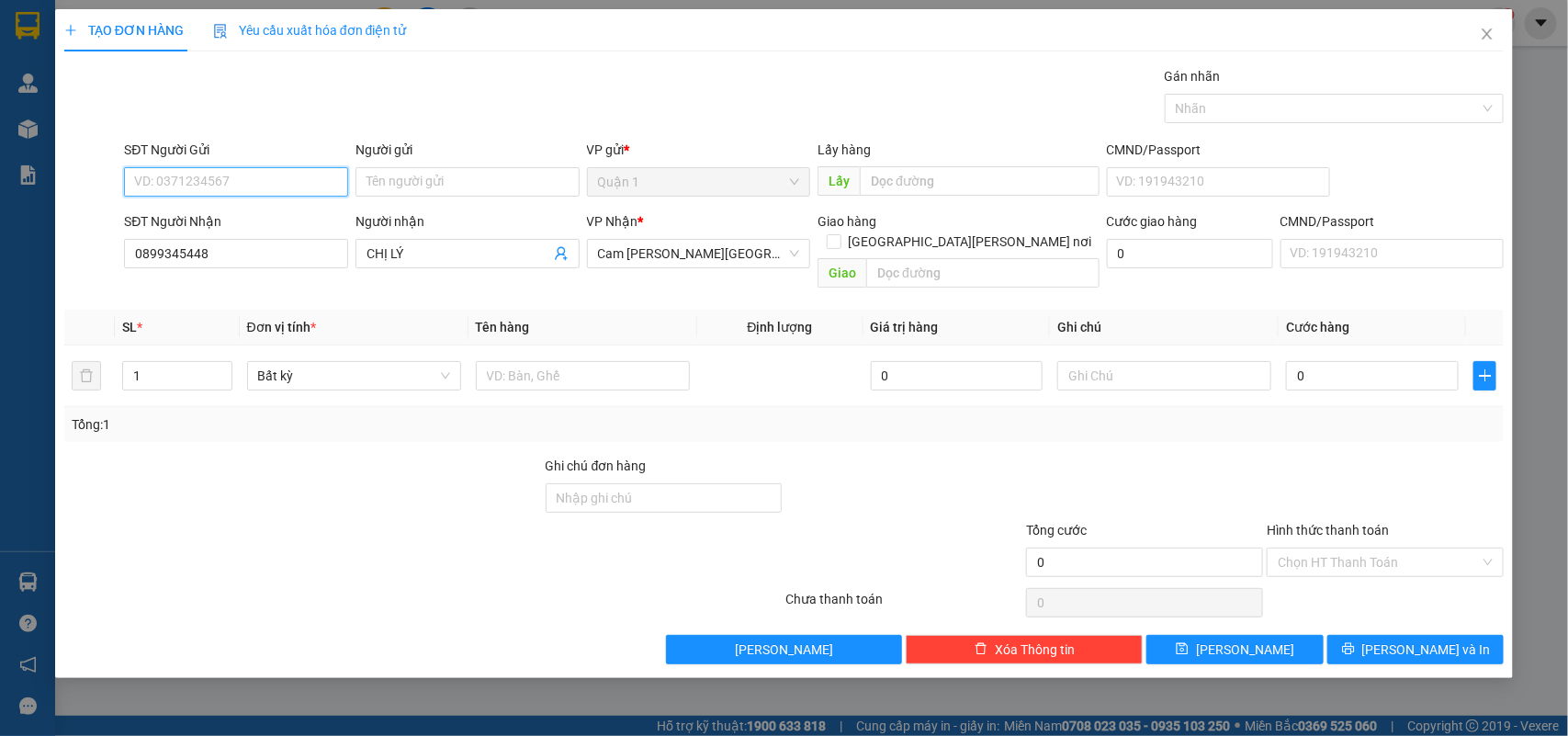
click at [263, 190] on input "SĐT Người Gửi" at bounding box center [236, 182] width 224 height 29
click at [239, 213] on div "0704527453 - [PERSON_NAME]" at bounding box center [236, 220] width 202 height 20
type input "0704527453"
type input "PHONG"
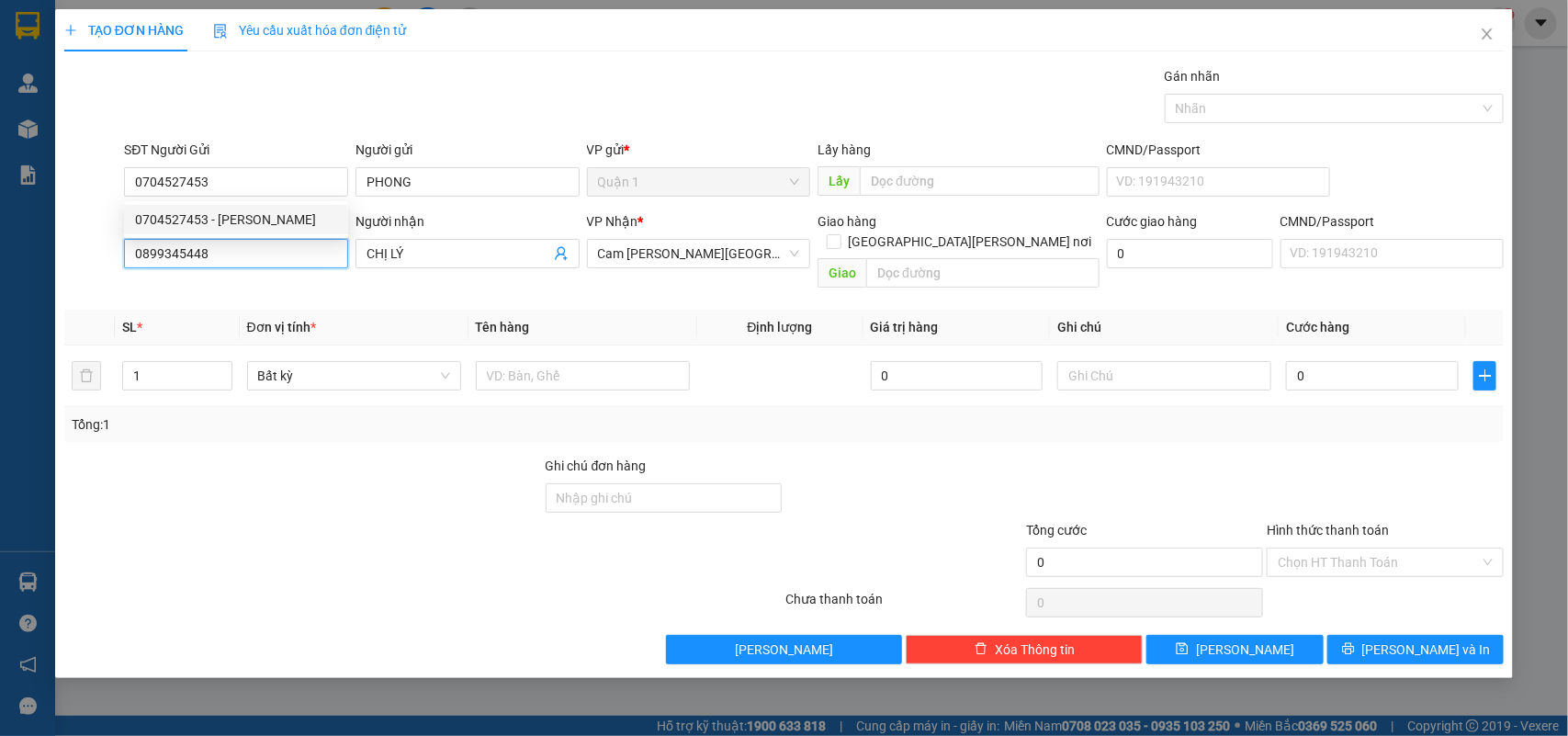
click at [271, 245] on input "0899345448" at bounding box center [236, 254] width 224 height 29
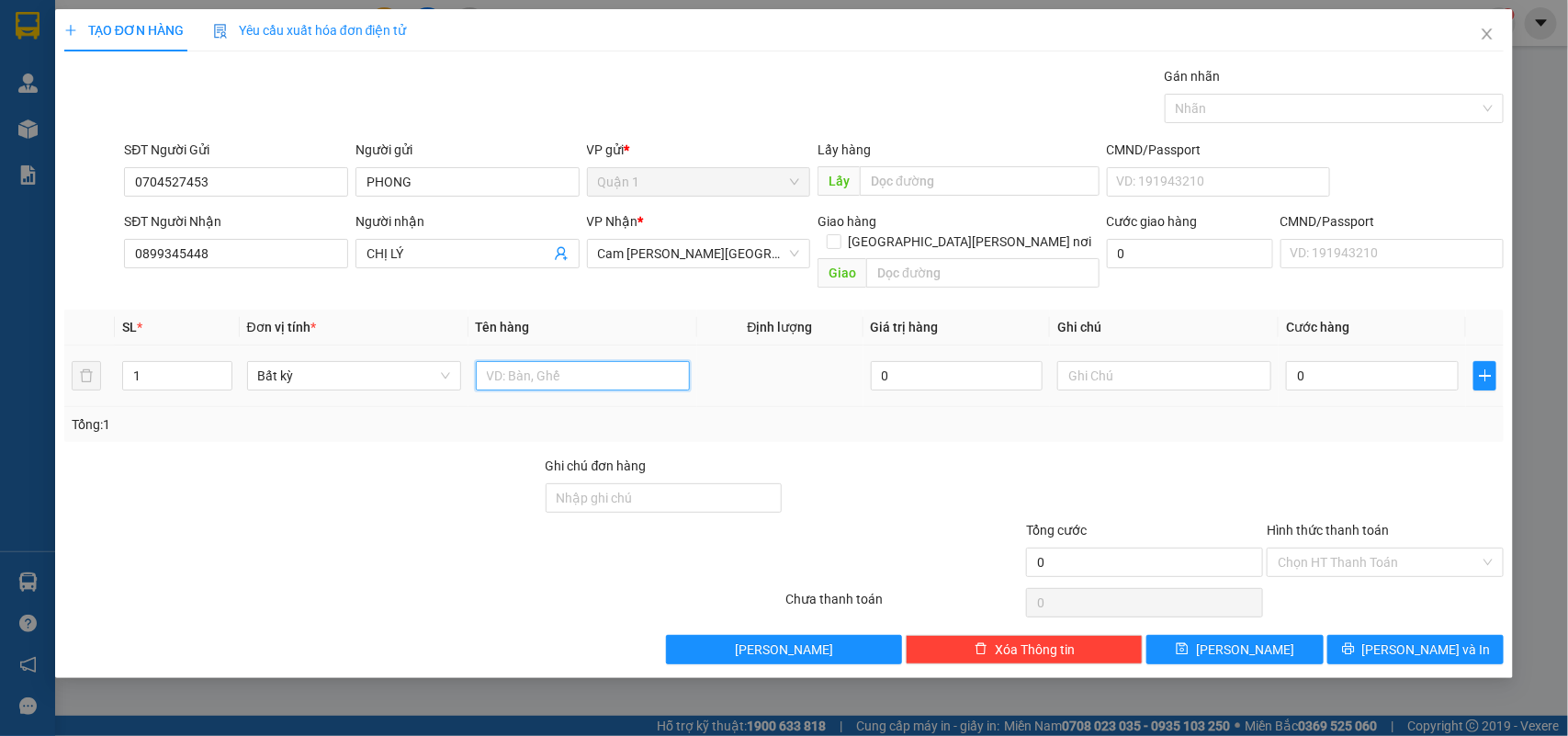
click at [549, 361] on input "text" at bounding box center [583, 376] width 214 height 29
type input "1K CHAO"
type input "4"
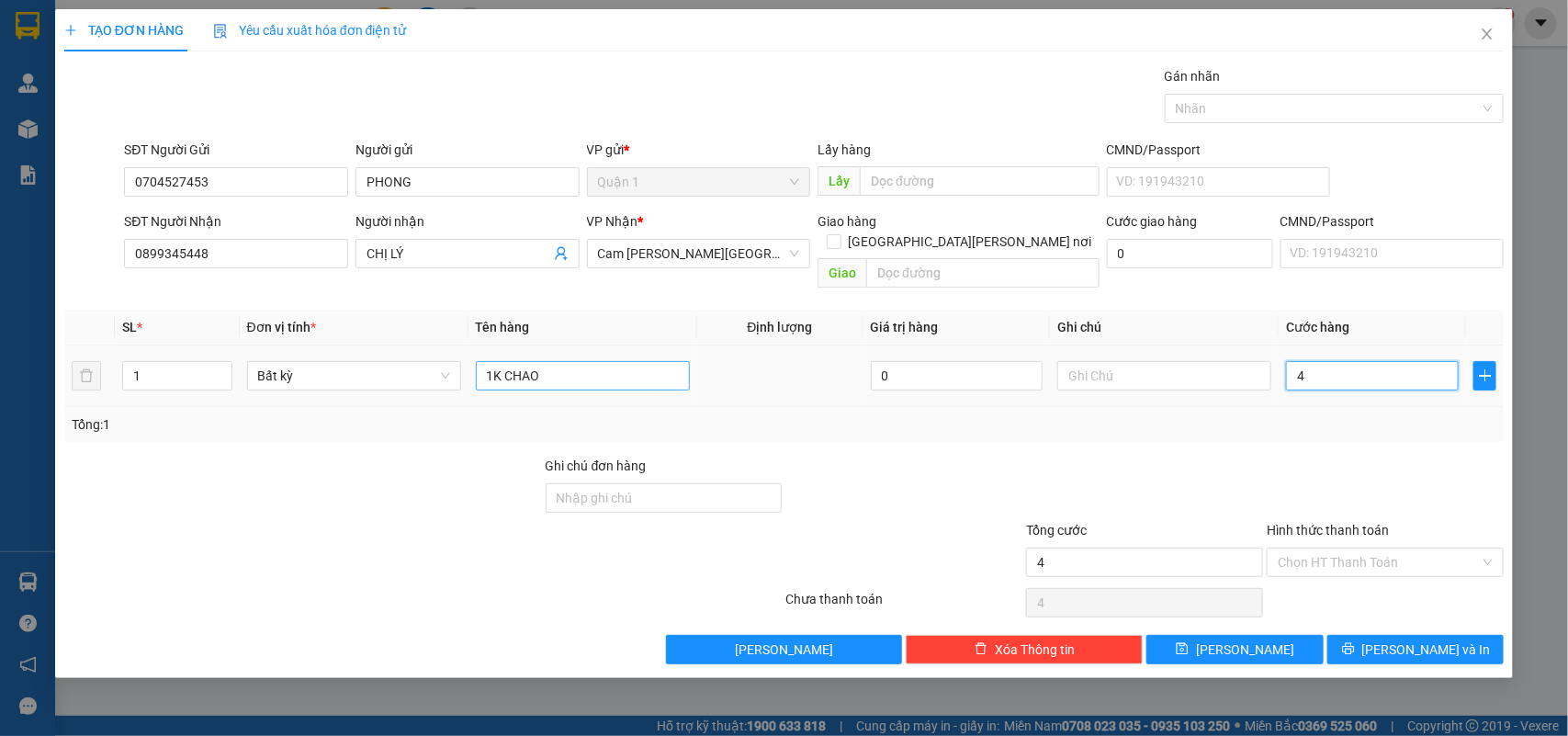
type input "40"
click at [1434, 640] on span "[PERSON_NAME] và In" at bounding box center [1426, 650] width 129 height 20
type input "40.000"
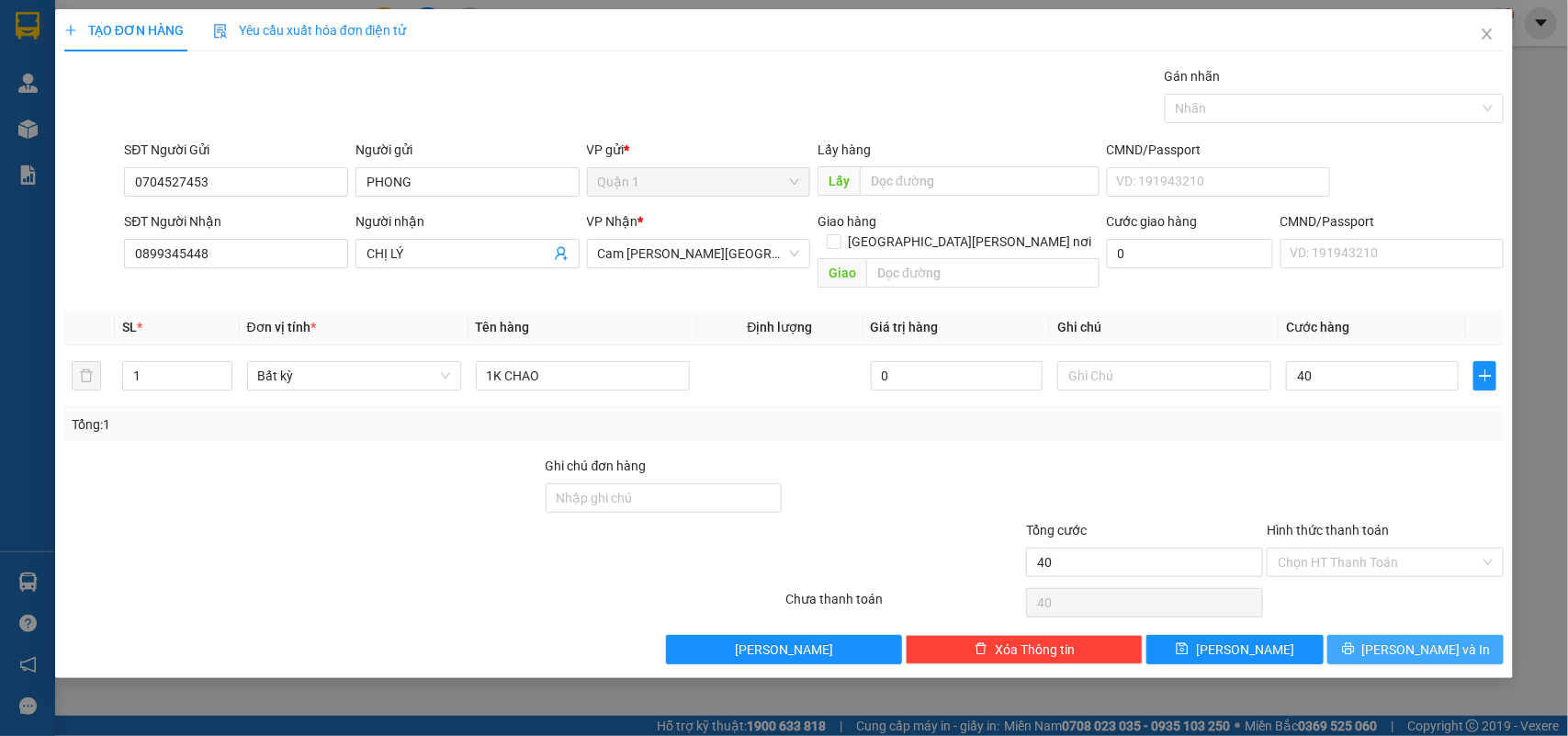
type input "40.000"
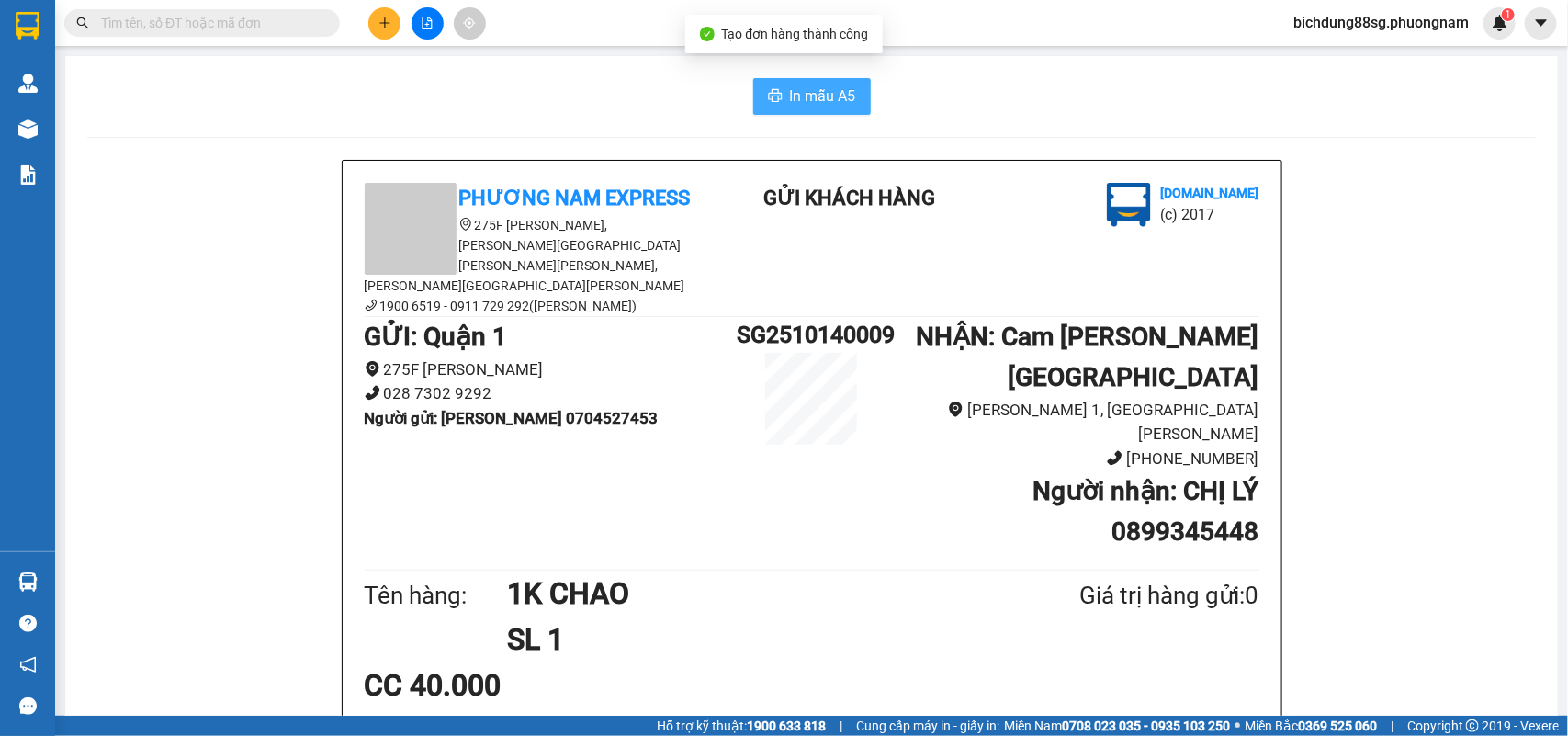
click at [768, 89] on icon "printer" at bounding box center [776, 96] width 15 height 15
click at [392, 23] on button at bounding box center [384, 23] width 32 height 32
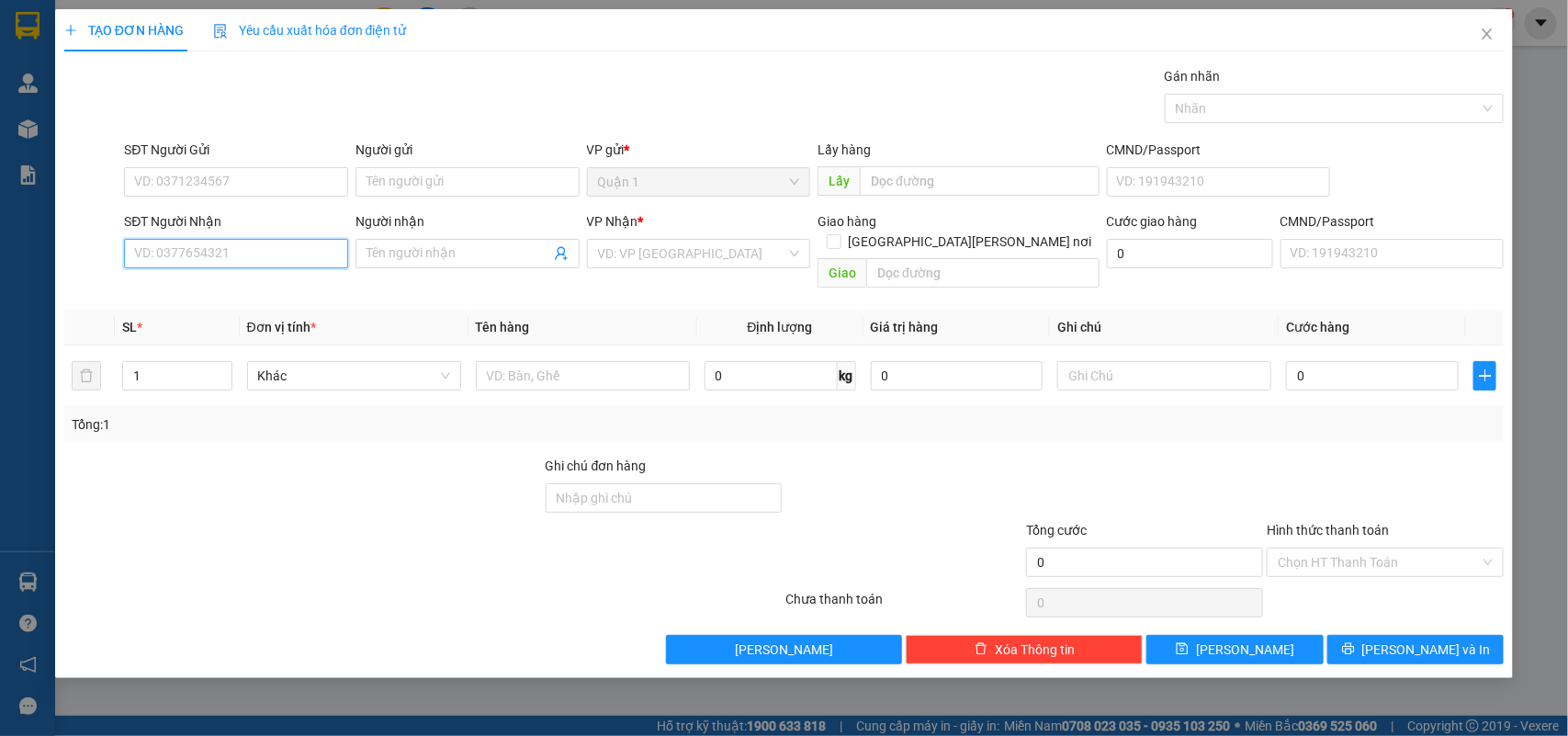
click at [234, 253] on input "SĐT Người Nhận" at bounding box center [236, 254] width 224 height 29
click at [230, 277] on div "0898888166 - [PERSON_NAME]" at bounding box center [236, 291] width 224 height 29
type input "0898888166"
type input "QUANG"
type input "0898888166"
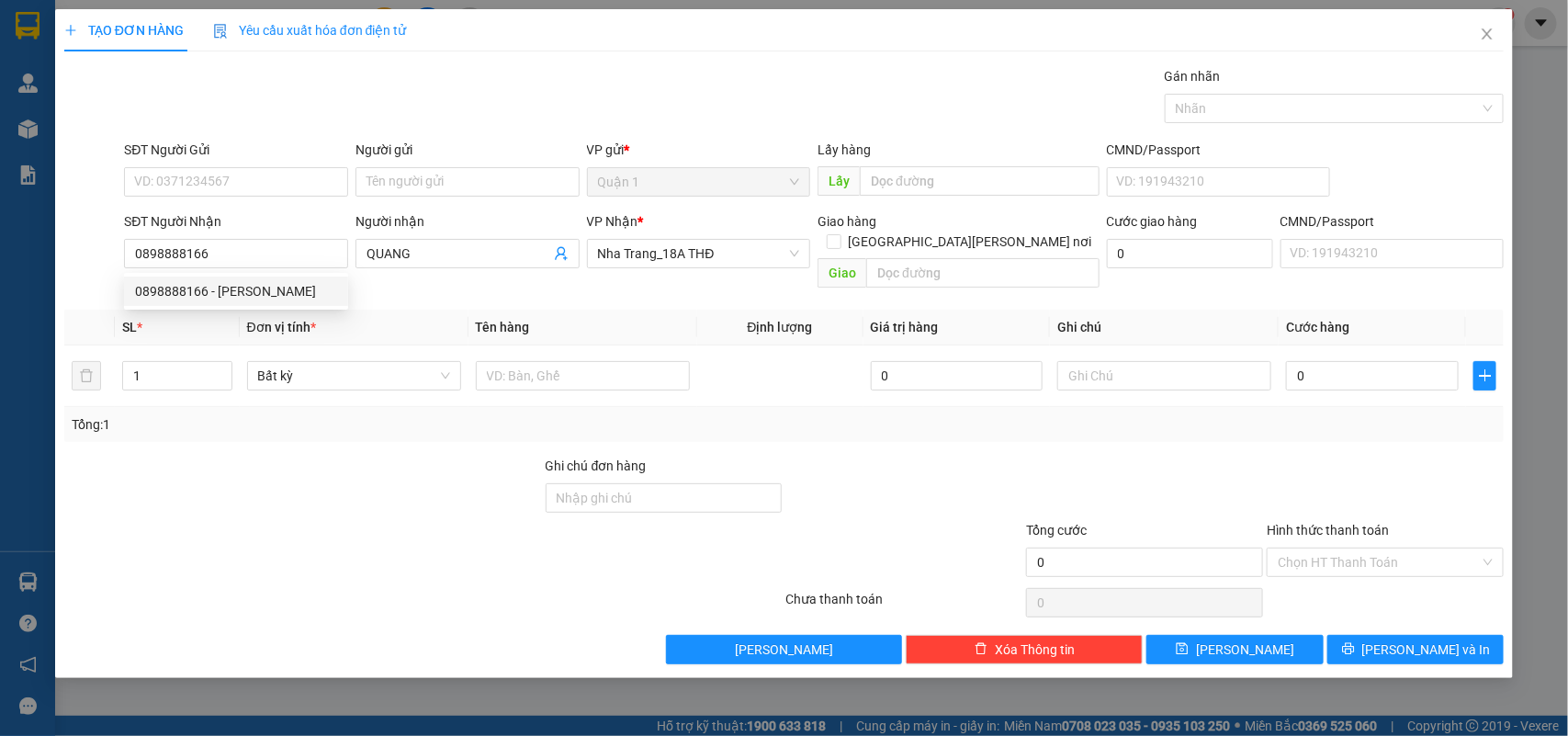
click at [282, 140] on div "SĐT Người Gửi" at bounding box center [236, 150] width 224 height 20
click at [282, 167] on input "SĐT Người Gửi" at bounding box center [236, 182] width 224 height 29
click at [260, 171] on input "SĐT Người Gửi" at bounding box center [236, 182] width 224 height 29
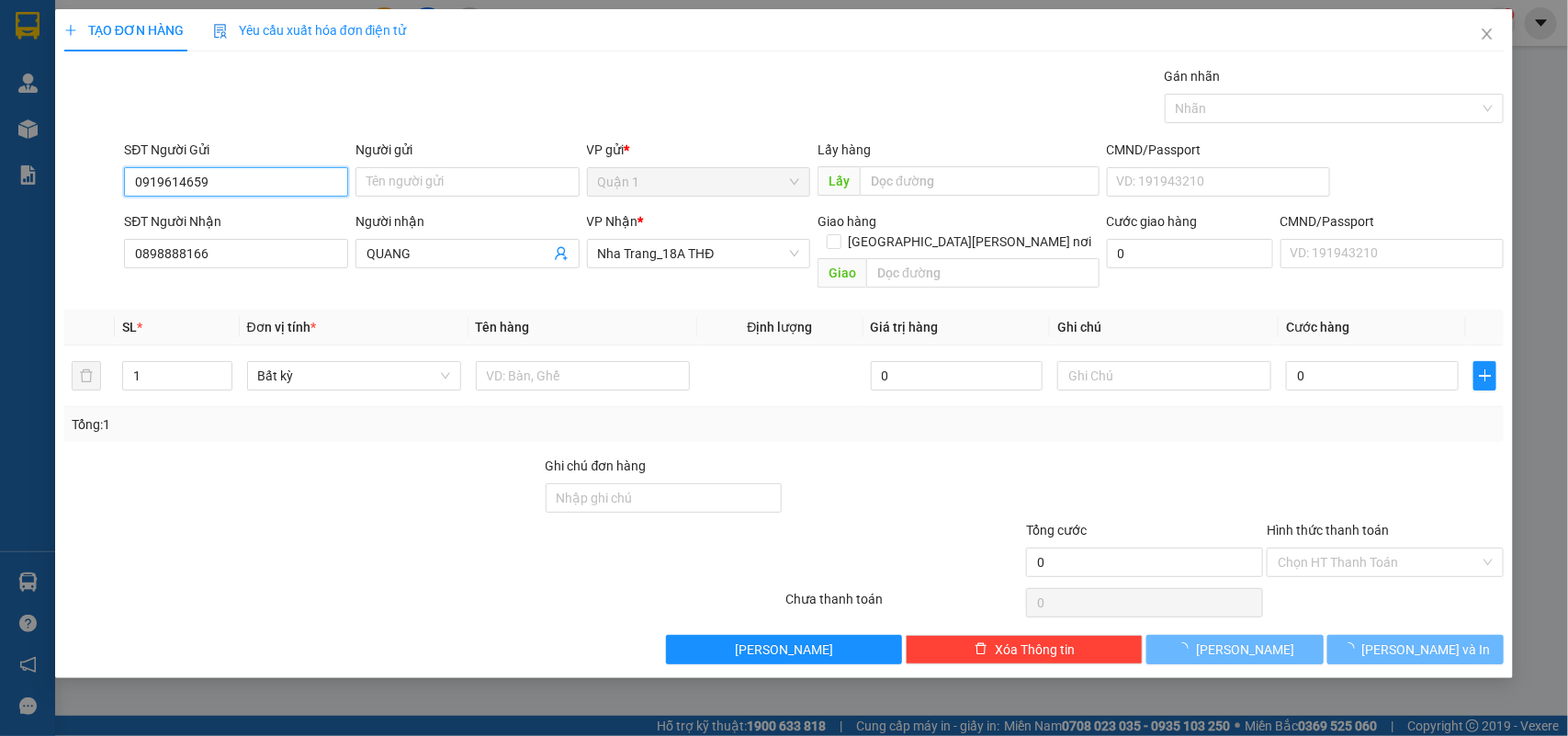
type input "0919614659"
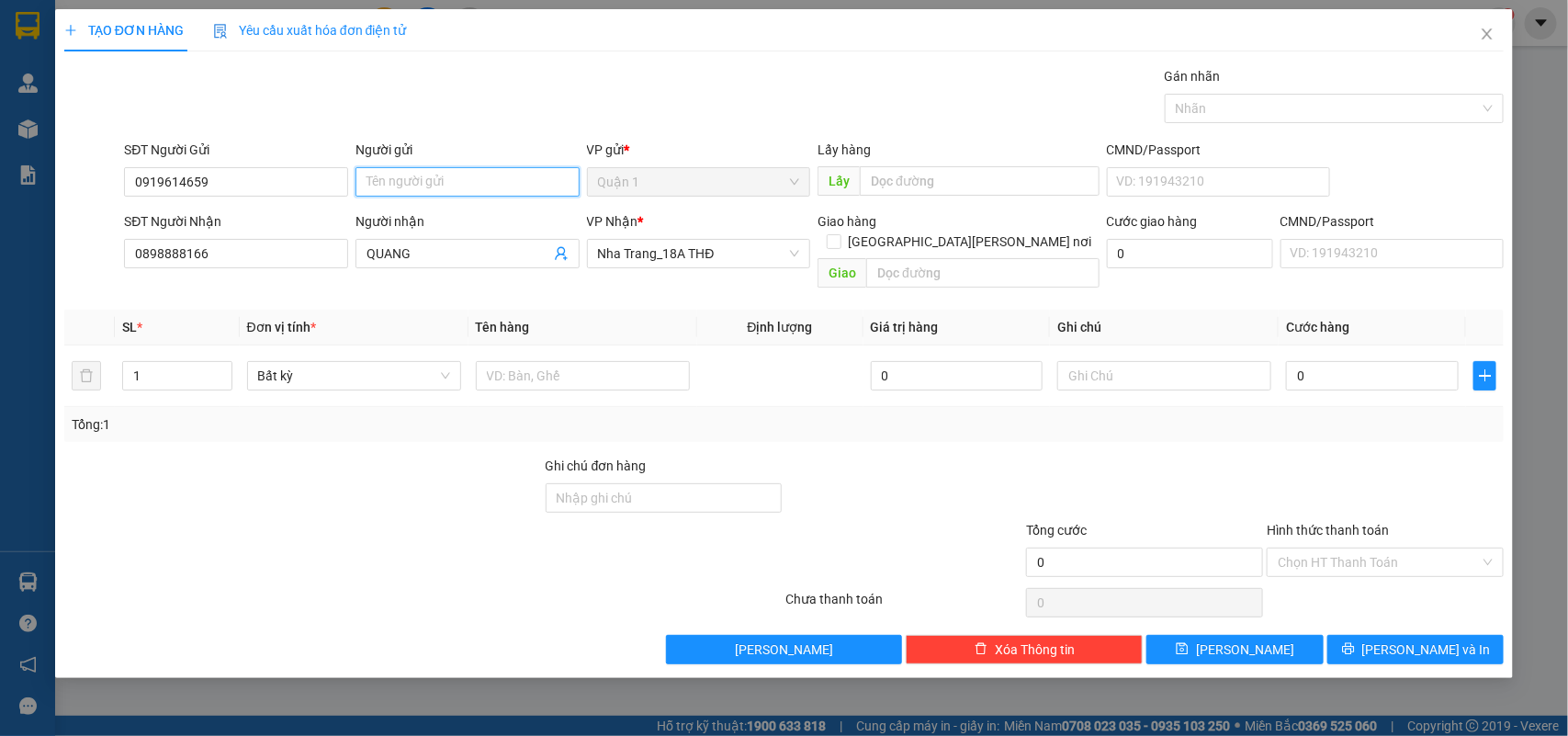
type input "Q"
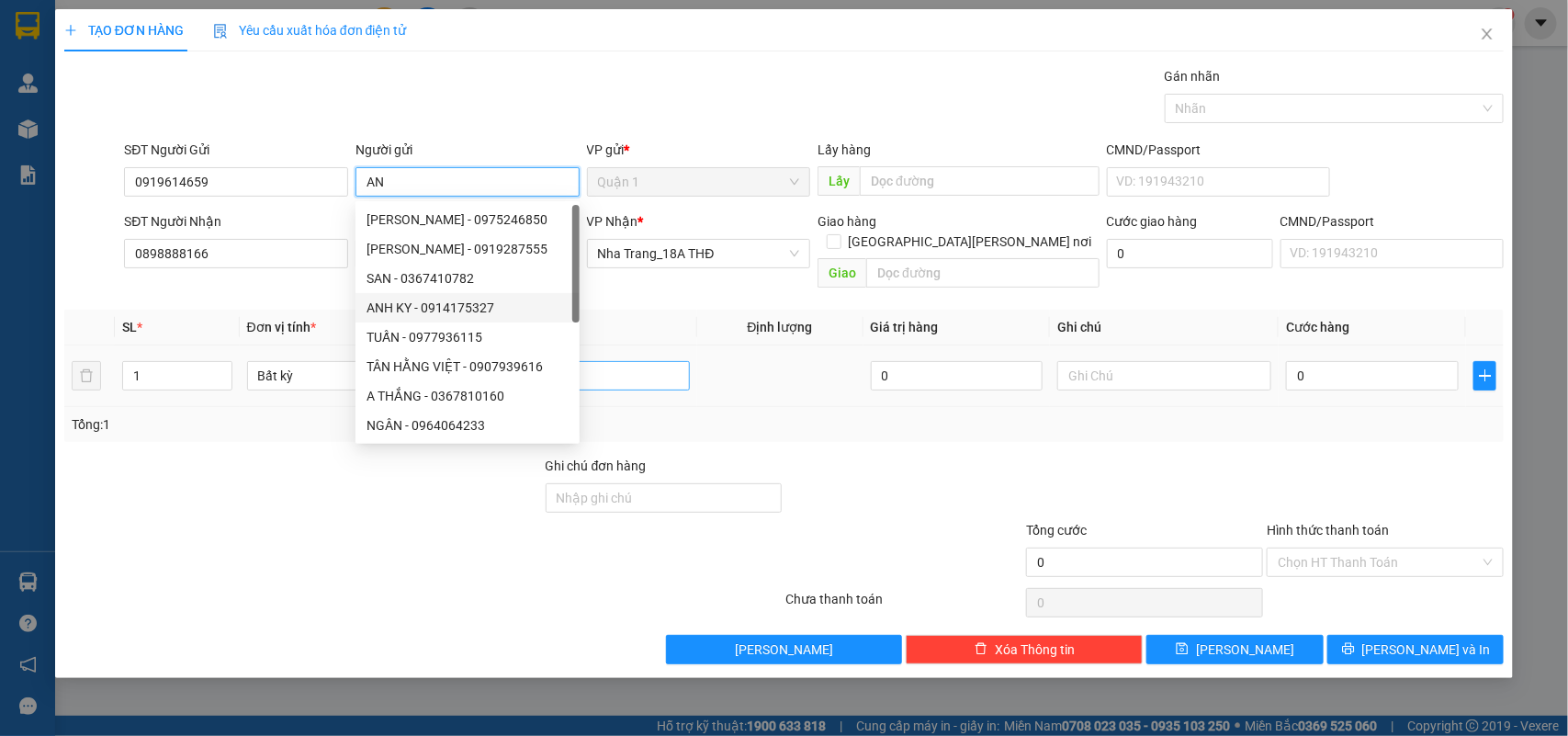
type input "AN"
click at [609, 361] on input "text" at bounding box center [583, 376] width 214 height 29
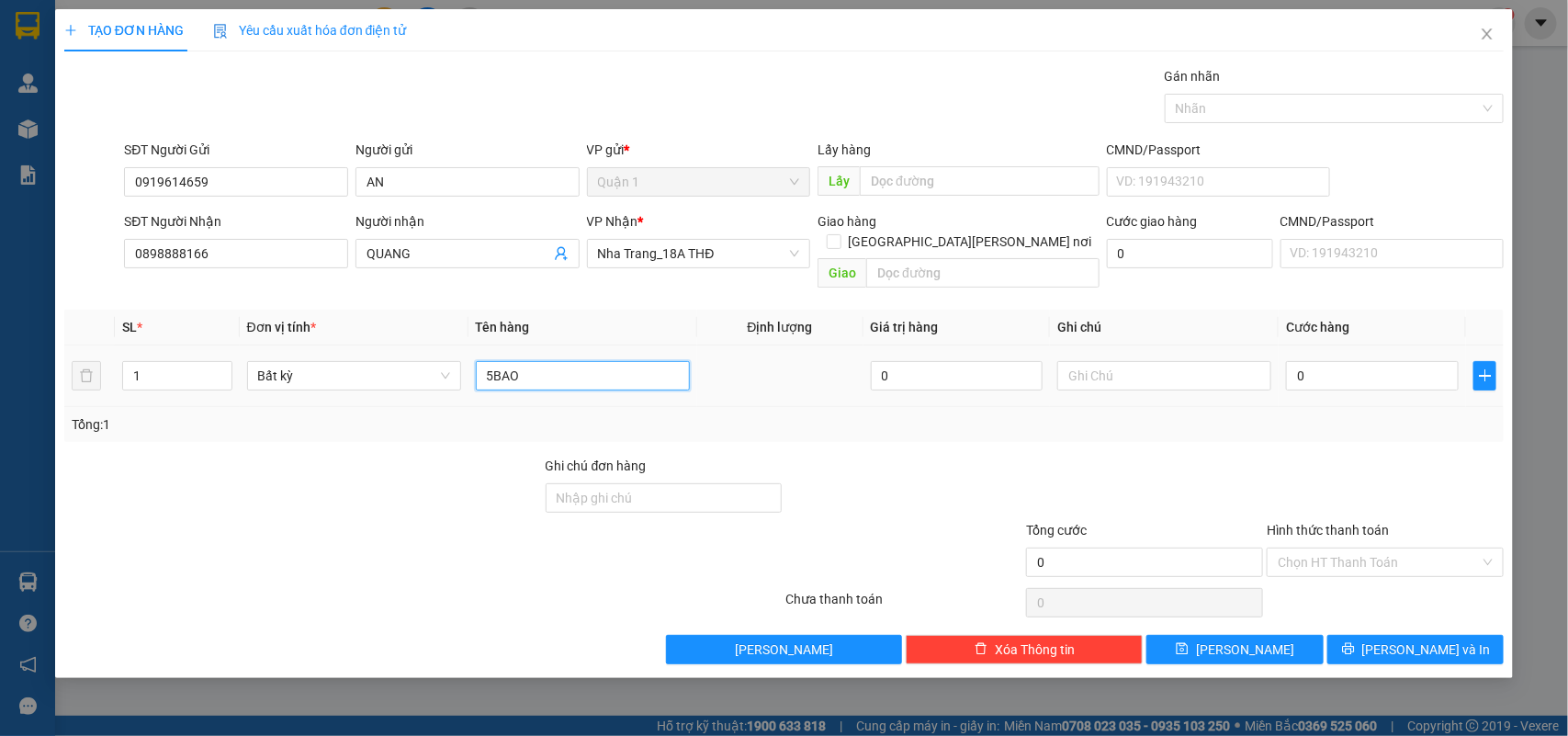
type input "5BAO"
type input "1"
type input "15"
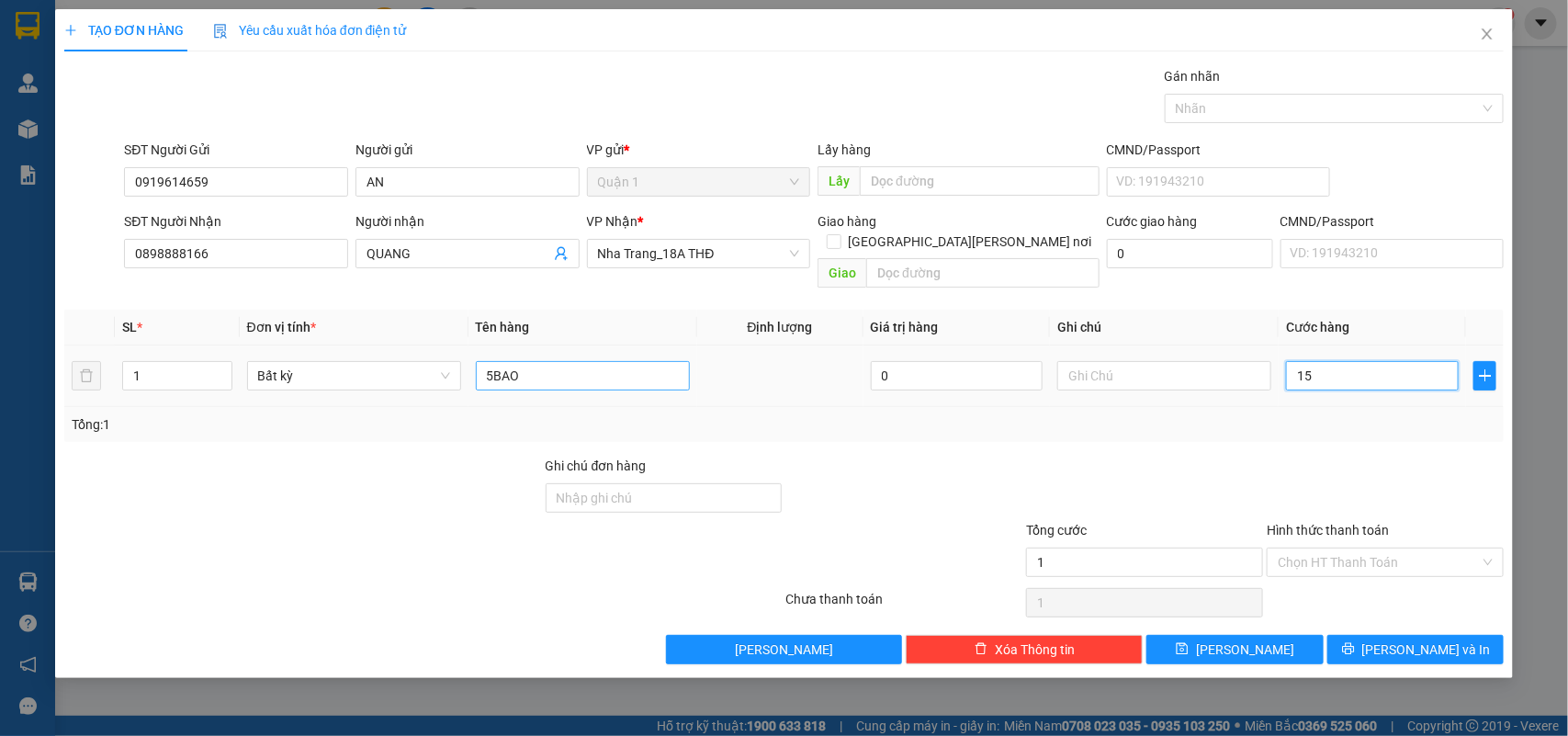
type input "15"
type input "150"
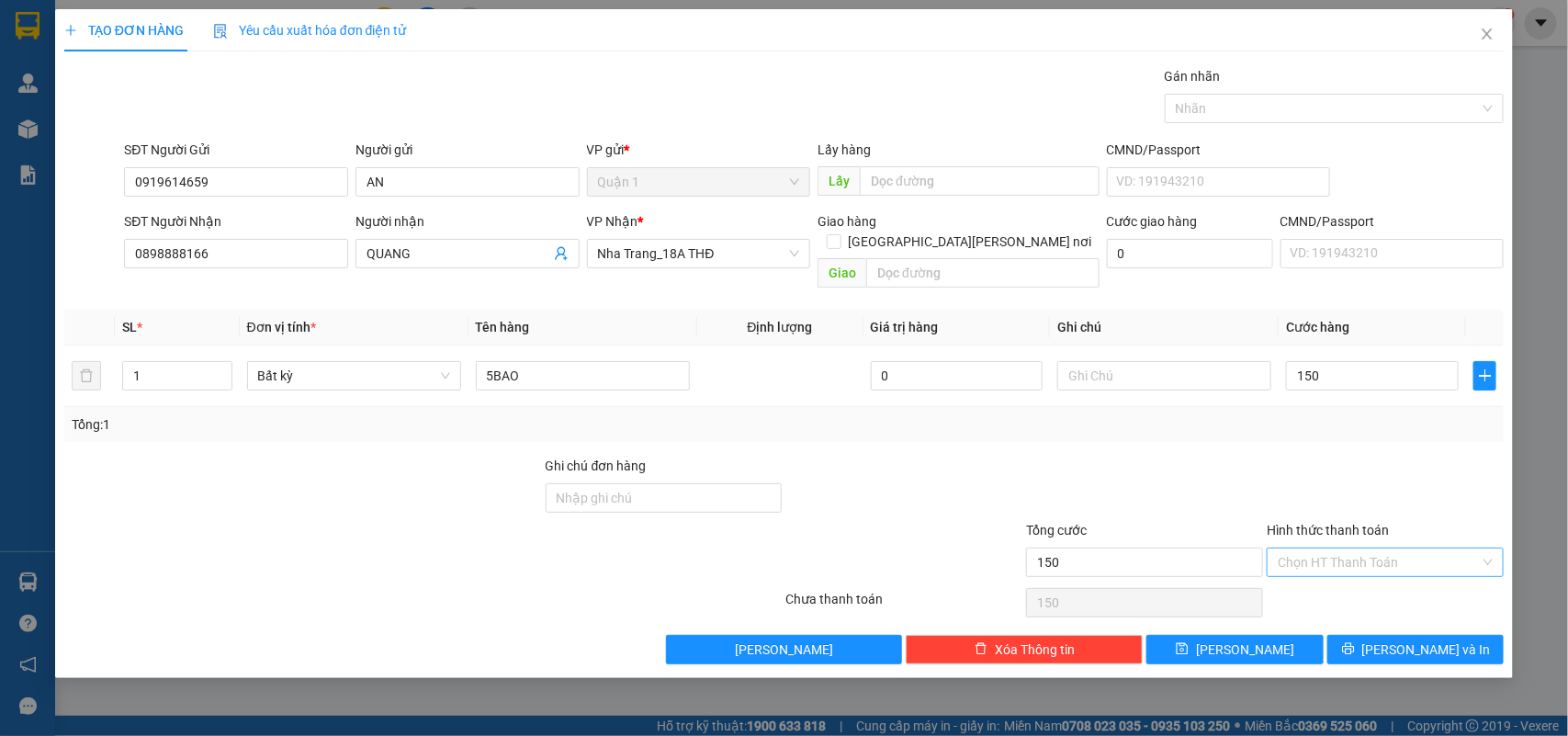
type input "150.000"
click at [1347, 549] on input "Hình thức thanh toán" at bounding box center [1379, 562] width 202 height 28
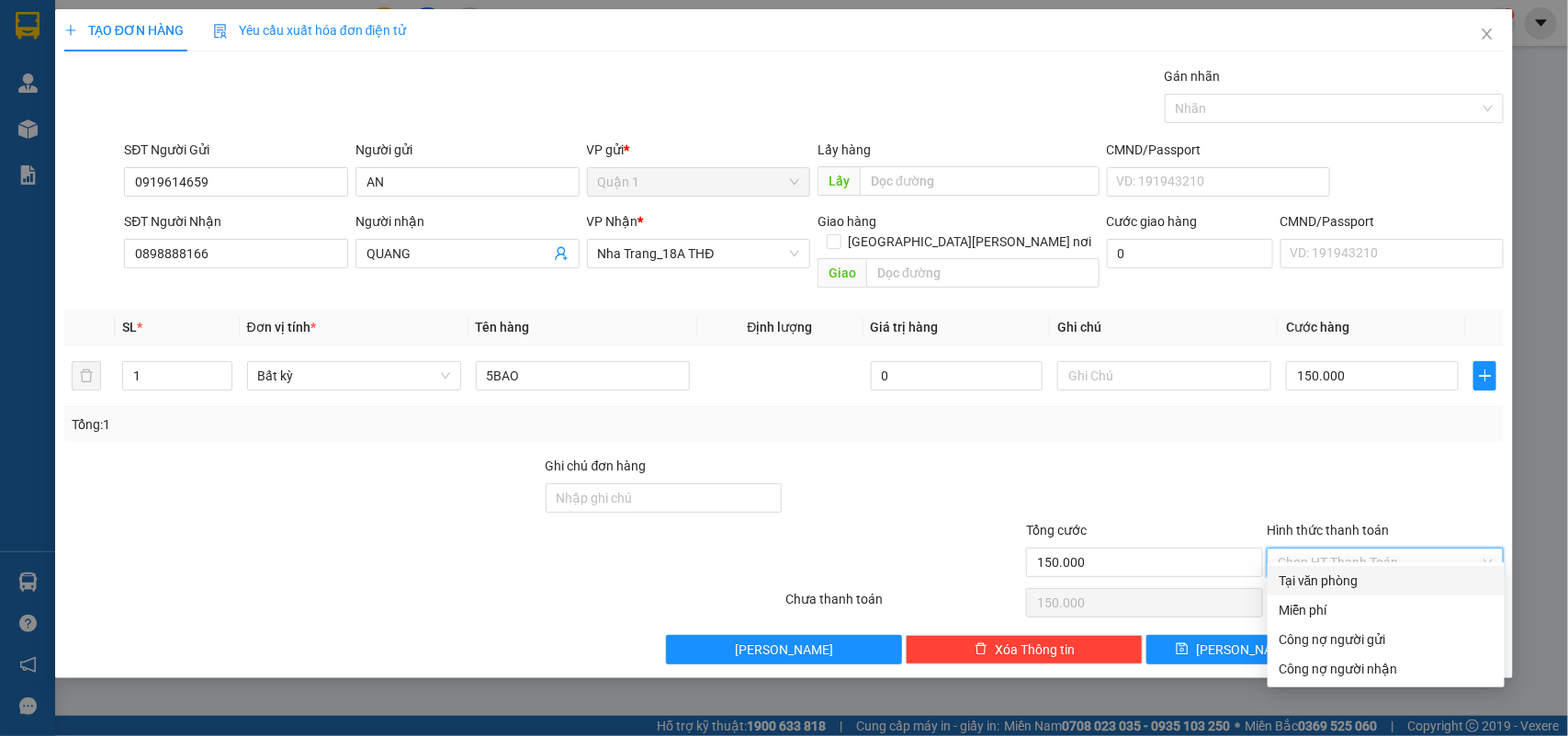
click at [1343, 575] on div "Tại văn phòng" at bounding box center [1386, 581] width 215 height 20
type input "0"
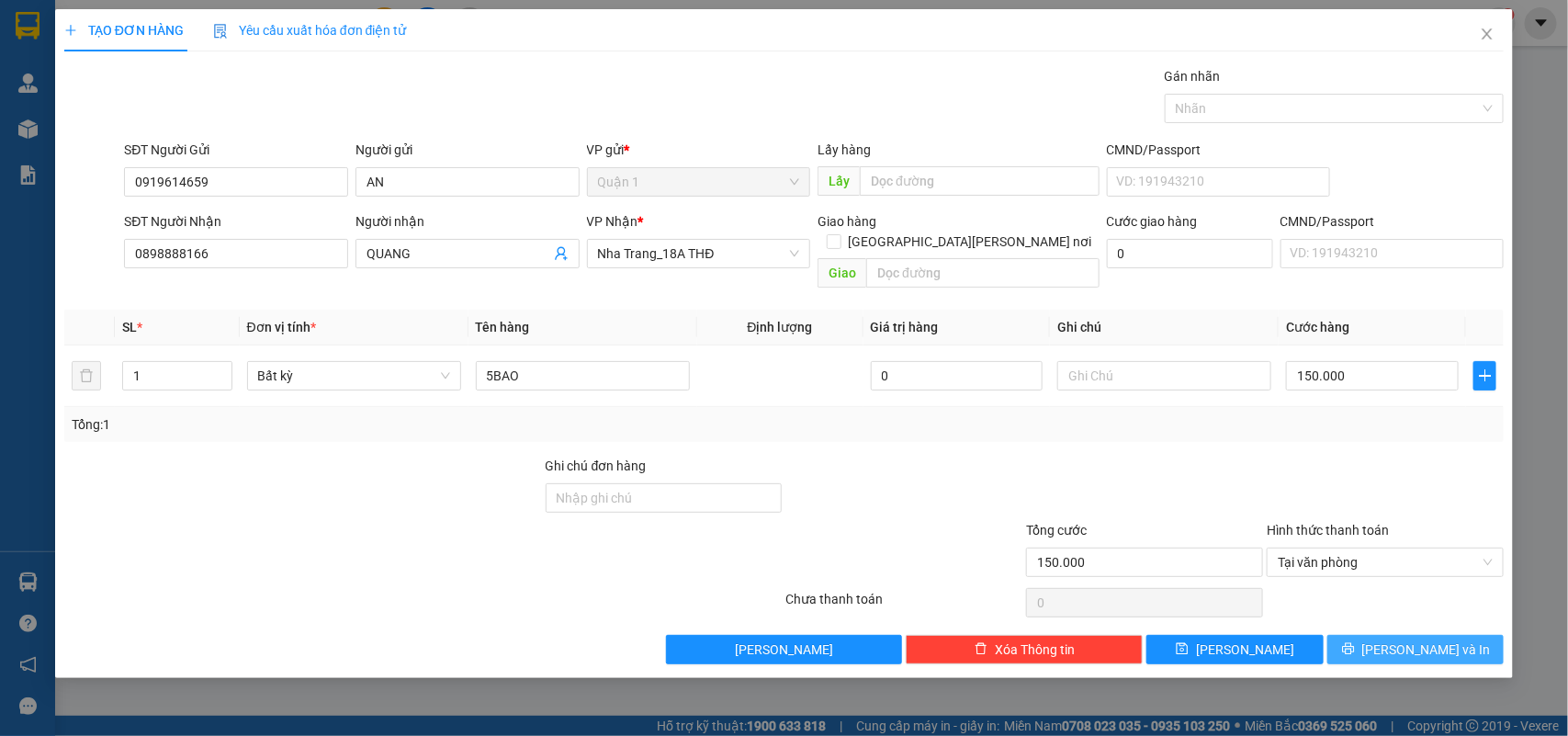
click at [1422, 640] on span "[PERSON_NAME] và In" at bounding box center [1426, 650] width 129 height 20
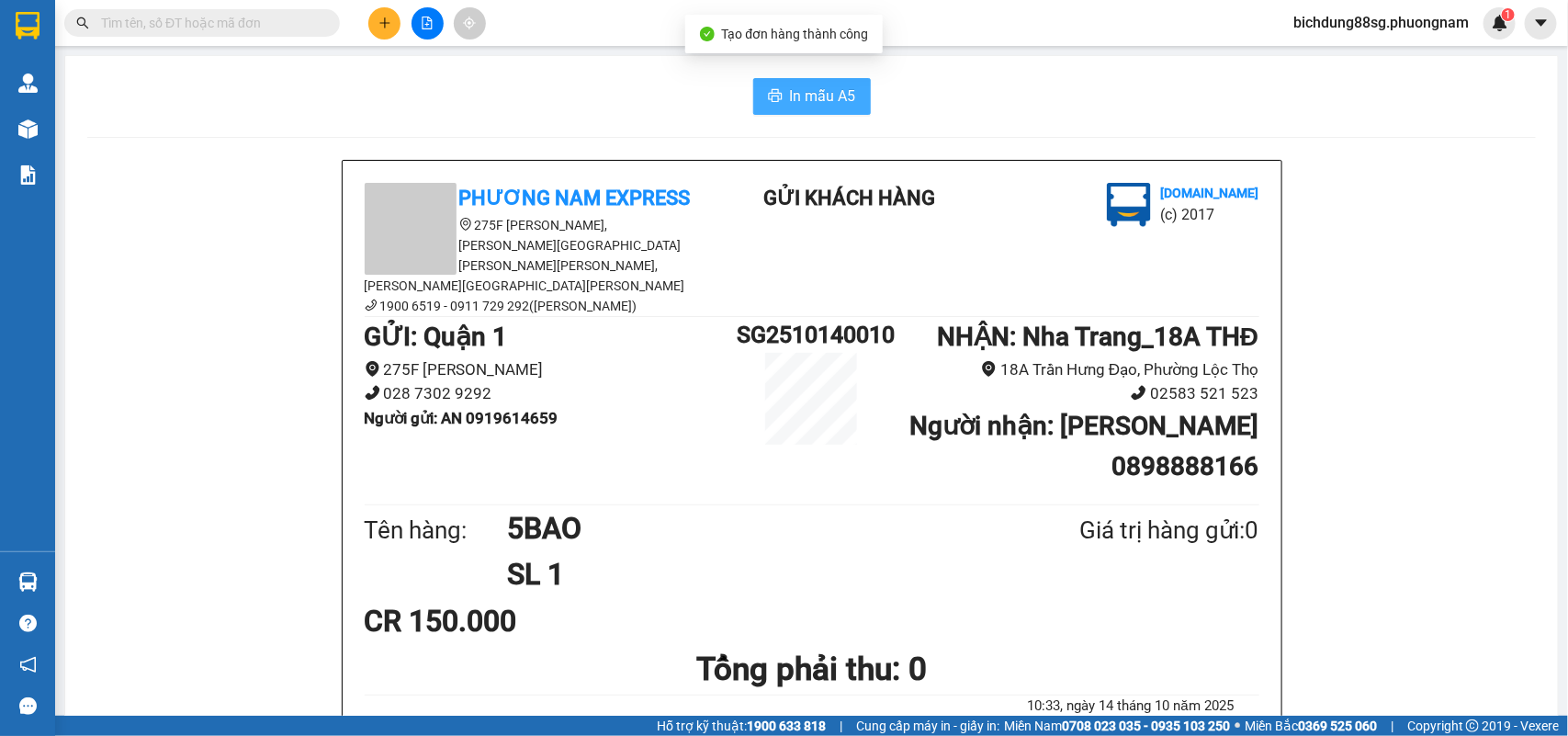
click at [802, 92] on span "In mẫu A5" at bounding box center [824, 96] width 66 height 23
click at [291, 18] on input "text" at bounding box center [210, 23] width 217 height 20
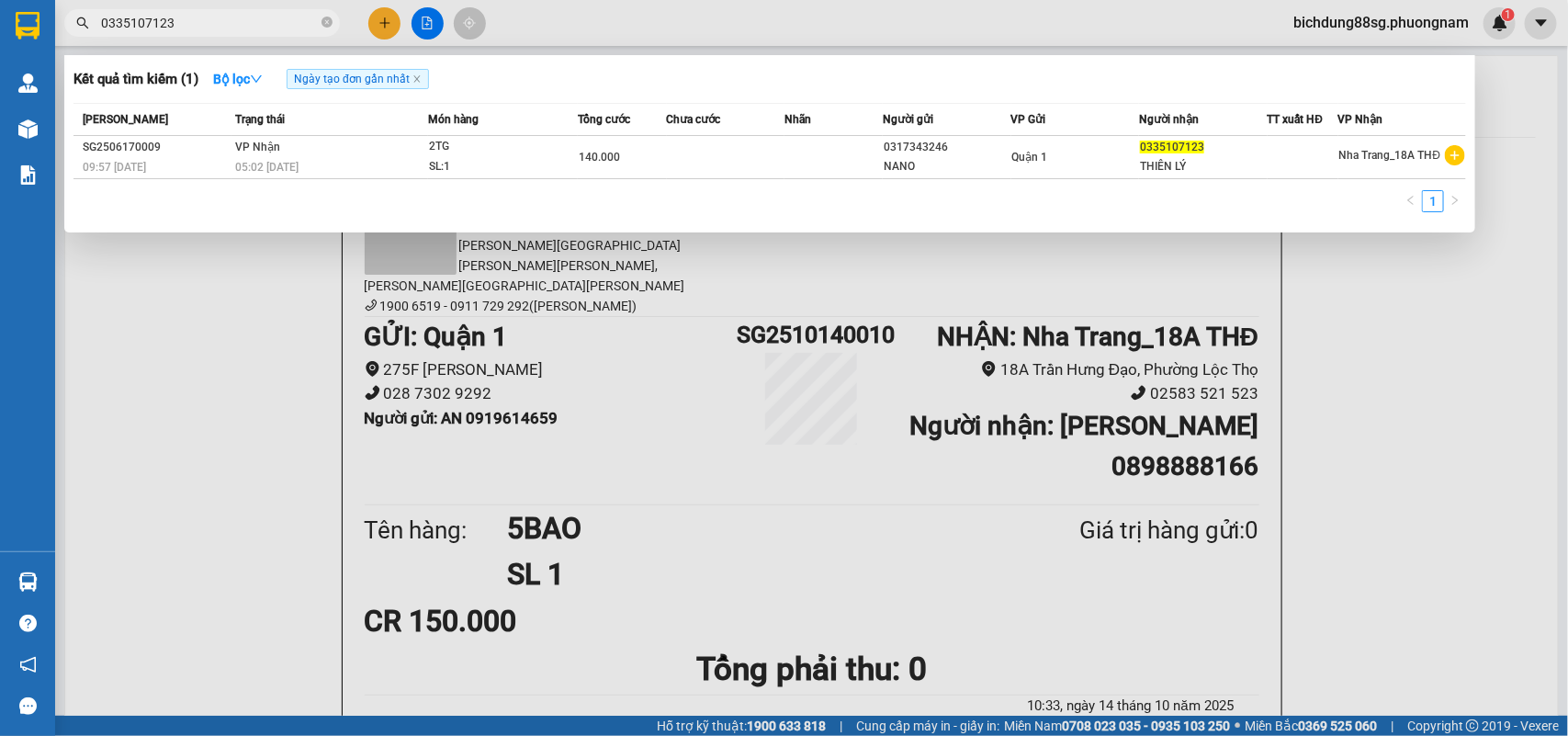
type input "0335107123"
click at [382, 19] on div at bounding box center [784, 368] width 1568 height 736
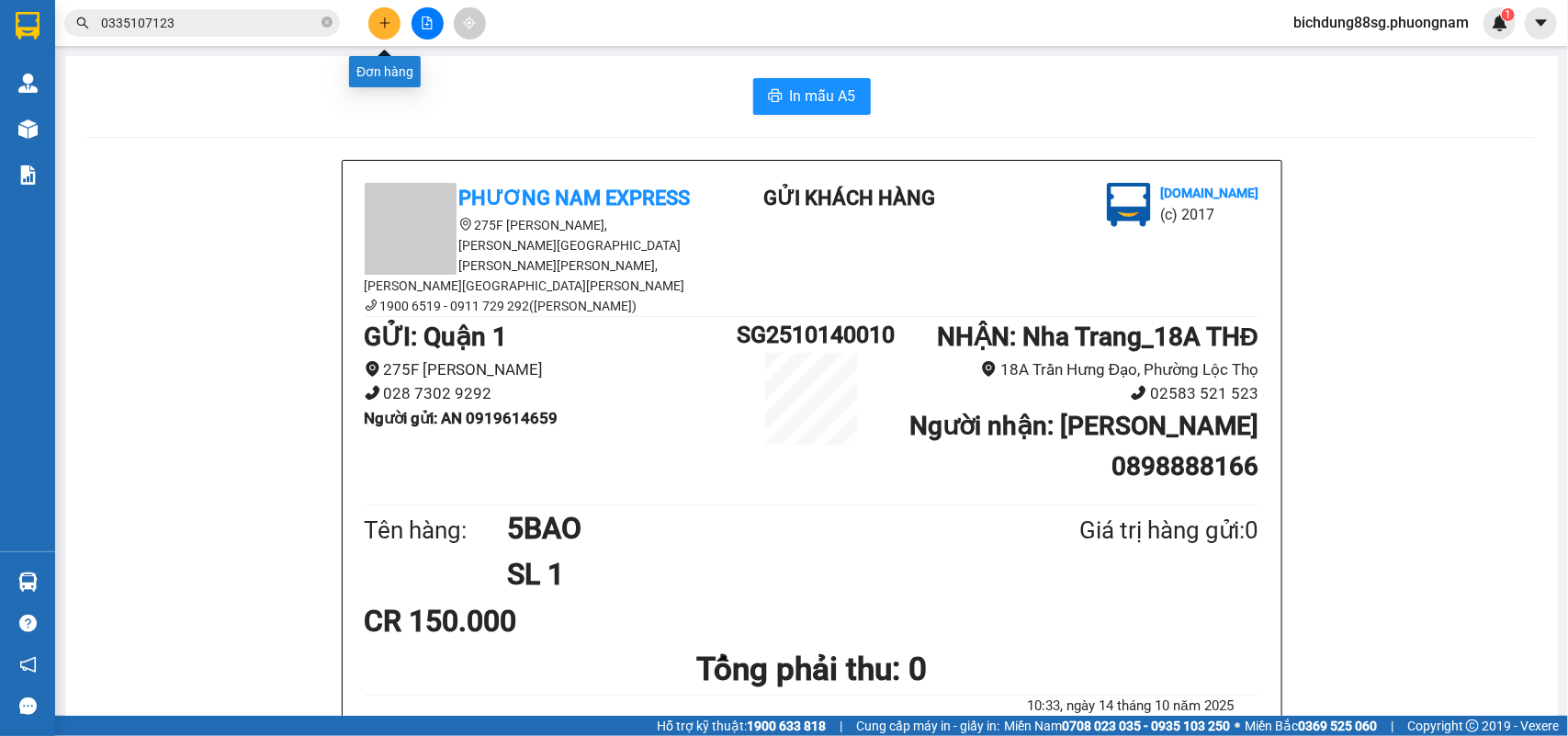
click at [382, 19] on icon "plus" at bounding box center [385, 23] width 13 height 13
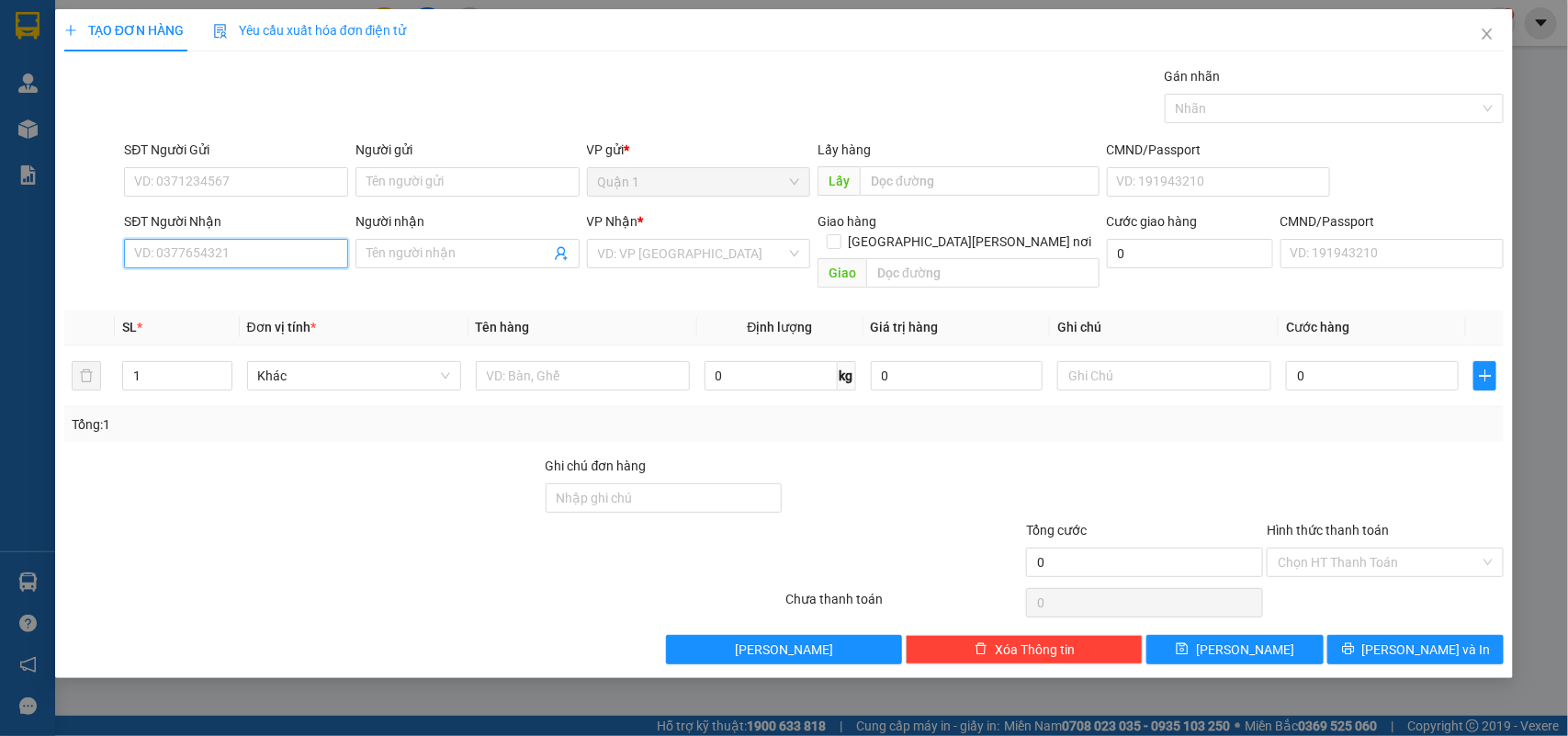
click at [185, 250] on input "SĐT Người Nhận" at bounding box center [236, 254] width 224 height 29
click at [214, 286] on div "0765645500 - THIÊN LÝ" at bounding box center [236, 291] width 202 height 20
type input "0765645500"
type input "THIÊN LÝ"
checkbox input "true"
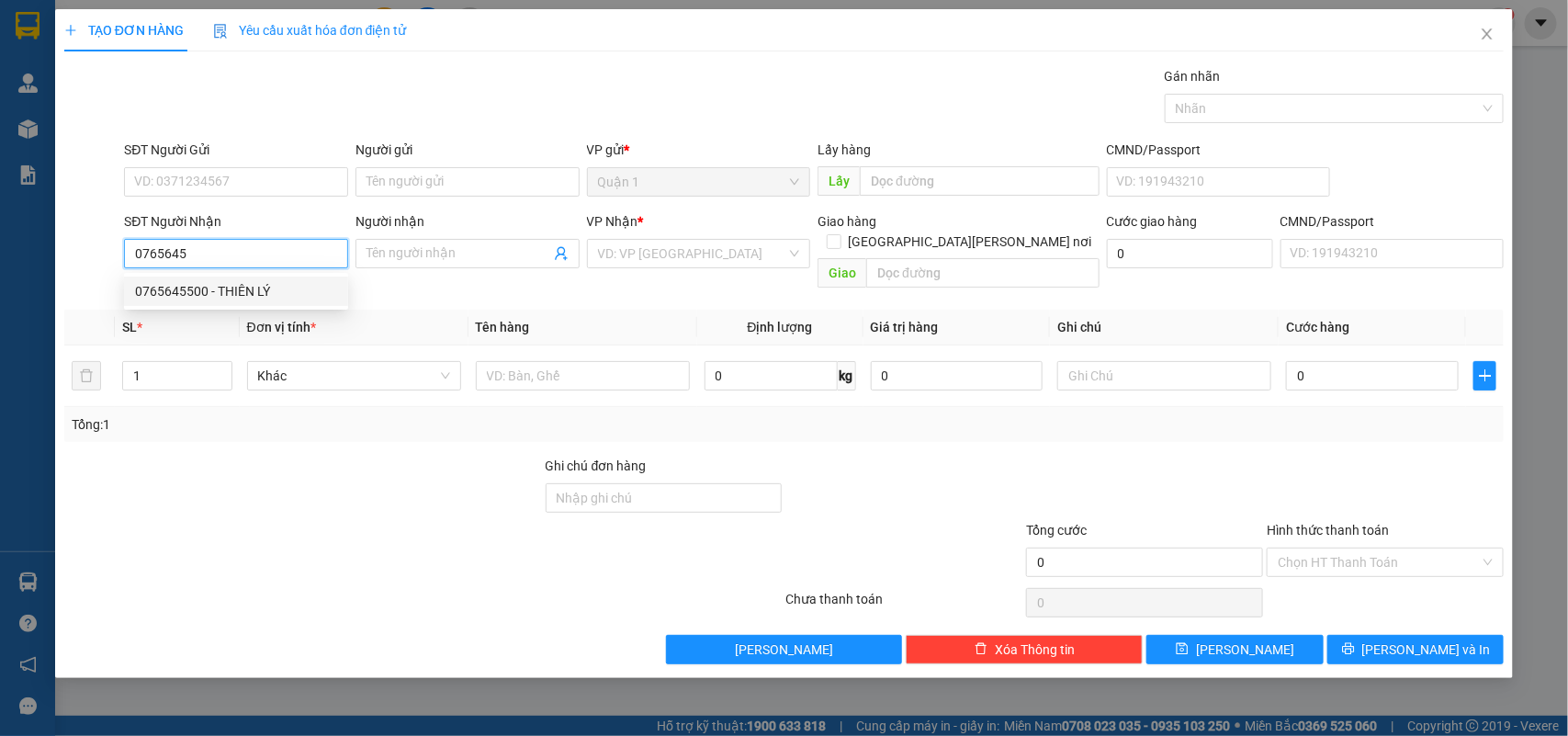
type input "117 HOÀNG VĂN THỤ VẠN THẠNH"
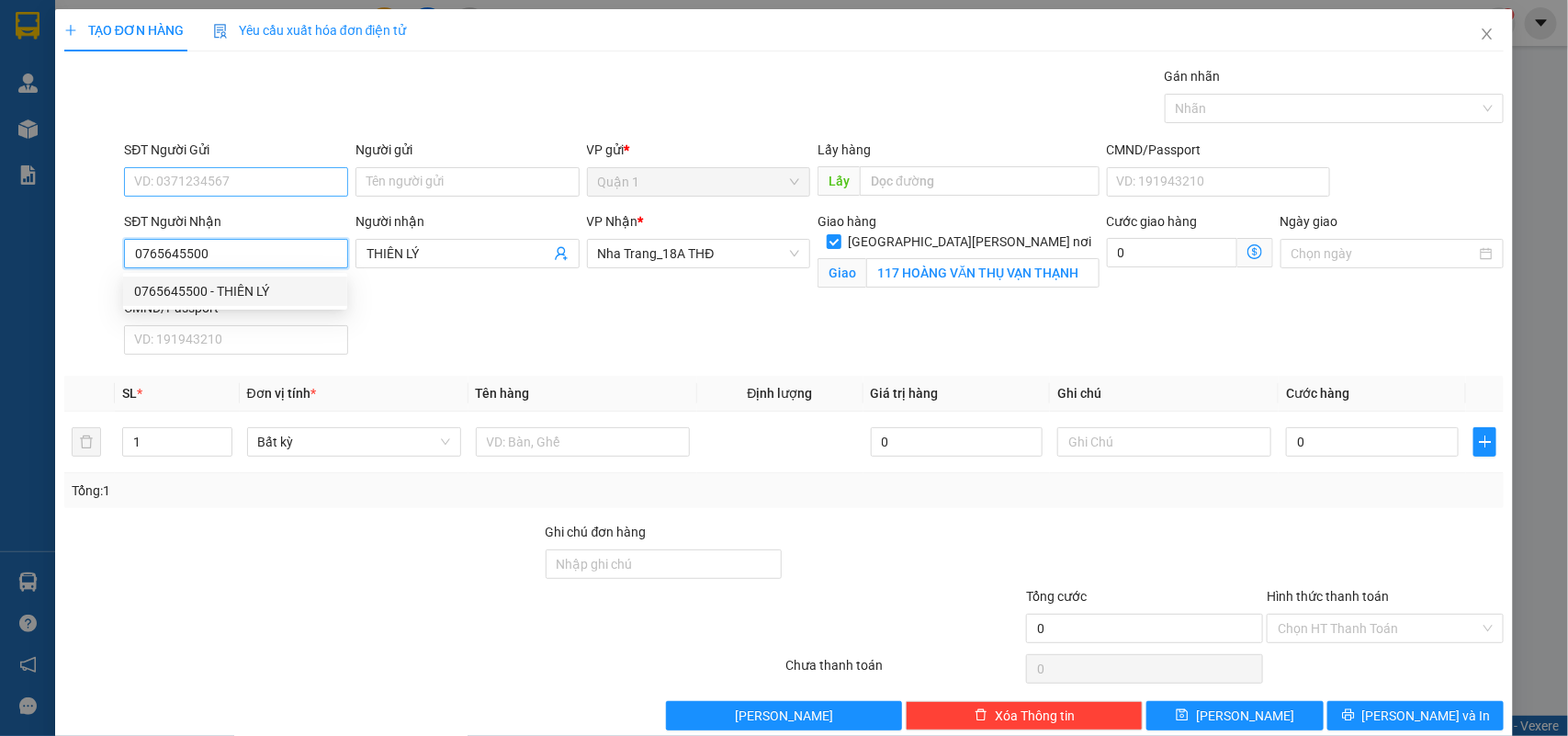
type input "0765645500"
click at [269, 187] on input "SĐT Người Gửi" at bounding box center [236, 182] width 224 height 29
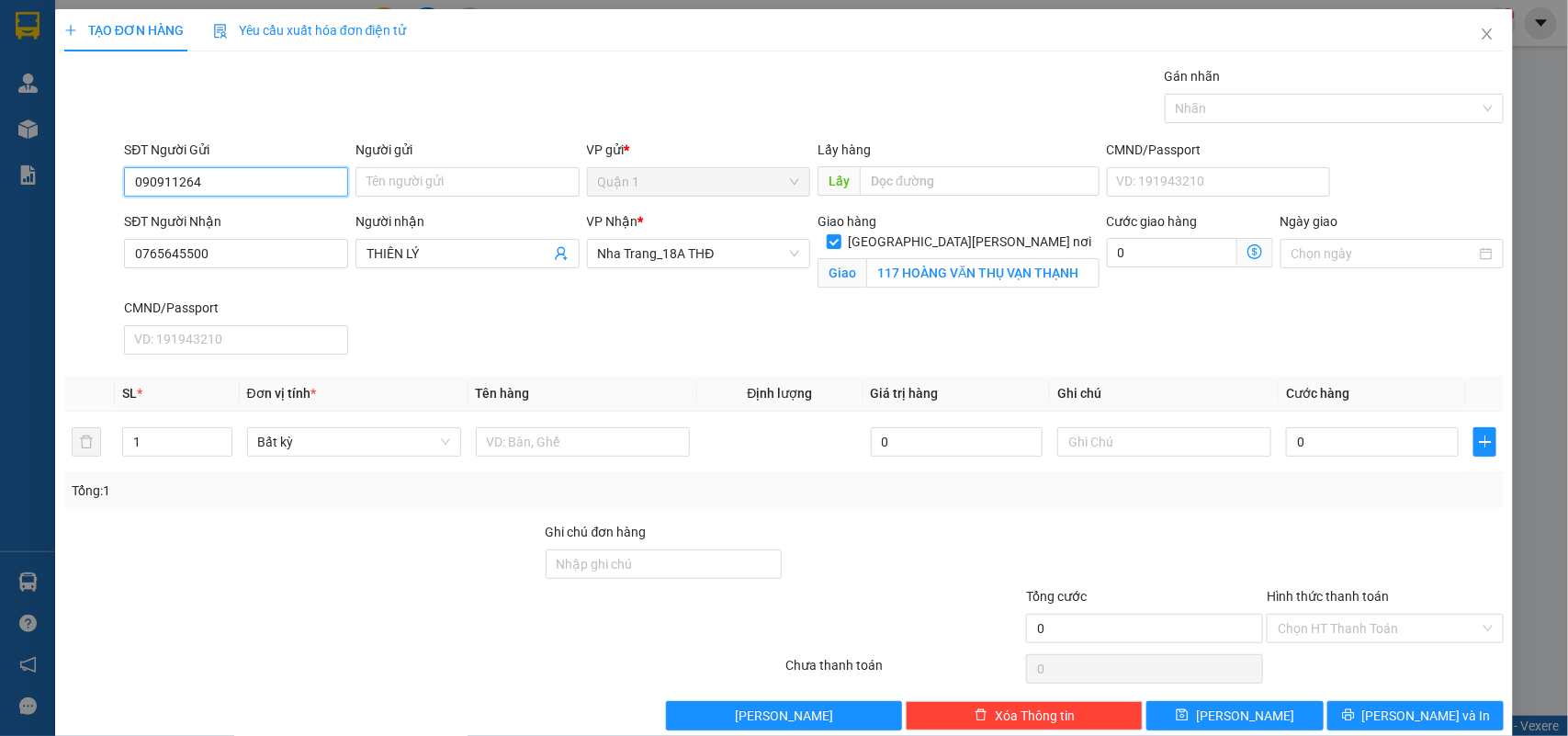
type input "0909112646"
click at [258, 208] on div "0909112646 - KHĂN NANO" at bounding box center [233, 220] width 222 height 29
type input "KHĂN NANO"
type input "0909112646"
click at [594, 432] on input "text" at bounding box center [583, 442] width 214 height 29
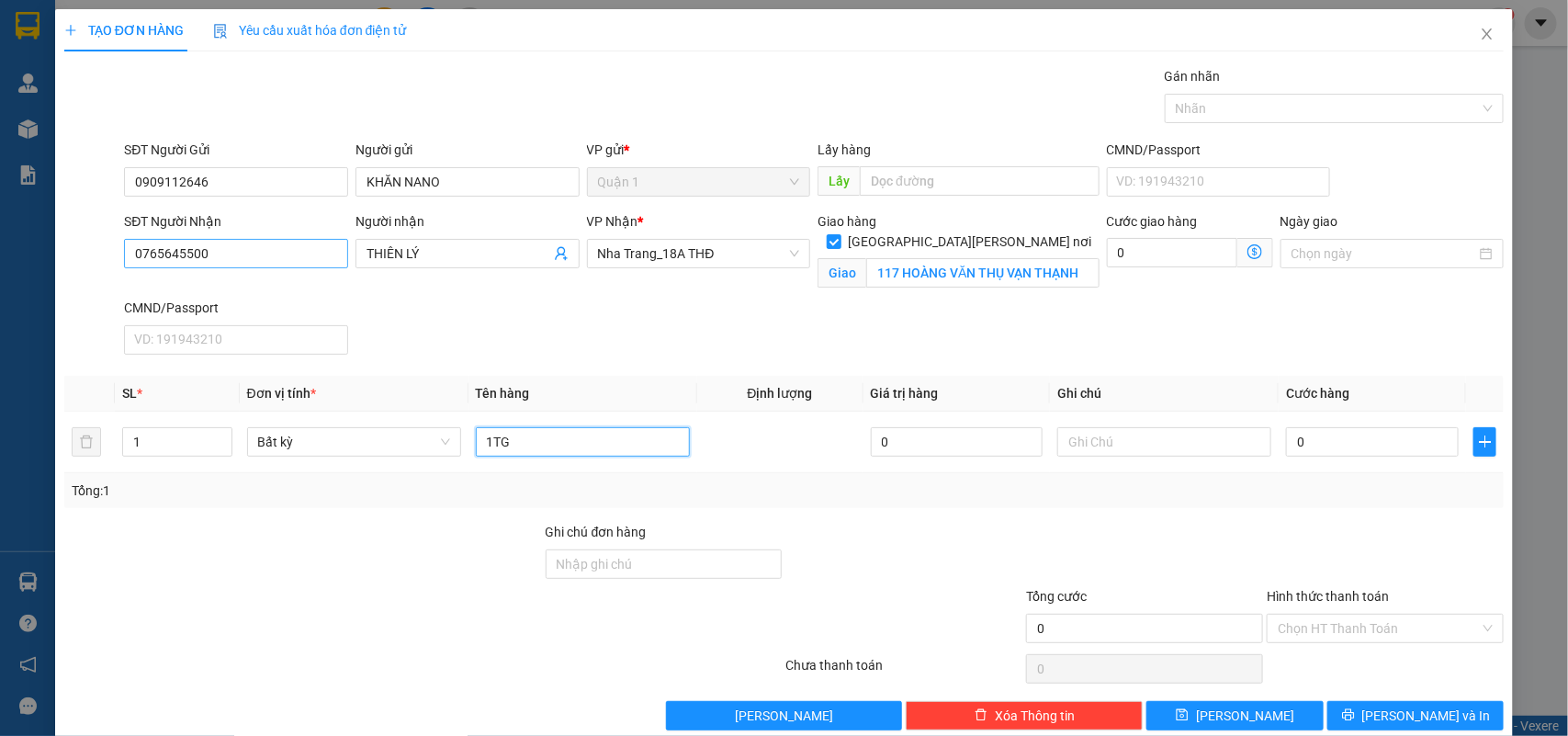
type input "1TG"
click at [246, 258] on input "0765645500" at bounding box center [236, 254] width 224 height 29
click at [1341, 450] on input "0" at bounding box center [1372, 442] width 173 height 29
type input "5"
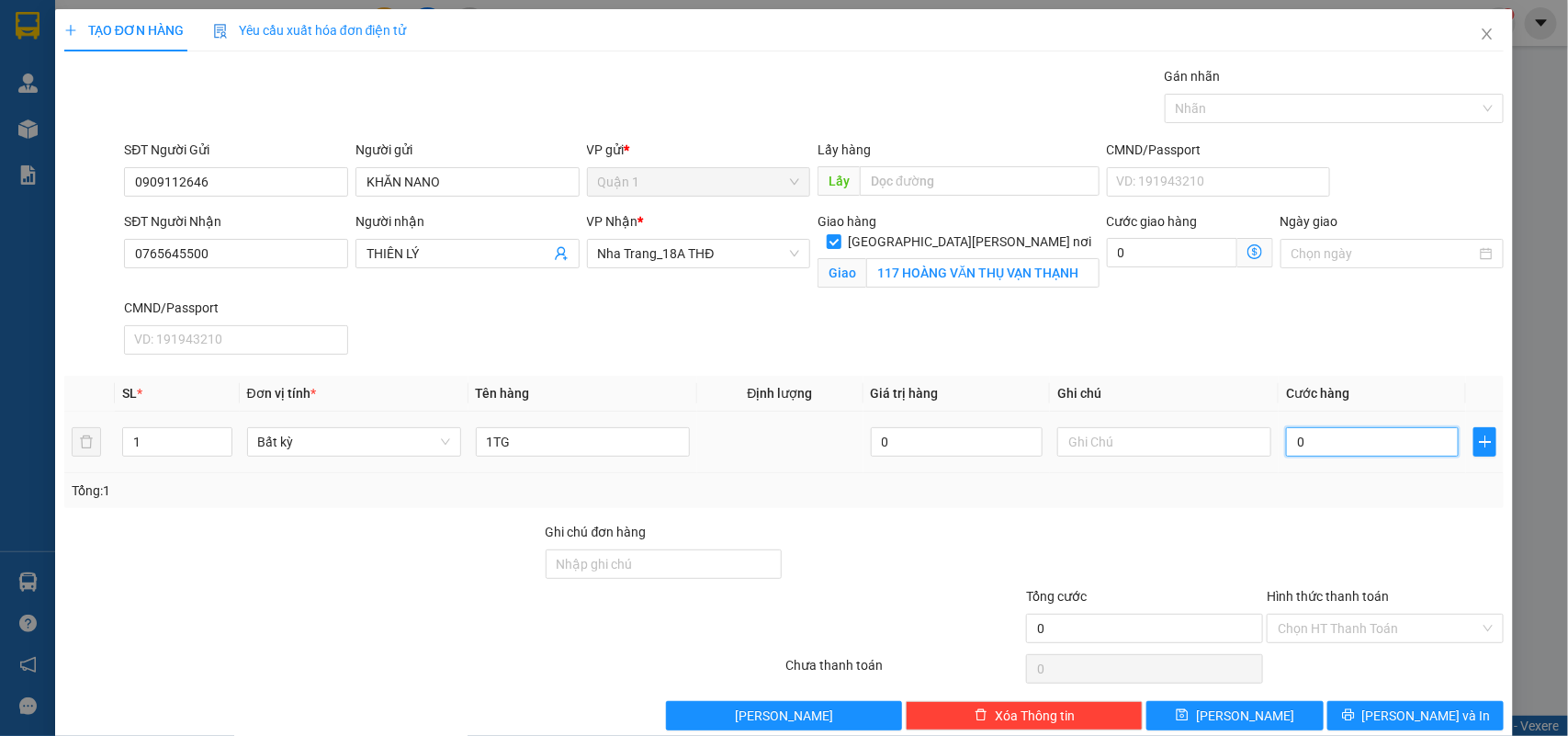
type input "5"
type input "50"
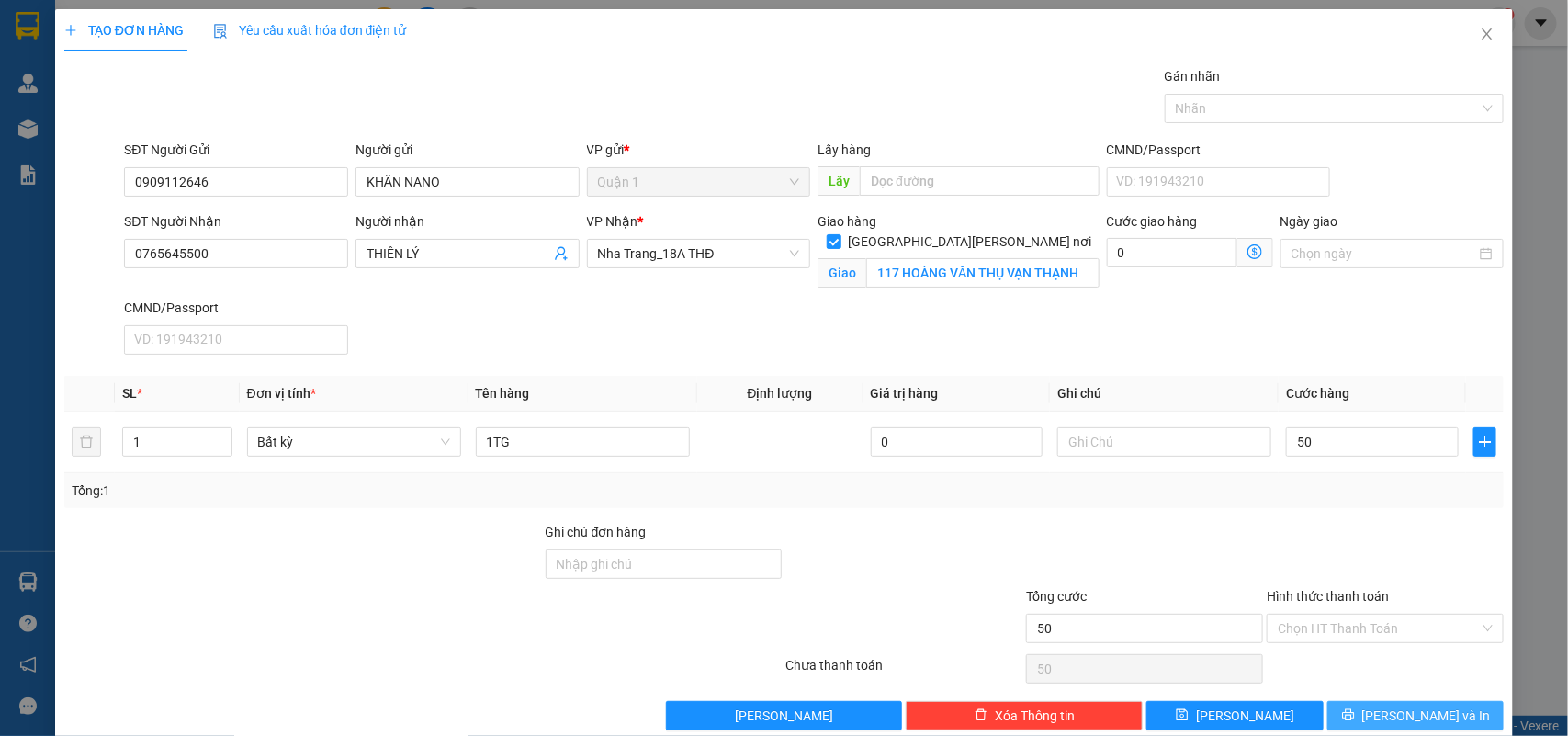
type input "50.000"
click at [1355, 719] on icon "printer" at bounding box center [1348, 715] width 13 height 13
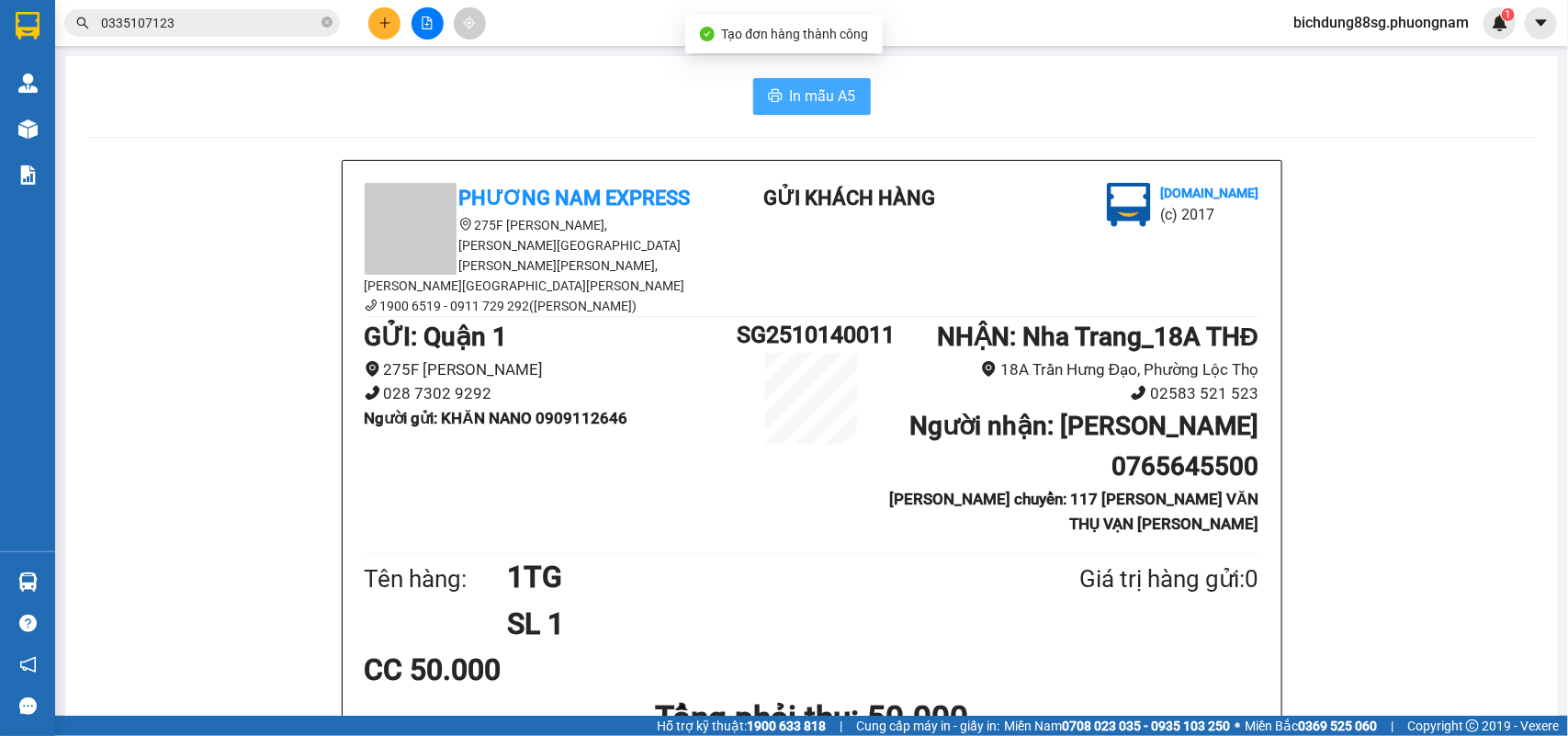
click at [768, 94] on icon "printer" at bounding box center [776, 96] width 15 height 15
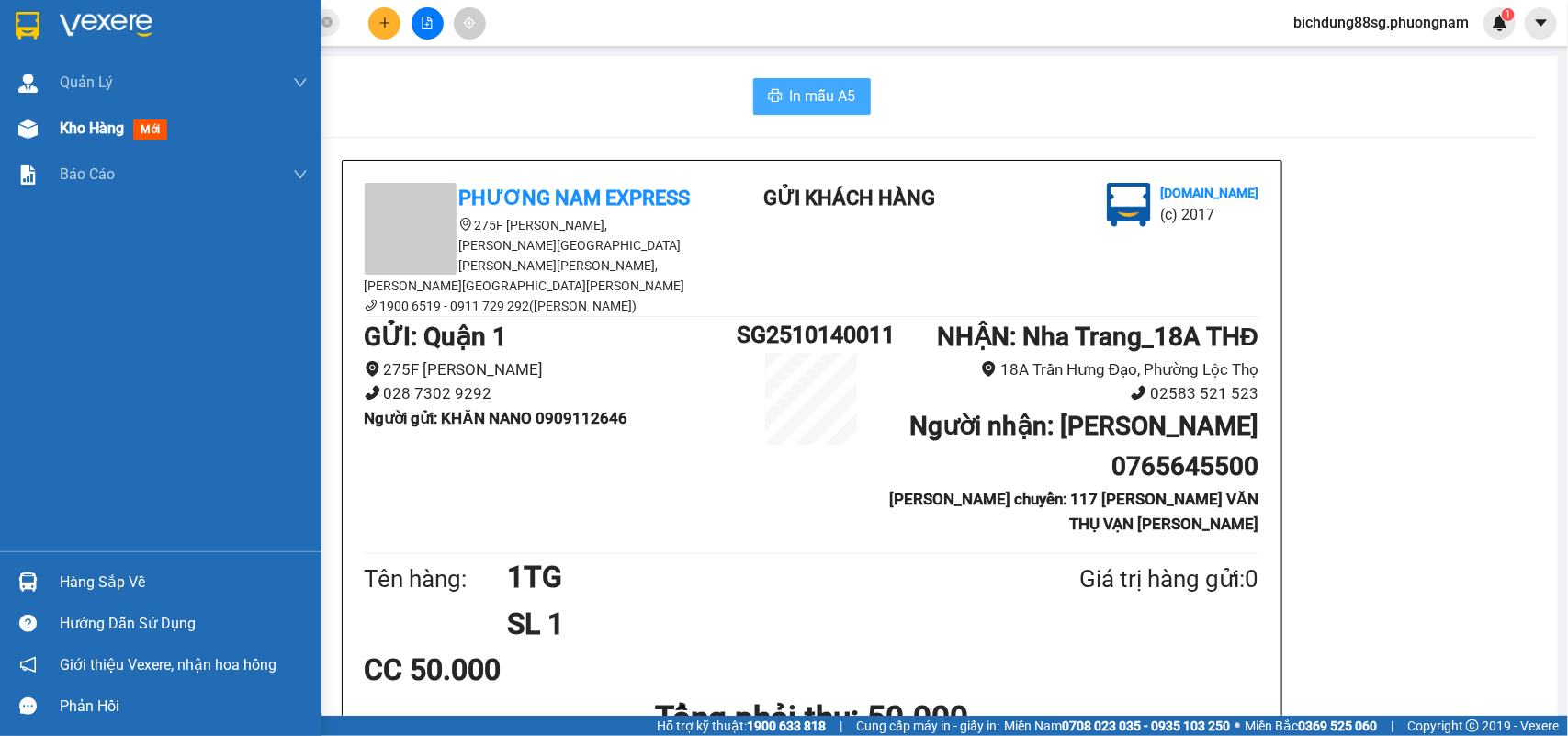
click at [64, 120] on span "Kho hàng" at bounding box center [92, 128] width 64 height 17
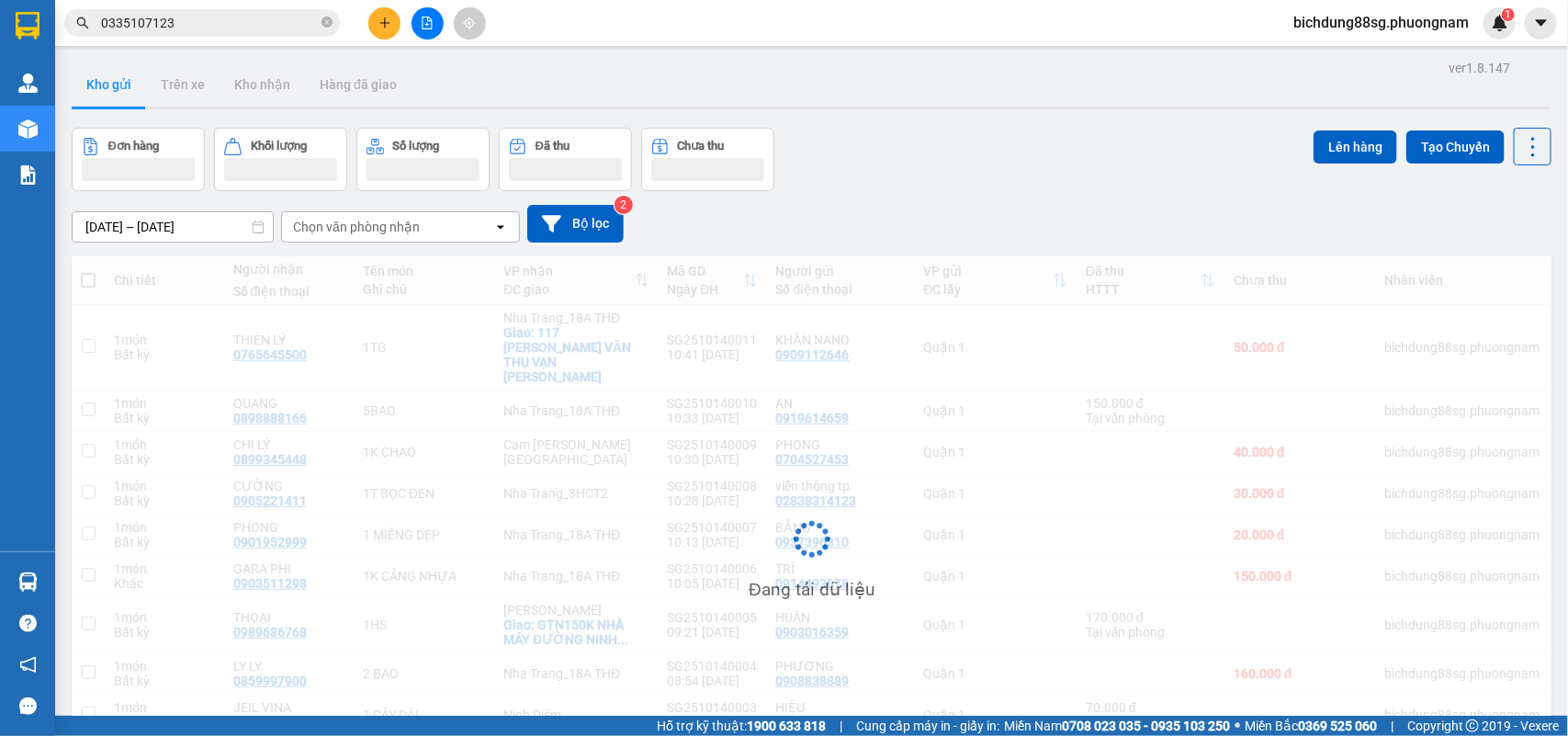
scroll to position [125, 0]
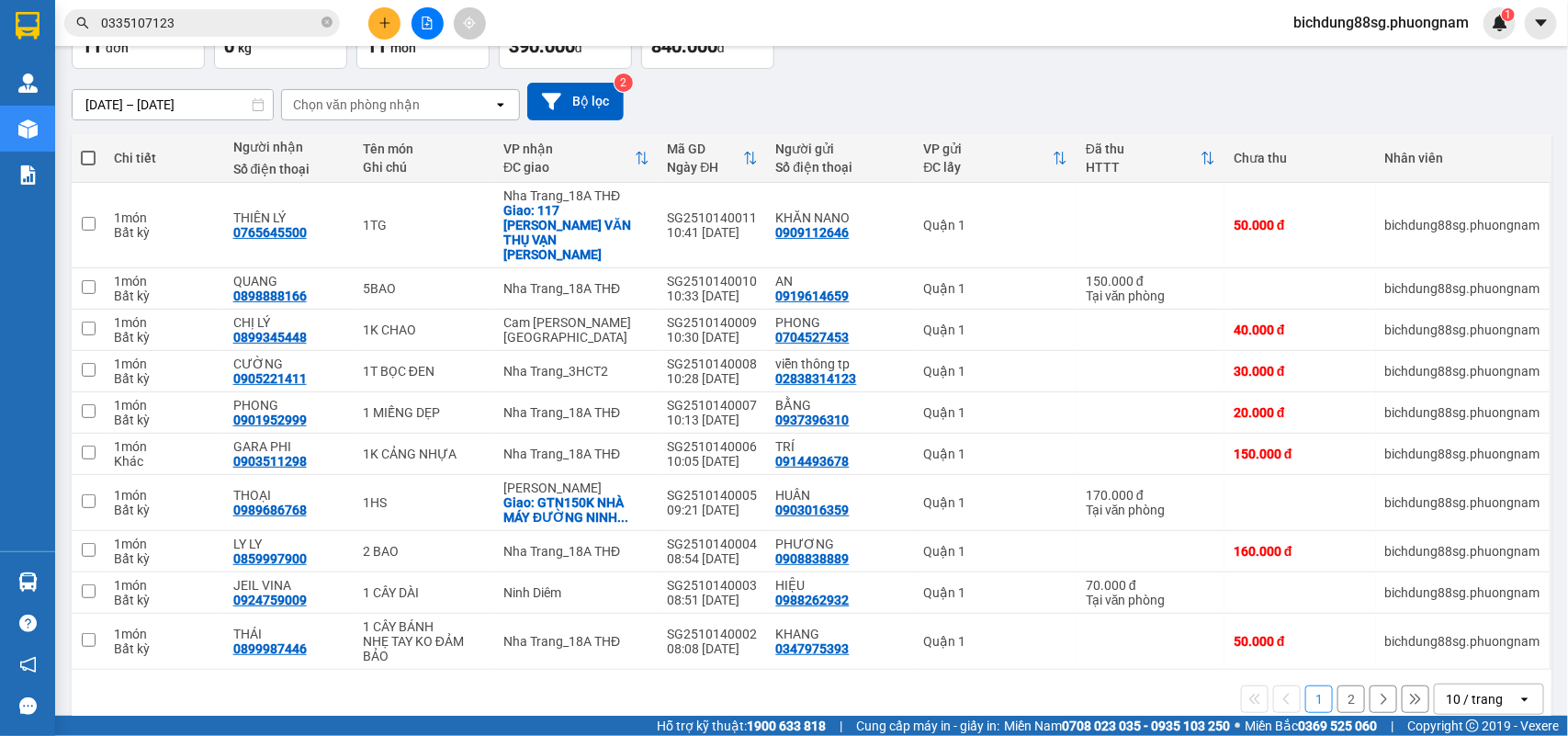
click at [1456, 690] on div "10 / trang" at bounding box center [1474, 699] width 57 height 18
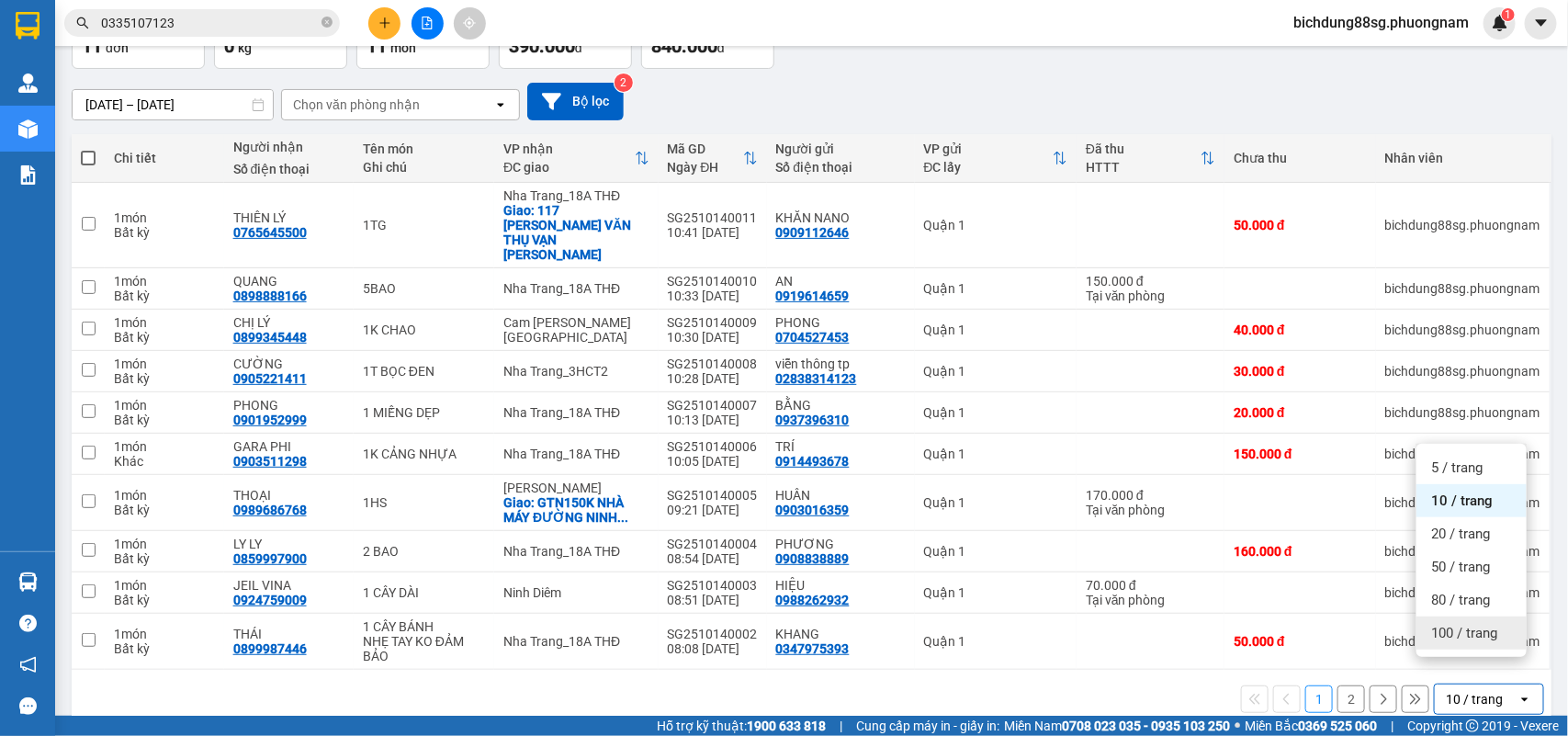
click at [1443, 639] on span "100 / trang" at bounding box center [1464, 633] width 66 height 18
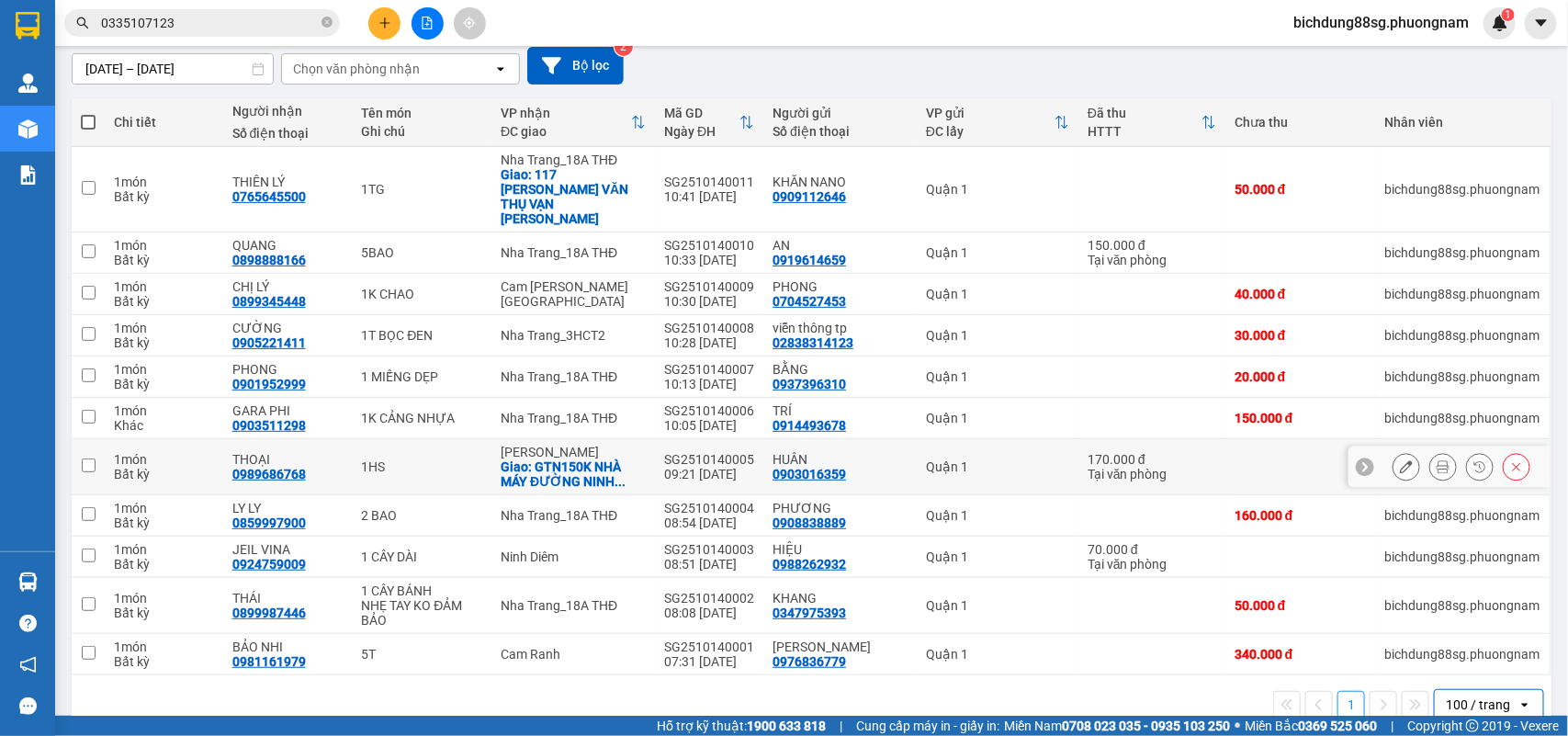
scroll to position [170, 0]
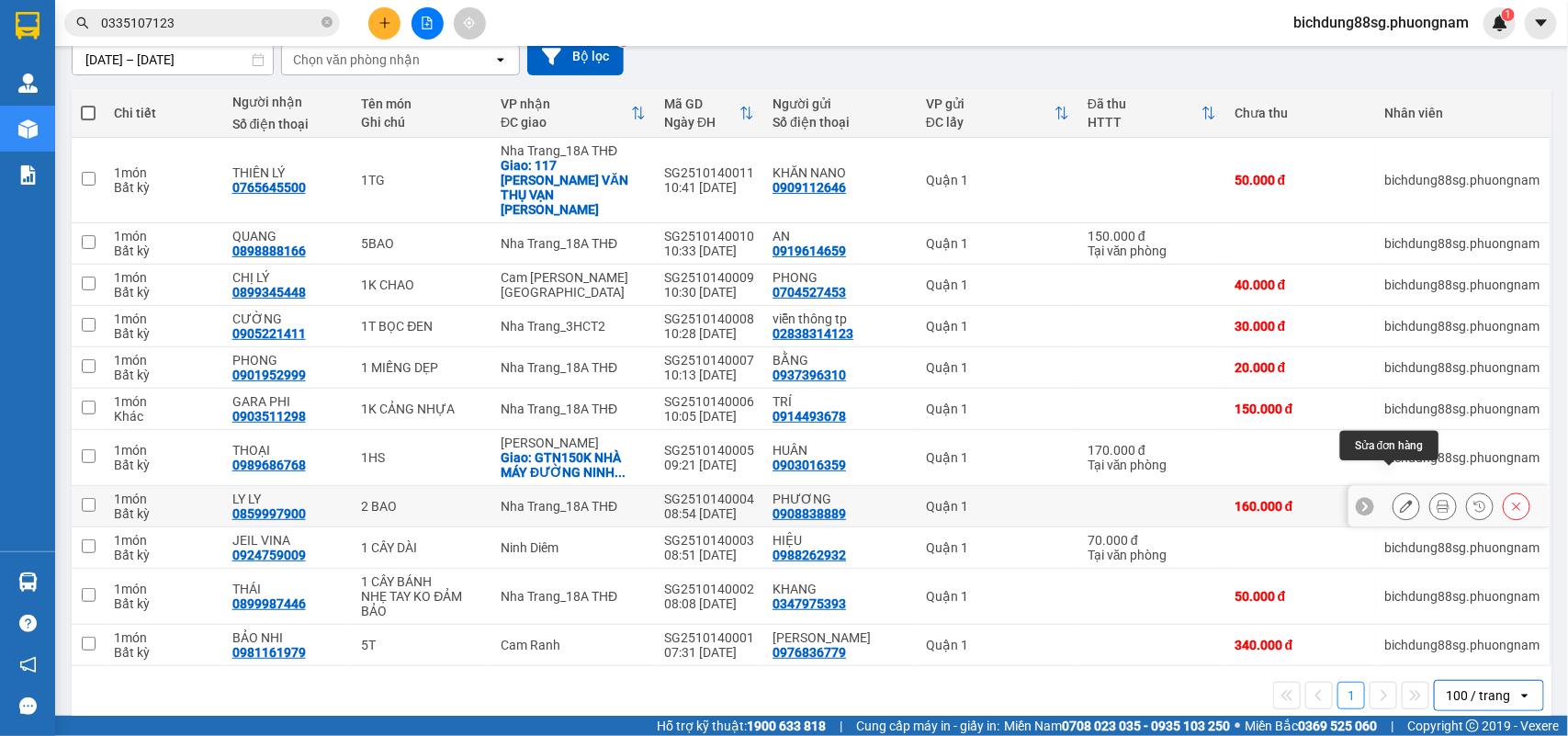
click at [1400, 500] on icon at bounding box center [1406, 506] width 13 height 13
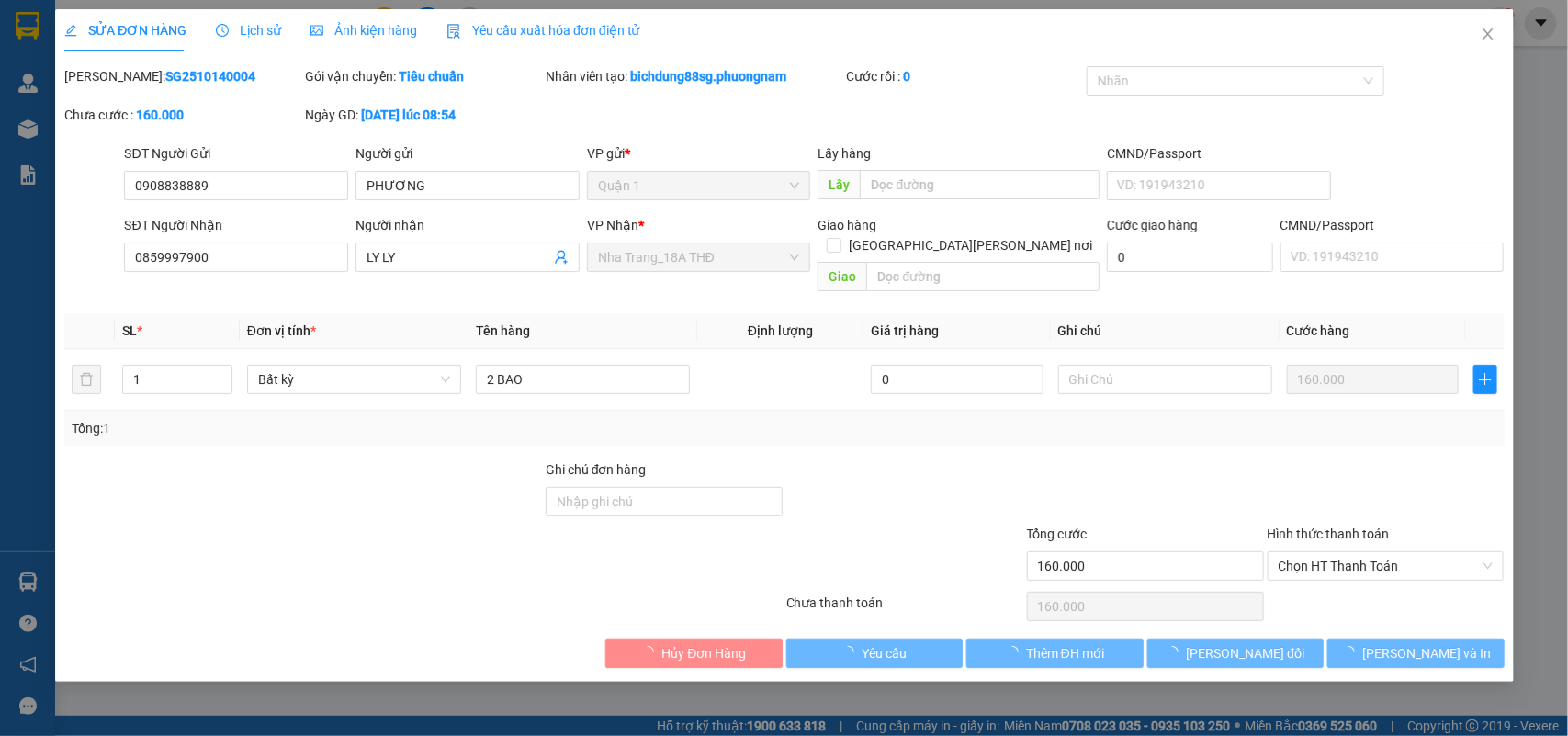
type input "0908838889"
type input "0859997900"
type input "160.000"
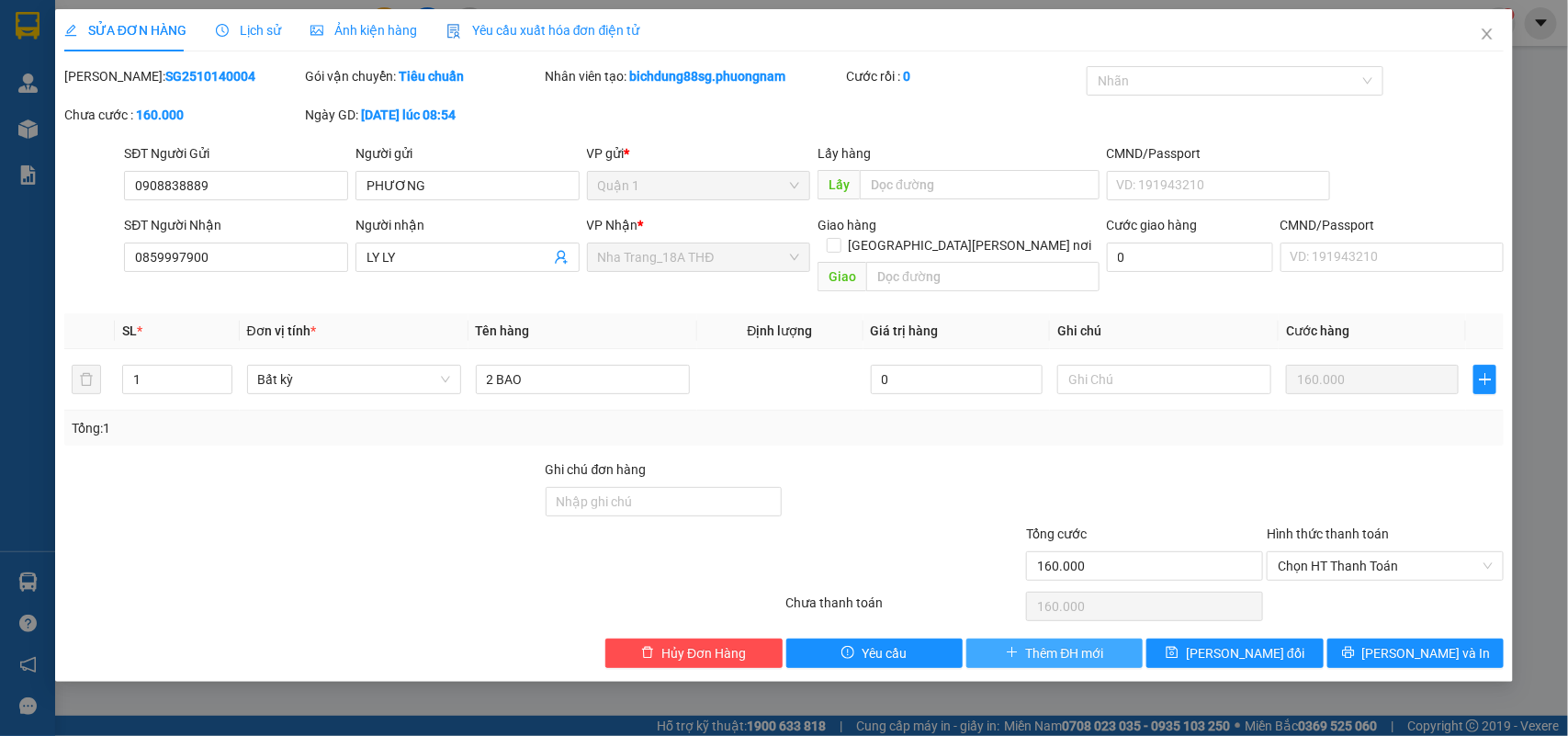
click at [1054, 643] on span "Thêm ĐH mới" at bounding box center [1065, 653] width 78 height 20
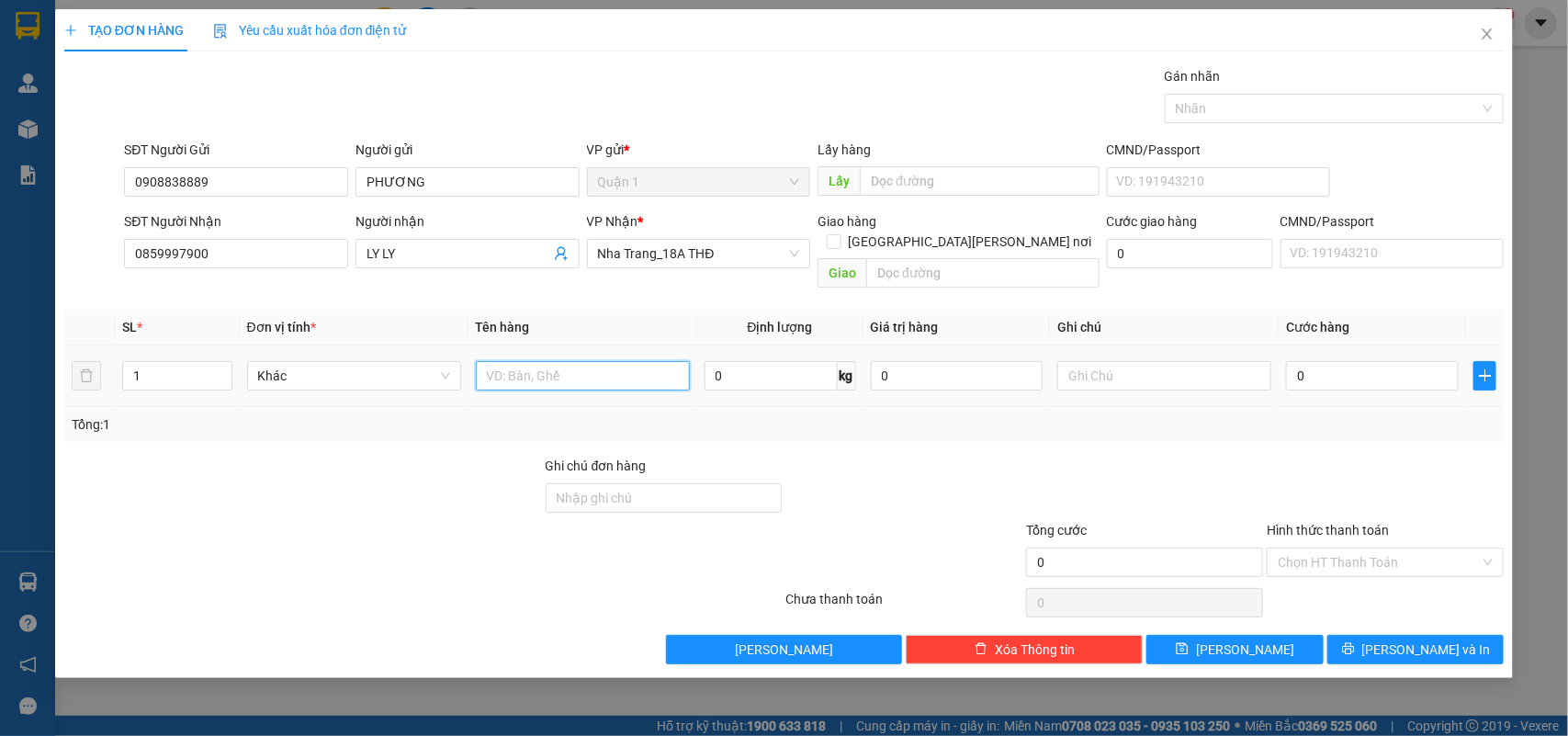
click at [576, 361] on input "text" at bounding box center [583, 376] width 214 height 29
type input "2BAO"
type input "1"
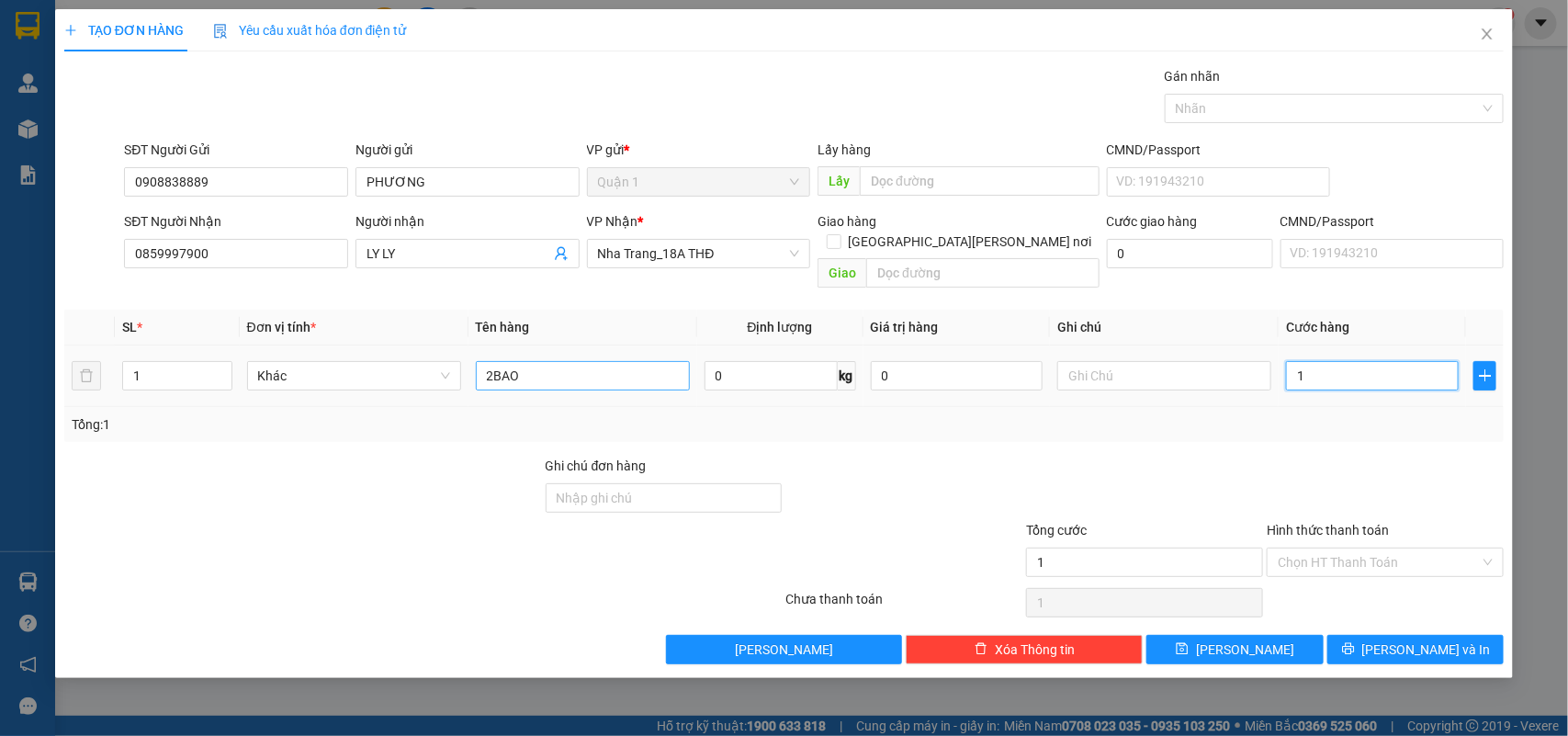
type input "16"
type input "160"
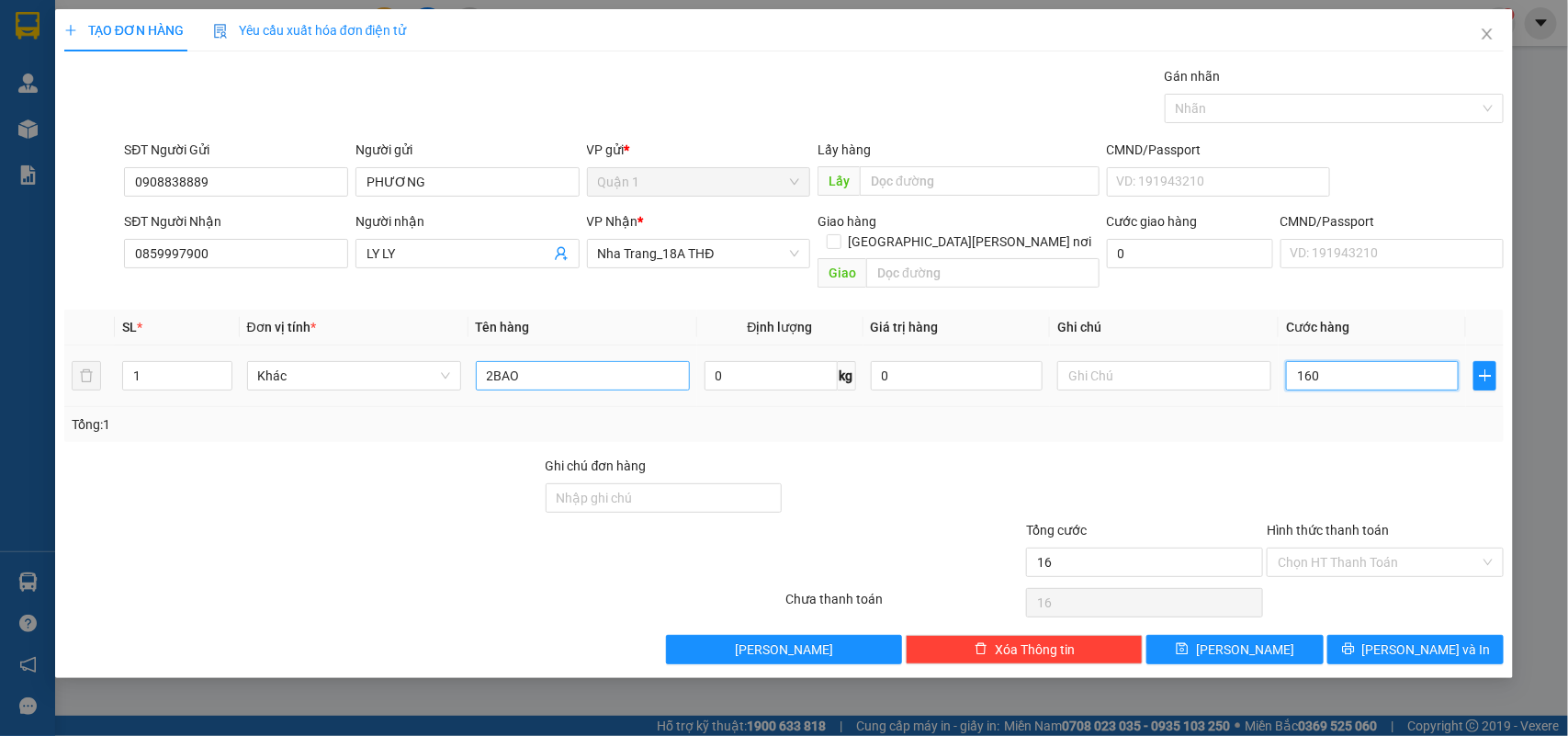
type input "160"
click at [1365, 549] on input "Hình thức thanh toán" at bounding box center [1379, 562] width 202 height 28
type input "160.000"
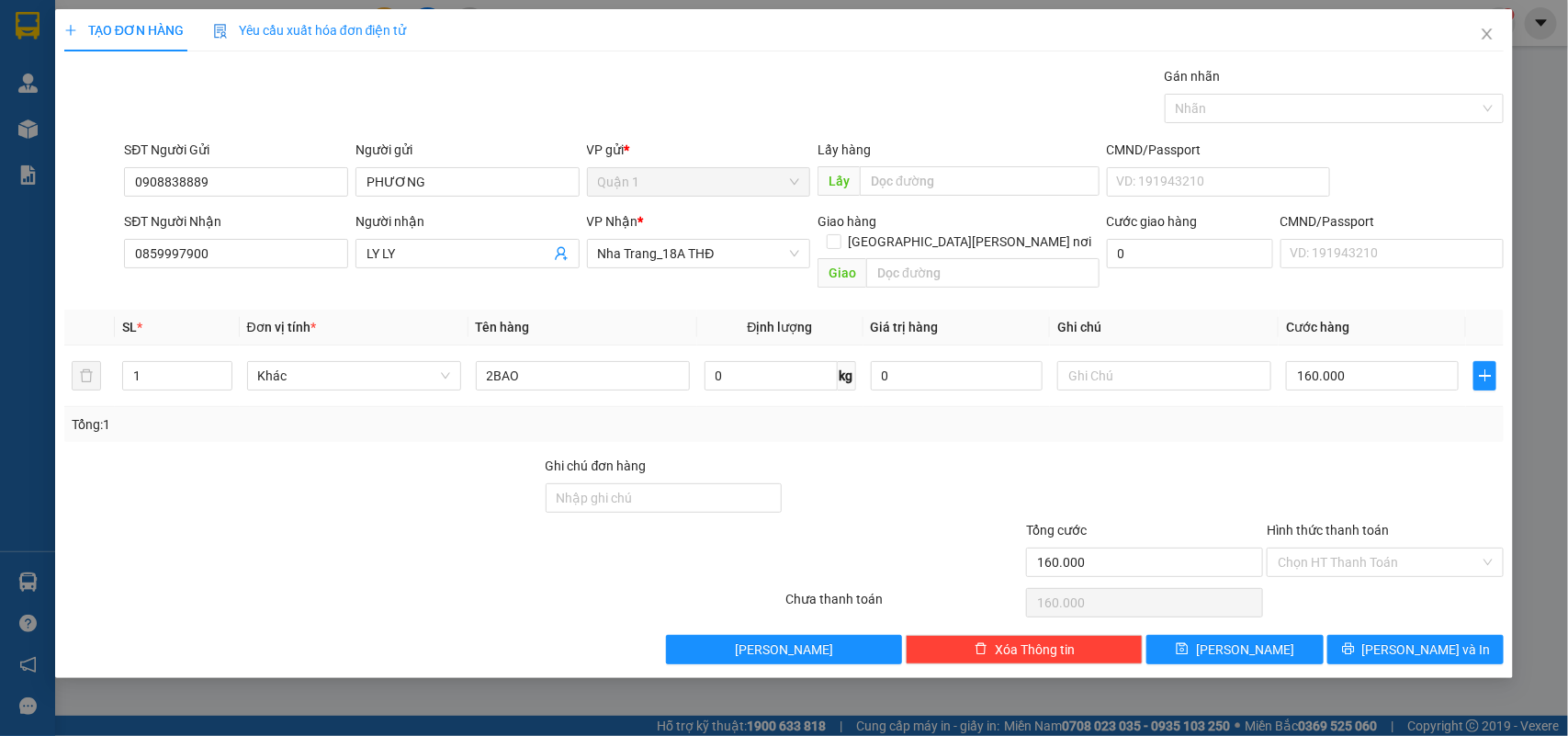
drag, startPoint x: 1337, startPoint y: 482, endPoint x: 1379, endPoint y: 589, distance: 114.9
click at [1338, 482] on div at bounding box center [1385, 488] width 241 height 64
click at [1415, 640] on span "[PERSON_NAME] và In" at bounding box center [1426, 650] width 129 height 20
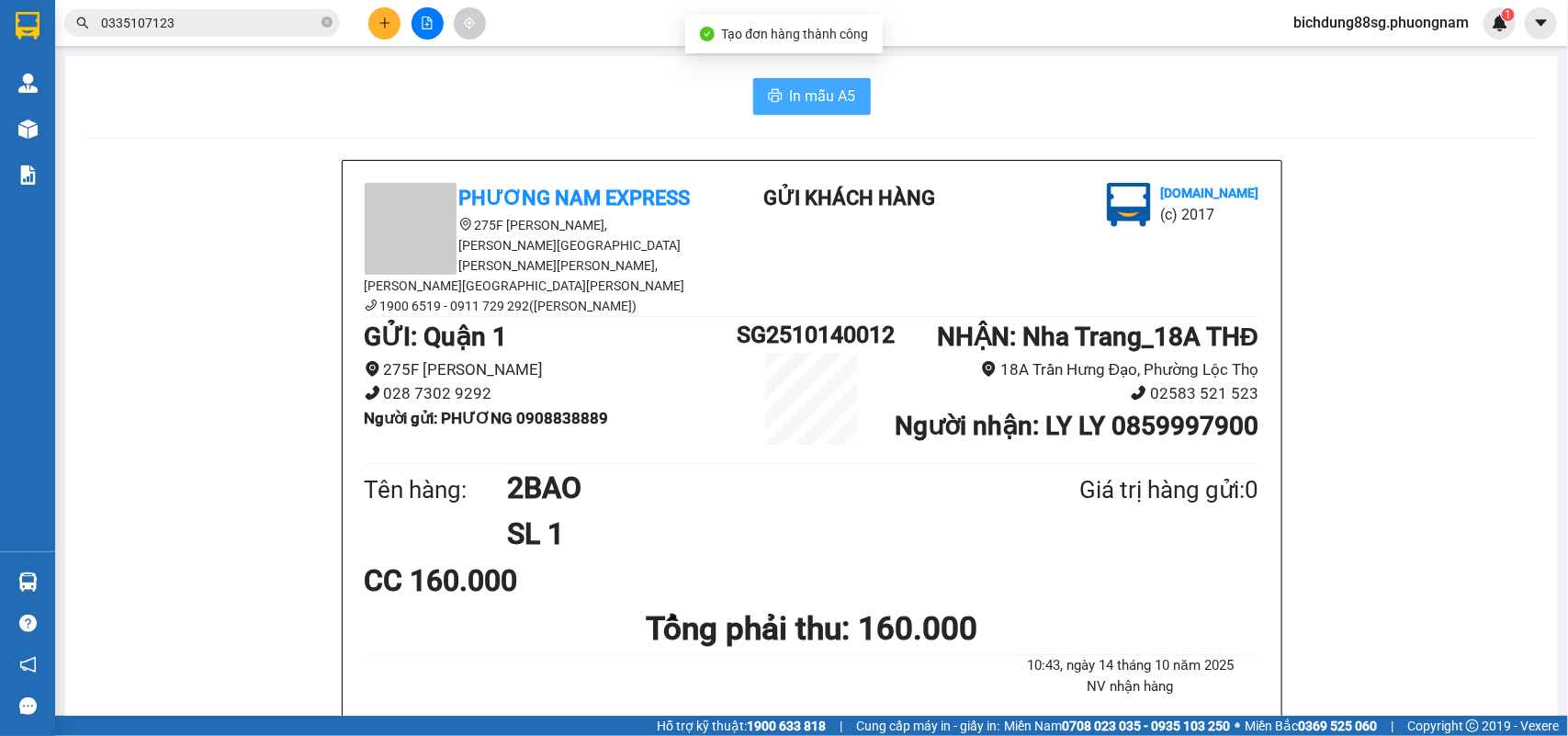
click at [820, 92] on span "In mẫu A5" at bounding box center [824, 96] width 66 height 23
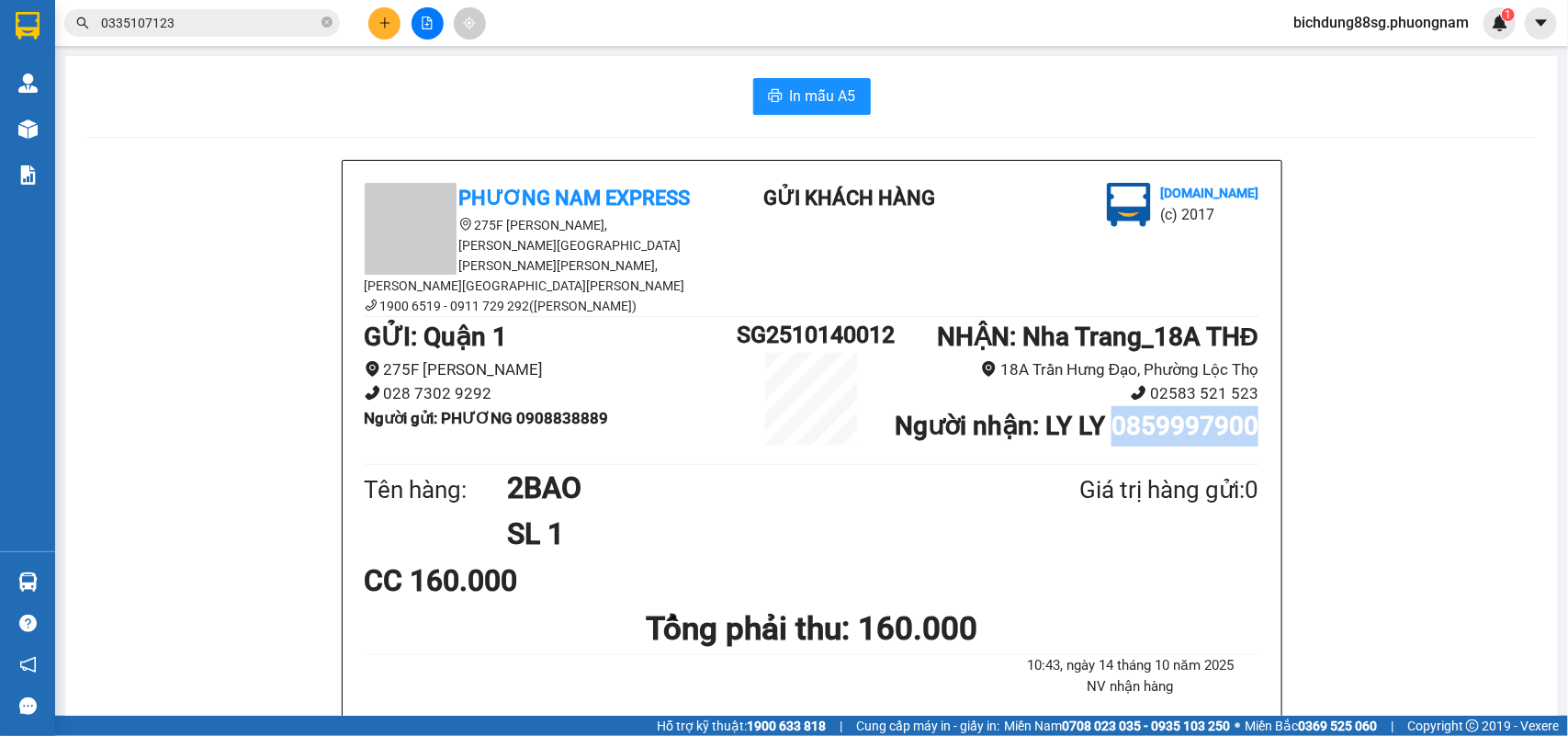
copy b "0859997900"
drag, startPoint x: 1272, startPoint y: 428, endPoint x: 1250, endPoint y: 414, distance: 26.1
click at [1250, 414] on div "Phương Nam Express 275F Phạm Ngũ Lão, Phường Phạm Ngũ Lão, Quận 1, TP Hồ Chí Mi…" at bounding box center [812, 545] width 939 height 769
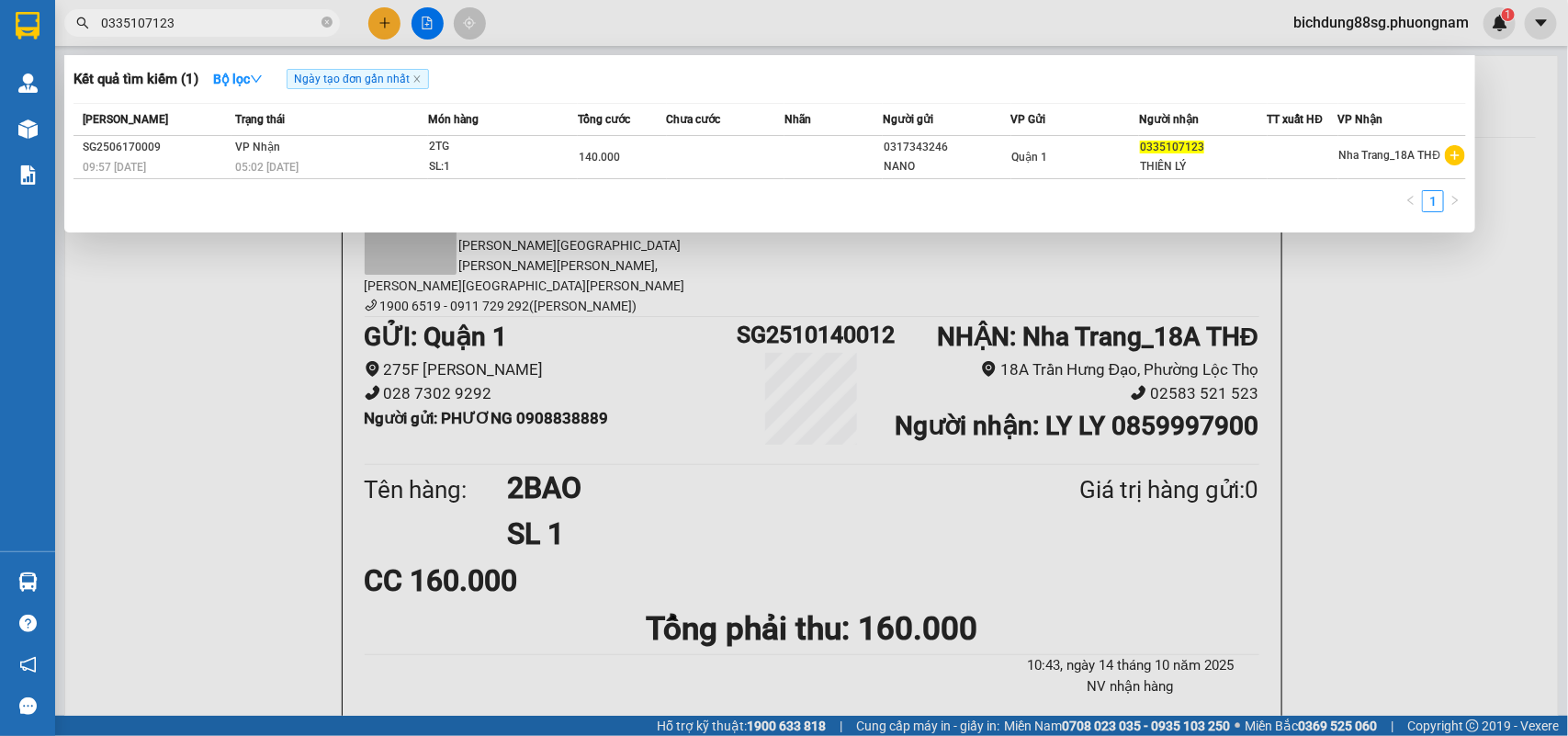
click at [225, 23] on input "0335107123" at bounding box center [210, 23] width 217 height 20
paste input "859997900"
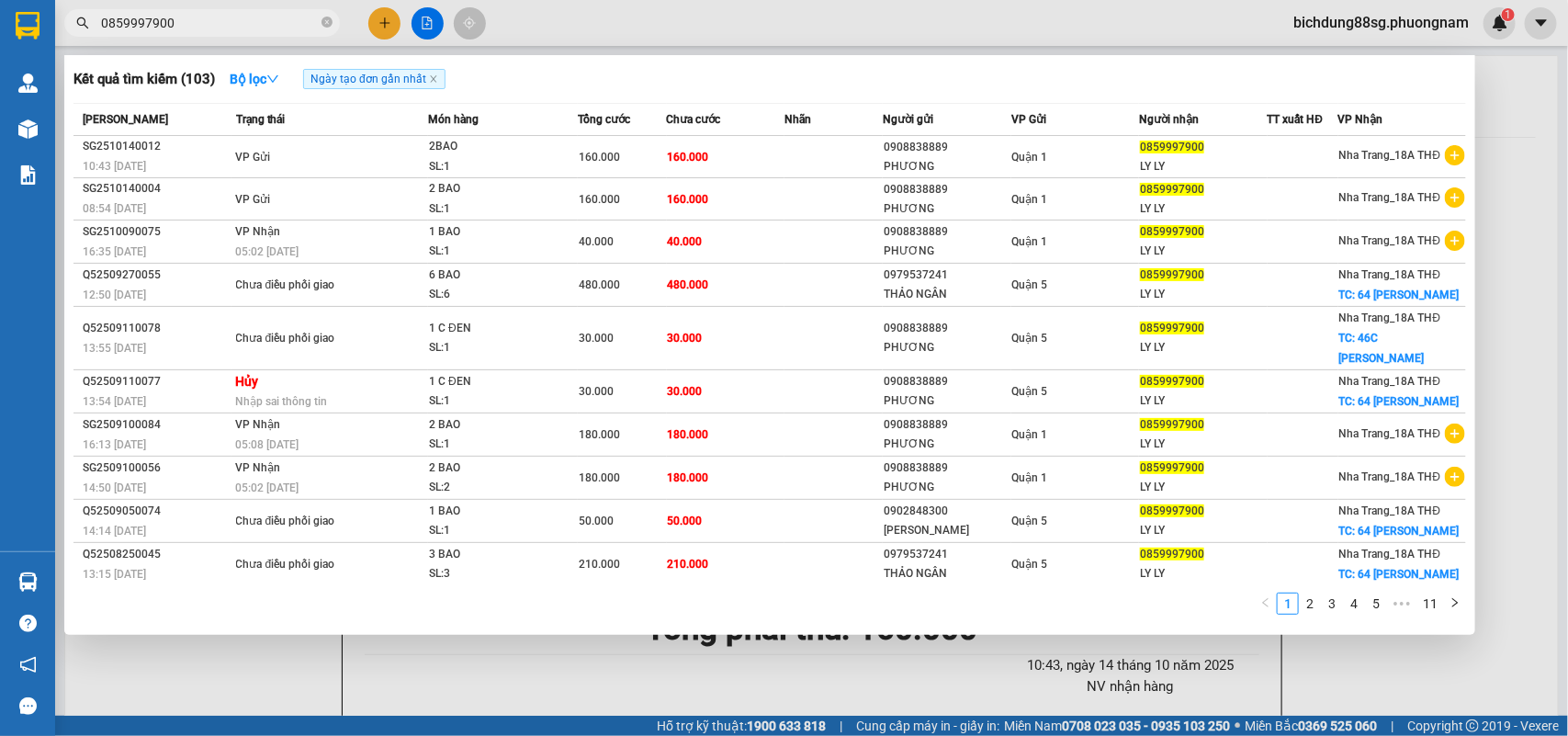
drag, startPoint x: 1330, startPoint y: 677, endPoint x: 1291, endPoint y: 671, distance: 39.5
click at [1329, 677] on div at bounding box center [784, 368] width 1568 height 736
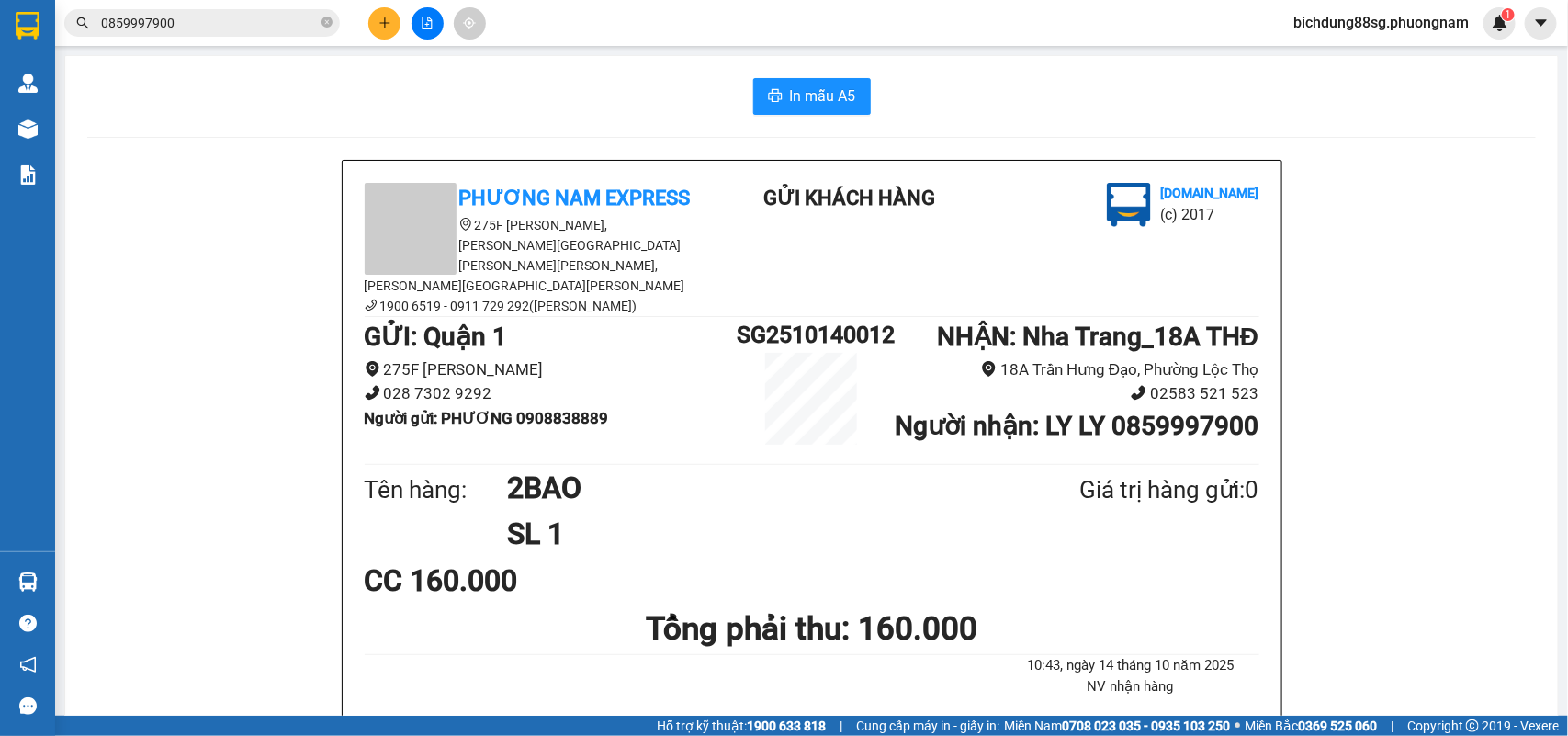
click at [242, 15] on input "0859997900" at bounding box center [210, 23] width 217 height 20
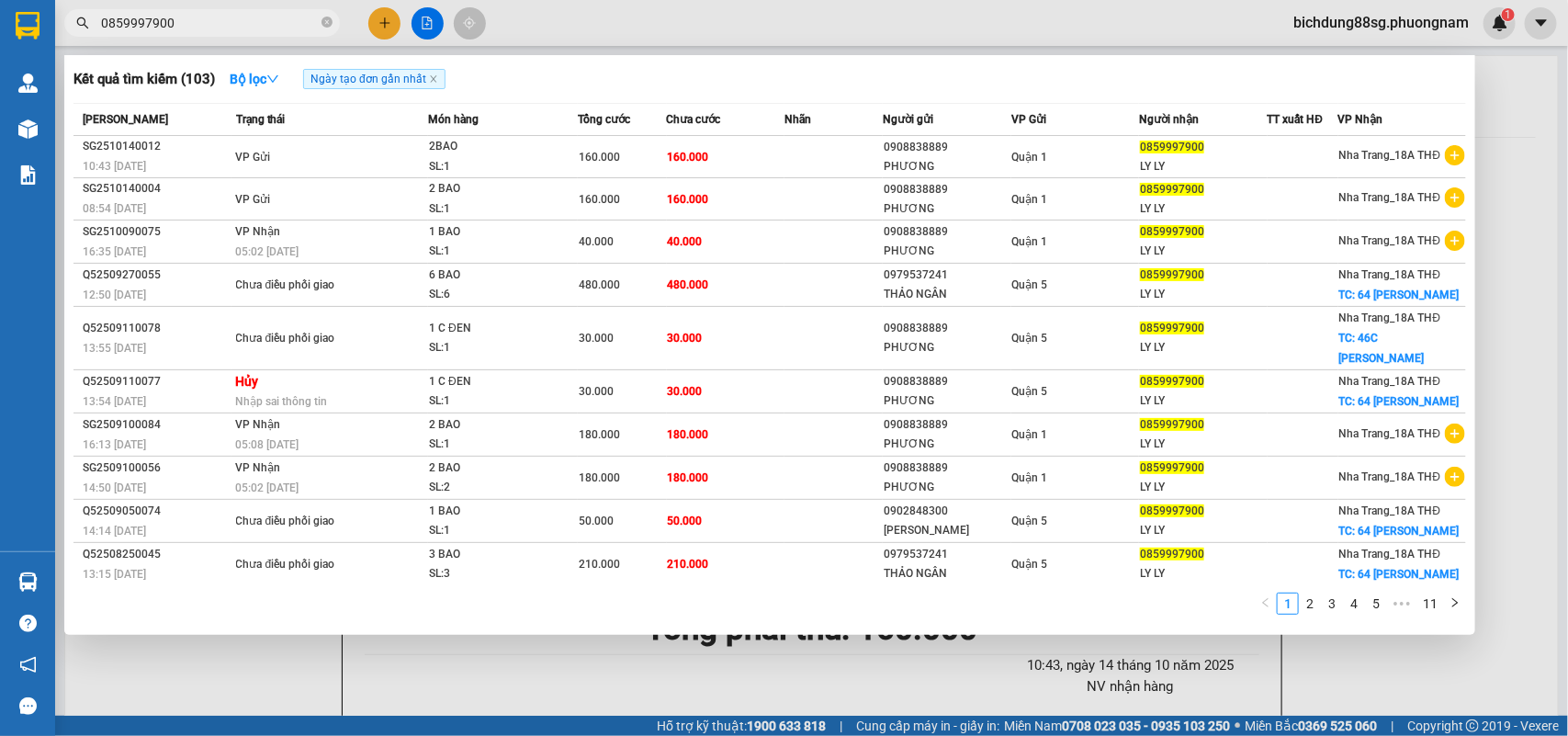
click at [222, 28] on input "0859997900" at bounding box center [210, 23] width 217 height 20
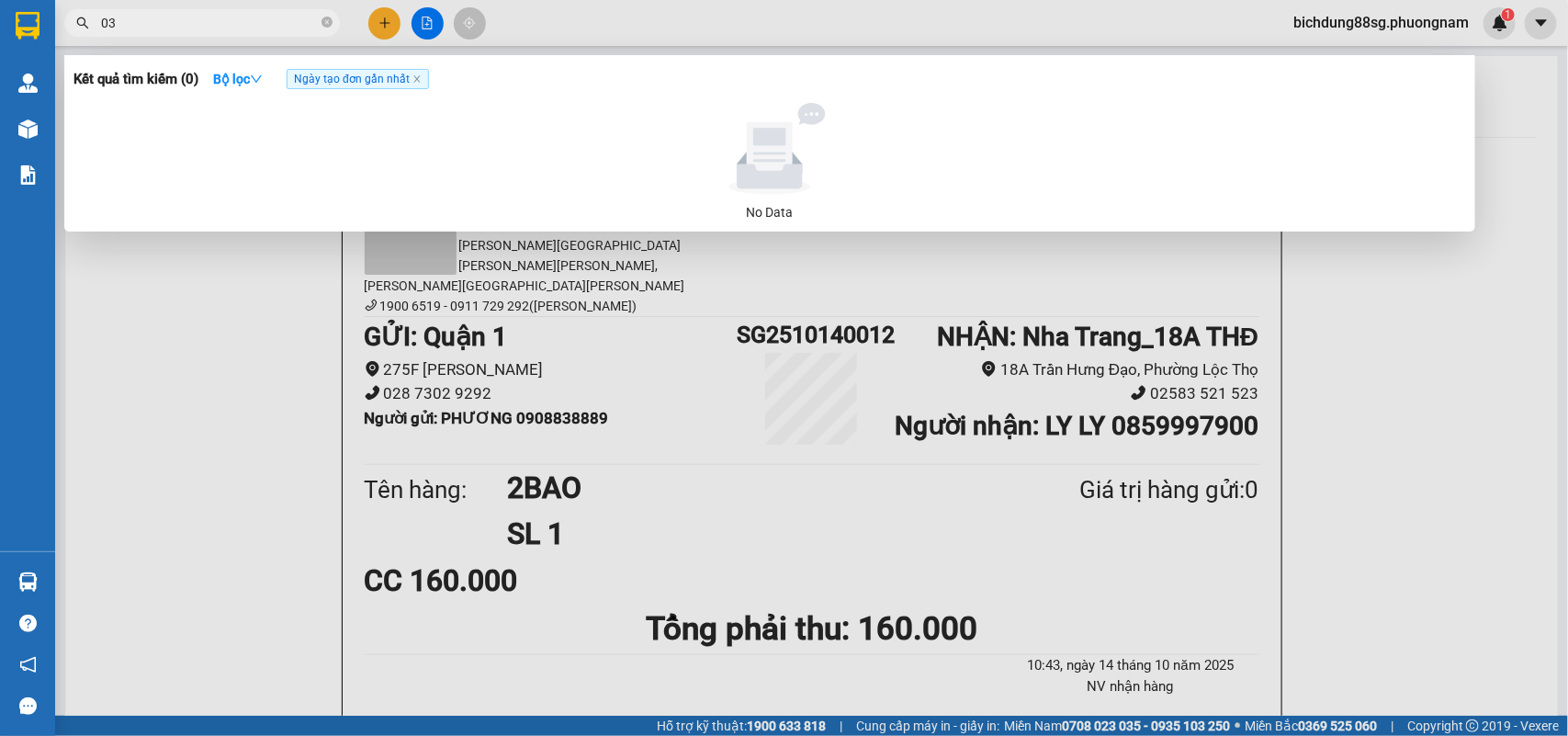
type input "0"
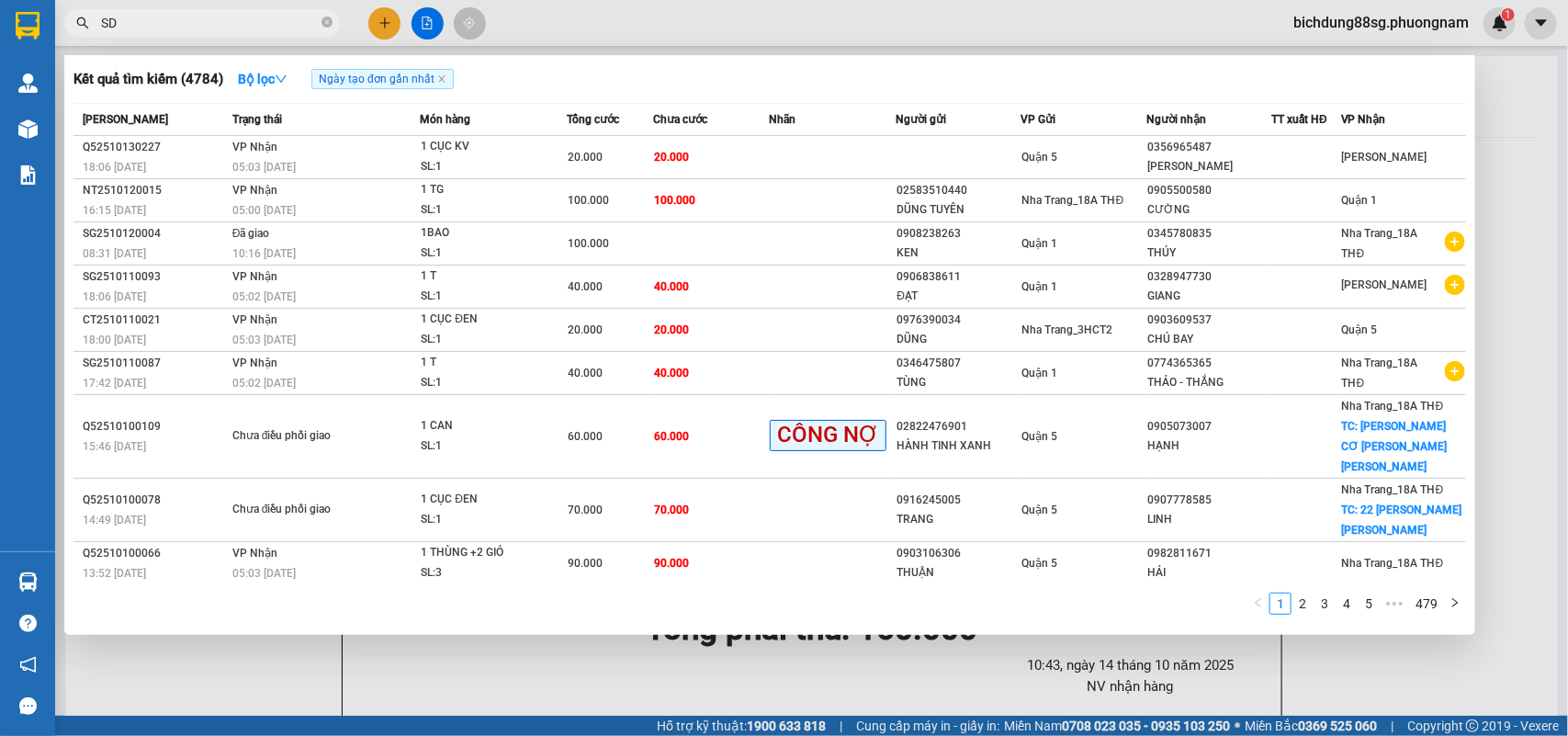
click at [139, 7] on div at bounding box center [784, 368] width 1568 height 736
drag, startPoint x: 138, startPoint y: 24, endPoint x: 162, endPoint y: 12, distance: 26.8
click at [140, 24] on input "SD" at bounding box center [210, 23] width 217 height 20
click at [162, 13] on input "SD" at bounding box center [210, 23] width 217 height 20
click at [168, 5] on div at bounding box center [784, 368] width 1568 height 736
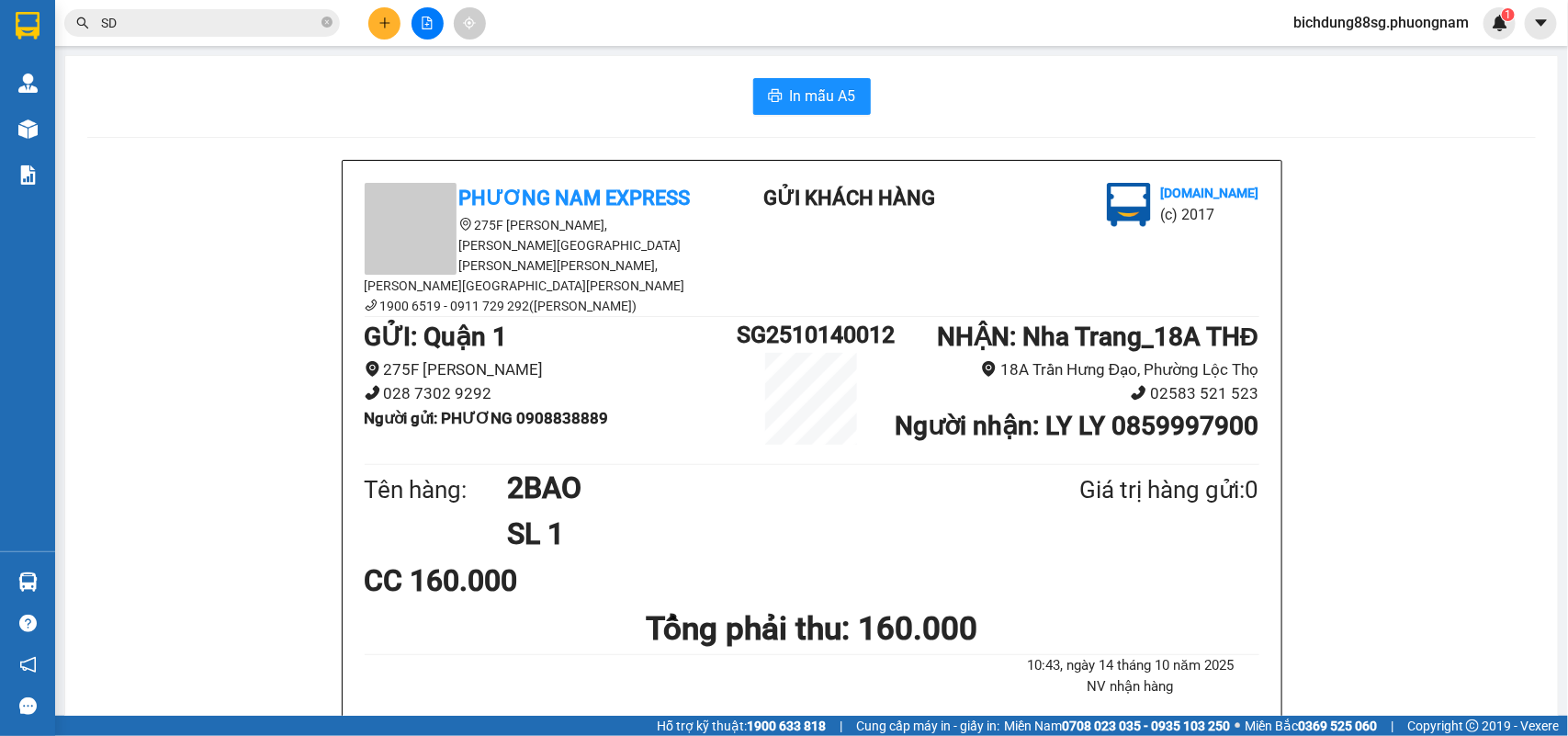
click at [156, 18] on span "SD" at bounding box center [202, 23] width 276 height 28
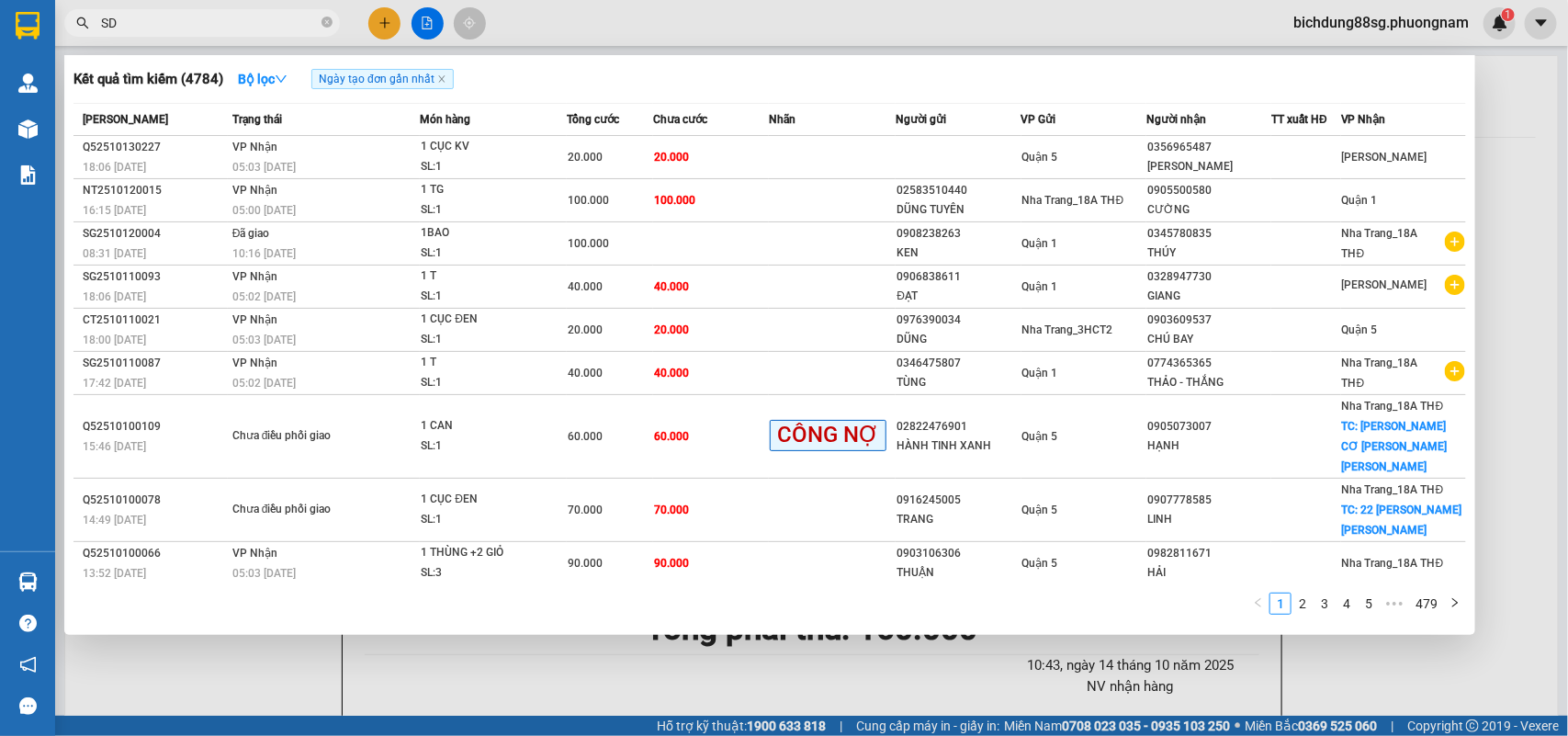
click at [154, 19] on input "SD" at bounding box center [210, 23] width 217 height 20
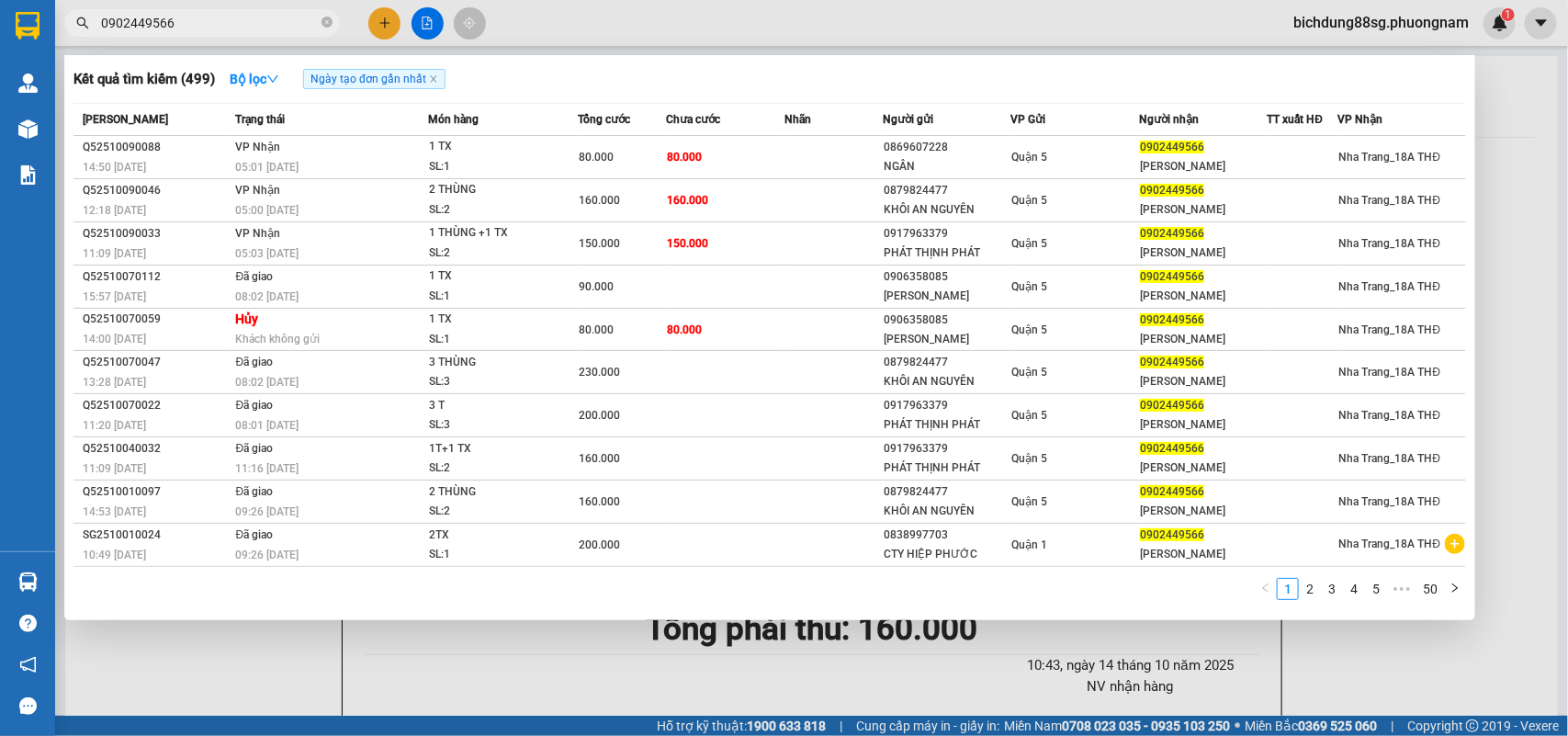
click at [208, 18] on input "0902449566" at bounding box center [210, 23] width 217 height 20
click at [209, 18] on input "0902449566" at bounding box center [210, 23] width 217 height 20
click at [249, 26] on input "0902449566" at bounding box center [210, 23] width 217 height 20
click at [239, 28] on input "0902449566" at bounding box center [210, 23] width 217 height 20
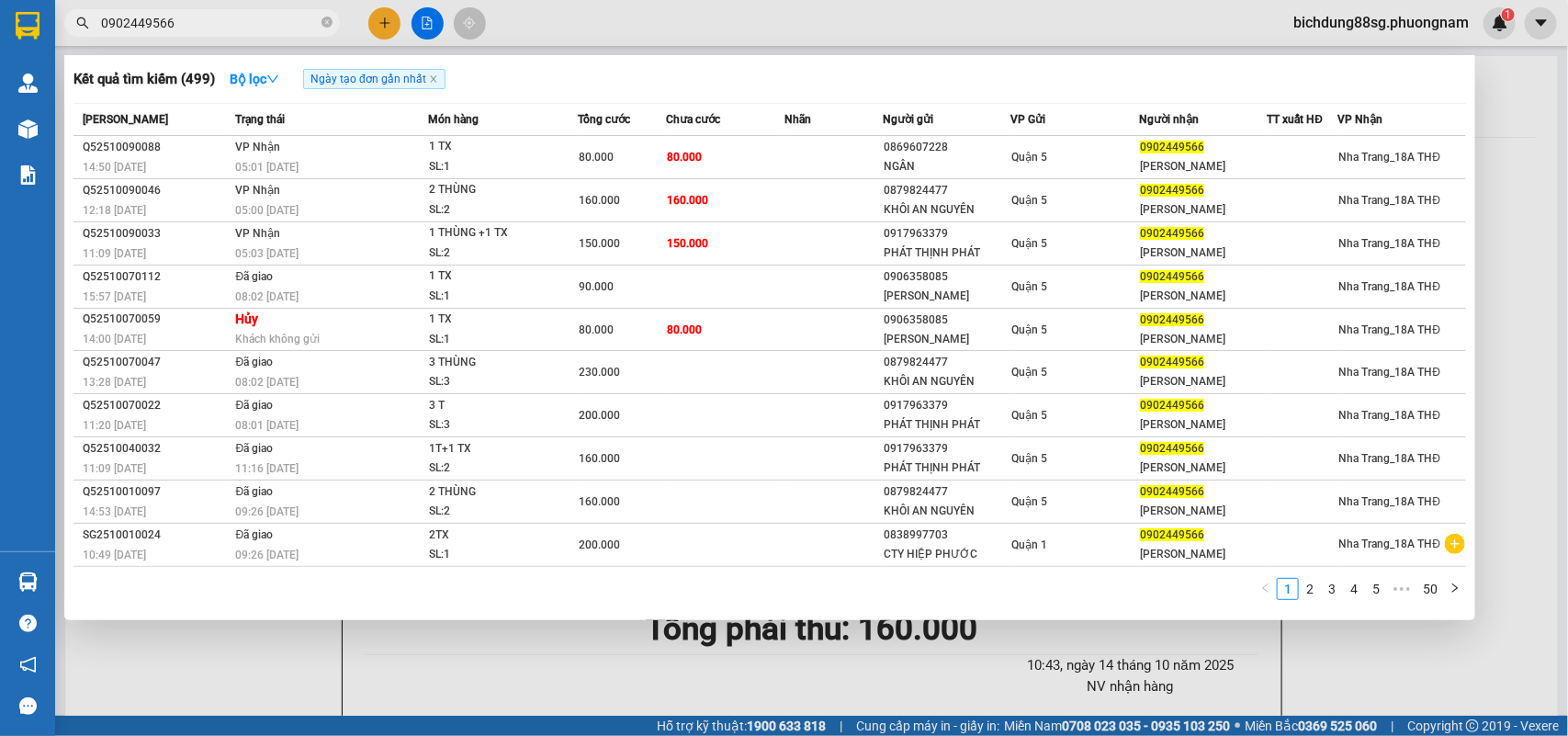
paste input "563018139"
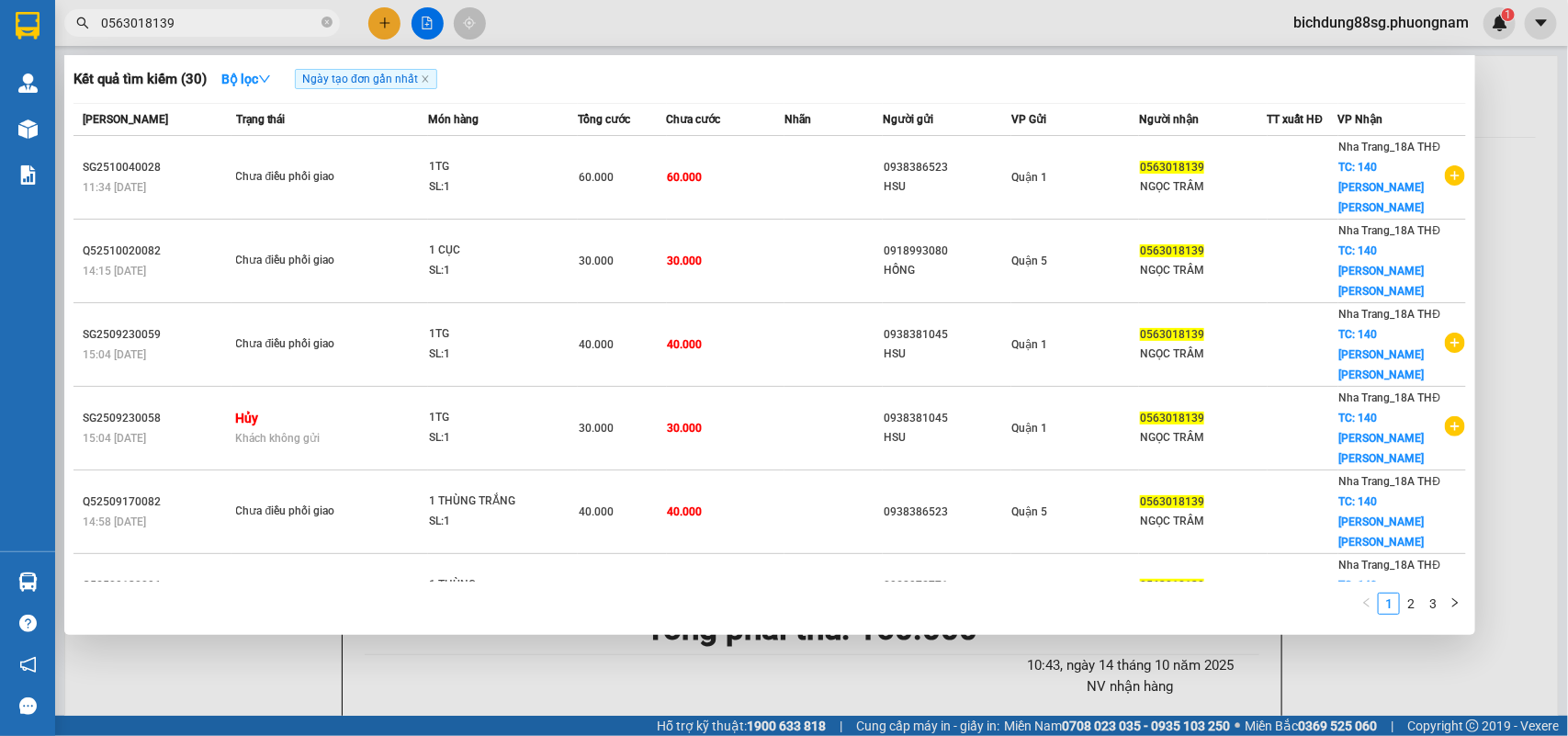
click at [194, 23] on input "0563018139" at bounding box center [210, 23] width 217 height 20
paste input "378073963"
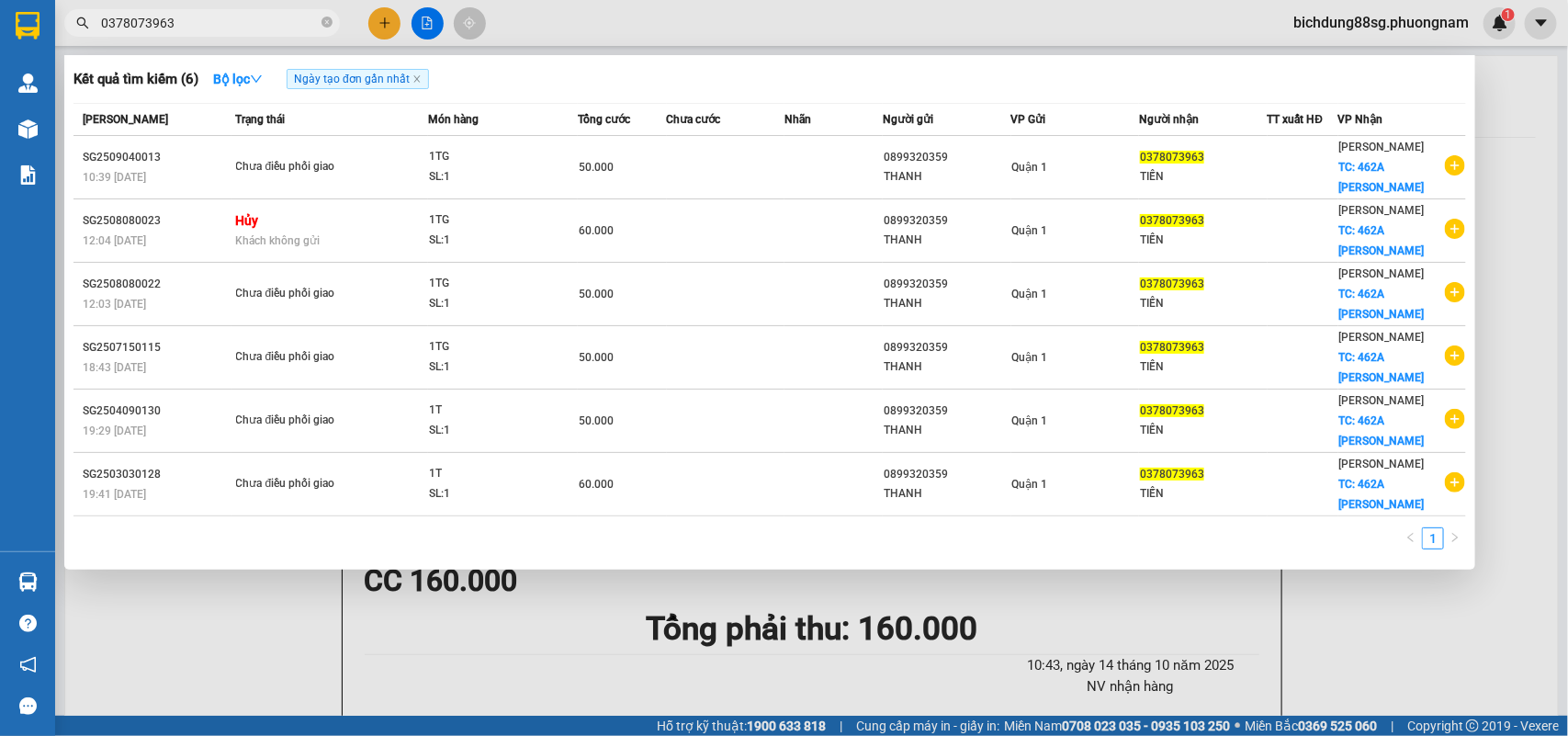
click at [230, 19] on input "0378073963" at bounding box center [210, 23] width 217 height 20
paste input "911993322"
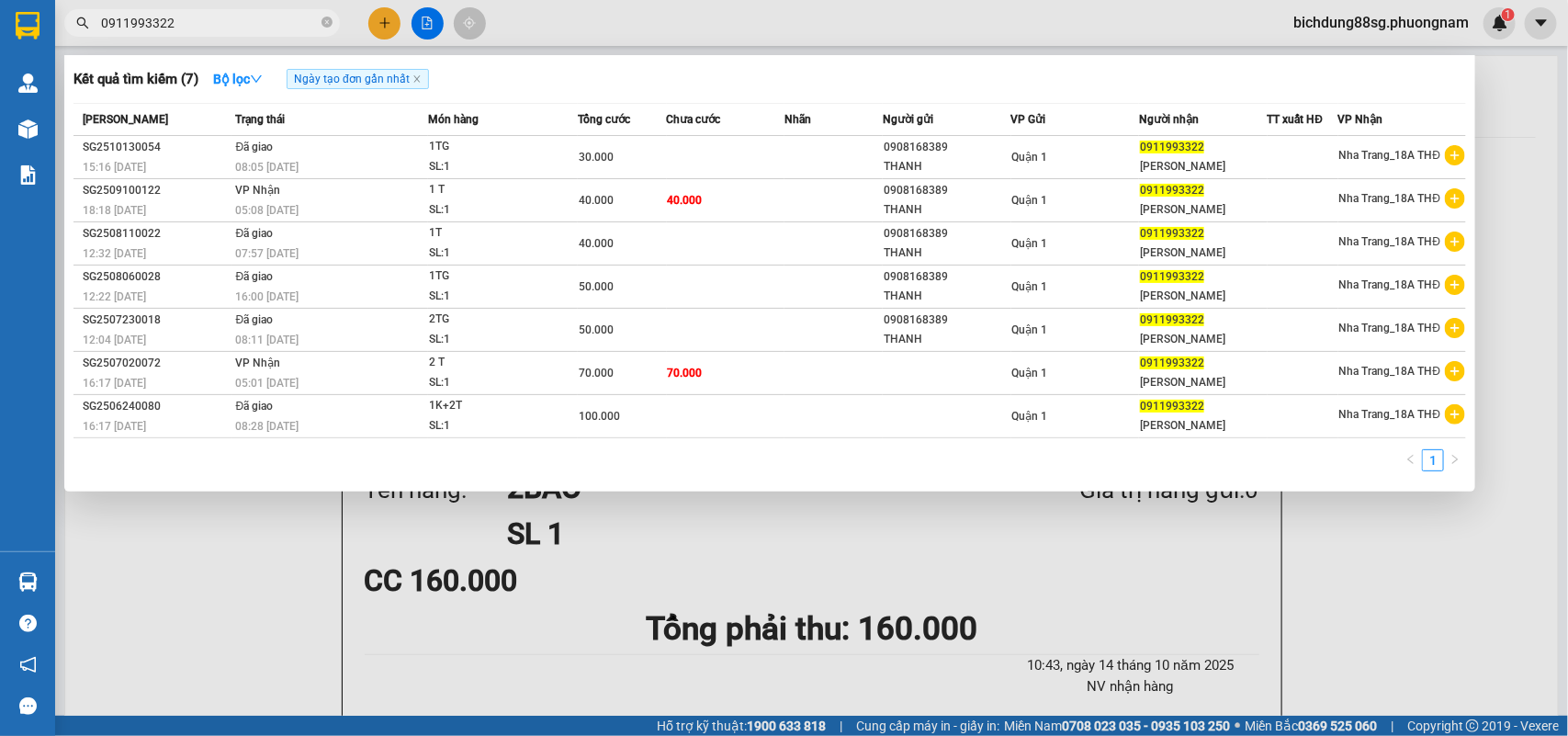
click at [182, 25] on input "0911993322" at bounding box center [210, 23] width 217 height 20
paste input "8828794"
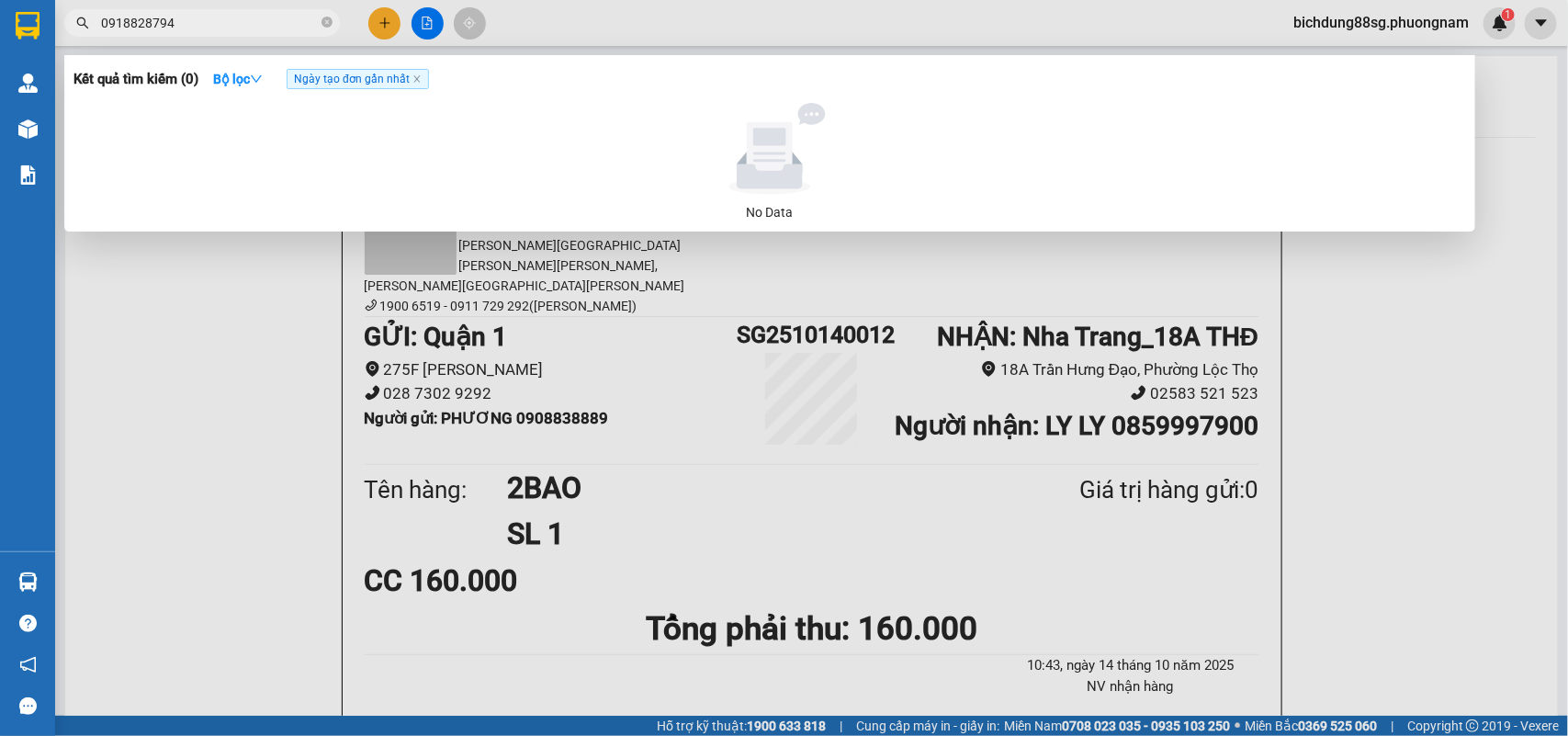
click at [205, 23] on input "0918828794" at bounding box center [210, 23] width 217 height 20
paste input "76466612"
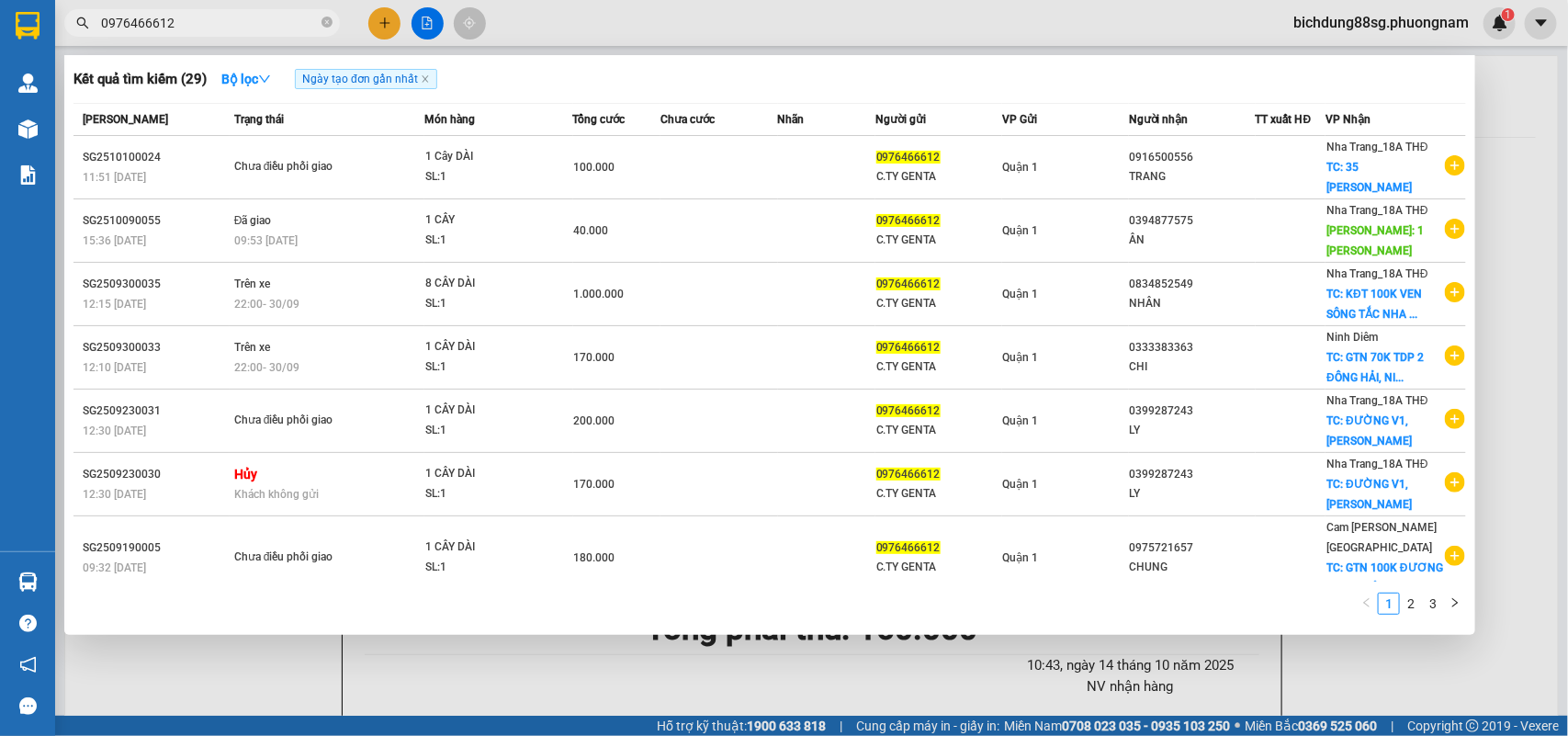
click at [244, 35] on span "0976466612" at bounding box center [202, 23] width 276 height 28
click at [234, 26] on input "0976466612" at bounding box center [210, 23] width 217 height 20
paste input "85976697"
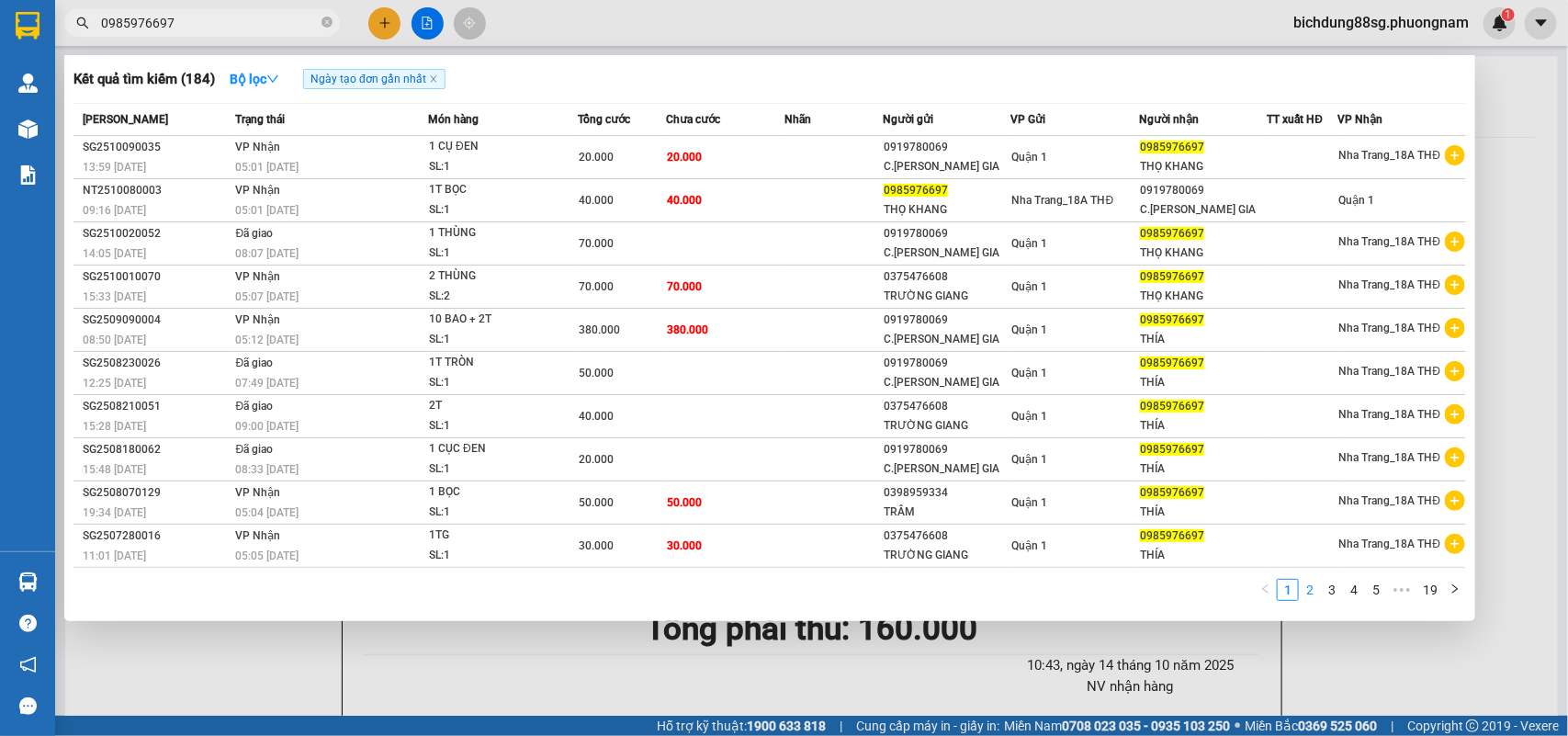
type input "0985976697"
click at [1318, 581] on link "2" at bounding box center [1310, 590] width 20 height 20
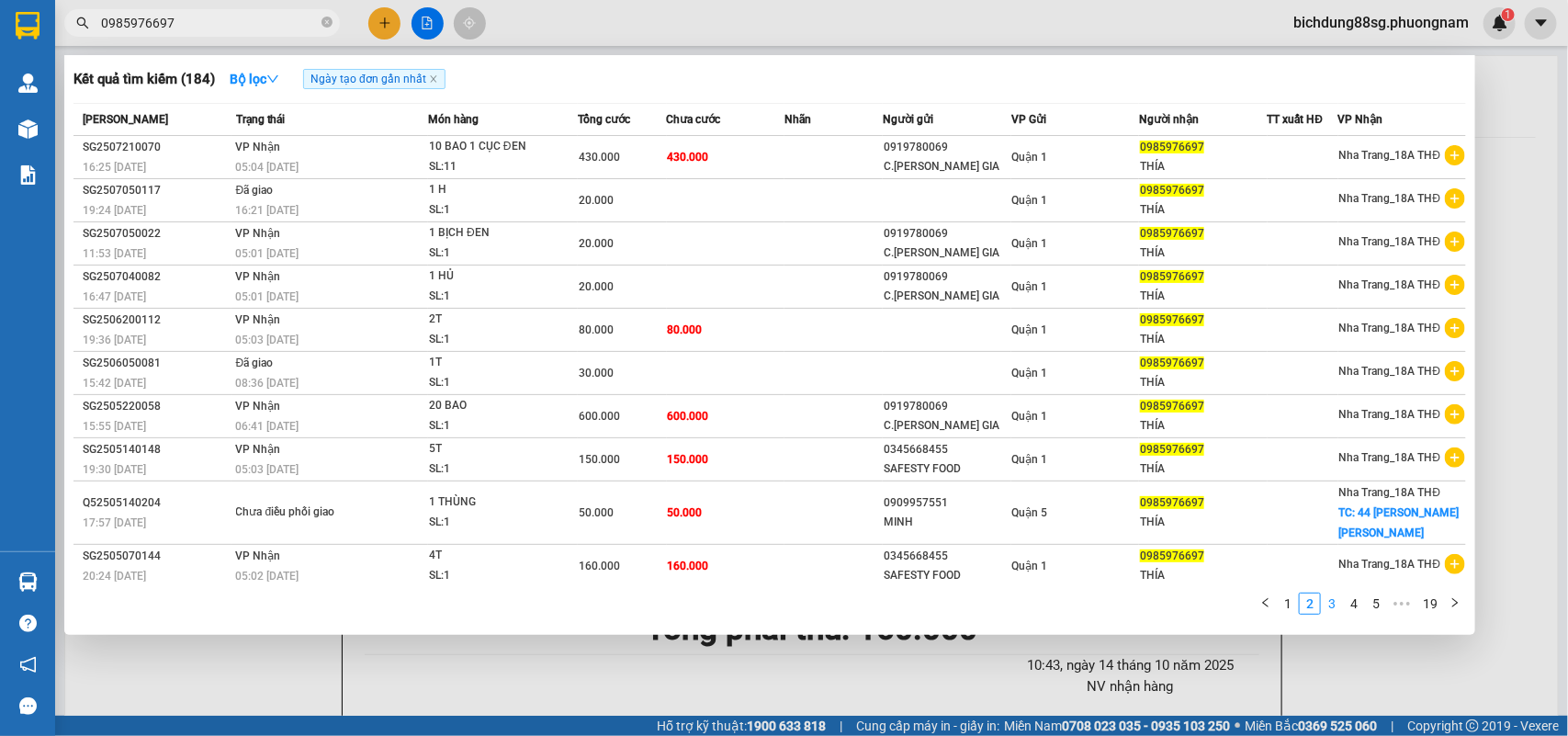
click at [1336, 598] on link "3" at bounding box center [1332, 604] width 20 height 20
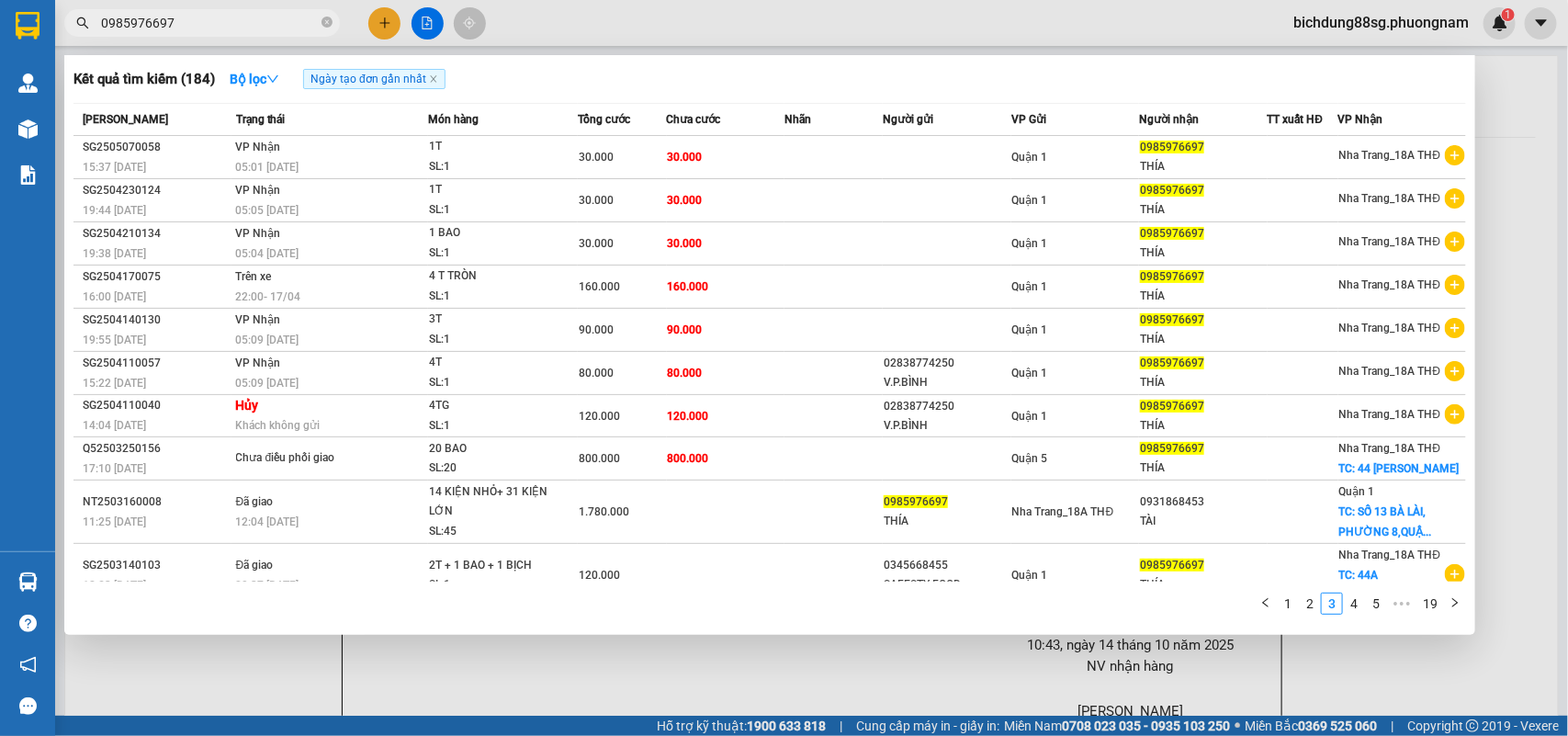
click at [372, 25] on div at bounding box center [784, 368] width 1568 height 736
click at [374, 24] on button at bounding box center [384, 23] width 32 height 32
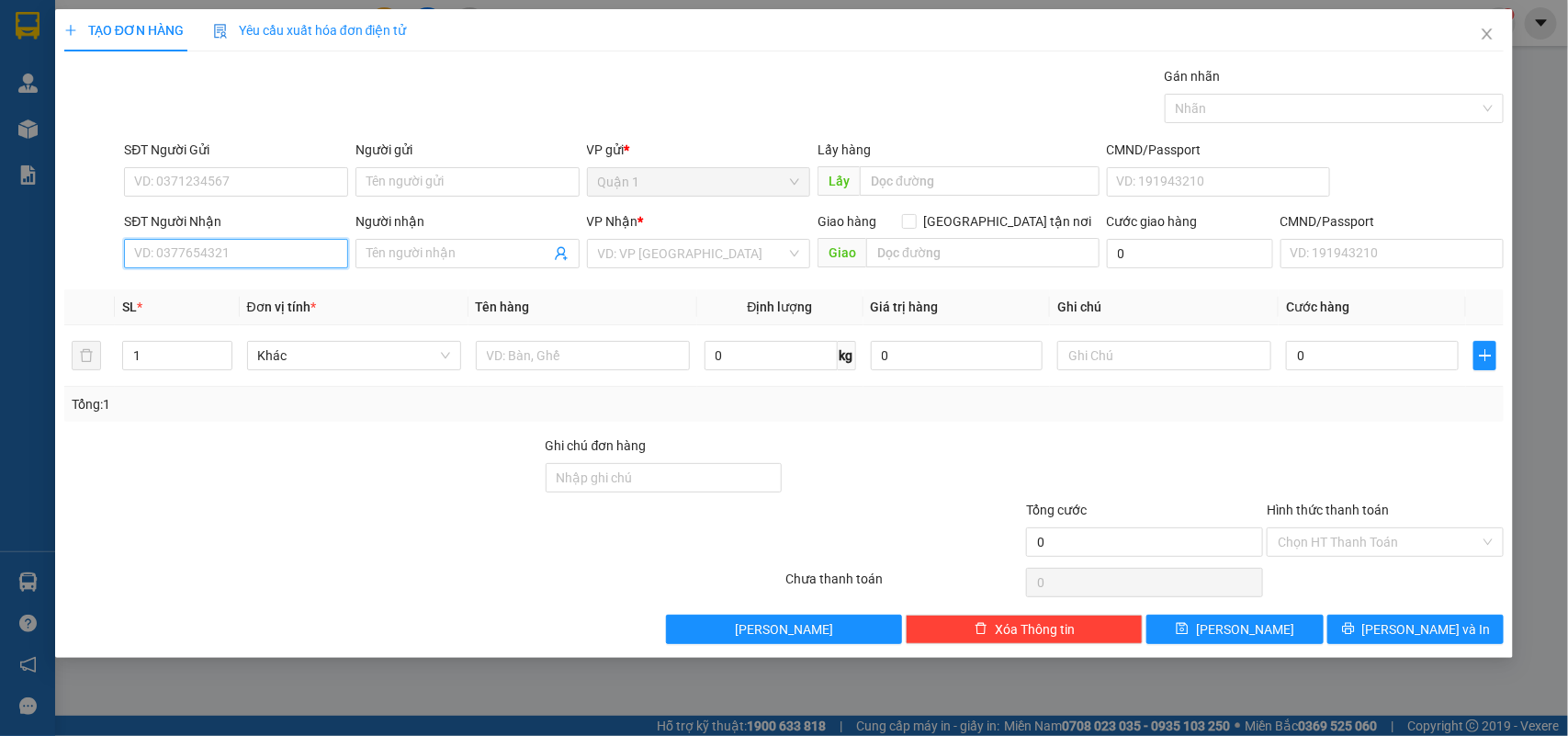
click at [185, 255] on input "SĐT Người Nhận" at bounding box center [236, 254] width 224 height 29
type input "0376612017"
click at [393, 249] on input "Người nhận" at bounding box center [459, 254] width 184 height 20
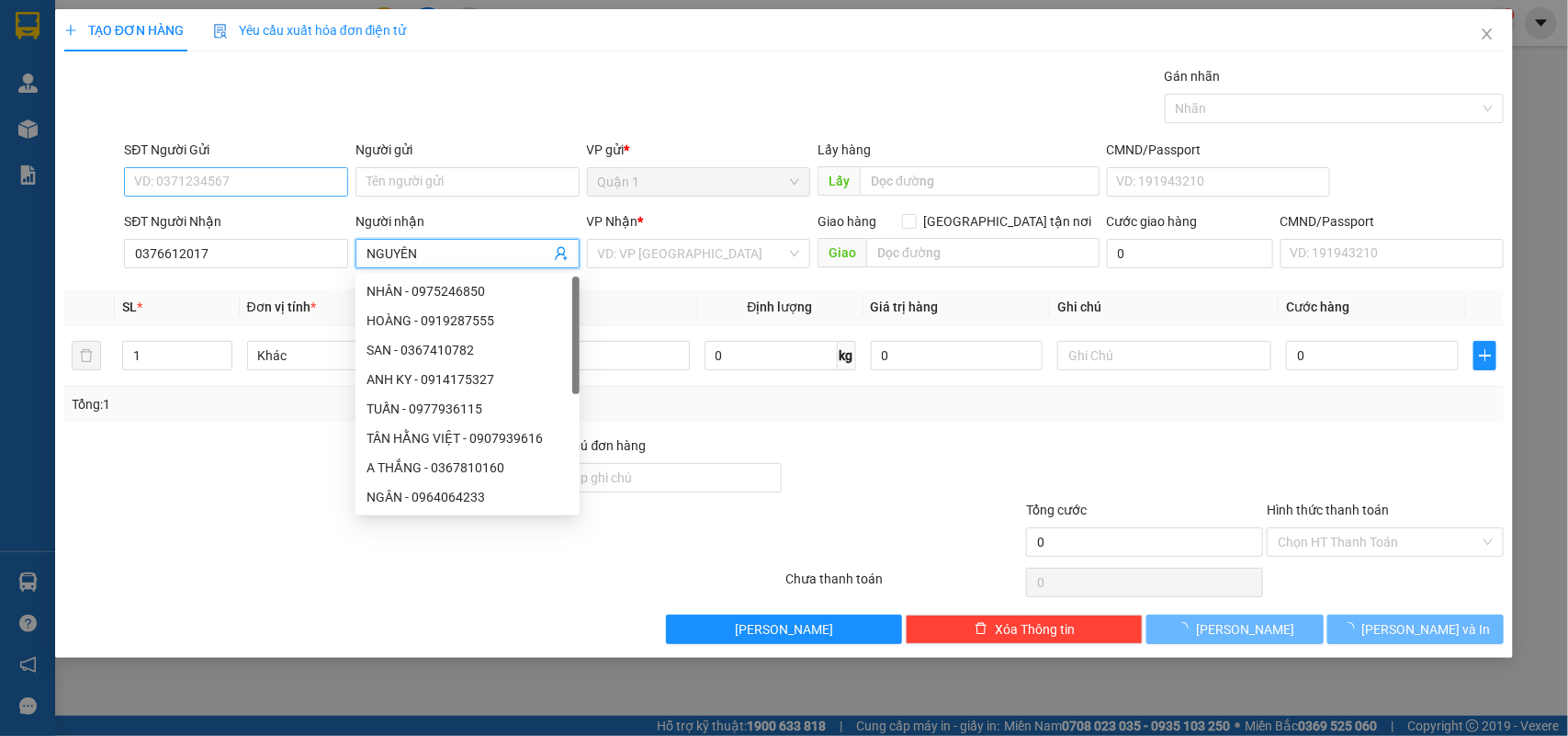
type input "NGUYÊN"
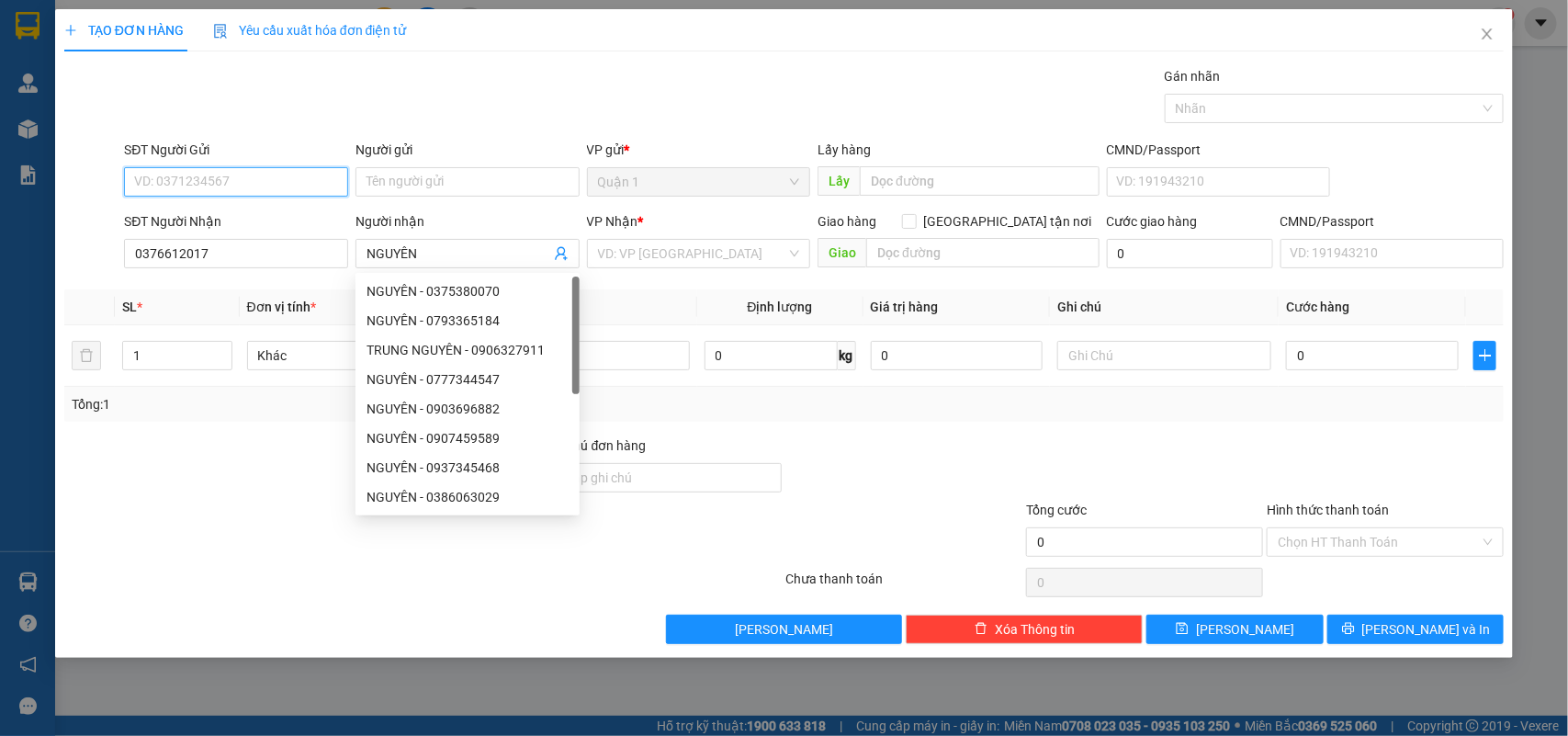
click at [186, 182] on input "SĐT Người Gửi" at bounding box center [236, 182] width 224 height 29
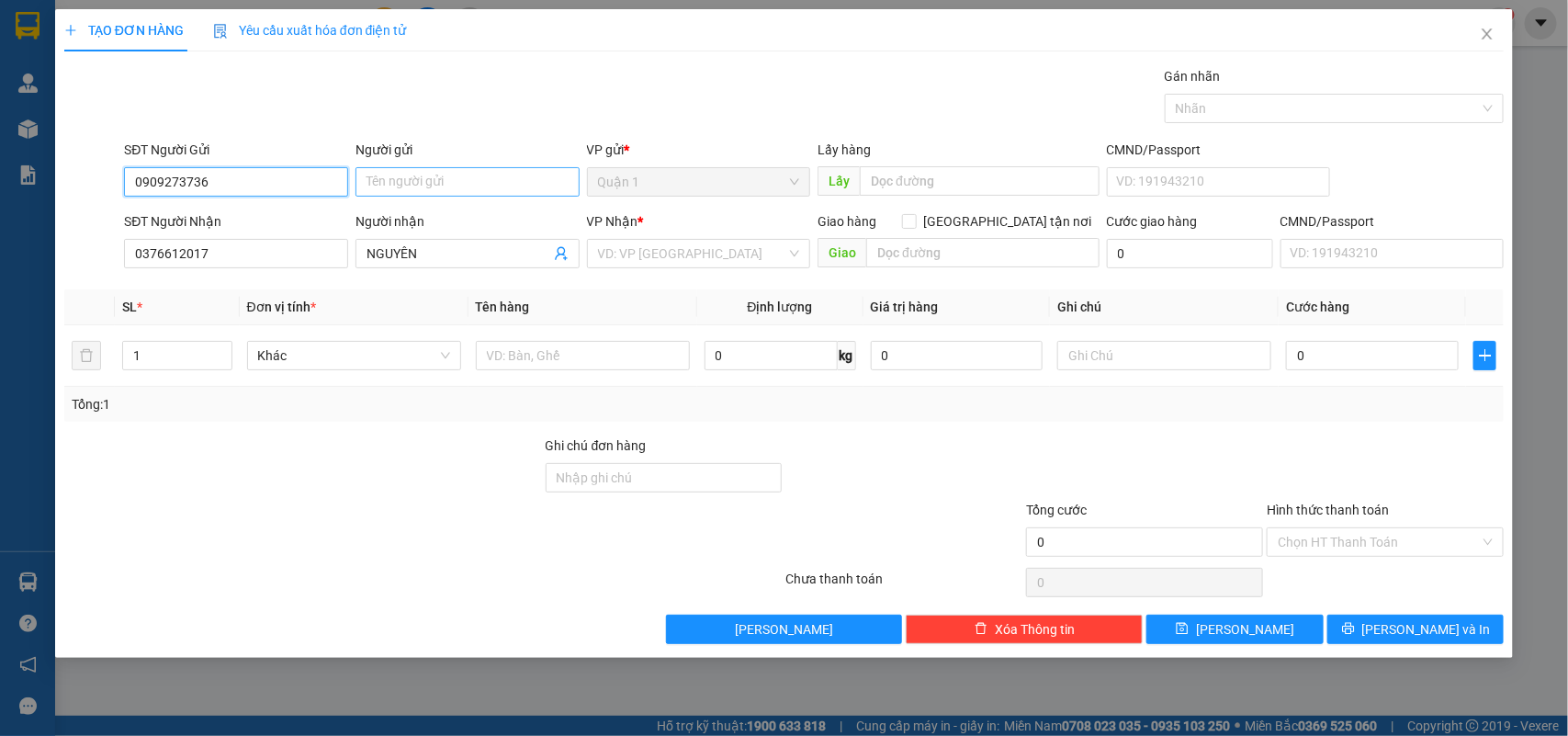
type input "0909273736"
click at [435, 181] on input "Người gửi" at bounding box center [468, 182] width 224 height 29
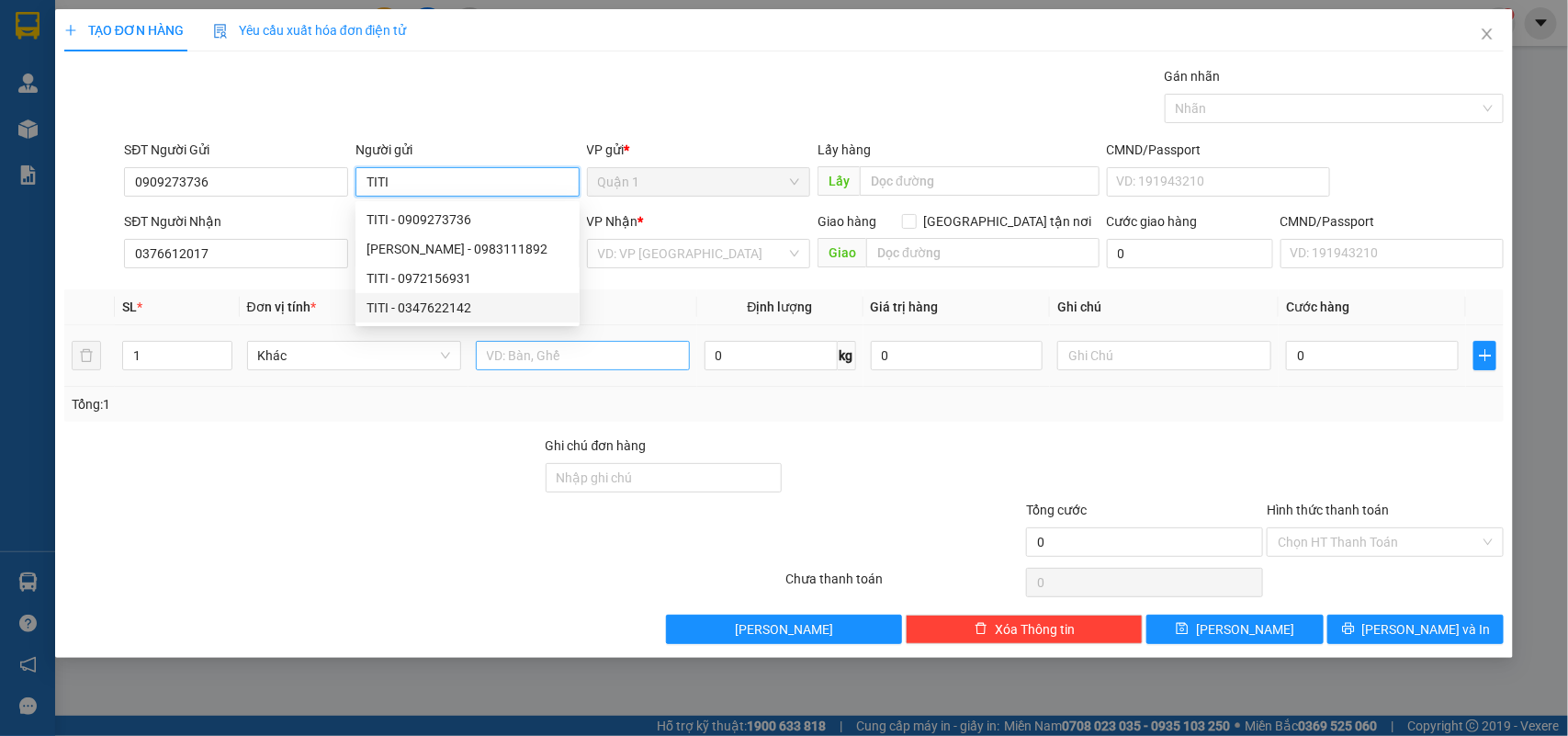
type input "TITI"
click at [674, 352] on input "text" at bounding box center [583, 356] width 214 height 29
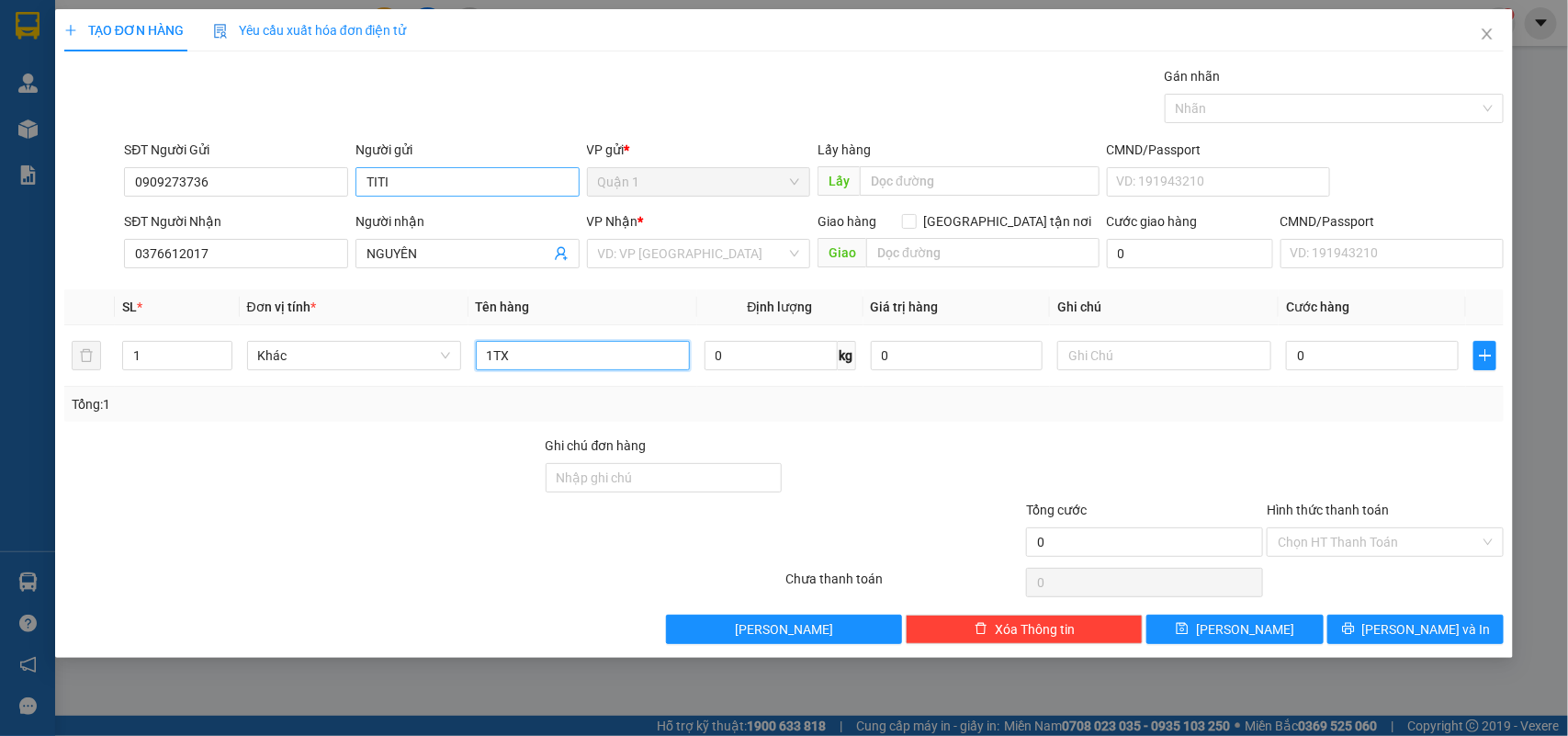
type input "1TX"
click at [460, 176] on input "TITI" at bounding box center [468, 182] width 224 height 29
type input "HẢI SẢN TITI"
click at [1353, 366] on input "0" at bounding box center [1372, 356] width 173 height 29
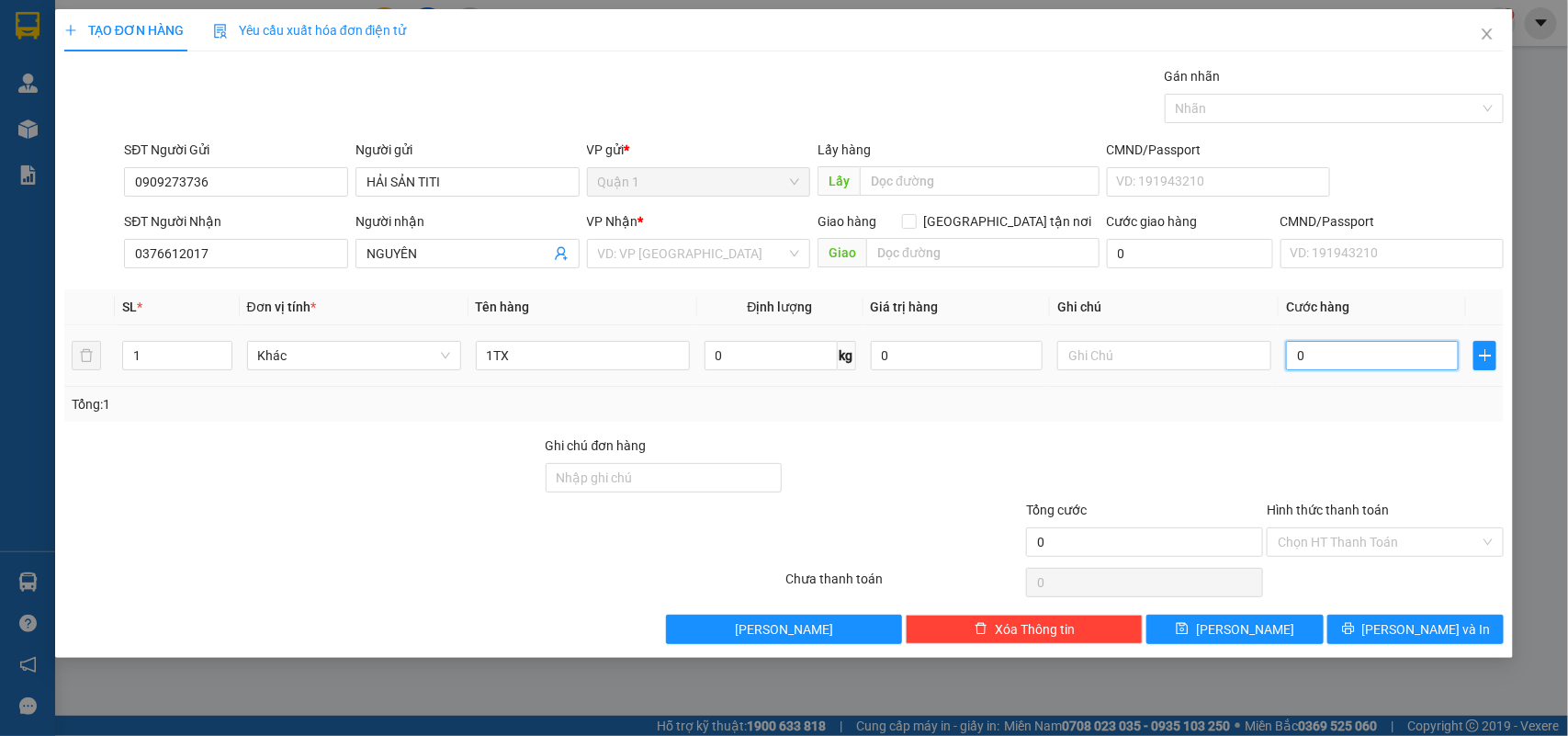
type input "3"
type input "30"
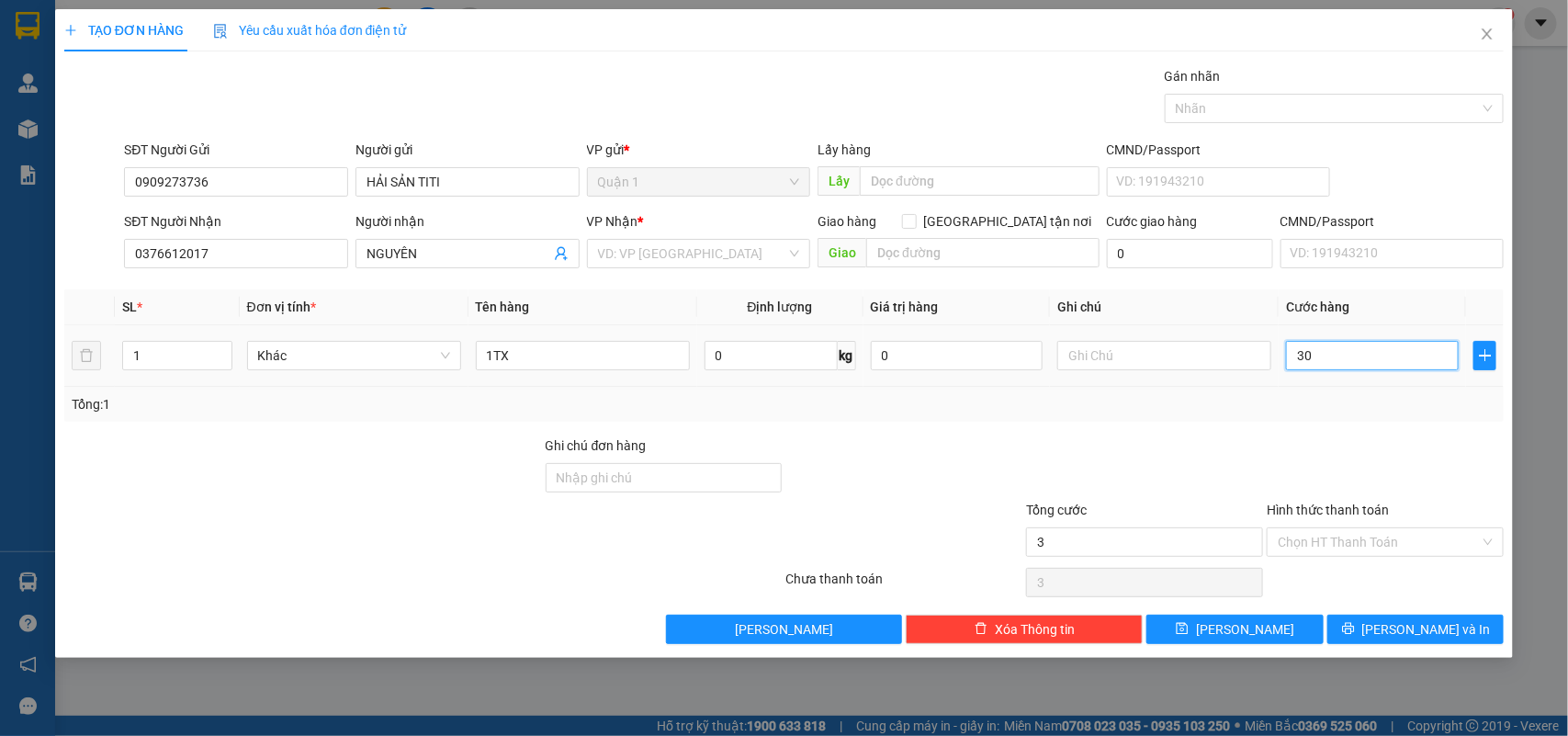
type input "30"
type input "30.000"
click at [1407, 632] on span "[PERSON_NAME] và In" at bounding box center [1426, 629] width 129 height 20
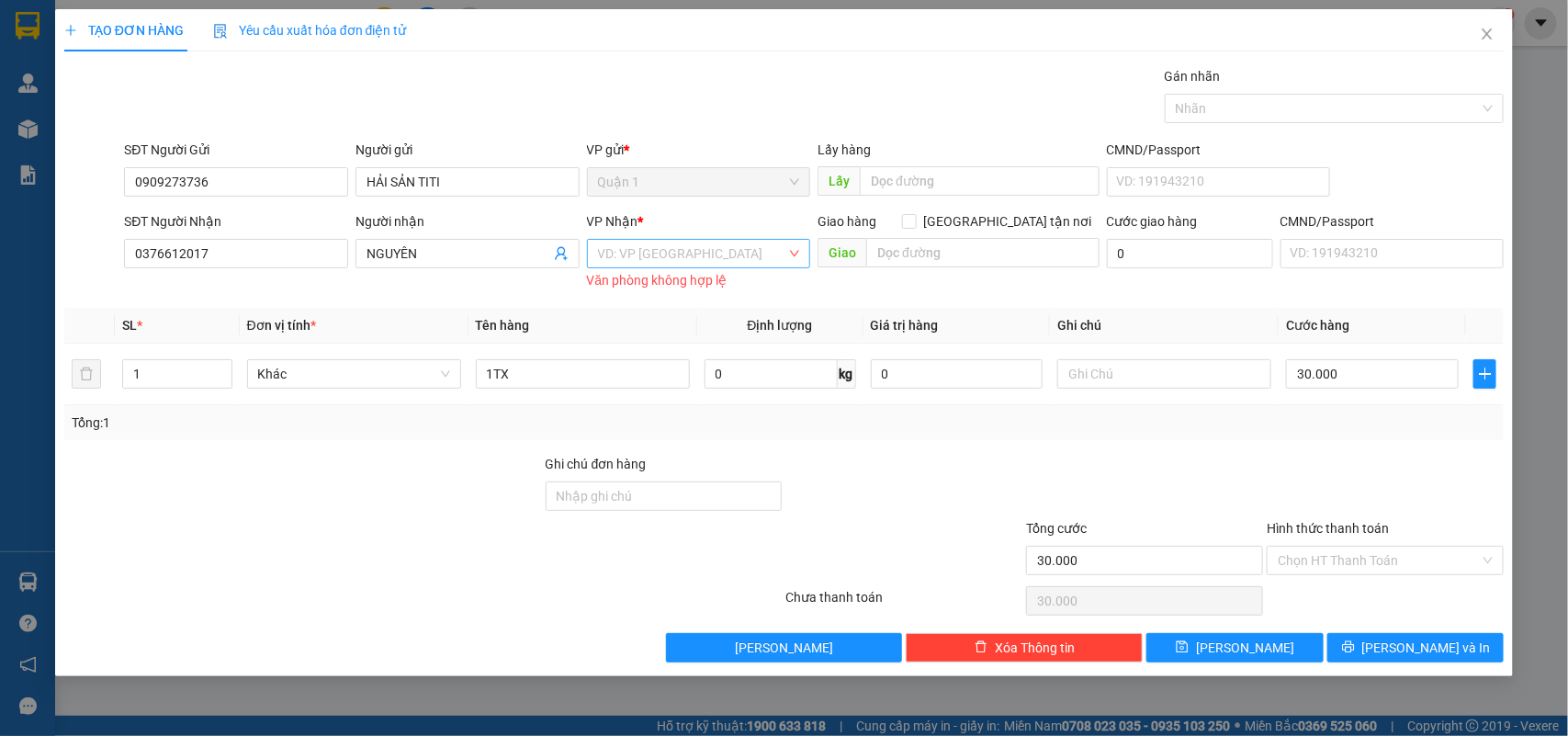
click at [710, 277] on div "Văn phòng không hợp lệ" at bounding box center [699, 280] width 224 height 21
click at [710, 244] on input "search" at bounding box center [693, 254] width 189 height 28
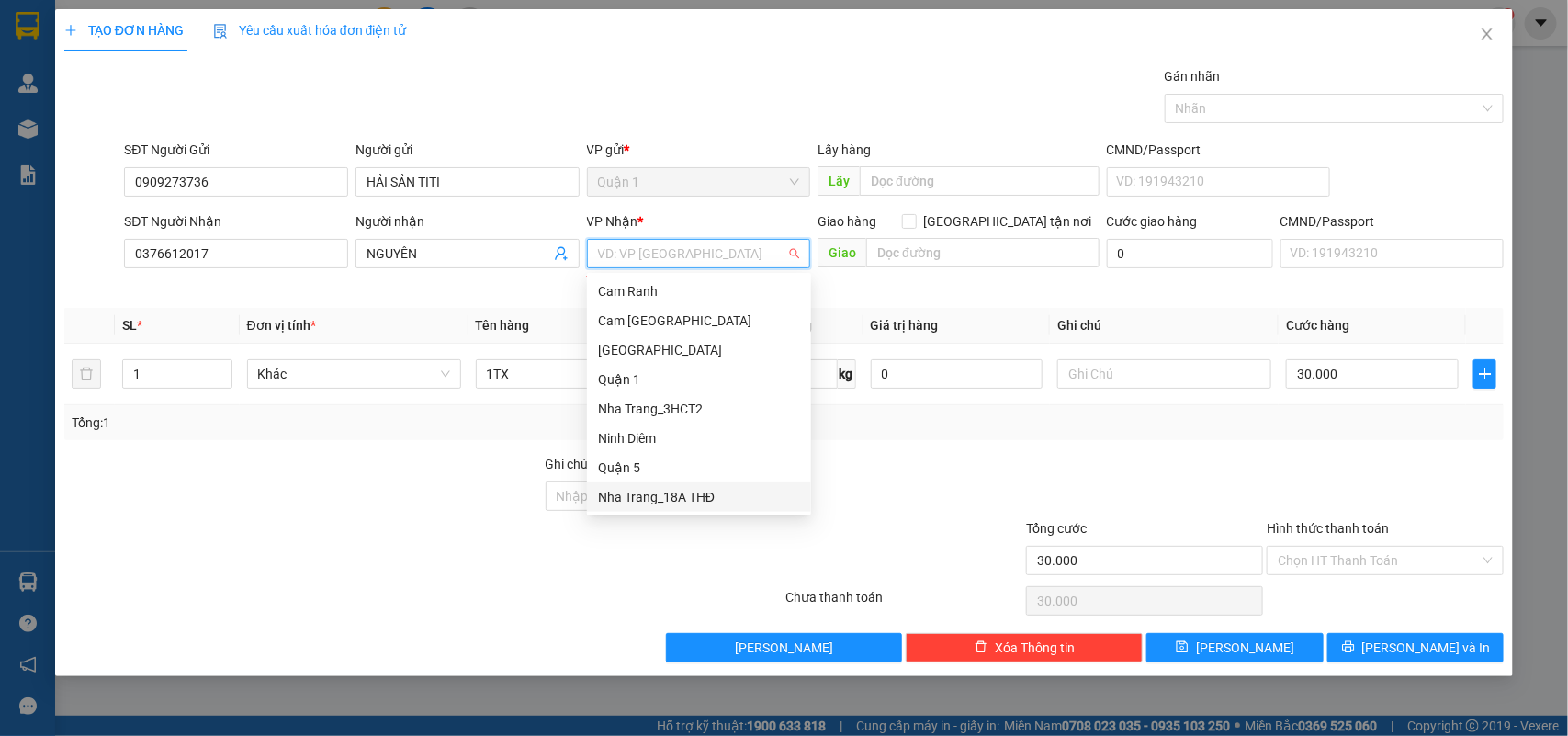
click at [667, 489] on div "Nha Trang_18A THĐ" at bounding box center [699, 497] width 202 height 20
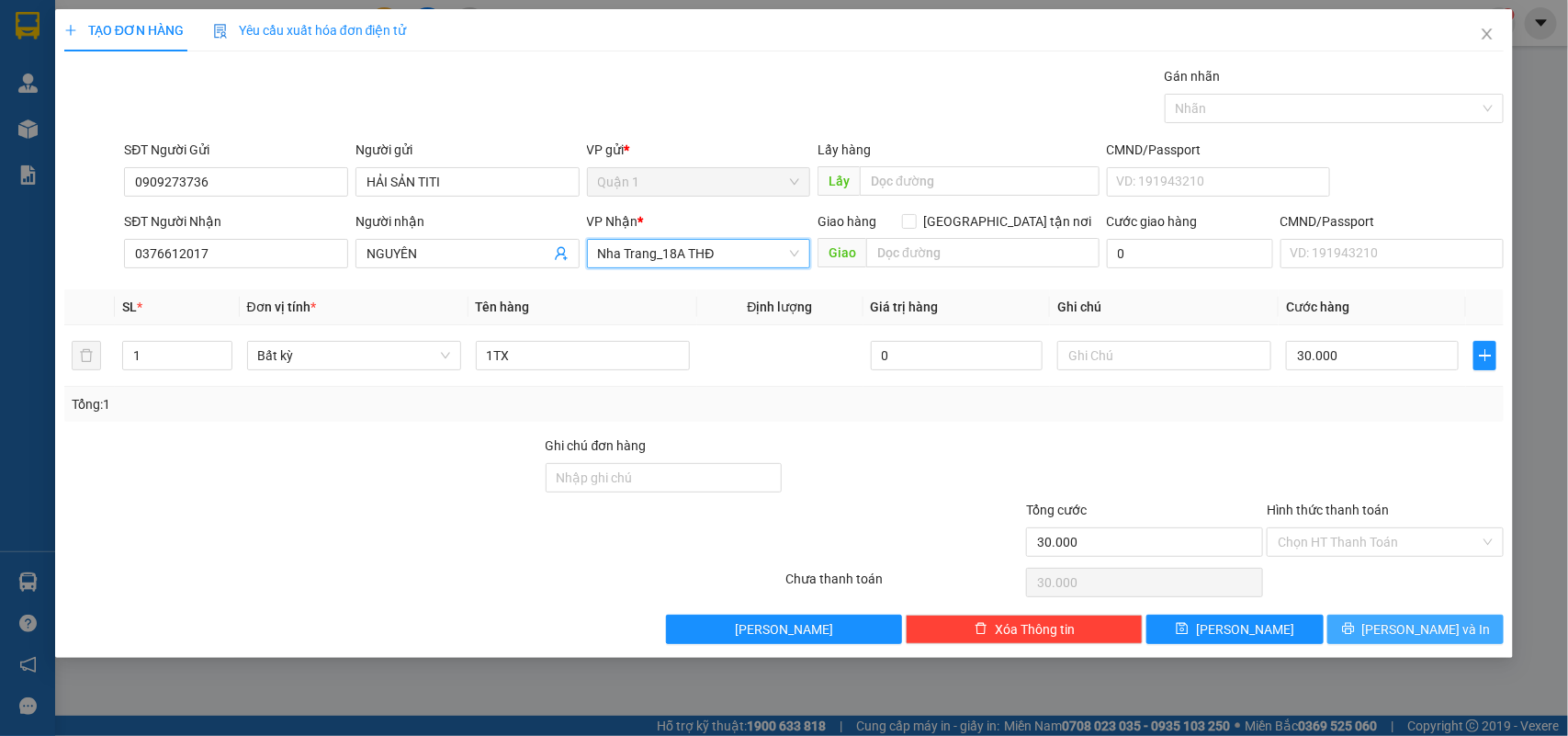
click at [1407, 627] on span "[PERSON_NAME] và In" at bounding box center [1426, 629] width 129 height 20
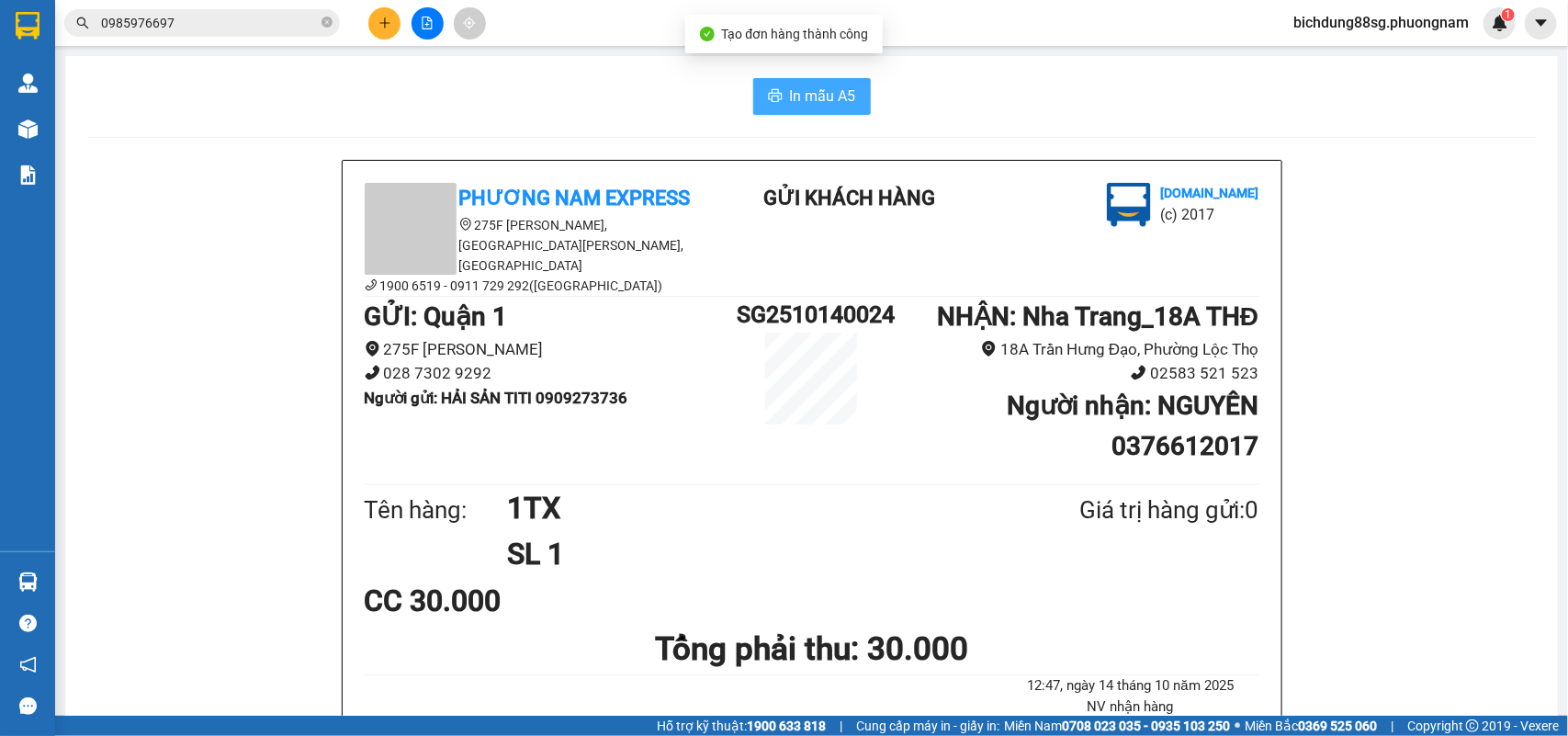
click at [768, 89] on icon "printer" at bounding box center [776, 96] width 15 height 15
